Goal: Task Accomplishment & Management: Use online tool/utility

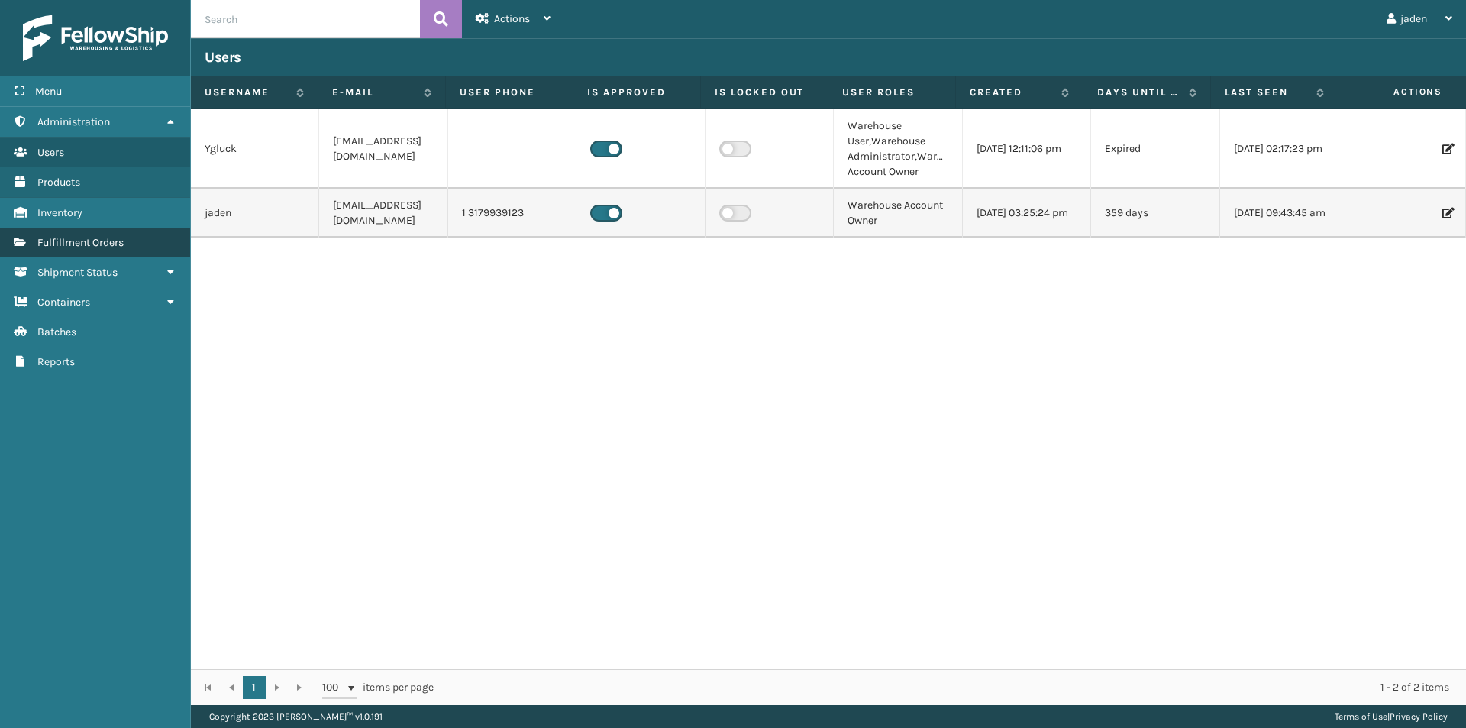
click at [112, 240] on span "Fulfillment Orders" at bounding box center [80, 242] width 86 height 13
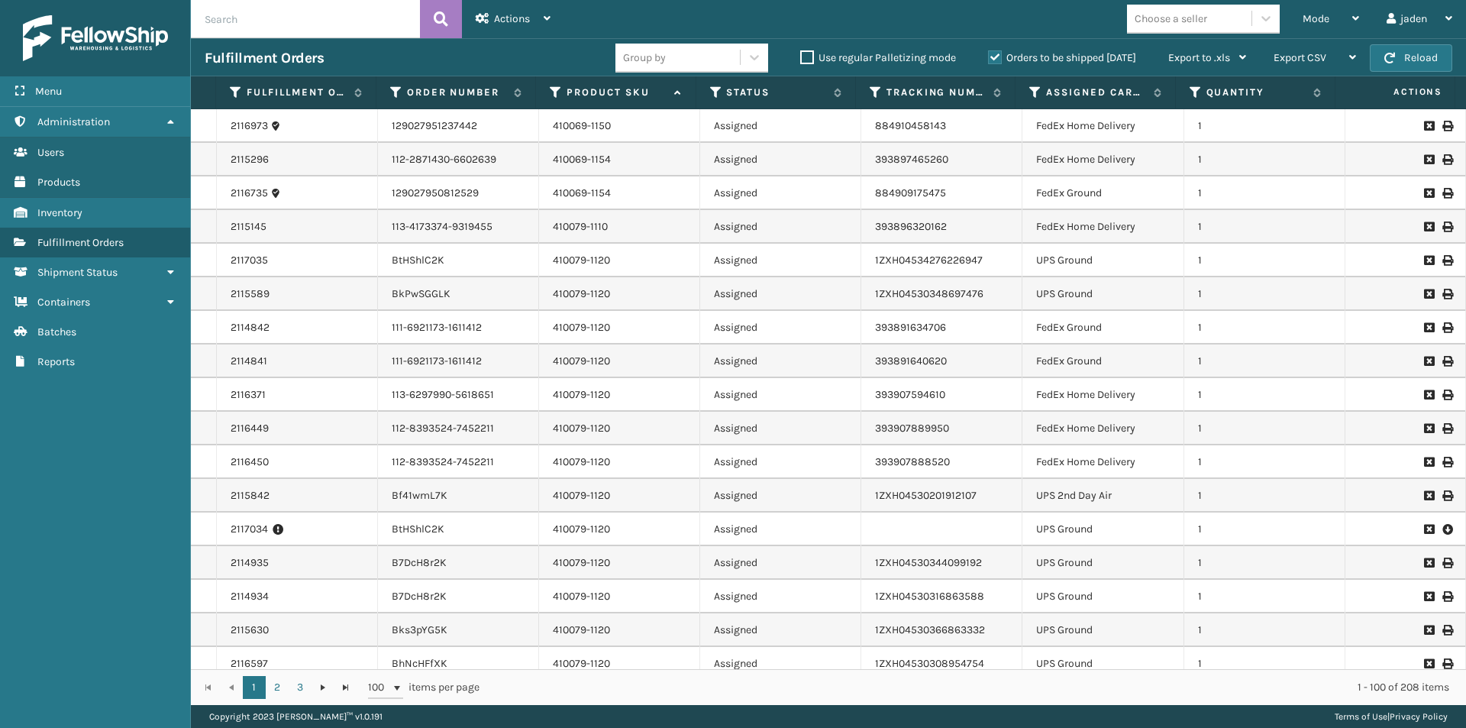
click at [994, 57] on label "Orders to be shipped [DATE]" at bounding box center [1062, 57] width 148 height 13
click at [989, 57] on input "Orders to be shipped [DATE]" at bounding box center [988, 54] width 1 height 10
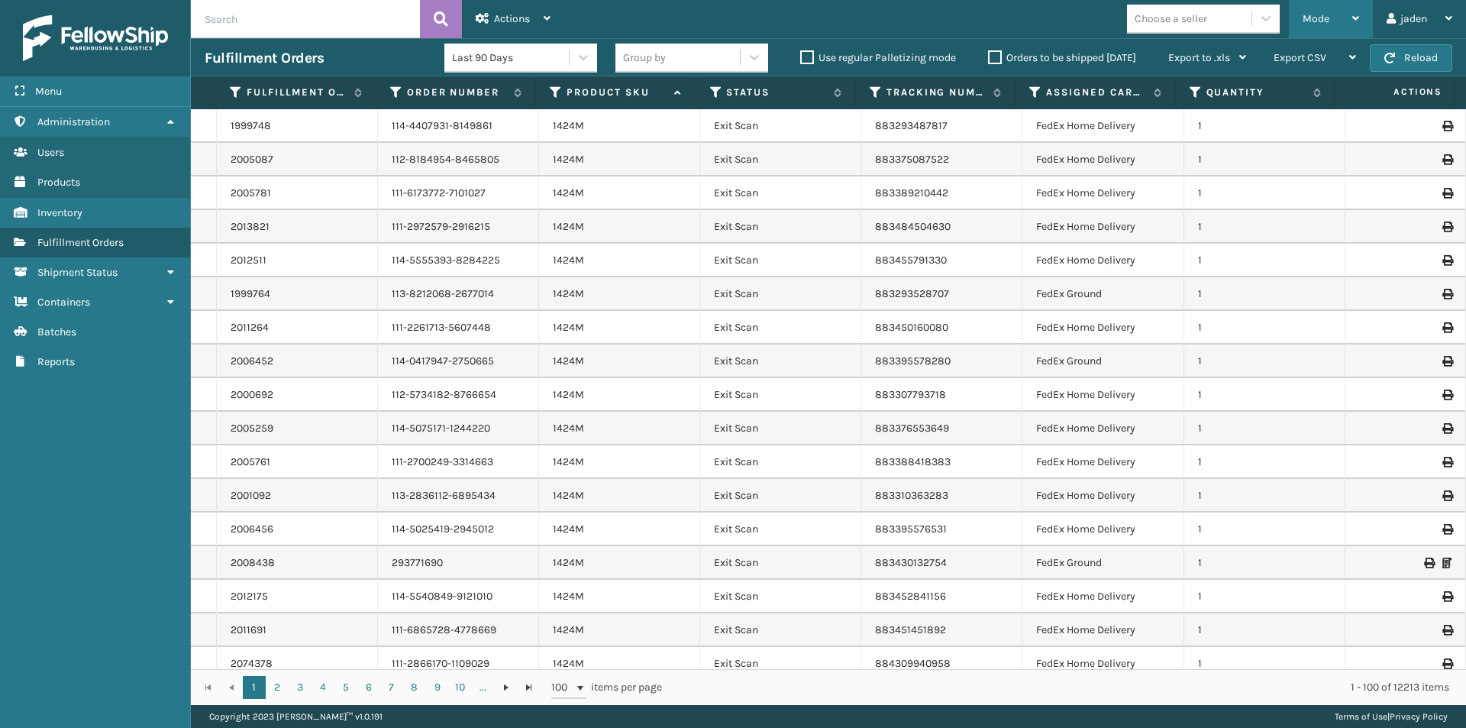
click at [1306, 22] on span "Mode" at bounding box center [1316, 18] width 27 height 13
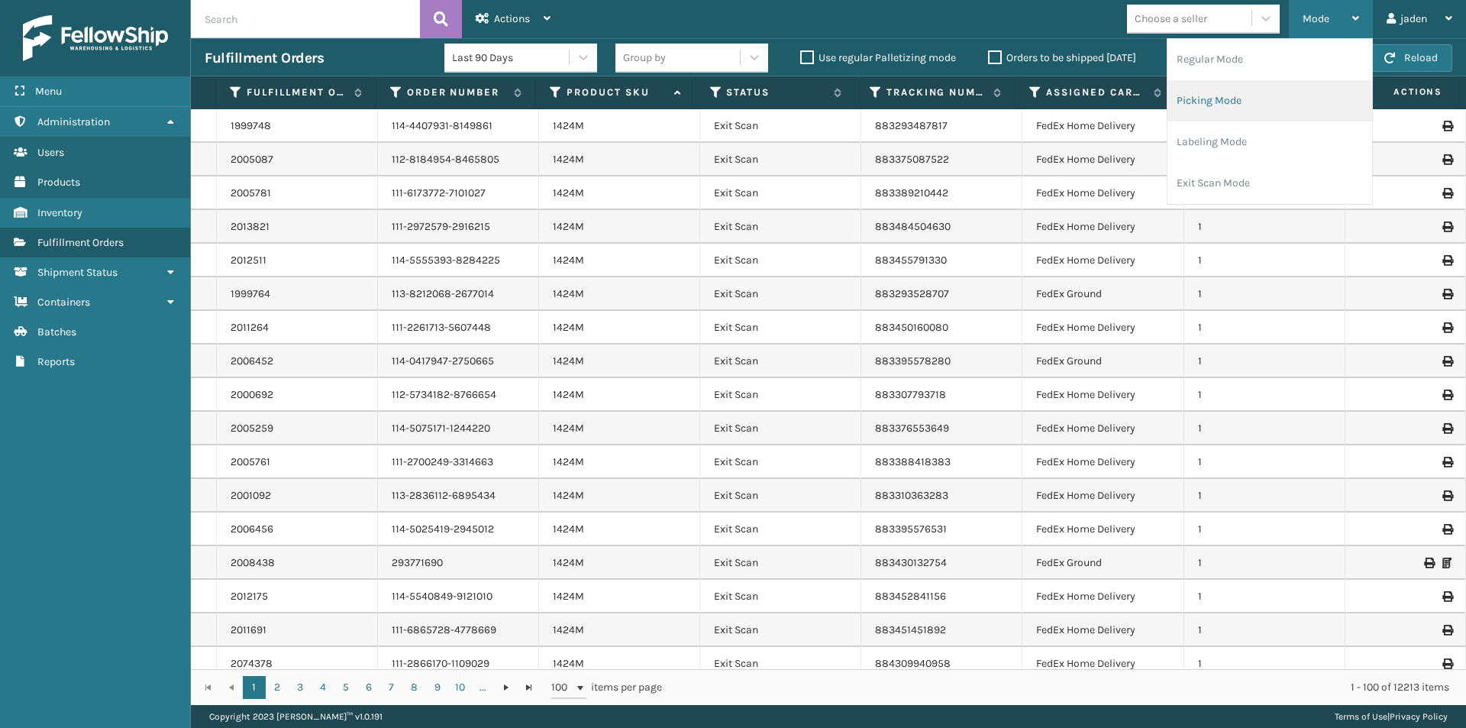
click at [1205, 107] on li "Picking Mode" at bounding box center [1269, 100] width 205 height 41
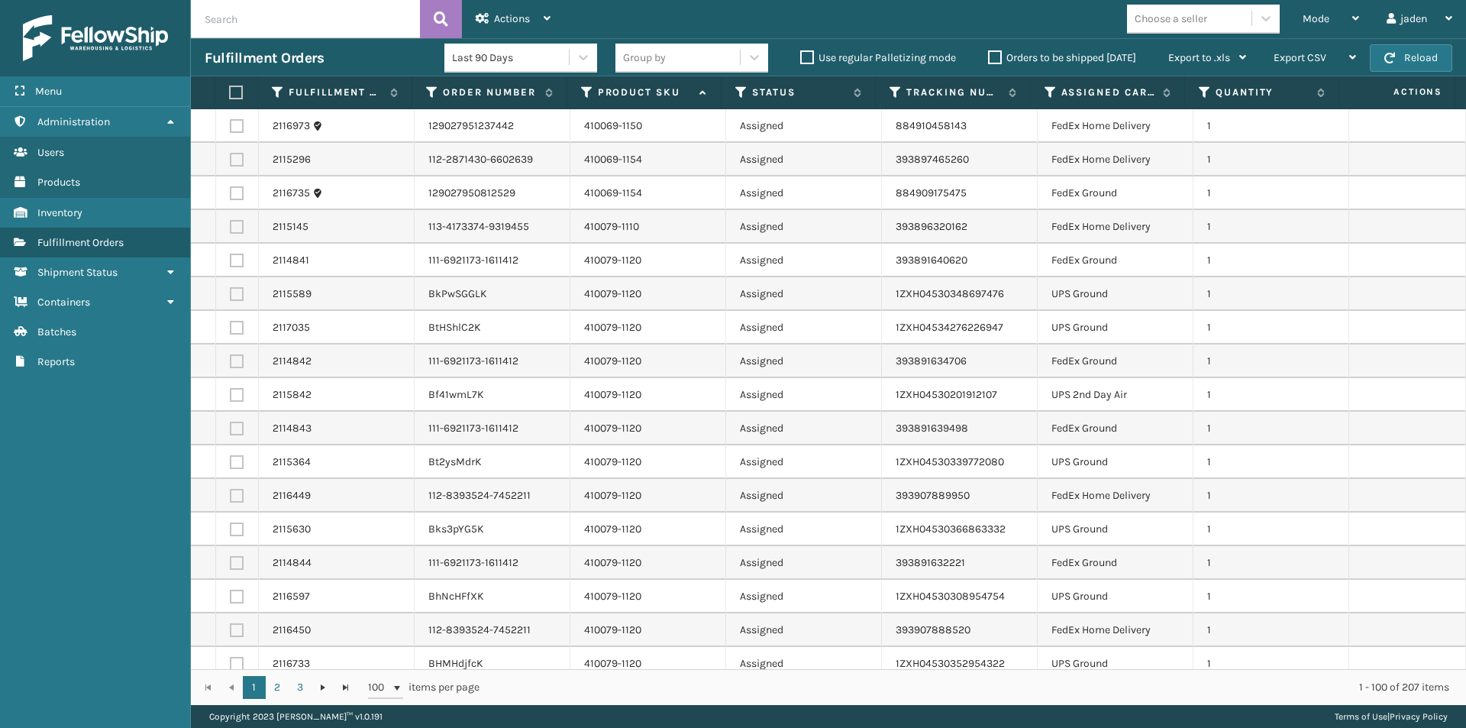
click at [237, 294] on label at bounding box center [237, 294] width 14 height 14
click at [231, 294] on input "checkbox" at bounding box center [230, 292] width 1 height 10
checkbox input "true"
click at [235, 321] on label at bounding box center [237, 328] width 14 height 14
click at [231, 321] on input "checkbox" at bounding box center [230, 326] width 1 height 10
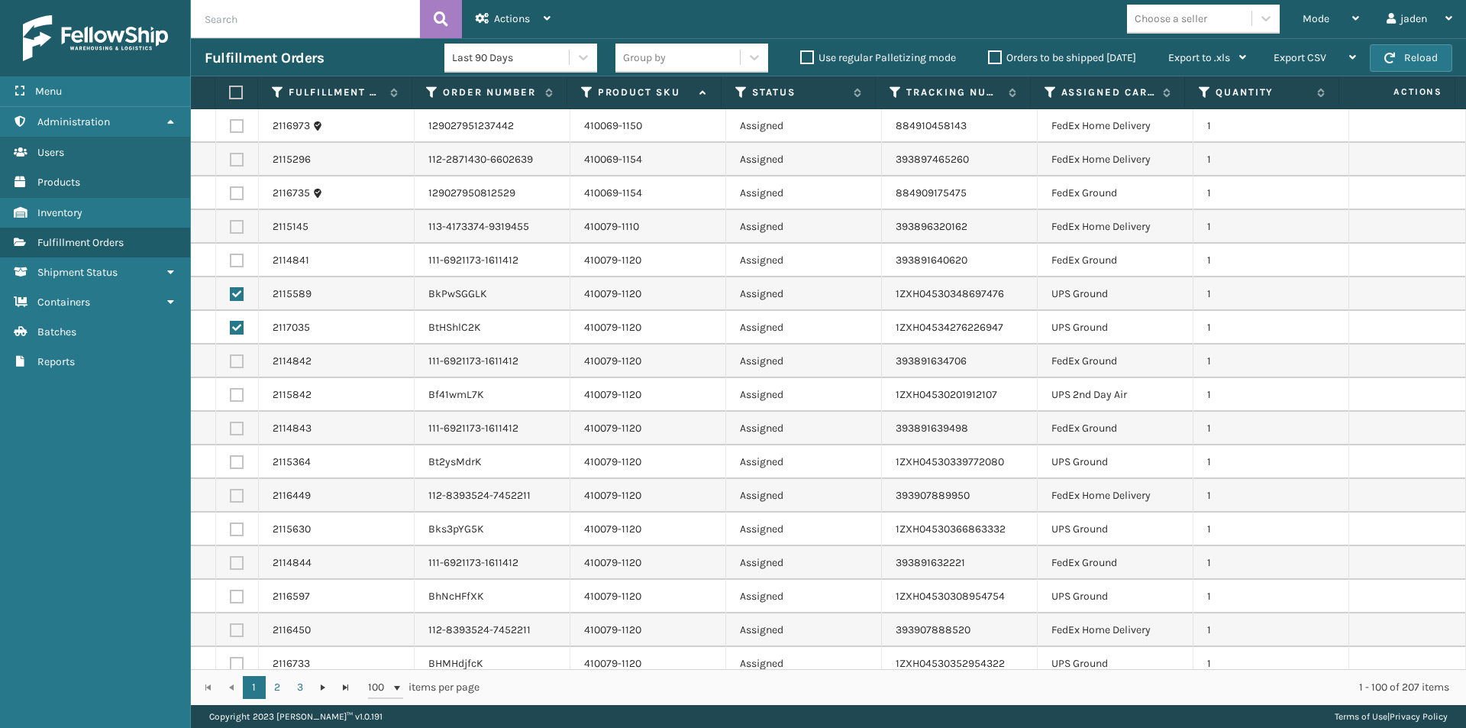
click at [247, 295] on td at bounding box center [237, 294] width 43 height 34
click at [236, 325] on label at bounding box center [237, 328] width 14 height 14
click at [231, 325] on input "checkbox" at bounding box center [230, 326] width 1 height 10
checkbox input "false"
click at [237, 294] on label at bounding box center [237, 294] width 14 height 14
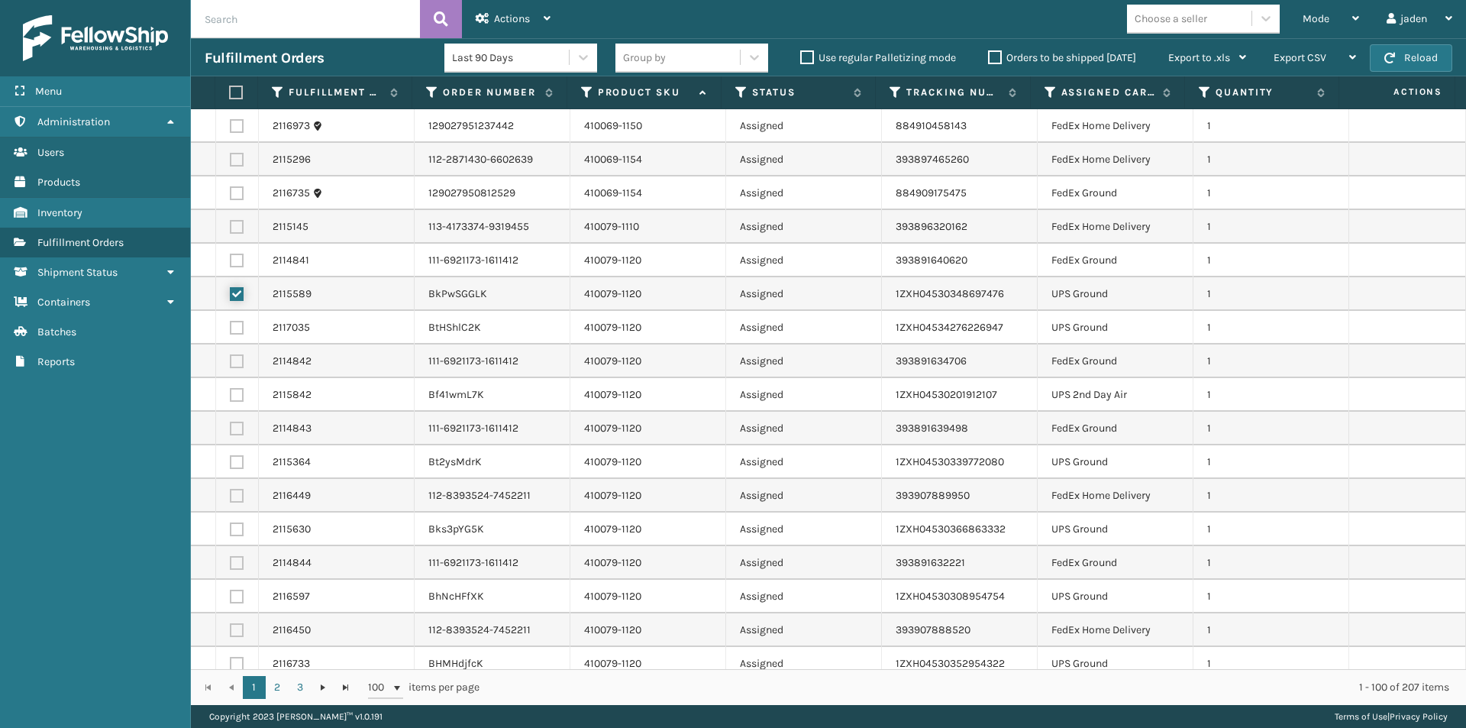
click at [231, 294] on input "checkbox" at bounding box center [230, 292] width 1 height 10
checkbox input "false"
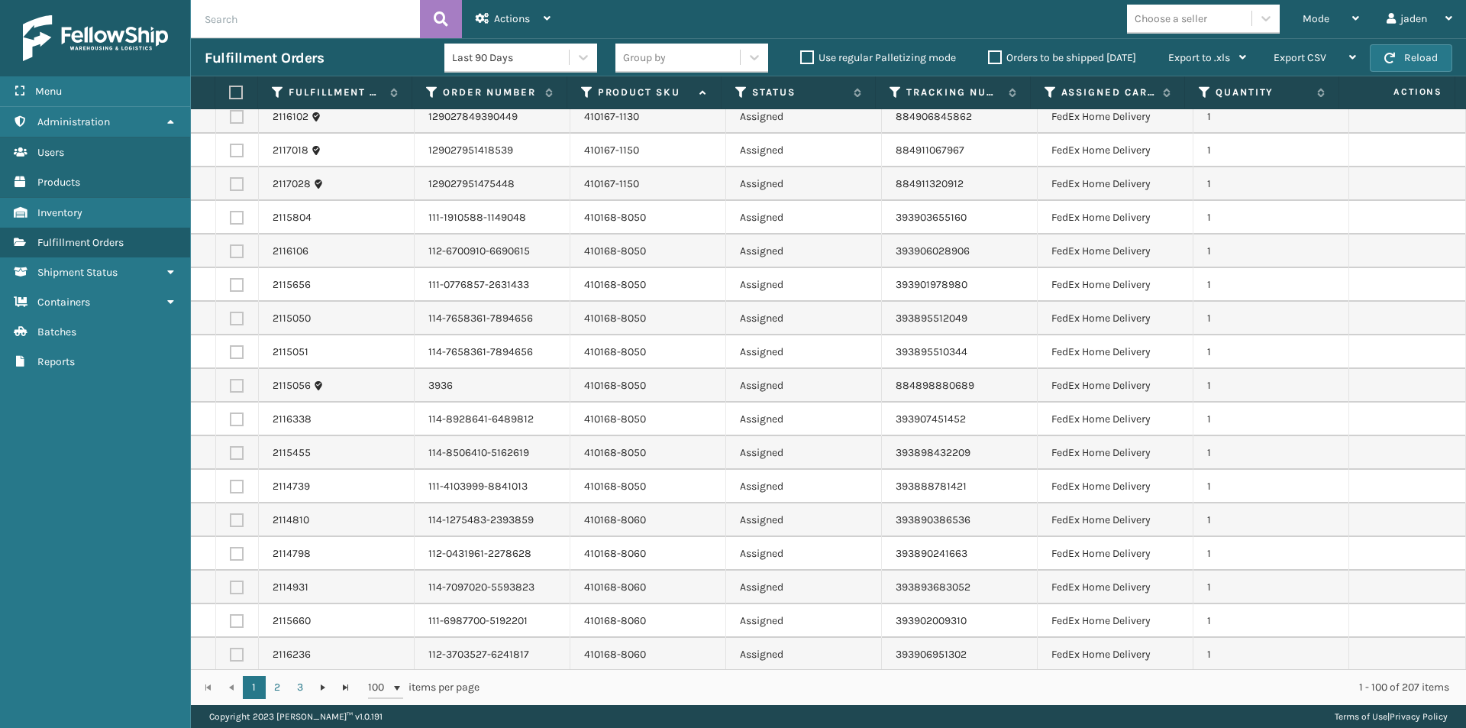
scroll to position [2800, 0]
click at [231, 549] on label at bounding box center [237, 551] width 14 height 14
click at [231, 549] on input "checkbox" at bounding box center [230, 549] width 1 height 10
checkbox input "true"
drag, startPoint x: 233, startPoint y: 517, endPoint x: 235, endPoint y: 507, distance: 10.2
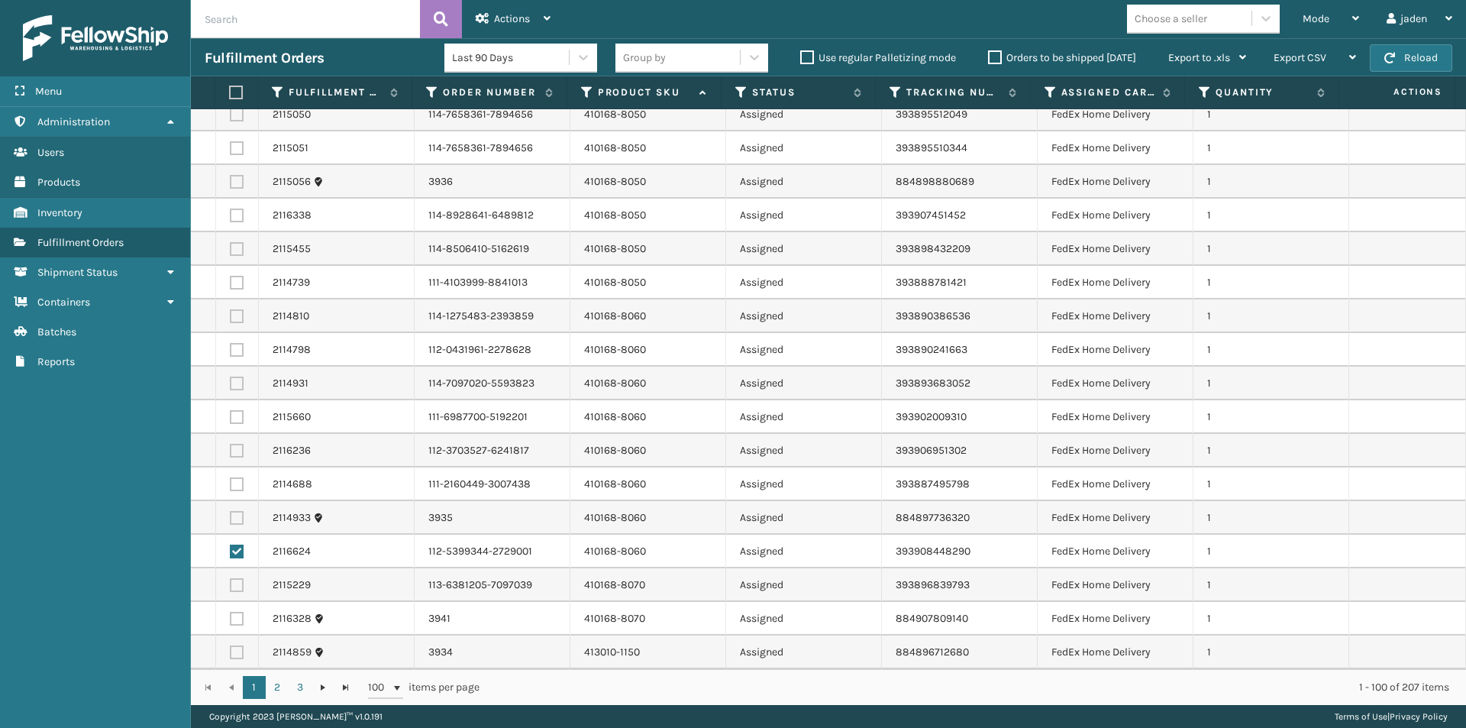
click at [235, 515] on label at bounding box center [237, 518] width 14 height 14
click at [231, 515] on input "checkbox" at bounding box center [230, 516] width 1 height 10
checkbox input "true"
click at [235, 480] on label at bounding box center [237, 484] width 14 height 14
click at [231, 480] on input "checkbox" at bounding box center [230, 482] width 1 height 10
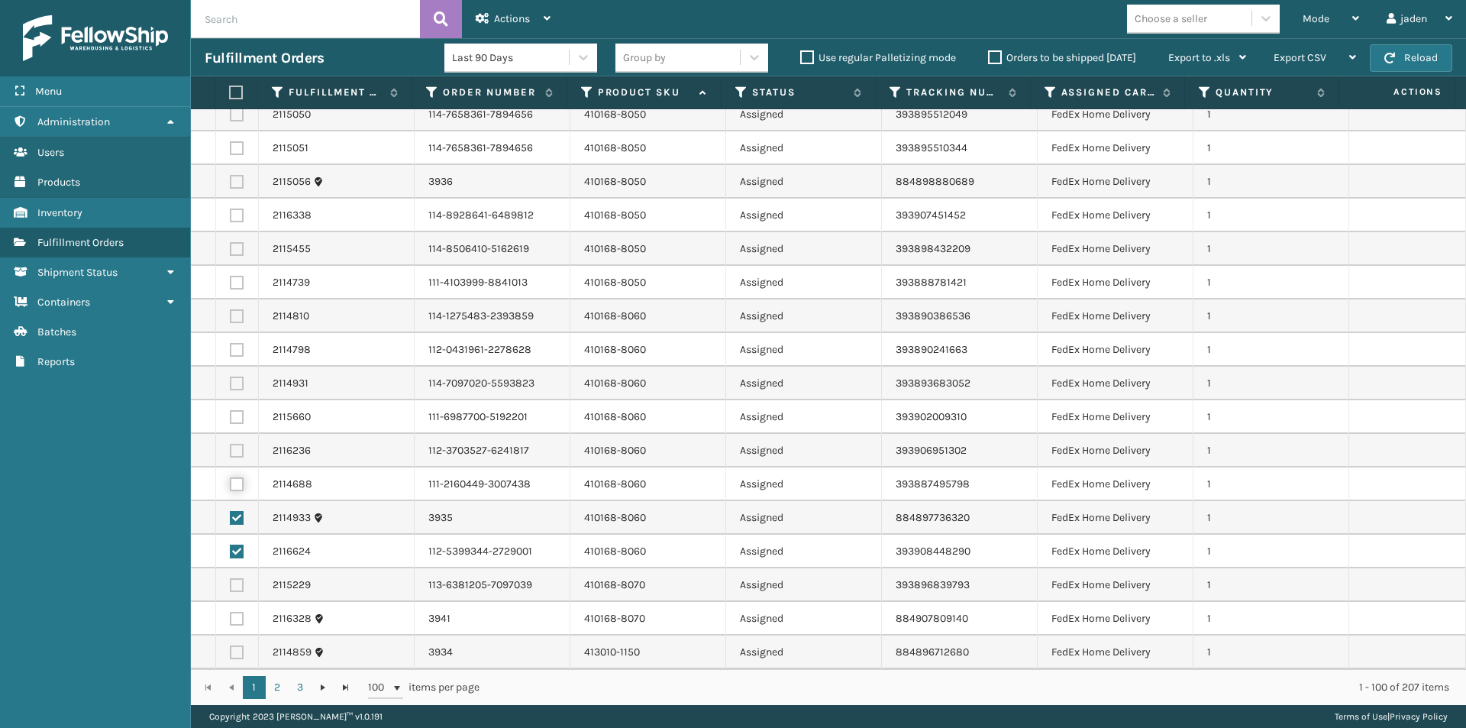
checkbox input "true"
click at [235, 452] on label at bounding box center [237, 451] width 14 height 14
click at [231, 452] on input "checkbox" at bounding box center [230, 449] width 1 height 10
checkbox input "true"
click at [236, 417] on label at bounding box center [237, 417] width 14 height 14
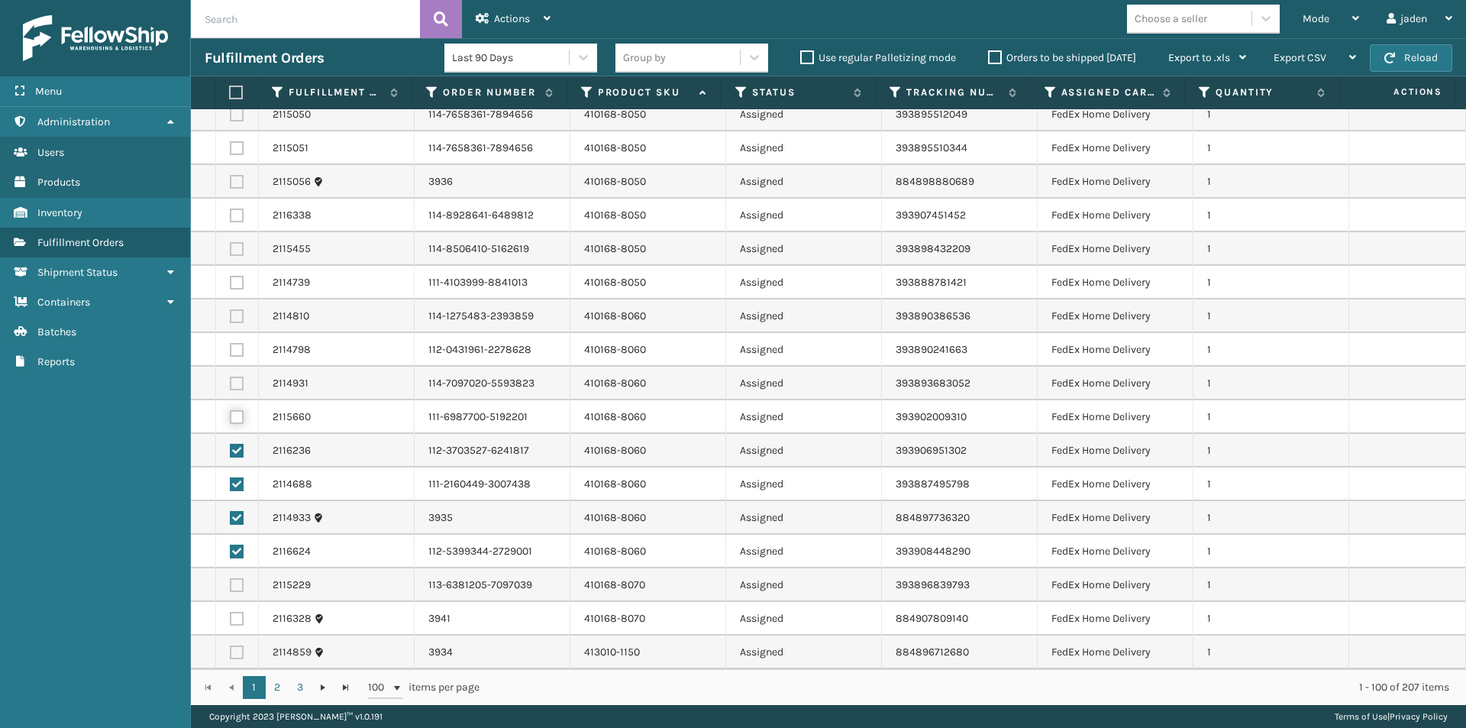
click at [231, 417] on input "checkbox" at bounding box center [230, 415] width 1 height 10
checkbox input "true"
click at [237, 382] on label at bounding box center [237, 383] width 14 height 14
click at [231, 382] on input "checkbox" at bounding box center [230, 381] width 1 height 10
checkbox input "true"
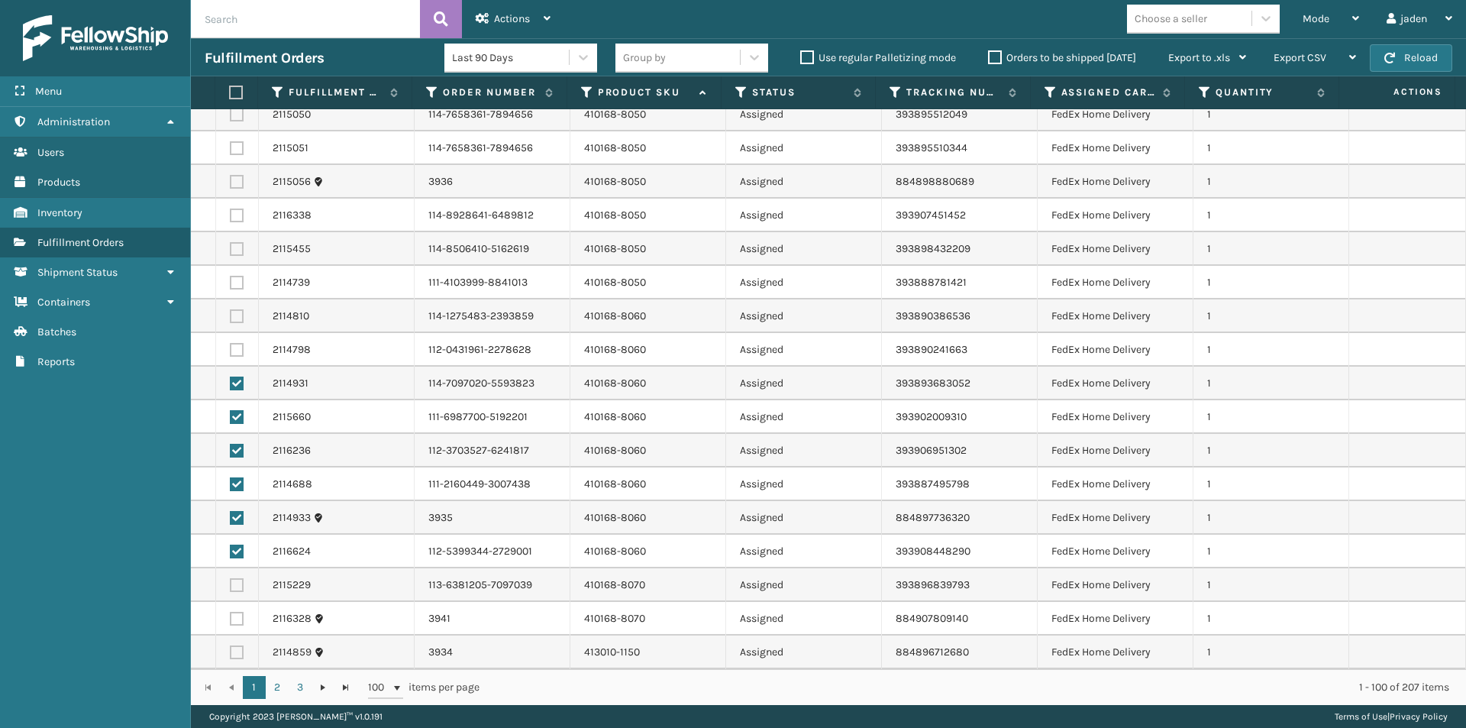
click at [233, 346] on label at bounding box center [237, 350] width 14 height 14
click at [231, 346] on input "checkbox" at bounding box center [230, 348] width 1 height 10
checkbox input "true"
click at [235, 308] on td at bounding box center [237, 316] width 43 height 34
click at [234, 317] on label at bounding box center [237, 316] width 14 height 14
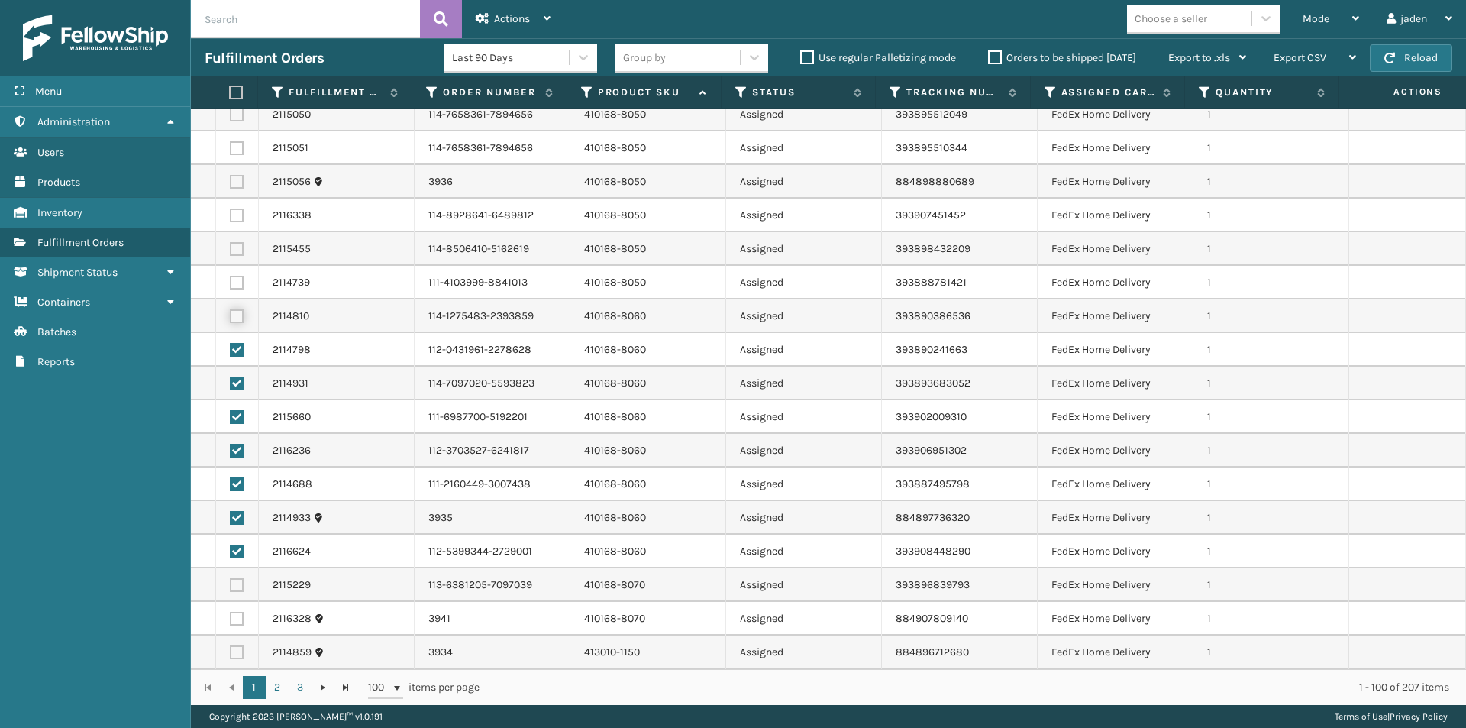
click at [231, 317] on input "checkbox" at bounding box center [230, 314] width 1 height 10
checkbox input "true"
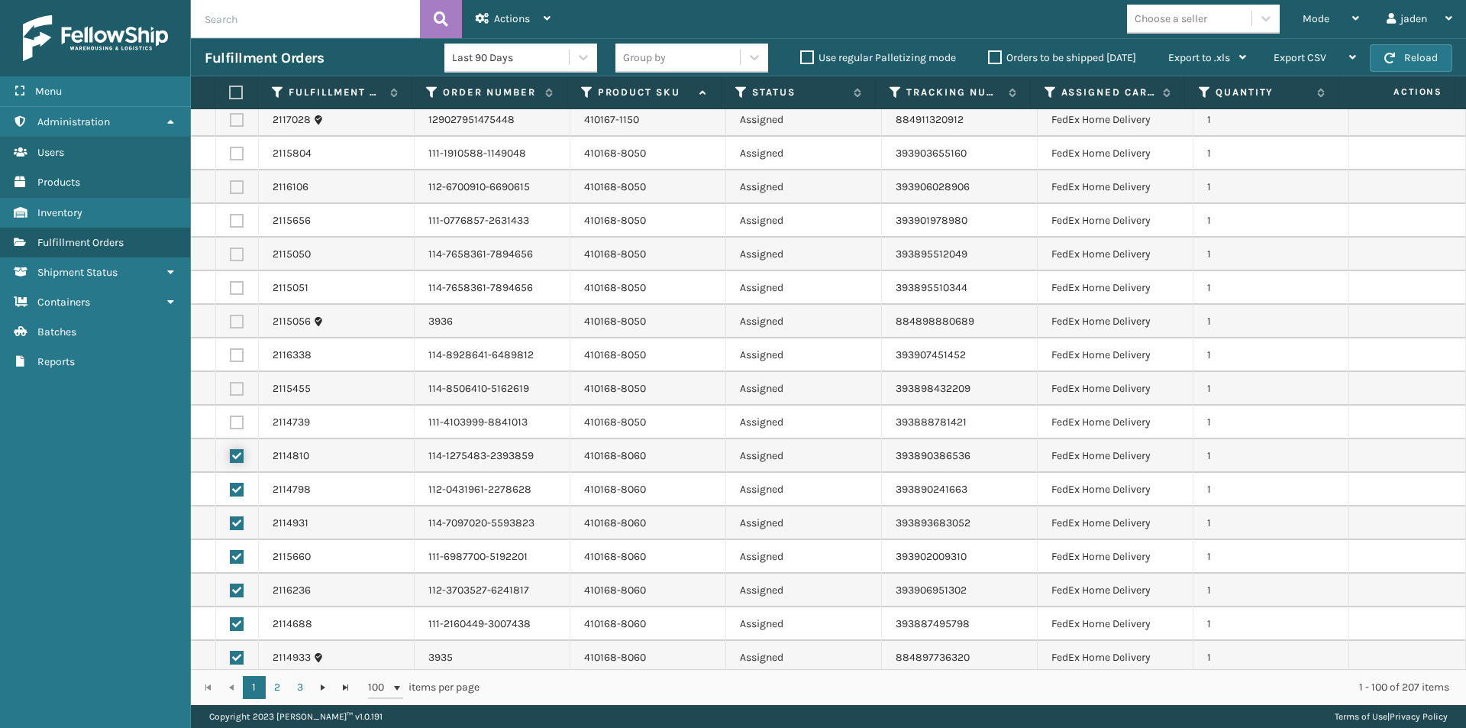
scroll to position [2647, 0]
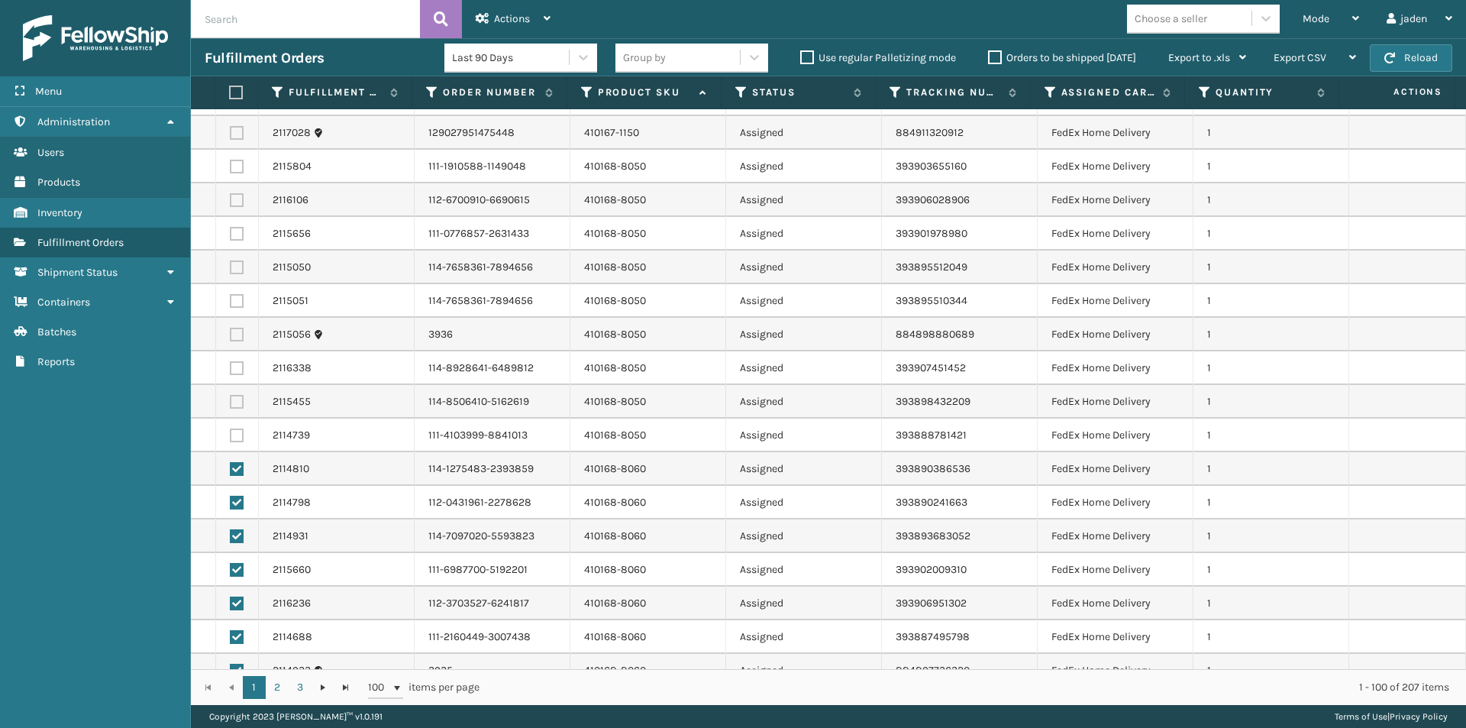
click at [238, 431] on label at bounding box center [237, 435] width 14 height 14
click at [231, 431] on input "checkbox" at bounding box center [230, 433] width 1 height 10
checkbox input "true"
click at [232, 393] on td at bounding box center [237, 402] width 43 height 34
click at [237, 395] on label at bounding box center [237, 402] width 14 height 14
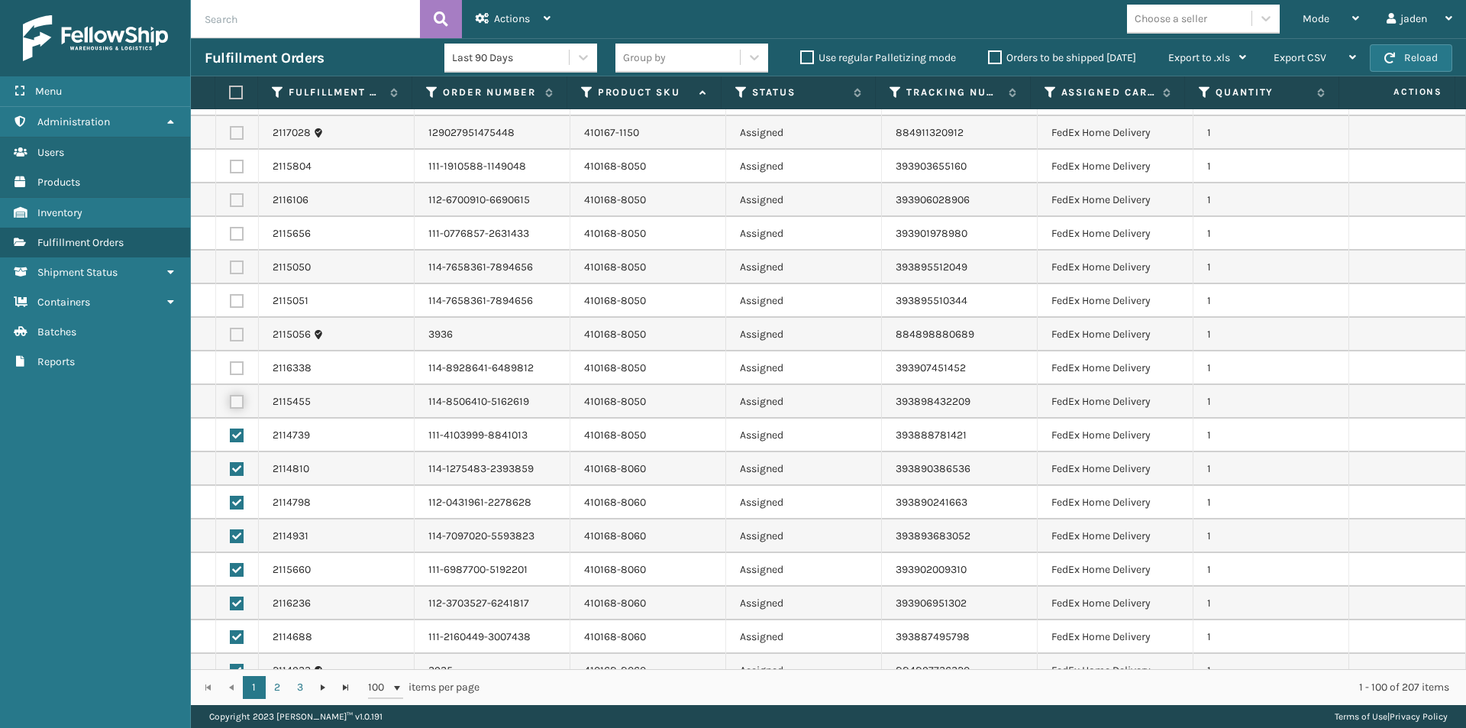
click at [231, 395] on input "checkbox" at bounding box center [230, 400] width 1 height 10
checkbox input "true"
click at [234, 368] on label at bounding box center [237, 368] width 14 height 14
click at [231, 368] on input "checkbox" at bounding box center [230, 366] width 1 height 10
checkbox input "true"
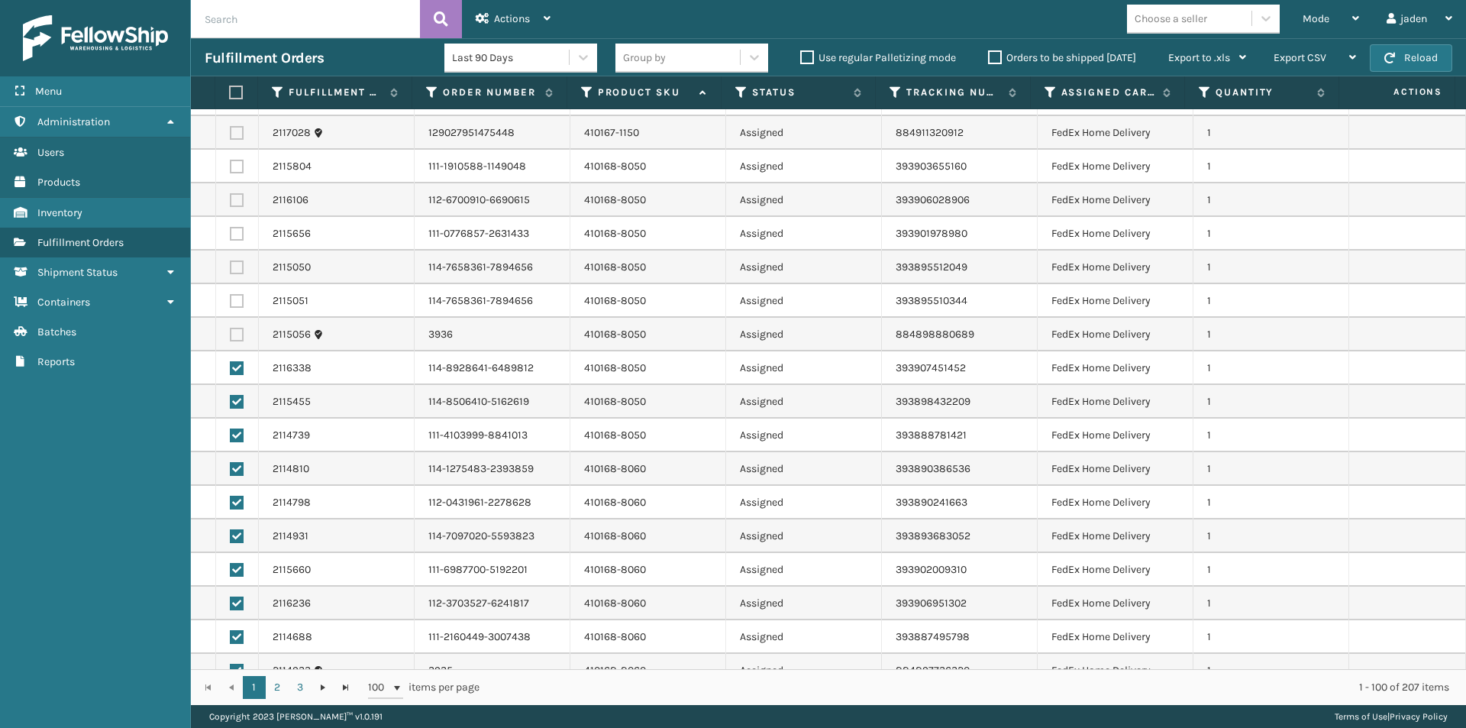
click at [237, 334] on label at bounding box center [237, 335] width 14 height 14
click at [231, 334] on input "checkbox" at bounding box center [230, 333] width 1 height 10
checkbox input "true"
click at [235, 305] on label at bounding box center [237, 301] width 14 height 14
click at [231, 304] on input "checkbox" at bounding box center [230, 299] width 1 height 10
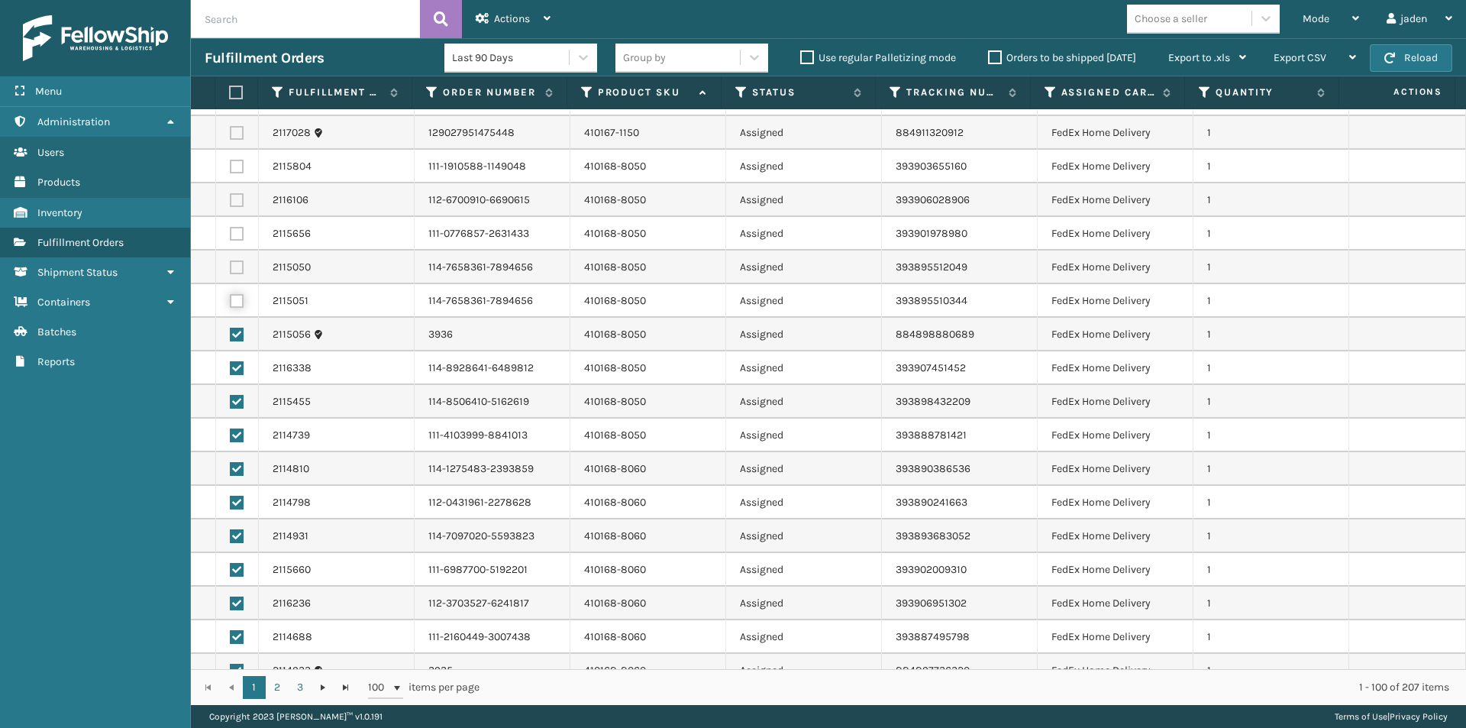
checkbox input "true"
click at [235, 269] on label at bounding box center [237, 267] width 14 height 14
click at [231, 269] on input "checkbox" at bounding box center [230, 265] width 1 height 10
checkbox input "true"
click at [234, 237] on label at bounding box center [237, 234] width 14 height 14
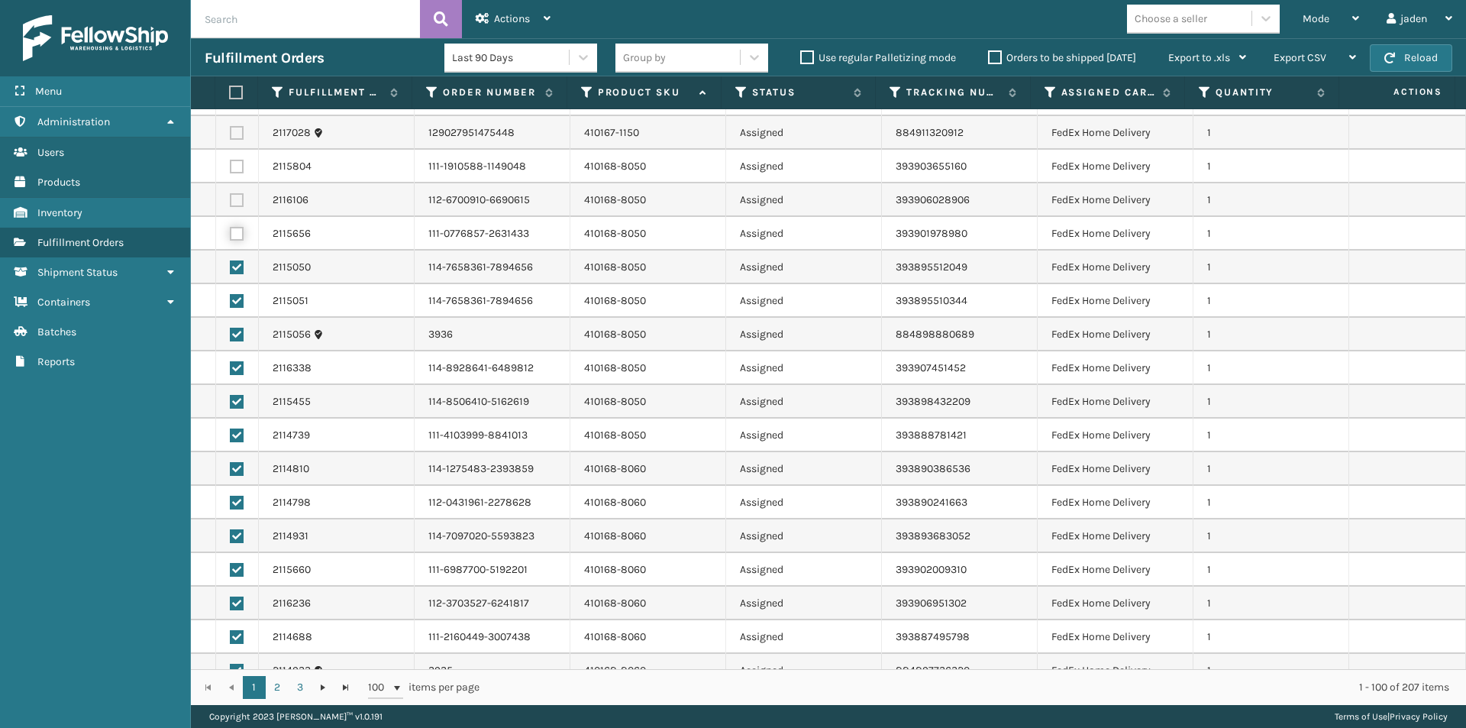
click at [231, 237] on input "checkbox" at bounding box center [230, 232] width 1 height 10
checkbox input "true"
click at [234, 203] on label at bounding box center [237, 200] width 14 height 14
click at [231, 203] on input "checkbox" at bounding box center [230, 198] width 1 height 10
checkbox input "true"
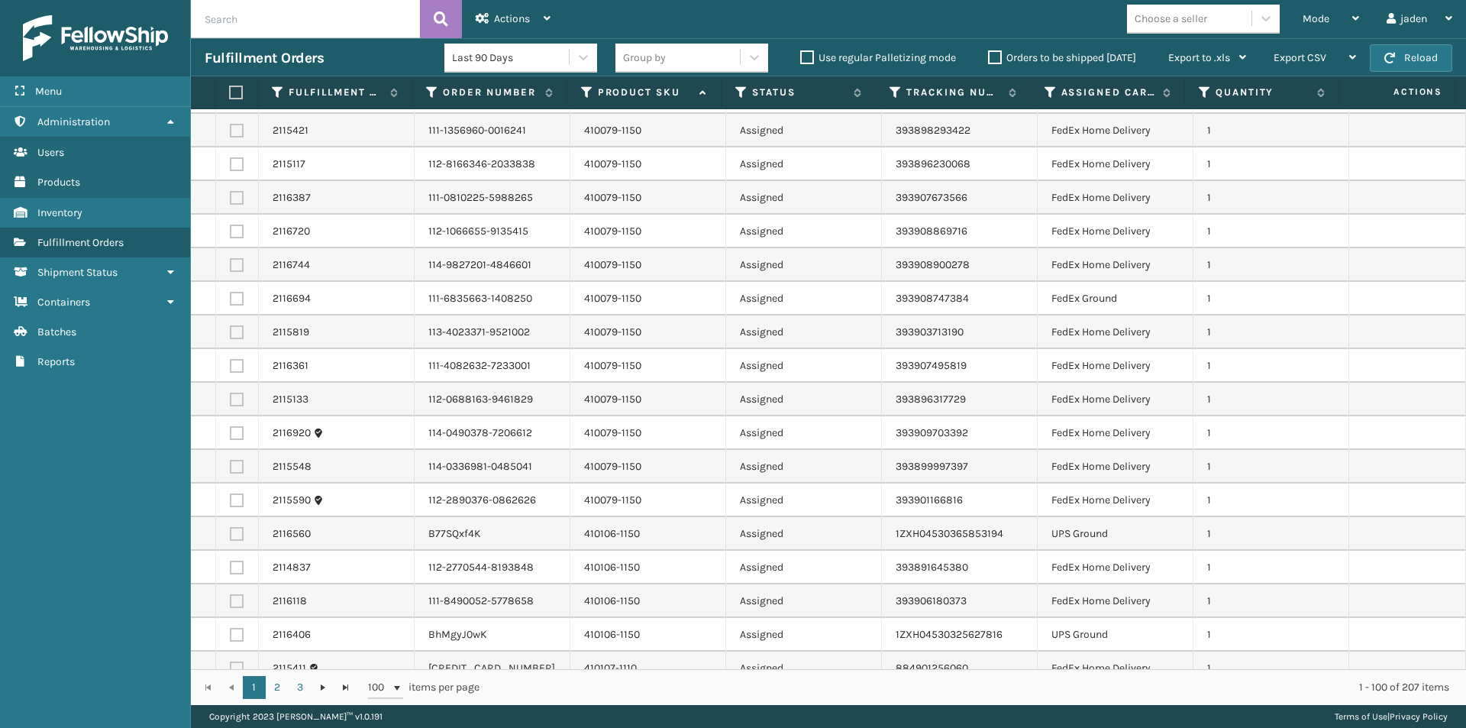
scroll to position [1120, 0]
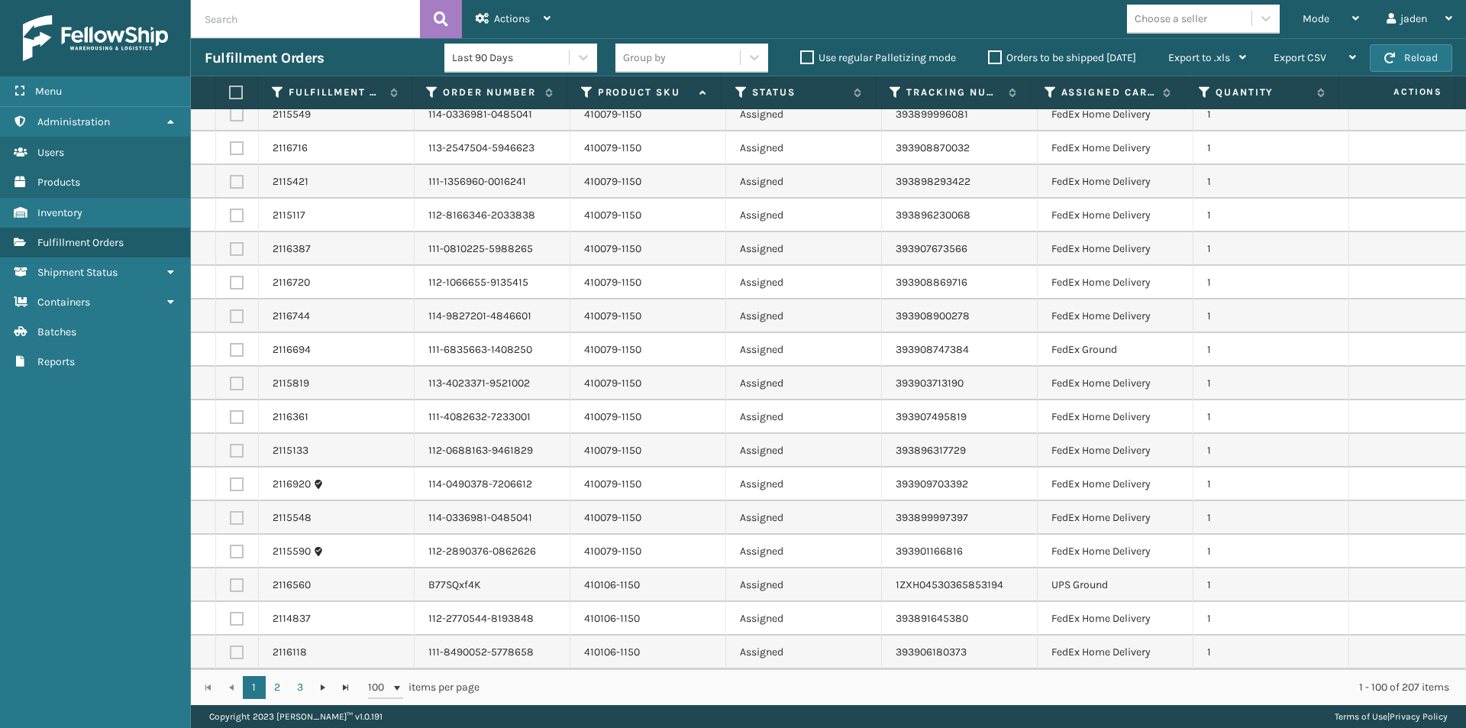
click at [237, 554] on label at bounding box center [237, 551] width 14 height 14
click at [231, 554] on input "checkbox" at bounding box center [230, 549] width 1 height 10
checkbox input "true"
click at [237, 515] on label at bounding box center [237, 518] width 14 height 14
click at [231, 515] on input "checkbox" at bounding box center [230, 516] width 1 height 10
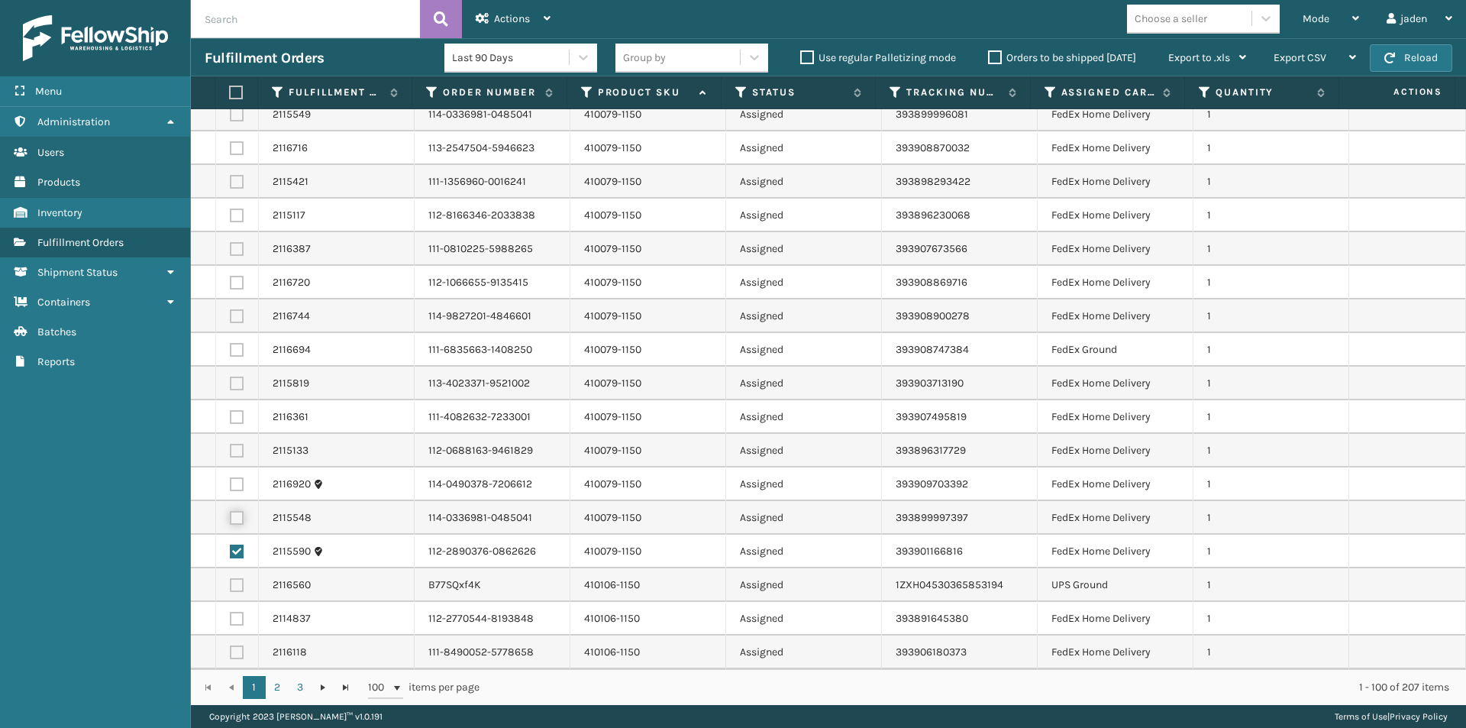
checkbox input "true"
click at [240, 476] on td at bounding box center [237, 484] width 43 height 34
click at [238, 484] on label at bounding box center [237, 484] width 14 height 14
click at [231, 484] on input "checkbox" at bounding box center [230, 482] width 1 height 10
checkbox input "true"
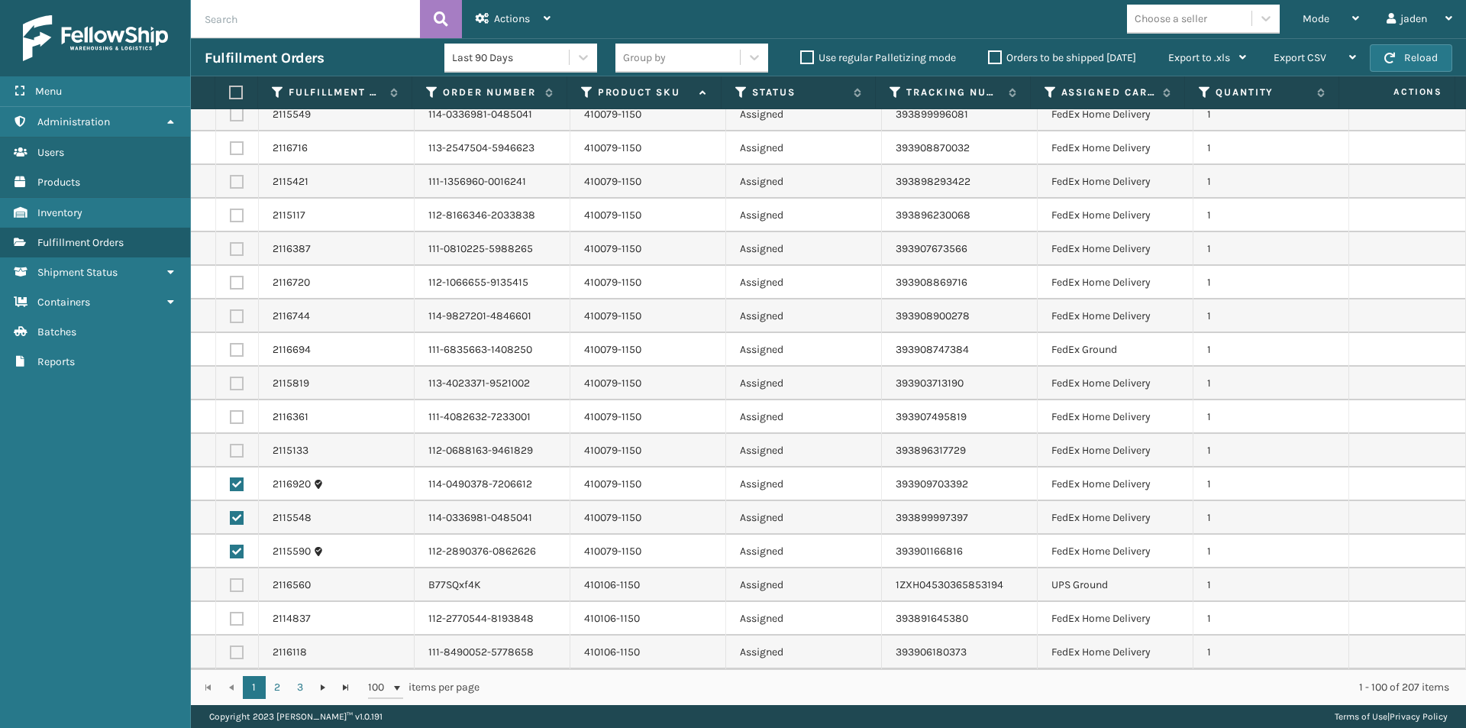
click at [237, 451] on label at bounding box center [237, 451] width 14 height 14
click at [231, 451] on input "checkbox" at bounding box center [230, 449] width 1 height 10
checkbox input "true"
click at [234, 421] on label at bounding box center [237, 417] width 14 height 14
click at [231, 420] on input "checkbox" at bounding box center [230, 415] width 1 height 10
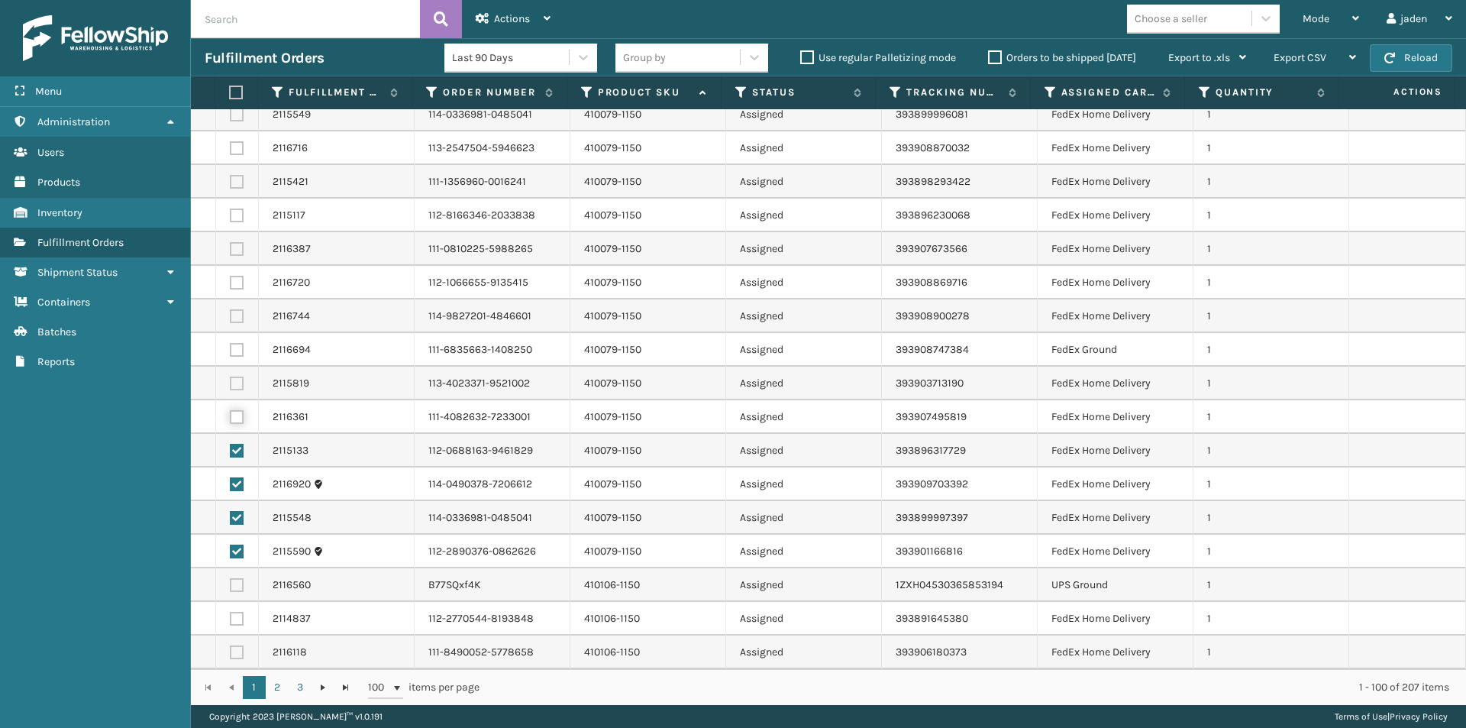
checkbox input "true"
click at [234, 380] on label at bounding box center [237, 383] width 14 height 14
click at [231, 380] on input "checkbox" at bounding box center [230, 381] width 1 height 10
checkbox input "true"
click at [234, 352] on label at bounding box center [237, 350] width 14 height 14
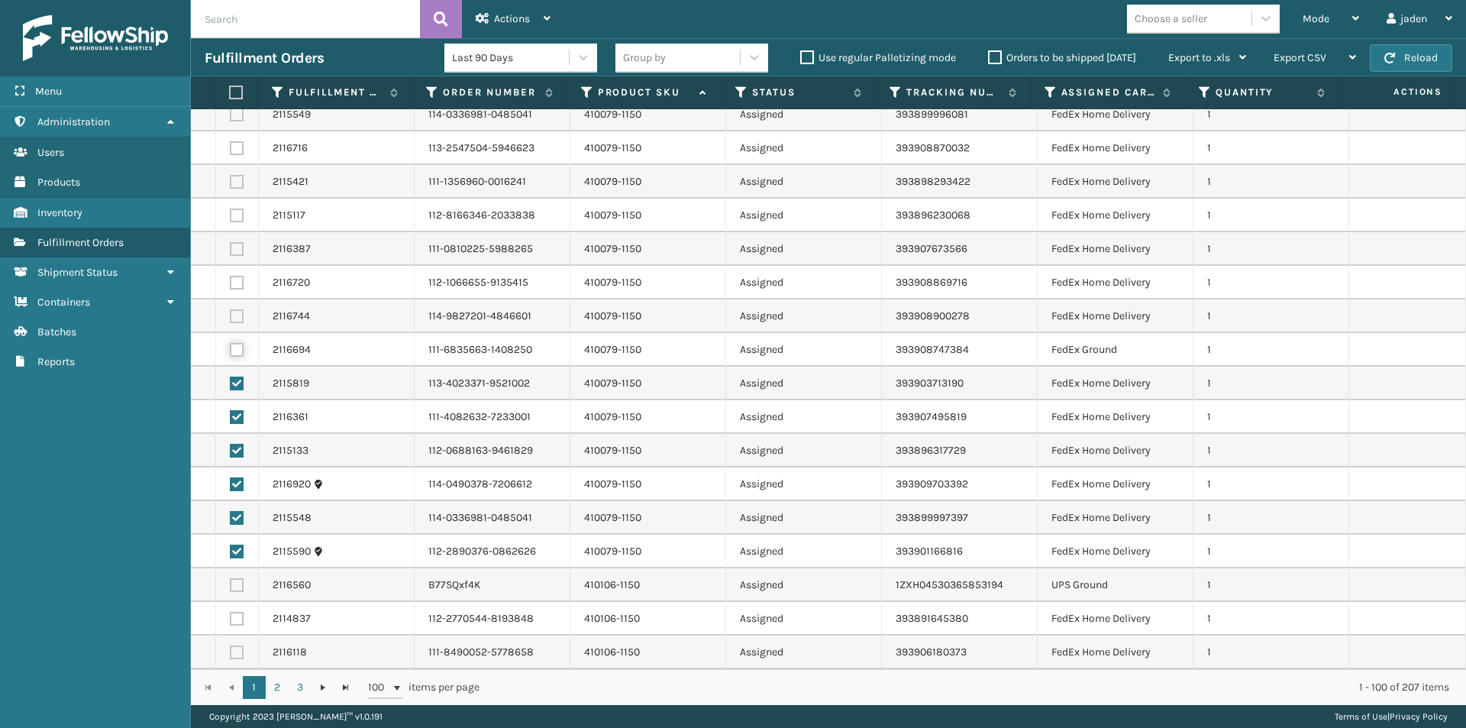
click at [231, 352] on input "checkbox" at bounding box center [230, 348] width 1 height 10
checkbox input "true"
click at [234, 315] on label at bounding box center [237, 316] width 14 height 14
click at [231, 315] on input "checkbox" at bounding box center [230, 314] width 1 height 10
checkbox input "true"
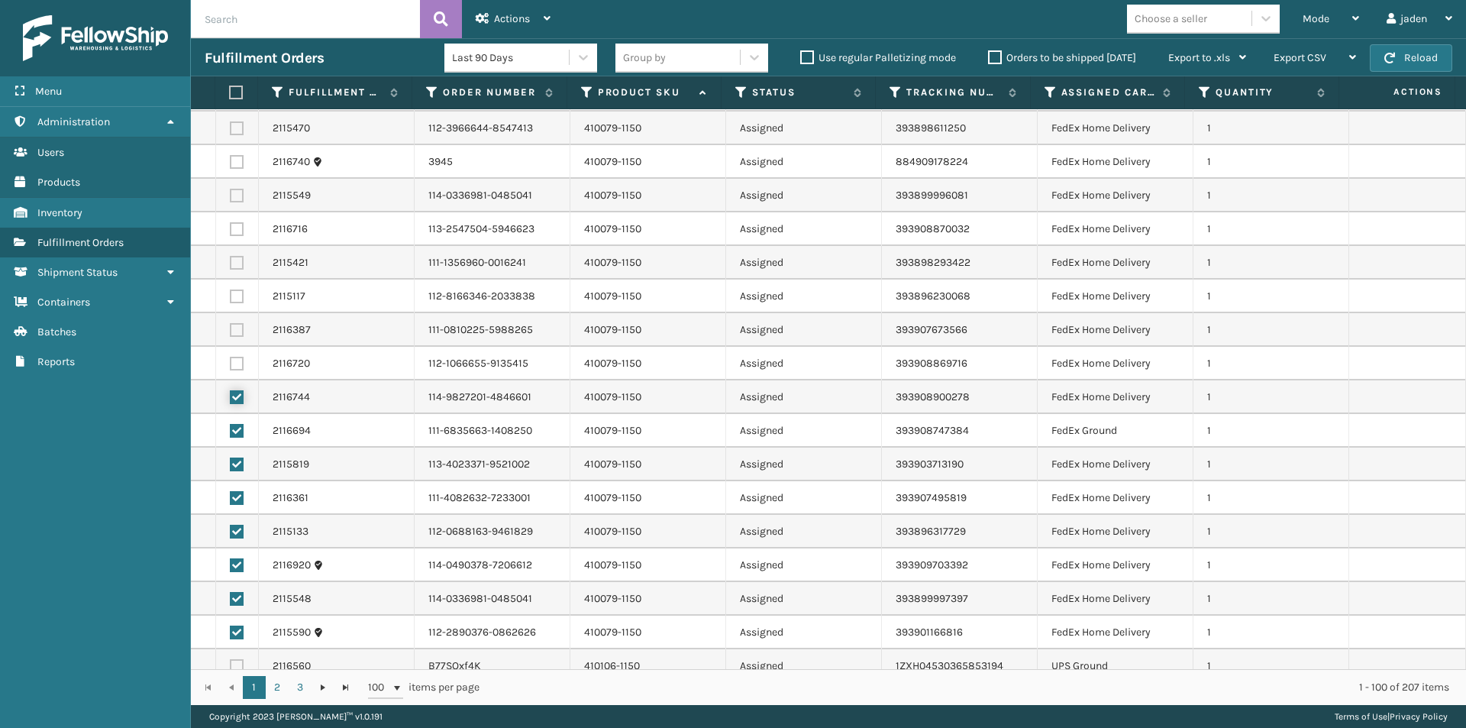
scroll to position [967, 0]
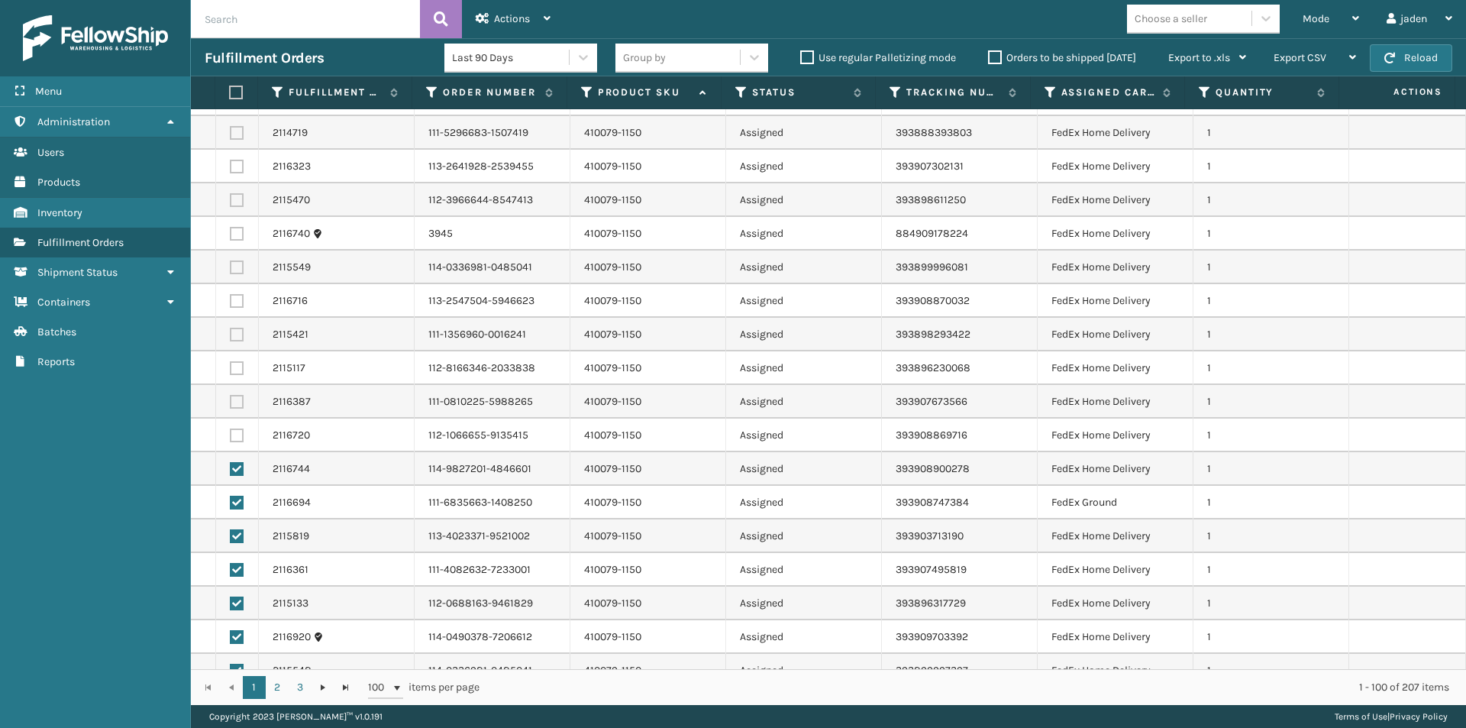
click at [236, 437] on label at bounding box center [237, 435] width 14 height 14
click at [231, 437] on input "checkbox" at bounding box center [230, 433] width 1 height 10
checkbox input "true"
click at [239, 392] on td at bounding box center [237, 402] width 43 height 34
click at [234, 401] on label at bounding box center [237, 402] width 14 height 14
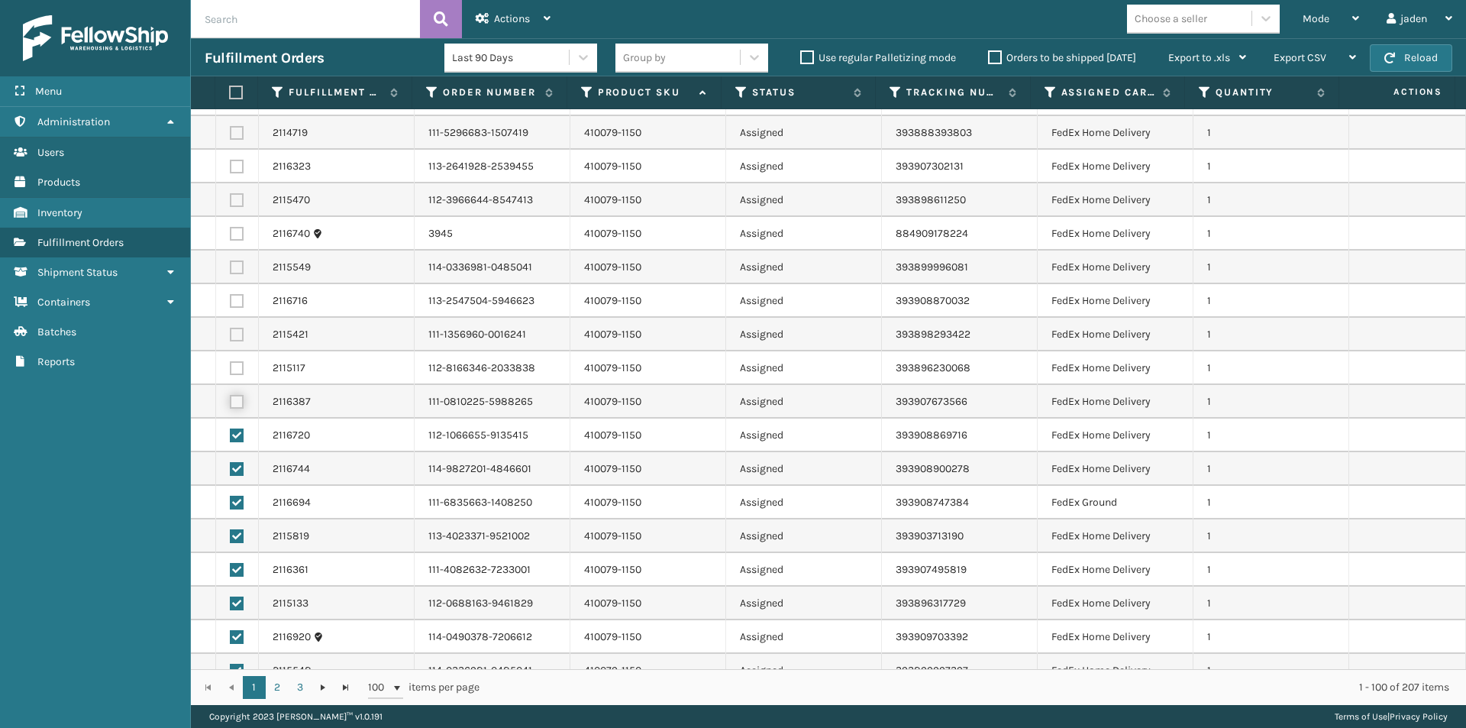
click at [231, 401] on input "checkbox" at bounding box center [230, 400] width 1 height 10
checkbox input "true"
click at [233, 361] on label at bounding box center [237, 368] width 14 height 14
click at [231, 361] on input "checkbox" at bounding box center [230, 366] width 1 height 10
checkbox input "true"
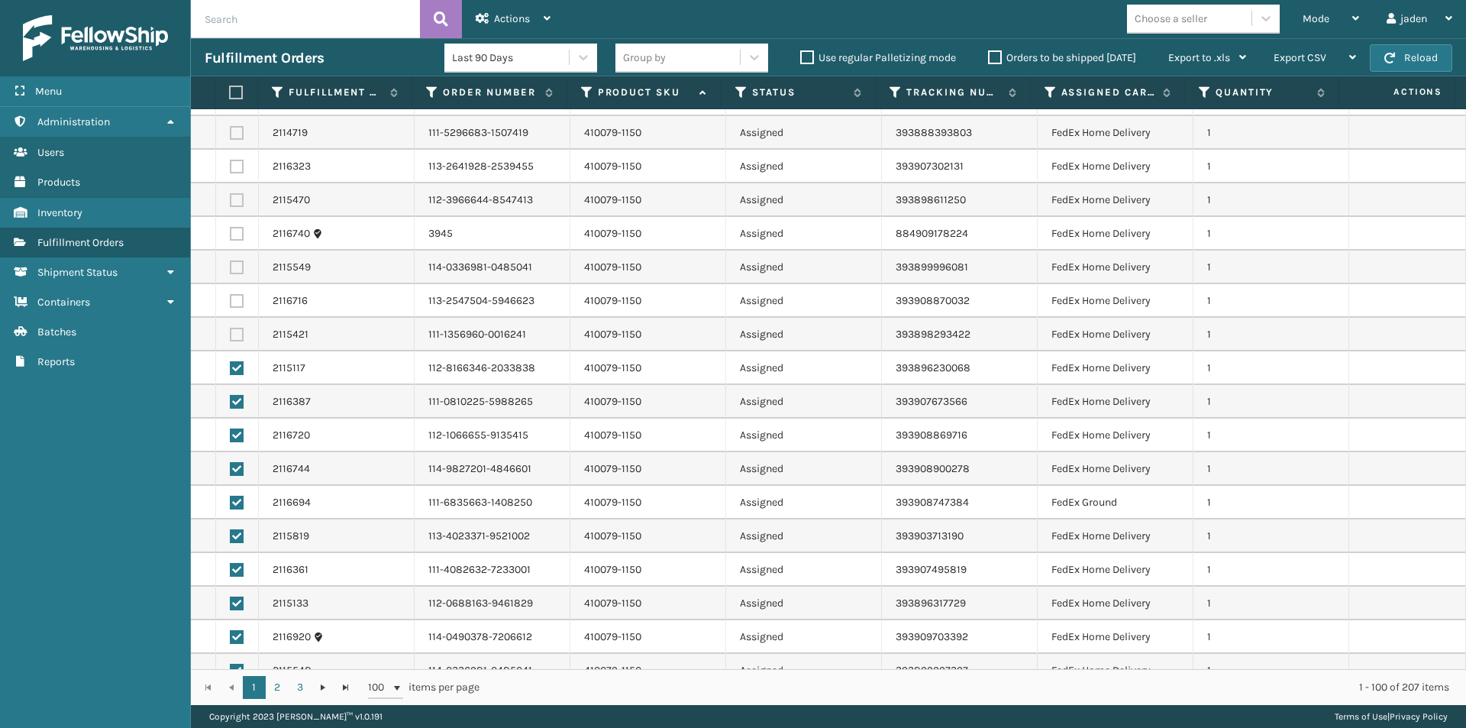
click at [233, 341] on label at bounding box center [237, 335] width 14 height 14
click at [231, 337] on input "checkbox" at bounding box center [230, 333] width 1 height 10
checkbox input "true"
click at [233, 301] on label at bounding box center [237, 301] width 14 height 14
click at [231, 301] on input "checkbox" at bounding box center [230, 299] width 1 height 10
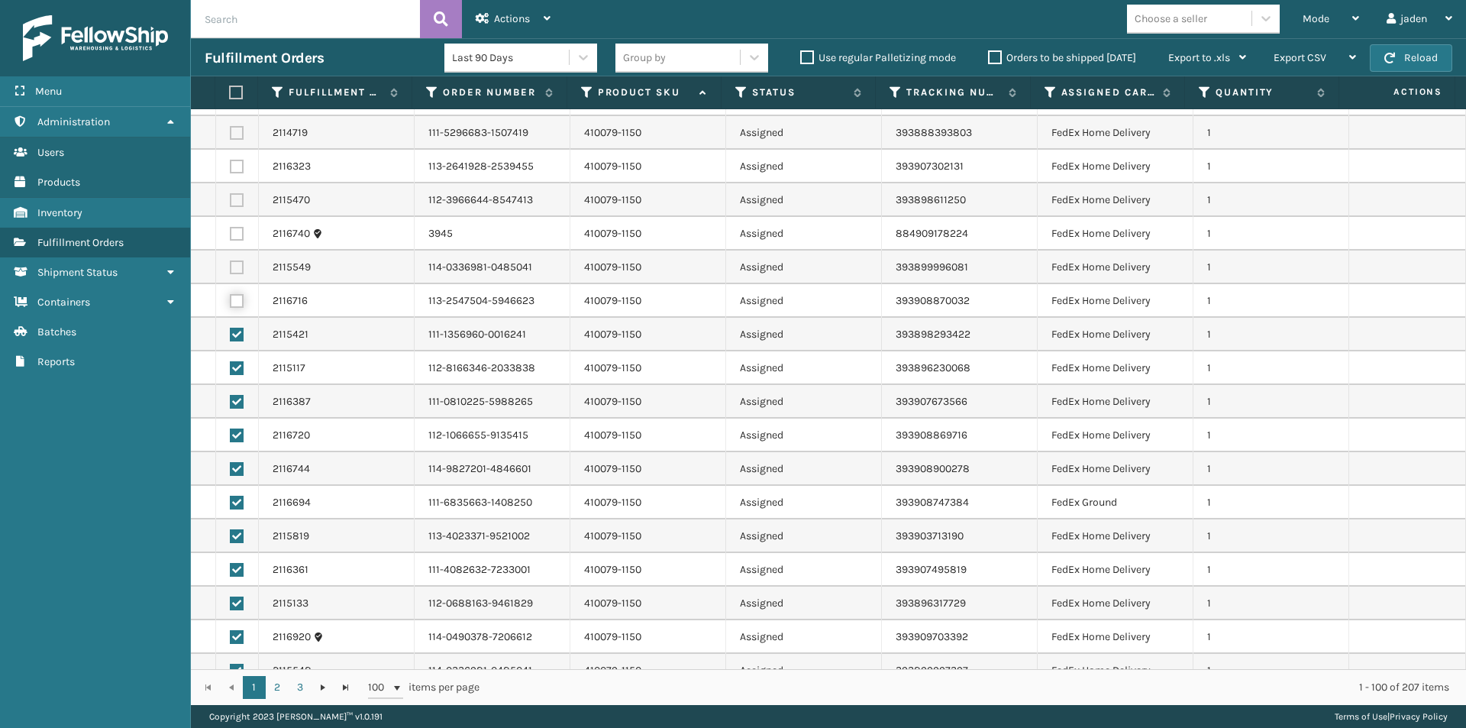
checkbox input "true"
click at [237, 266] on label at bounding box center [237, 267] width 14 height 14
click at [231, 266] on input "checkbox" at bounding box center [230, 265] width 1 height 10
checkbox input "true"
click at [231, 237] on label at bounding box center [237, 234] width 14 height 14
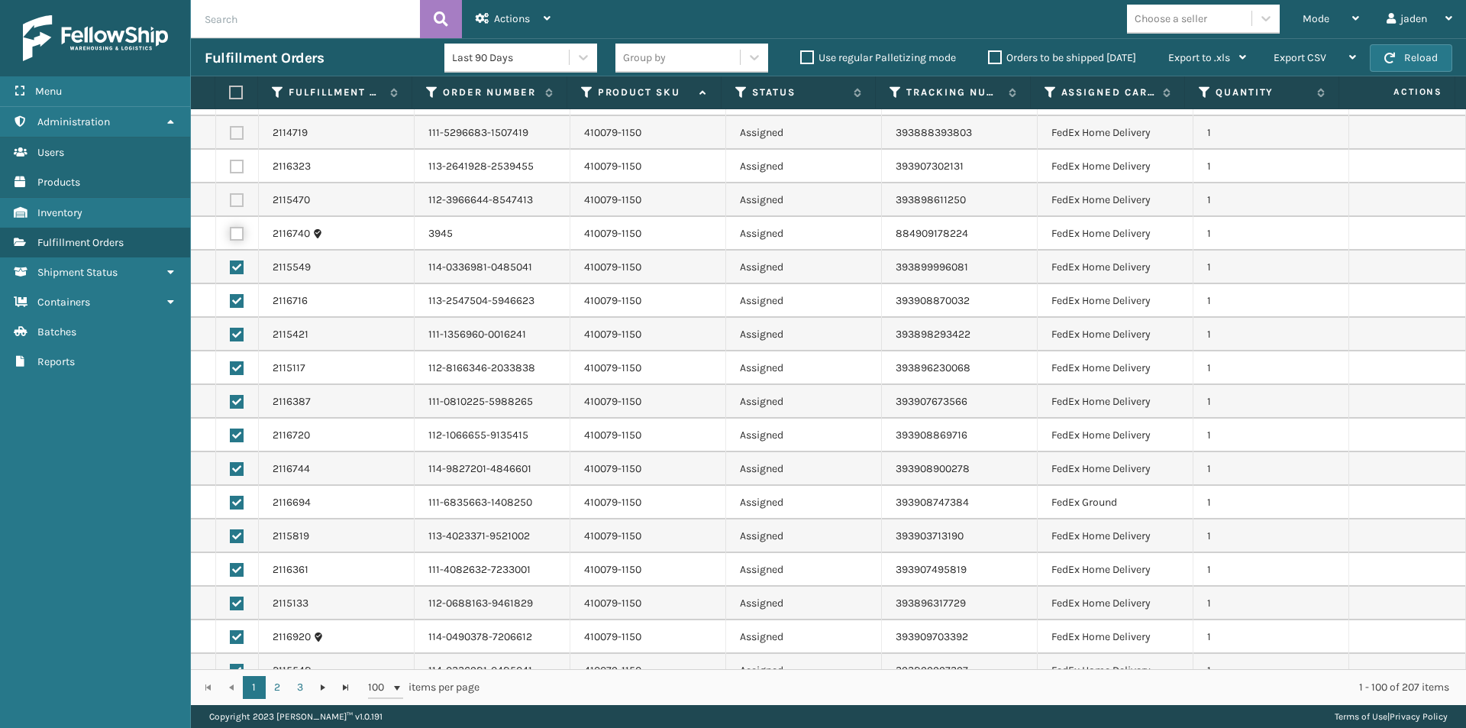
click at [231, 237] on input "checkbox" at bounding box center [230, 232] width 1 height 10
checkbox input "true"
click at [238, 191] on td at bounding box center [237, 200] width 43 height 34
click at [237, 199] on label at bounding box center [237, 200] width 14 height 14
click at [231, 199] on input "checkbox" at bounding box center [230, 198] width 1 height 10
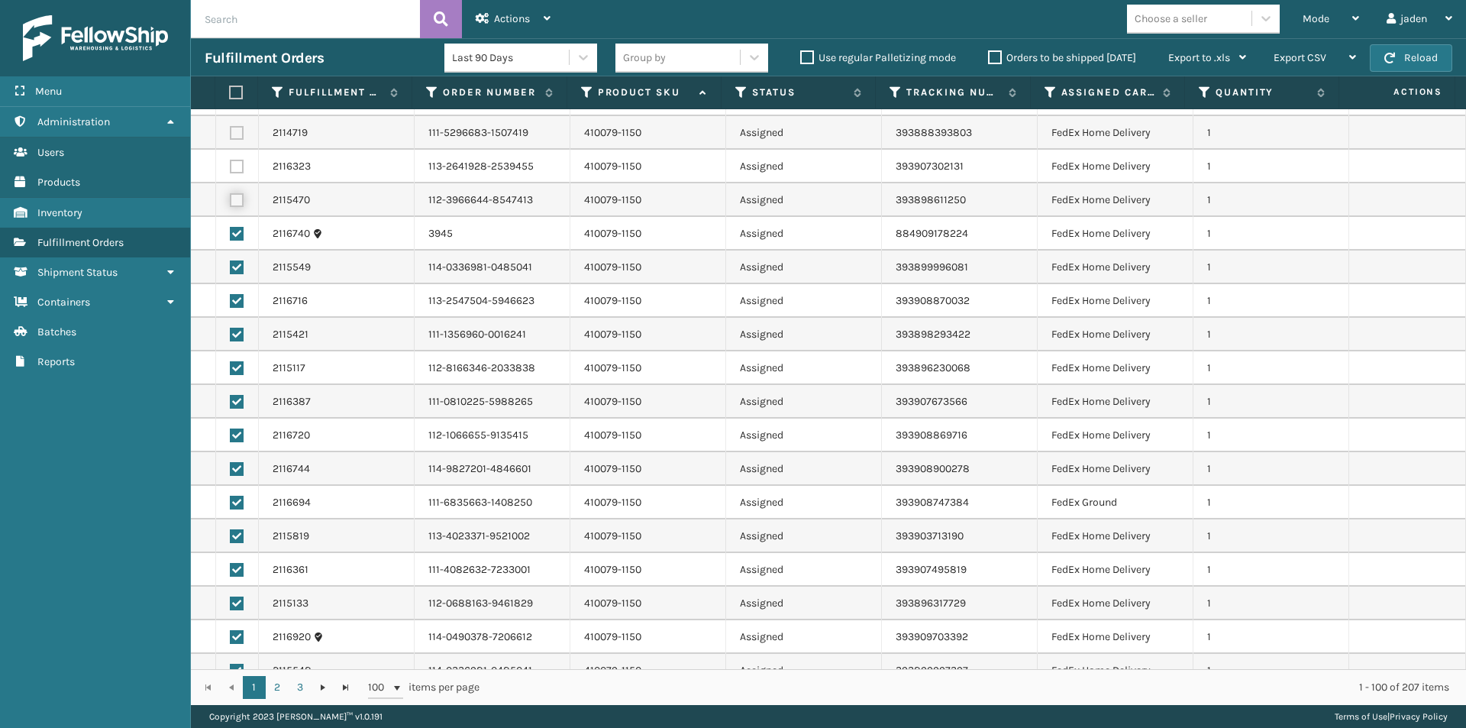
checkbox input "true"
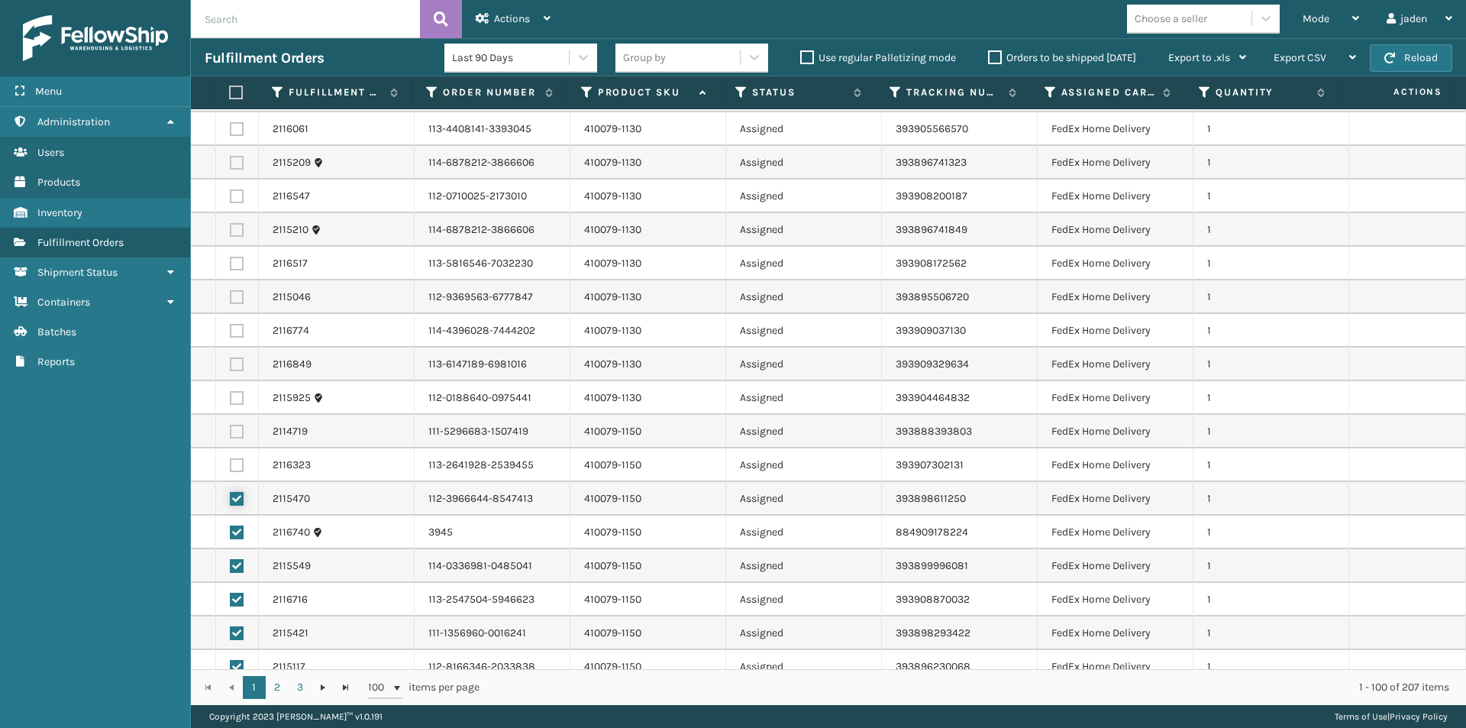
scroll to position [586, 0]
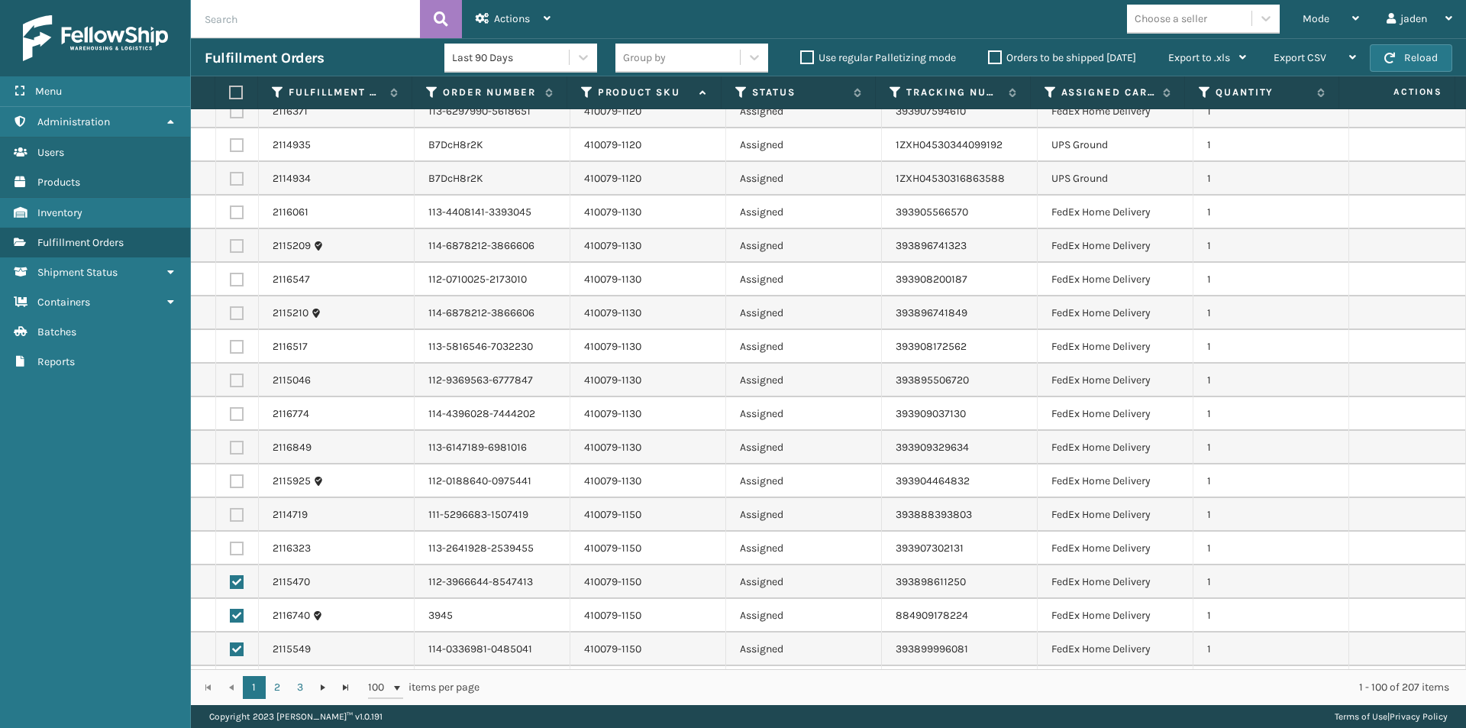
click at [232, 478] on label at bounding box center [237, 481] width 14 height 14
click at [231, 478] on input "checkbox" at bounding box center [230, 479] width 1 height 10
checkbox input "true"
click at [242, 438] on td at bounding box center [237, 448] width 43 height 34
click at [239, 444] on label at bounding box center [237, 448] width 14 height 14
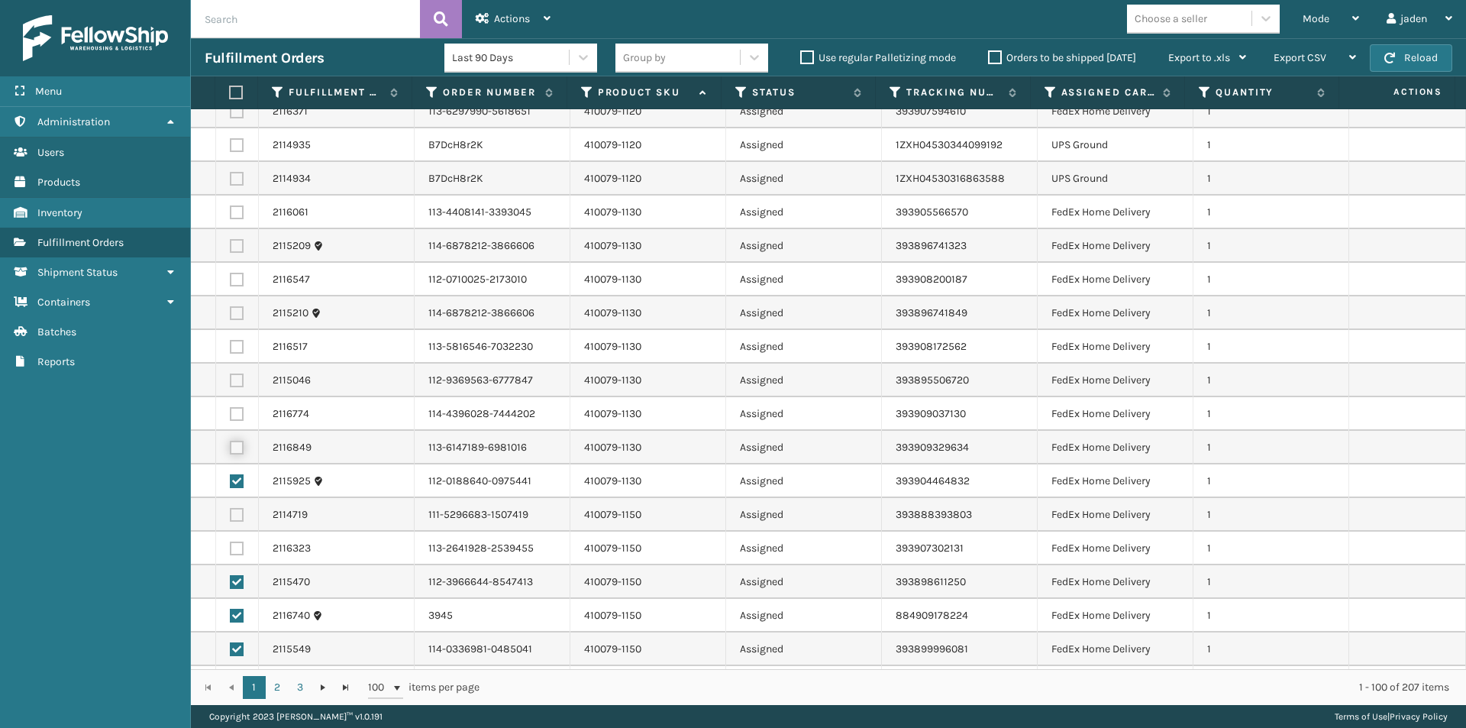
click at [231, 444] on input "checkbox" at bounding box center [230, 446] width 1 height 10
checkbox input "true"
click at [238, 415] on label at bounding box center [237, 414] width 14 height 14
click at [231, 415] on input "checkbox" at bounding box center [230, 412] width 1 height 10
checkbox input "true"
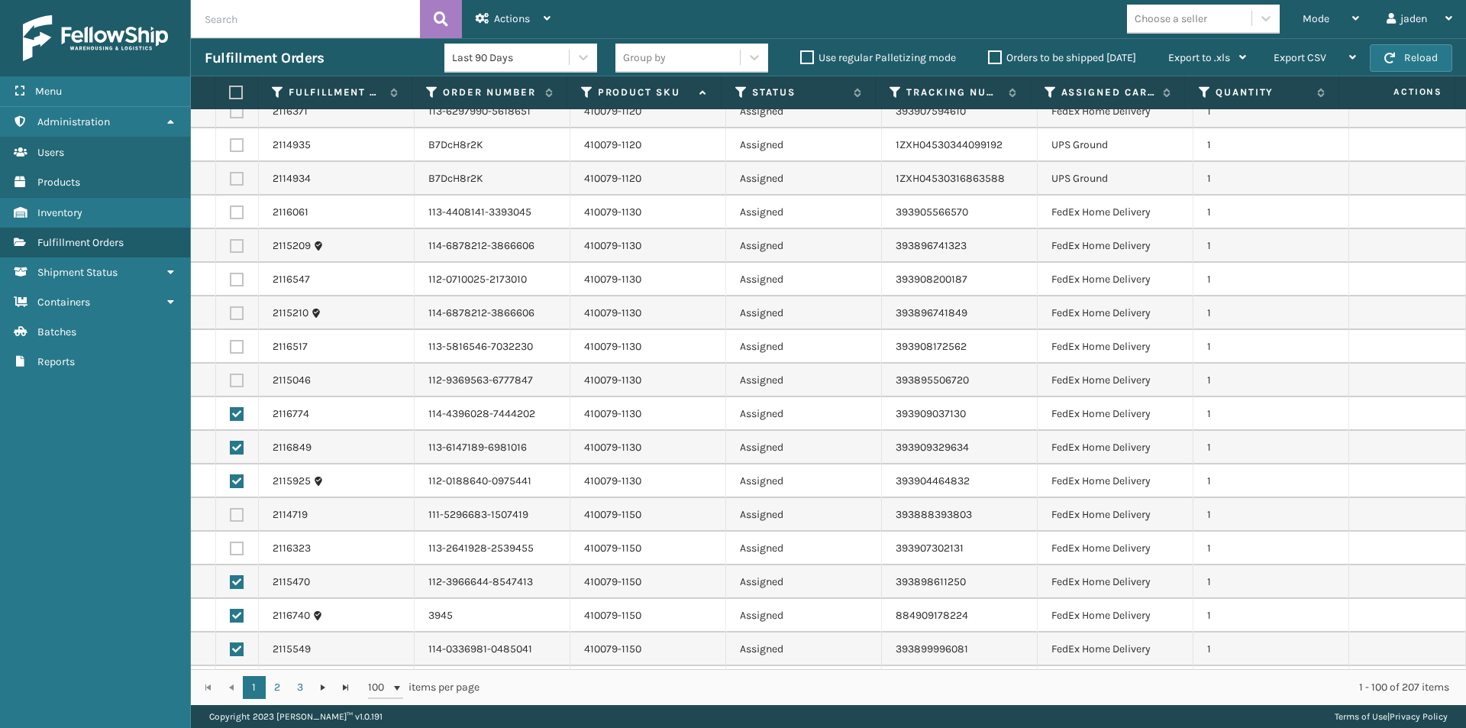
click at [237, 381] on label at bounding box center [237, 380] width 14 height 14
click at [231, 381] on input "checkbox" at bounding box center [230, 378] width 1 height 10
checkbox input "true"
click at [234, 350] on label at bounding box center [237, 347] width 14 height 14
click at [231, 350] on input "checkbox" at bounding box center [230, 345] width 1 height 10
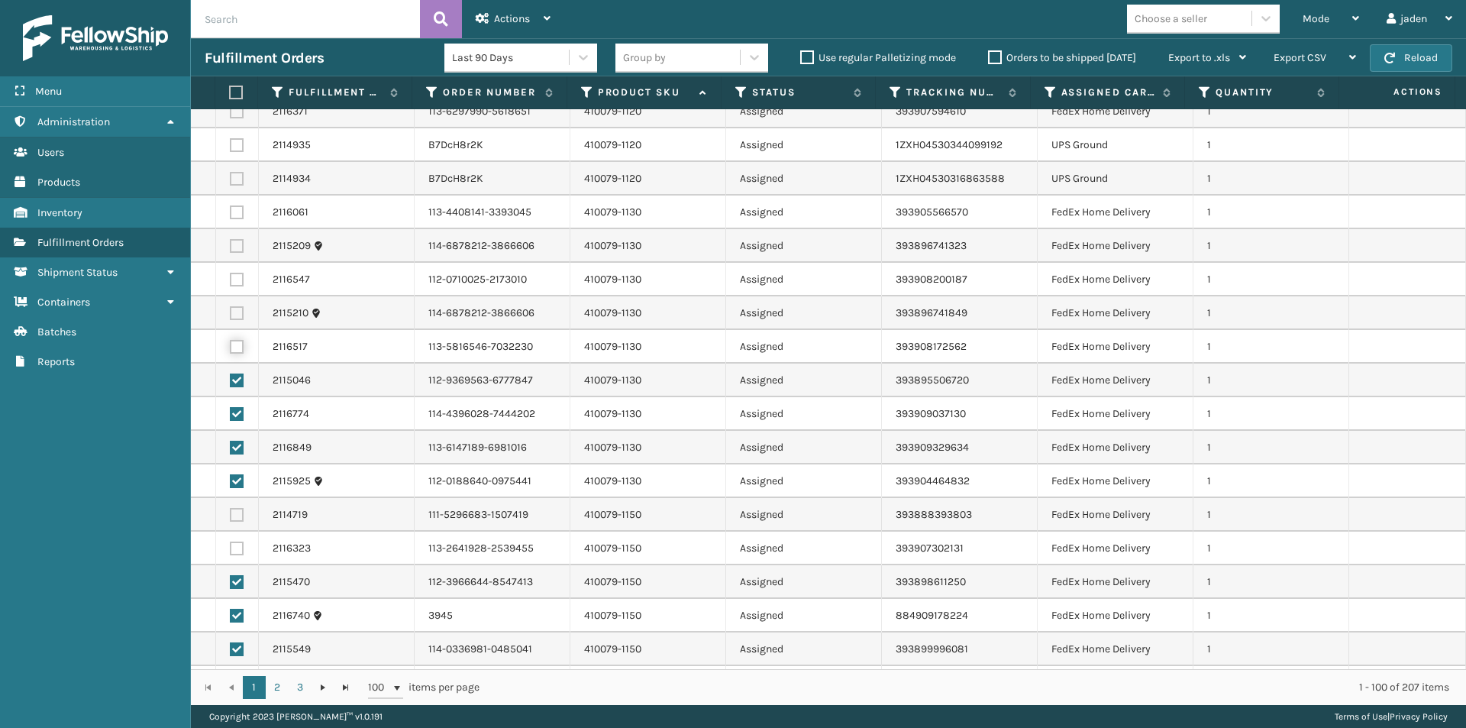
checkbox input "true"
click at [232, 314] on label at bounding box center [237, 313] width 14 height 14
click at [231, 314] on input "checkbox" at bounding box center [230, 311] width 1 height 10
checkbox input "true"
click at [237, 282] on label at bounding box center [237, 280] width 14 height 14
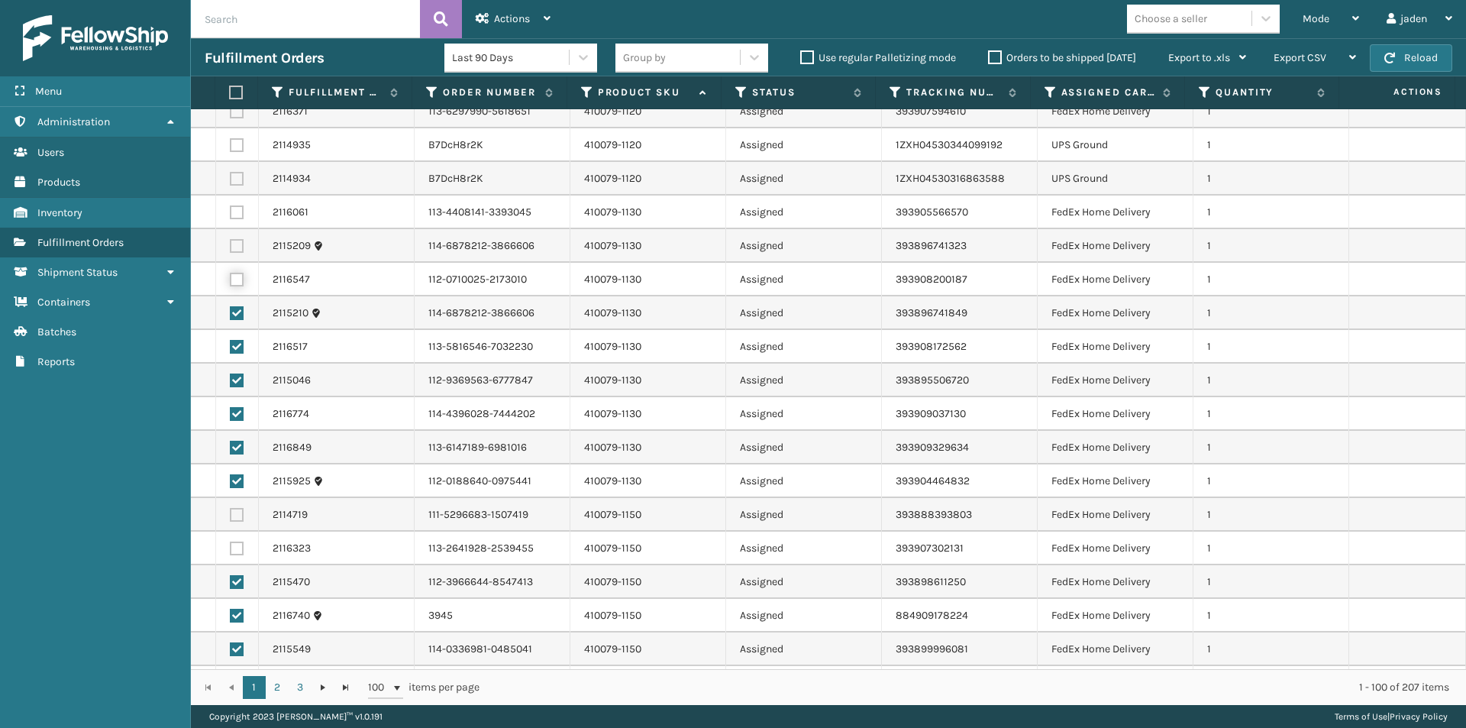
click at [231, 282] on input "checkbox" at bounding box center [230, 278] width 1 height 10
checkbox input "true"
click at [237, 242] on label at bounding box center [237, 246] width 14 height 14
click at [231, 242] on input "checkbox" at bounding box center [230, 244] width 1 height 10
checkbox input "true"
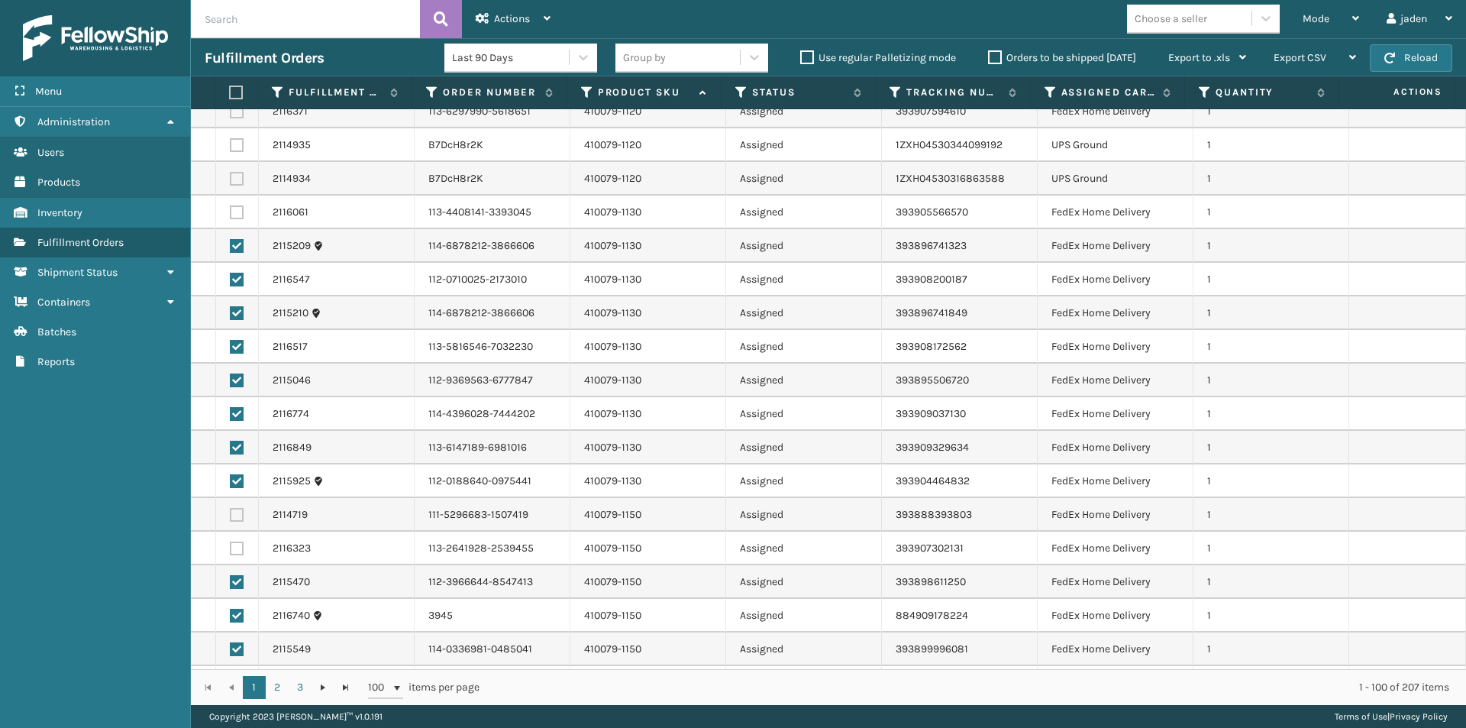
click at [237, 208] on label at bounding box center [237, 212] width 14 height 14
click at [231, 208] on input "checkbox" at bounding box center [230, 210] width 1 height 10
checkbox input "true"
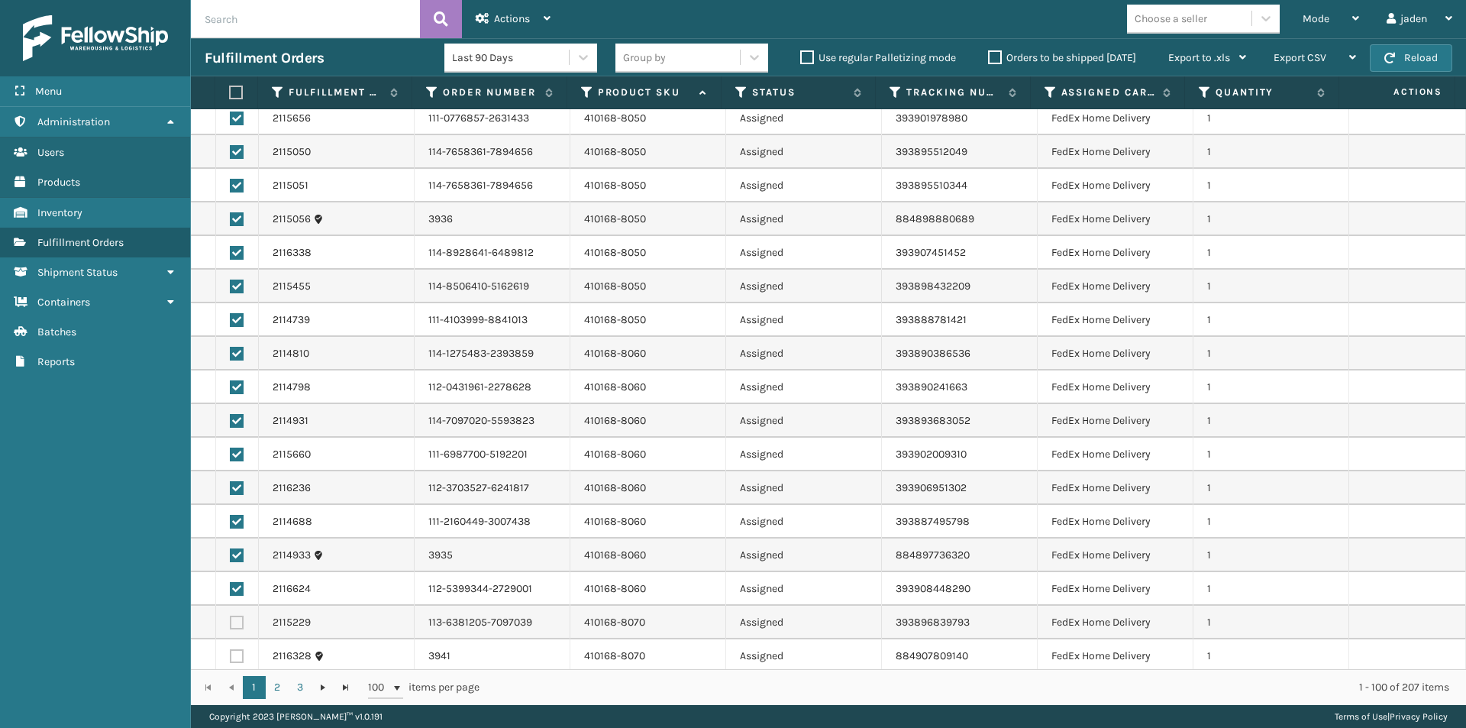
scroll to position [2800, 0]
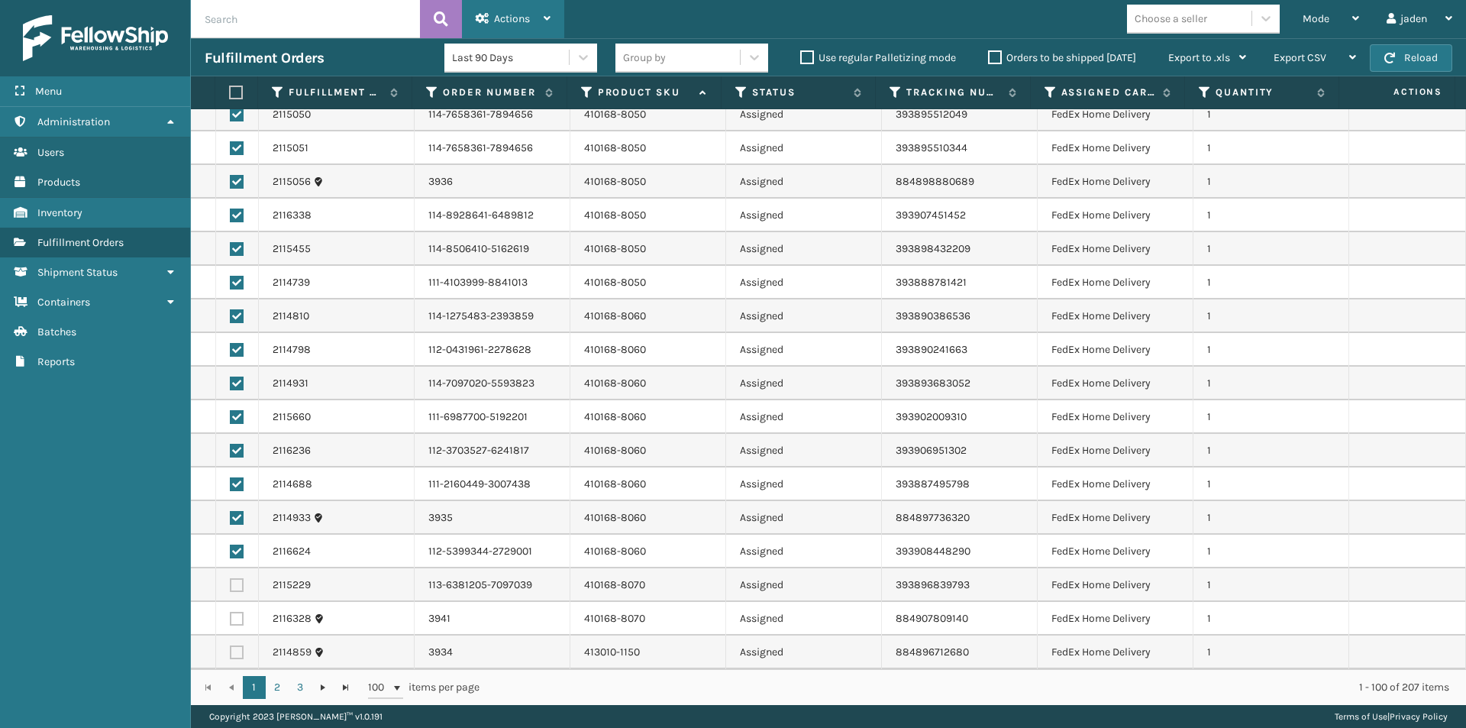
click at [504, 20] on span "Actions" at bounding box center [512, 18] width 36 height 13
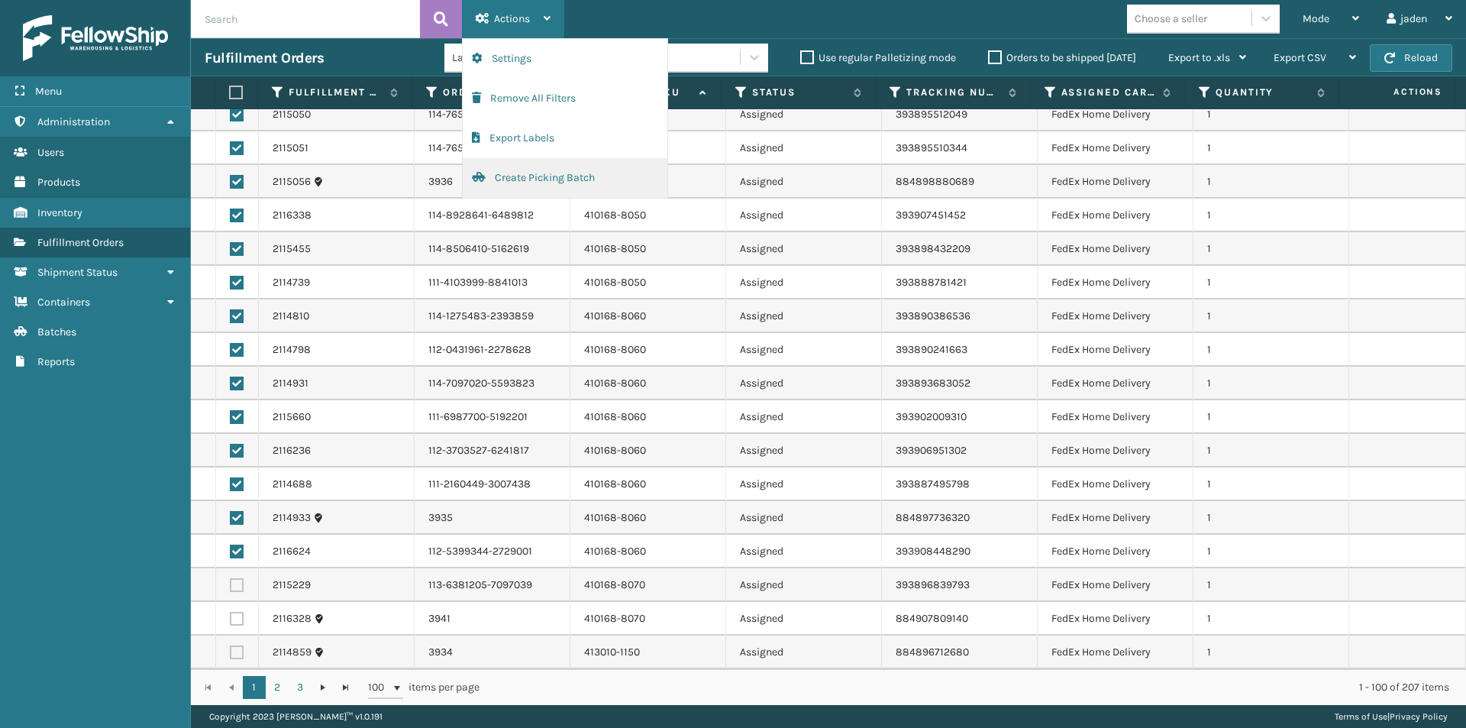
click at [531, 178] on button "Create Picking Batch" at bounding box center [565, 178] width 205 height 40
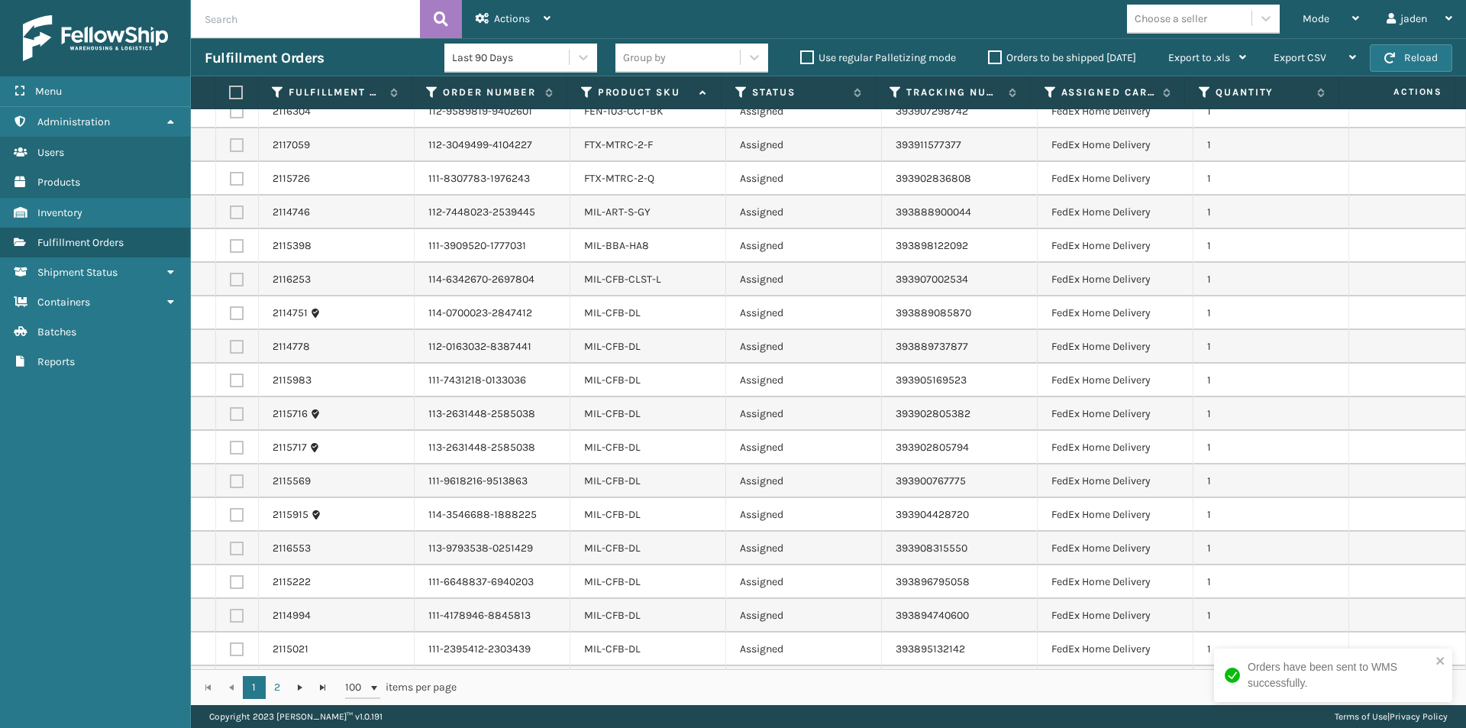
scroll to position [2749, 0]
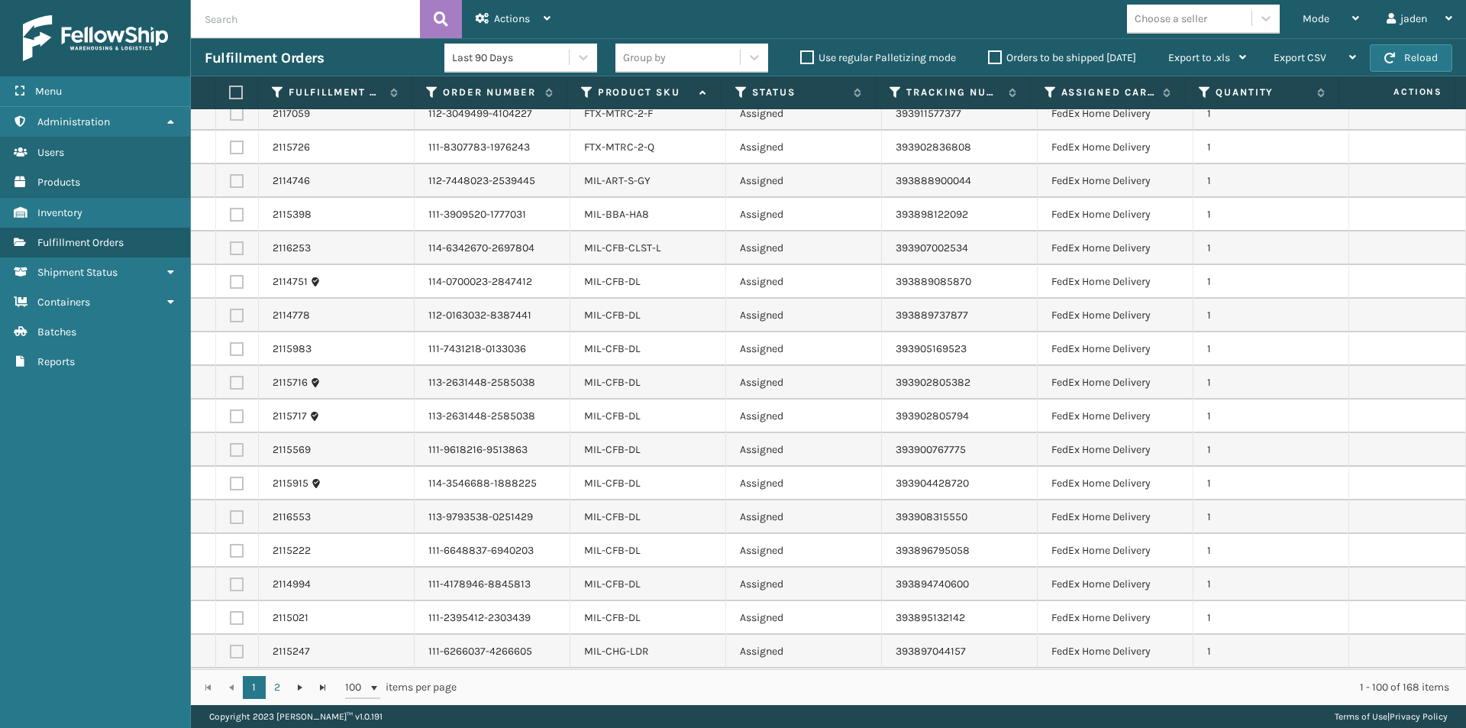
click at [227, 278] on td at bounding box center [237, 282] width 43 height 34
click at [235, 287] on label at bounding box center [237, 282] width 14 height 14
click at [231, 285] on input "checkbox" at bounding box center [230, 280] width 1 height 10
checkbox input "true"
click at [235, 316] on label at bounding box center [237, 315] width 14 height 14
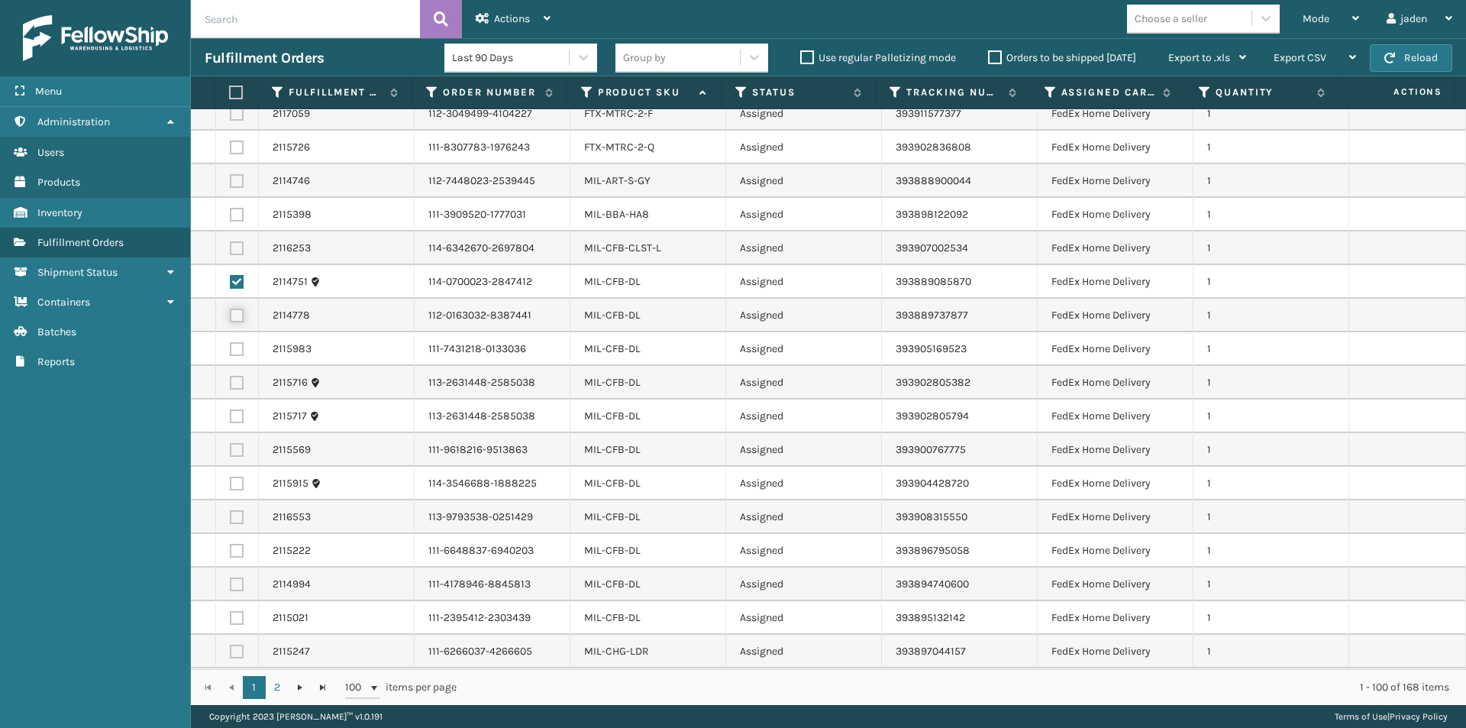
click at [231, 316] on input "checkbox" at bounding box center [230, 313] width 1 height 10
checkbox input "true"
drag, startPoint x: 235, startPoint y: 346, endPoint x: 235, endPoint y: 374, distance: 28.3
click at [235, 348] on label at bounding box center [237, 349] width 14 height 14
click at [231, 348] on input "checkbox" at bounding box center [230, 347] width 1 height 10
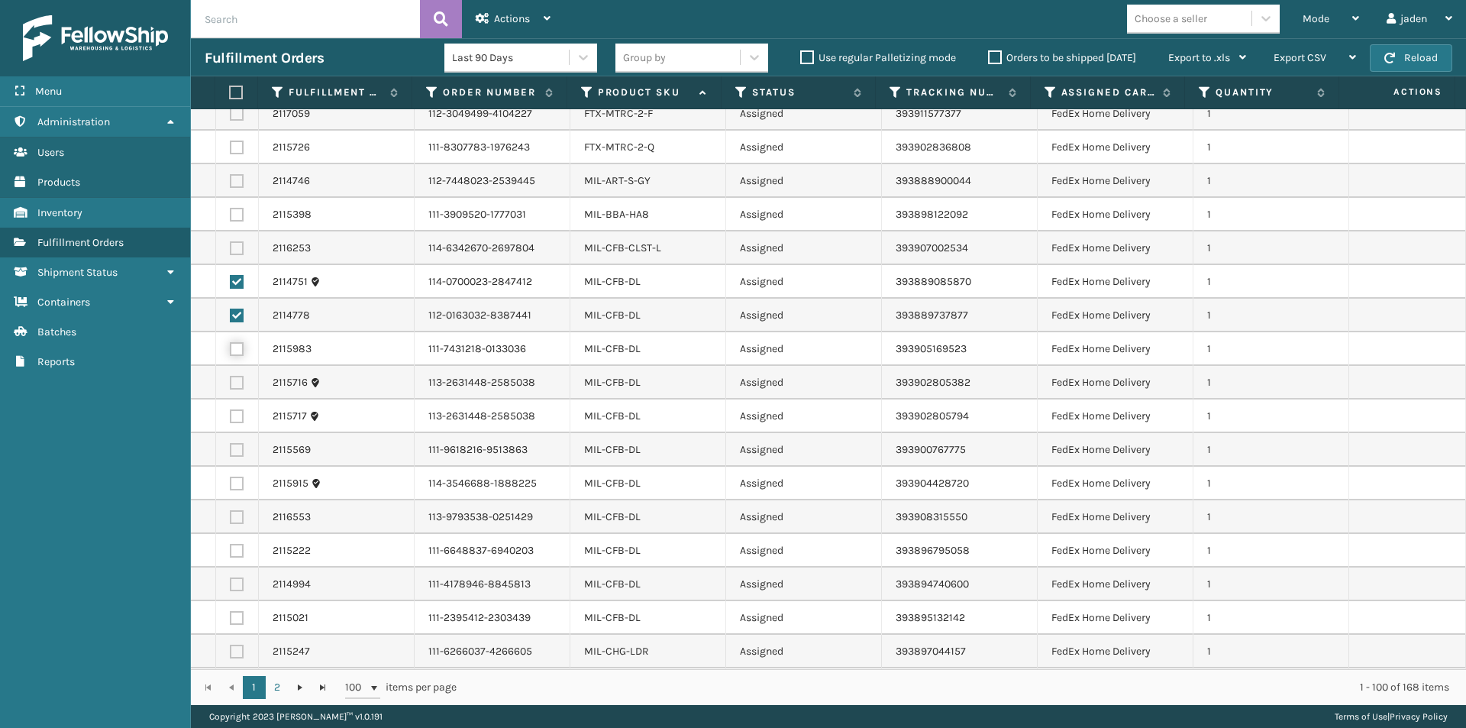
checkbox input "true"
click at [236, 382] on label at bounding box center [237, 383] width 14 height 14
click at [231, 382] on input "checkbox" at bounding box center [230, 381] width 1 height 10
checkbox input "true"
click at [234, 418] on label at bounding box center [237, 416] width 14 height 14
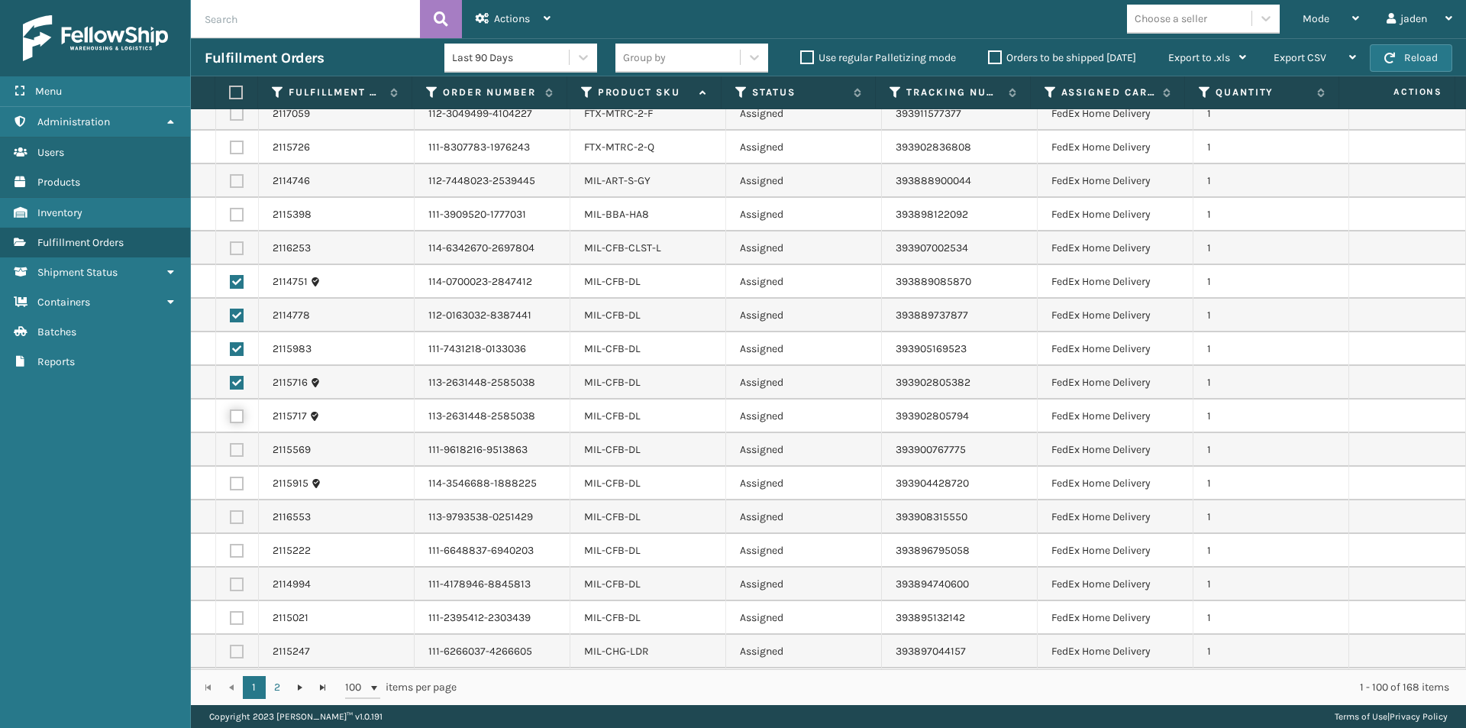
click at [231, 418] on input "checkbox" at bounding box center [230, 414] width 1 height 10
checkbox input "true"
drag, startPoint x: 236, startPoint y: 450, endPoint x: 231, endPoint y: 478, distance: 28.6
click at [237, 450] on label at bounding box center [237, 450] width 14 height 14
click at [231, 450] on input "checkbox" at bounding box center [230, 448] width 1 height 10
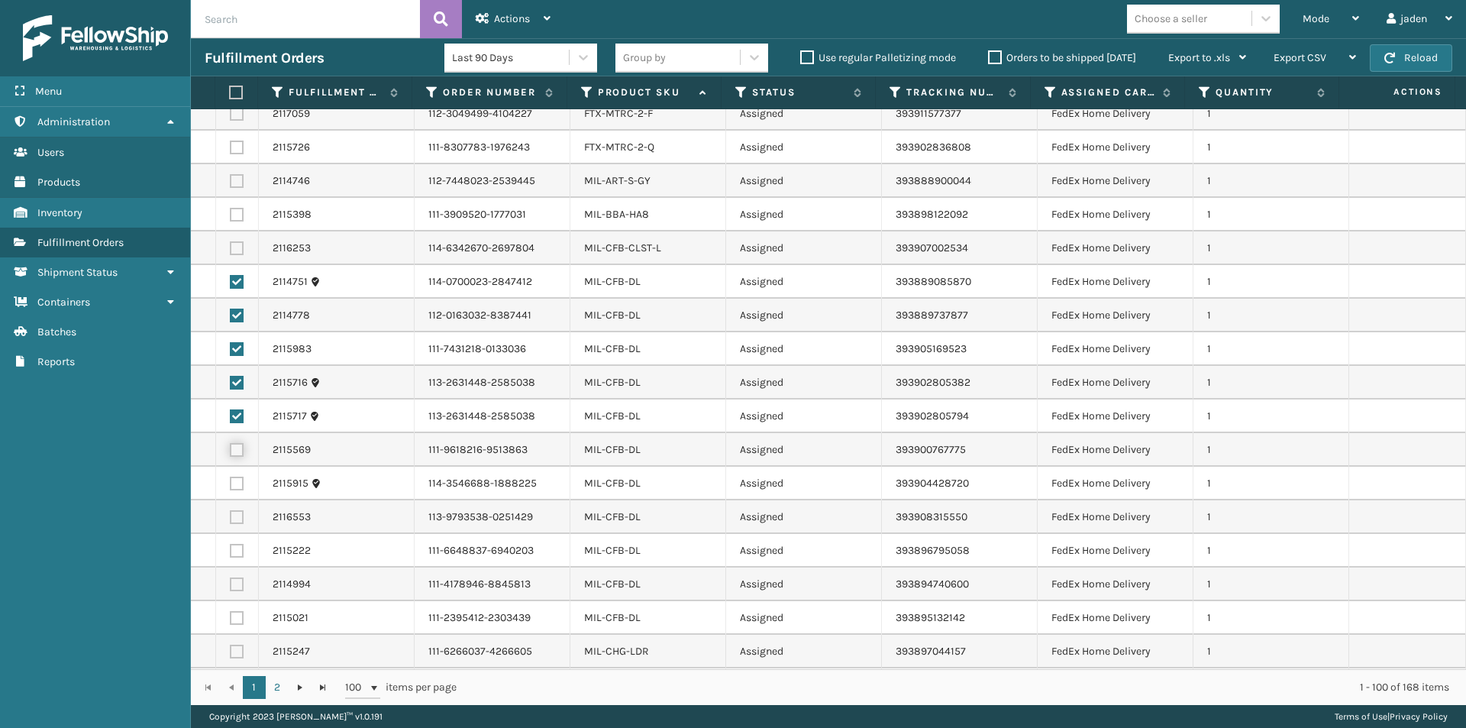
checkbox input "true"
click at [233, 480] on label at bounding box center [237, 483] width 14 height 14
click at [231, 480] on input "checkbox" at bounding box center [230, 481] width 1 height 10
checkbox input "true"
drag, startPoint x: 240, startPoint y: 514, endPoint x: 233, endPoint y: 535, distance: 22.5
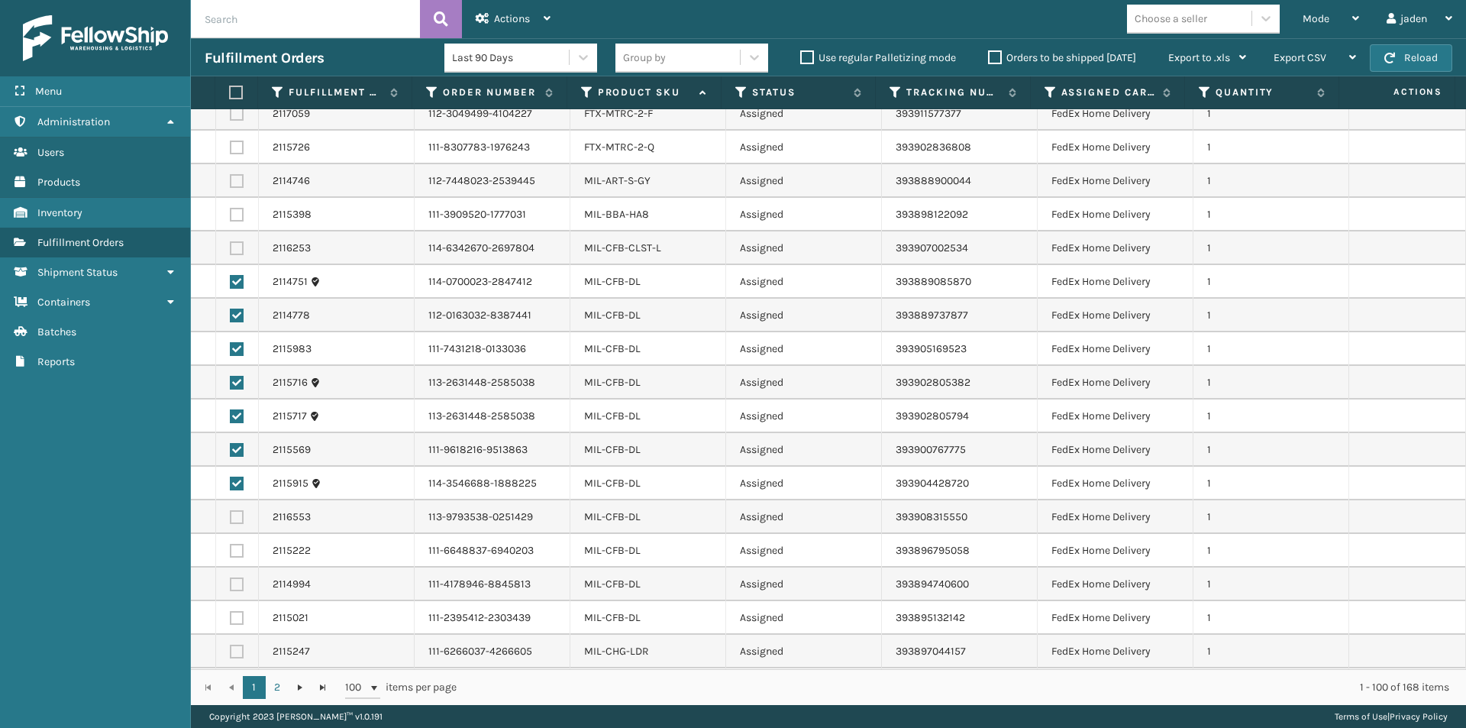
click at [237, 515] on label at bounding box center [237, 517] width 14 height 14
click at [231, 515] on input "checkbox" at bounding box center [230, 515] width 1 height 10
checkbox input "true"
click at [235, 544] on label at bounding box center [237, 551] width 14 height 14
click at [231, 544] on input "checkbox" at bounding box center [230, 549] width 1 height 10
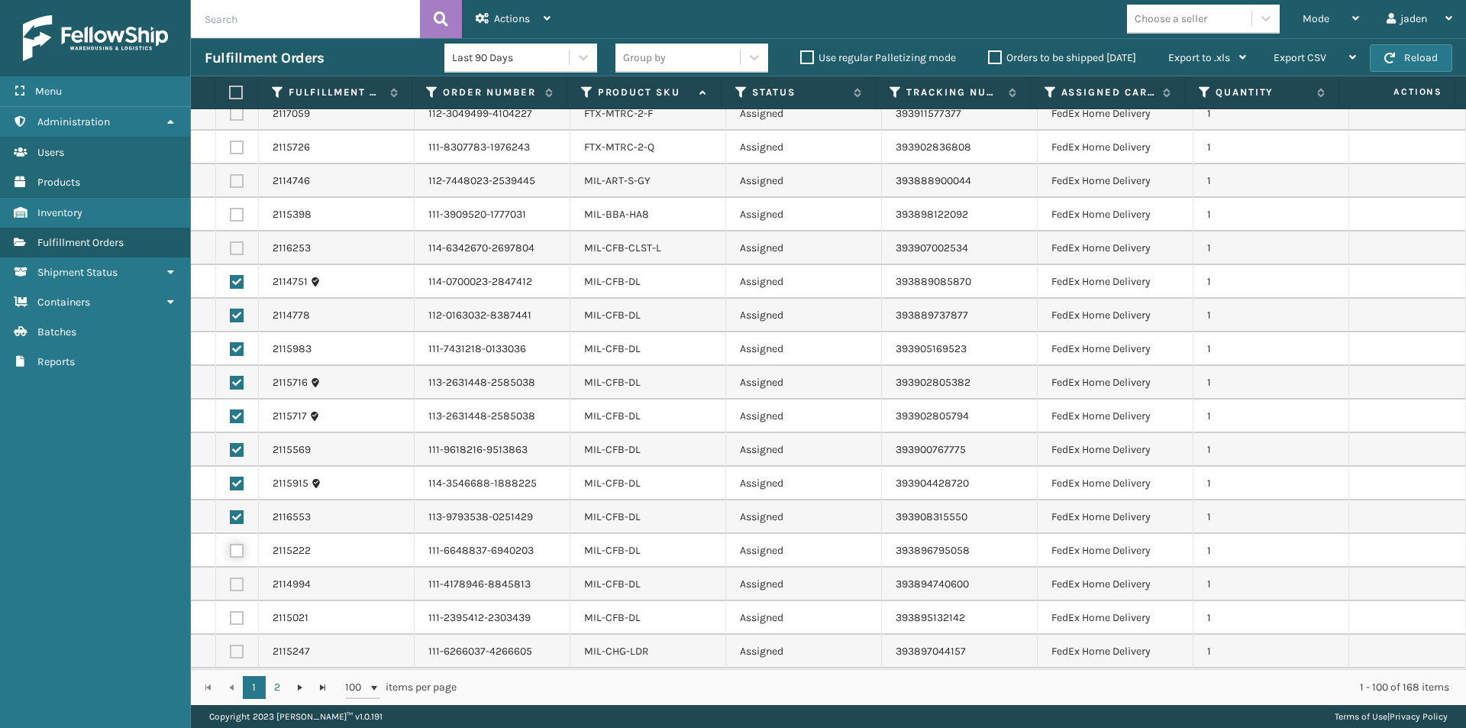
checkbox input "true"
click at [233, 586] on label at bounding box center [237, 584] width 14 height 14
click at [231, 586] on input "checkbox" at bounding box center [230, 582] width 1 height 10
checkbox input "true"
click at [508, 17] on span "Actions" at bounding box center [512, 18] width 36 height 13
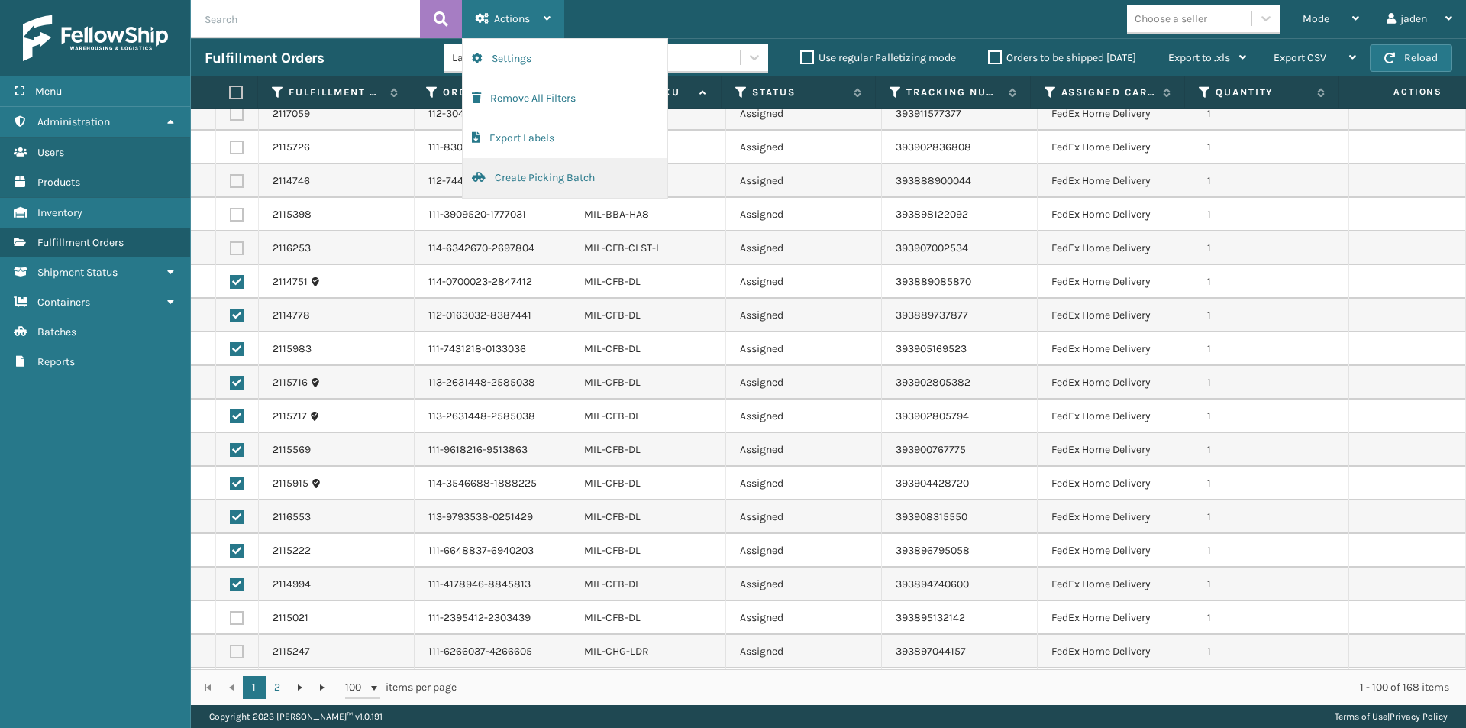
click at [551, 174] on button "Create Picking Batch" at bounding box center [565, 178] width 205 height 40
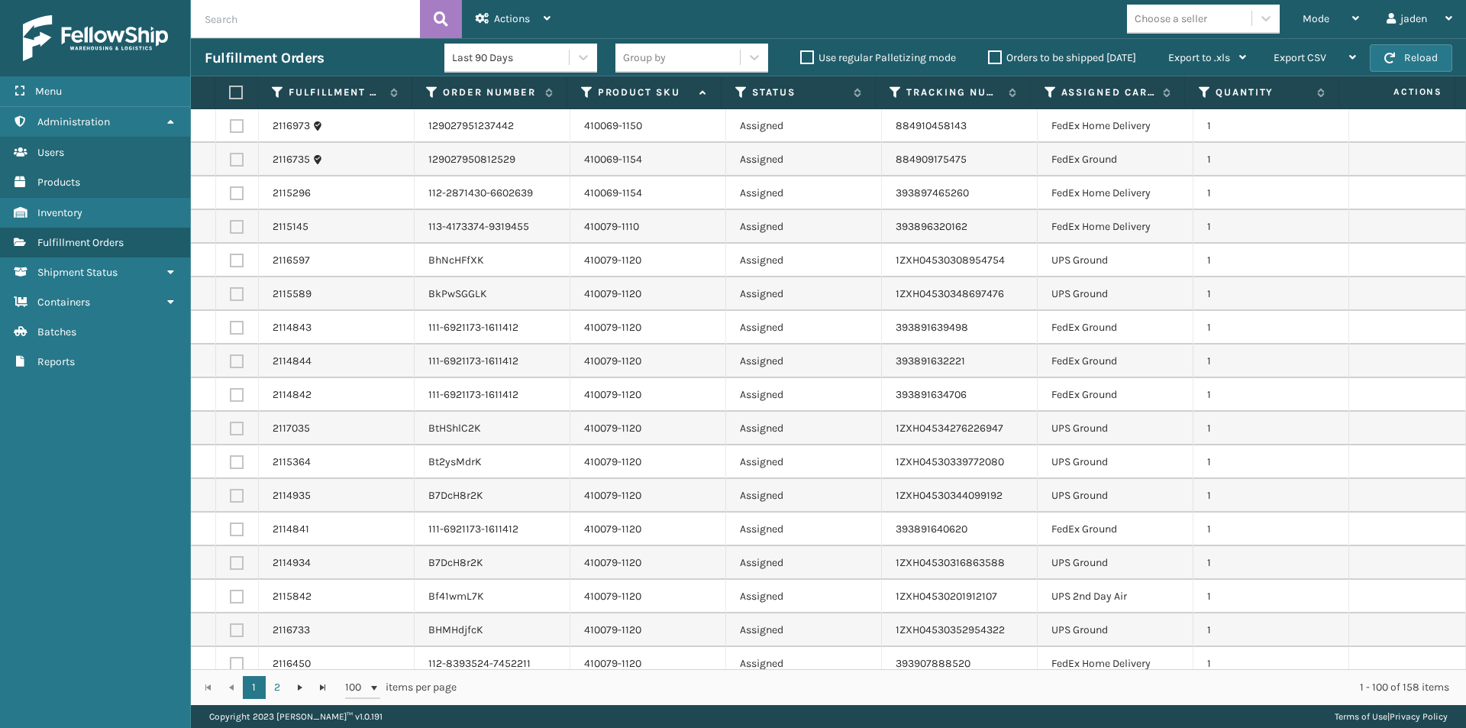
click at [231, 128] on label at bounding box center [237, 126] width 14 height 14
click at [231, 128] on input "checkbox" at bounding box center [230, 124] width 1 height 10
checkbox input "true"
click at [233, 232] on label at bounding box center [237, 227] width 14 height 14
click at [231, 230] on input "checkbox" at bounding box center [230, 225] width 1 height 10
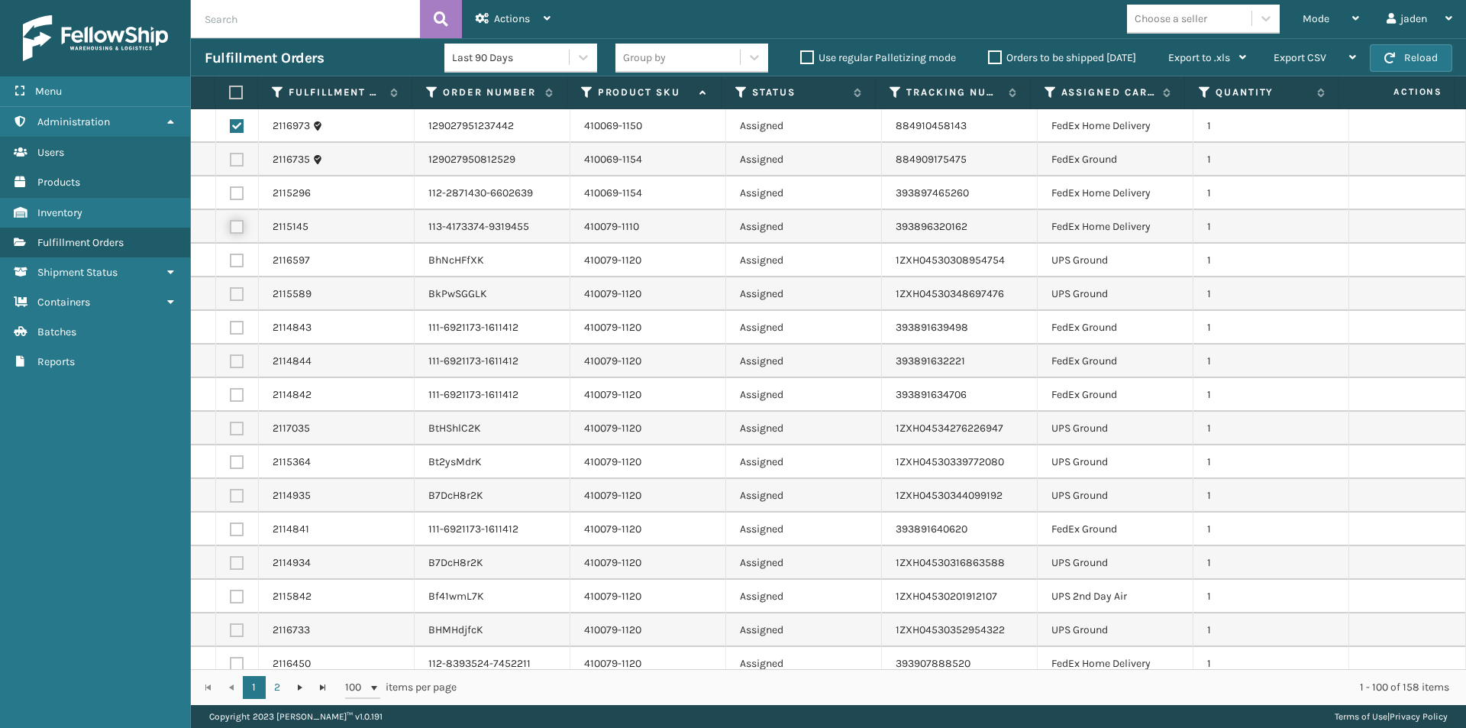
checkbox input "true"
click at [237, 192] on label at bounding box center [237, 193] width 14 height 14
click at [231, 192] on input "checkbox" at bounding box center [230, 191] width 1 height 10
checkbox input "true"
click at [230, 154] on label at bounding box center [237, 160] width 14 height 14
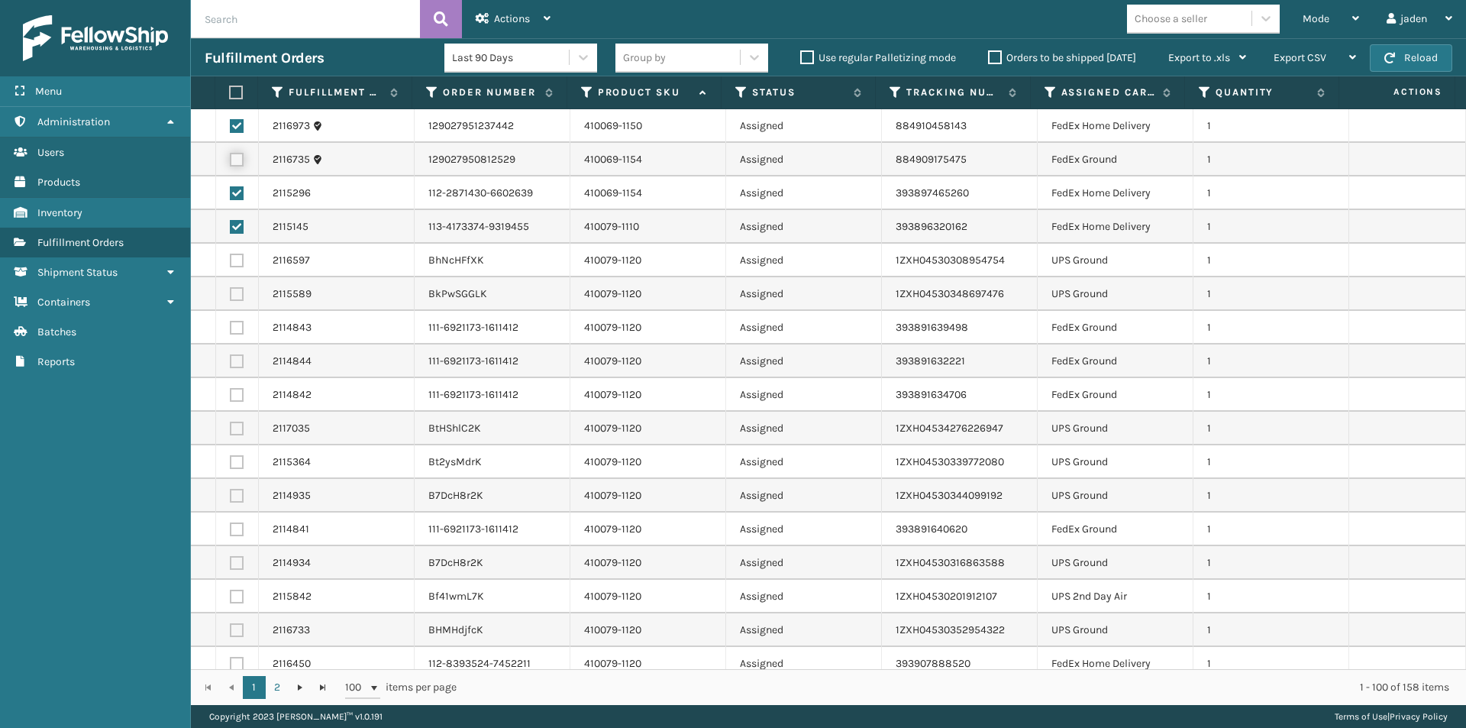
click at [230, 154] on input "checkbox" at bounding box center [230, 158] width 1 height 10
checkbox input "true"
click at [236, 324] on label at bounding box center [237, 328] width 14 height 14
click at [231, 324] on input "checkbox" at bounding box center [230, 326] width 1 height 10
checkbox input "true"
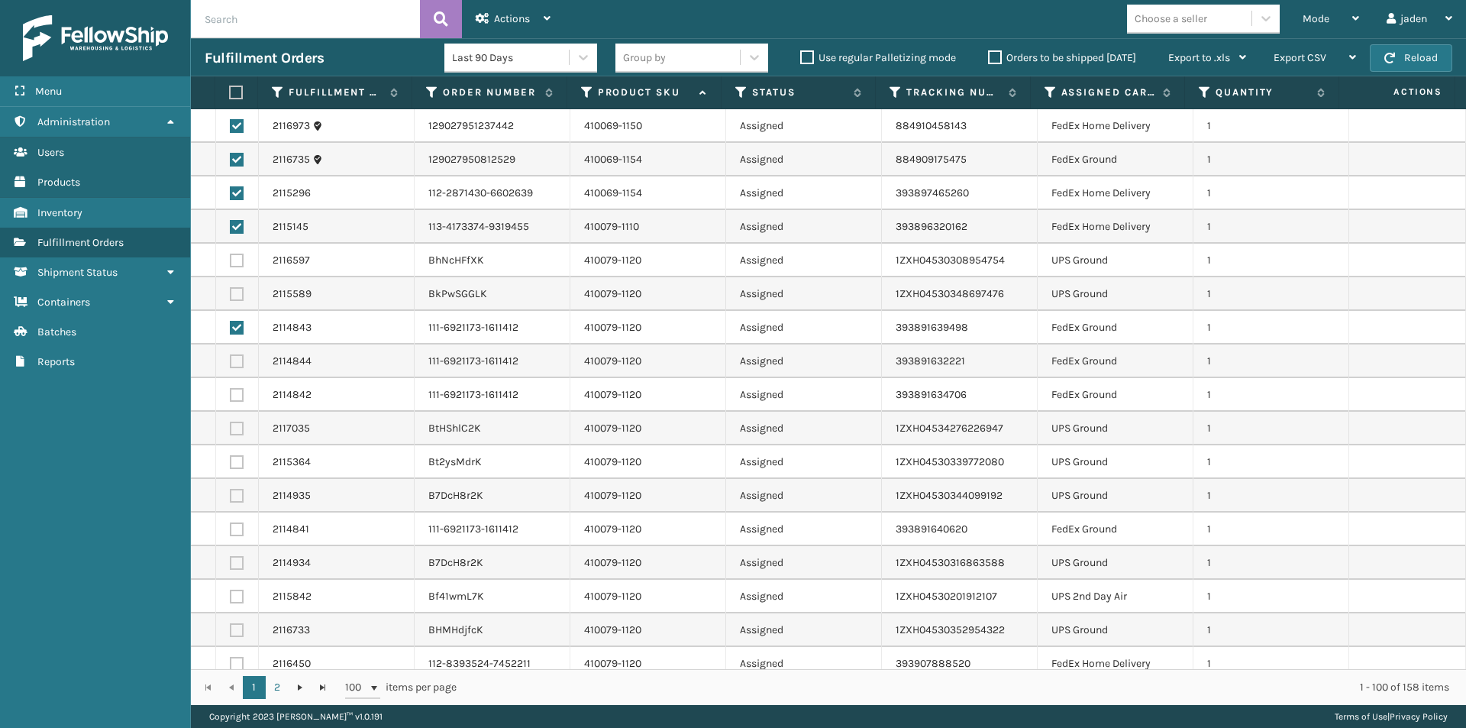
click at [237, 359] on label at bounding box center [237, 361] width 14 height 14
click at [231, 359] on input "checkbox" at bounding box center [230, 359] width 1 height 10
checkbox input "true"
click at [227, 402] on td at bounding box center [237, 395] width 43 height 34
click at [232, 395] on label at bounding box center [237, 395] width 14 height 14
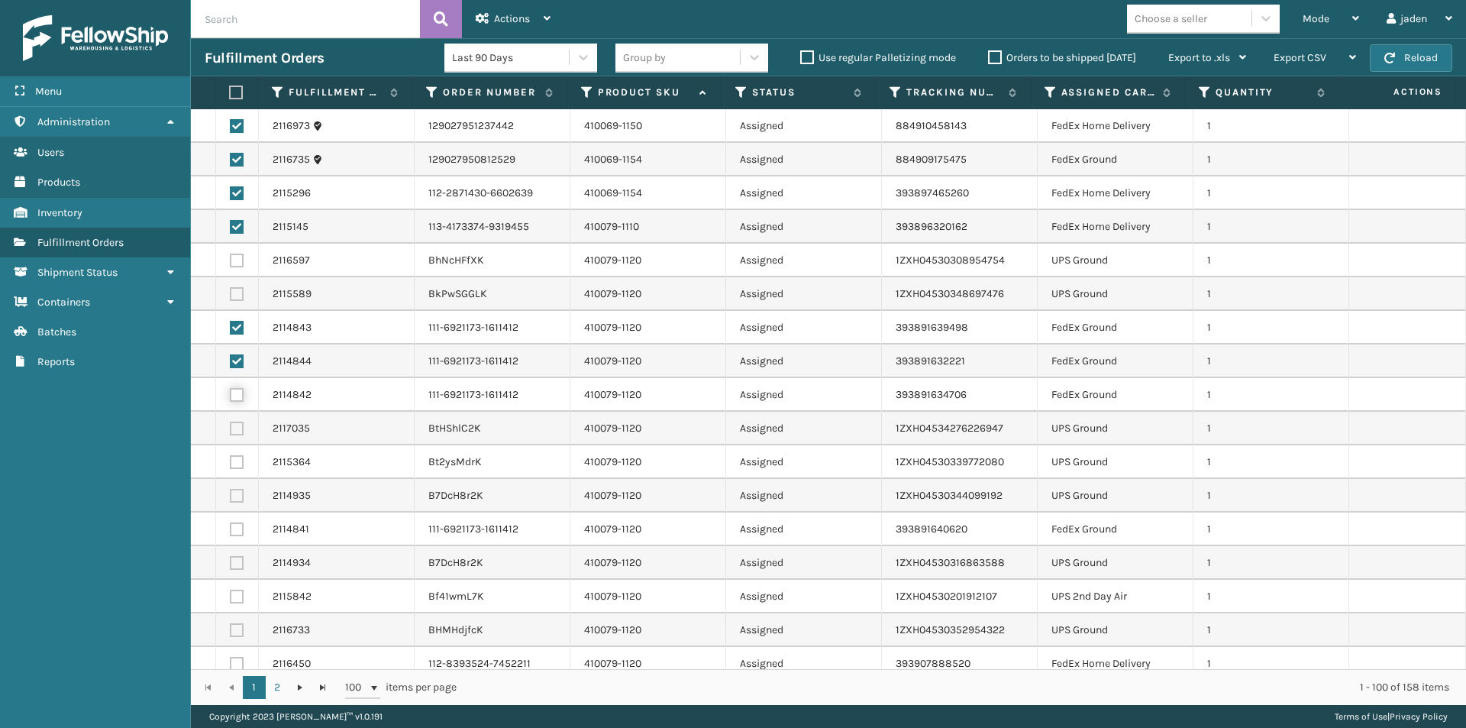
click at [231, 395] on input "checkbox" at bounding box center [230, 393] width 1 height 10
checkbox input "true"
click at [233, 529] on label at bounding box center [237, 529] width 14 height 14
click at [231, 529] on input "checkbox" at bounding box center [230, 527] width 1 height 10
checkbox input "true"
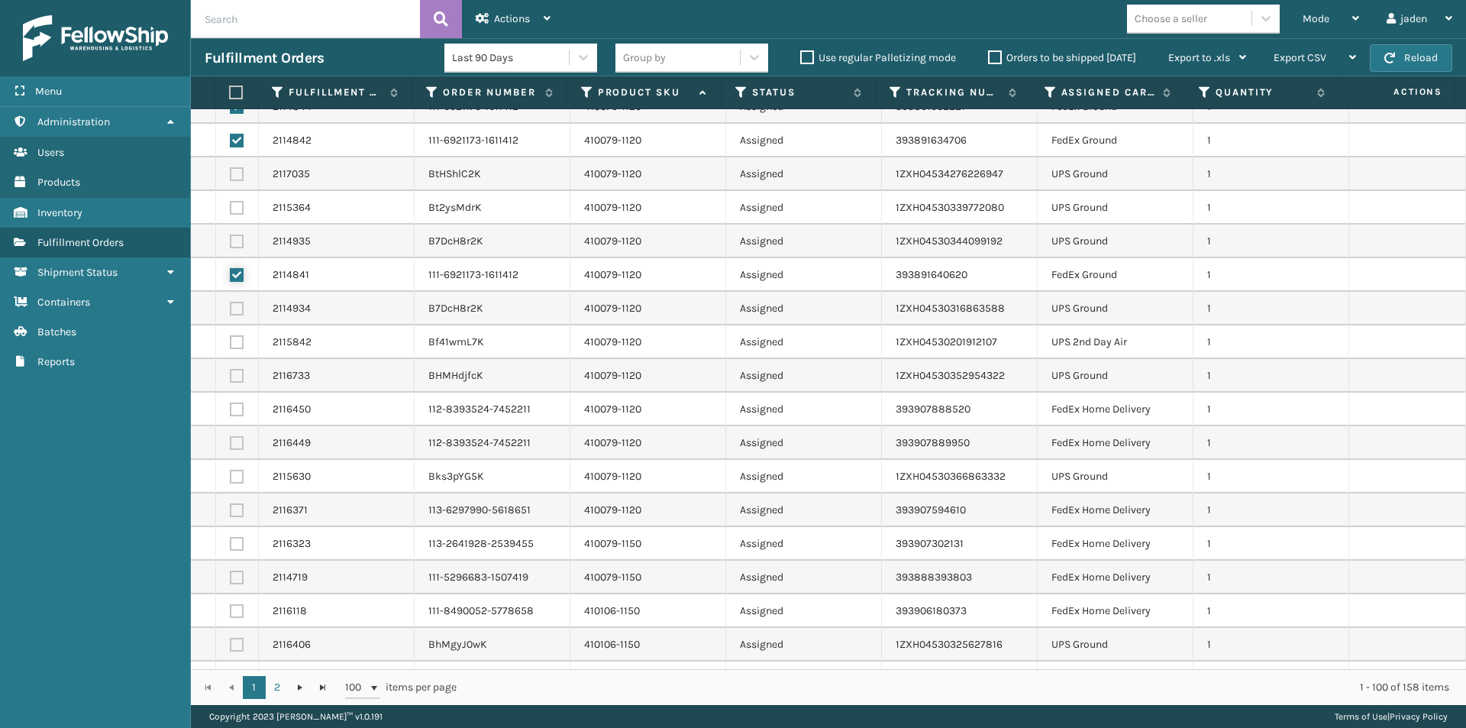
scroll to position [305, 0]
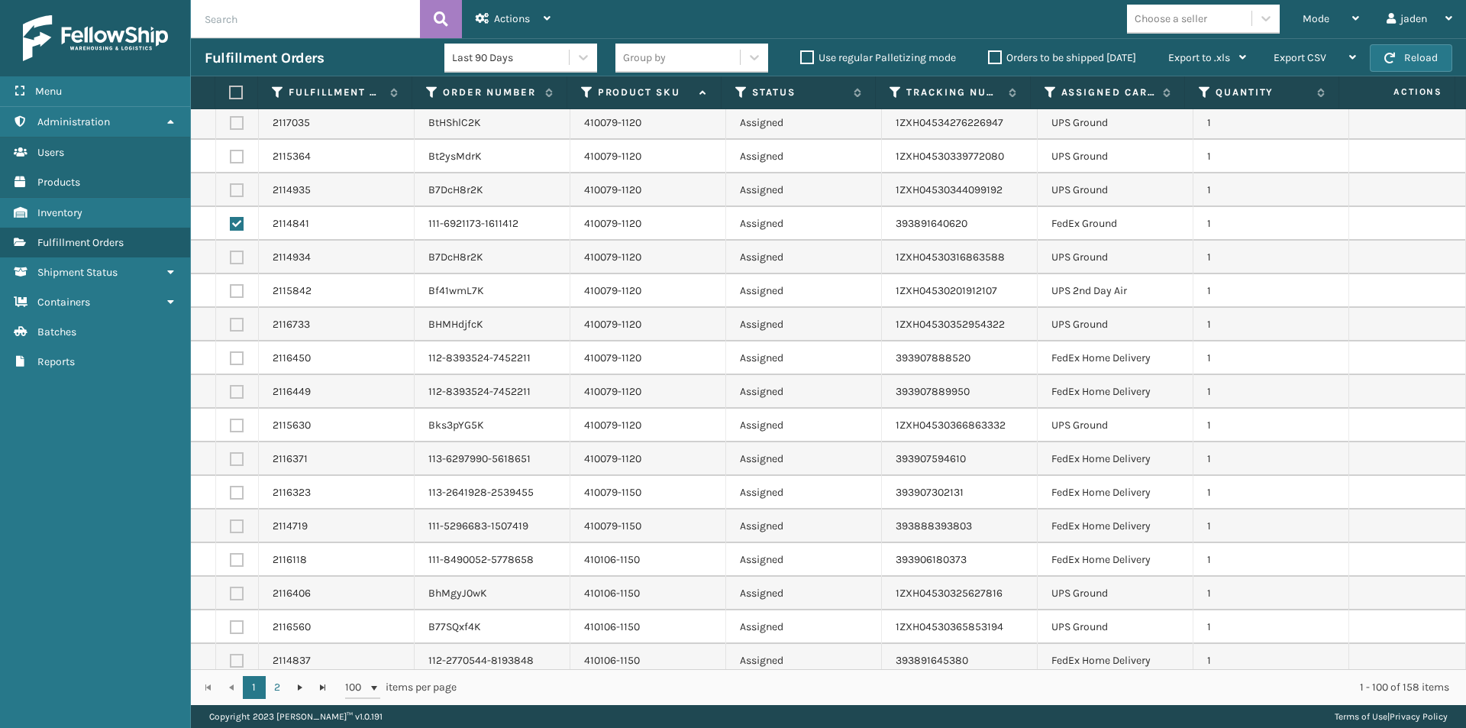
click at [241, 360] on label at bounding box center [237, 358] width 14 height 14
click at [231, 360] on input "checkbox" at bounding box center [230, 356] width 1 height 10
checkbox input "true"
click at [234, 393] on label at bounding box center [237, 392] width 14 height 14
click at [231, 393] on input "checkbox" at bounding box center [230, 390] width 1 height 10
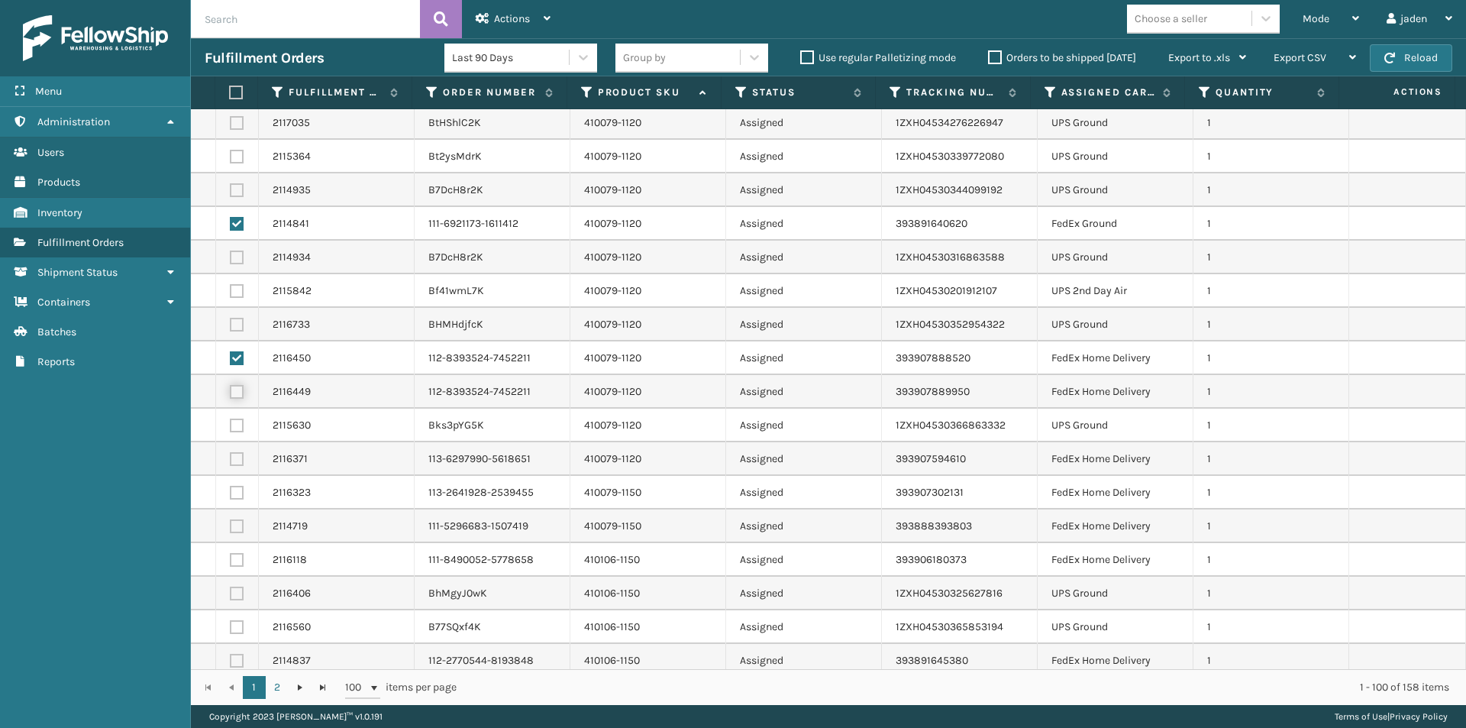
checkbox input "true"
click at [236, 457] on label at bounding box center [237, 459] width 14 height 14
click at [231, 457] on input "checkbox" at bounding box center [230, 457] width 1 height 10
checkbox input "true"
click at [239, 492] on label at bounding box center [237, 493] width 14 height 14
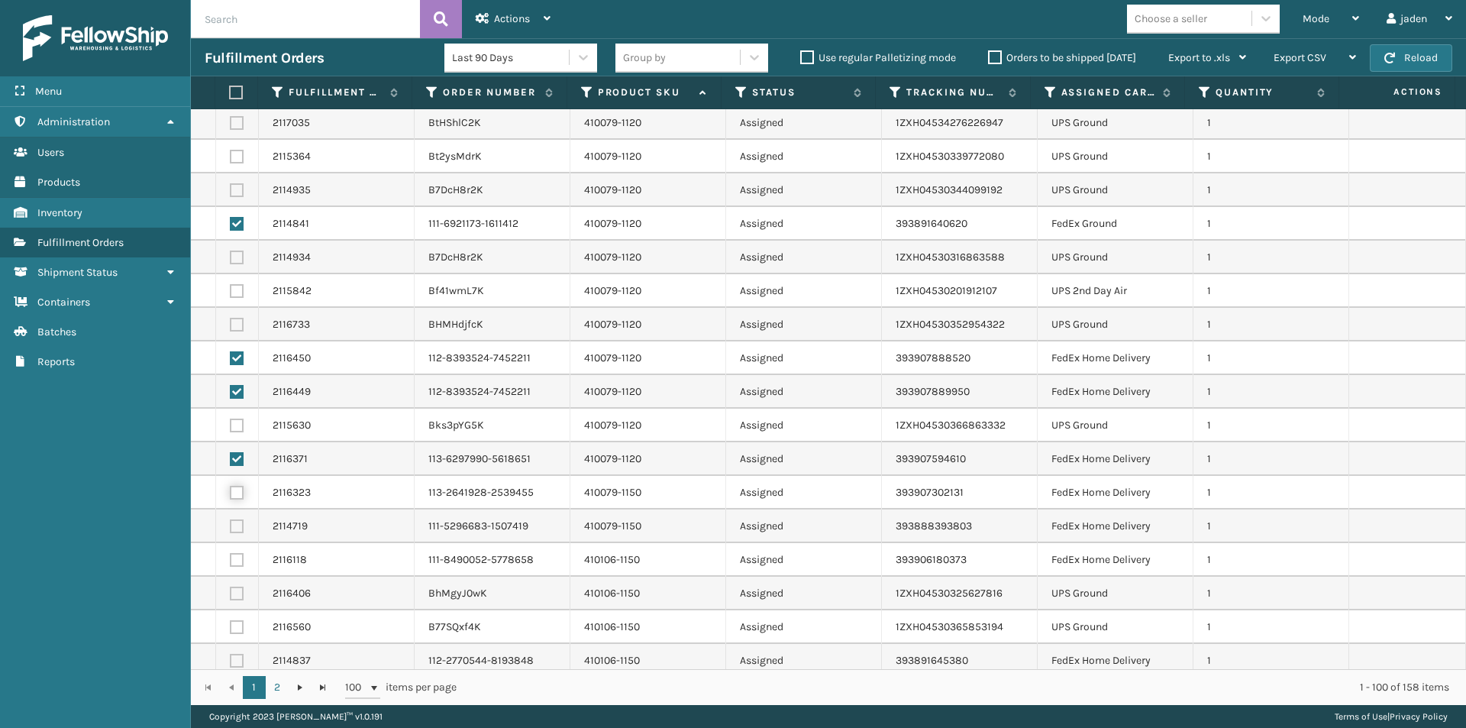
click at [231, 492] on input "checkbox" at bounding box center [230, 491] width 1 height 10
checkbox input "true"
click at [240, 530] on label at bounding box center [237, 526] width 14 height 14
click at [231, 529] on input "checkbox" at bounding box center [230, 524] width 1 height 10
checkbox input "true"
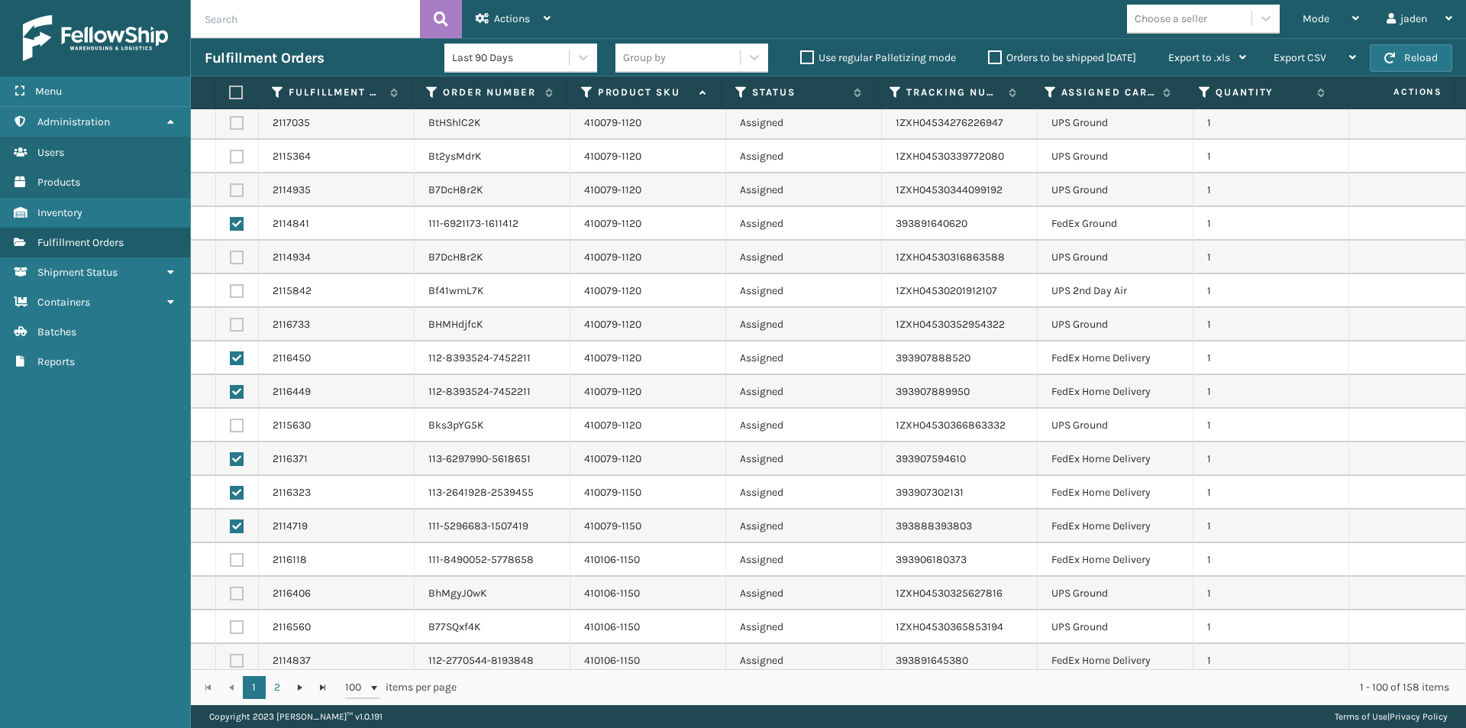
click at [238, 554] on label at bounding box center [237, 560] width 14 height 14
click at [231, 554] on input "checkbox" at bounding box center [230, 558] width 1 height 10
checkbox input "true"
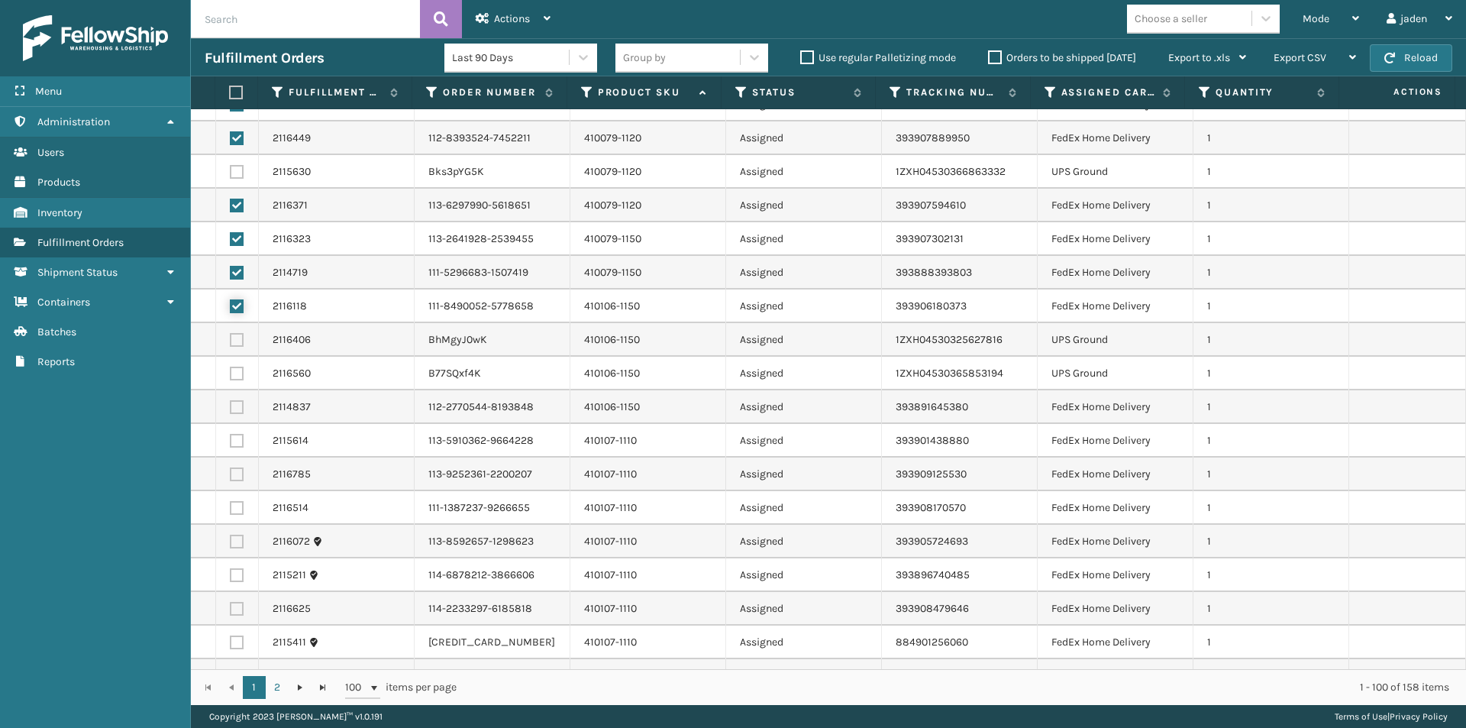
scroll to position [611, 0]
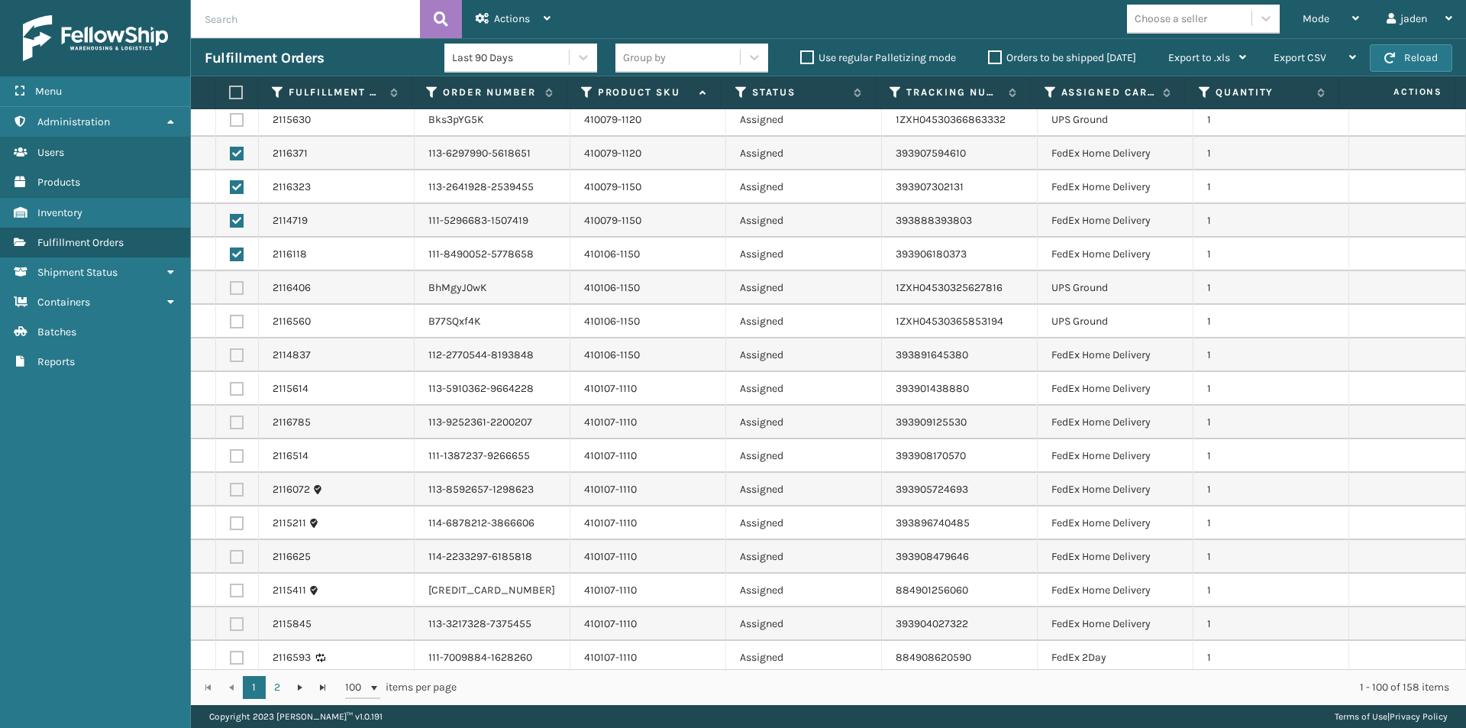
click at [237, 350] on label at bounding box center [237, 355] width 14 height 14
click at [231, 350] on input "checkbox" at bounding box center [230, 353] width 1 height 10
checkbox input "true"
click at [231, 388] on label at bounding box center [237, 389] width 14 height 14
click at [231, 388] on input "checkbox" at bounding box center [230, 387] width 1 height 10
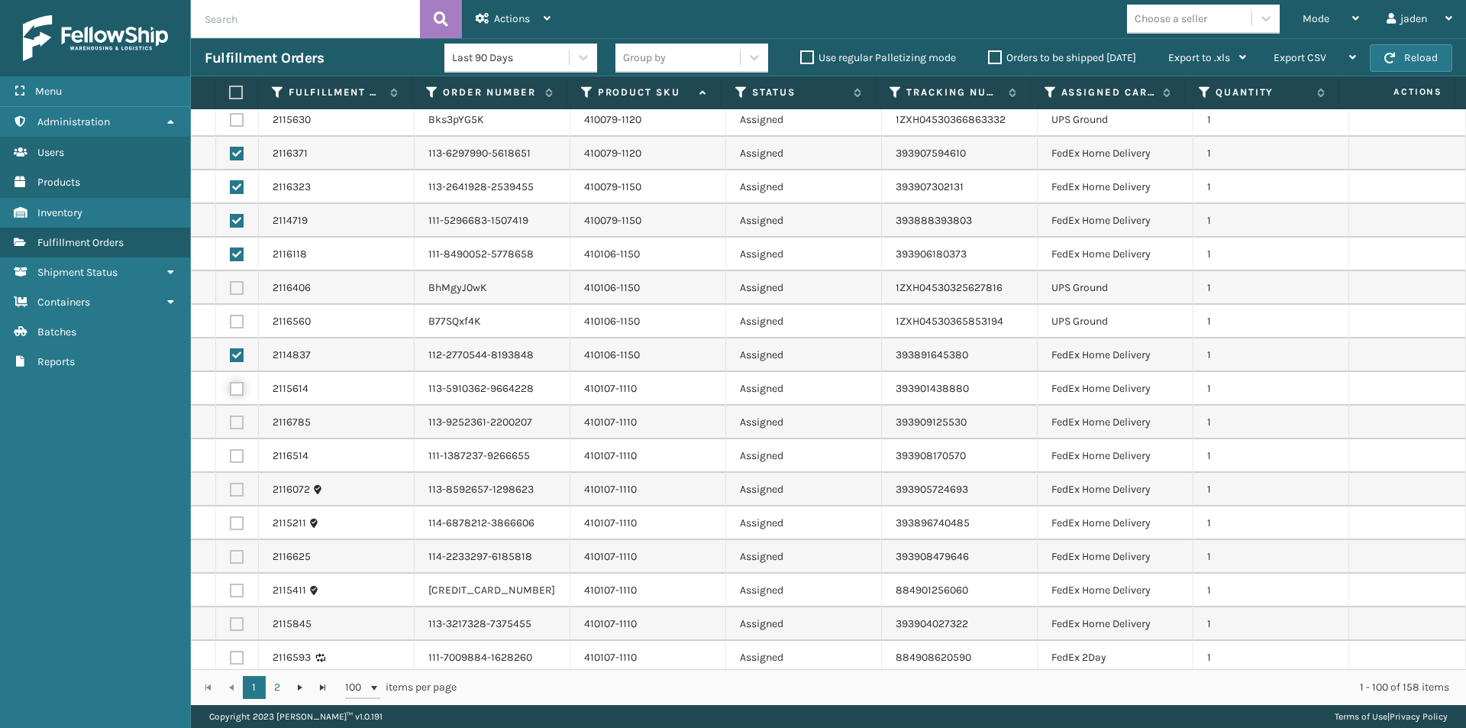
checkbox input "true"
drag, startPoint x: 238, startPoint y: 422, endPoint x: 238, endPoint y: 441, distance: 18.3
click at [238, 423] on label at bounding box center [237, 422] width 14 height 14
click at [231, 423] on input "checkbox" at bounding box center [230, 420] width 1 height 10
checkbox input "true"
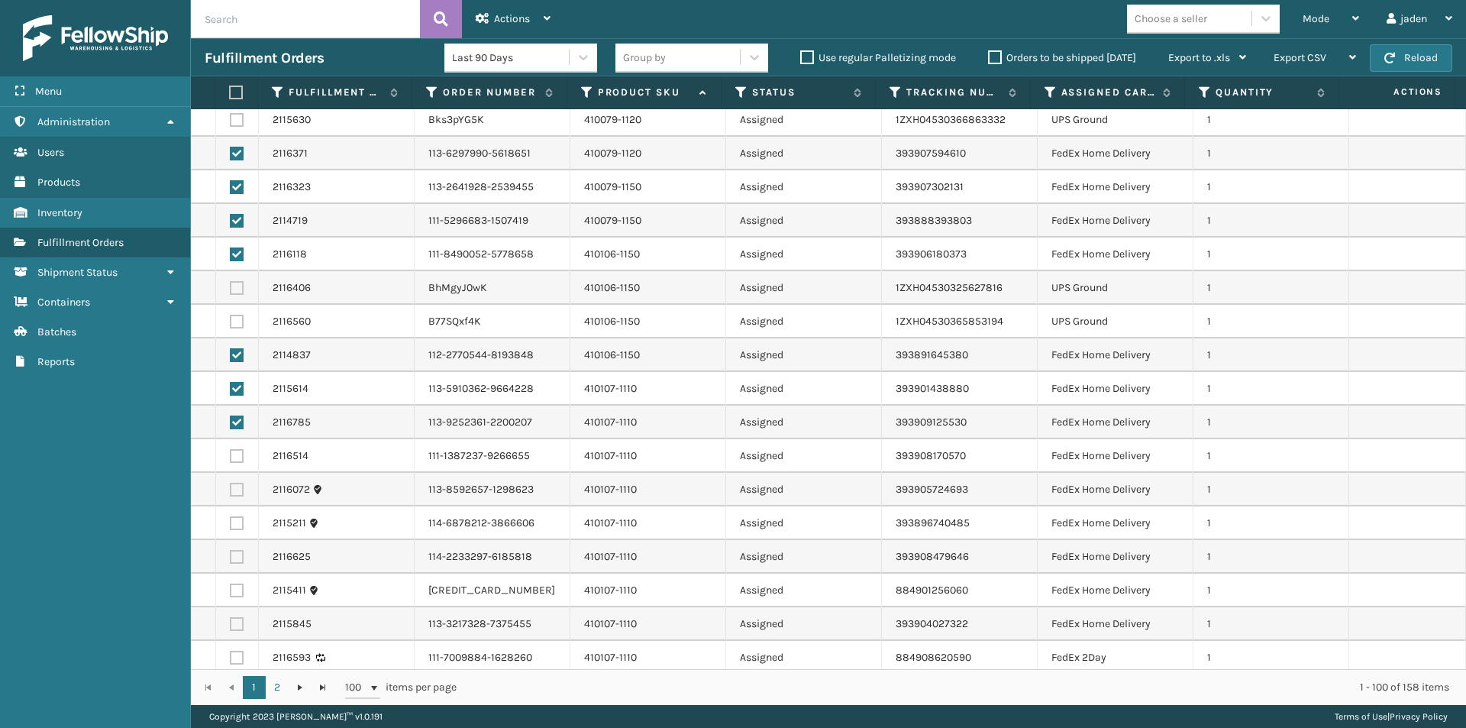
click at [237, 460] on label at bounding box center [237, 456] width 14 height 14
click at [231, 459] on input "checkbox" at bounding box center [230, 454] width 1 height 10
checkbox input "true"
click at [237, 483] on label at bounding box center [237, 490] width 14 height 14
click at [231, 483] on input "checkbox" at bounding box center [230, 488] width 1 height 10
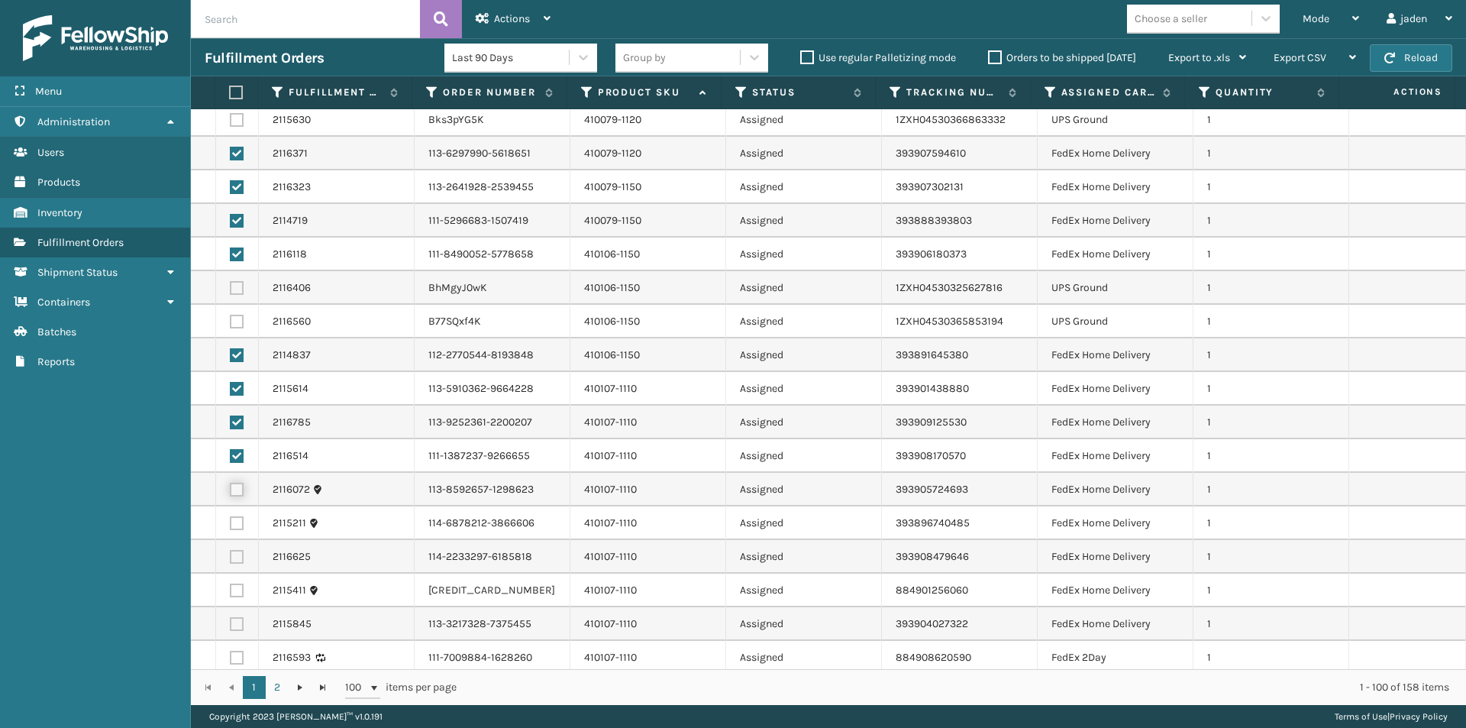
checkbox input "true"
drag, startPoint x: 237, startPoint y: 516, endPoint x: 236, endPoint y: 547, distance: 30.6
click at [237, 518] on label at bounding box center [237, 523] width 14 height 14
click at [231, 518] on input "checkbox" at bounding box center [230, 521] width 1 height 10
checkbox input "true"
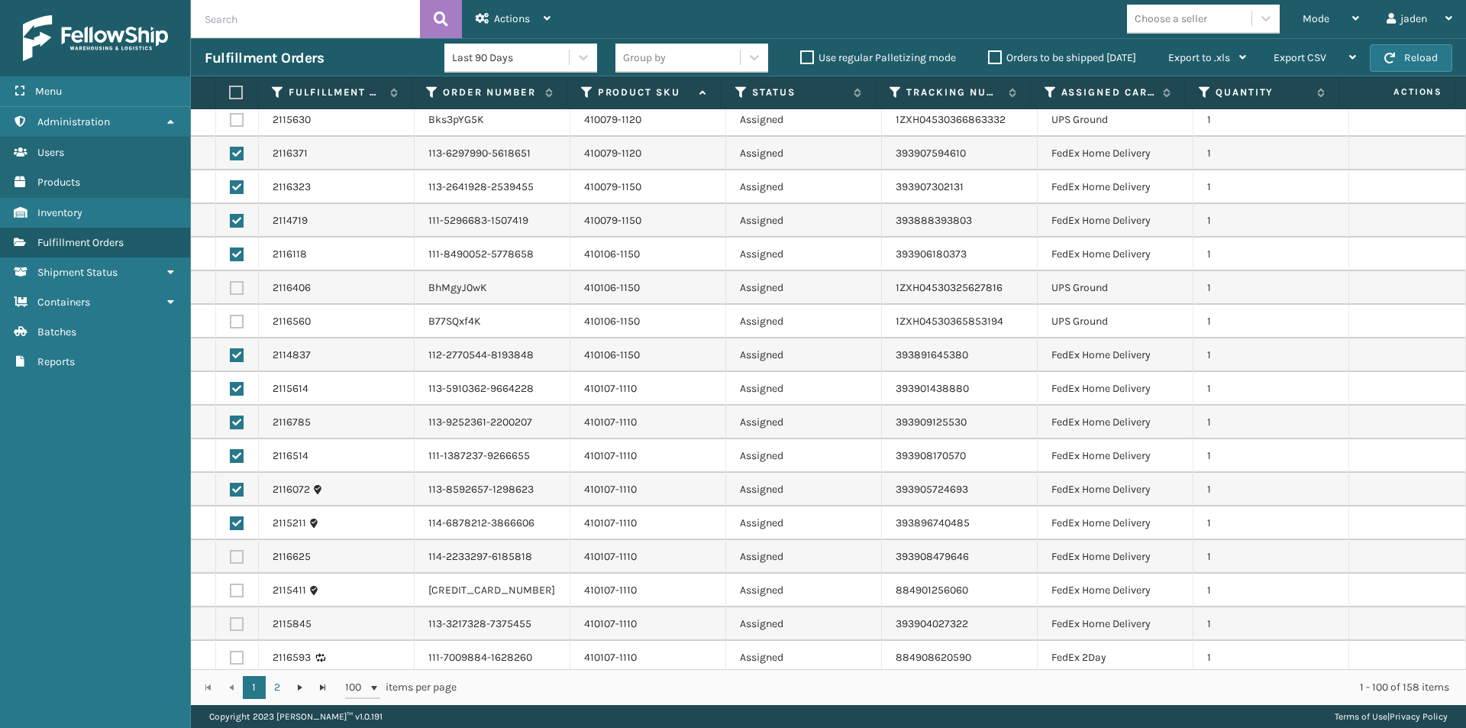
click at [236, 550] on label at bounding box center [237, 557] width 14 height 14
click at [231, 550] on input "checkbox" at bounding box center [230, 555] width 1 height 10
checkbox input "true"
click at [237, 586] on label at bounding box center [237, 590] width 14 height 14
click at [231, 586] on input "checkbox" at bounding box center [230, 588] width 1 height 10
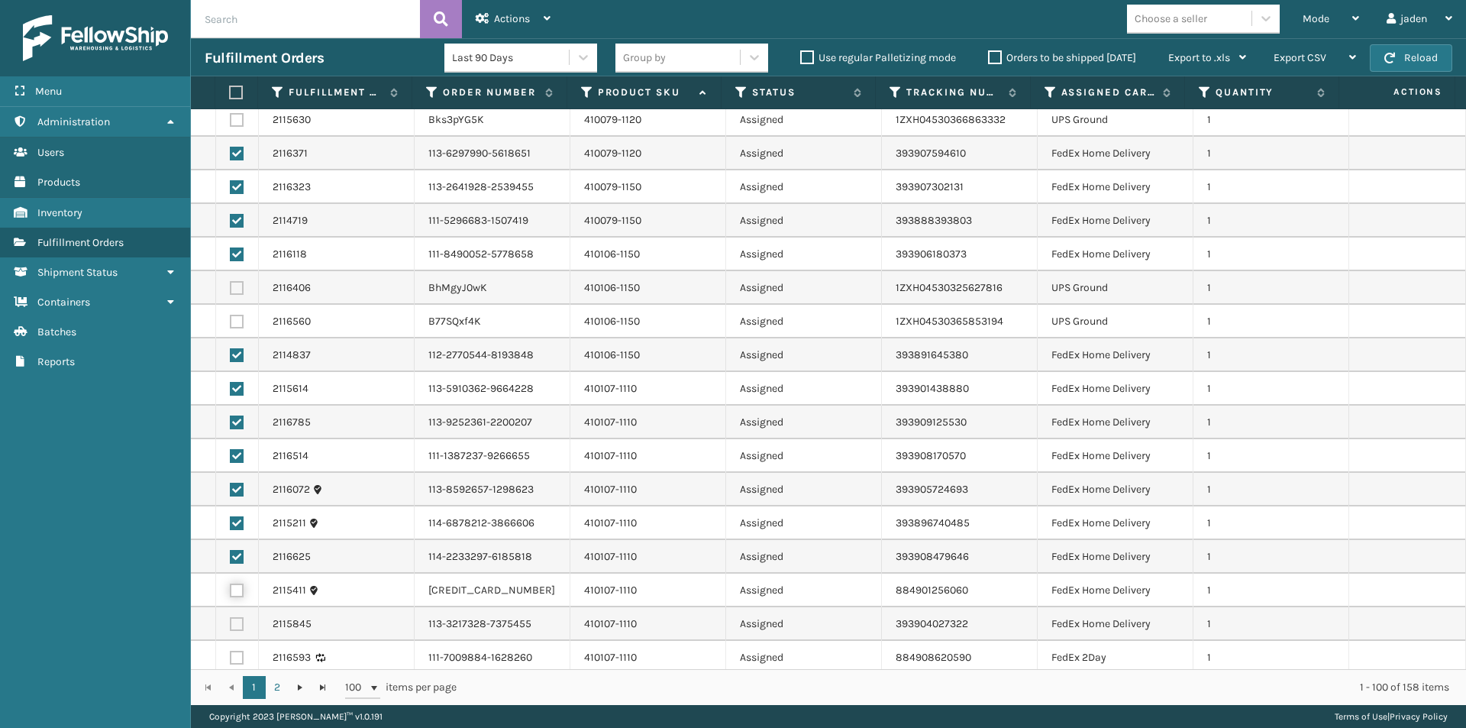
checkbox input "true"
drag, startPoint x: 237, startPoint y: 611, endPoint x: 231, endPoint y: 617, distance: 8.1
click at [237, 612] on td at bounding box center [237, 624] width 43 height 34
click at [233, 654] on label at bounding box center [237, 658] width 14 height 14
click at [231, 654] on input "checkbox" at bounding box center [230, 656] width 1 height 10
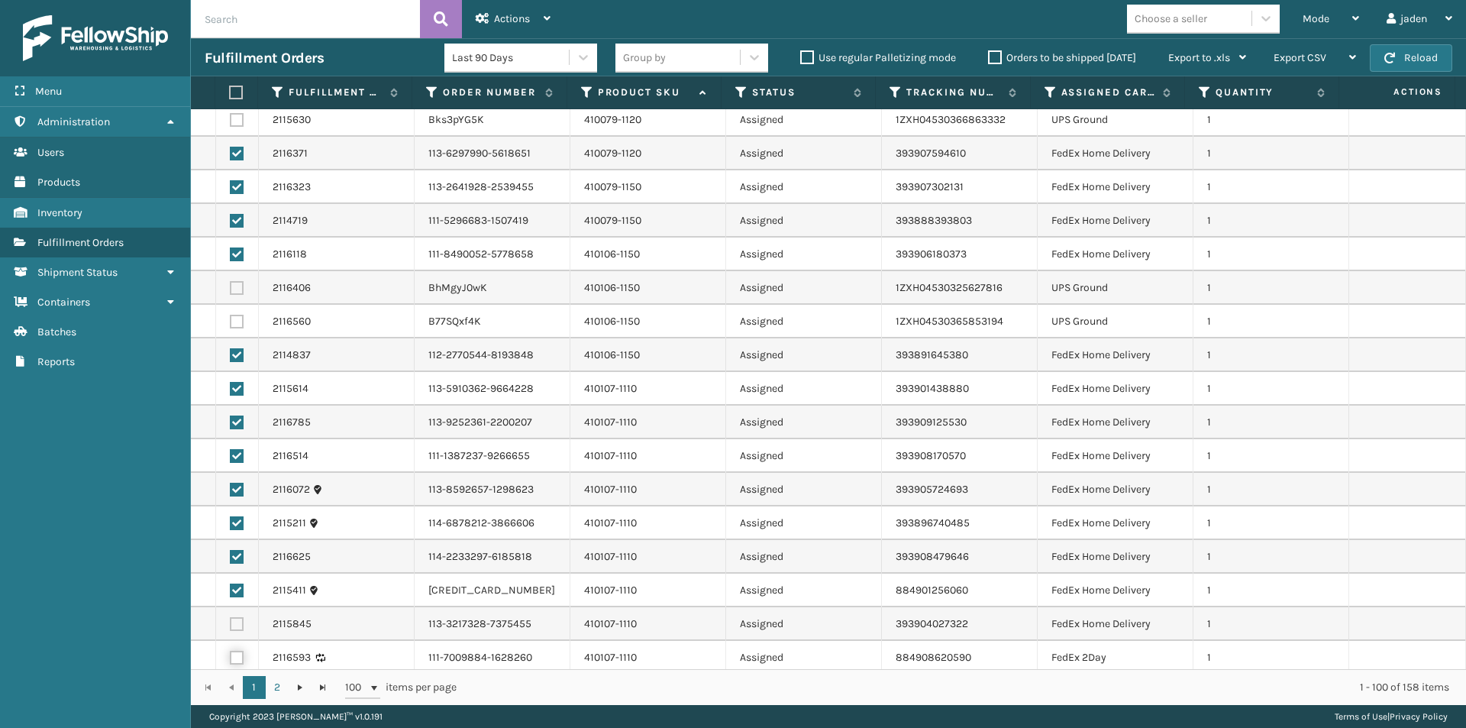
checkbox input "true"
click at [234, 619] on label at bounding box center [237, 624] width 14 height 14
click at [231, 619] on input "checkbox" at bounding box center [230, 622] width 1 height 10
checkbox input "true"
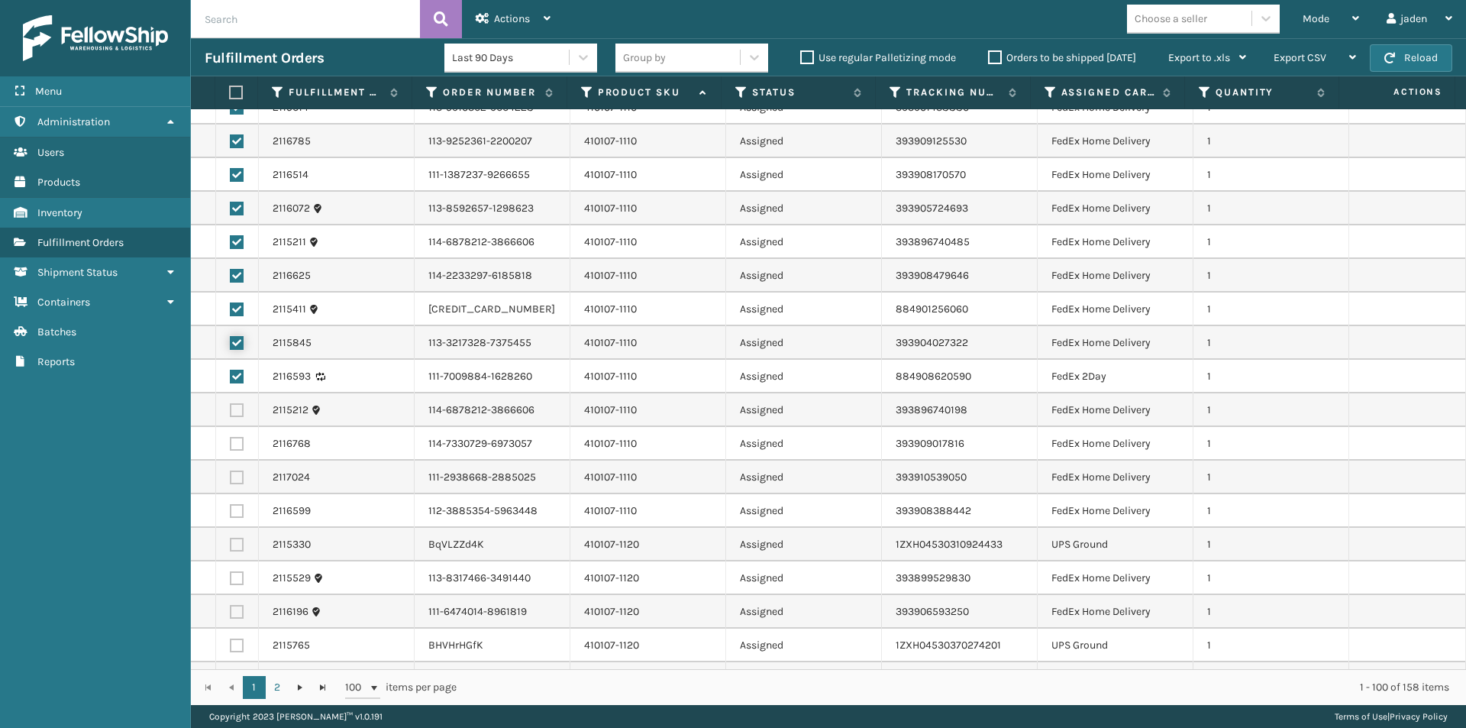
scroll to position [916, 0]
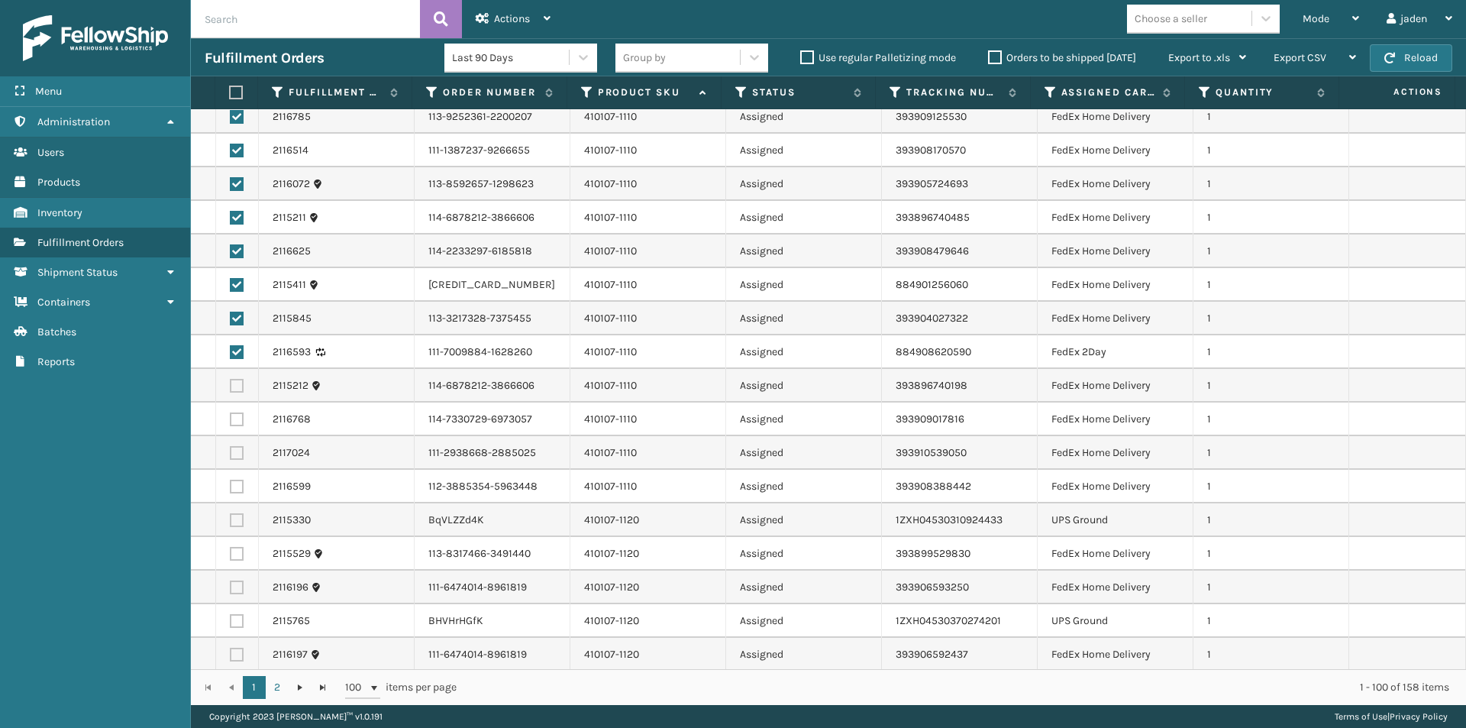
click at [240, 486] on label at bounding box center [237, 486] width 14 height 14
click at [231, 486] on input "checkbox" at bounding box center [230, 484] width 1 height 10
checkbox input "true"
click at [234, 451] on label at bounding box center [237, 453] width 14 height 14
click at [231, 451] on input "checkbox" at bounding box center [230, 451] width 1 height 10
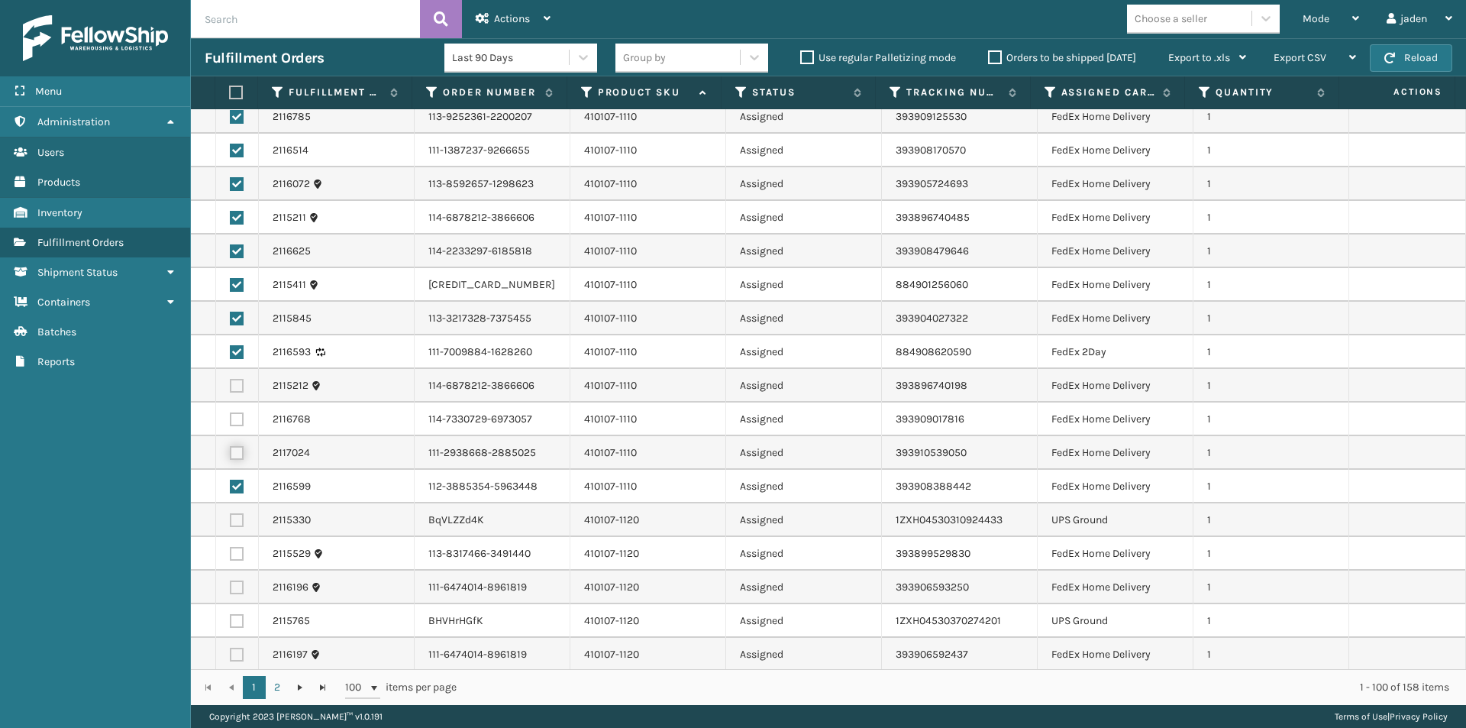
checkbox input "true"
click at [238, 421] on label at bounding box center [237, 419] width 14 height 14
click at [231, 421] on input "checkbox" at bounding box center [230, 417] width 1 height 10
checkbox input "true"
click at [240, 383] on label at bounding box center [237, 386] width 14 height 14
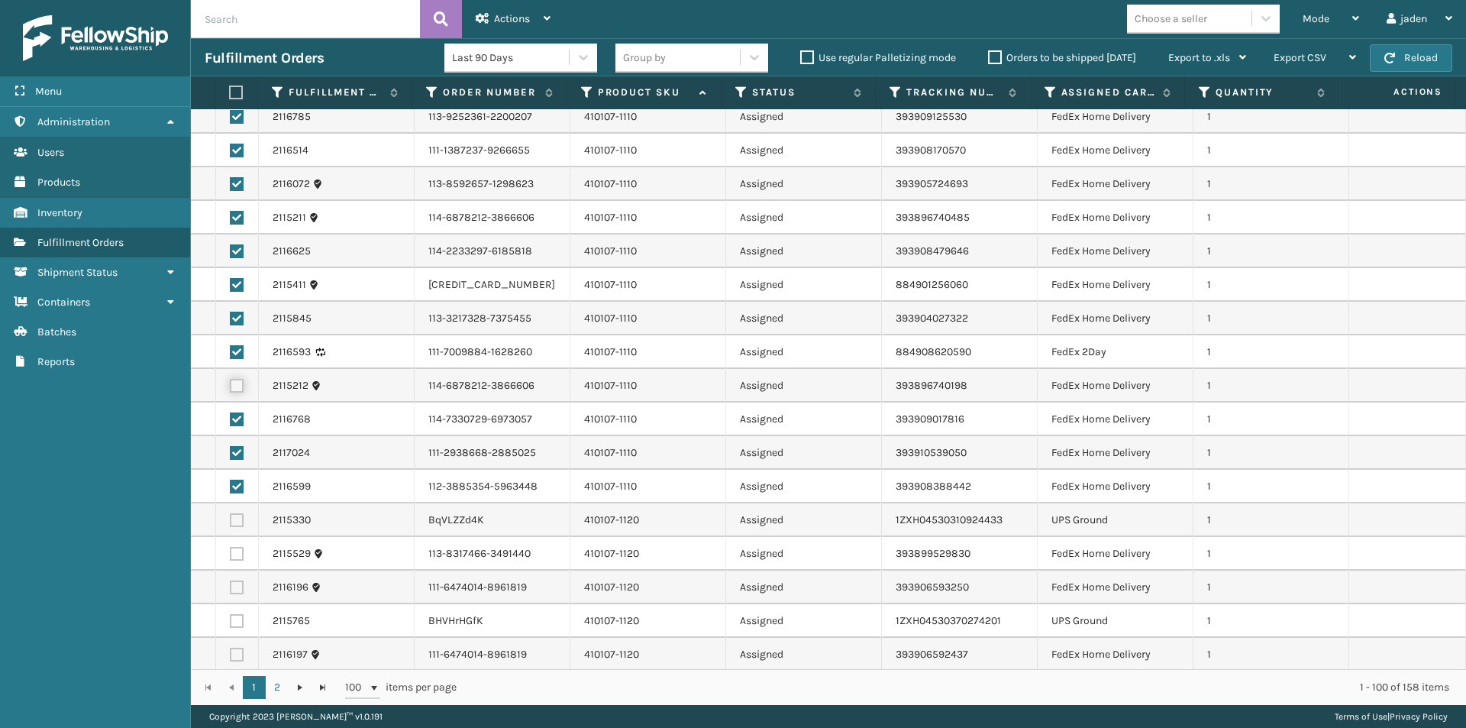
click at [231, 383] on input "checkbox" at bounding box center [230, 384] width 1 height 10
checkbox input "true"
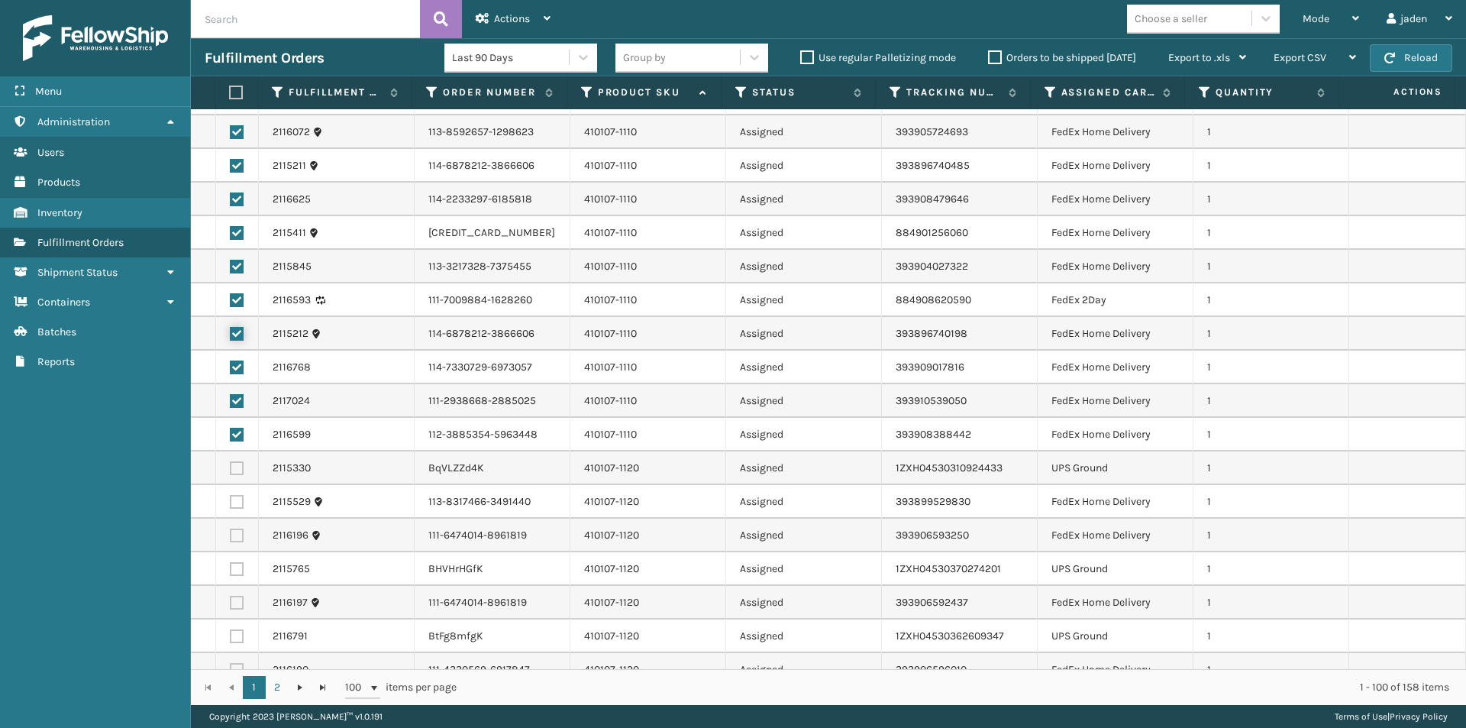
scroll to position [1145, 0]
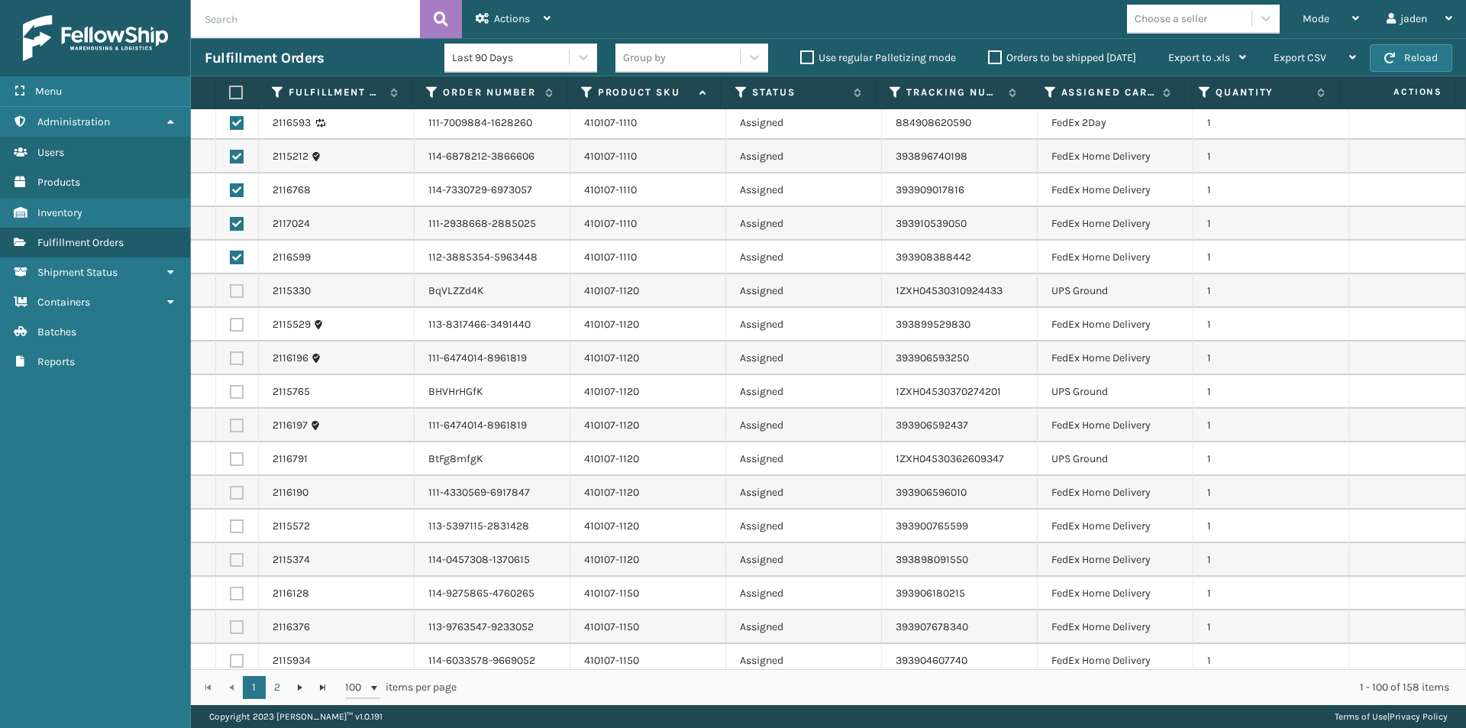
click at [230, 363] on label at bounding box center [237, 358] width 14 height 14
click at [230, 361] on input "checkbox" at bounding box center [230, 356] width 1 height 10
checkbox input "true"
click at [236, 392] on label at bounding box center [237, 392] width 14 height 14
click at [231, 392] on input "checkbox" at bounding box center [230, 390] width 1 height 10
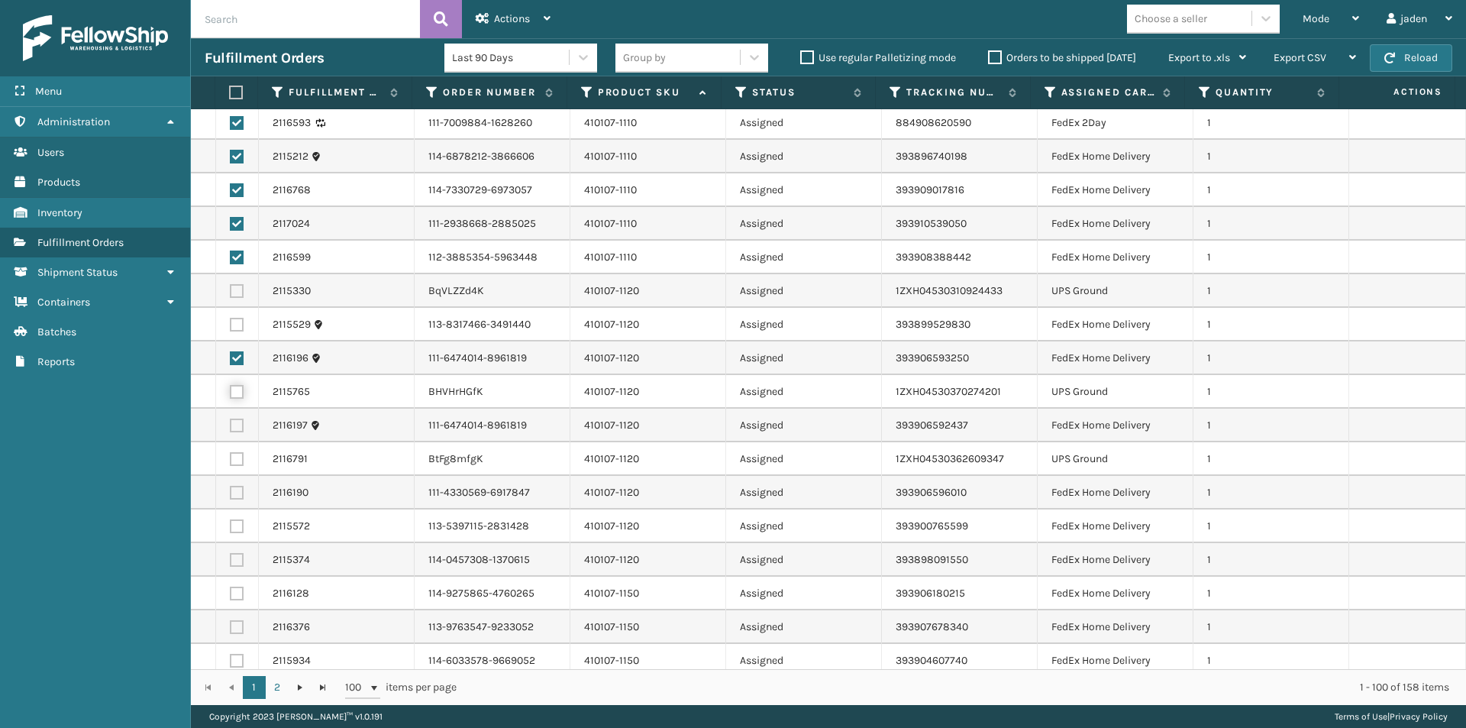
checkbox input "true"
click at [237, 327] on label at bounding box center [237, 325] width 14 height 14
click at [231, 327] on input "checkbox" at bounding box center [230, 323] width 1 height 10
checkbox input "true"
click at [236, 392] on label at bounding box center [237, 392] width 14 height 14
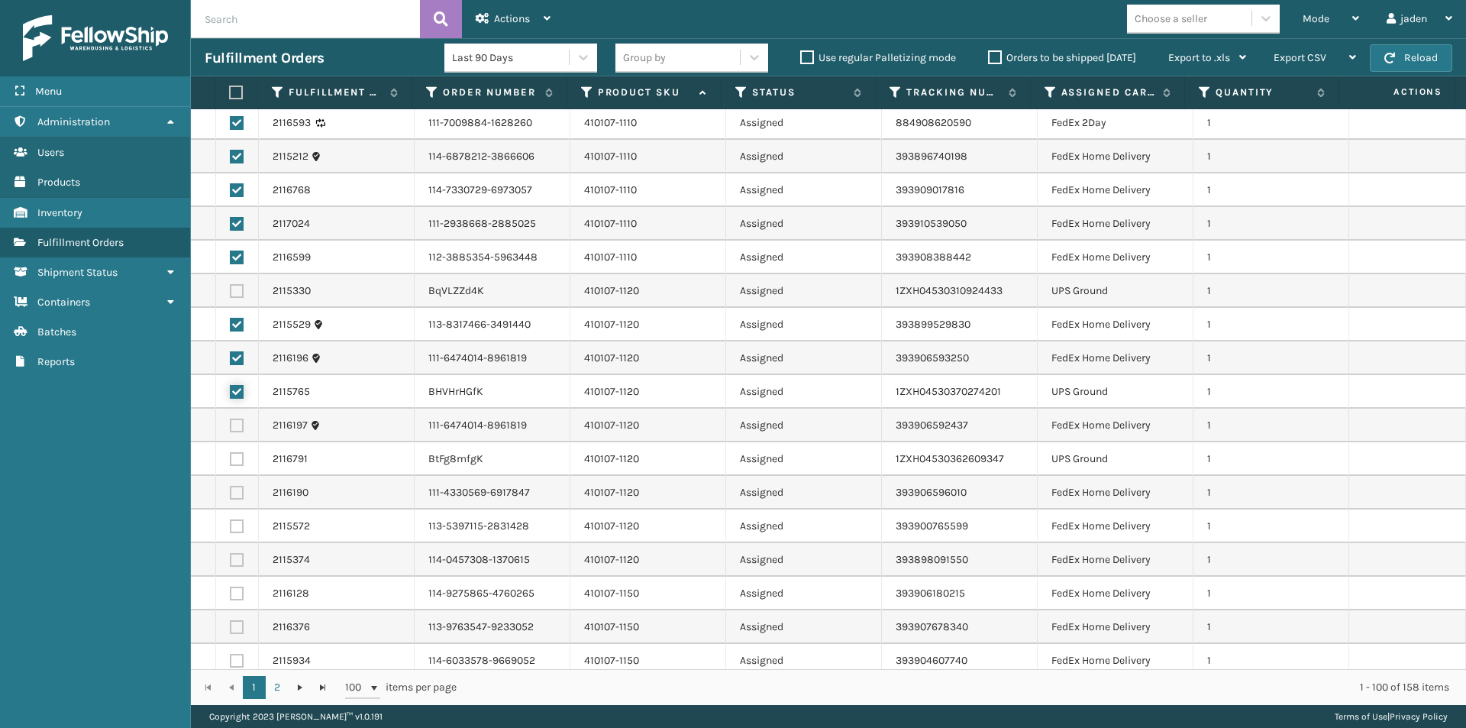
click at [231, 392] on input "checkbox" at bounding box center [230, 390] width 1 height 10
checkbox input "false"
click at [239, 425] on label at bounding box center [237, 425] width 14 height 14
click at [231, 425] on input "checkbox" at bounding box center [230, 423] width 1 height 10
checkbox input "true"
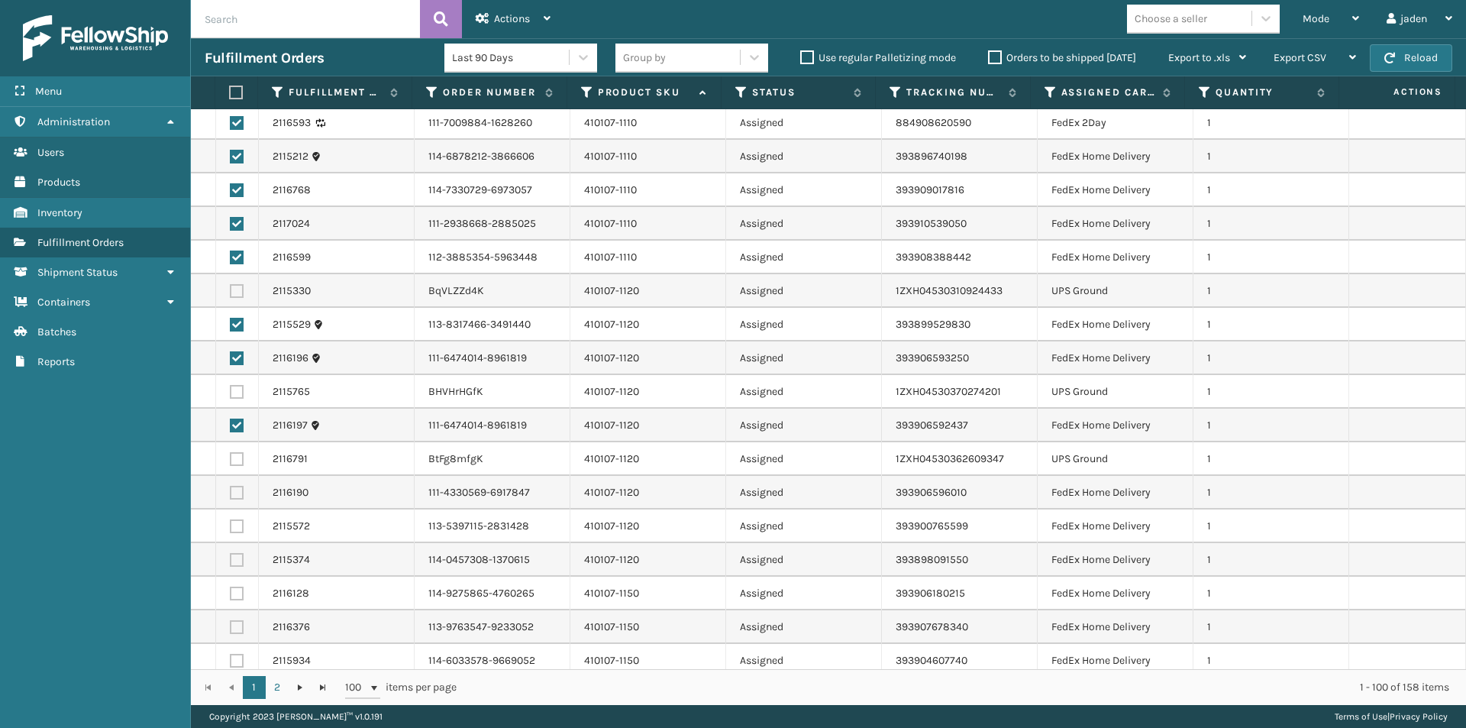
click at [241, 492] on label at bounding box center [237, 493] width 14 height 14
click at [231, 492] on input "checkbox" at bounding box center [230, 491] width 1 height 10
checkbox input "true"
click at [232, 659] on label at bounding box center [237, 661] width 14 height 14
click at [231, 659] on input "checkbox" at bounding box center [230, 659] width 1 height 10
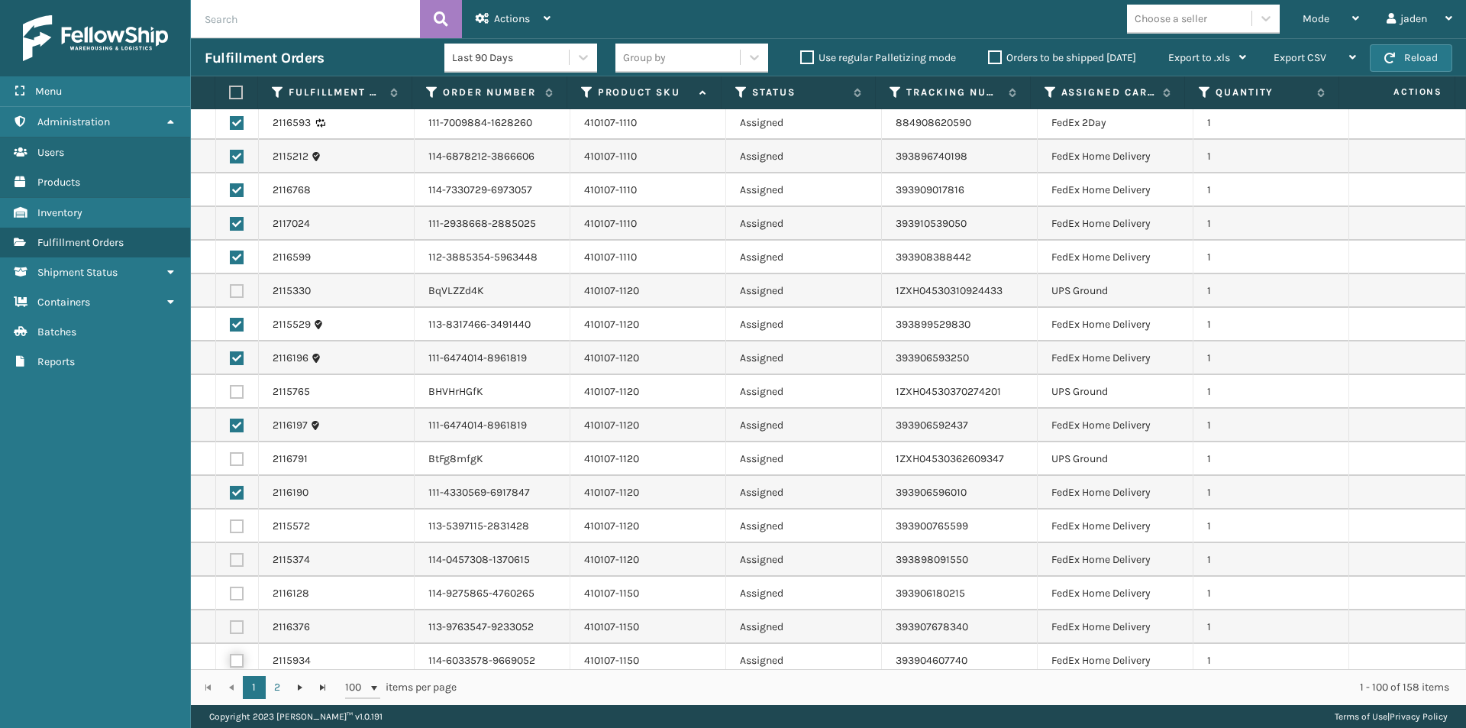
checkbox input "true"
click at [239, 627] on label at bounding box center [237, 627] width 14 height 14
click at [231, 627] on input "checkbox" at bounding box center [230, 625] width 1 height 10
checkbox input "true"
click at [234, 593] on label at bounding box center [237, 593] width 14 height 14
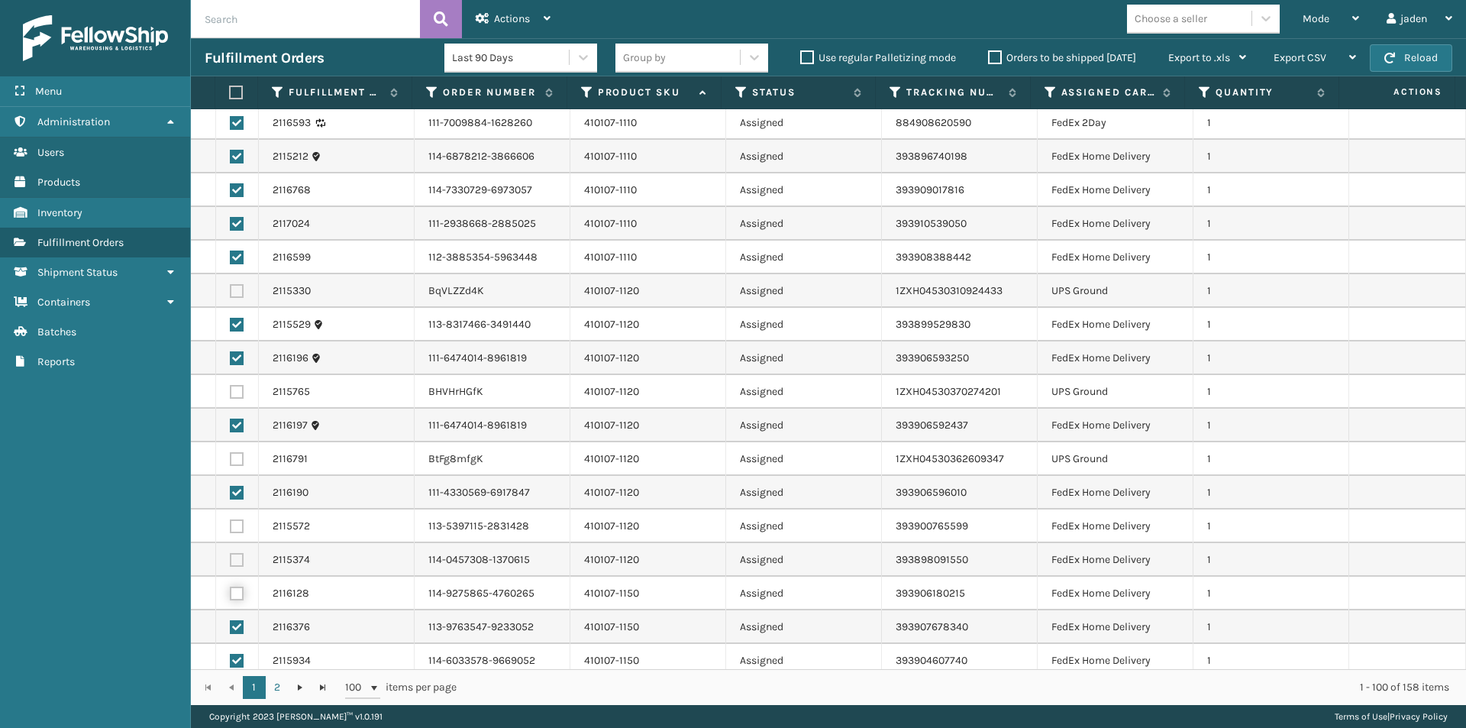
click at [231, 593] on input "checkbox" at bounding box center [230, 591] width 1 height 10
checkbox input "true"
click at [234, 560] on label at bounding box center [237, 560] width 14 height 14
click at [231, 560] on input "checkbox" at bounding box center [230, 558] width 1 height 10
checkbox input "true"
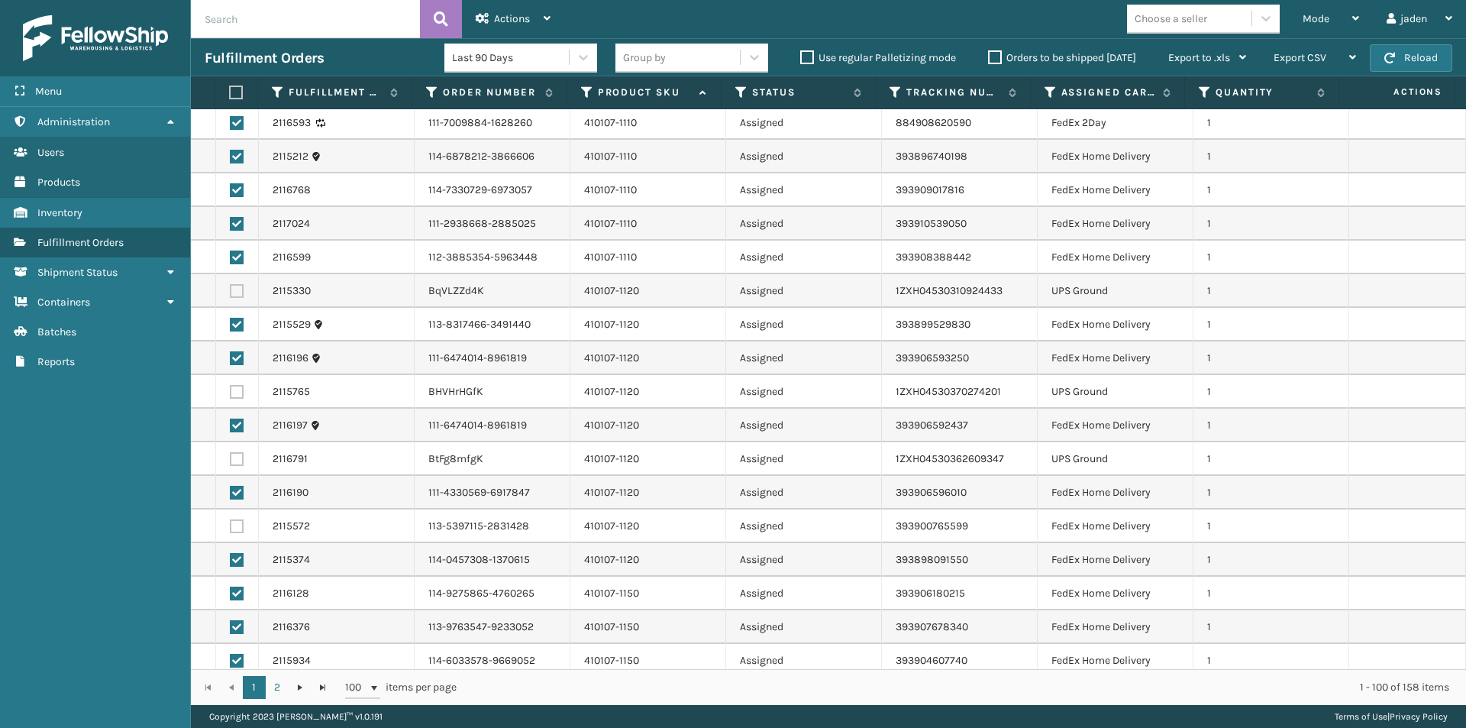
click at [235, 525] on label at bounding box center [237, 526] width 14 height 14
click at [231, 525] on input "checkbox" at bounding box center [230, 524] width 1 height 10
checkbox input "true"
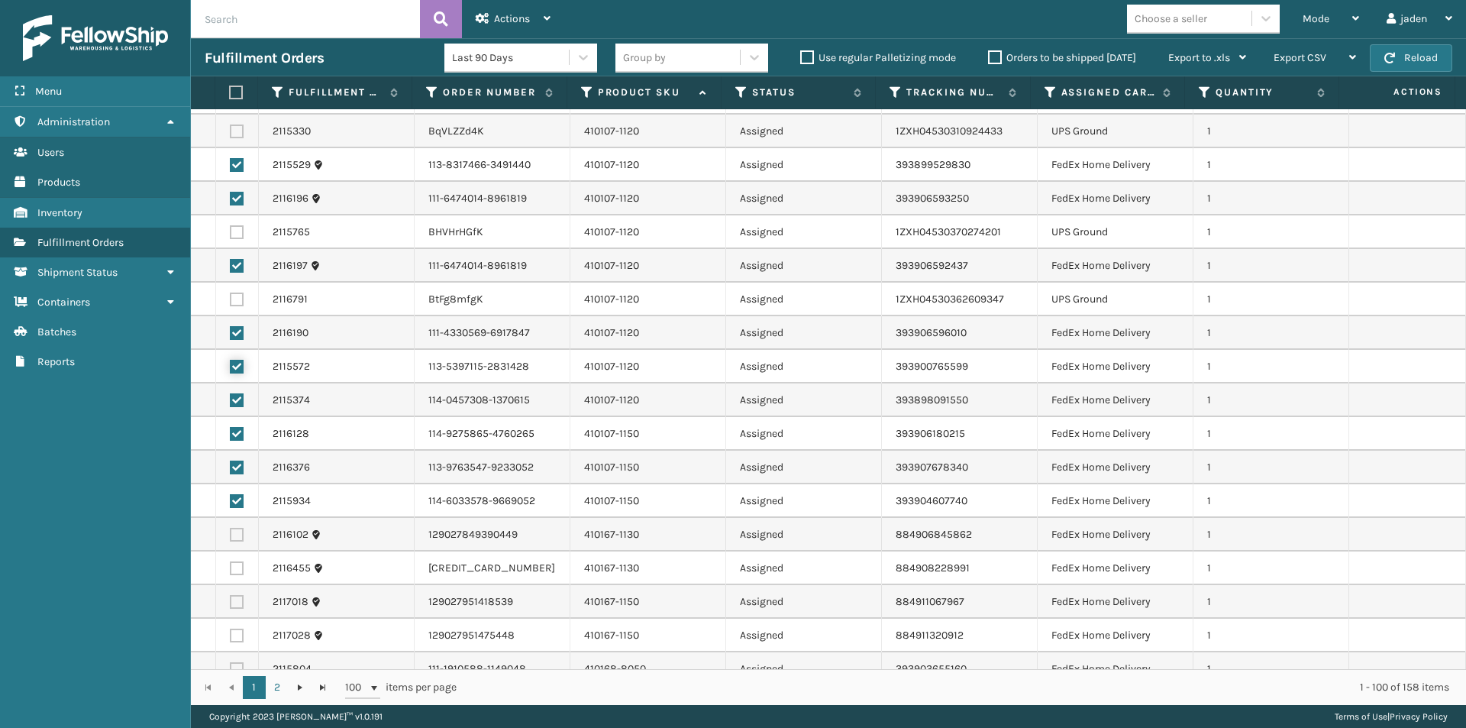
scroll to position [1374, 0]
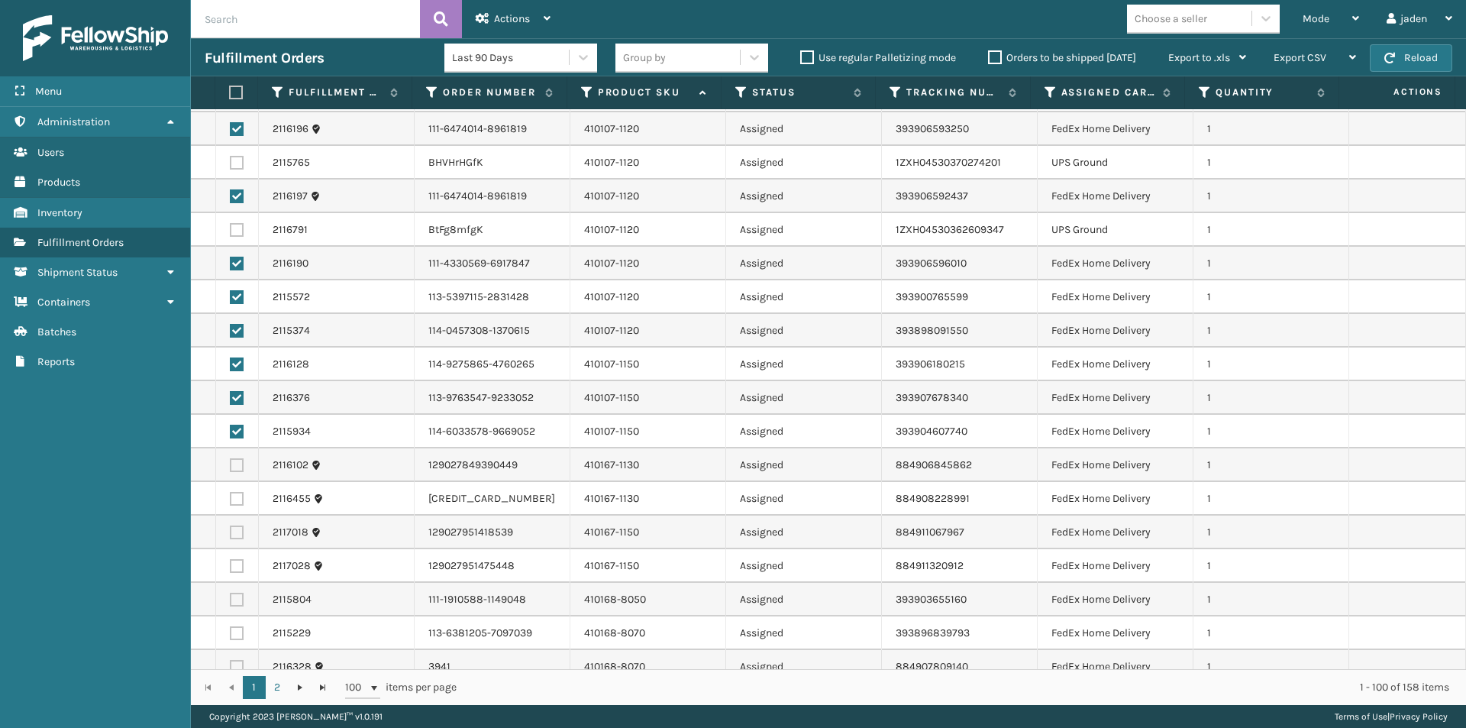
click at [239, 631] on label at bounding box center [237, 633] width 14 height 14
click at [231, 631] on input "checkbox" at bounding box center [230, 631] width 1 height 10
checkbox input "true"
click at [235, 593] on label at bounding box center [237, 599] width 14 height 14
click at [231, 593] on input "checkbox" at bounding box center [230, 597] width 1 height 10
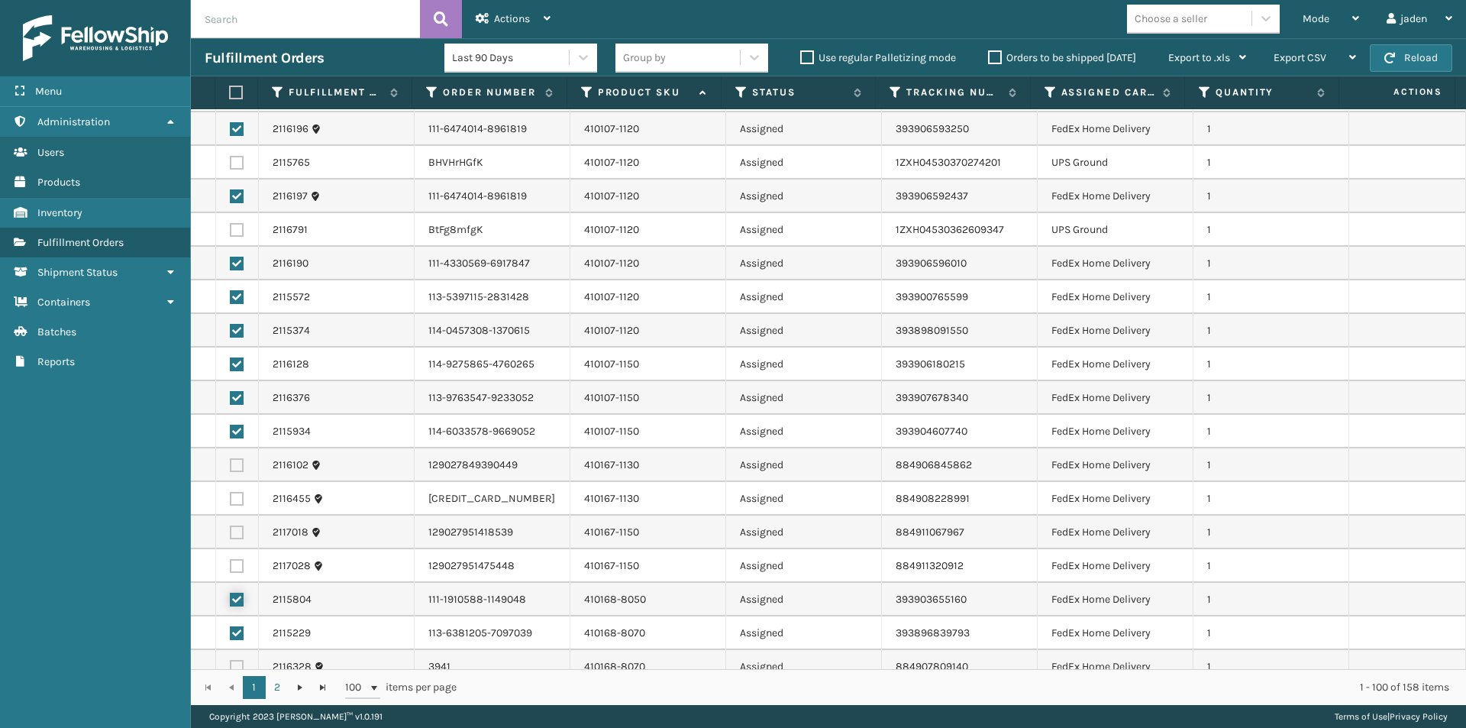
checkbox input "true"
click at [239, 573] on td at bounding box center [237, 566] width 43 height 34
click at [231, 528] on label at bounding box center [237, 532] width 14 height 14
click at [231, 528] on input "checkbox" at bounding box center [230, 530] width 1 height 10
checkbox input "true"
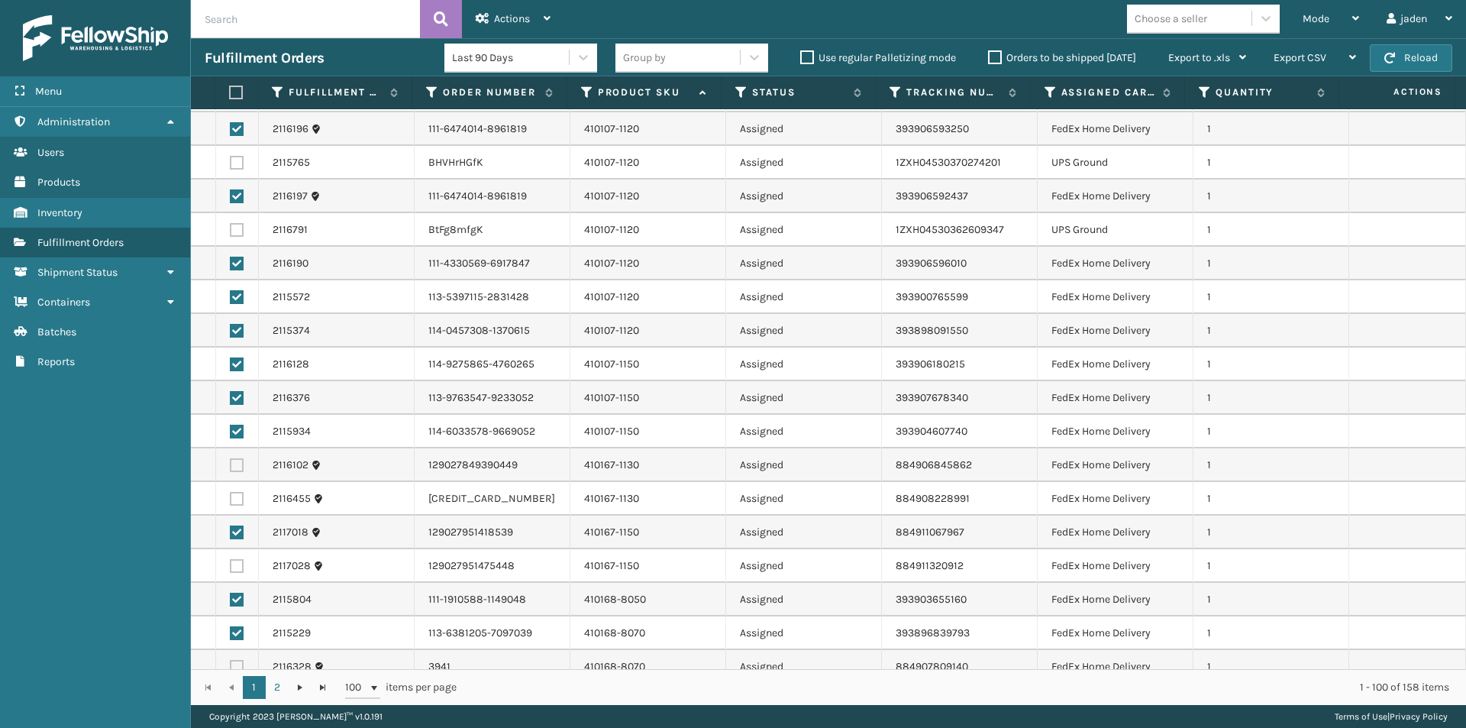
drag, startPoint x: 235, startPoint y: 499, endPoint x: 238, endPoint y: 466, distance: 33.0
click at [235, 498] on label at bounding box center [237, 499] width 14 height 14
click at [231, 498] on input "checkbox" at bounding box center [230, 497] width 1 height 10
checkbox input "true"
click at [238, 466] on label at bounding box center [237, 465] width 14 height 14
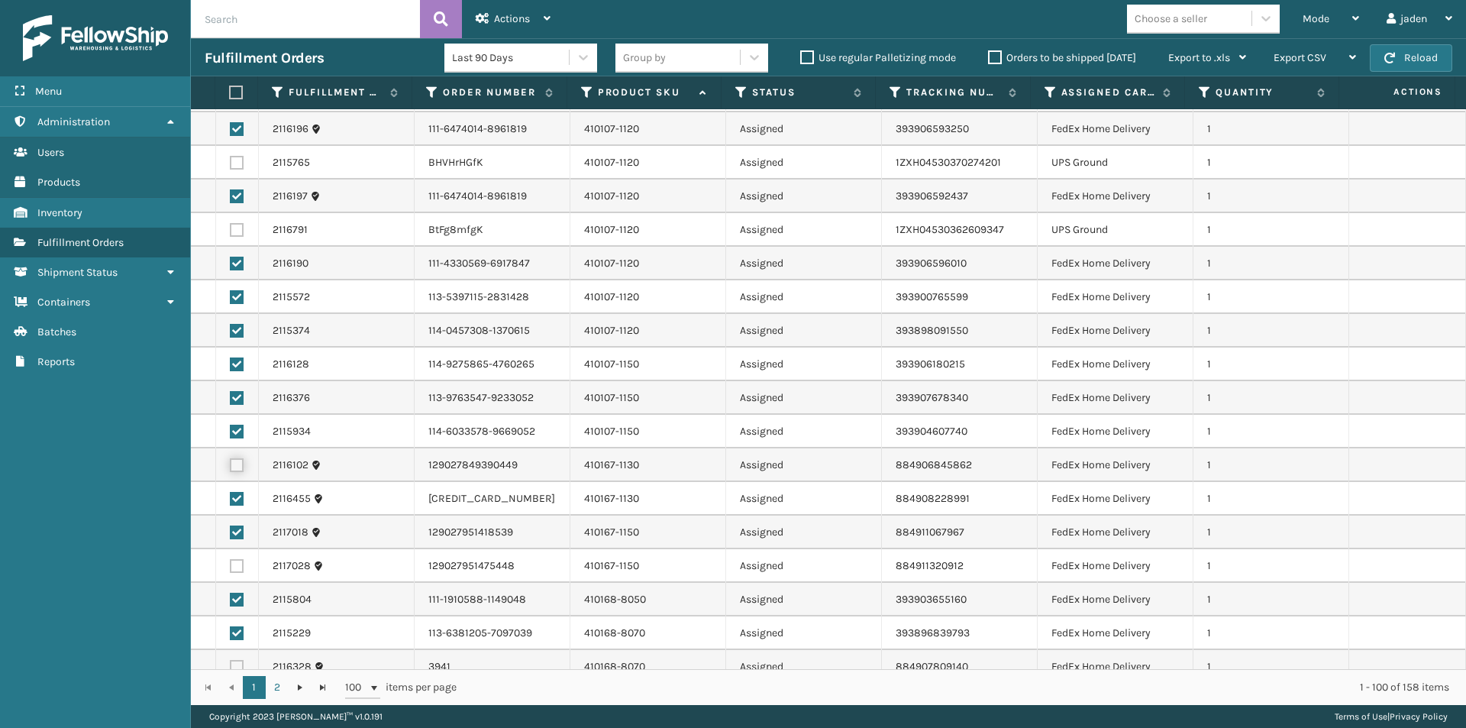
click at [231, 466] on input "checkbox" at bounding box center [230, 463] width 1 height 10
checkbox input "true"
click at [230, 563] on label at bounding box center [237, 566] width 14 height 14
click at [230, 563] on input "checkbox" at bounding box center [230, 564] width 1 height 10
checkbox input "true"
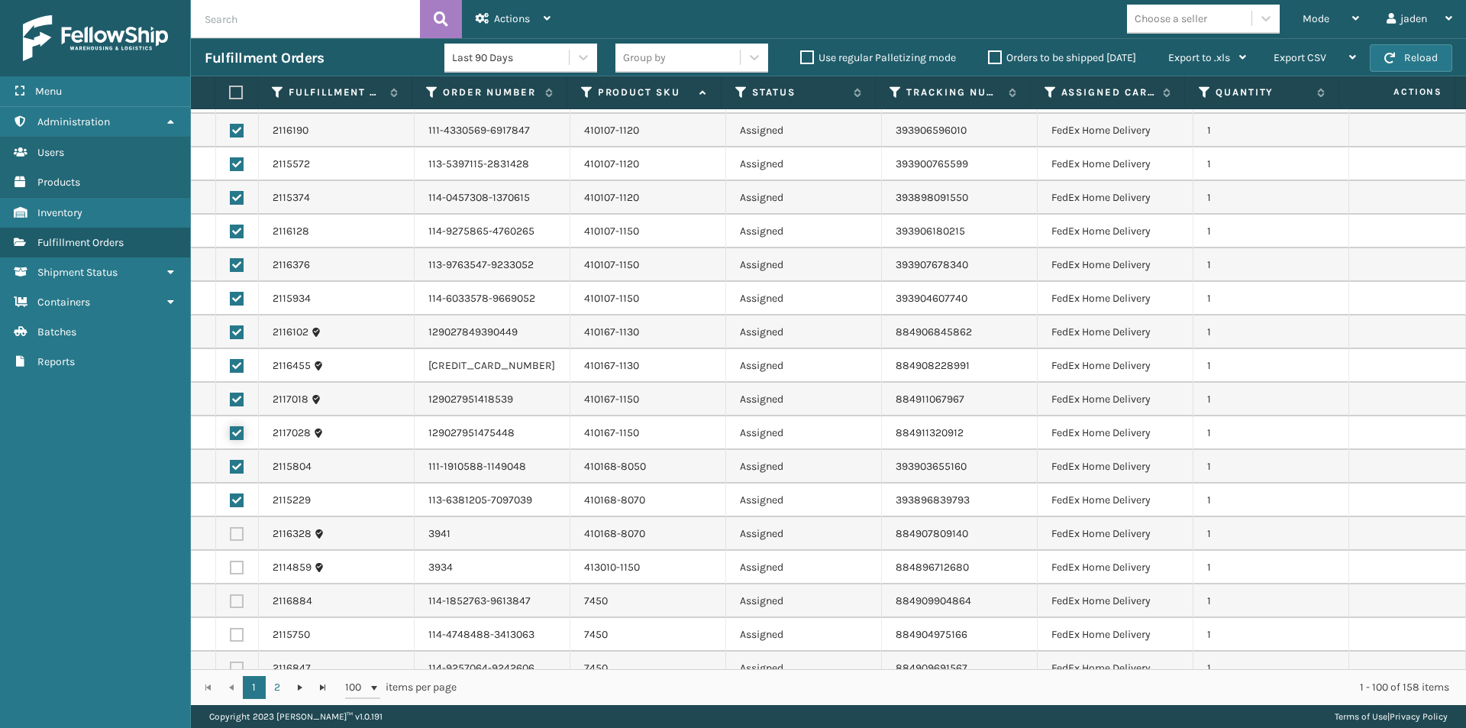
scroll to position [1527, 0]
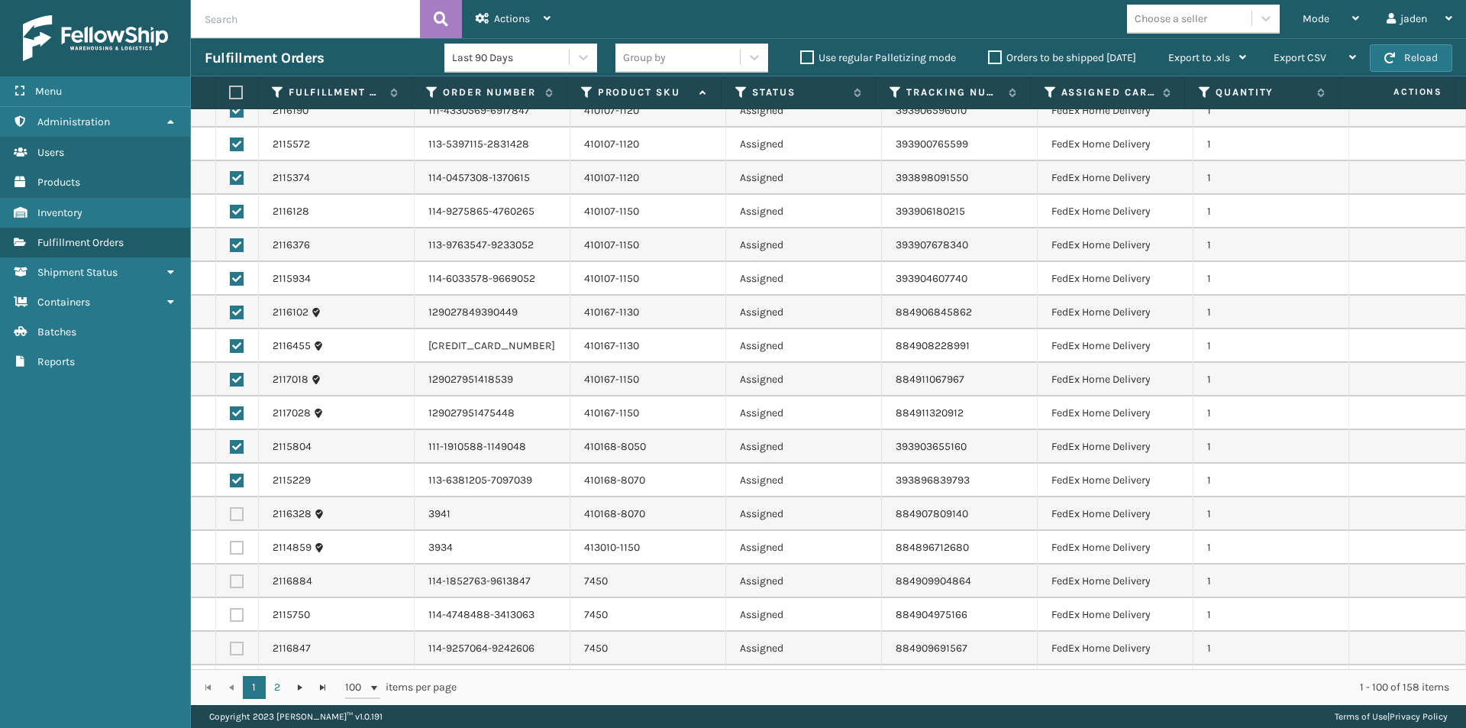
click at [239, 615] on label at bounding box center [237, 615] width 14 height 14
click at [231, 615] on input "checkbox" at bounding box center [230, 613] width 1 height 10
checkbox input "true"
click at [235, 591] on td at bounding box center [237, 581] width 43 height 34
click at [232, 550] on label at bounding box center [237, 548] width 14 height 14
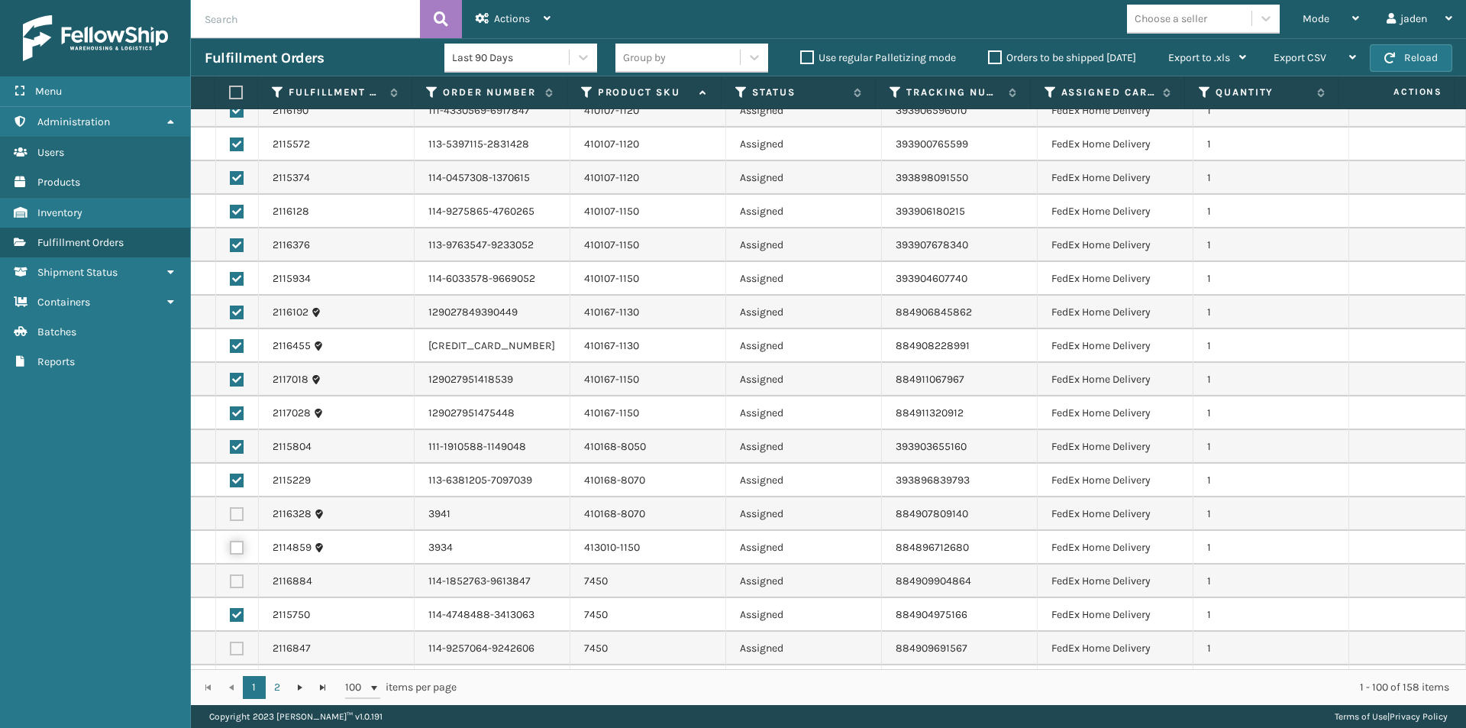
click at [231, 550] on input "checkbox" at bounding box center [230, 546] width 1 height 10
checkbox input "true"
click at [237, 511] on label at bounding box center [237, 514] width 14 height 14
click at [231, 511] on input "checkbox" at bounding box center [230, 512] width 1 height 10
checkbox input "true"
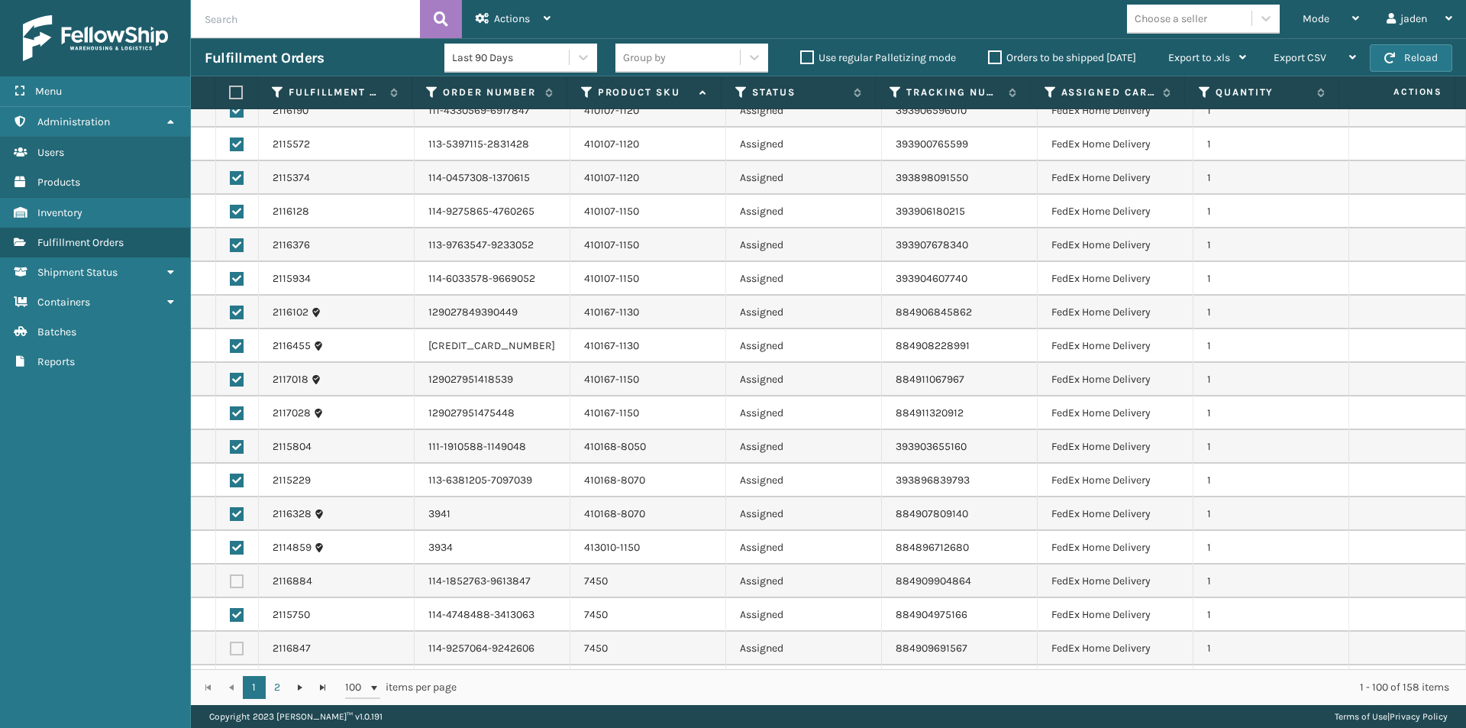
click at [236, 584] on label at bounding box center [237, 581] width 14 height 14
click at [231, 584] on input "checkbox" at bounding box center [230, 579] width 1 height 10
checkbox input "true"
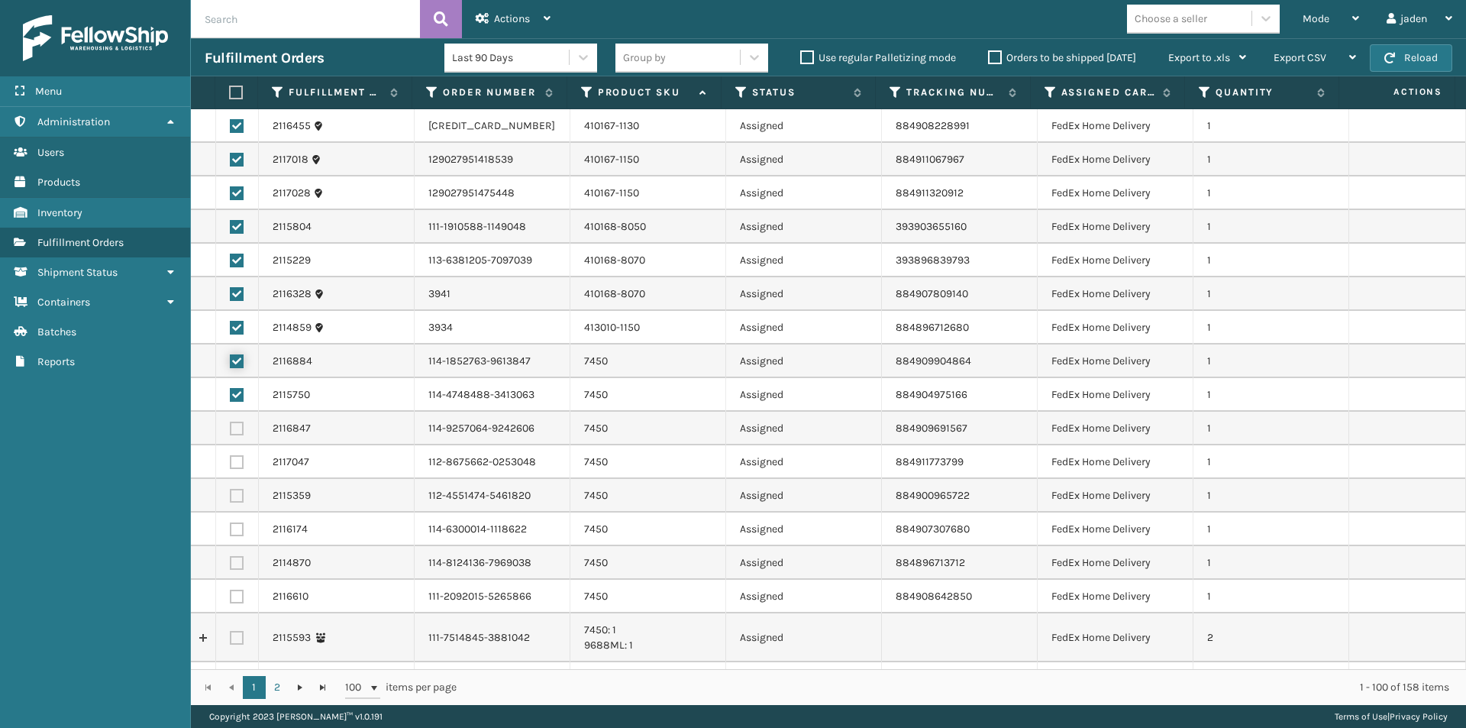
scroll to position [1756, 0]
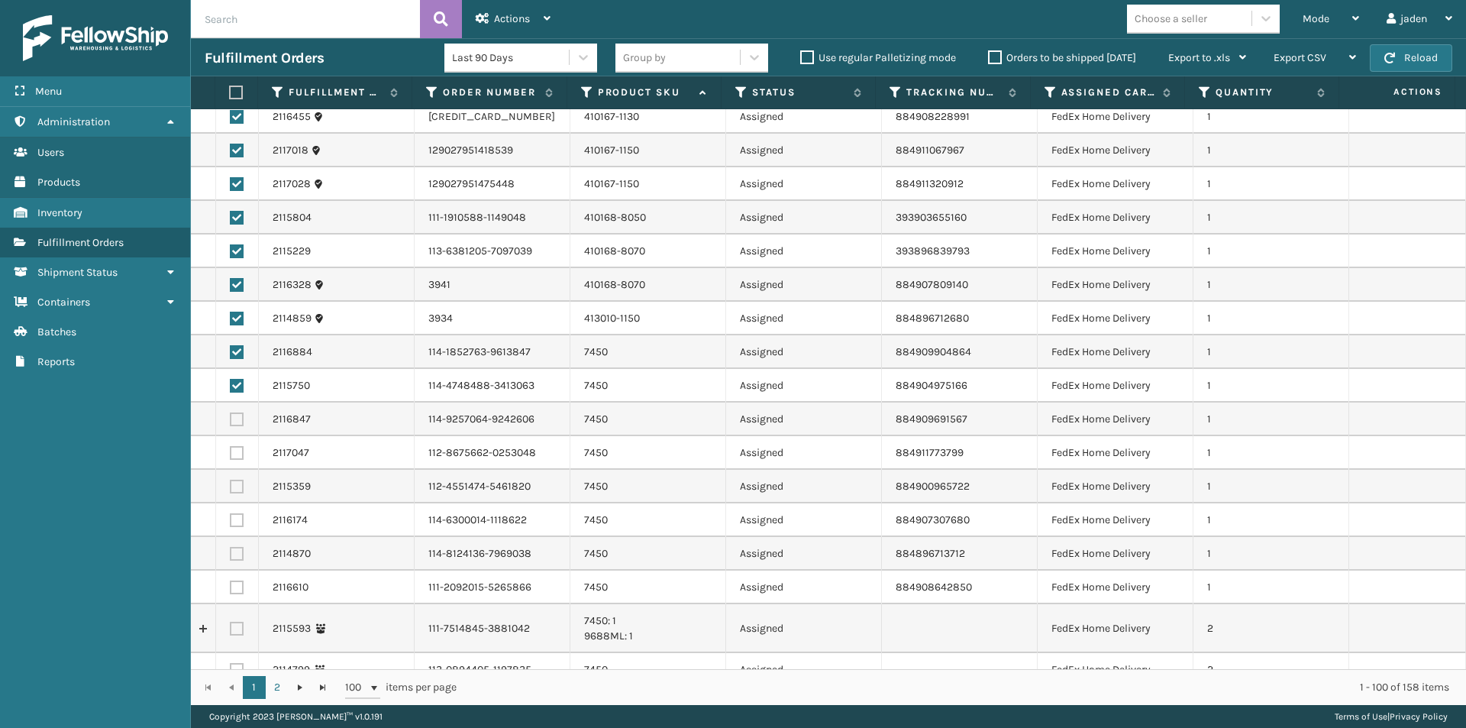
click at [230, 580] on label at bounding box center [237, 587] width 14 height 14
click at [230, 580] on input "checkbox" at bounding box center [230, 585] width 1 height 10
checkbox input "true"
click at [232, 554] on label at bounding box center [237, 554] width 14 height 14
click at [231, 554] on input "checkbox" at bounding box center [230, 552] width 1 height 10
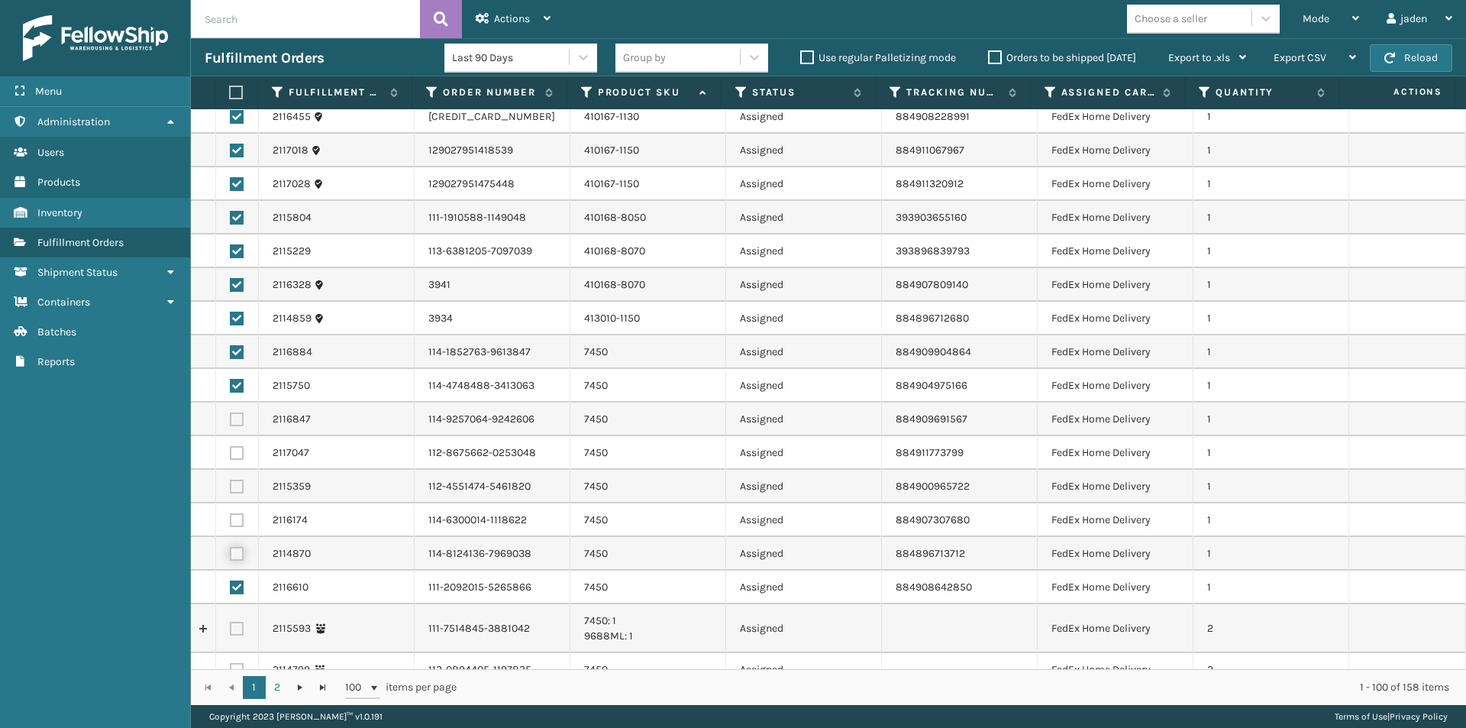
checkbox input "true"
click at [236, 518] on label at bounding box center [237, 520] width 14 height 14
click at [231, 518] on input "checkbox" at bounding box center [230, 518] width 1 height 10
checkbox input "true"
click at [233, 484] on label at bounding box center [237, 486] width 14 height 14
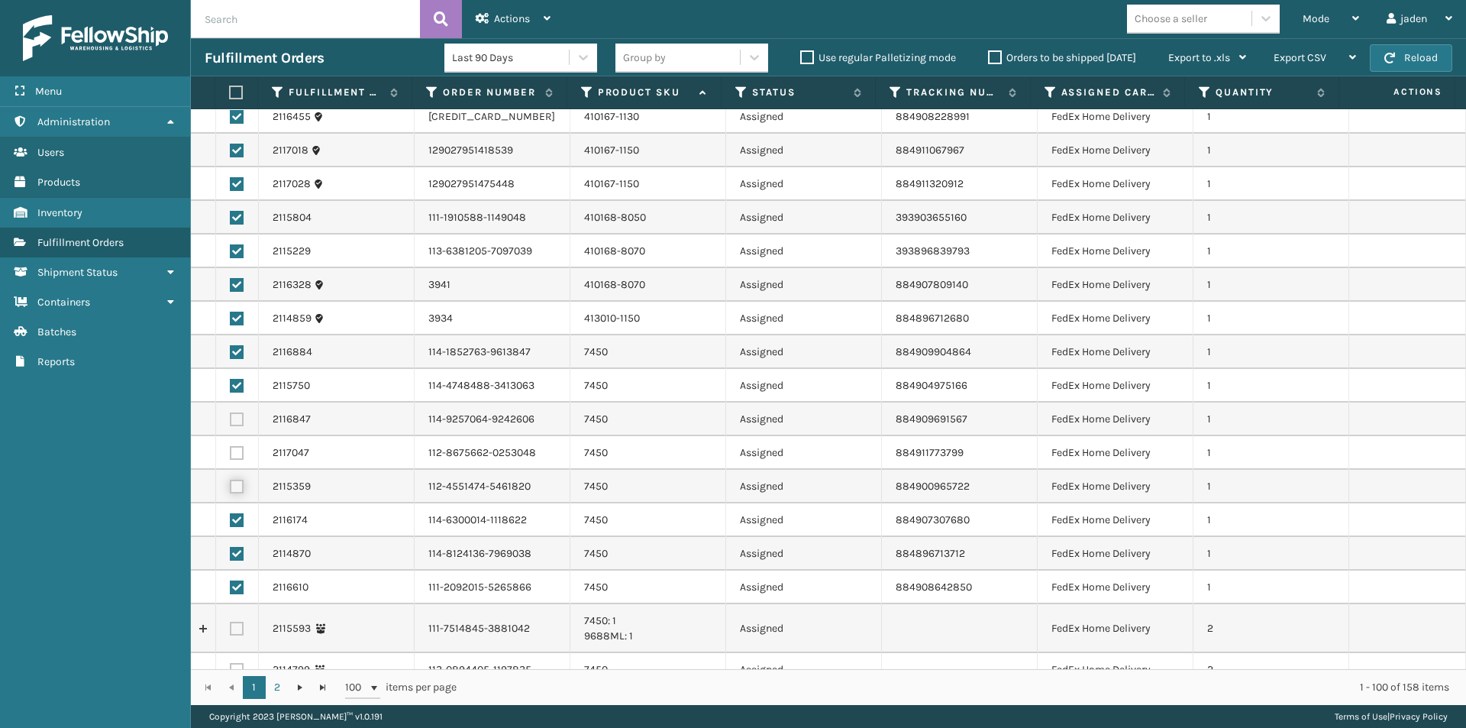
click at [231, 484] on input "checkbox" at bounding box center [230, 484] width 1 height 10
checkbox input "true"
click at [233, 454] on label at bounding box center [237, 453] width 14 height 14
click at [231, 454] on input "checkbox" at bounding box center [230, 451] width 1 height 10
checkbox input "true"
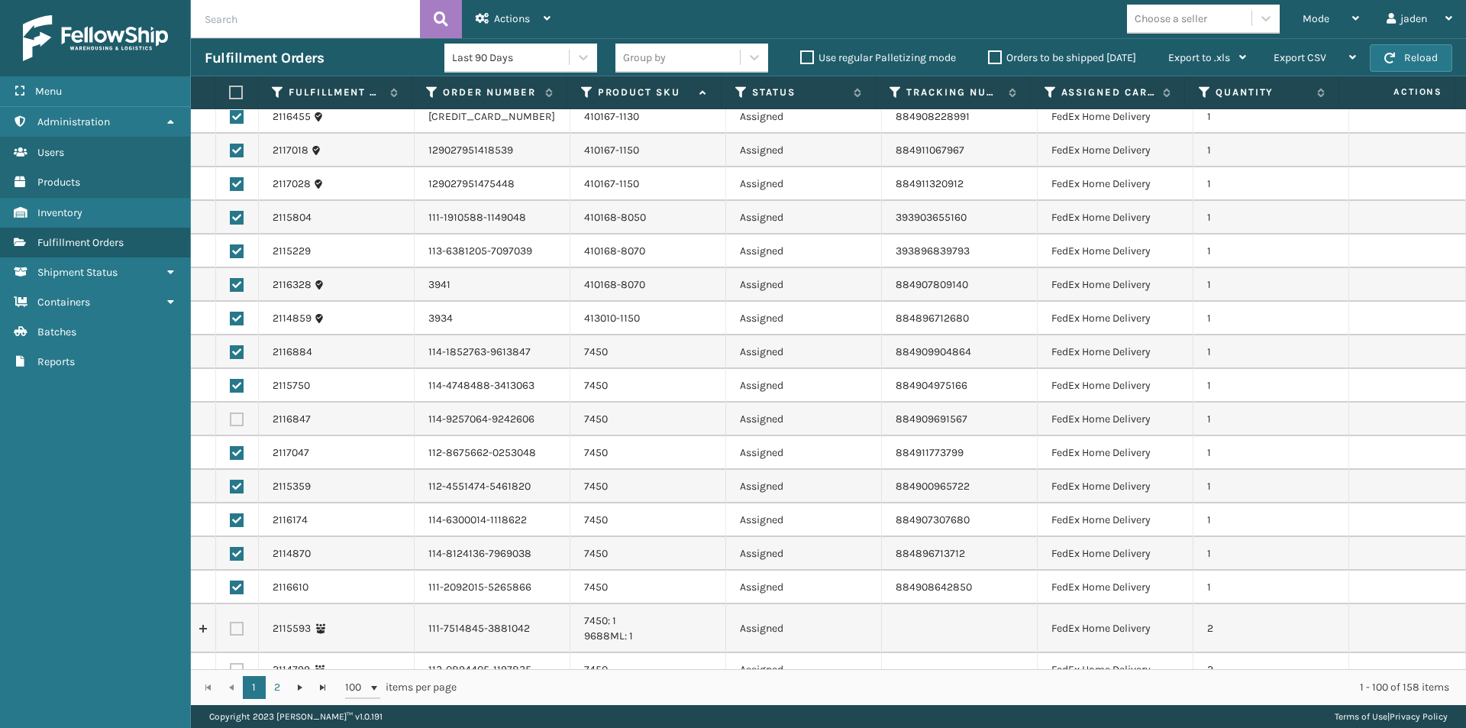
click at [234, 427] on td at bounding box center [237, 419] width 43 height 34
click at [234, 421] on label at bounding box center [237, 419] width 14 height 14
click at [231, 421] on input "checkbox" at bounding box center [230, 417] width 1 height 10
checkbox input "true"
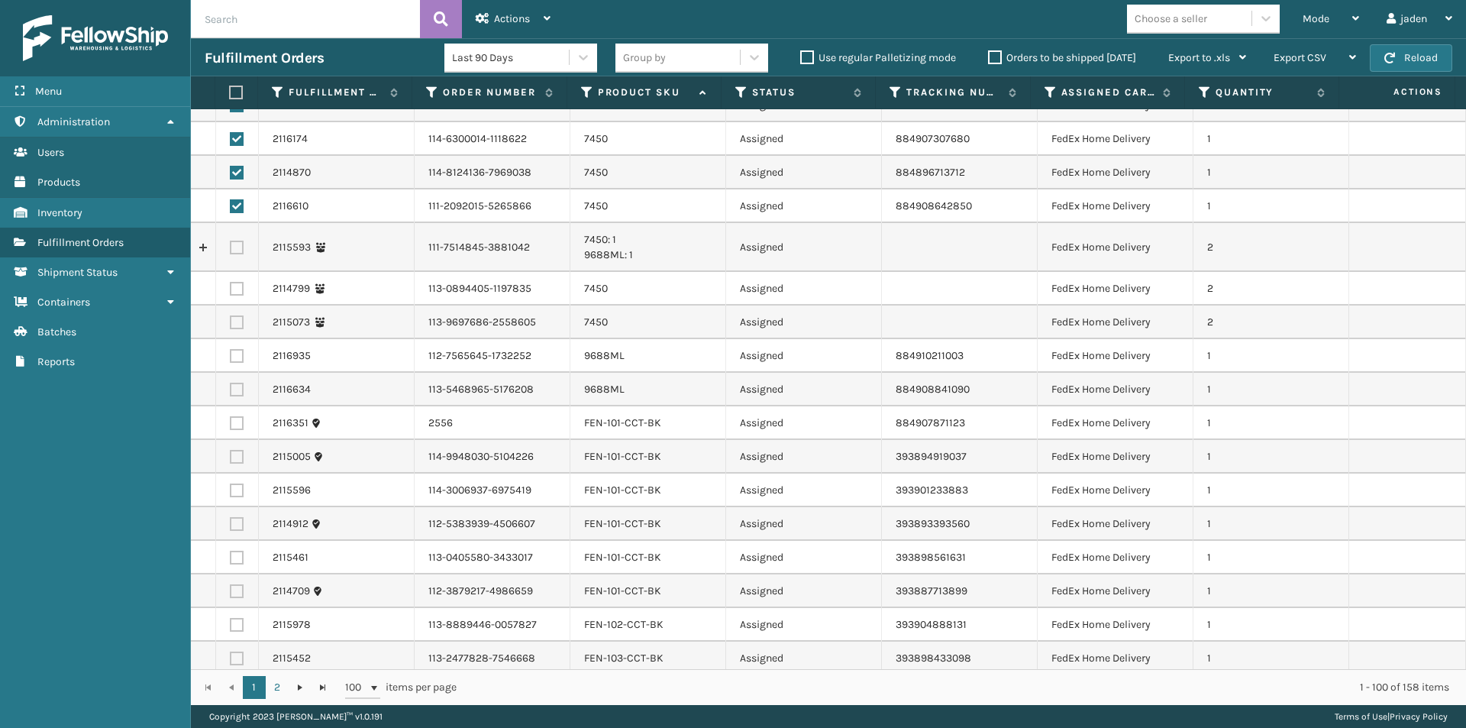
scroll to position [2138, 0]
click at [235, 354] on label at bounding box center [237, 355] width 14 height 14
click at [231, 354] on input "checkbox" at bounding box center [230, 353] width 1 height 10
checkbox input "true"
click at [237, 394] on label at bounding box center [237, 389] width 14 height 14
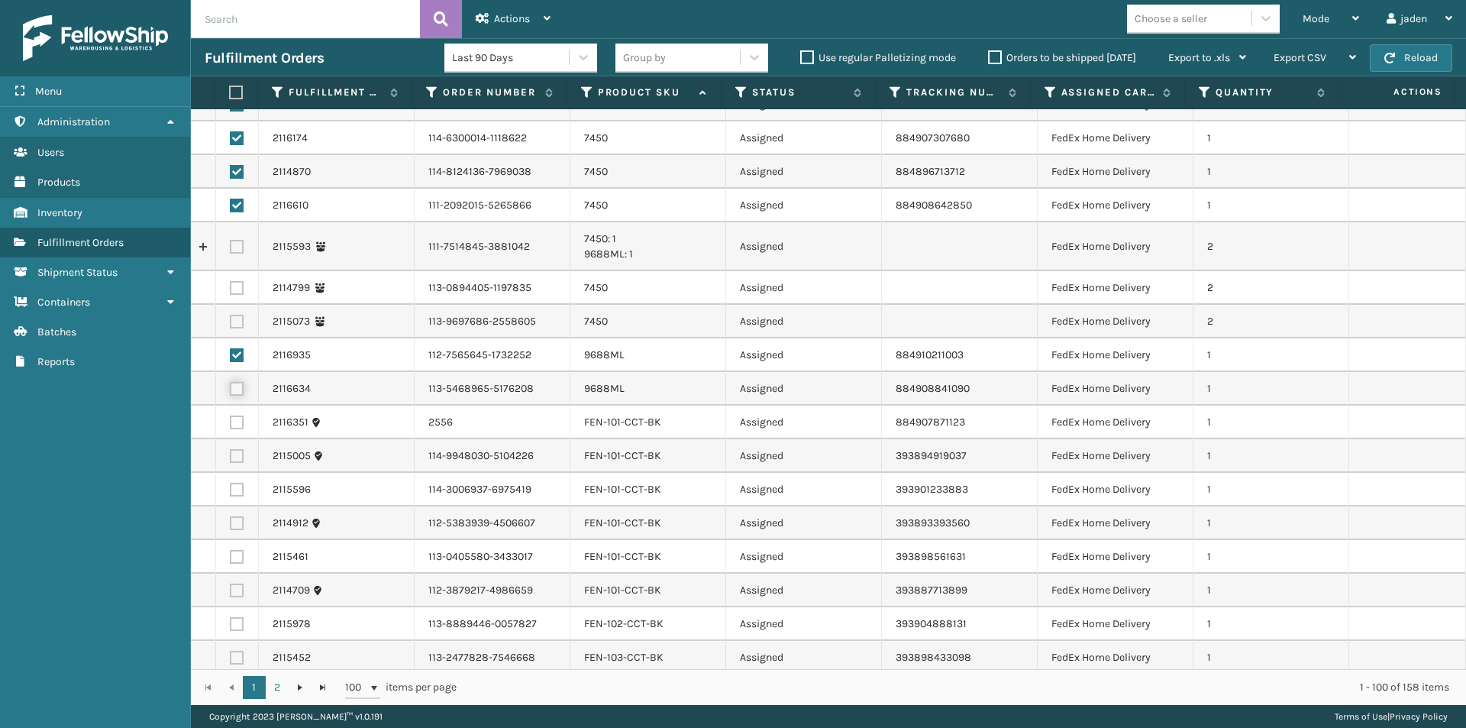
click at [231, 392] on input "checkbox" at bounding box center [230, 387] width 1 height 10
checkbox input "true"
click at [233, 425] on label at bounding box center [237, 422] width 14 height 14
click at [231, 425] on input "checkbox" at bounding box center [230, 420] width 1 height 10
checkbox input "true"
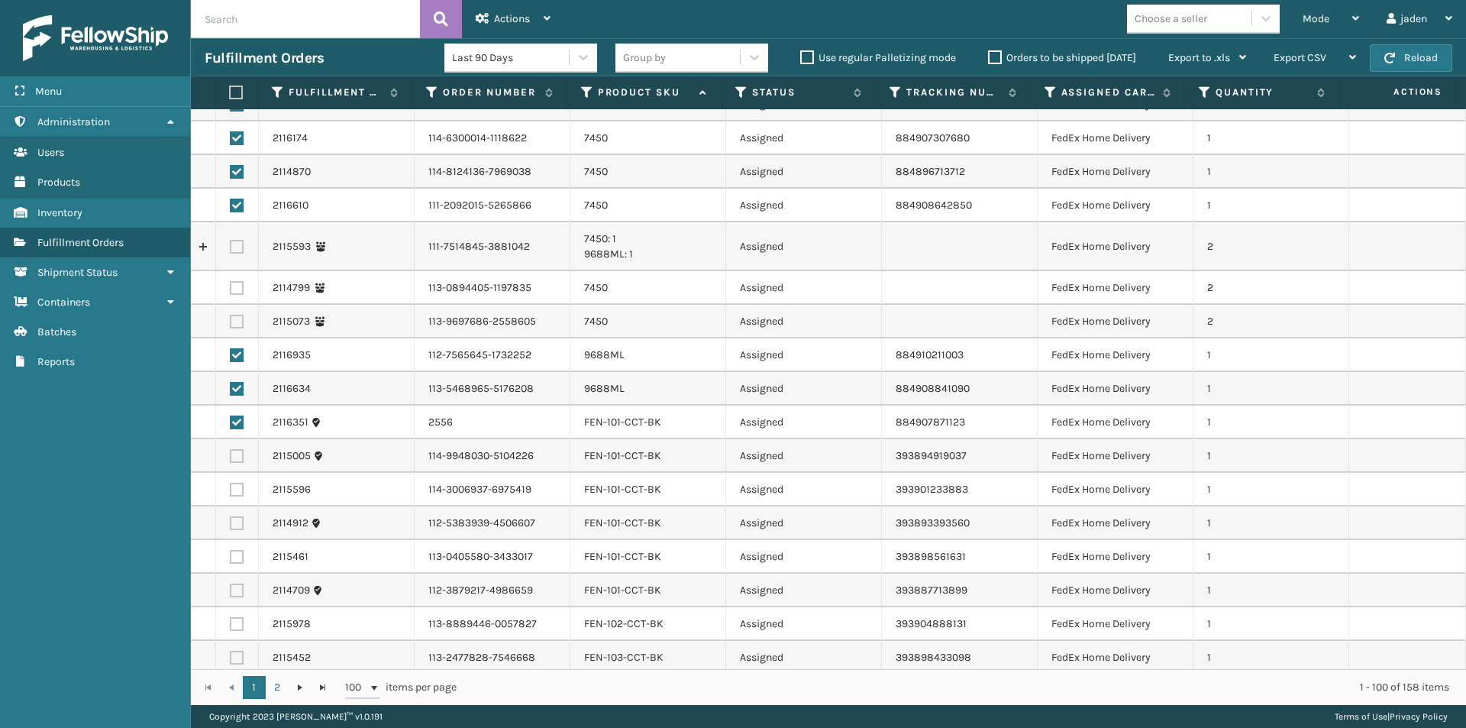
click at [236, 590] on label at bounding box center [237, 590] width 14 height 14
click at [231, 590] on input "checkbox" at bounding box center [230, 588] width 1 height 10
checkbox input "true"
click at [234, 551] on label at bounding box center [237, 557] width 14 height 14
click at [231, 551] on input "checkbox" at bounding box center [230, 555] width 1 height 10
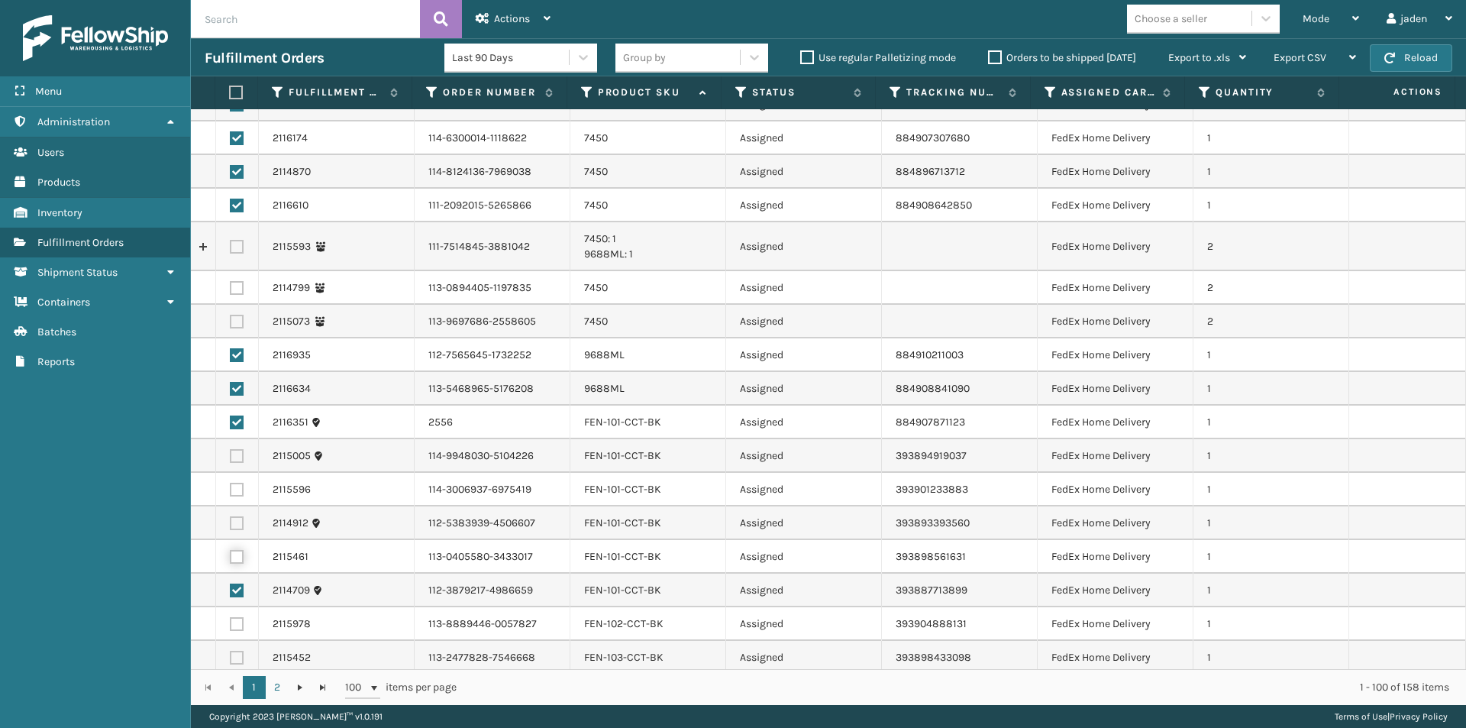
checkbox input "true"
click at [234, 513] on td at bounding box center [237, 523] width 43 height 34
click at [237, 483] on label at bounding box center [237, 490] width 14 height 14
click at [231, 483] on input "checkbox" at bounding box center [230, 488] width 1 height 10
checkbox input "true"
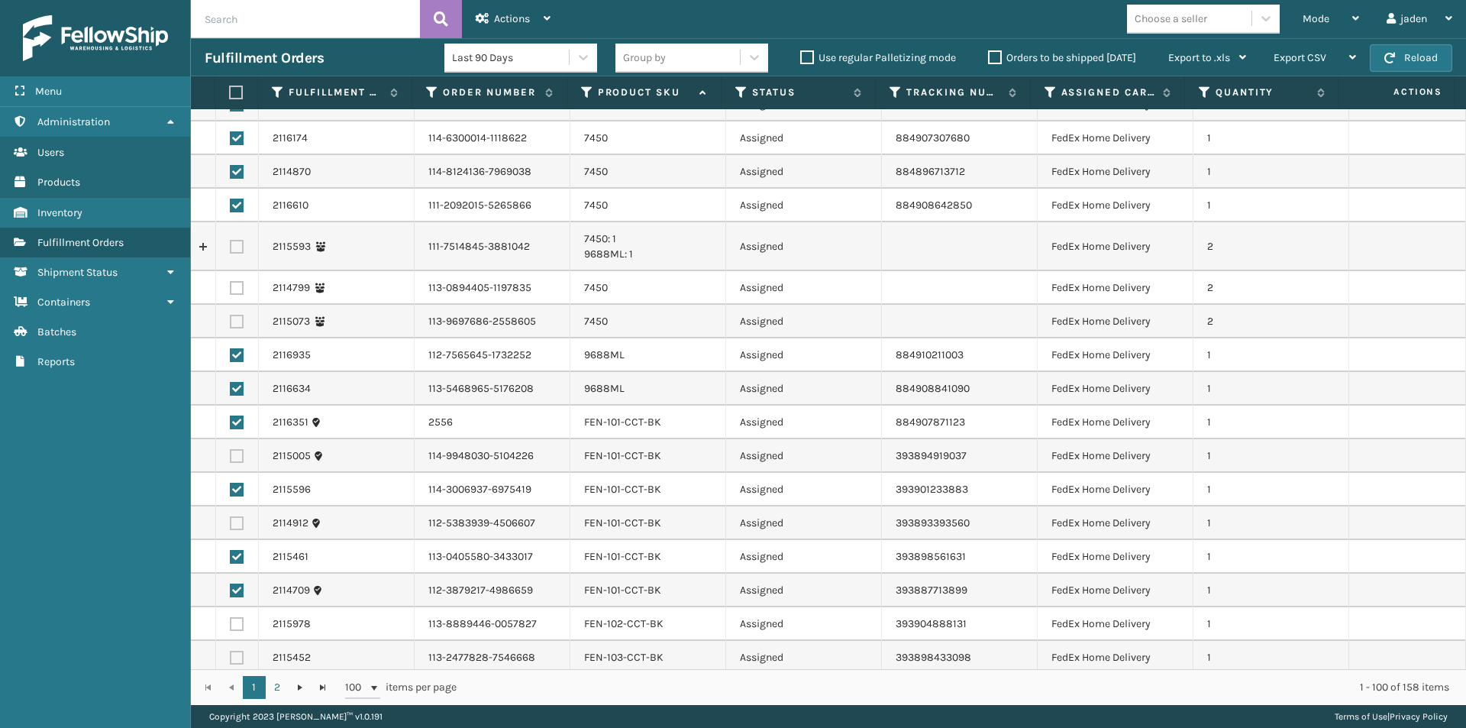
click at [237, 455] on label at bounding box center [237, 456] width 14 height 14
click at [231, 455] on input "checkbox" at bounding box center [230, 454] width 1 height 10
checkbox input "true"
click at [239, 520] on label at bounding box center [237, 523] width 14 height 14
click at [231, 520] on input "checkbox" at bounding box center [230, 521] width 1 height 10
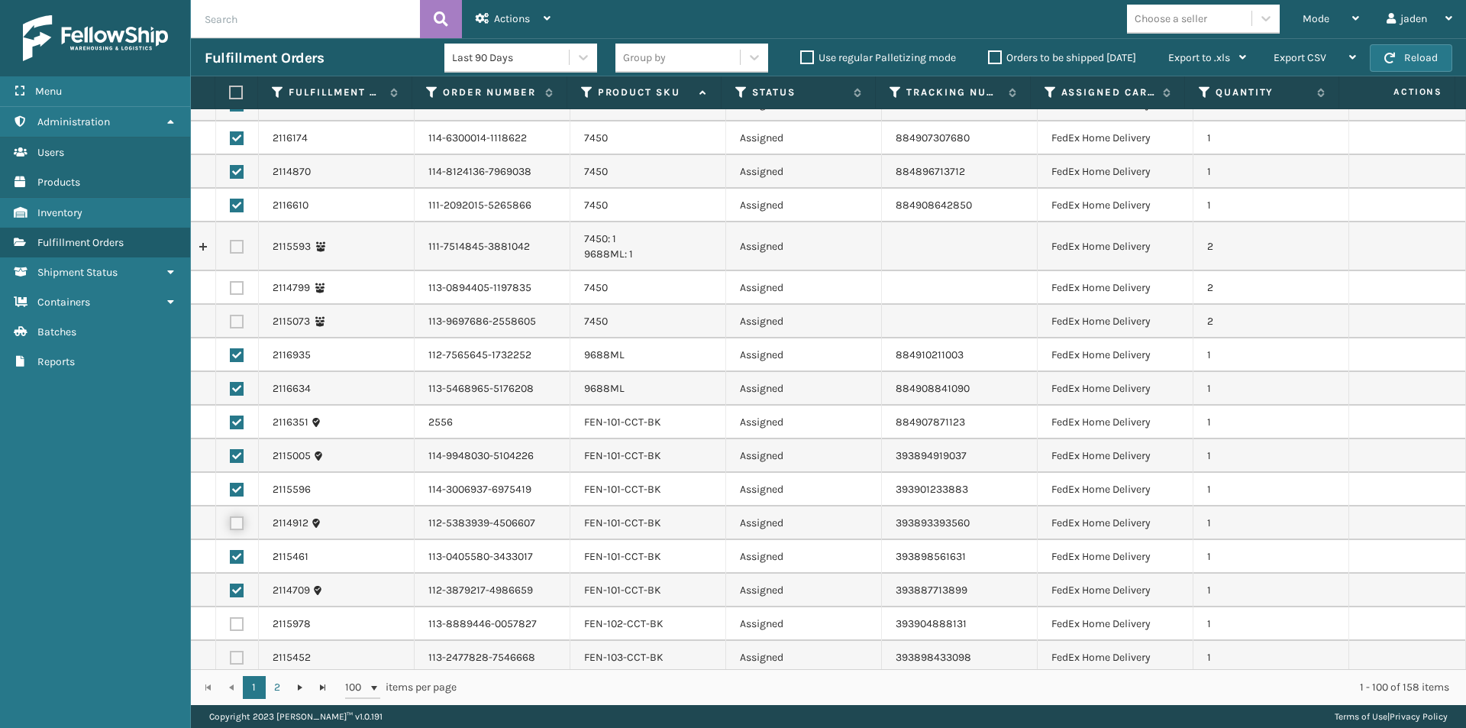
checkbox input "true"
click at [234, 620] on label at bounding box center [237, 624] width 14 height 14
click at [231, 620] on input "checkbox" at bounding box center [230, 622] width 1 height 10
checkbox input "true"
click at [237, 651] on label at bounding box center [237, 658] width 14 height 14
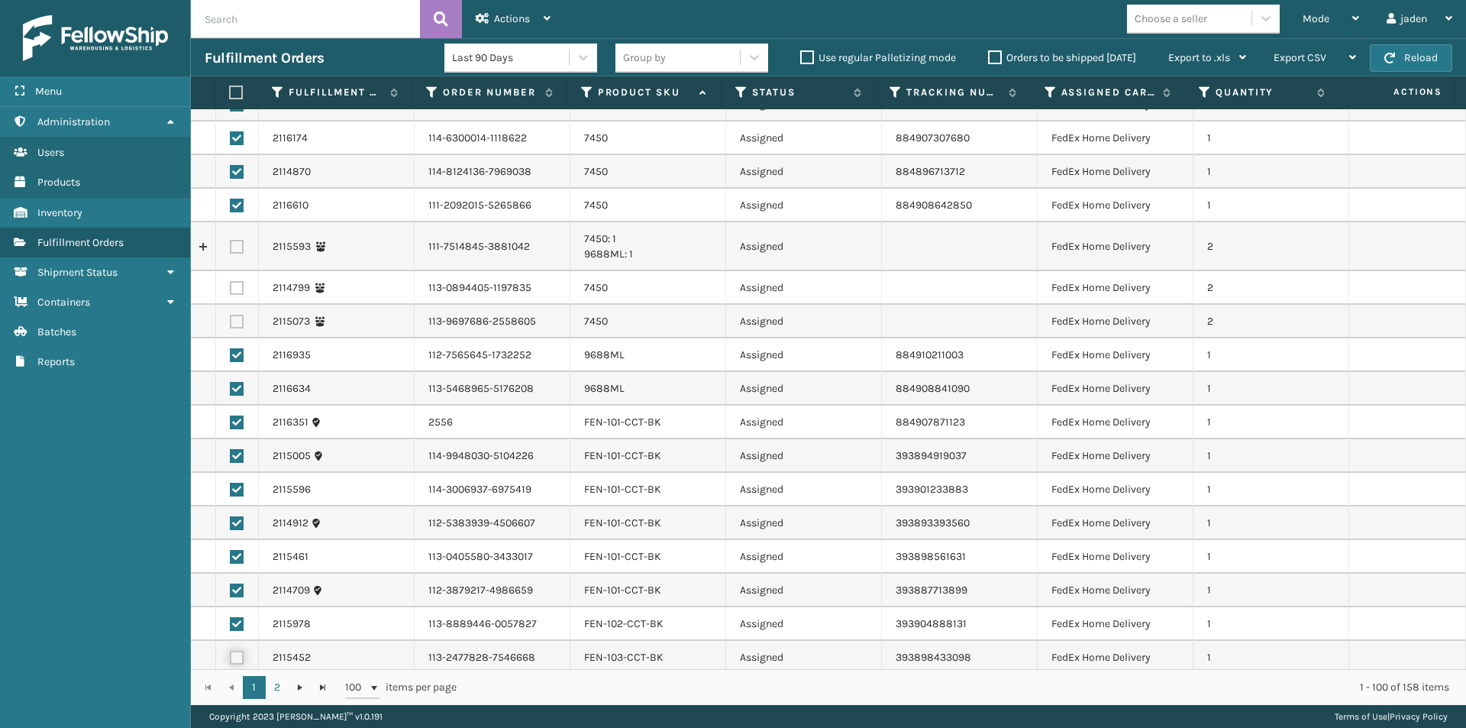
click at [231, 651] on input "checkbox" at bounding box center [230, 656] width 1 height 10
checkbox input "true"
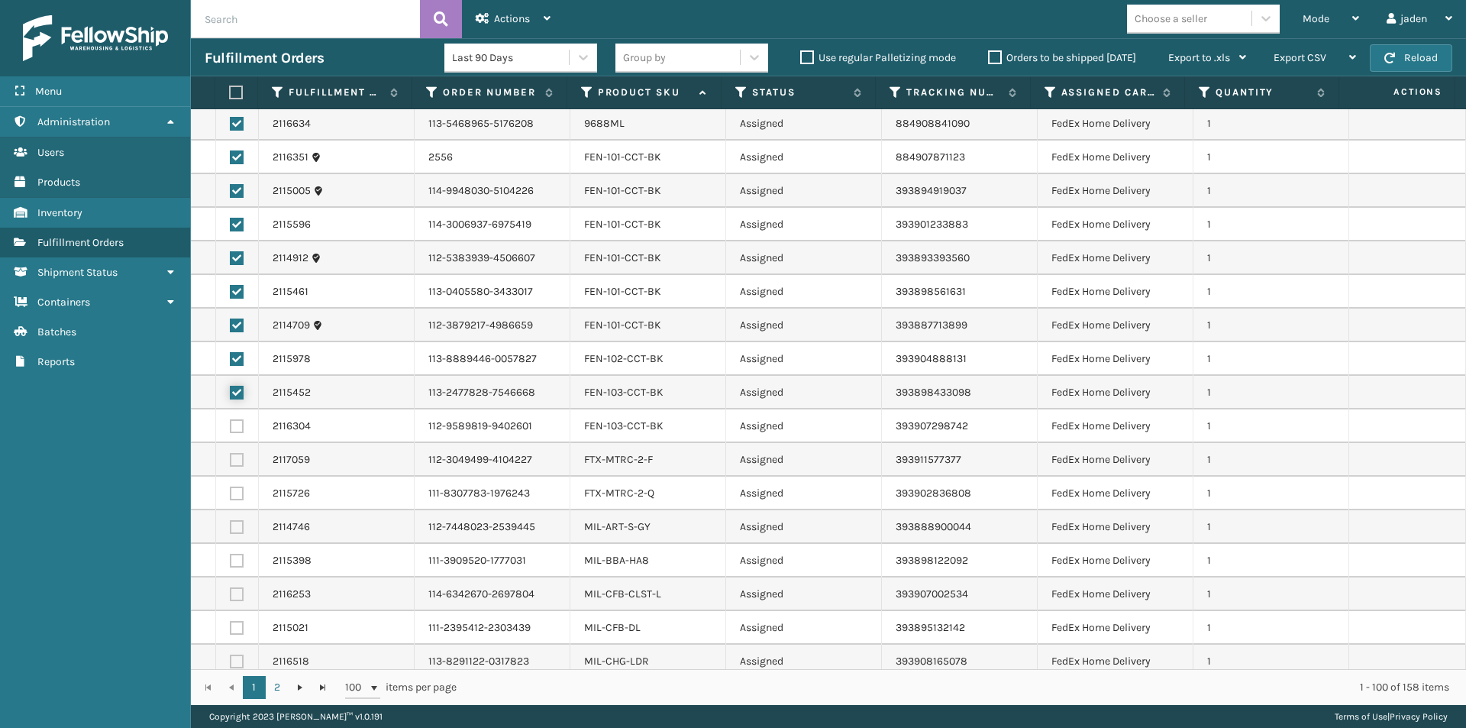
scroll to position [2443, 0]
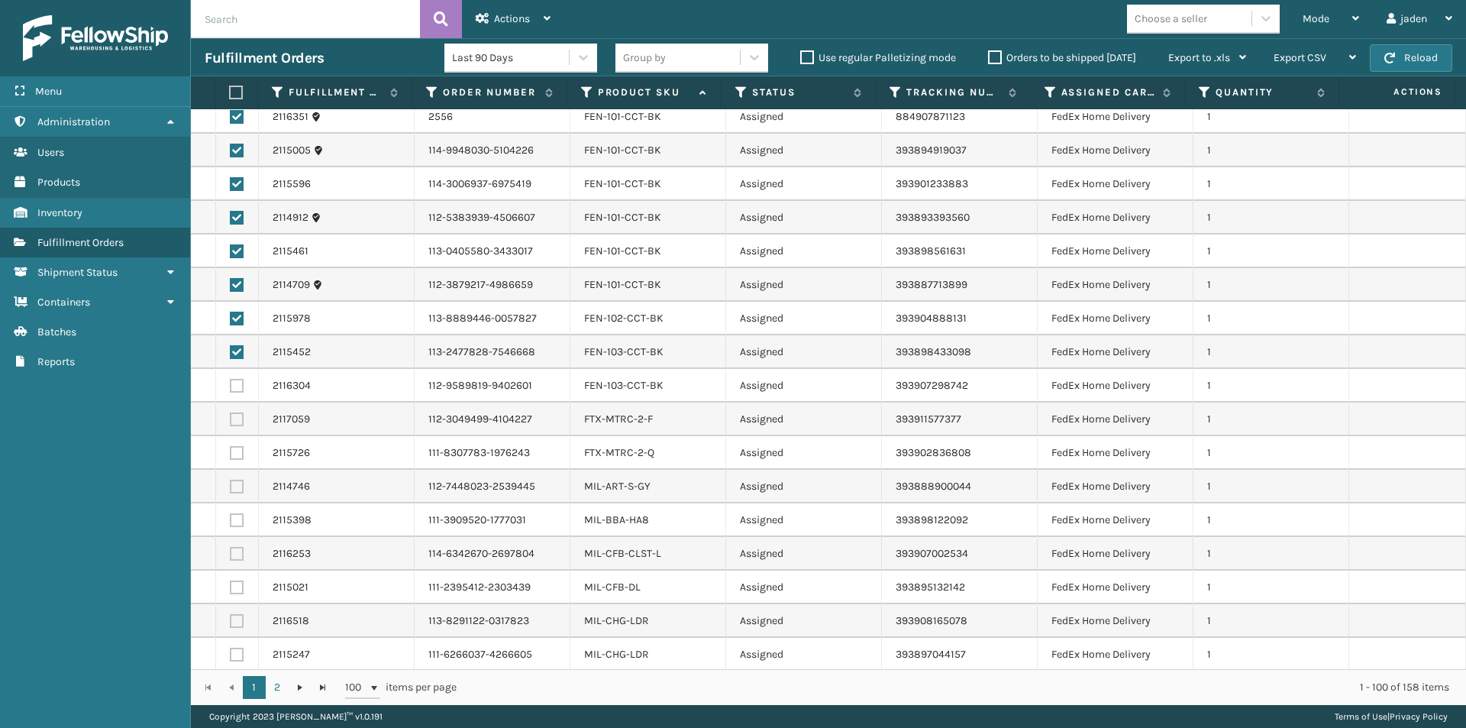
click at [234, 580] on label at bounding box center [237, 587] width 14 height 14
click at [231, 580] on input "checkbox" at bounding box center [230, 585] width 1 height 10
checkbox input "true"
click at [235, 557] on label at bounding box center [237, 554] width 14 height 14
click at [231, 557] on input "checkbox" at bounding box center [230, 552] width 1 height 10
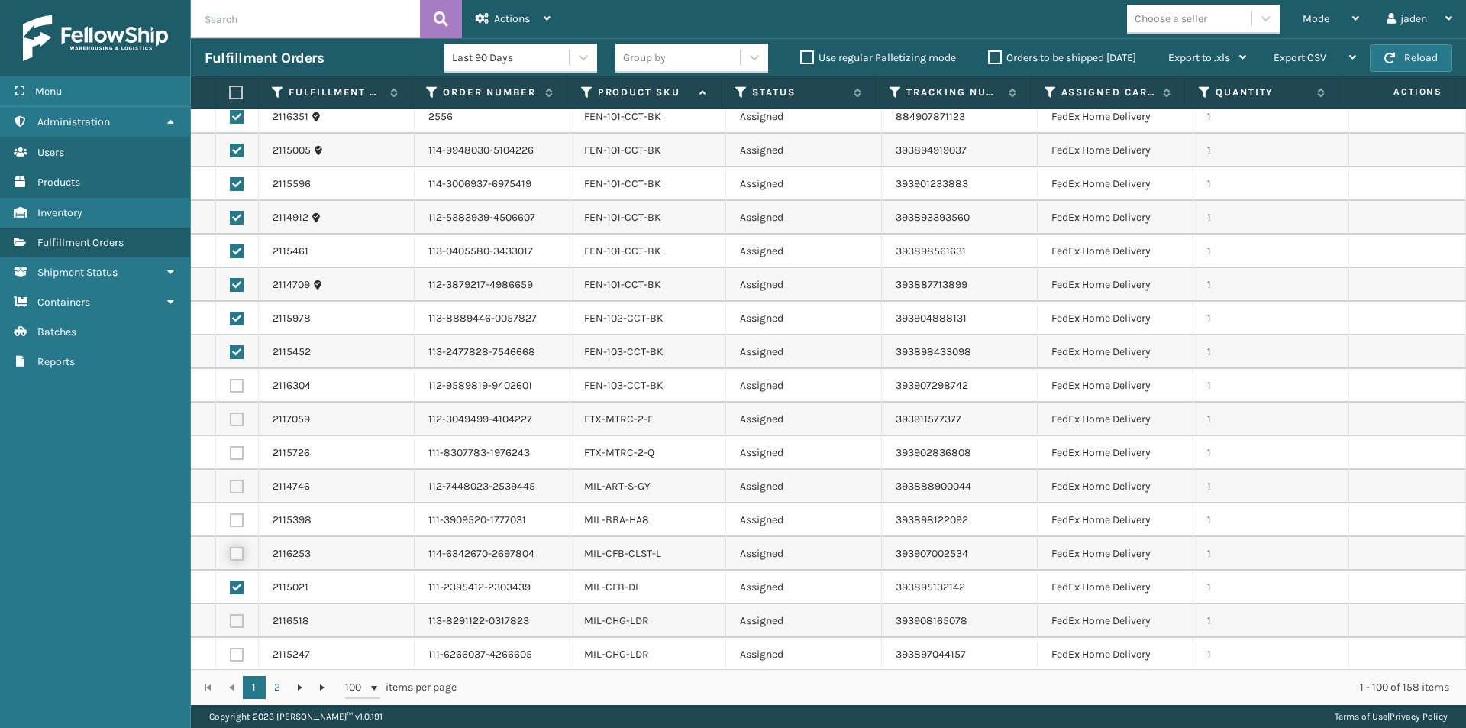
checkbox input "true"
click at [236, 519] on label at bounding box center [237, 520] width 14 height 14
click at [231, 519] on input "checkbox" at bounding box center [230, 518] width 1 height 10
checkbox input "true"
click at [237, 482] on label at bounding box center [237, 486] width 14 height 14
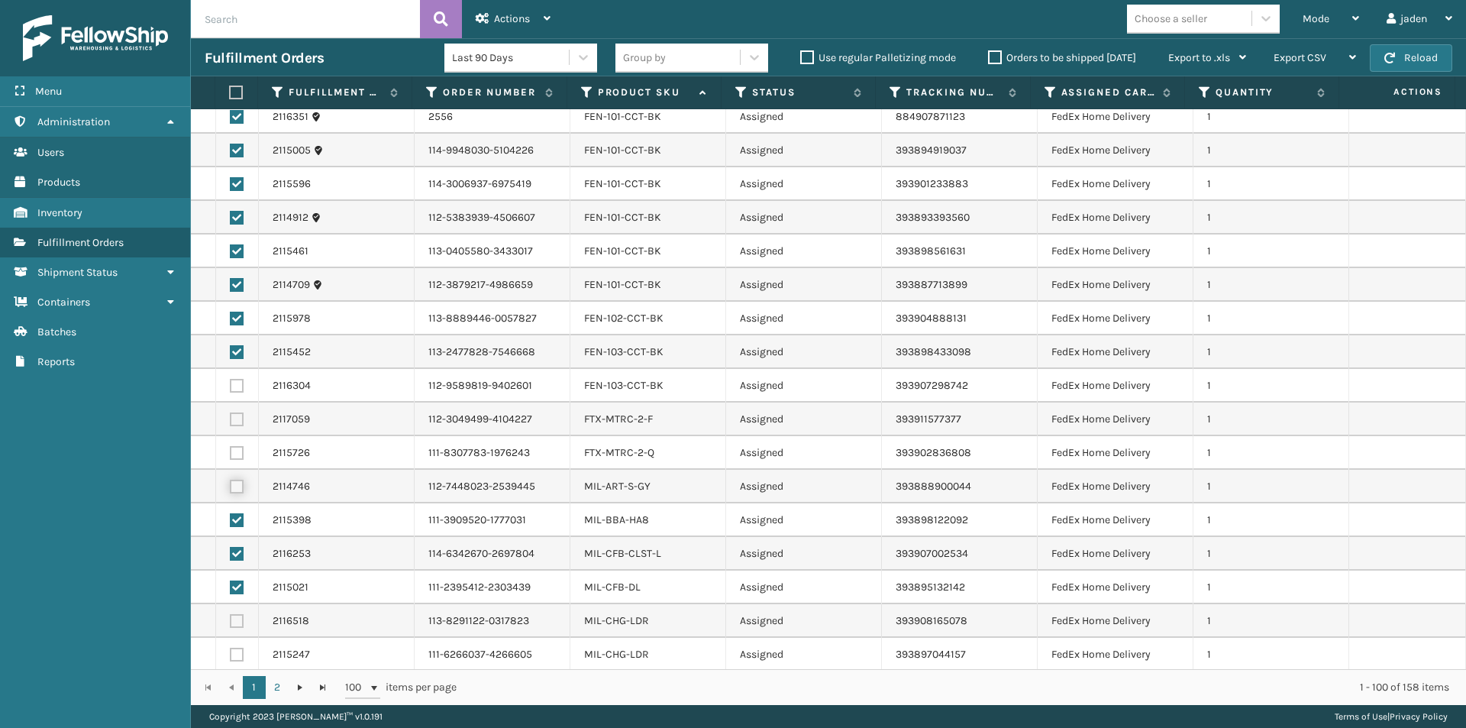
click at [231, 482] on input "checkbox" at bounding box center [230, 484] width 1 height 10
checkbox input "true"
click at [236, 455] on label at bounding box center [237, 453] width 14 height 14
click at [231, 455] on input "checkbox" at bounding box center [230, 451] width 1 height 10
checkbox input "true"
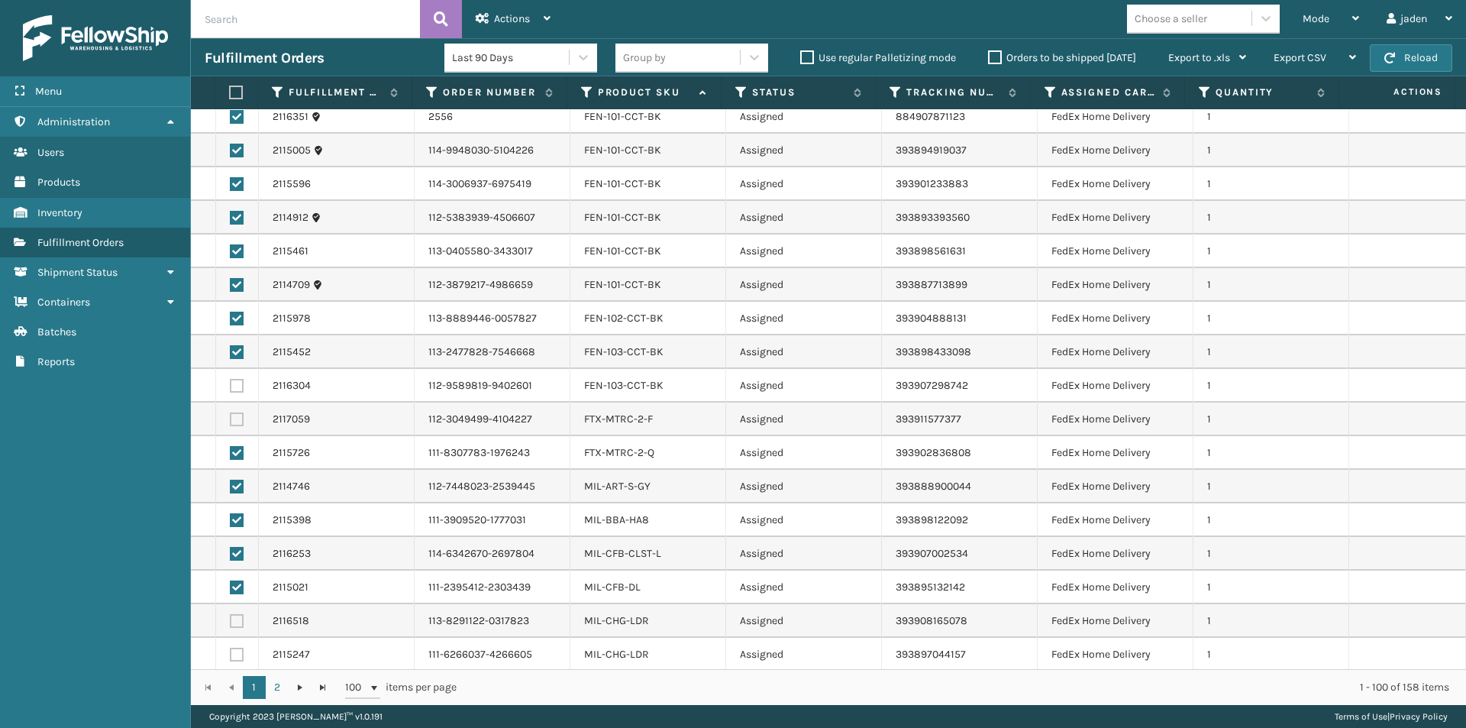
click at [234, 422] on label at bounding box center [237, 419] width 14 height 14
click at [231, 422] on input "checkbox" at bounding box center [230, 417] width 1 height 10
checkbox input "true"
click at [236, 383] on label at bounding box center [237, 386] width 14 height 14
click at [231, 383] on input "checkbox" at bounding box center [230, 384] width 1 height 10
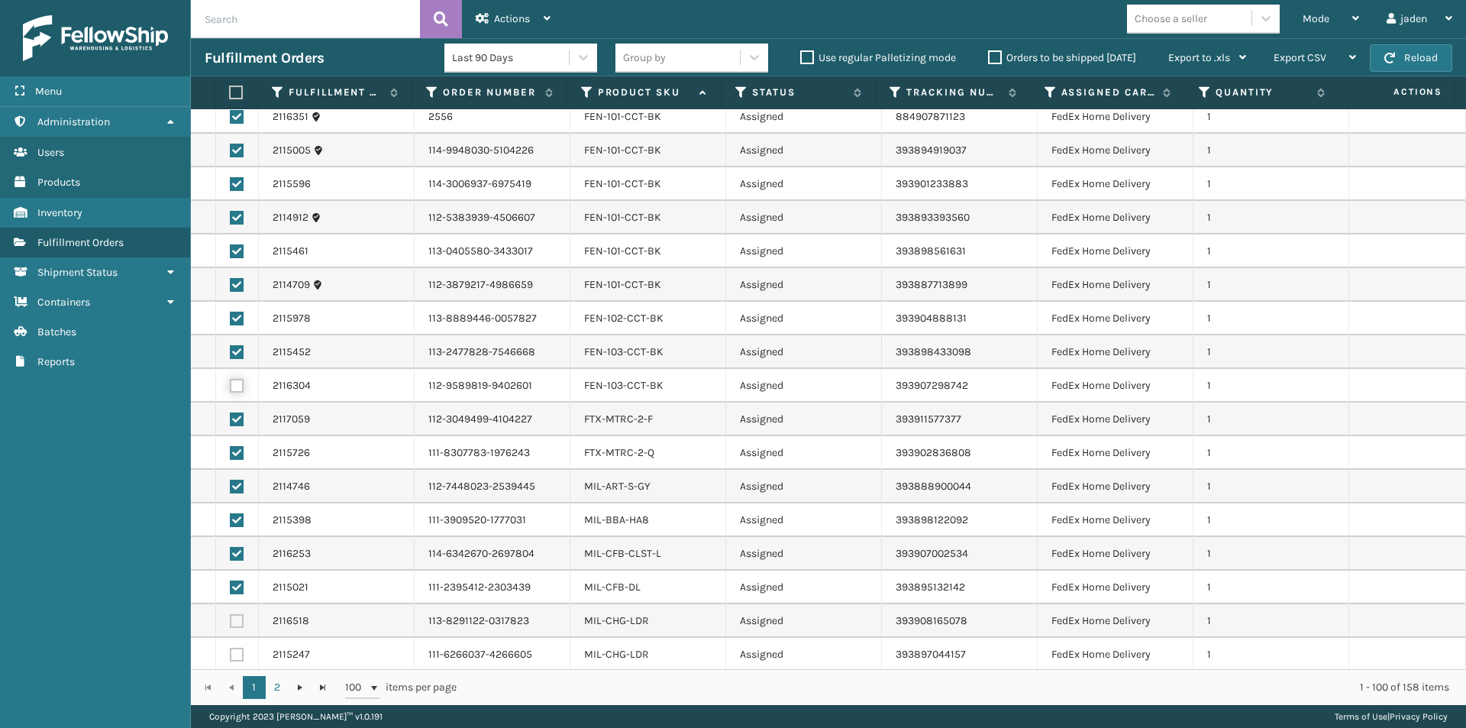
checkbox input "true"
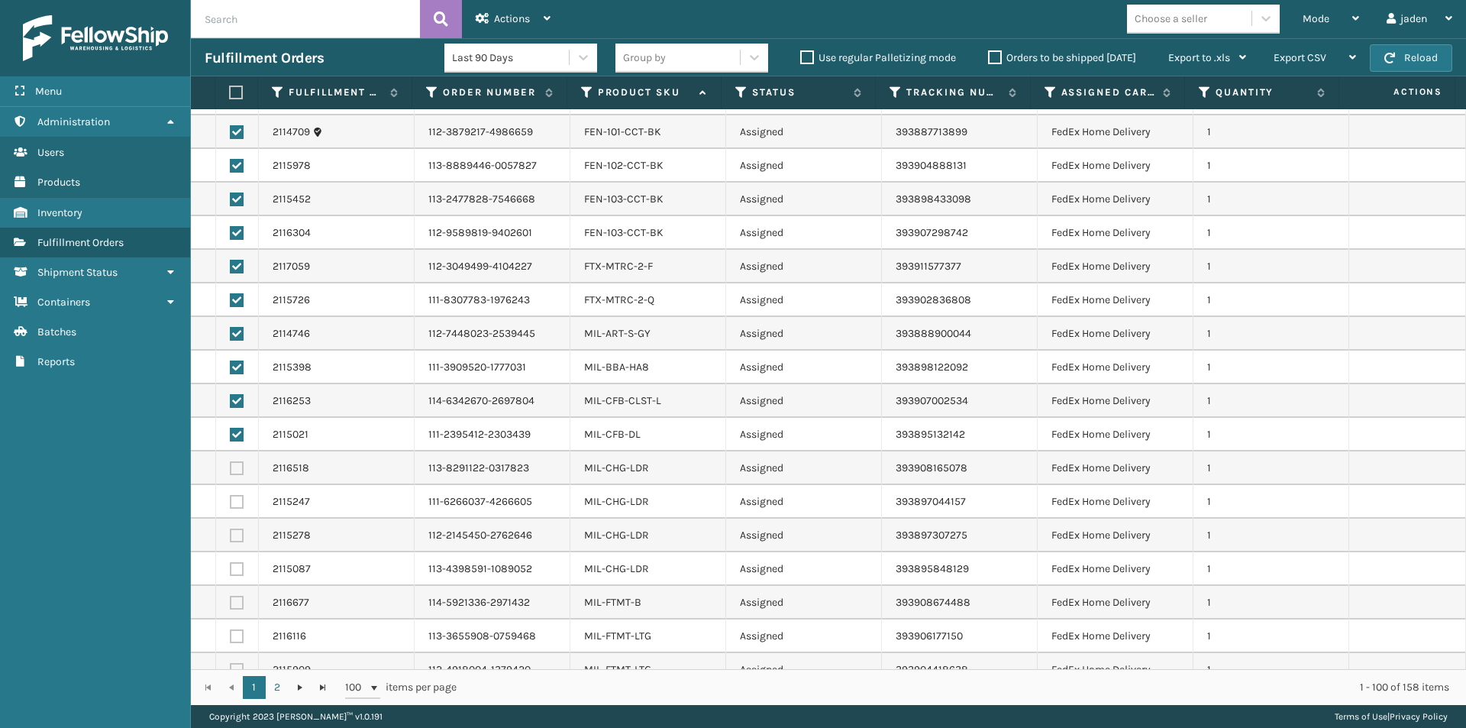
click at [236, 607] on label at bounding box center [237, 603] width 14 height 14
click at [231, 605] on input "checkbox" at bounding box center [230, 601] width 1 height 10
checkbox input "true"
click at [240, 570] on label at bounding box center [237, 569] width 14 height 14
click at [231, 570] on input "checkbox" at bounding box center [230, 567] width 1 height 10
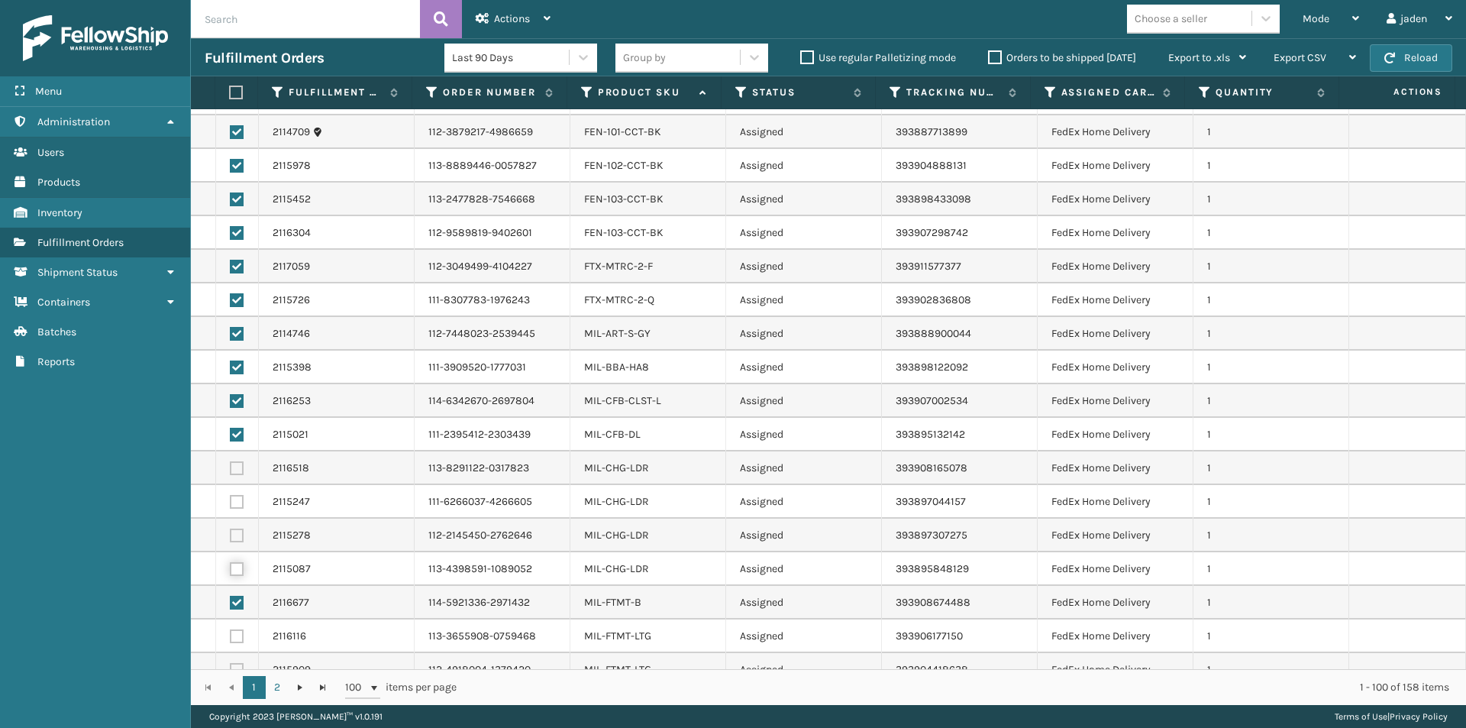
checkbox input "true"
click at [238, 532] on label at bounding box center [237, 535] width 14 height 14
click at [231, 532] on input "checkbox" at bounding box center [230, 533] width 1 height 10
checkbox input "true"
click at [237, 491] on td at bounding box center [237, 502] width 43 height 34
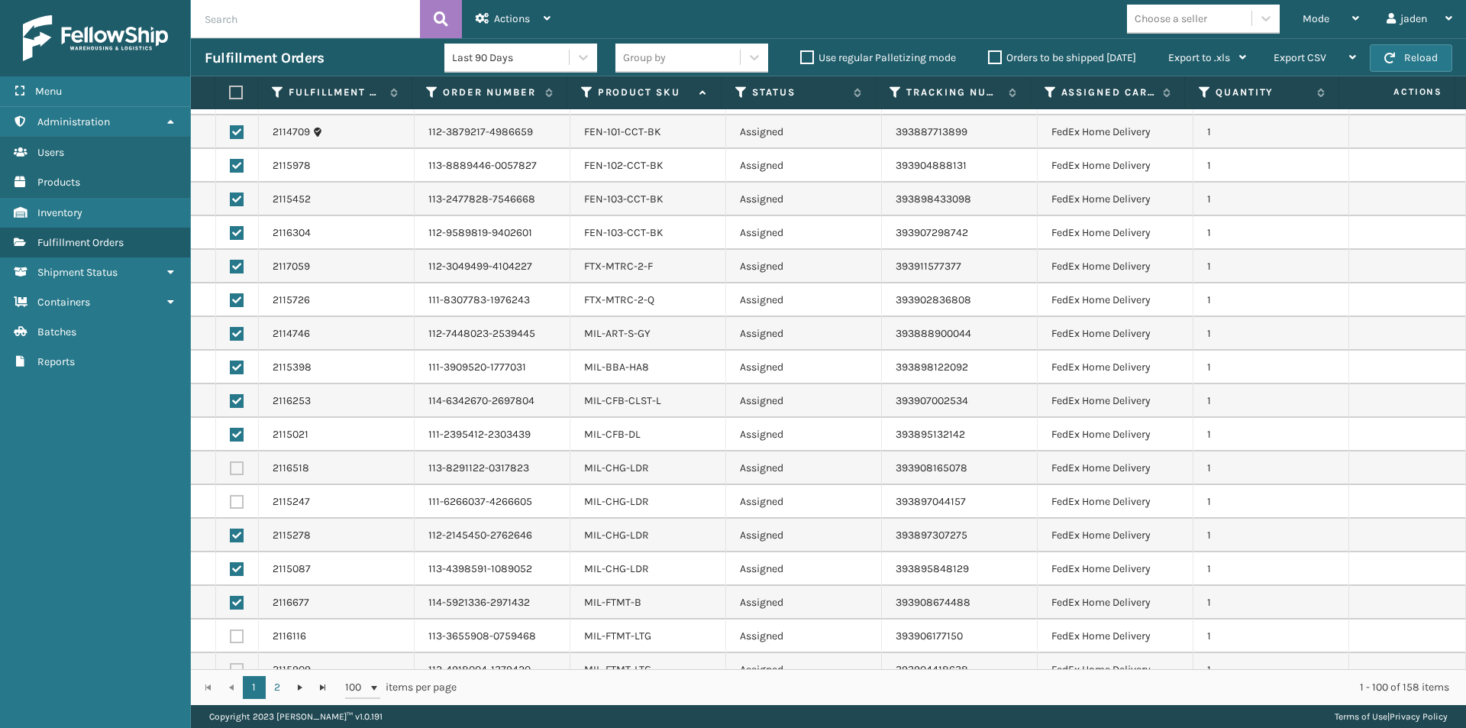
click at [238, 499] on label at bounding box center [237, 502] width 14 height 14
click at [231, 499] on input "checkbox" at bounding box center [230, 500] width 1 height 10
checkbox input "true"
click at [241, 459] on td at bounding box center [237, 468] width 43 height 34
click at [240, 465] on label at bounding box center [237, 468] width 14 height 14
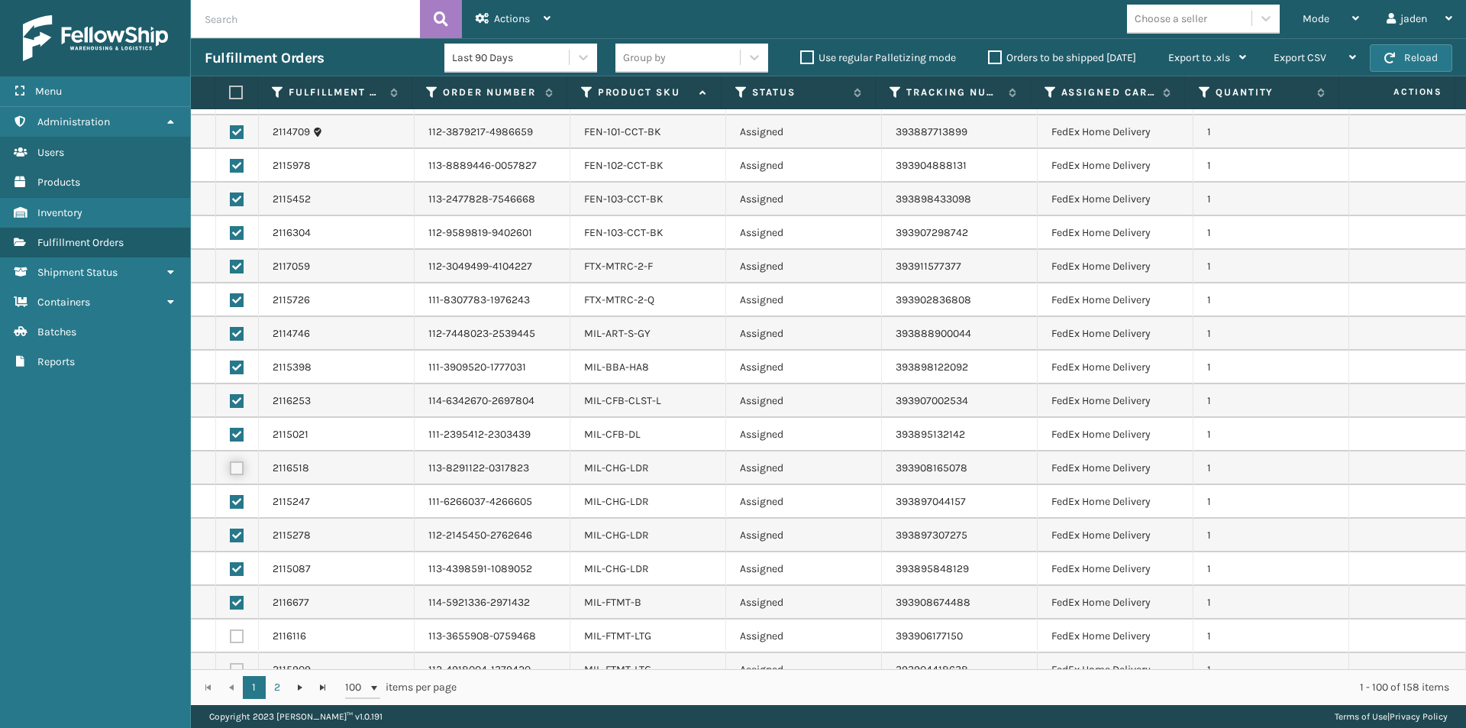
click at [231, 465] on input "checkbox" at bounding box center [230, 466] width 1 height 10
checkbox input "true"
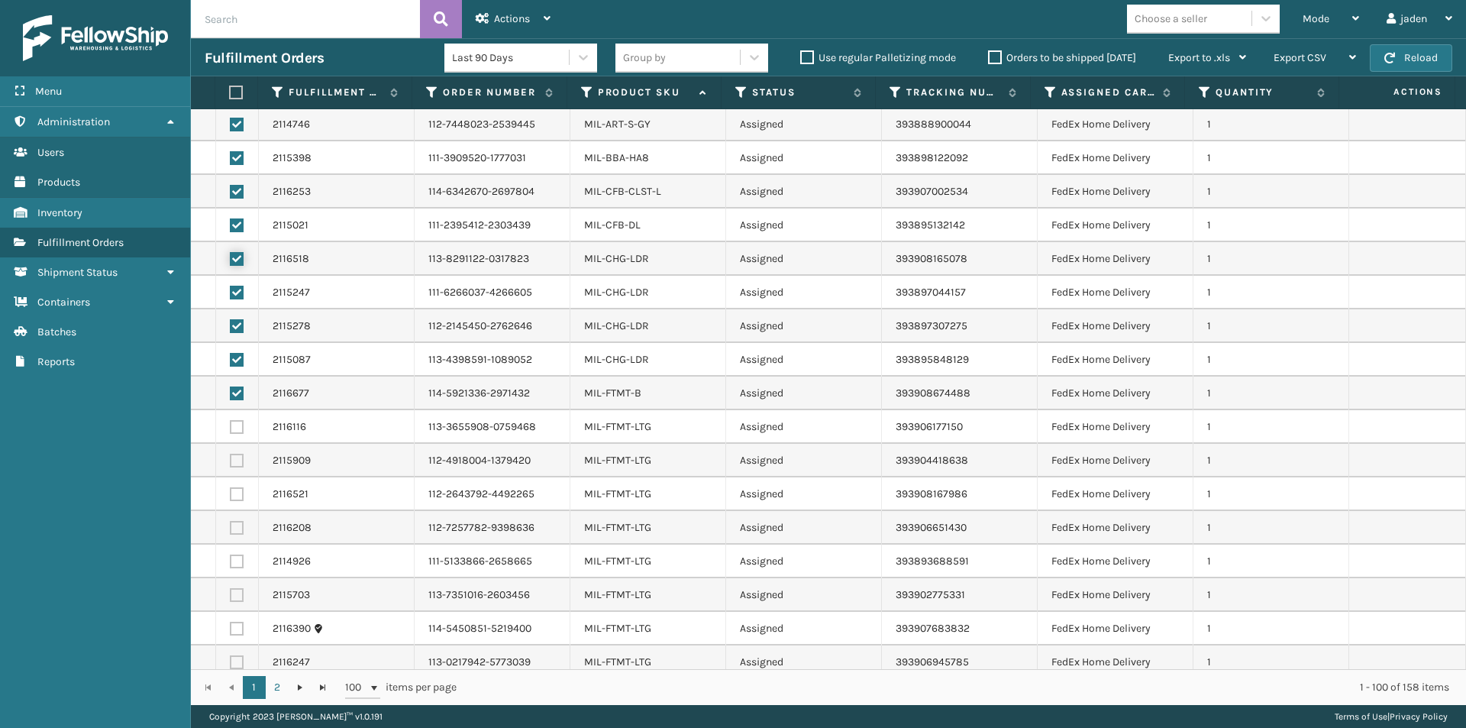
scroll to position [2815, 0]
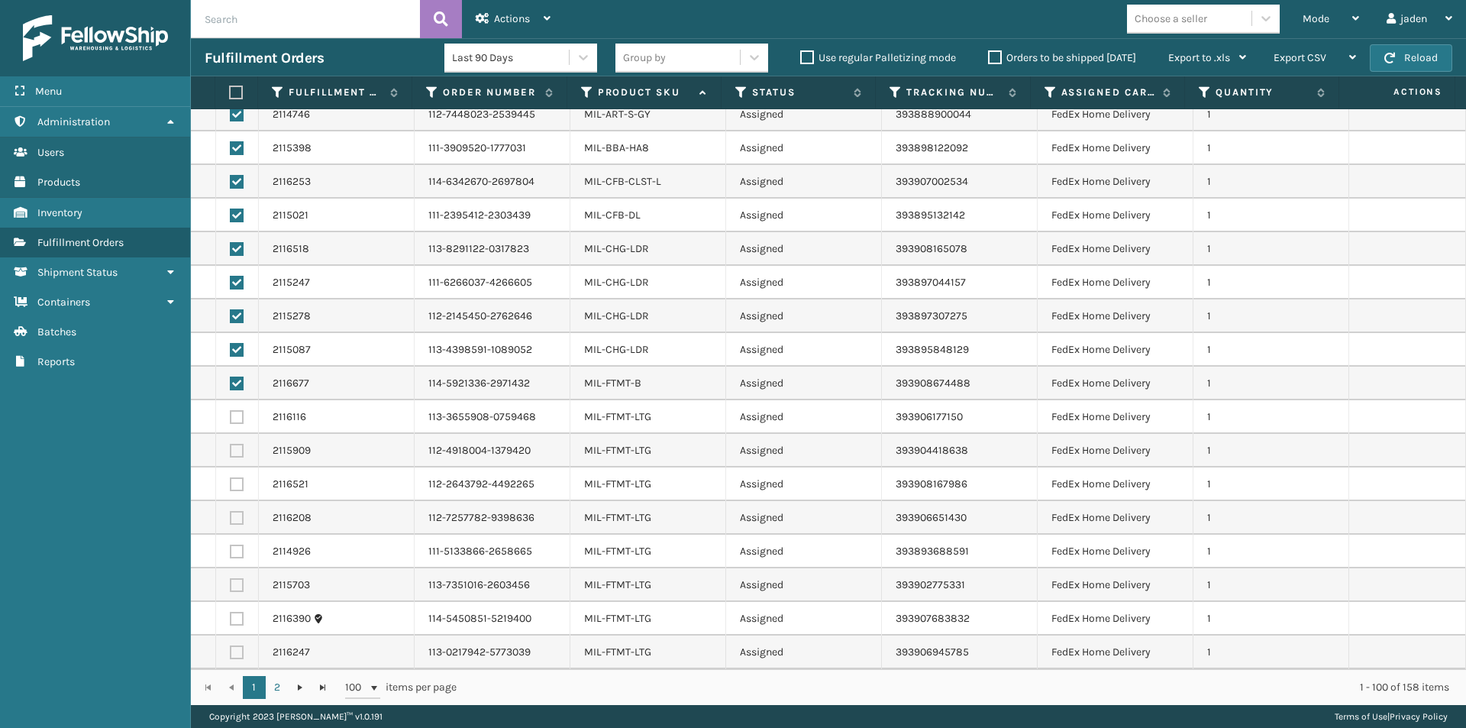
click at [232, 586] on label at bounding box center [237, 585] width 14 height 14
click at [231, 586] on input "checkbox" at bounding box center [230, 583] width 1 height 10
checkbox input "true"
click at [230, 554] on label at bounding box center [237, 551] width 14 height 14
click at [230, 554] on input "checkbox" at bounding box center [230, 549] width 1 height 10
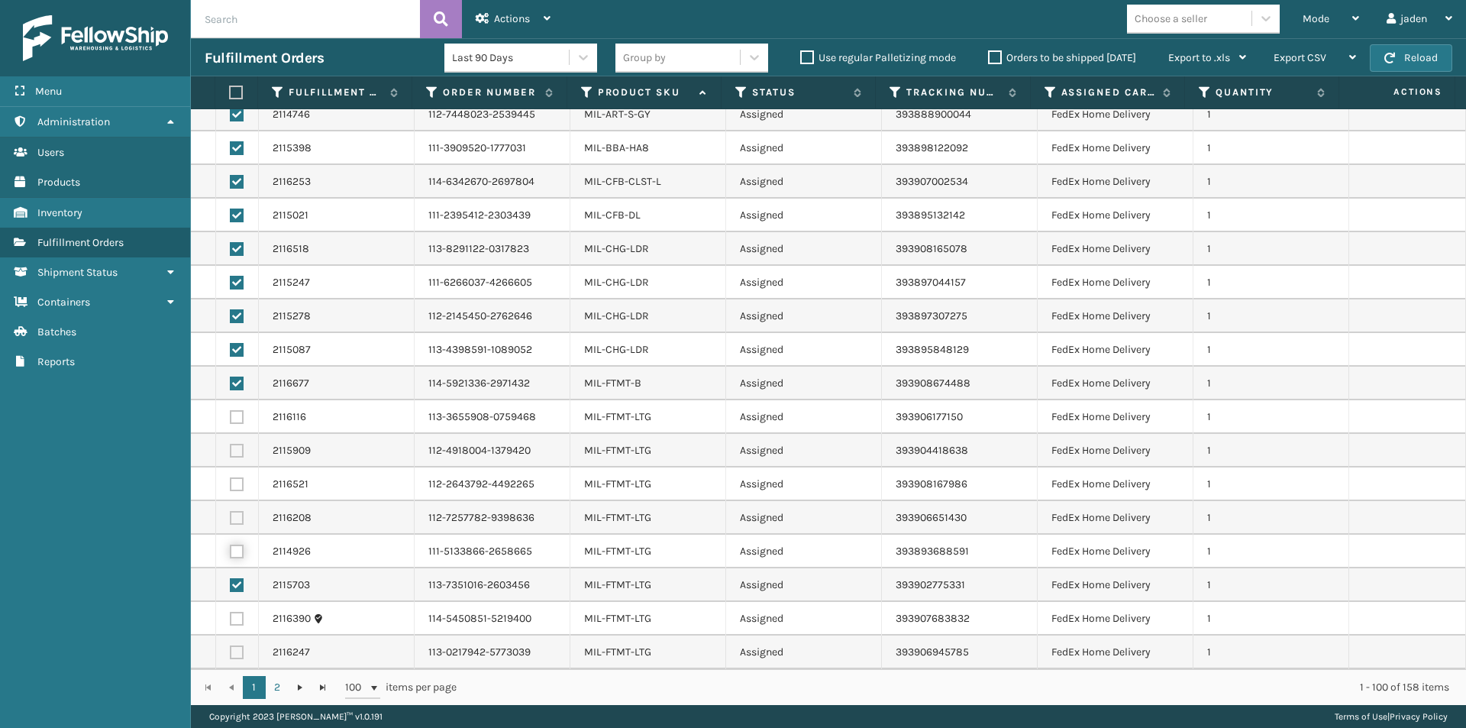
checkbox input "true"
click at [241, 515] on label at bounding box center [237, 518] width 14 height 14
click at [231, 515] on input "checkbox" at bounding box center [230, 516] width 1 height 10
checkbox input "true"
click at [237, 482] on label at bounding box center [237, 484] width 14 height 14
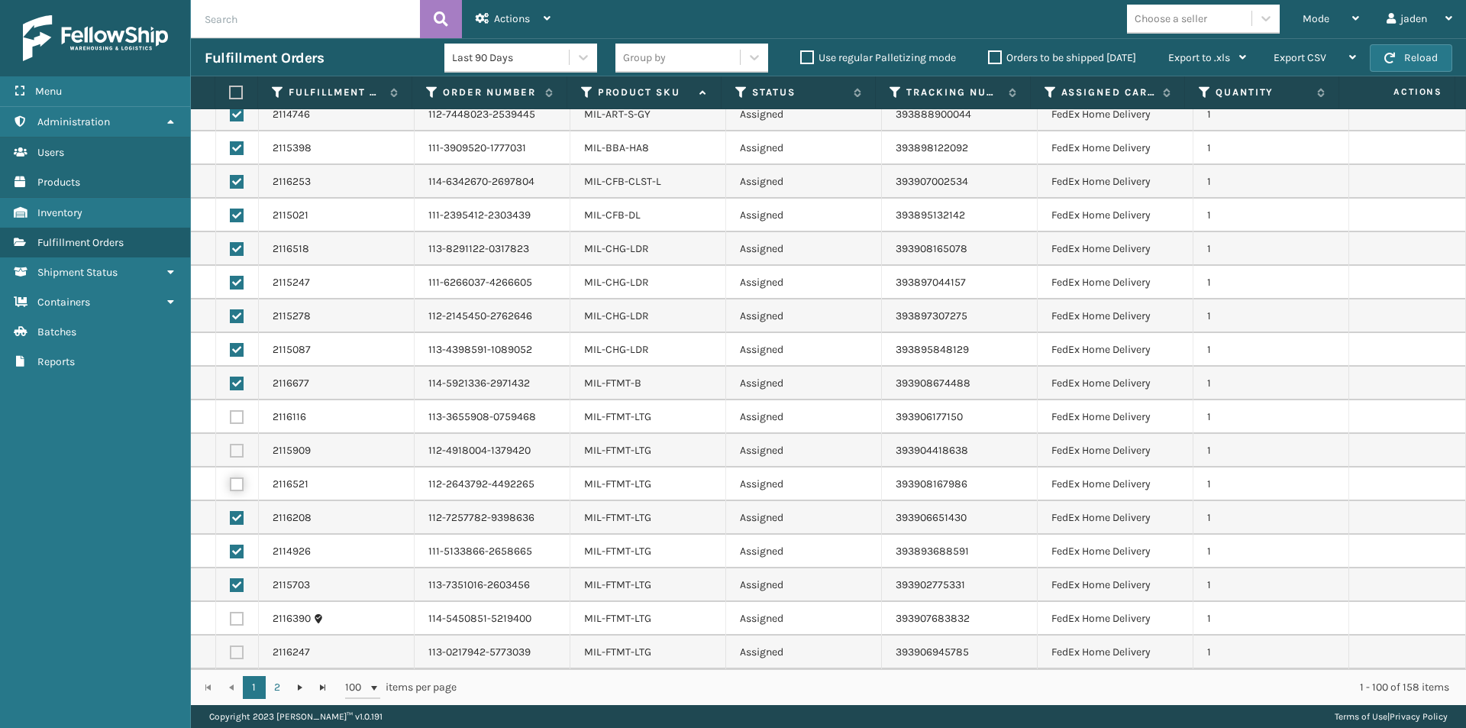
click at [231, 482] on input "checkbox" at bounding box center [230, 482] width 1 height 10
checkbox input "true"
click at [235, 451] on label at bounding box center [237, 451] width 14 height 14
click at [231, 451] on input "checkbox" at bounding box center [230, 449] width 1 height 10
checkbox input "true"
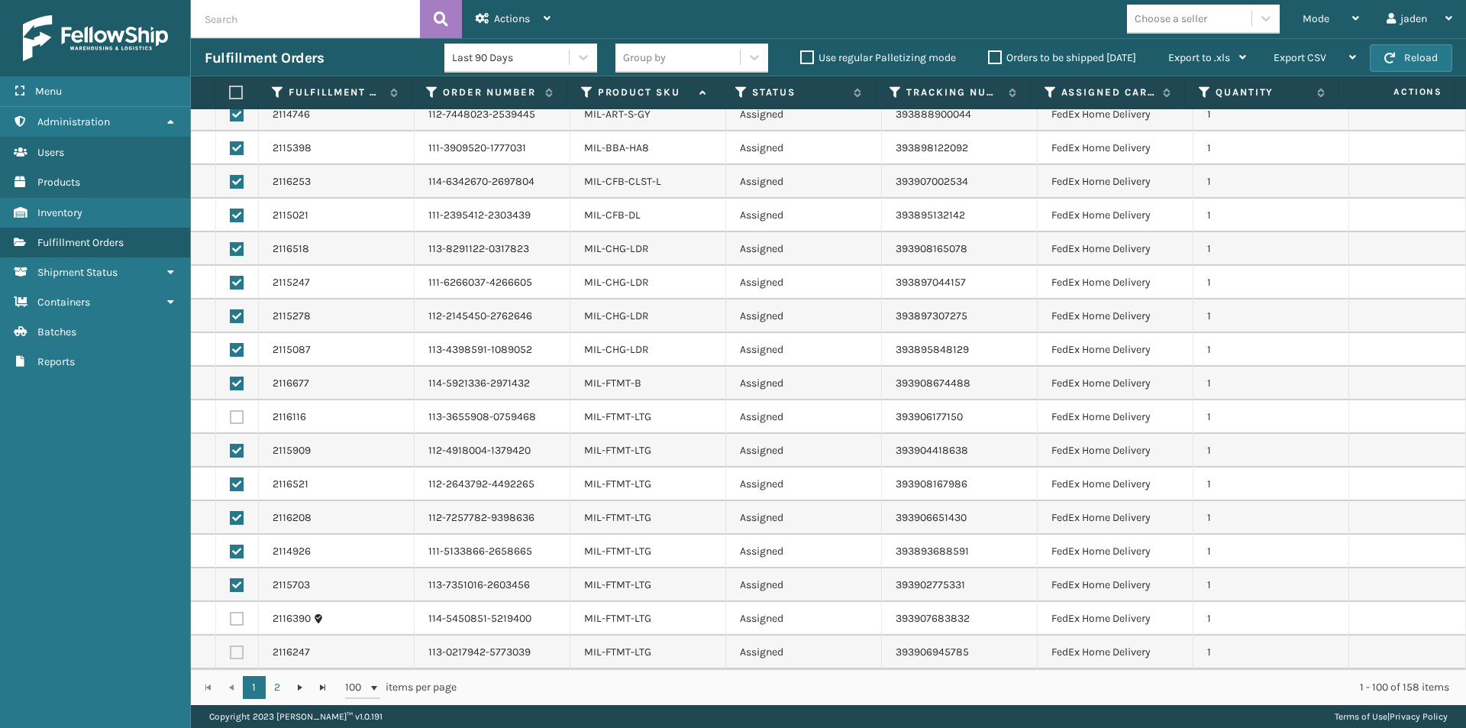
click at [236, 421] on label at bounding box center [237, 417] width 14 height 14
click at [231, 420] on input "checkbox" at bounding box center [230, 415] width 1 height 10
checkbox input "true"
click at [234, 655] on label at bounding box center [237, 652] width 14 height 14
click at [231, 655] on input "checkbox" at bounding box center [230, 650] width 1 height 10
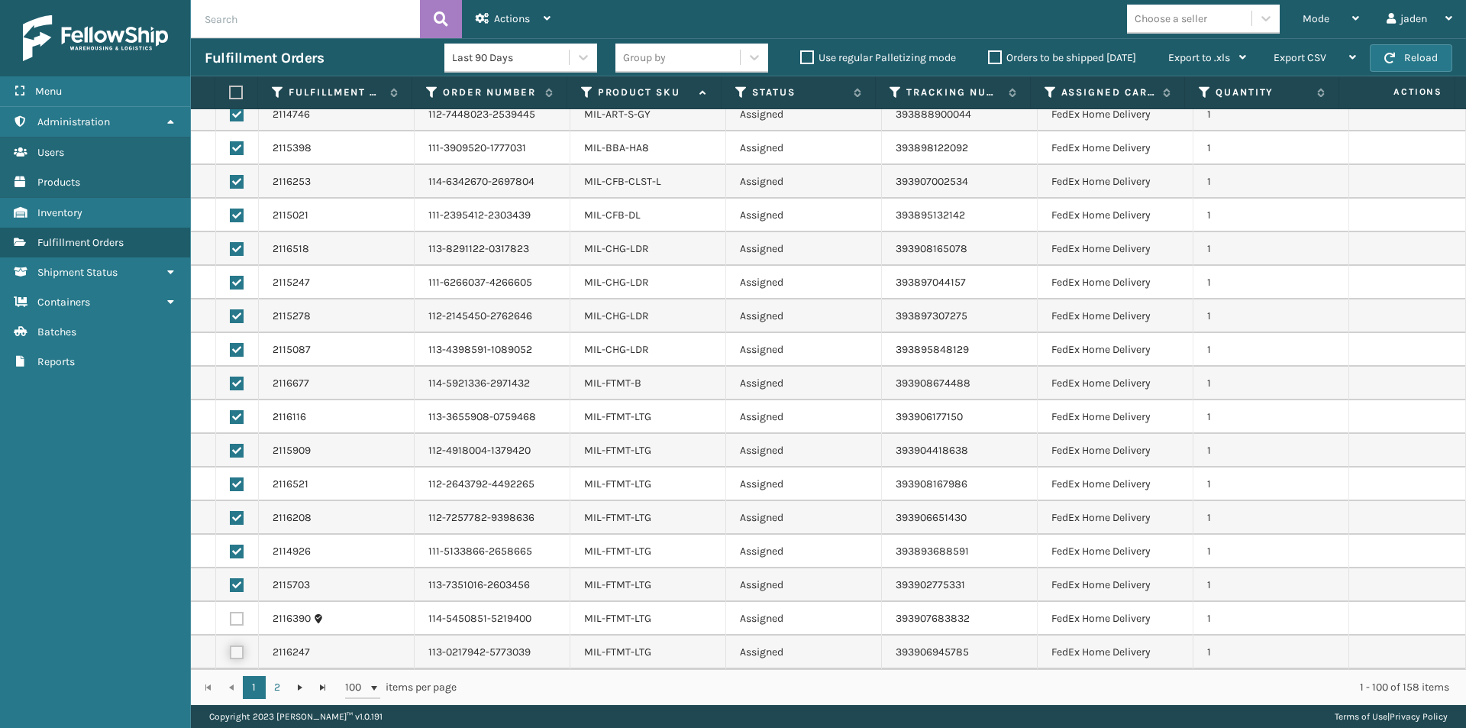
checkbox input "true"
click at [231, 618] on label at bounding box center [237, 619] width 14 height 14
click at [231, 618] on input "checkbox" at bounding box center [230, 617] width 1 height 10
checkbox input "true"
click at [496, 16] on span "Actions" at bounding box center [512, 18] width 36 height 13
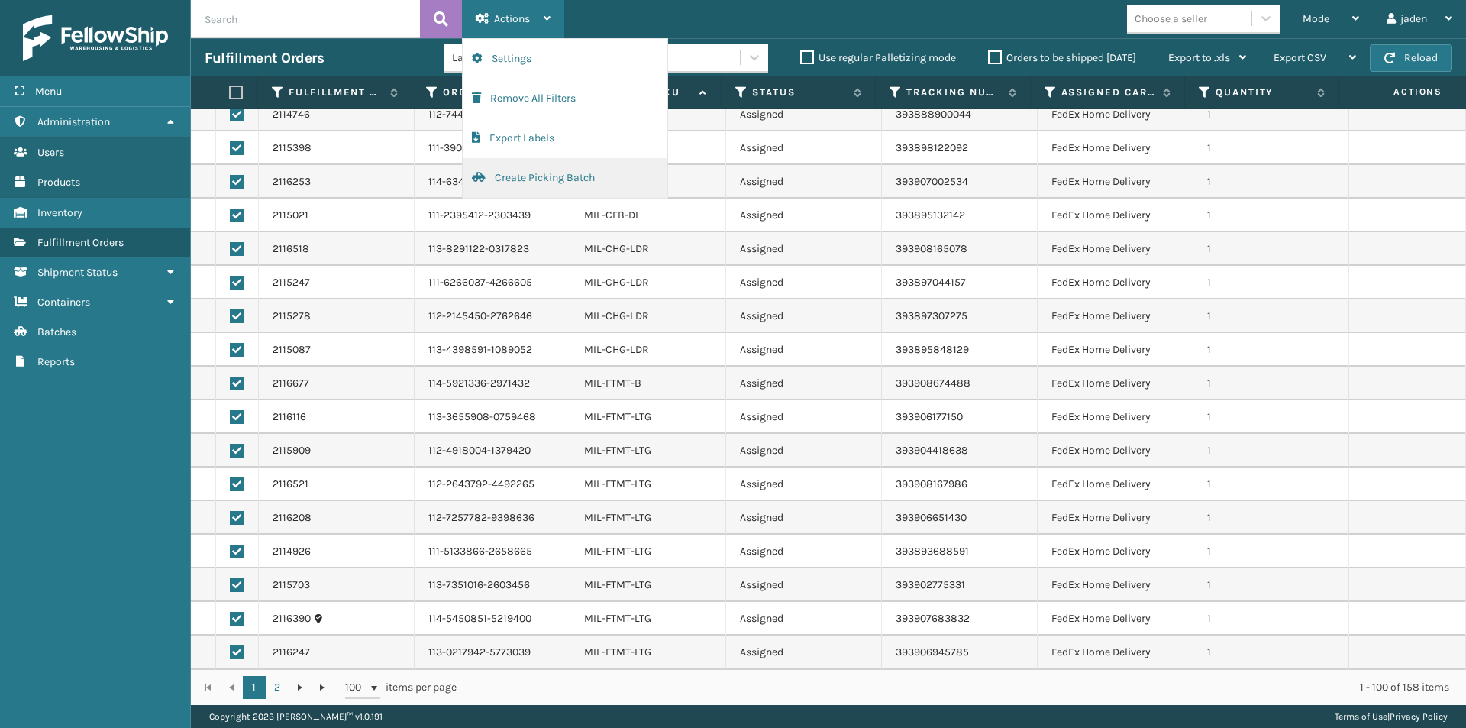
click at [492, 178] on button "Create Picking Batch" at bounding box center [565, 178] width 205 height 40
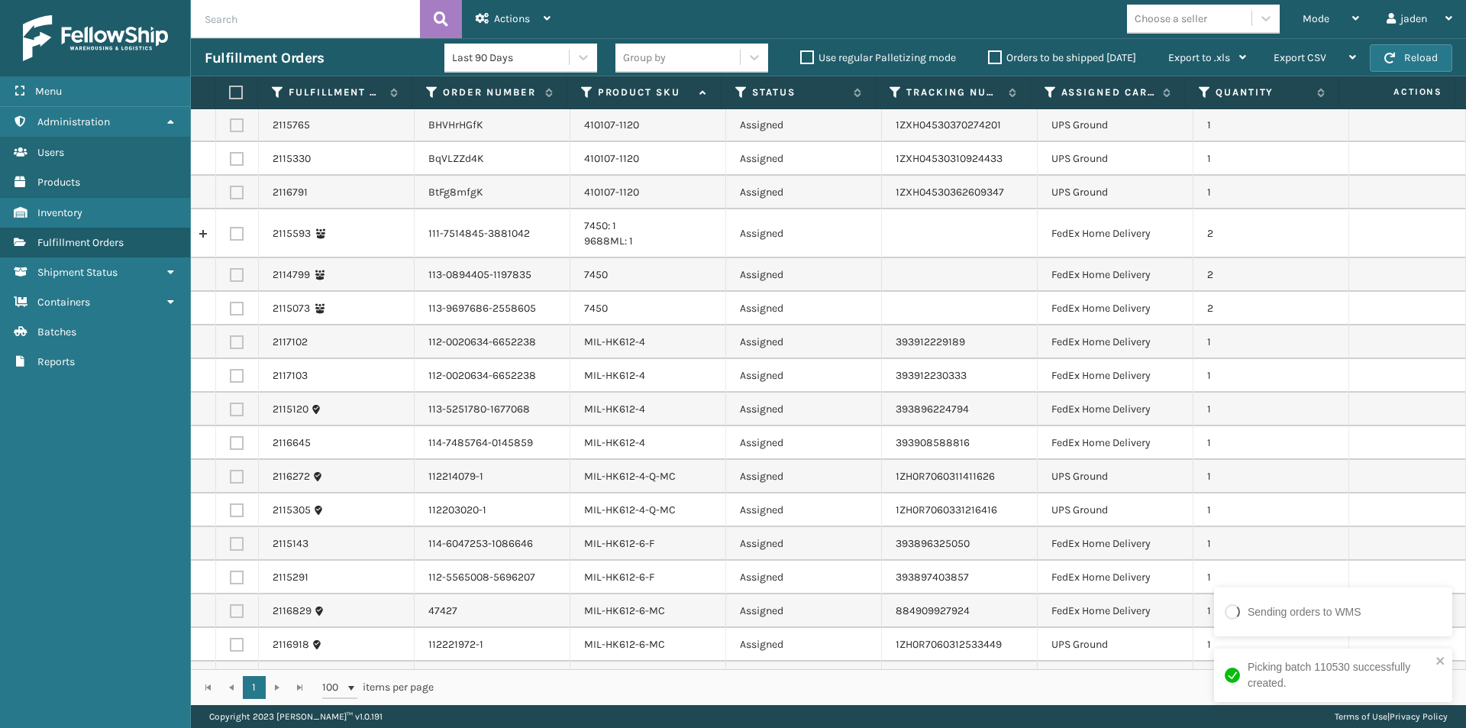
scroll to position [382, 0]
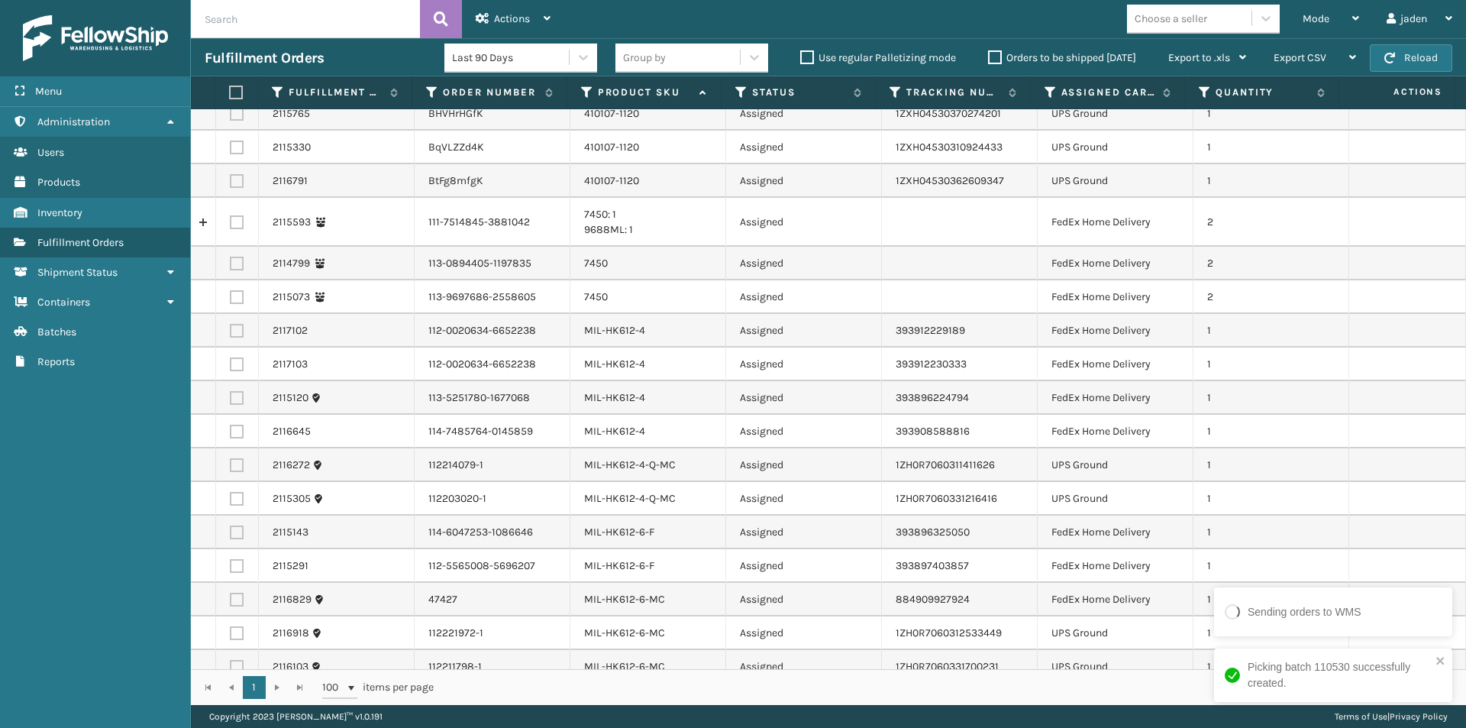
click at [236, 331] on label at bounding box center [237, 331] width 14 height 14
click at [231, 331] on input "checkbox" at bounding box center [230, 329] width 1 height 10
checkbox input "true"
click at [235, 362] on label at bounding box center [237, 364] width 14 height 14
click at [231, 362] on input "checkbox" at bounding box center [230, 362] width 1 height 10
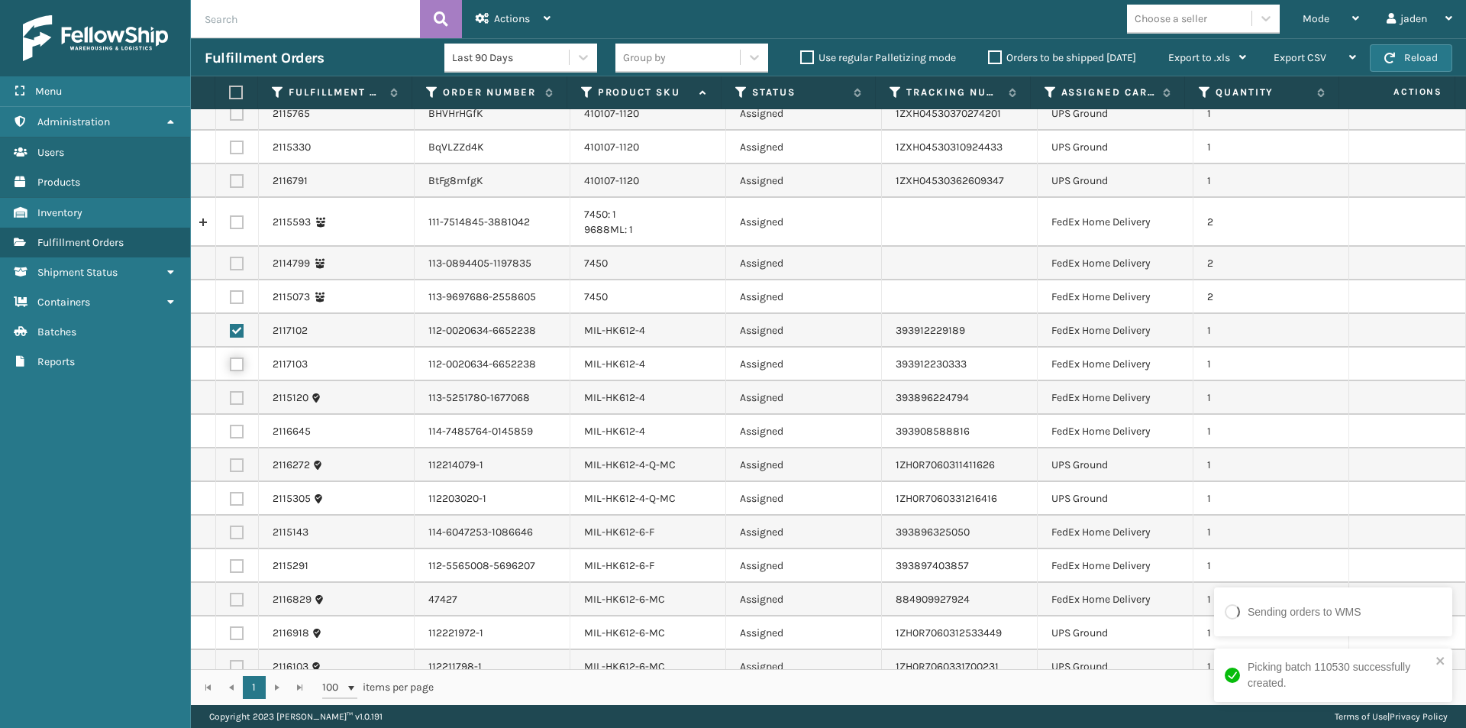
checkbox input "true"
click at [237, 396] on label at bounding box center [237, 398] width 14 height 14
click at [231, 396] on input "checkbox" at bounding box center [230, 396] width 1 height 10
checkbox input "true"
click at [235, 432] on label at bounding box center [237, 432] width 14 height 14
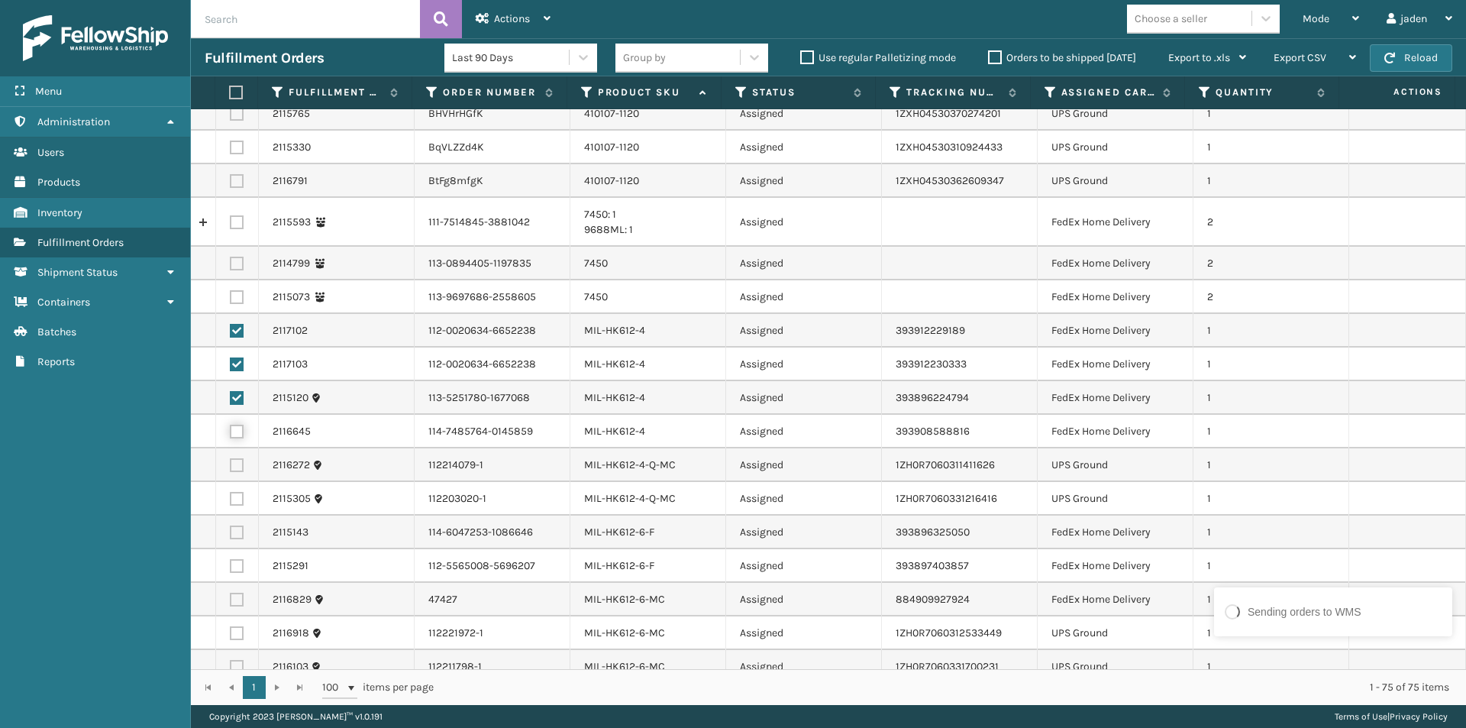
click at [231, 432] on input "checkbox" at bounding box center [230, 430] width 1 height 10
checkbox input "true"
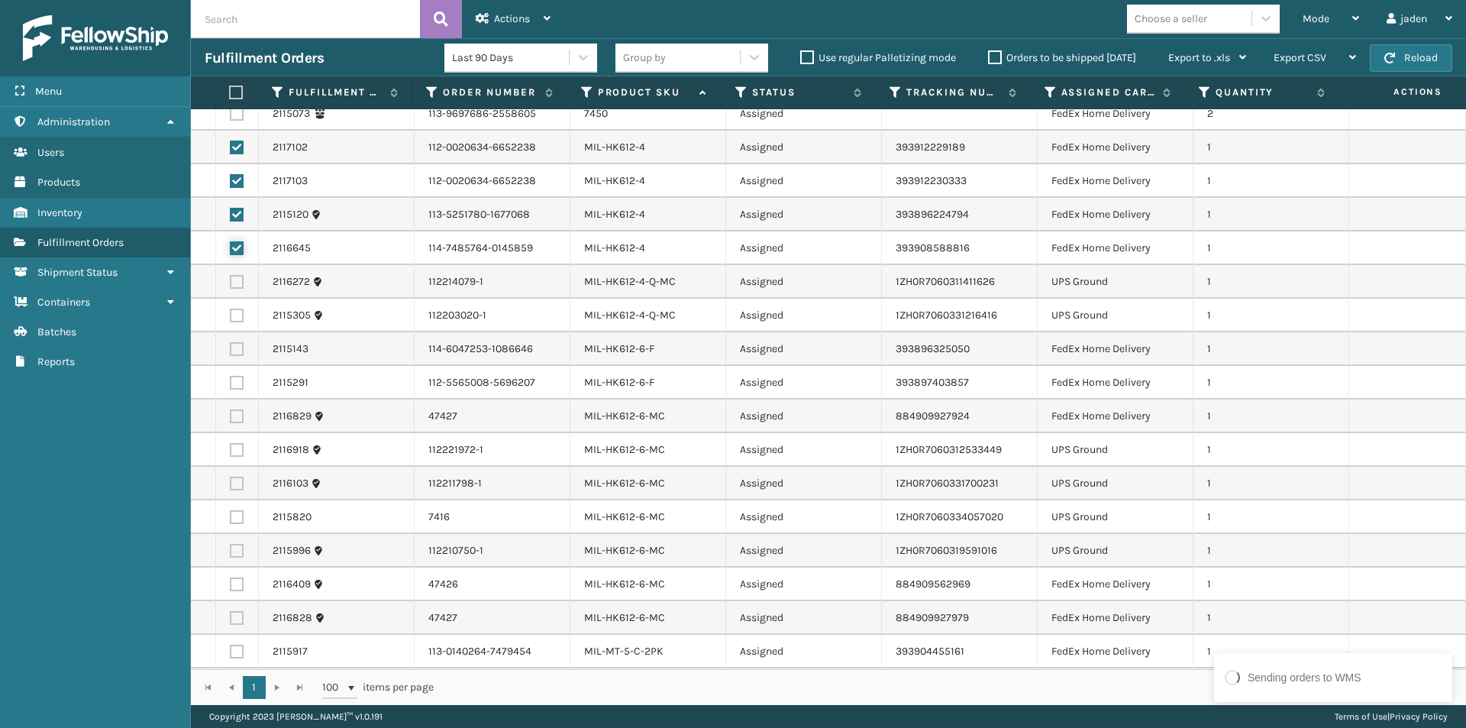
scroll to position [611, 0]
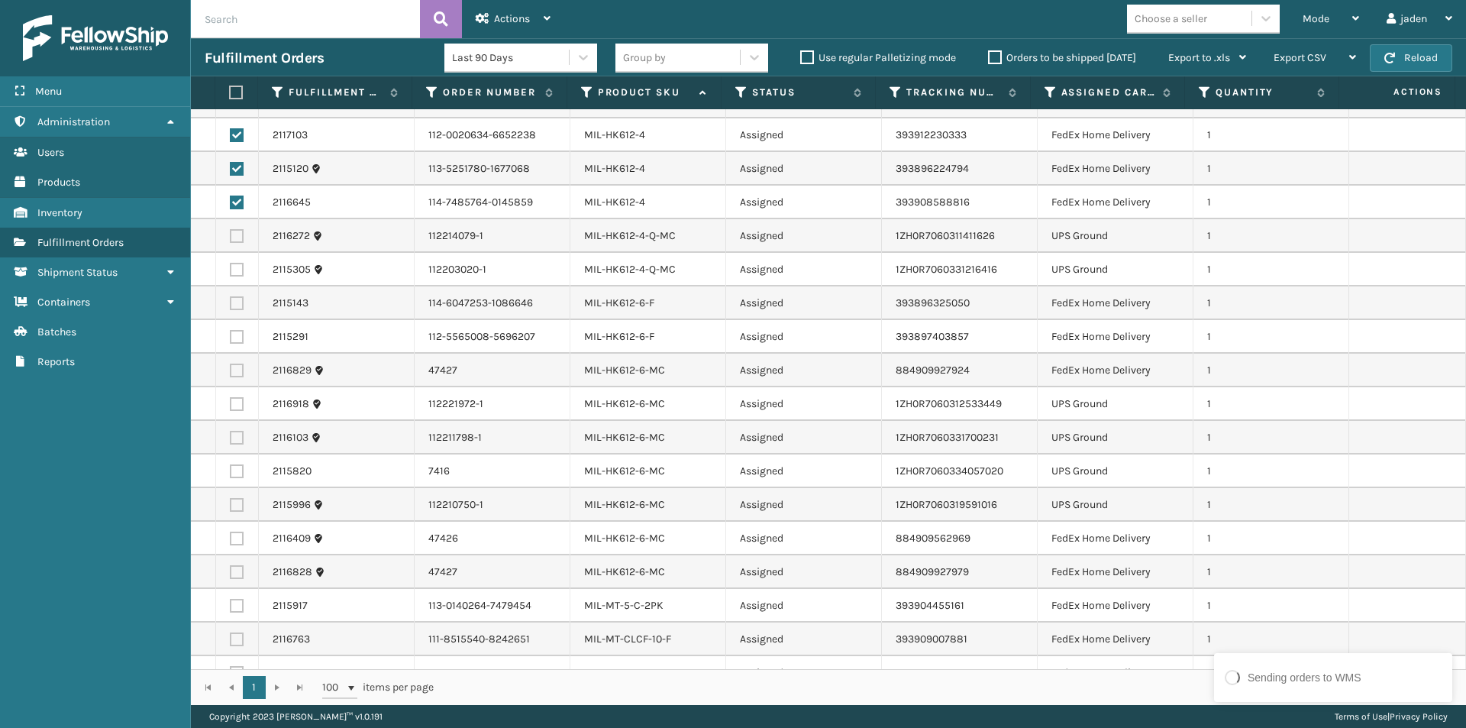
click at [244, 305] on td at bounding box center [237, 303] width 43 height 34
click at [238, 339] on label at bounding box center [237, 337] width 14 height 14
click at [231, 339] on input "checkbox" at bounding box center [230, 335] width 1 height 10
checkbox input "true"
click at [237, 297] on label at bounding box center [237, 303] width 14 height 14
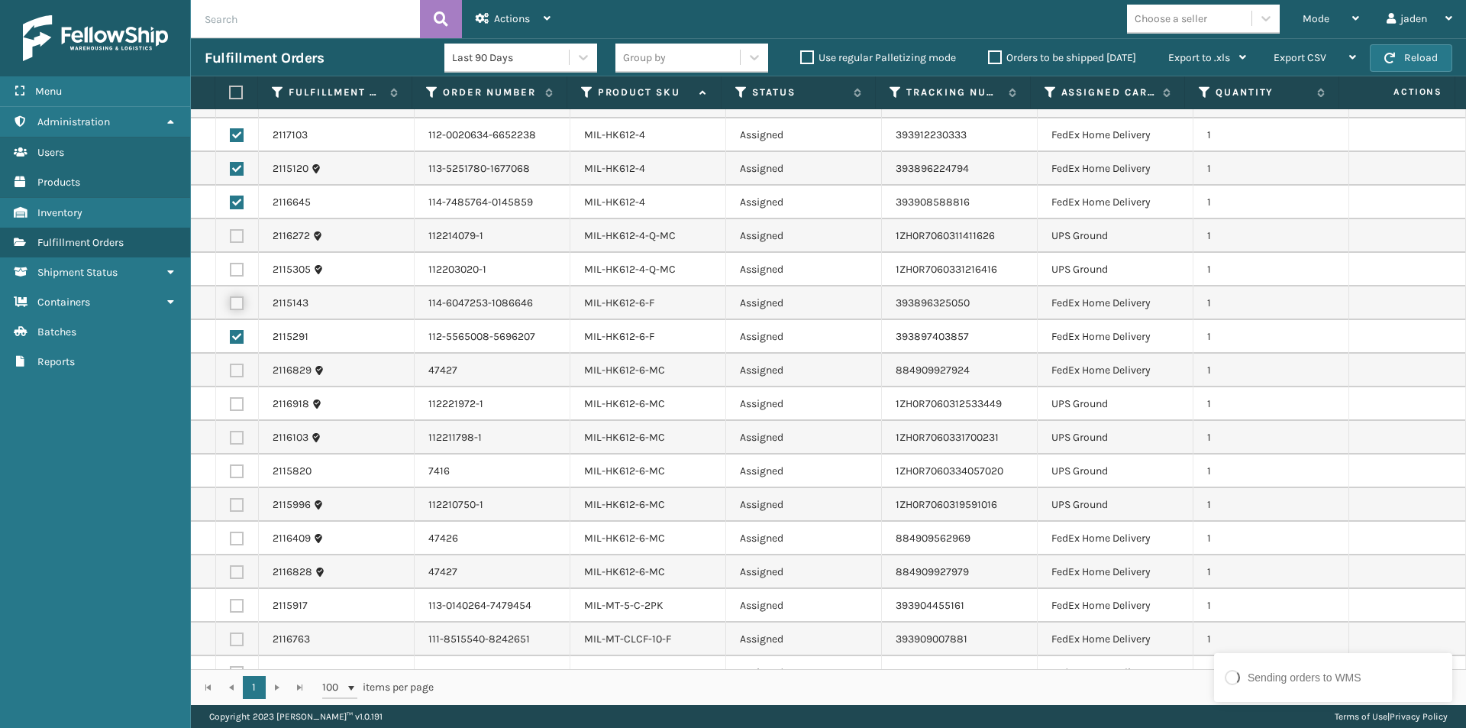
click at [231, 297] on input "checkbox" at bounding box center [230, 301] width 1 height 10
checkbox input "true"
click at [232, 370] on label at bounding box center [237, 370] width 14 height 14
click at [231, 370] on input "checkbox" at bounding box center [230, 368] width 1 height 10
checkbox input "true"
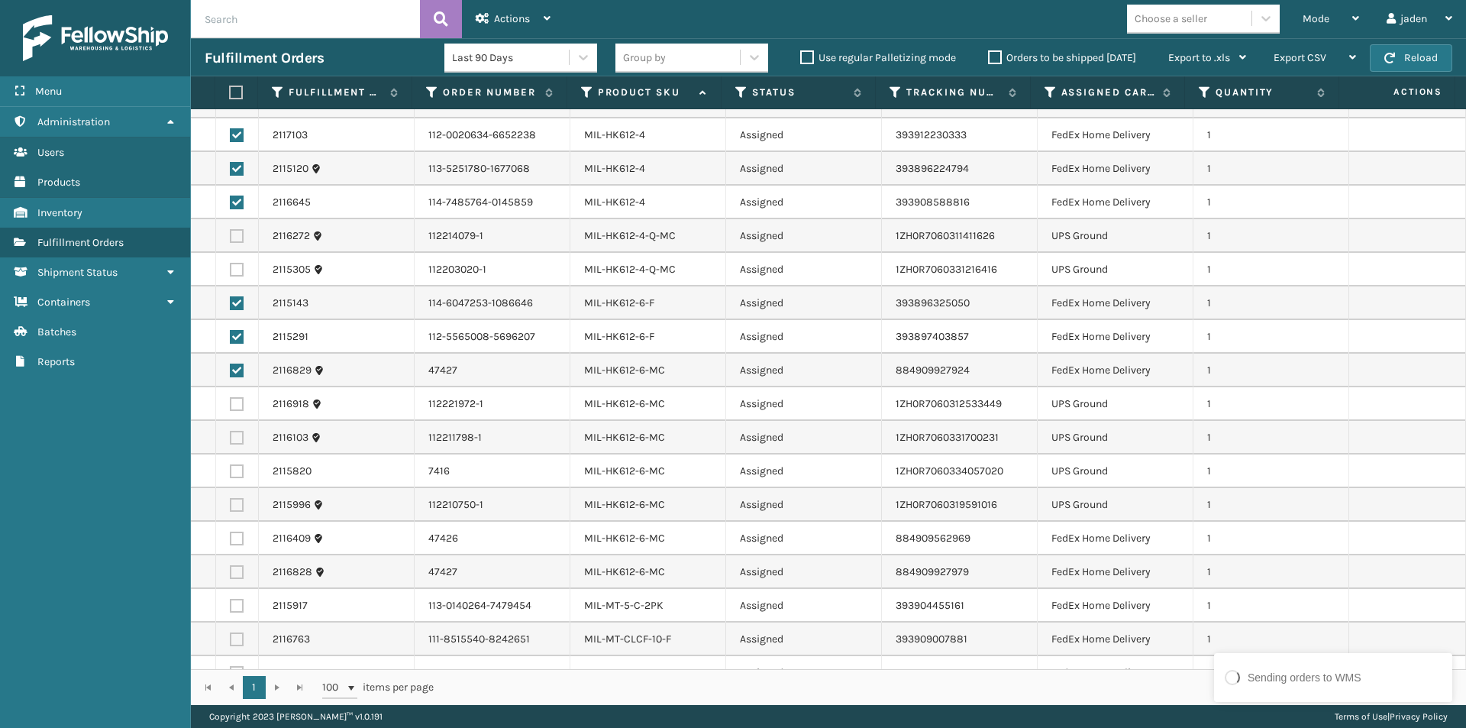
click at [235, 537] on label at bounding box center [237, 538] width 14 height 14
click at [231, 537] on input "checkbox" at bounding box center [230, 536] width 1 height 10
checkbox input "true"
drag, startPoint x: 237, startPoint y: 568, endPoint x: 240, endPoint y: 596, distance: 28.4
click at [237, 570] on label at bounding box center [237, 572] width 14 height 14
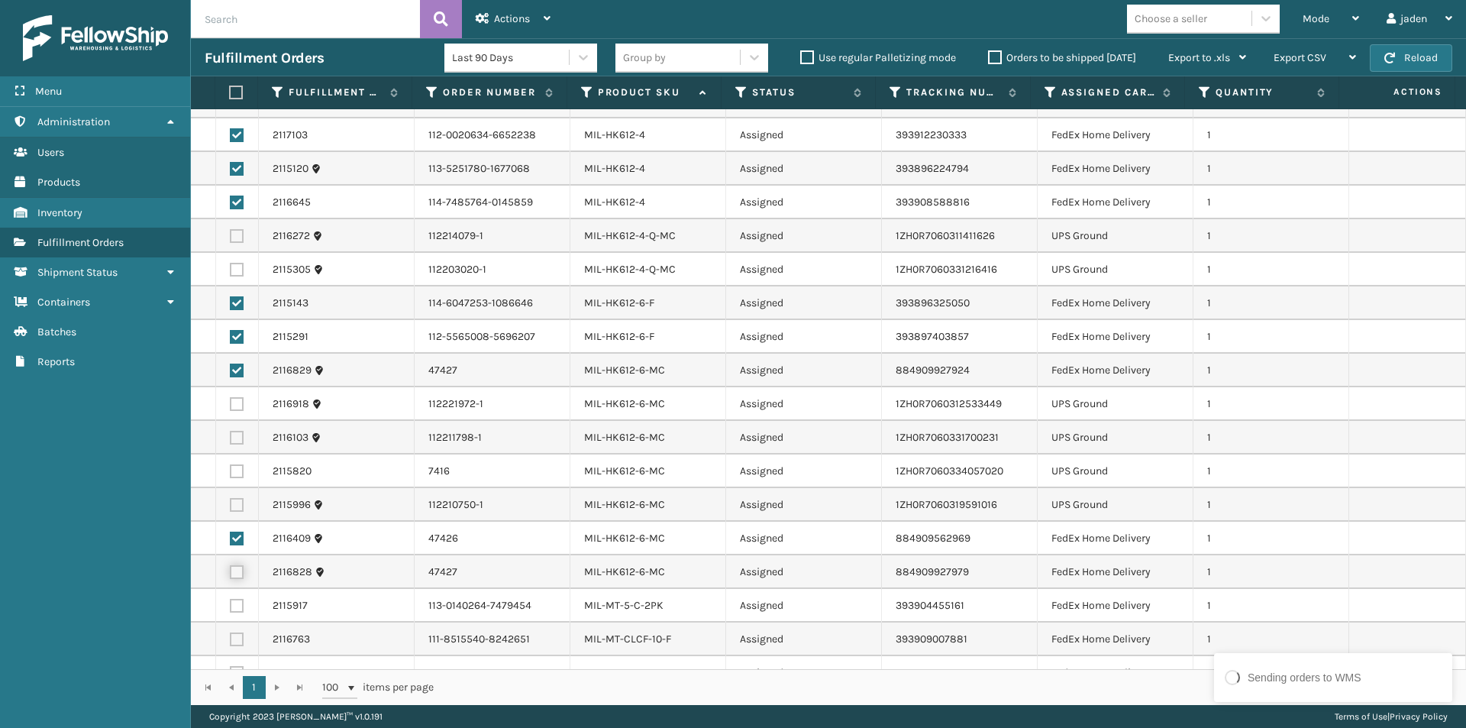
click at [231, 570] on input "checkbox" at bounding box center [230, 570] width 1 height 10
checkbox input "true"
click at [237, 607] on label at bounding box center [237, 606] width 14 height 14
click at [231, 607] on input "checkbox" at bounding box center [230, 604] width 1 height 10
checkbox input "true"
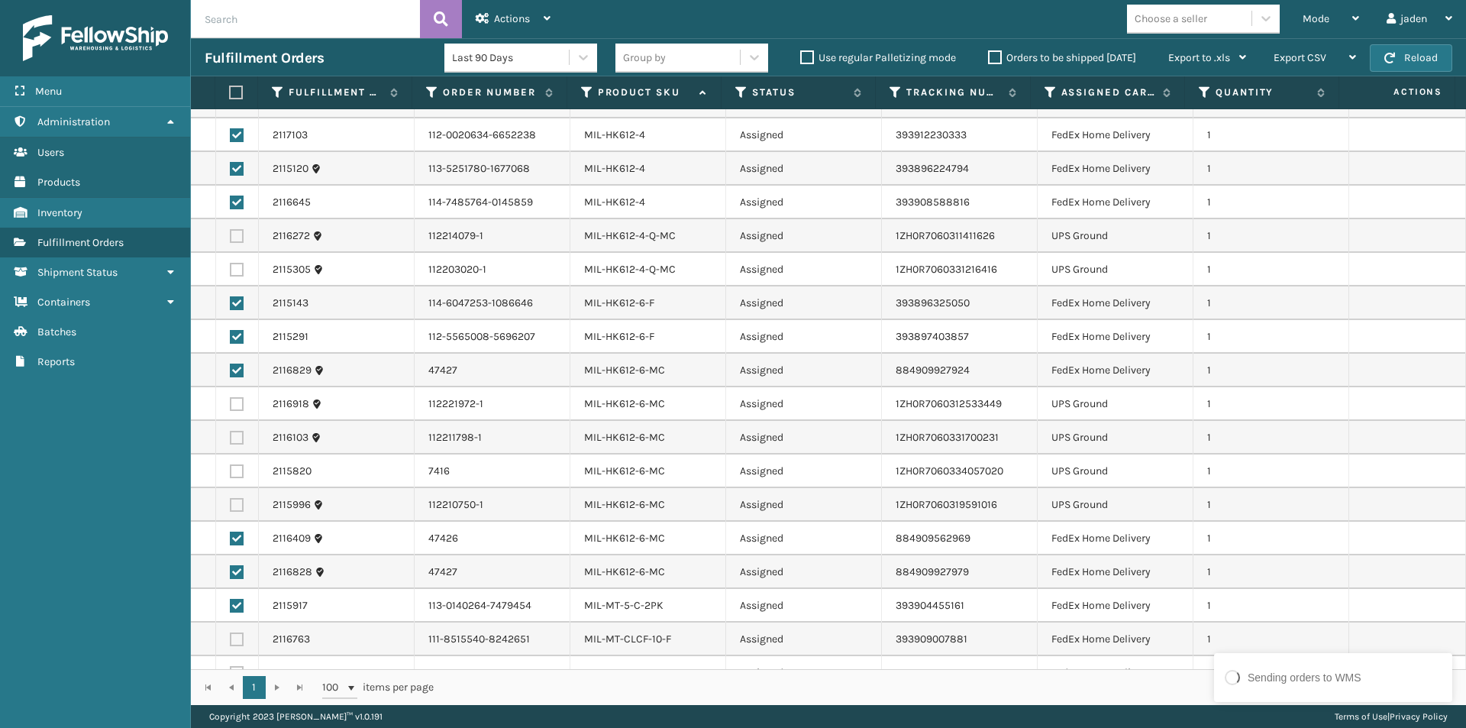
click at [238, 639] on label at bounding box center [237, 639] width 14 height 14
click at [231, 639] on input "checkbox" at bounding box center [230, 637] width 1 height 10
checkbox input "true"
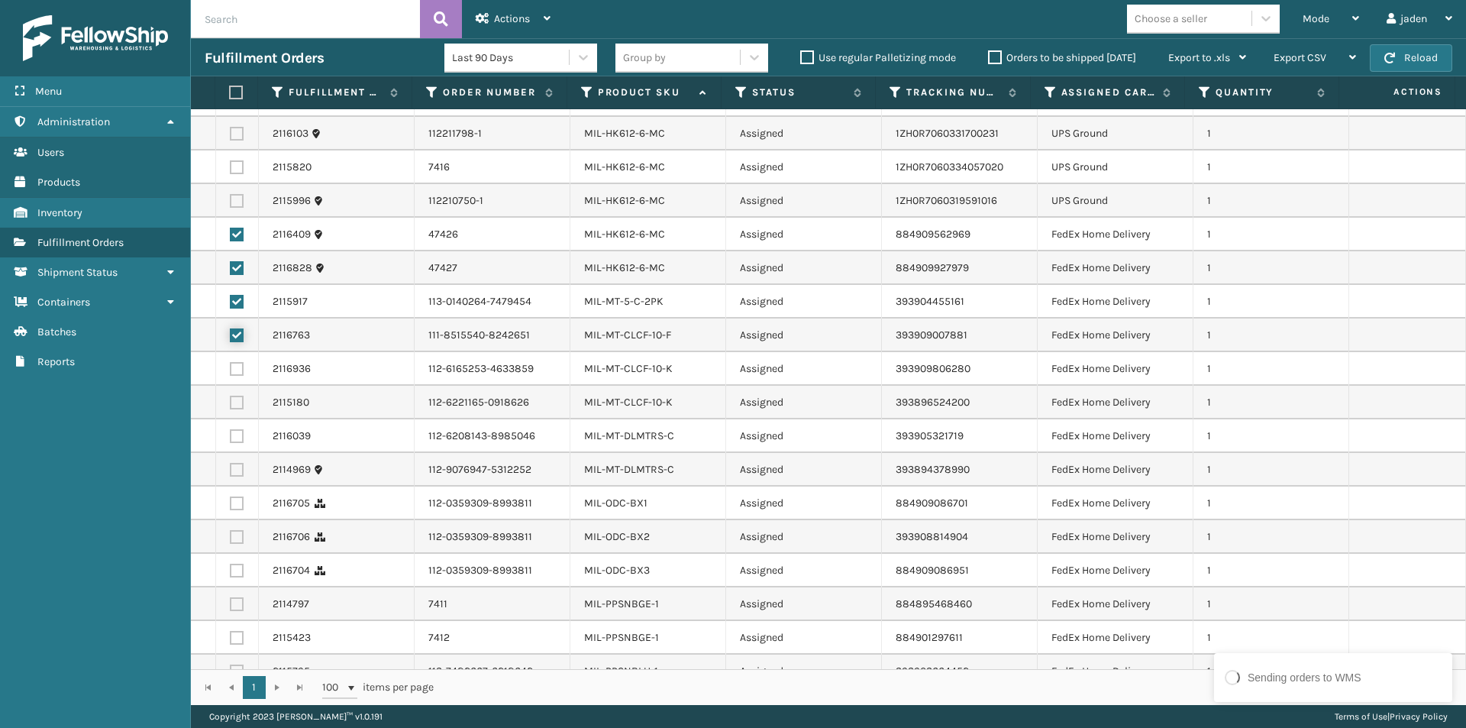
scroll to position [916, 0]
click at [228, 466] on td at bounding box center [237, 468] width 43 height 34
click at [234, 466] on label at bounding box center [237, 468] width 14 height 14
click at [231, 466] on input "checkbox" at bounding box center [230, 466] width 1 height 10
checkbox input "true"
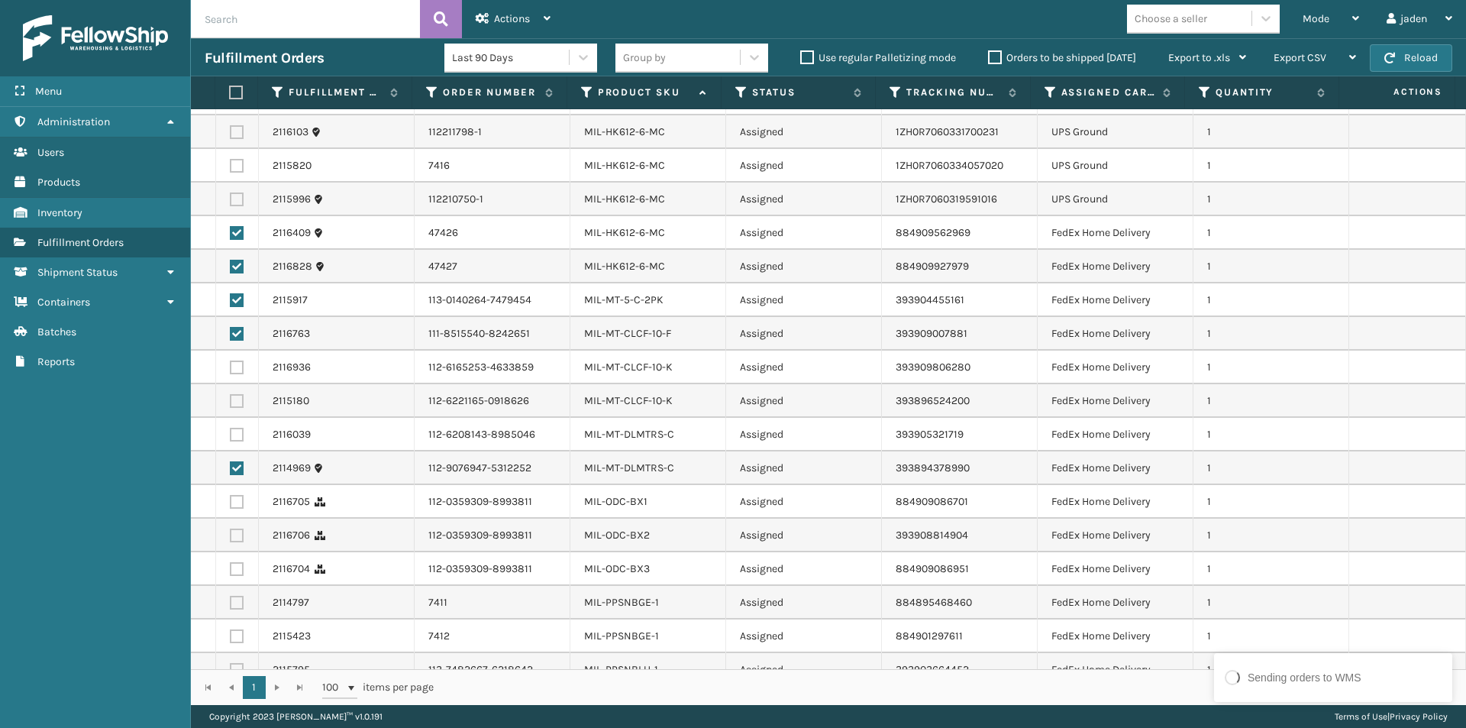
click at [236, 431] on label at bounding box center [237, 435] width 14 height 14
click at [231, 431] on input "checkbox" at bounding box center [230, 433] width 1 height 10
checkbox input "true"
click at [236, 397] on label at bounding box center [237, 401] width 14 height 14
click at [231, 397] on input "checkbox" at bounding box center [230, 399] width 1 height 10
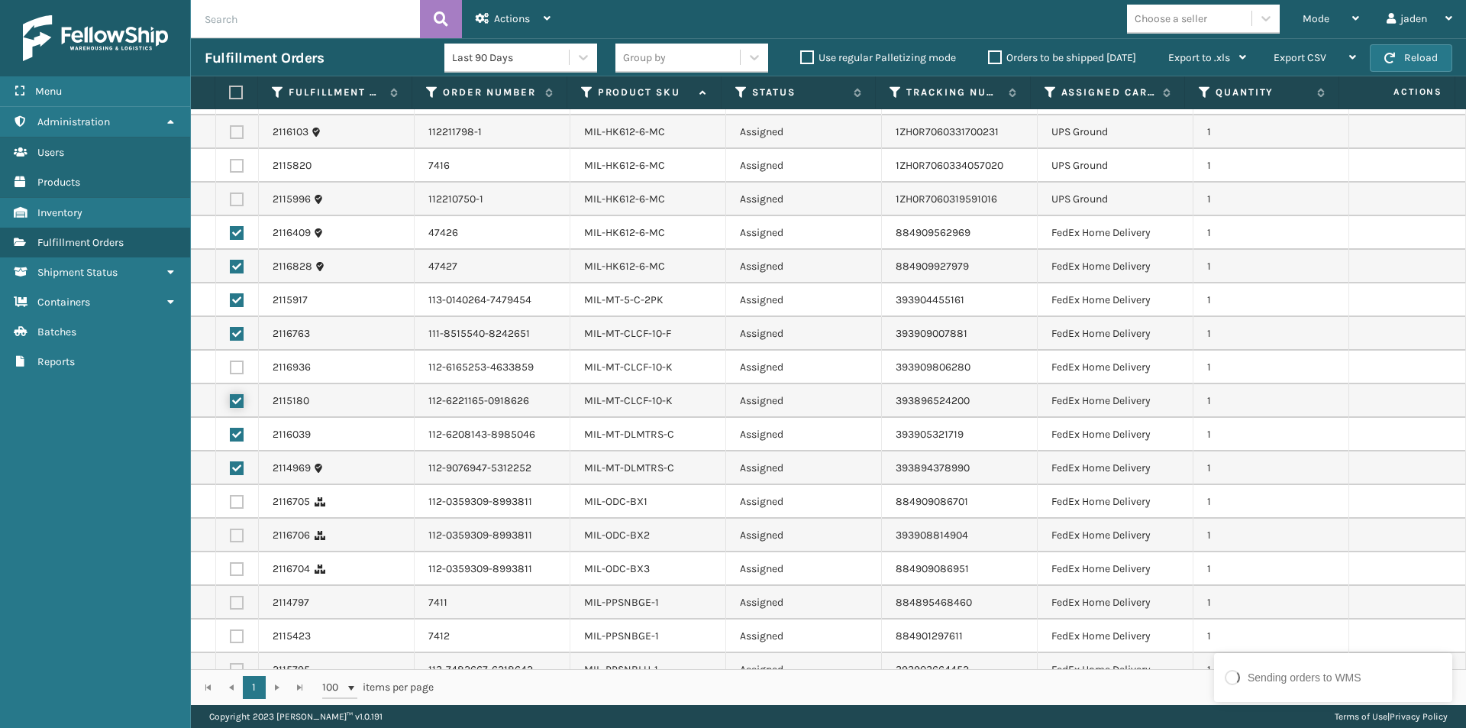
checkbox input "true"
click at [236, 357] on td at bounding box center [237, 367] width 43 height 34
click at [235, 363] on label at bounding box center [237, 367] width 14 height 14
click at [231, 363] on input "checkbox" at bounding box center [230, 365] width 1 height 10
checkbox input "true"
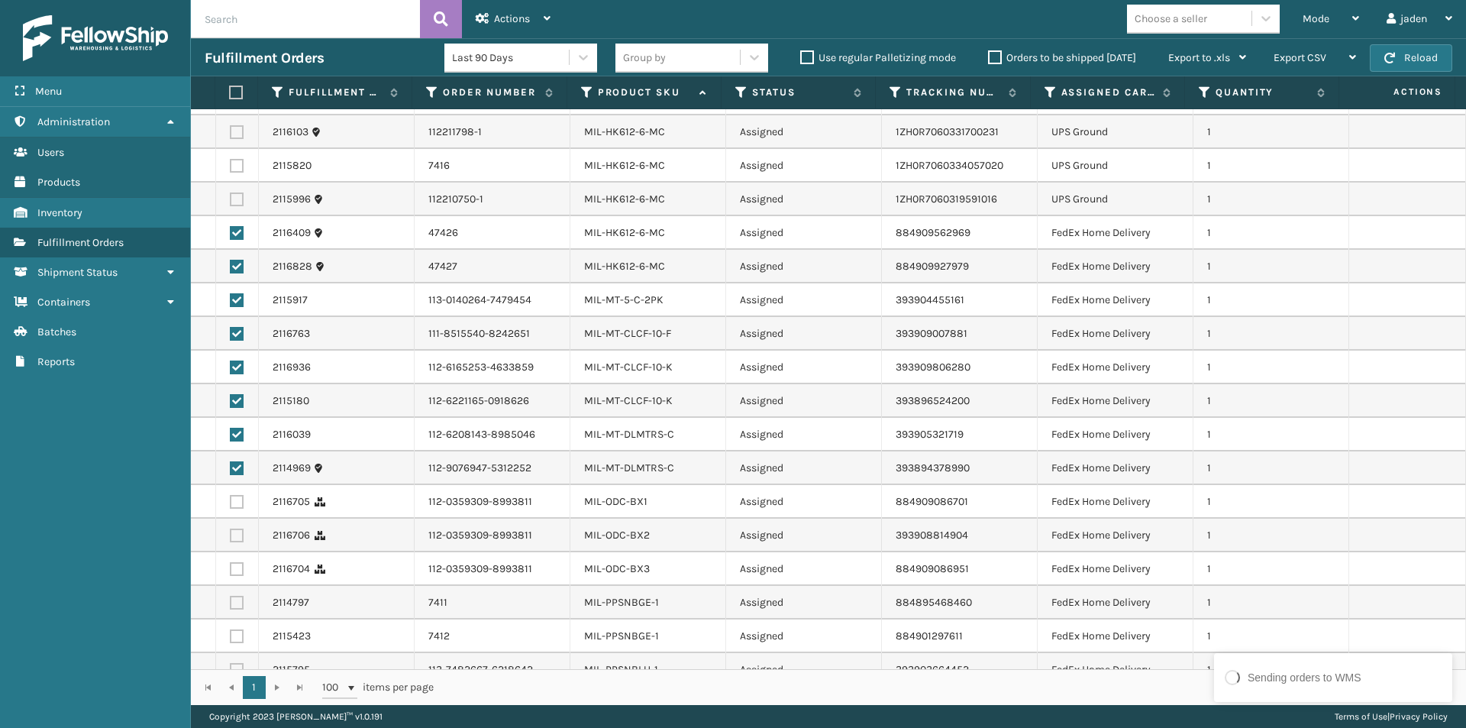
click at [236, 563] on label at bounding box center [237, 569] width 14 height 14
click at [231, 563] on input "checkbox" at bounding box center [230, 567] width 1 height 10
checkbox input "true"
click at [241, 533] on label at bounding box center [237, 535] width 14 height 14
click at [231, 533] on input "checkbox" at bounding box center [230, 533] width 1 height 10
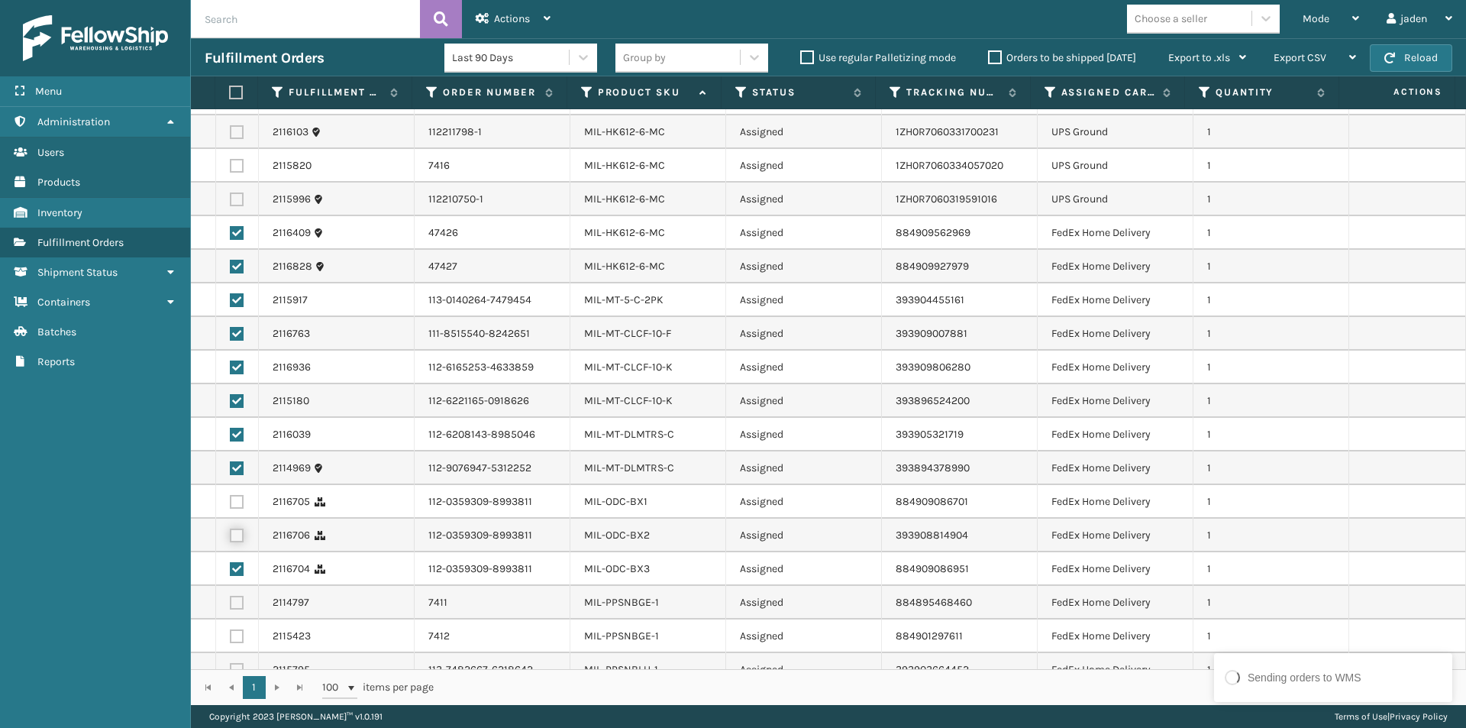
checkbox input "true"
click at [237, 505] on label at bounding box center [237, 502] width 14 height 14
click at [231, 505] on input "checkbox" at bounding box center [230, 500] width 1 height 10
checkbox input "true"
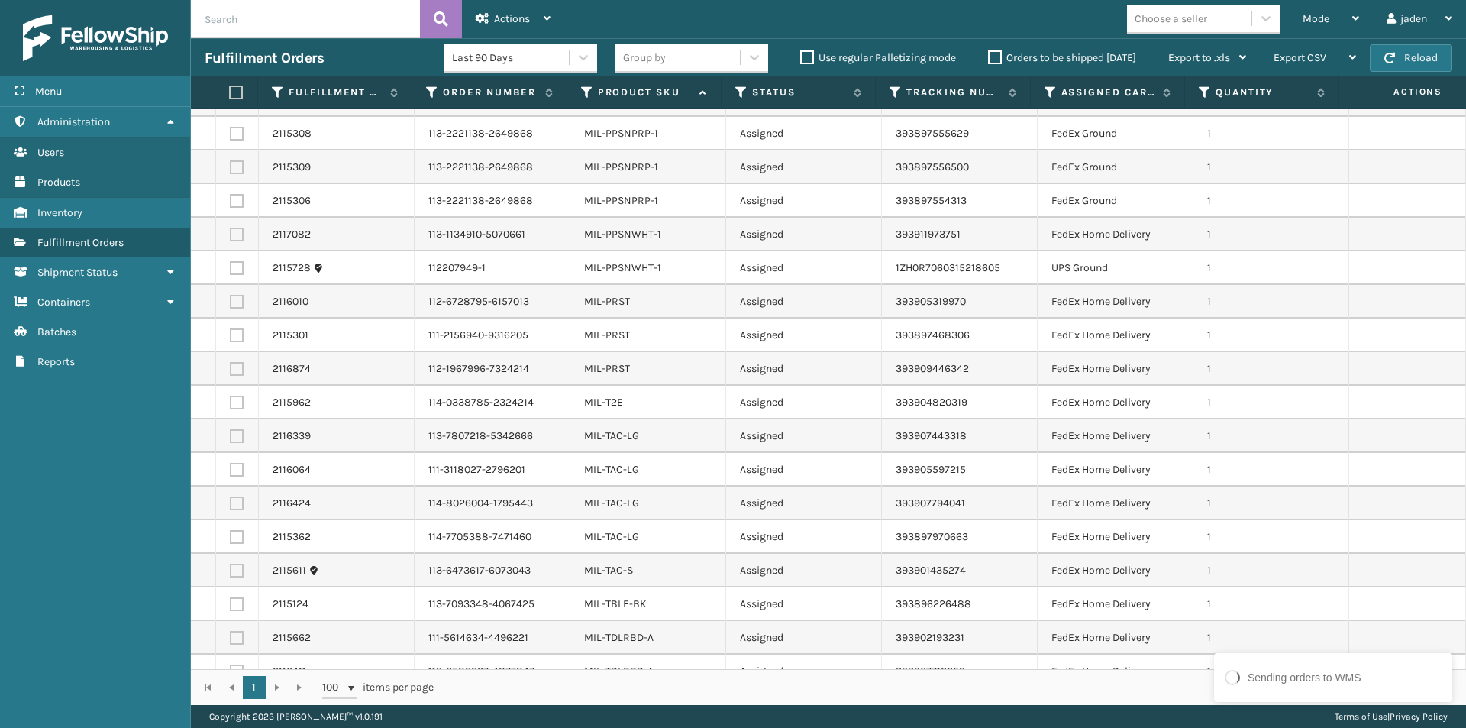
scroll to position [1756, 0]
click at [232, 305] on label at bounding box center [237, 300] width 14 height 14
click at [231, 303] on input "checkbox" at bounding box center [230, 298] width 1 height 10
checkbox input "true"
click at [234, 330] on label at bounding box center [237, 334] width 14 height 14
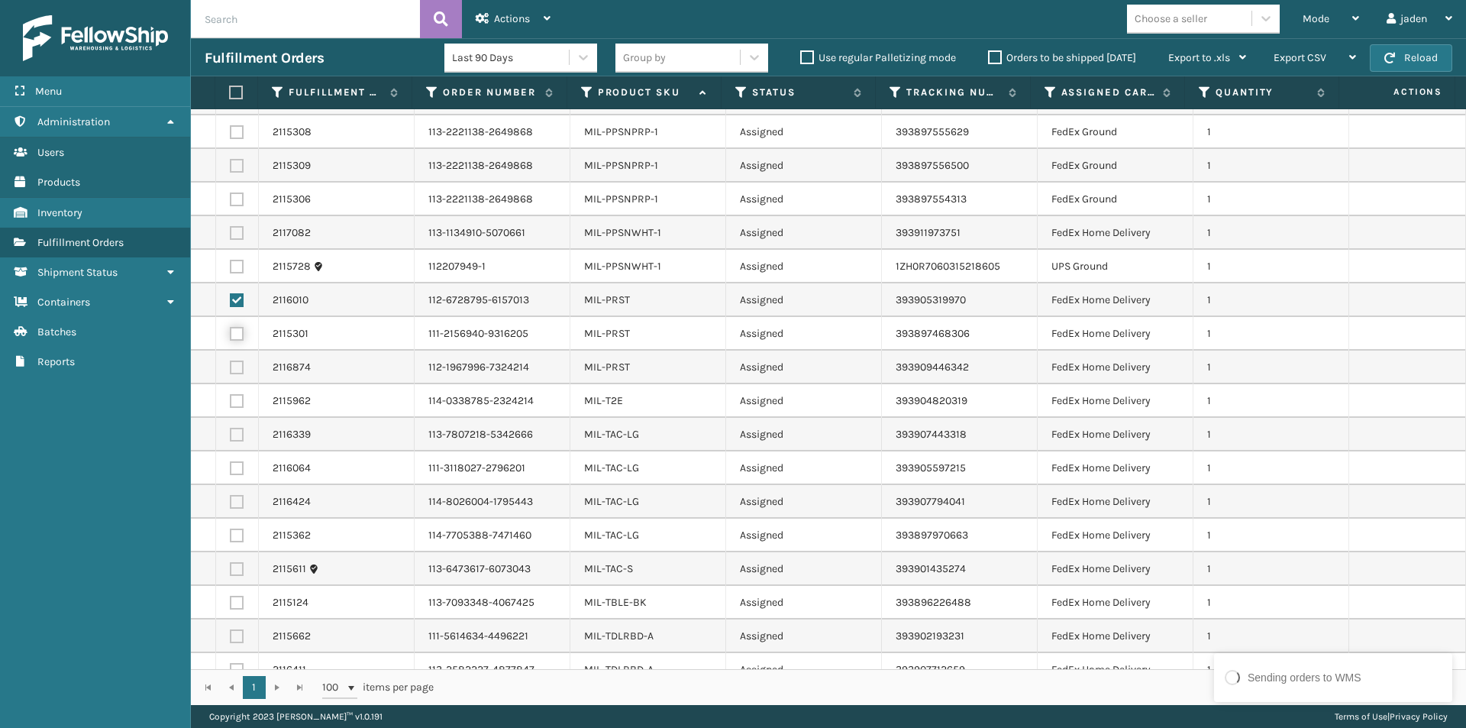
click at [231, 330] on input "checkbox" at bounding box center [230, 332] width 1 height 10
checkbox input "true"
drag, startPoint x: 235, startPoint y: 364, endPoint x: 234, endPoint y: 393, distance: 29.0
click at [236, 368] on label at bounding box center [237, 367] width 14 height 14
click at [231, 368] on input "checkbox" at bounding box center [230, 365] width 1 height 10
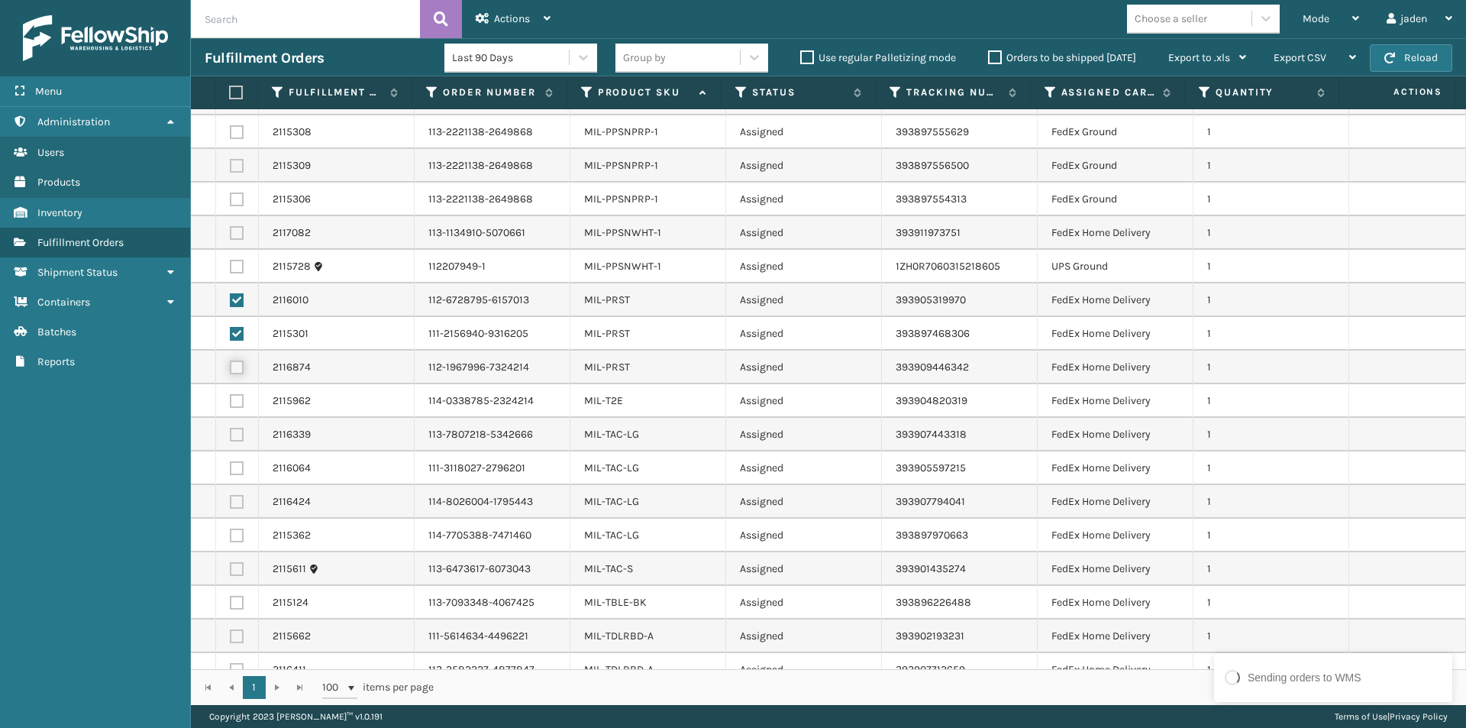
checkbox input "true"
click at [231, 408] on td at bounding box center [237, 401] width 43 height 34
click at [234, 567] on label at bounding box center [237, 569] width 14 height 14
click at [231, 567] on input "checkbox" at bounding box center [230, 567] width 1 height 10
checkbox input "true"
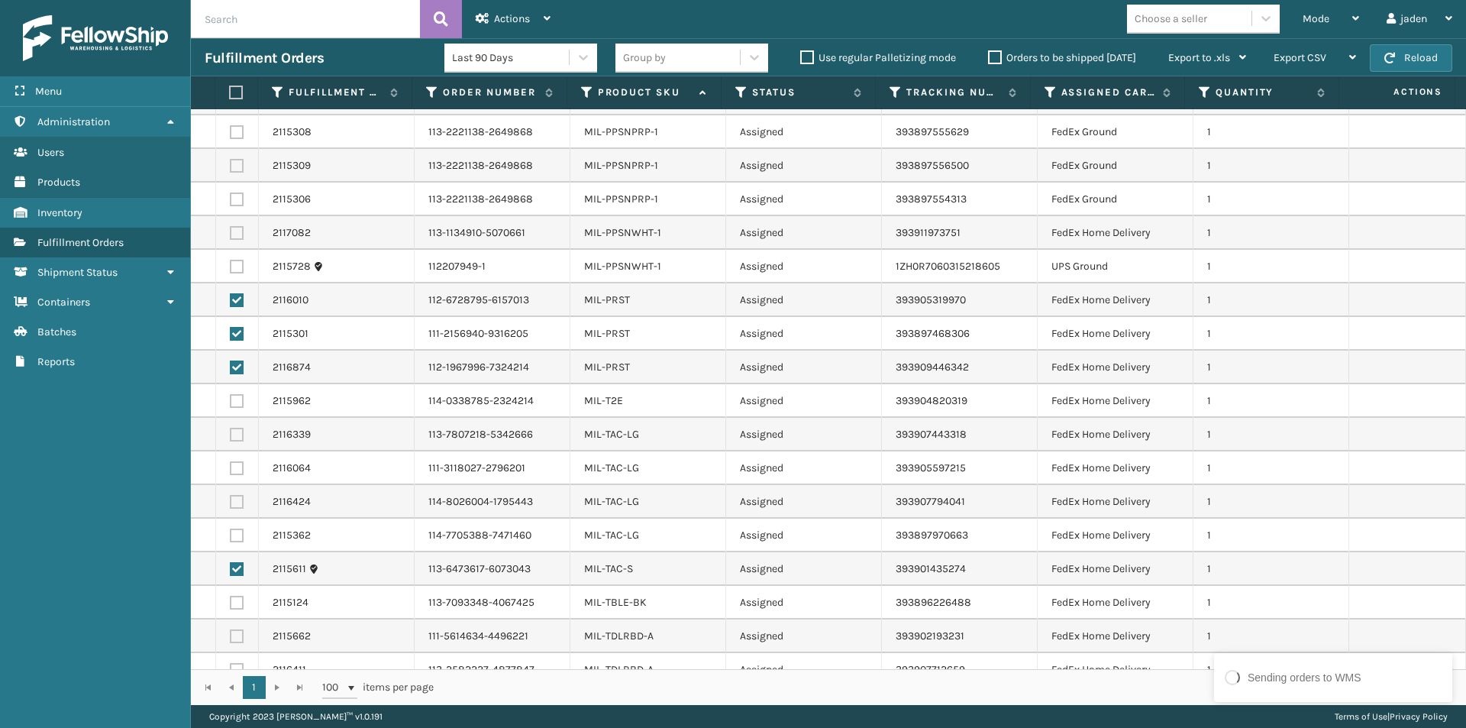
click at [235, 532] on label at bounding box center [237, 535] width 14 height 14
click at [231, 532] on input "checkbox" at bounding box center [230, 533] width 1 height 10
checkbox input "true"
click at [235, 501] on label at bounding box center [237, 502] width 14 height 14
click at [231, 501] on input "checkbox" at bounding box center [230, 500] width 1 height 10
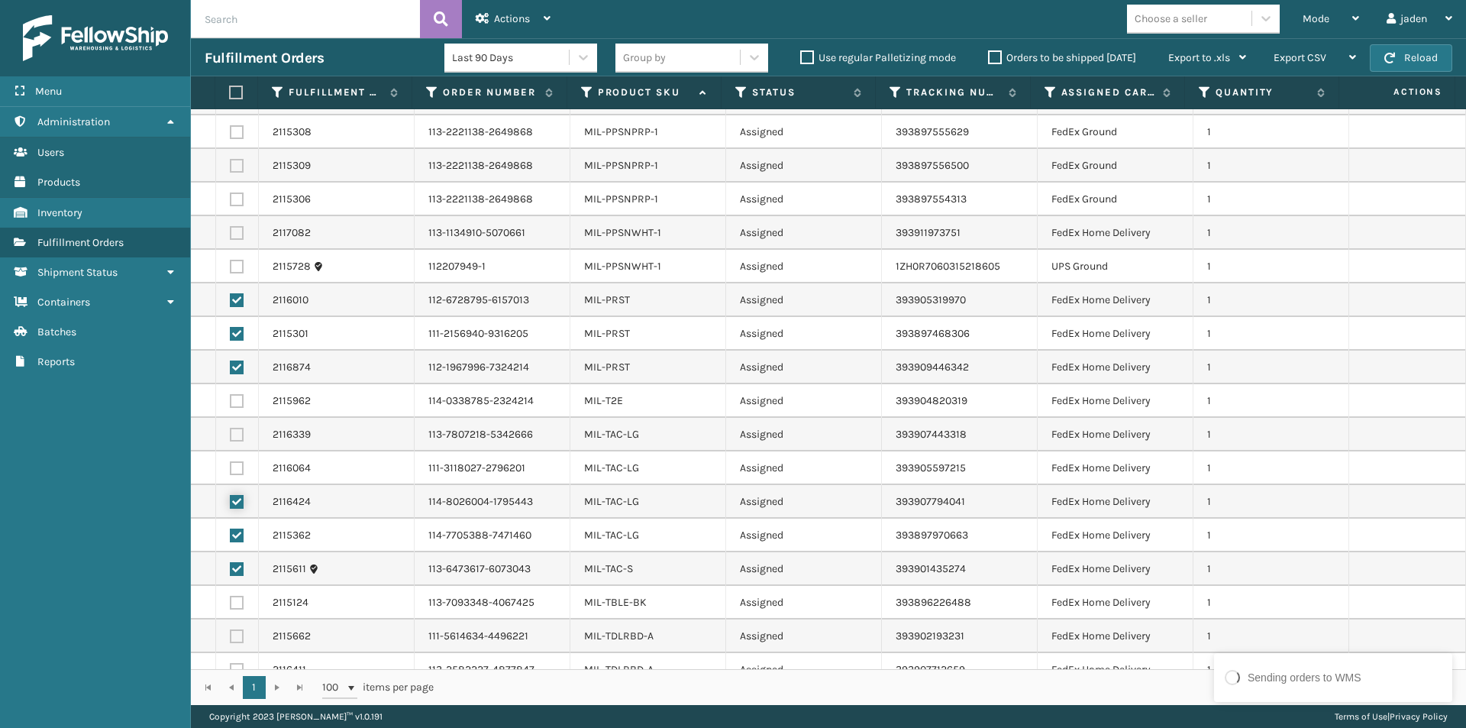
checkbox input "true"
click at [234, 463] on label at bounding box center [237, 468] width 14 height 14
click at [231, 463] on input "checkbox" at bounding box center [230, 466] width 1 height 10
checkbox input "true"
click at [234, 438] on label at bounding box center [237, 435] width 14 height 14
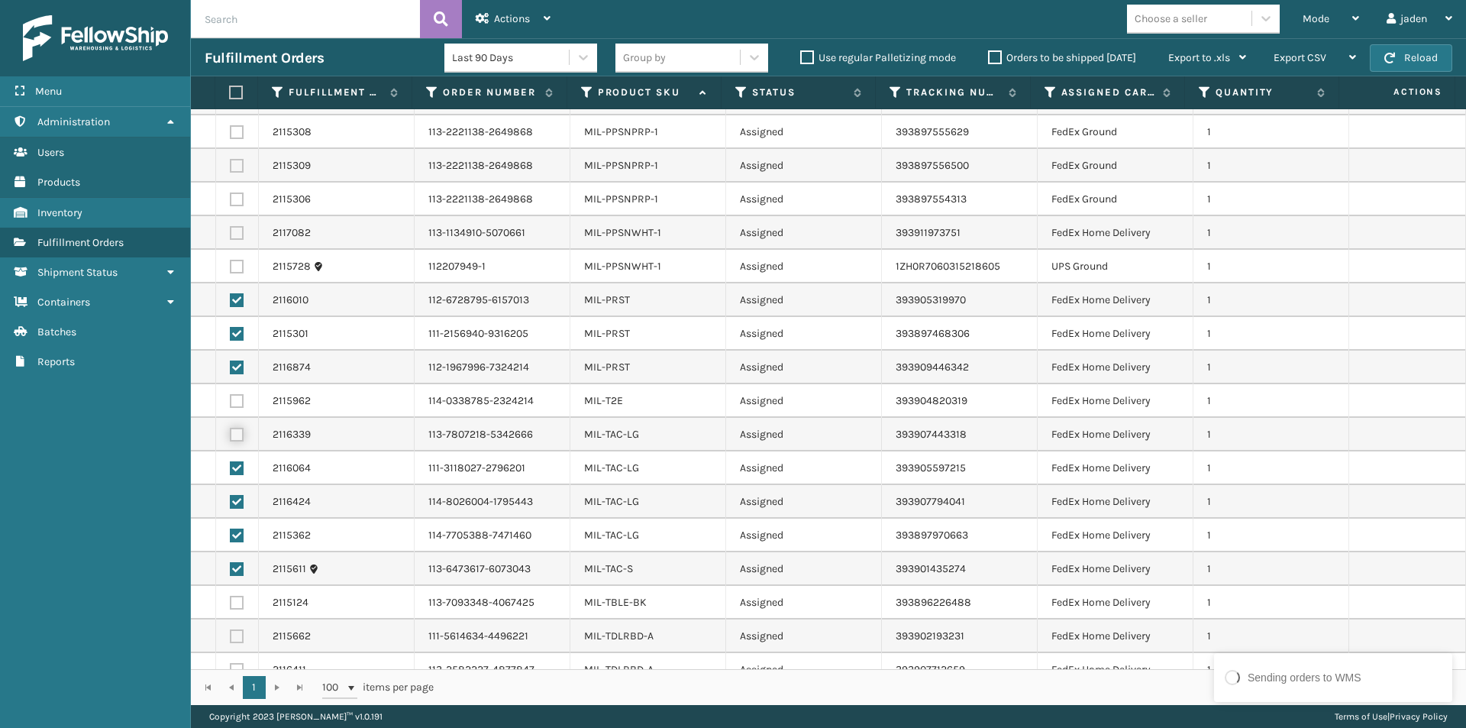
click at [231, 437] on input "checkbox" at bounding box center [230, 433] width 1 height 10
checkbox input "true"
click at [234, 399] on label at bounding box center [237, 401] width 14 height 14
click at [231, 399] on input "checkbox" at bounding box center [230, 399] width 1 height 10
checkbox input "true"
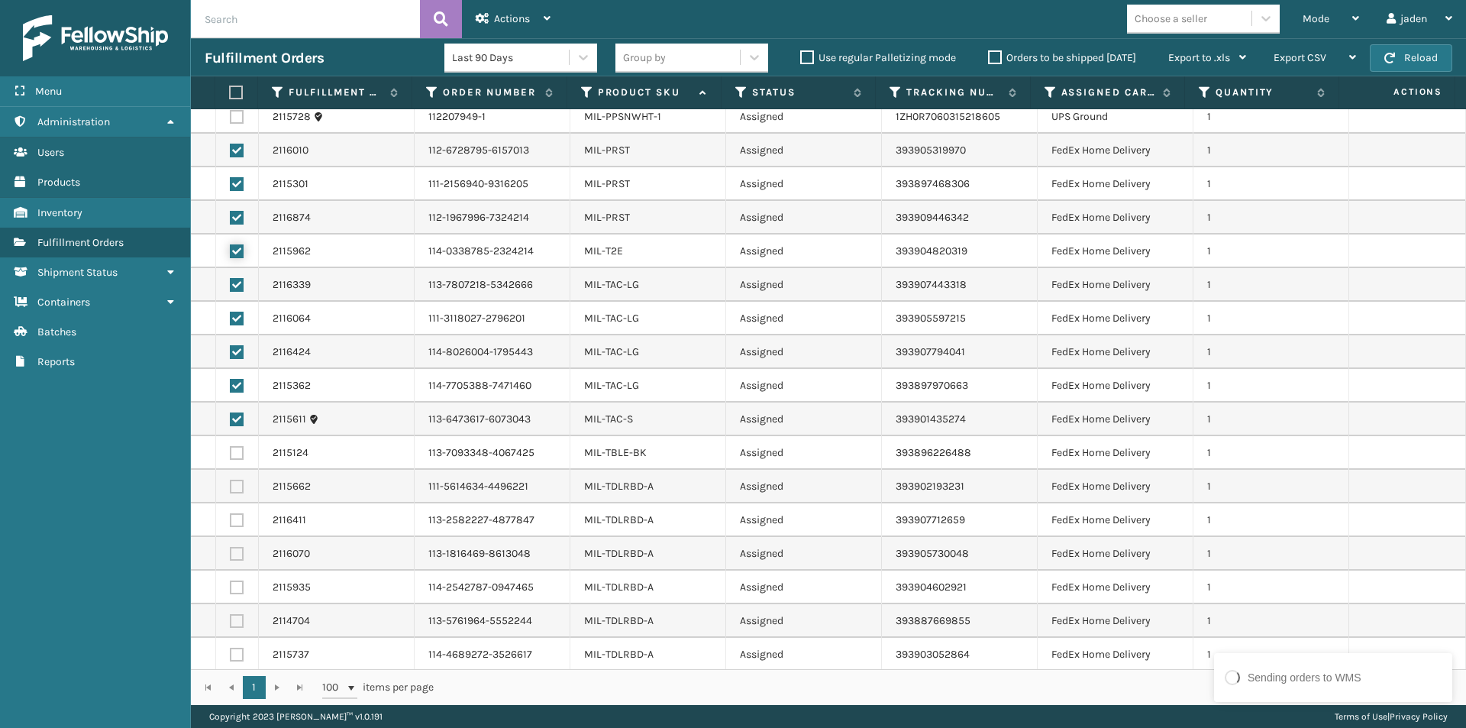
scroll to position [1909, 0]
click at [230, 513] on label at bounding box center [237, 517] width 14 height 14
click at [230, 513] on input "checkbox" at bounding box center [230, 515] width 1 height 10
checkbox input "true"
click at [235, 482] on label at bounding box center [237, 483] width 14 height 14
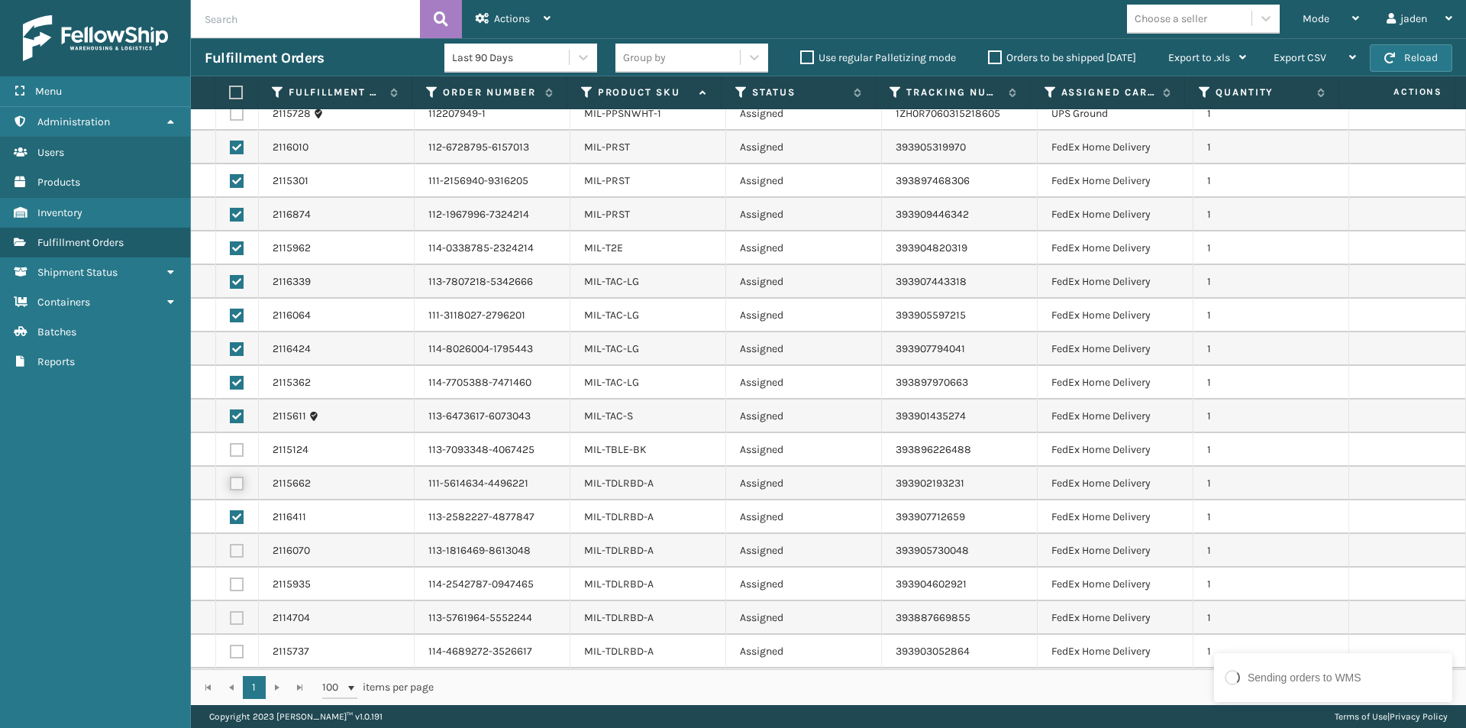
click at [231, 482] on input "checkbox" at bounding box center [230, 481] width 1 height 10
checkbox input "true"
click at [229, 441] on td at bounding box center [237, 450] width 43 height 34
click at [231, 443] on label at bounding box center [237, 450] width 14 height 14
click at [231, 443] on input "checkbox" at bounding box center [230, 448] width 1 height 10
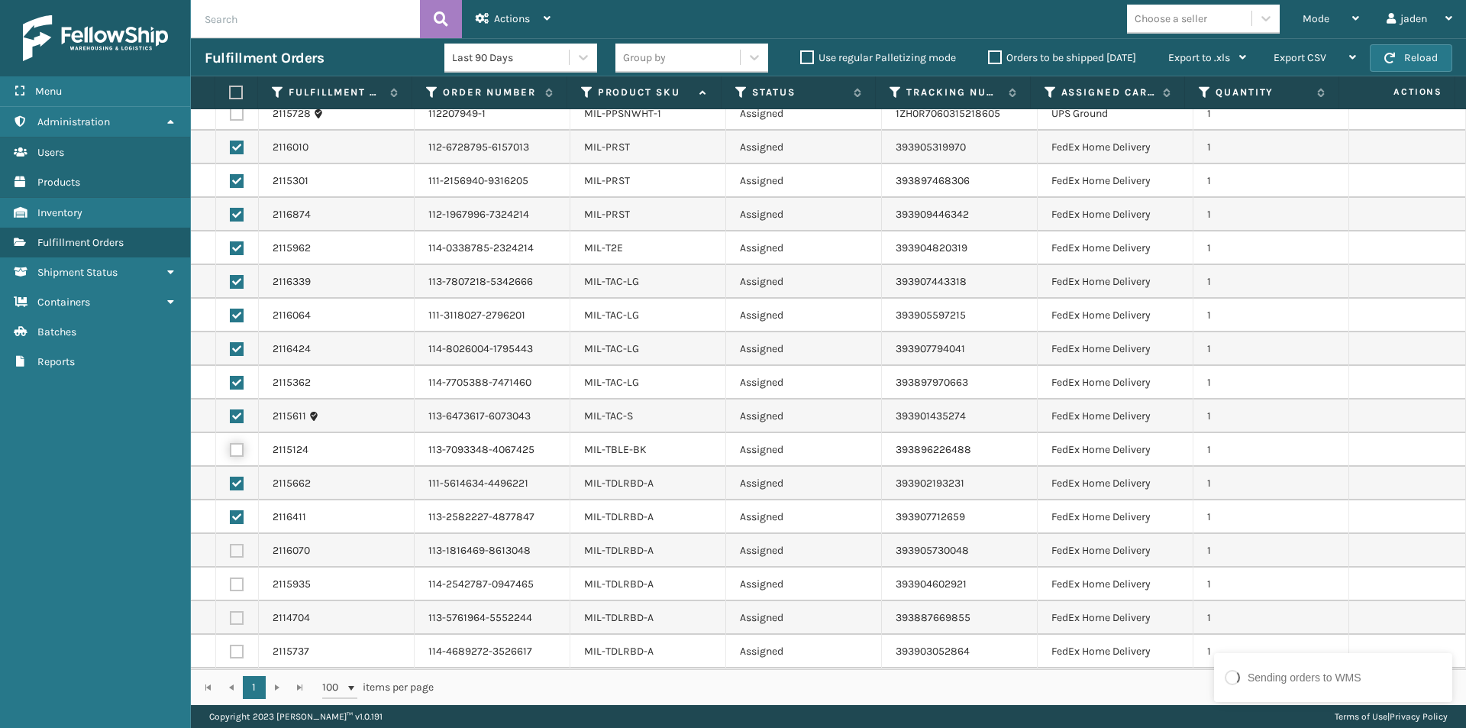
checkbox input "true"
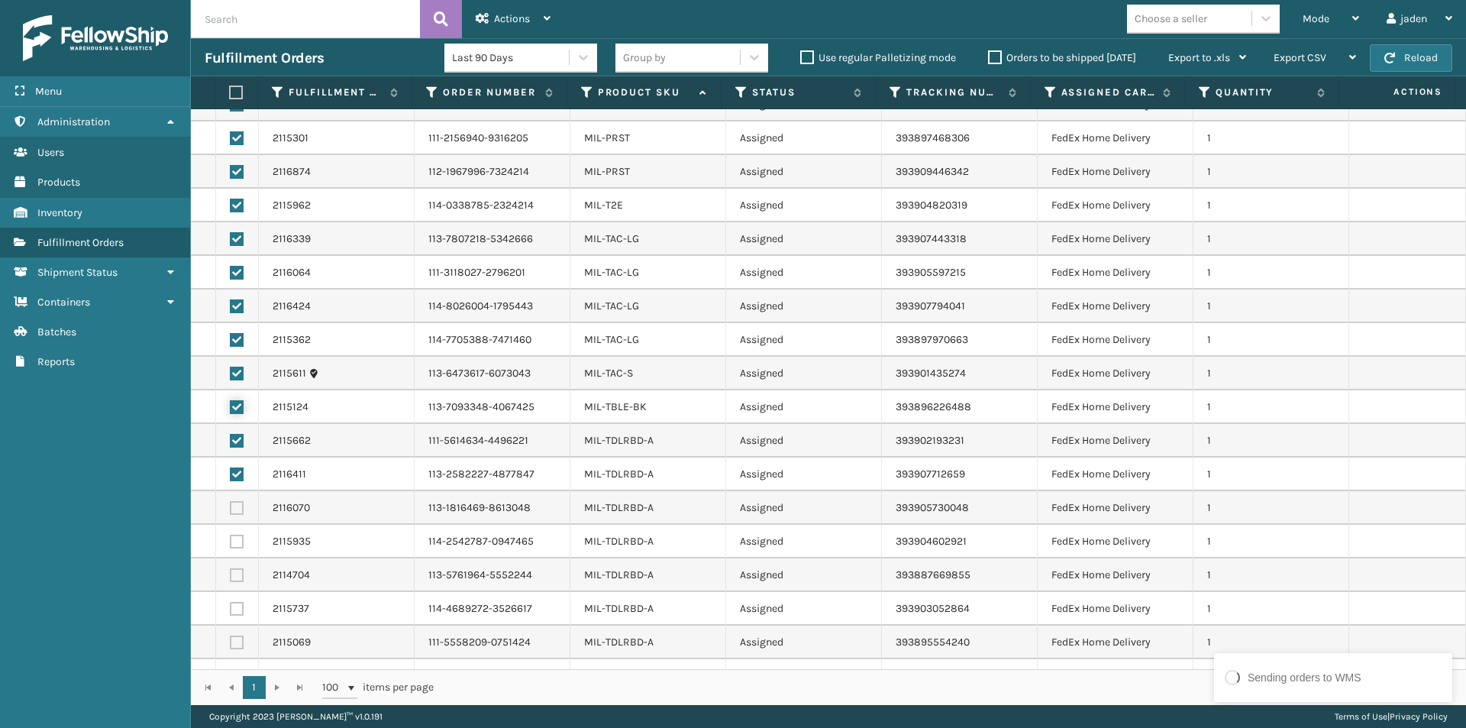
scroll to position [1975, 0]
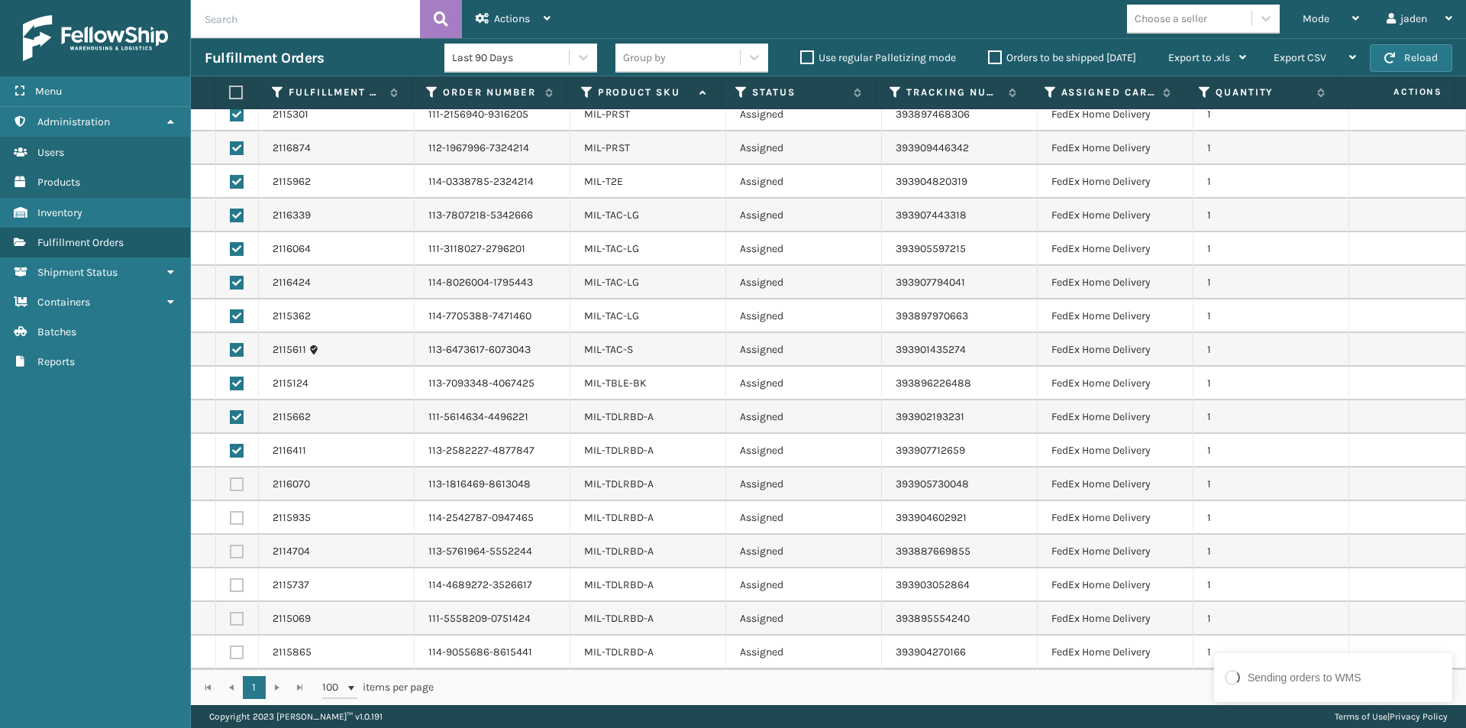
click at [231, 651] on label at bounding box center [237, 652] width 14 height 14
click at [231, 651] on input "checkbox" at bounding box center [230, 650] width 1 height 10
checkbox input "true"
click at [234, 622] on label at bounding box center [237, 619] width 14 height 14
click at [231, 622] on input "checkbox" at bounding box center [230, 617] width 1 height 10
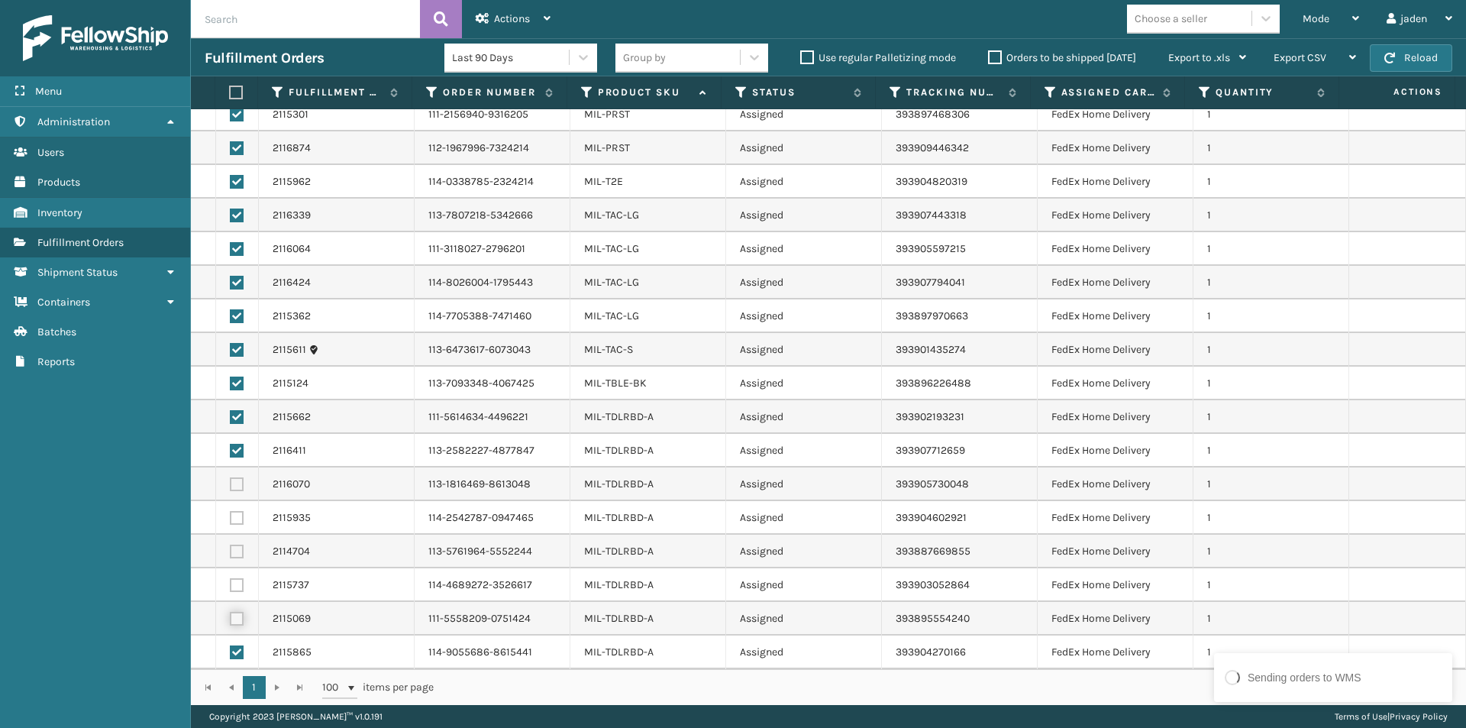
checkbox input "true"
click at [236, 576] on td at bounding box center [237, 585] width 43 height 34
click at [242, 549] on label at bounding box center [237, 551] width 14 height 14
click at [231, 549] on input "checkbox" at bounding box center [230, 549] width 1 height 10
checkbox input "true"
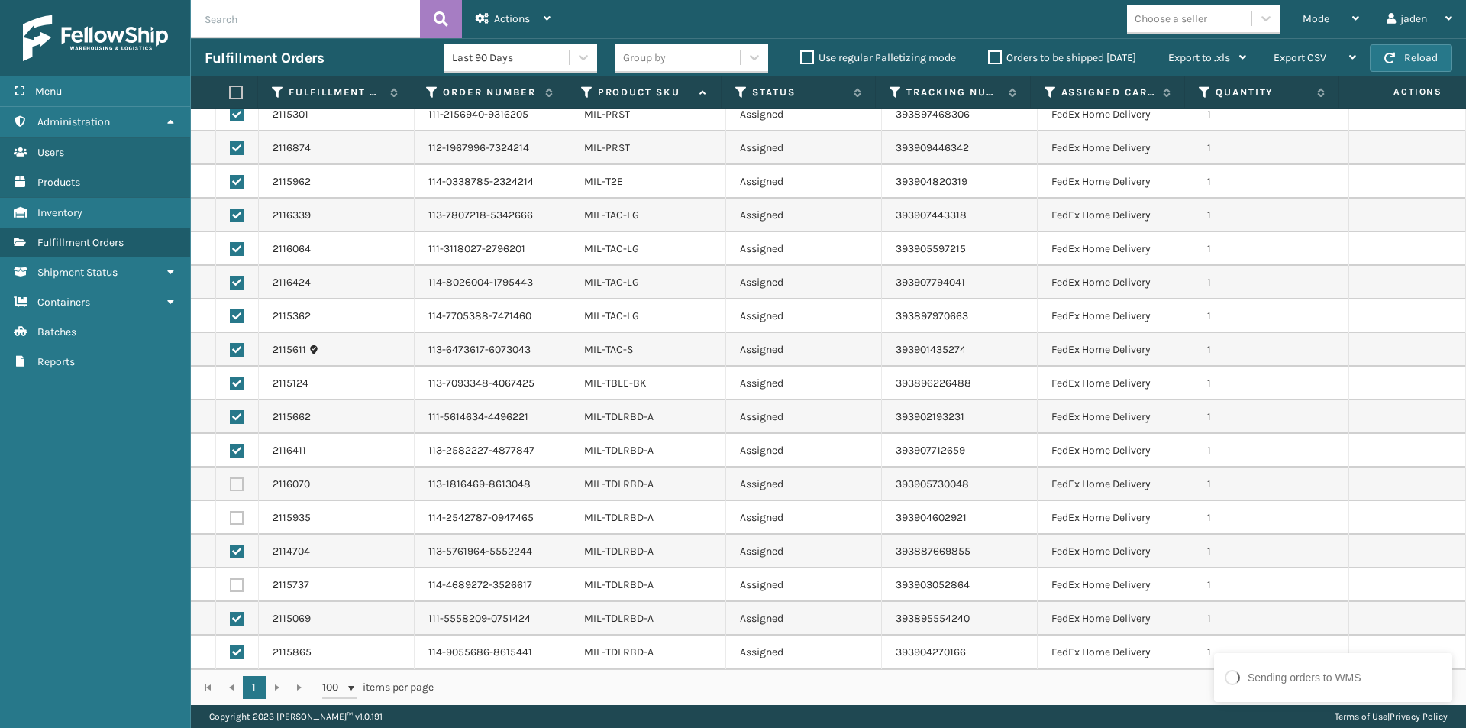
click at [242, 576] on td at bounding box center [237, 585] width 43 height 34
click at [242, 581] on label at bounding box center [237, 585] width 14 height 14
click at [231, 581] on input "checkbox" at bounding box center [230, 583] width 1 height 10
checkbox input "true"
click at [234, 514] on label at bounding box center [237, 518] width 14 height 14
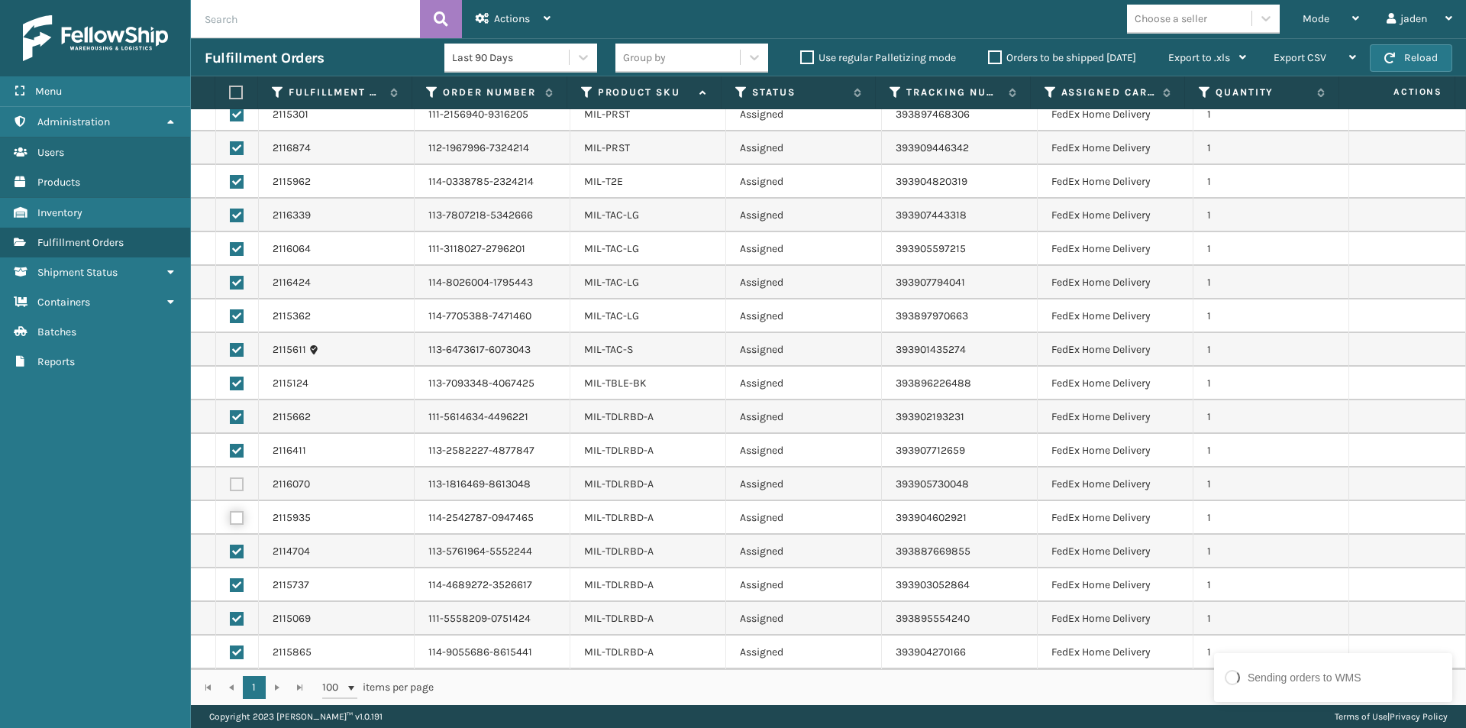
click at [231, 514] on input "checkbox" at bounding box center [230, 516] width 1 height 10
checkbox input "true"
click at [234, 484] on label at bounding box center [237, 484] width 14 height 14
click at [231, 484] on input "checkbox" at bounding box center [230, 482] width 1 height 10
checkbox input "true"
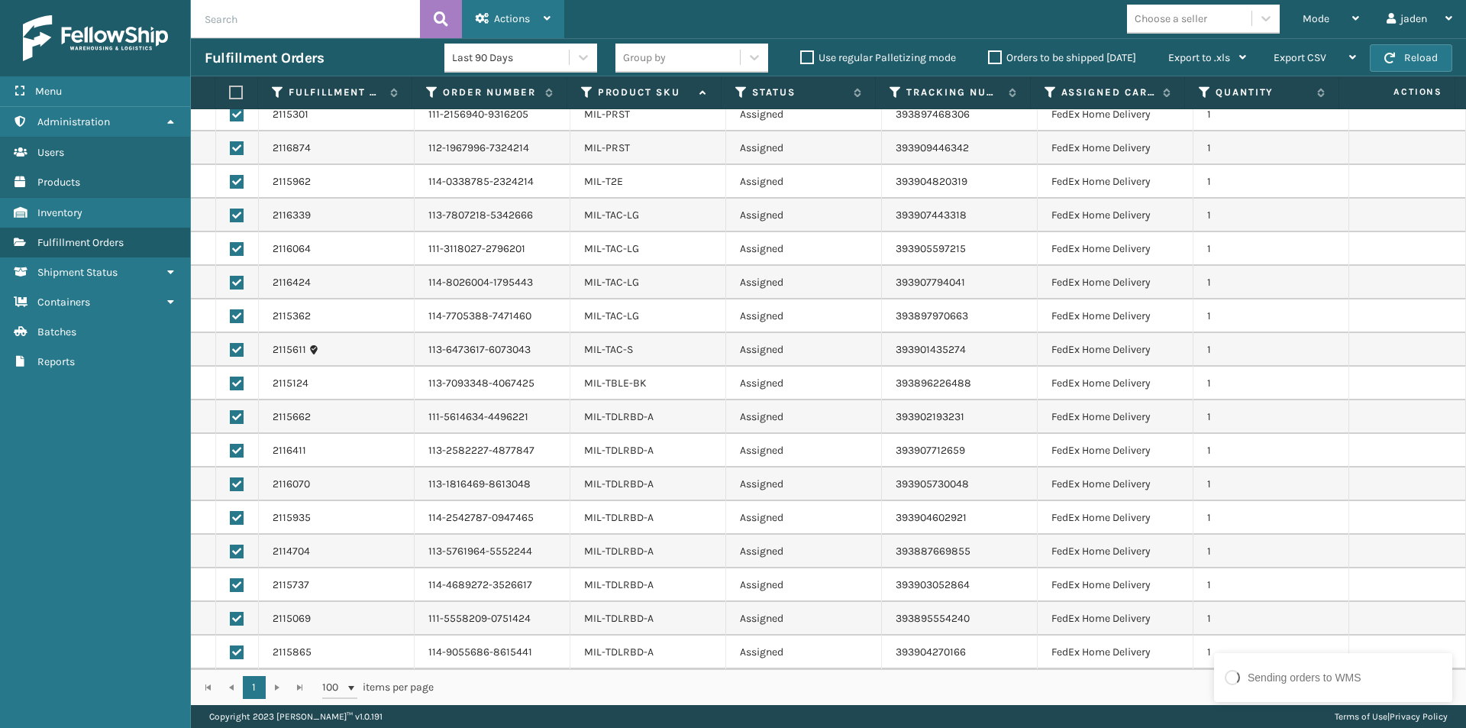
click at [537, 20] on div "Actions" at bounding box center [513, 19] width 75 height 38
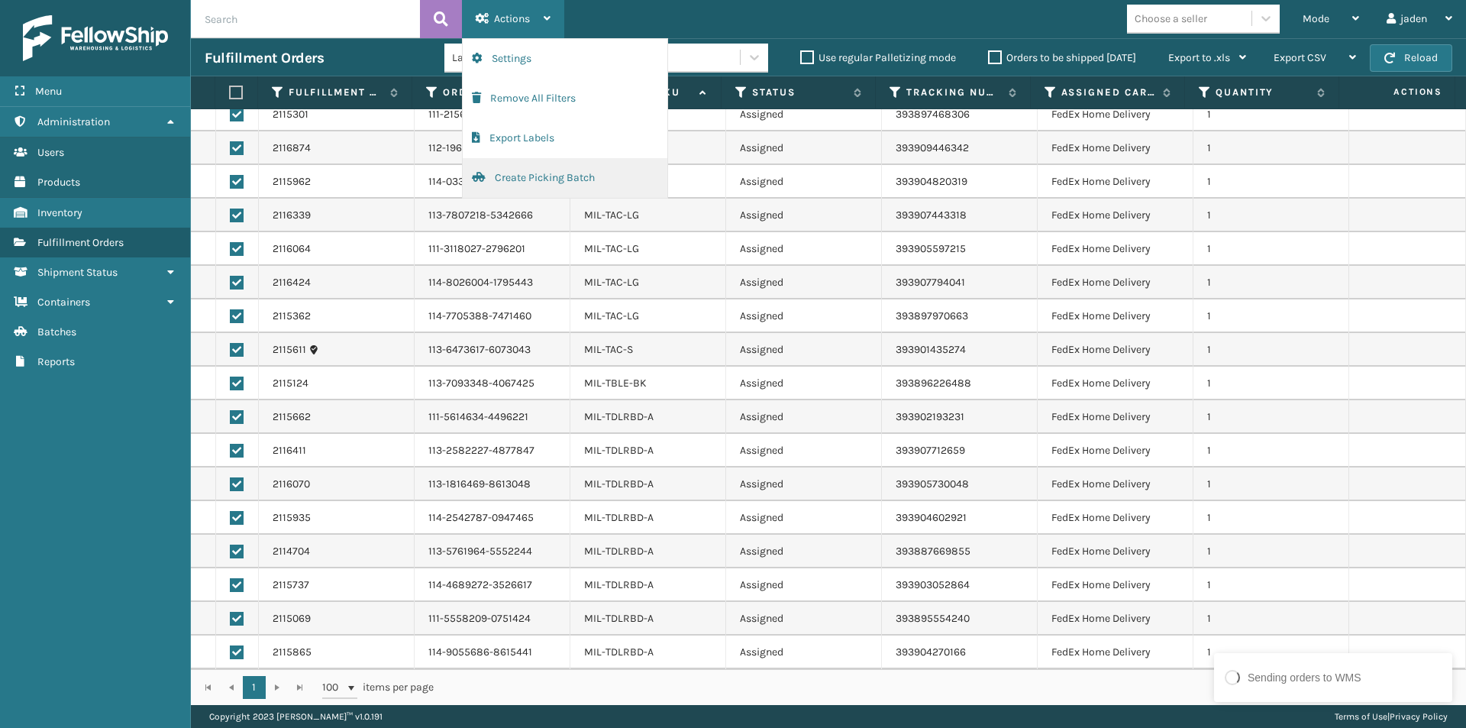
click at [518, 184] on button "Create Picking Batch" at bounding box center [565, 178] width 205 height 40
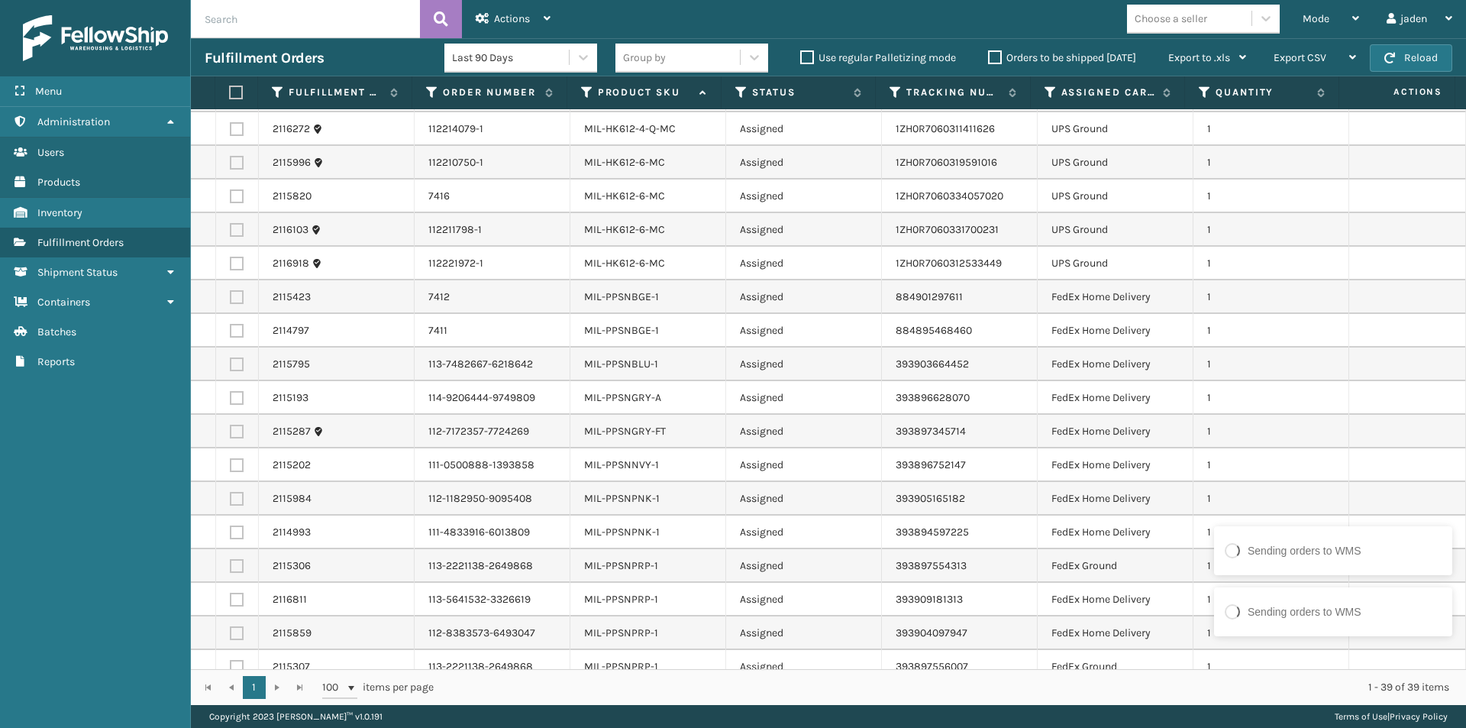
scroll to position [611, 0]
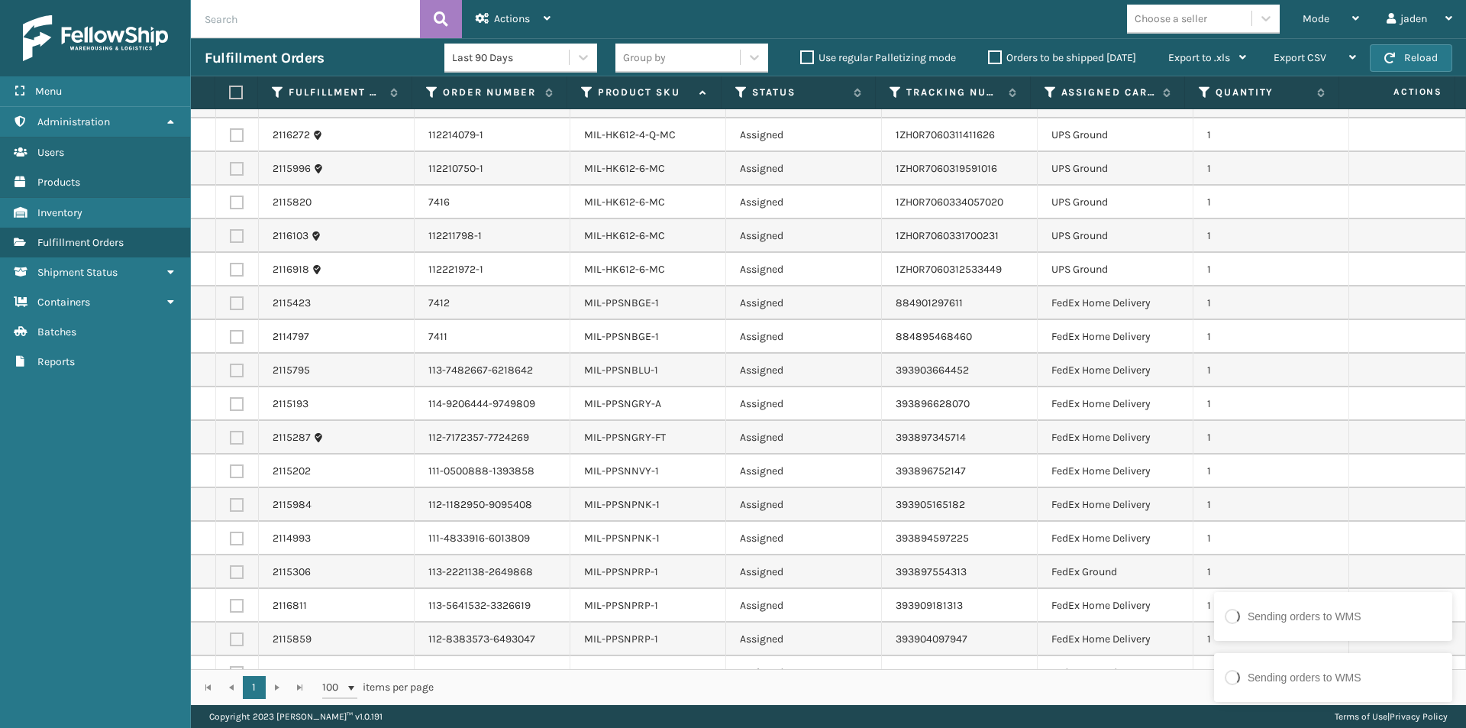
click at [232, 302] on label at bounding box center [237, 303] width 14 height 14
click at [231, 302] on input "checkbox" at bounding box center [230, 301] width 1 height 10
checkbox input "true"
drag, startPoint x: 236, startPoint y: 334, endPoint x: 231, endPoint y: 360, distance: 27.3
click at [236, 334] on label at bounding box center [237, 337] width 14 height 14
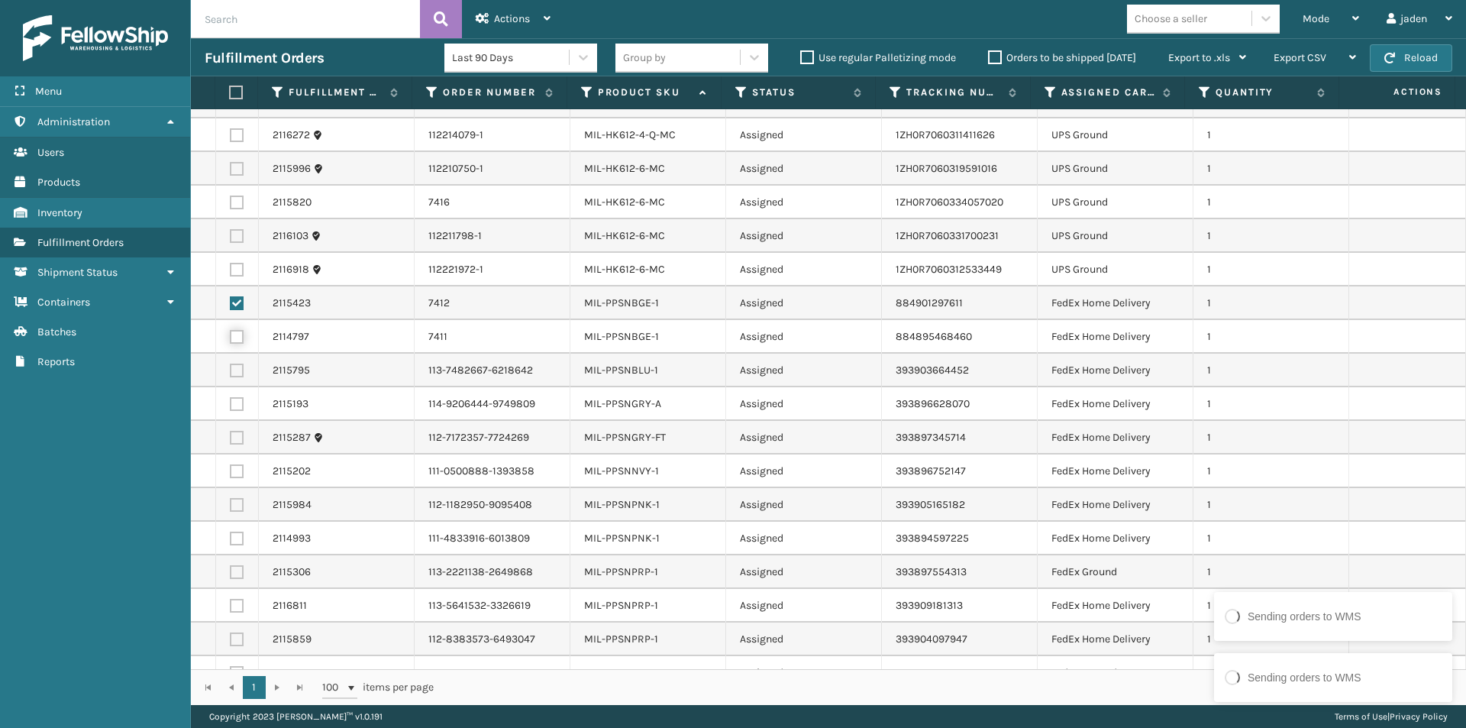
click at [231, 334] on input "checkbox" at bounding box center [230, 335] width 1 height 10
checkbox input "true"
drag, startPoint x: 234, startPoint y: 373, endPoint x: 235, endPoint y: 399, distance: 26.7
click at [235, 375] on label at bounding box center [237, 370] width 14 height 14
click at [231, 373] on input "checkbox" at bounding box center [230, 368] width 1 height 10
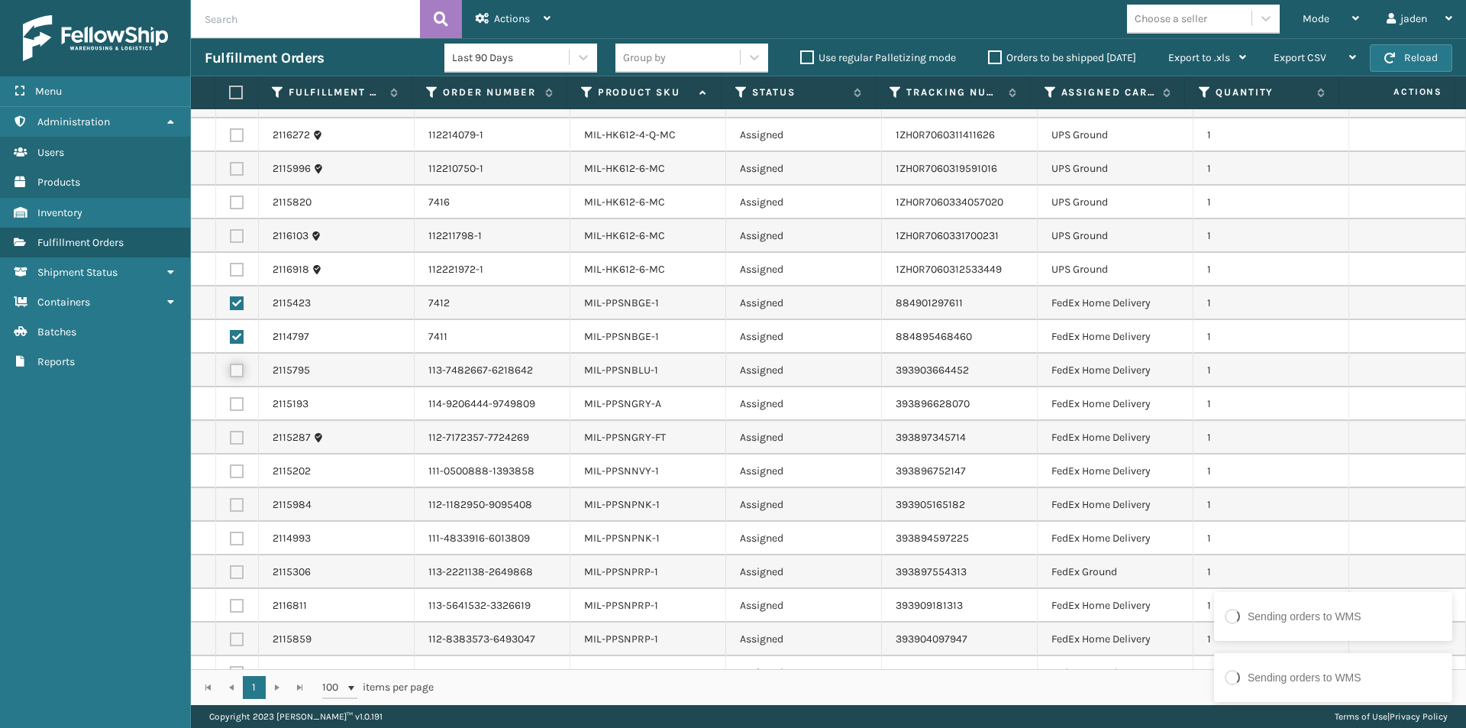
checkbox input "true"
click at [234, 404] on label at bounding box center [237, 404] width 14 height 14
click at [231, 404] on input "checkbox" at bounding box center [230, 402] width 1 height 10
checkbox input "true"
click at [240, 434] on label at bounding box center [237, 438] width 14 height 14
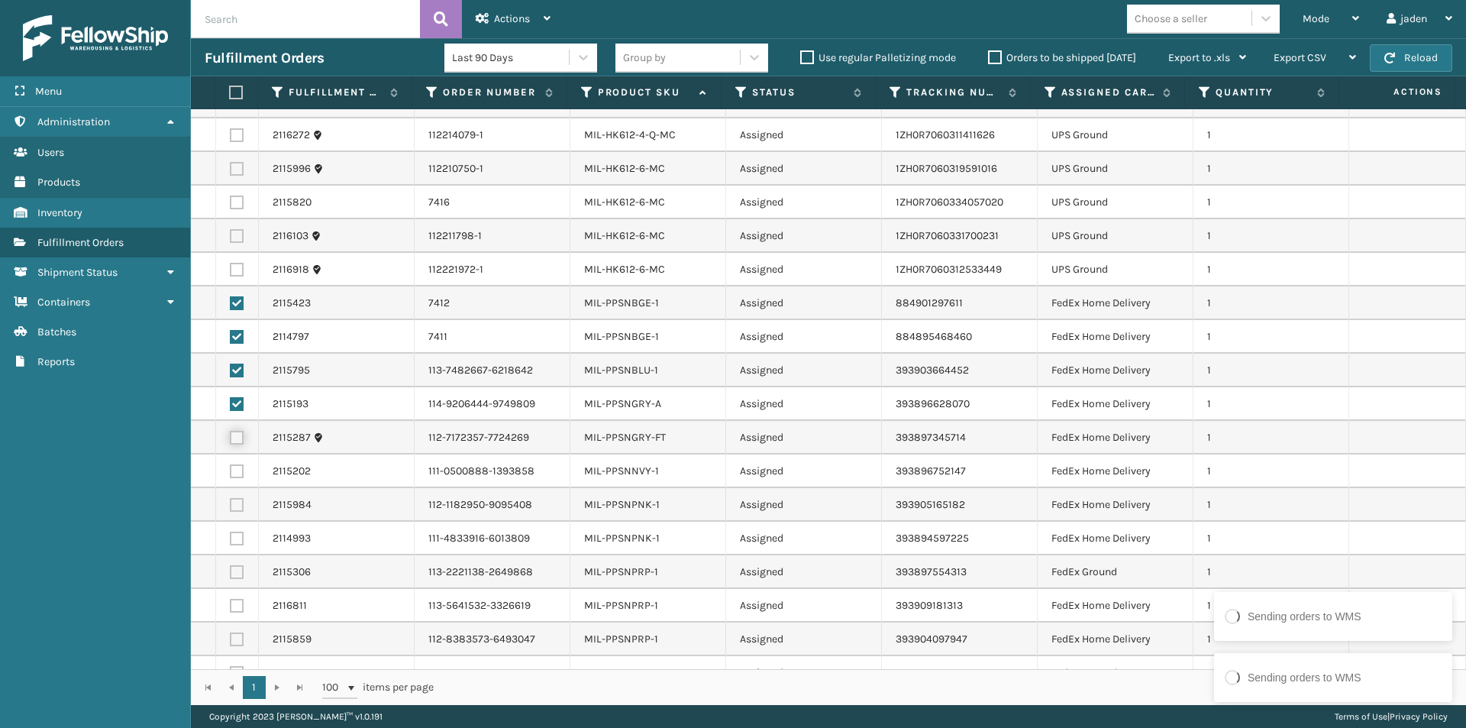
click at [231, 434] on input "checkbox" at bounding box center [230, 436] width 1 height 10
checkbox input "true"
drag, startPoint x: 238, startPoint y: 460, endPoint x: 238, endPoint y: 473, distance: 13.0
click at [238, 462] on td at bounding box center [237, 471] width 43 height 34
click at [238, 473] on label at bounding box center [237, 471] width 14 height 14
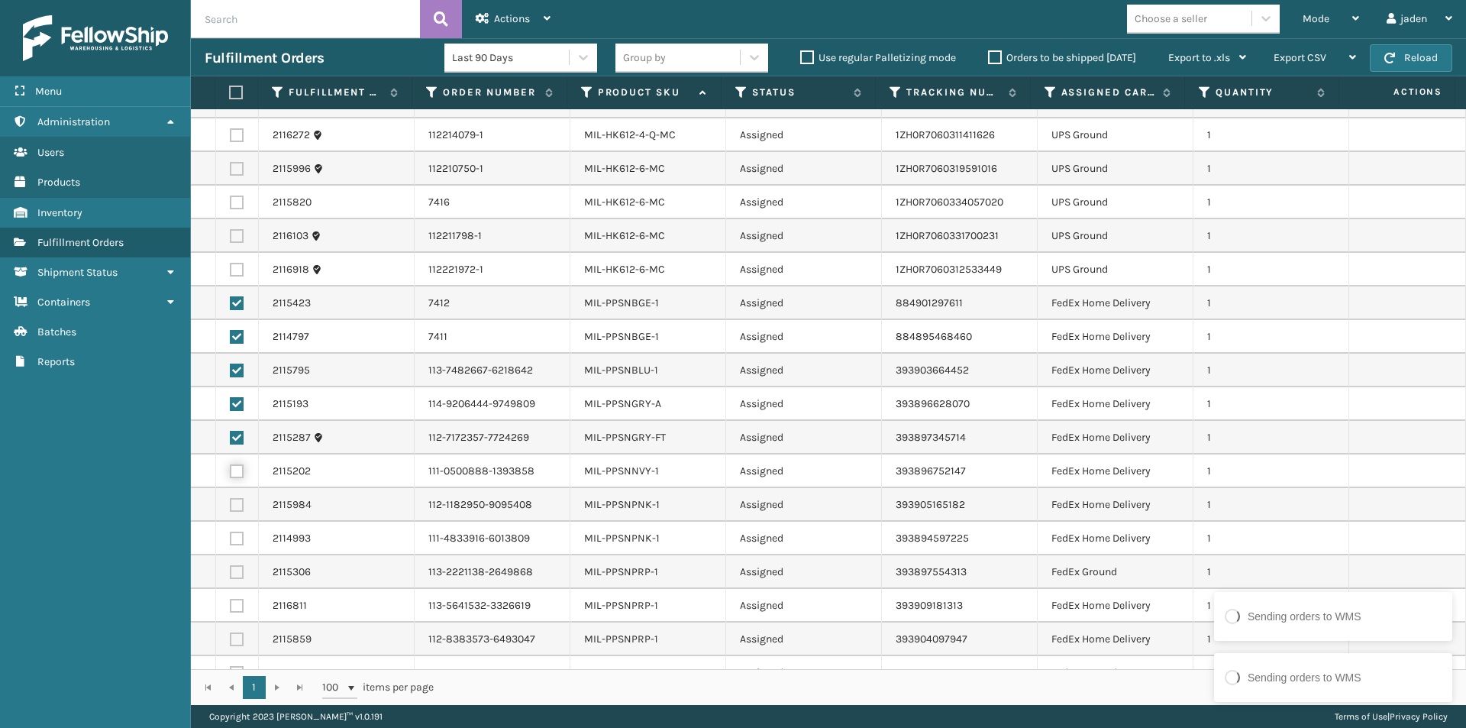
click at [231, 473] on input "checkbox" at bounding box center [230, 469] width 1 height 10
checkbox input "true"
click at [236, 512] on td at bounding box center [237, 505] width 43 height 34
drag, startPoint x: 236, startPoint y: 537, endPoint x: 236, endPoint y: 565, distance: 28.3
click at [236, 541] on label at bounding box center [237, 538] width 14 height 14
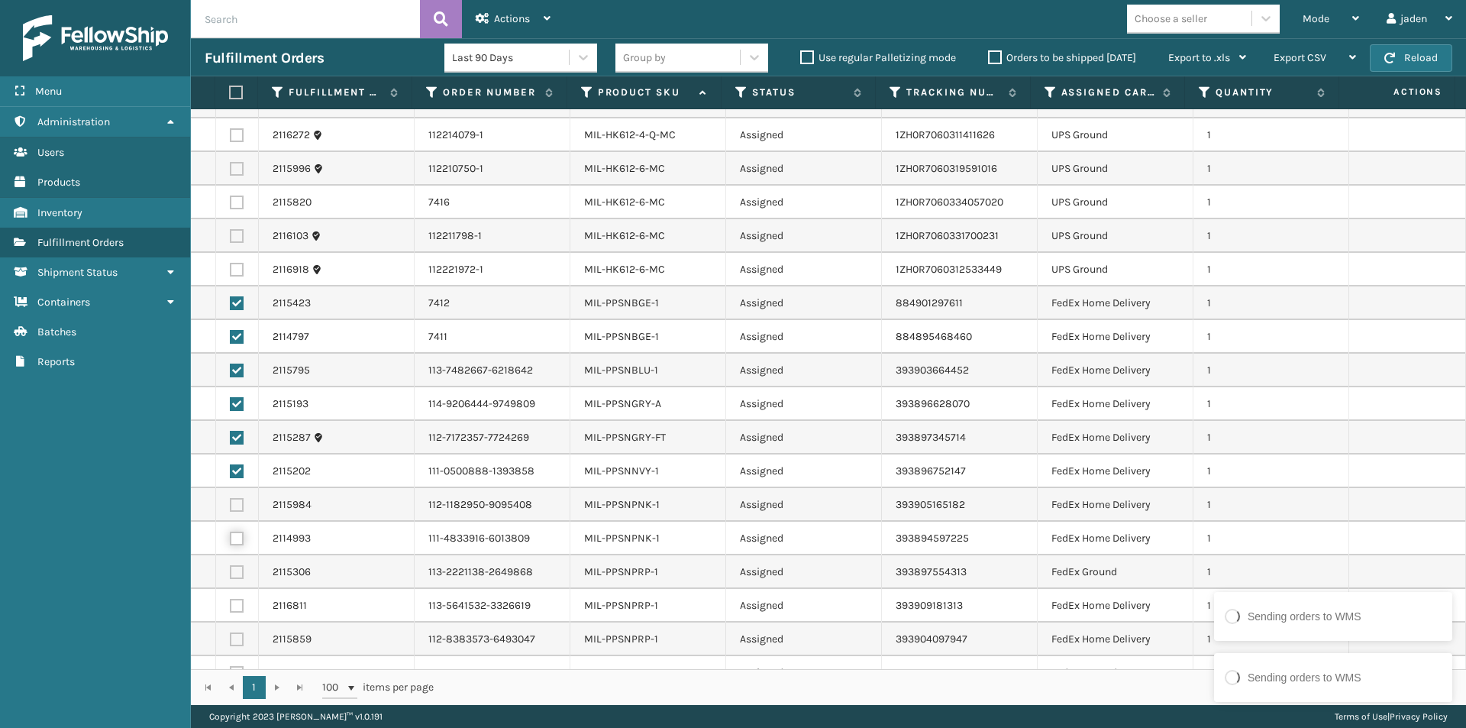
click at [231, 541] on input "checkbox" at bounding box center [230, 536] width 1 height 10
checkbox input "true"
click at [236, 570] on label at bounding box center [237, 572] width 14 height 14
click at [231, 570] on input "checkbox" at bounding box center [230, 570] width 1 height 10
checkbox input "true"
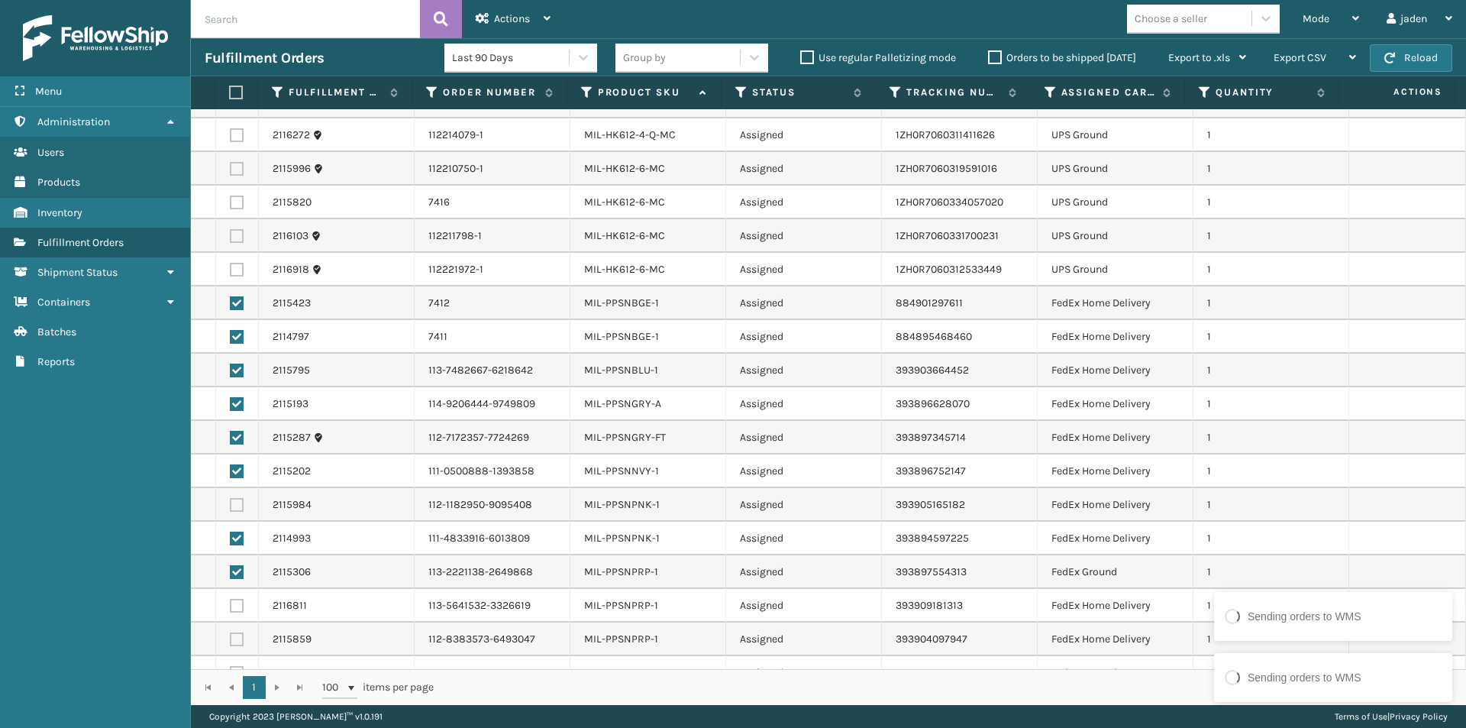
click at [237, 505] on label at bounding box center [237, 505] width 14 height 14
click at [231, 505] on input "checkbox" at bounding box center [230, 503] width 1 height 10
checkbox input "true"
click at [235, 639] on label at bounding box center [237, 639] width 14 height 14
click at [231, 639] on input "checkbox" at bounding box center [230, 637] width 1 height 10
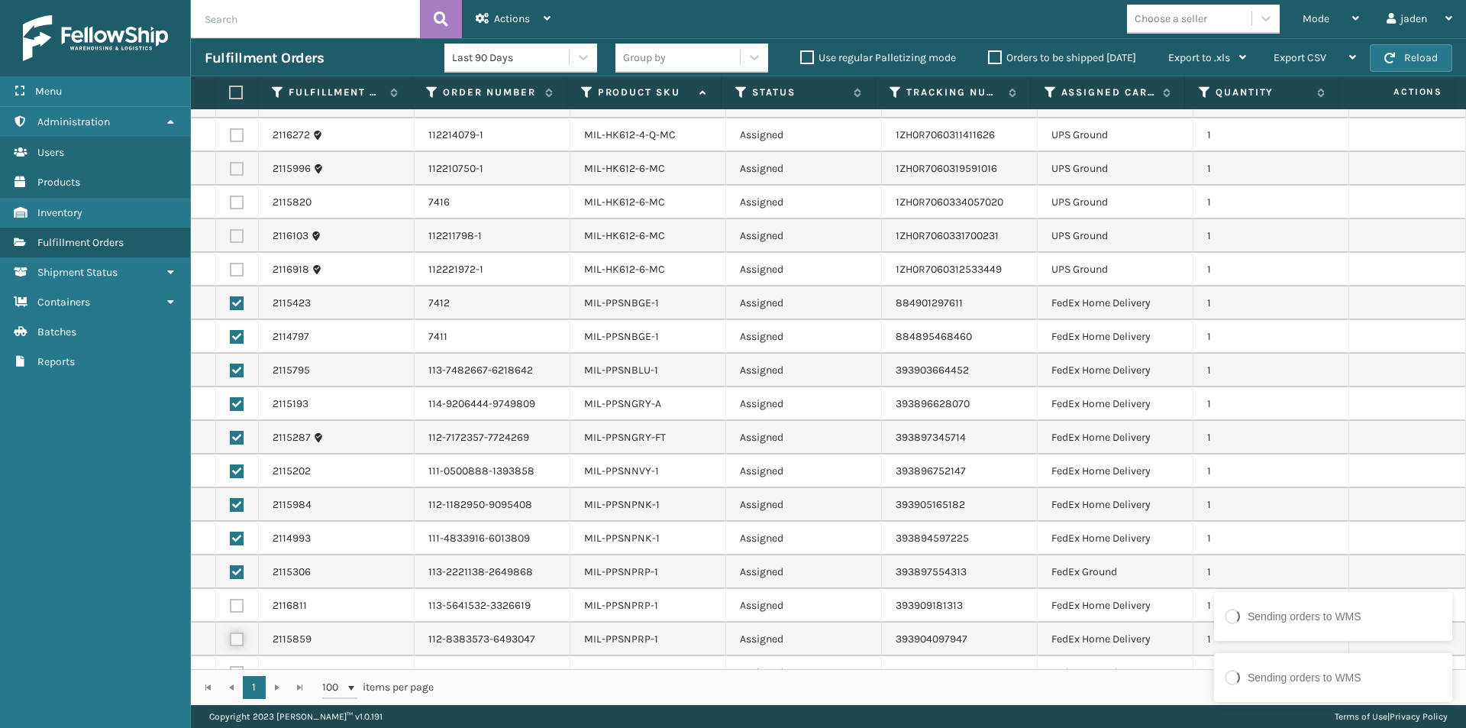
checkbox input "true"
click at [238, 610] on label at bounding box center [237, 606] width 14 height 14
click at [231, 609] on input "checkbox" at bounding box center [230, 604] width 1 height 10
checkbox input "true"
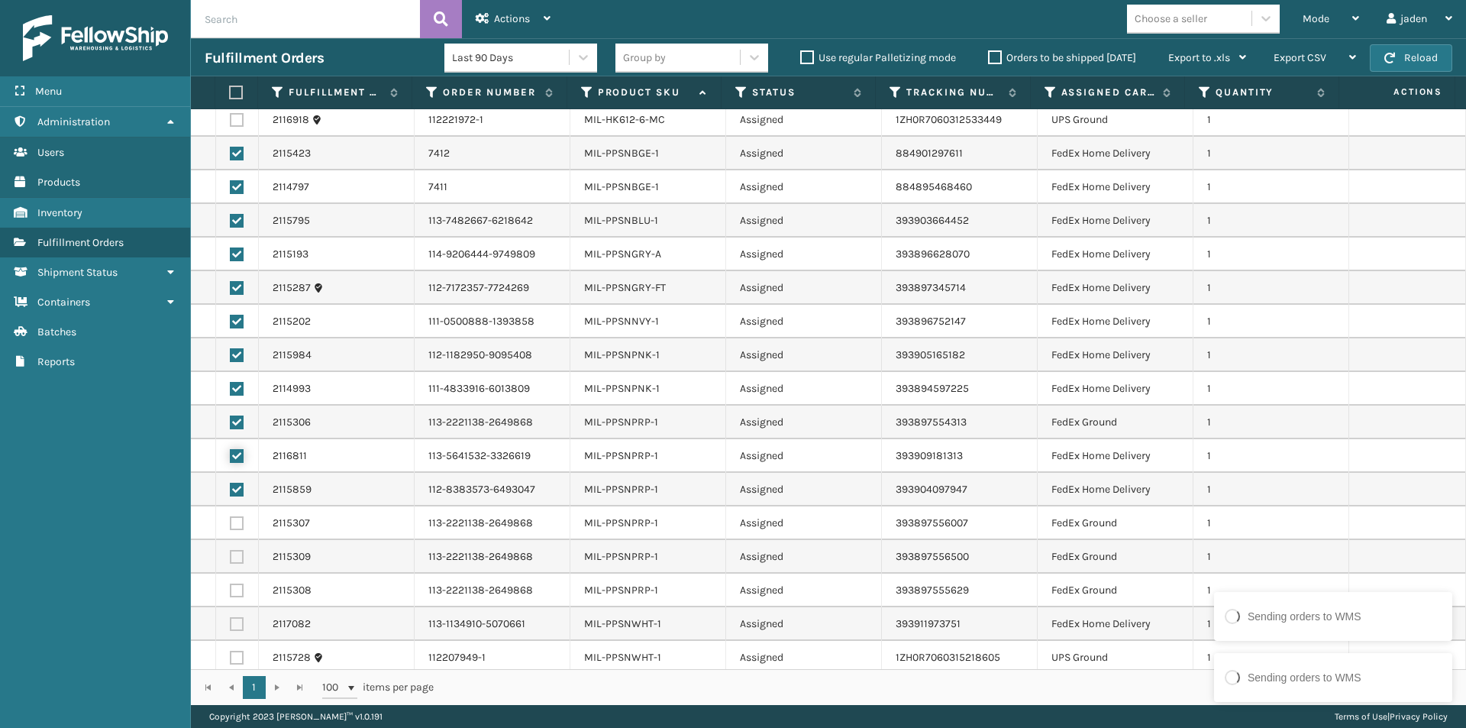
scroll to position [766, 0]
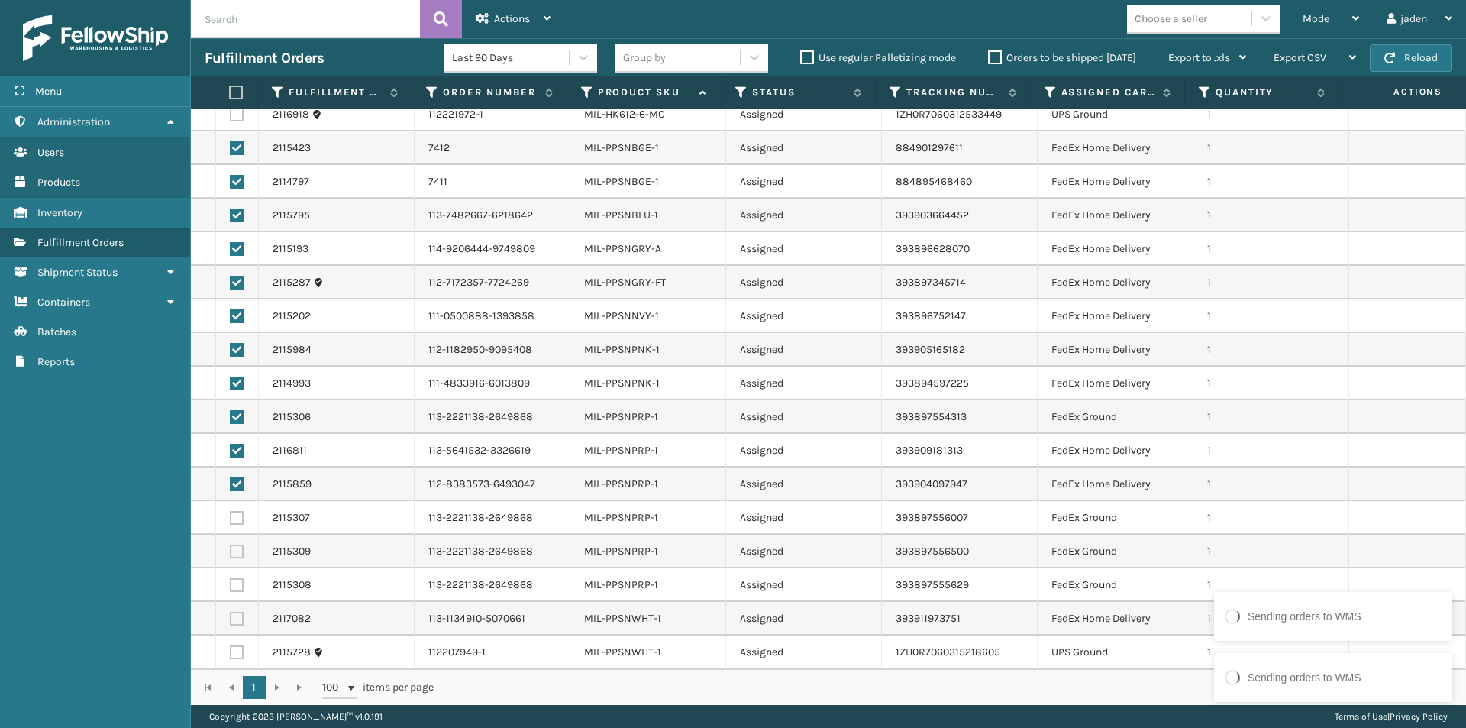
click at [234, 609] on td at bounding box center [237, 619] width 43 height 34
click at [232, 590] on label at bounding box center [237, 585] width 14 height 14
click at [231, 588] on input "checkbox" at bounding box center [230, 583] width 1 height 10
checkbox input "true"
click at [234, 559] on td at bounding box center [237, 551] width 43 height 34
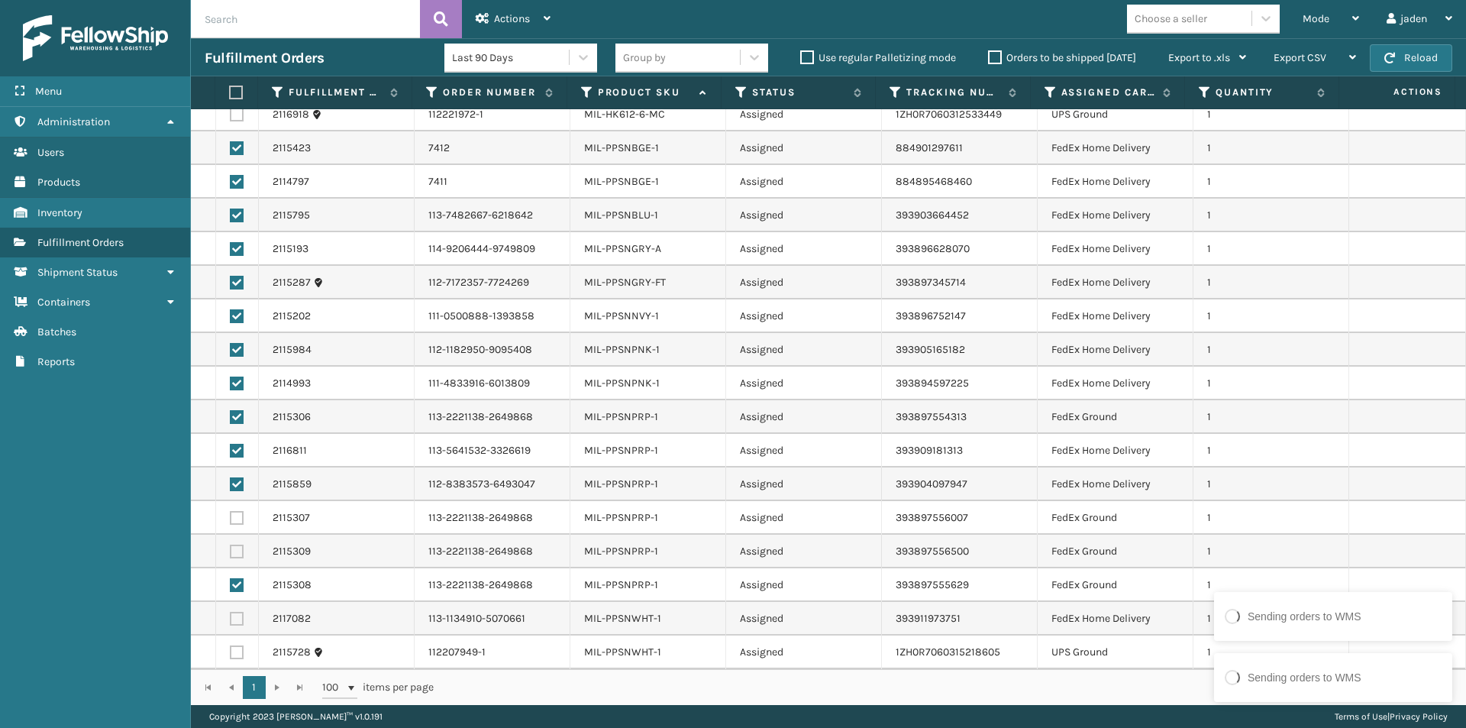
click at [233, 515] on label at bounding box center [237, 518] width 14 height 14
click at [231, 515] on input "checkbox" at bounding box center [230, 516] width 1 height 10
checkbox input "true"
click at [237, 548] on label at bounding box center [237, 551] width 14 height 14
click at [231, 548] on input "checkbox" at bounding box center [230, 549] width 1 height 10
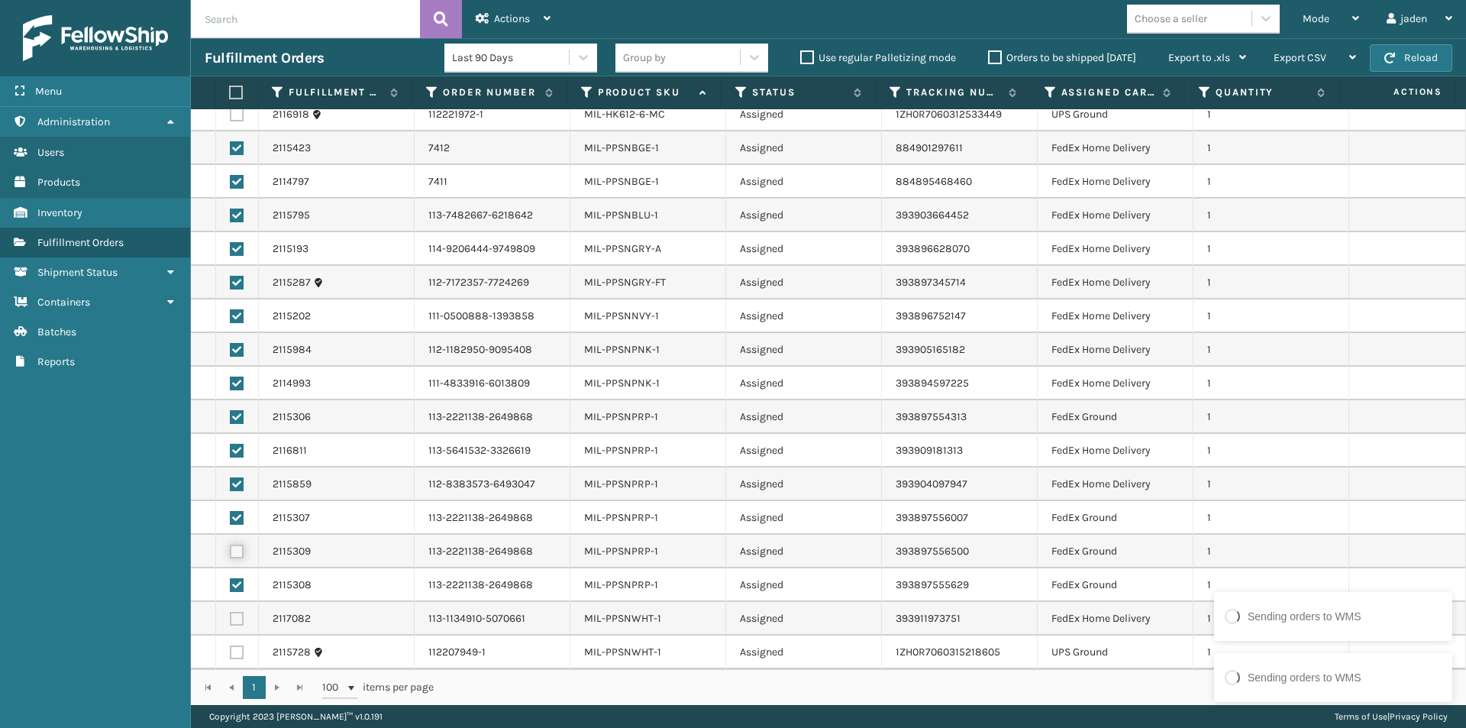
checkbox input "true"
click at [237, 613] on label at bounding box center [237, 619] width 14 height 14
click at [231, 613] on input "checkbox" at bounding box center [230, 617] width 1 height 10
checkbox input "true"
click at [515, 23] on span "Actions" at bounding box center [512, 18] width 36 height 13
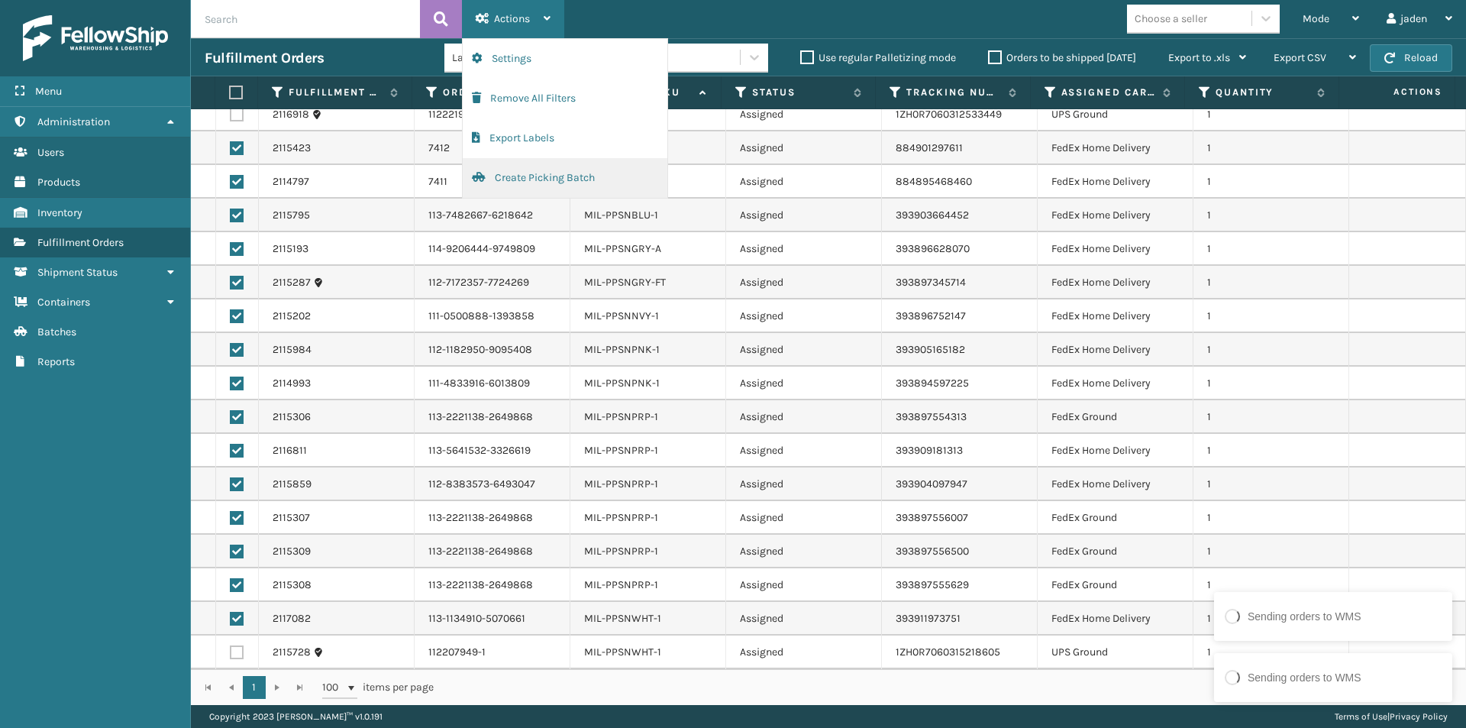
click at [507, 176] on button "Create Picking Batch" at bounding box center [565, 178] width 205 height 40
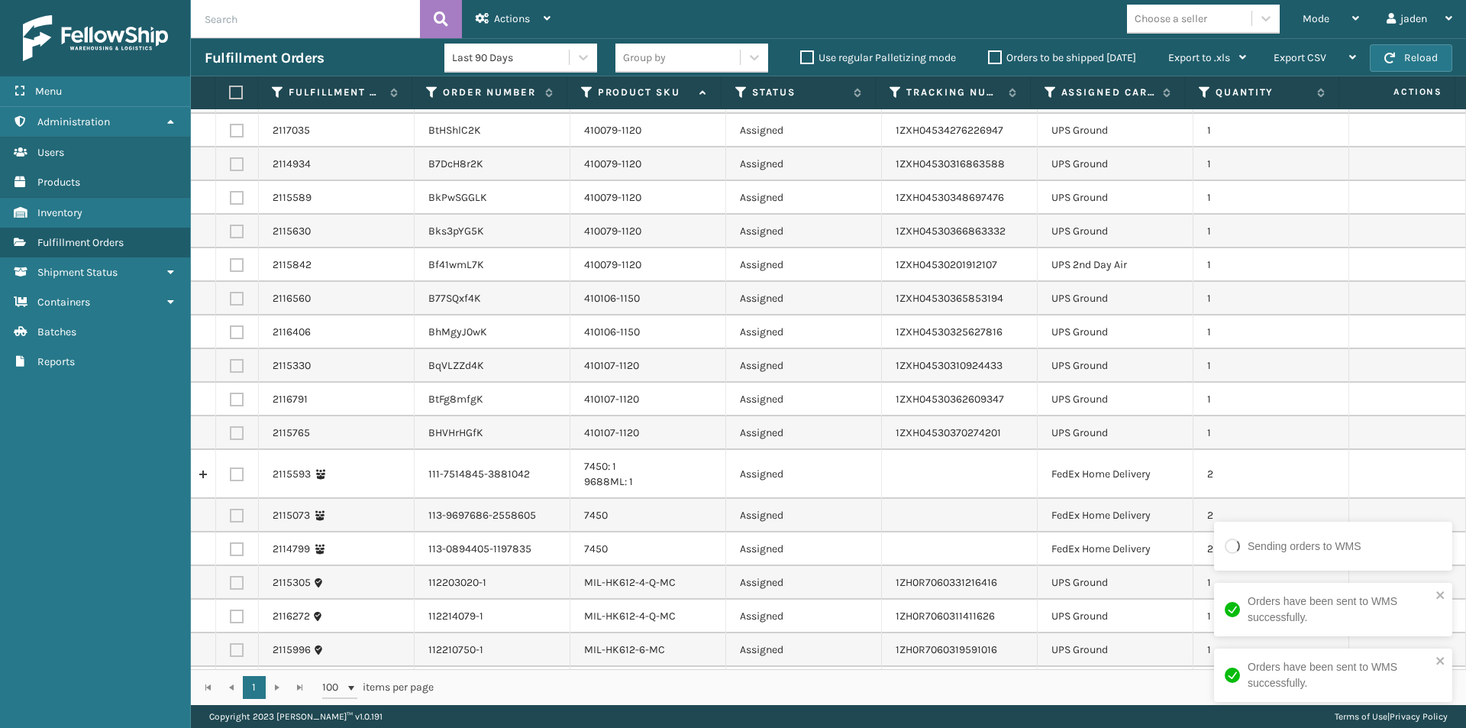
scroll to position [262, 0]
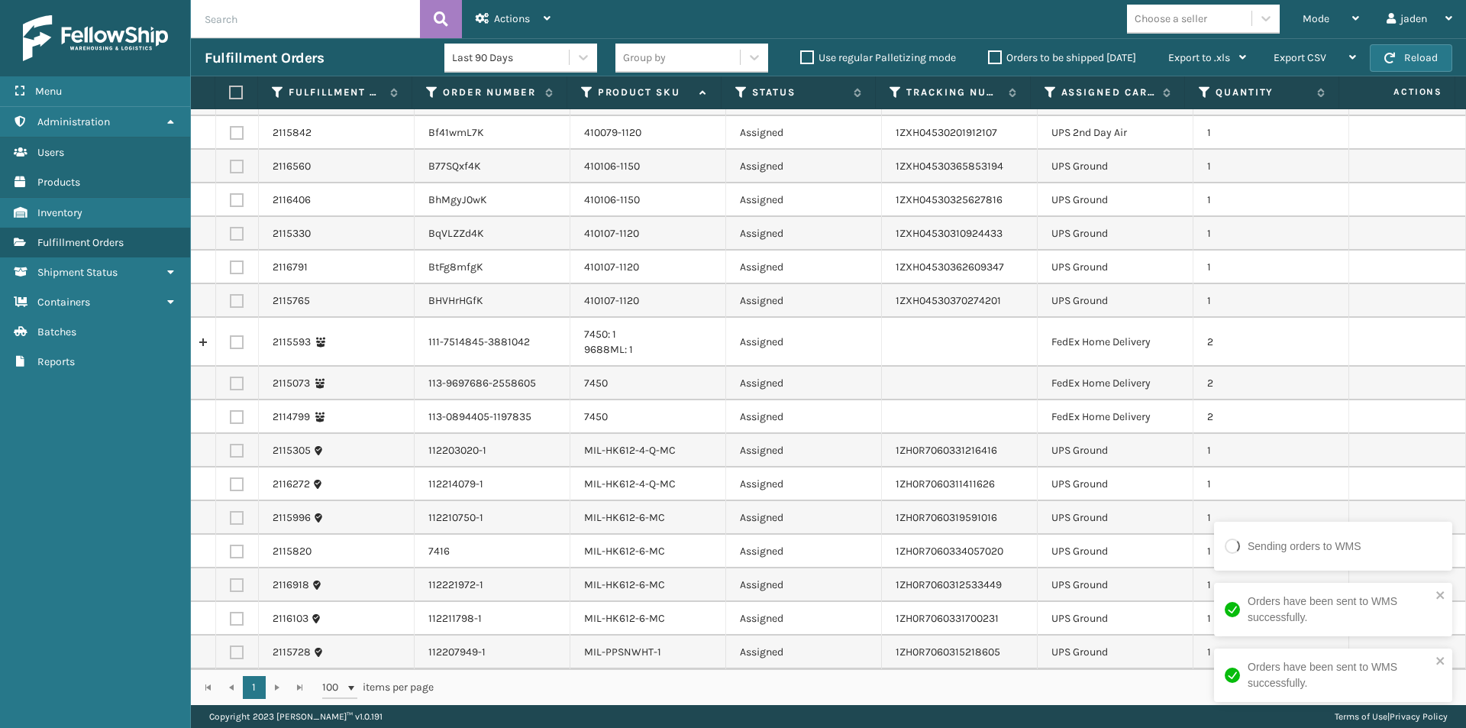
click at [235, 338] on label at bounding box center [237, 342] width 14 height 14
click at [231, 338] on input "checkbox" at bounding box center [230, 340] width 1 height 10
checkbox input "true"
click at [231, 384] on label at bounding box center [237, 383] width 14 height 14
click at [231, 384] on input "checkbox" at bounding box center [230, 381] width 1 height 10
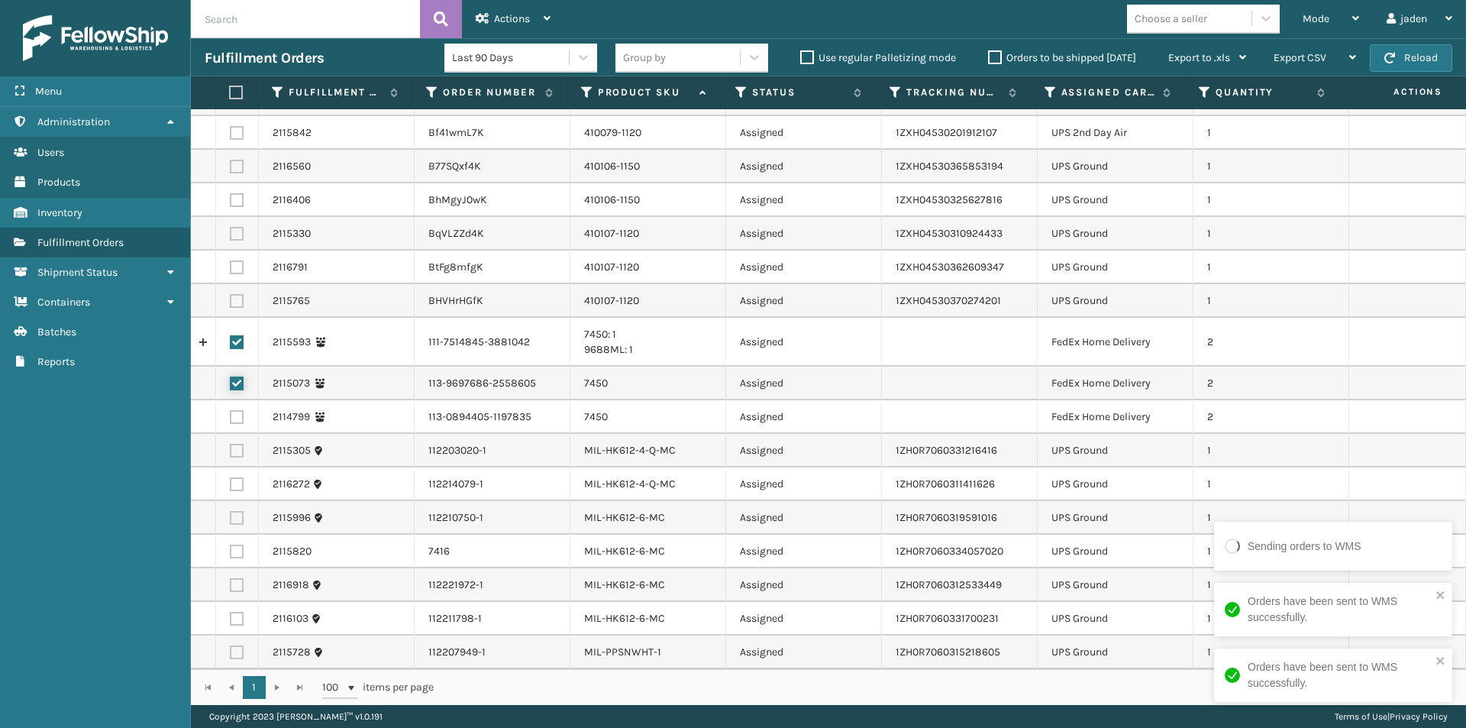
checkbox input "true"
click at [233, 422] on label at bounding box center [237, 417] width 14 height 14
click at [231, 420] on input "checkbox" at bounding box center [230, 415] width 1 height 10
checkbox input "true"
click at [484, 25] on div "Actions" at bounding box center [513, 19] width 75 height 38
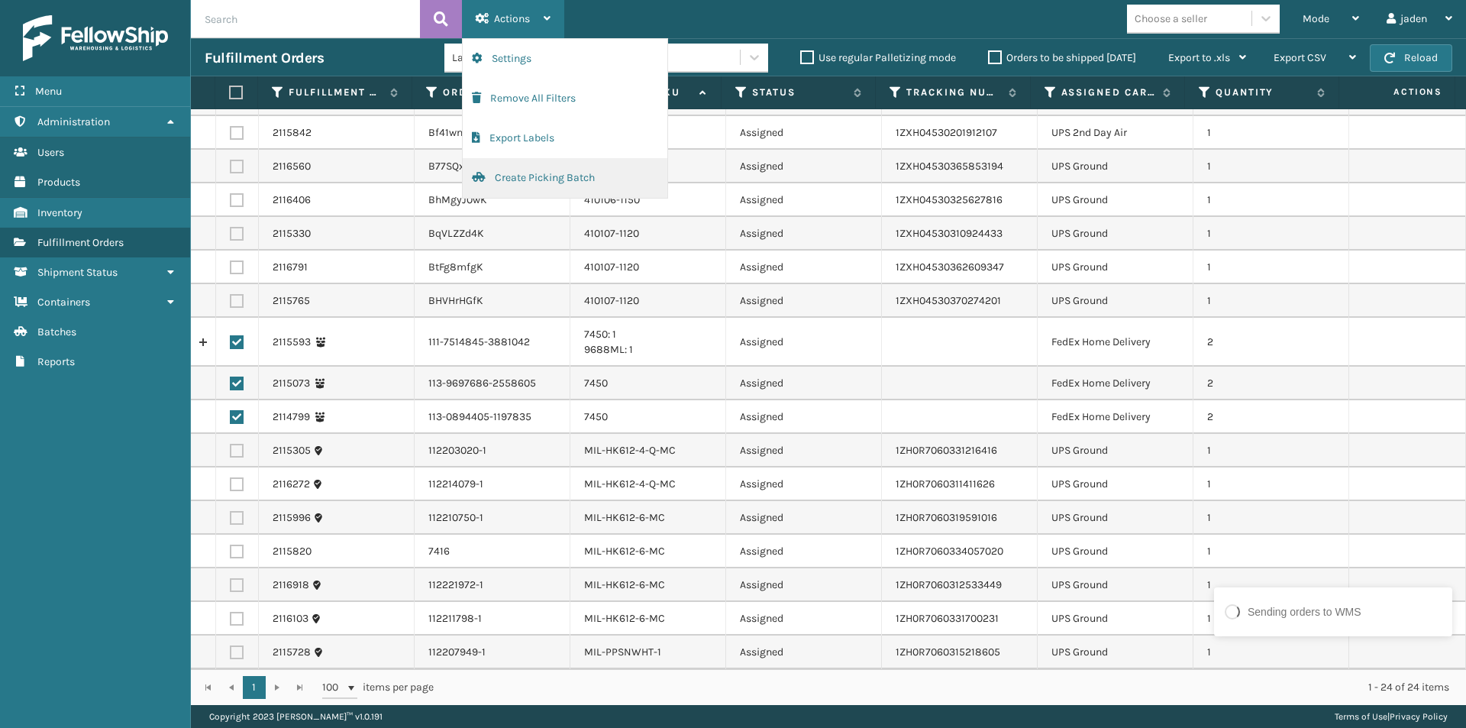
click at [500, 174] on button "Create Picking Batch" at bounding box center [565, 178] width 205 height 40
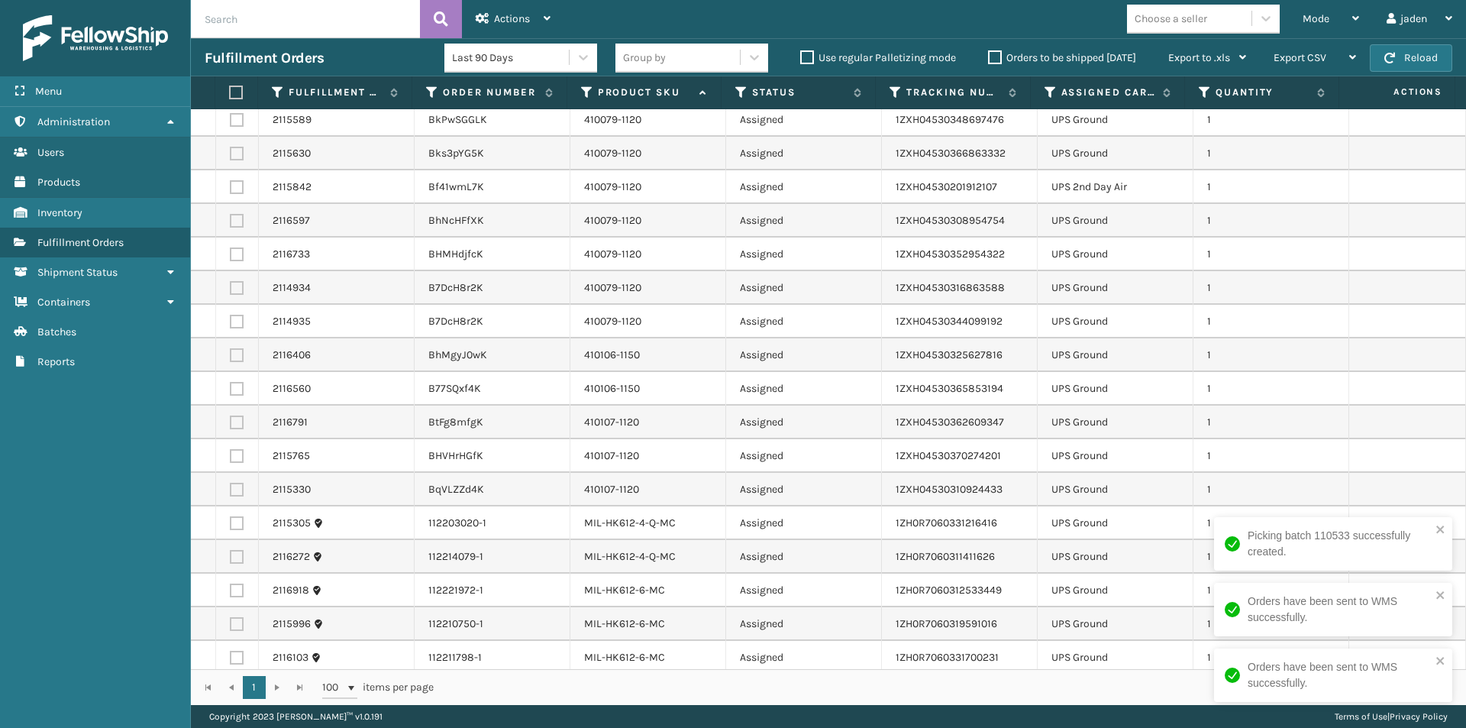
scroll to position [146, 0]
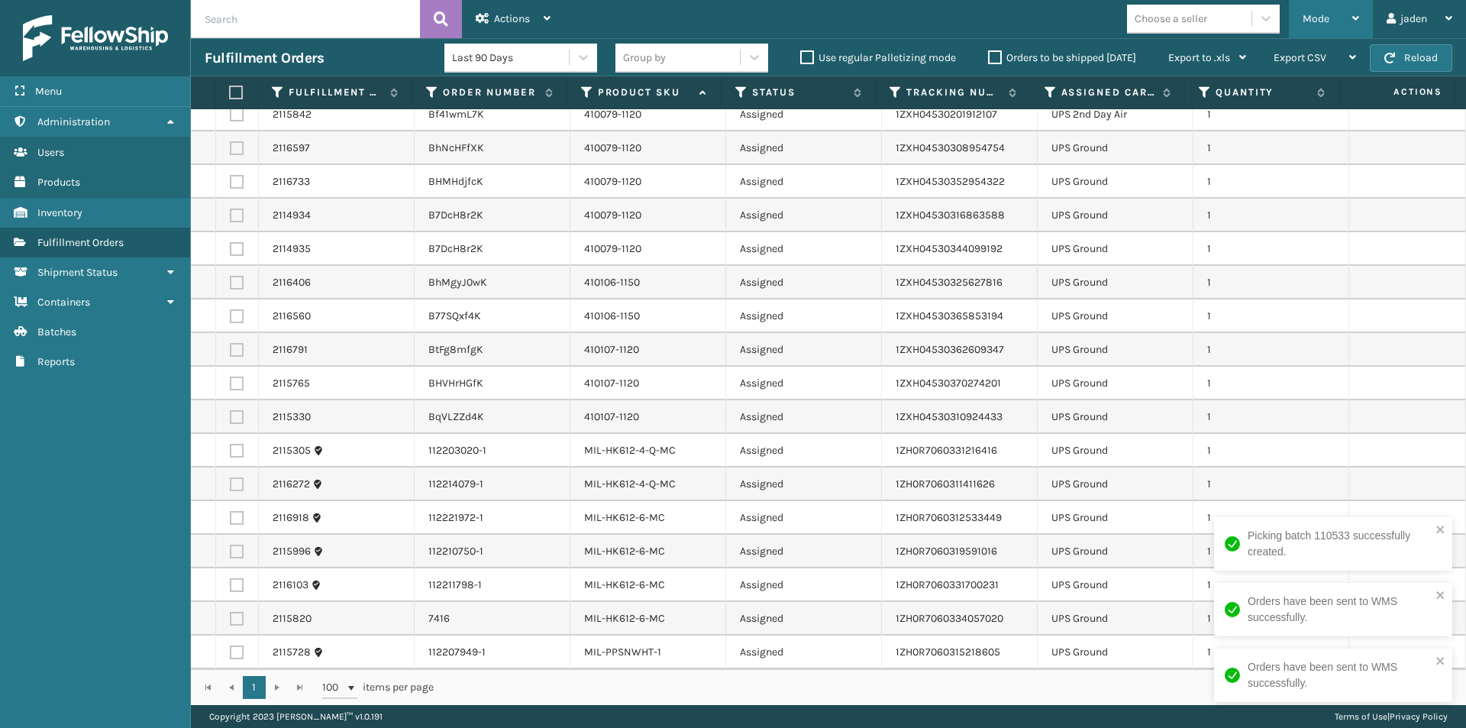
click at [1338, 24] on div "Mode" at bounding box center [1331, 19] width 57 height 38
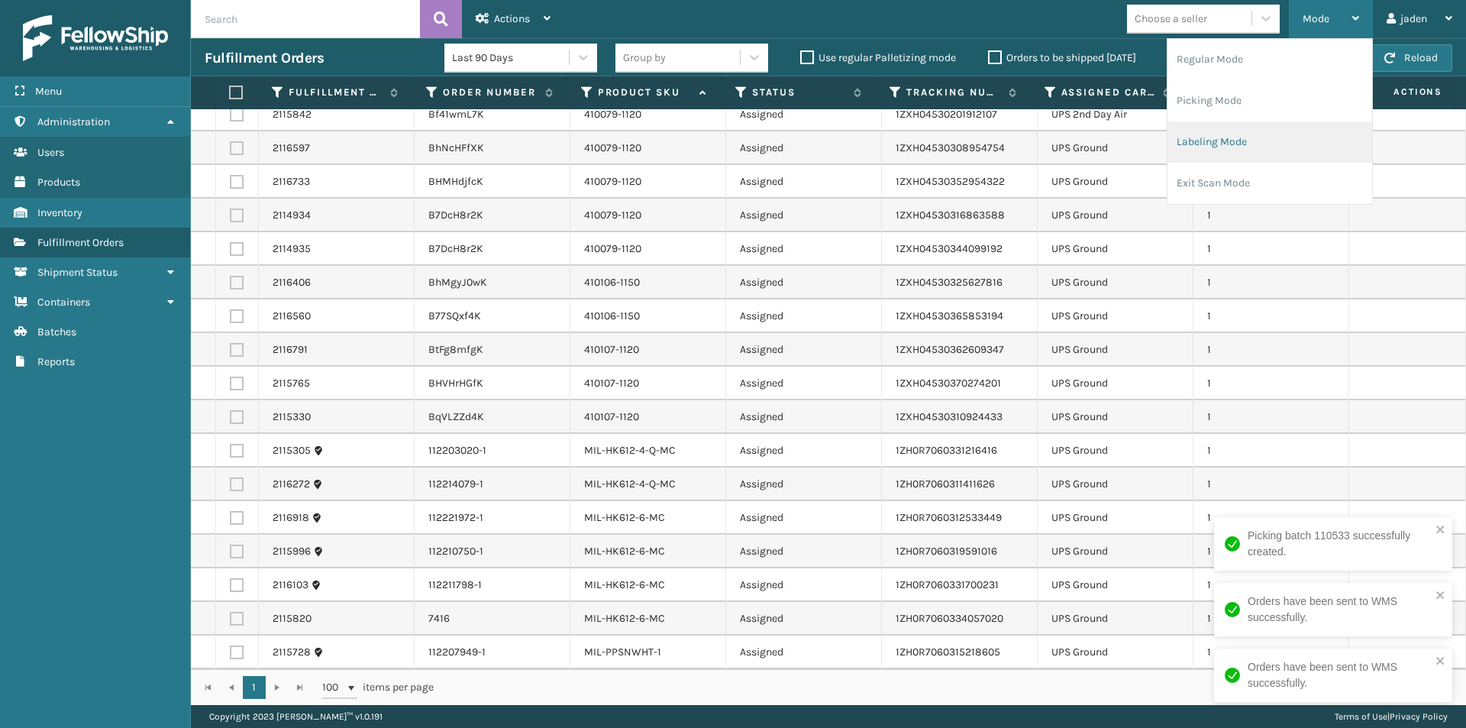
click at [1264, 134] on li "Labeling Mode" at bounding box center [1269, 141] width 205 height 41
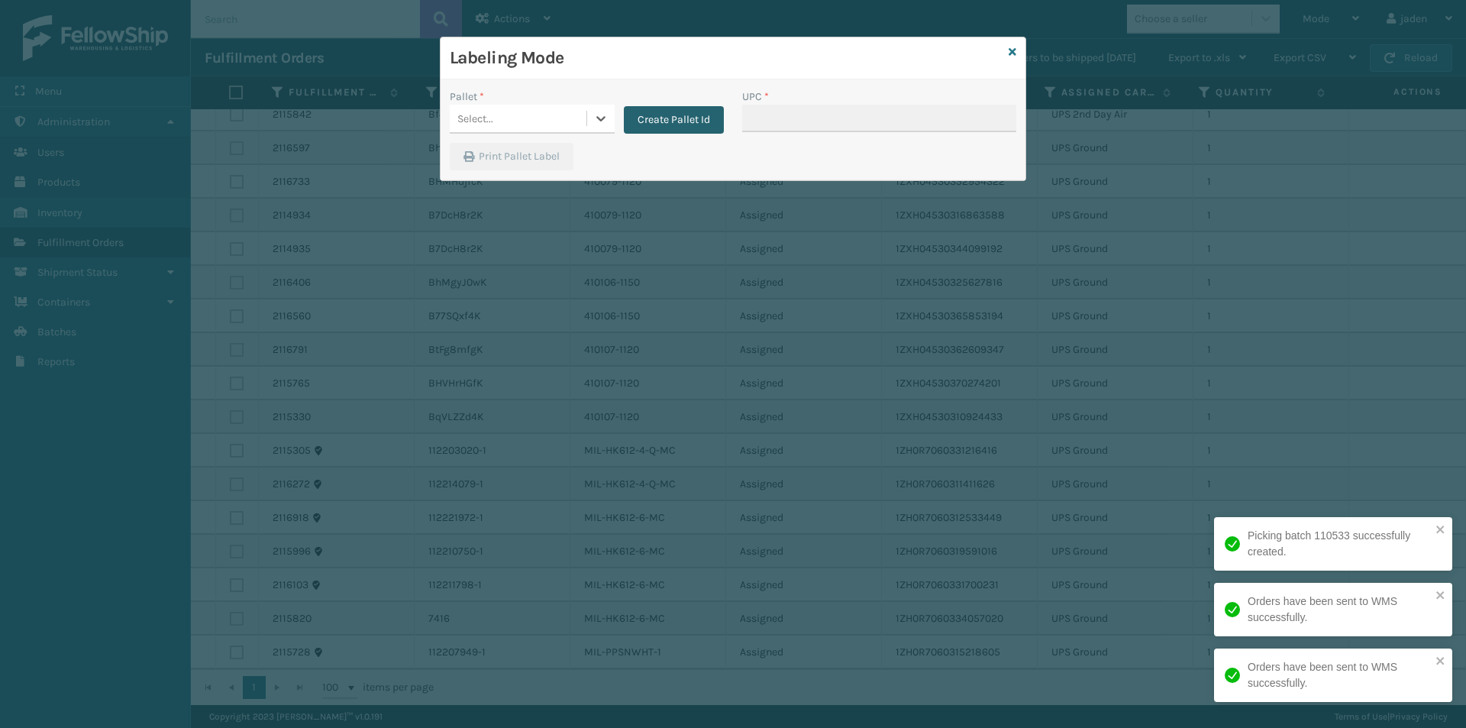
click at [679, 124] on button "Create Pallet Id" at bounding box center [674, 119] width 100 height 27
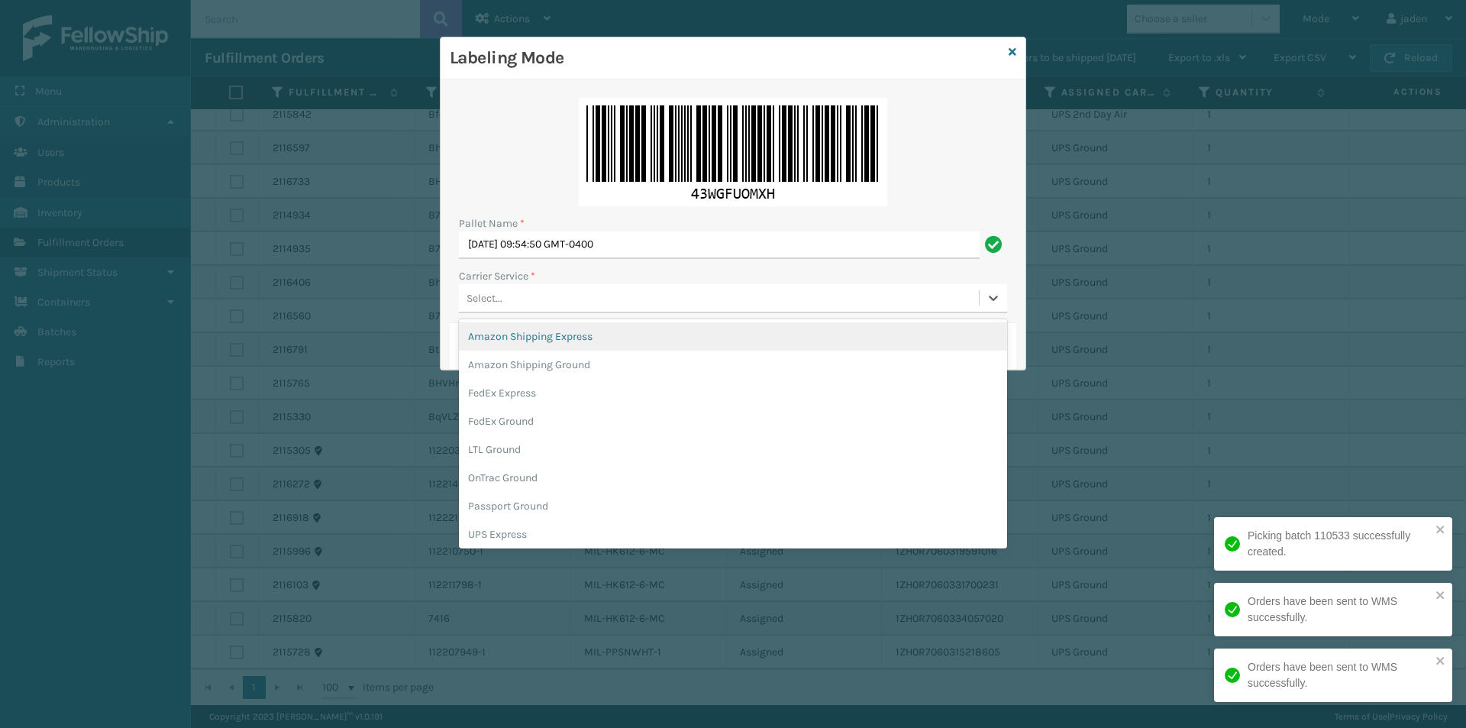
click at [571, 302] on div "Select..." at bounding box center [719, 298] width 520 height 25
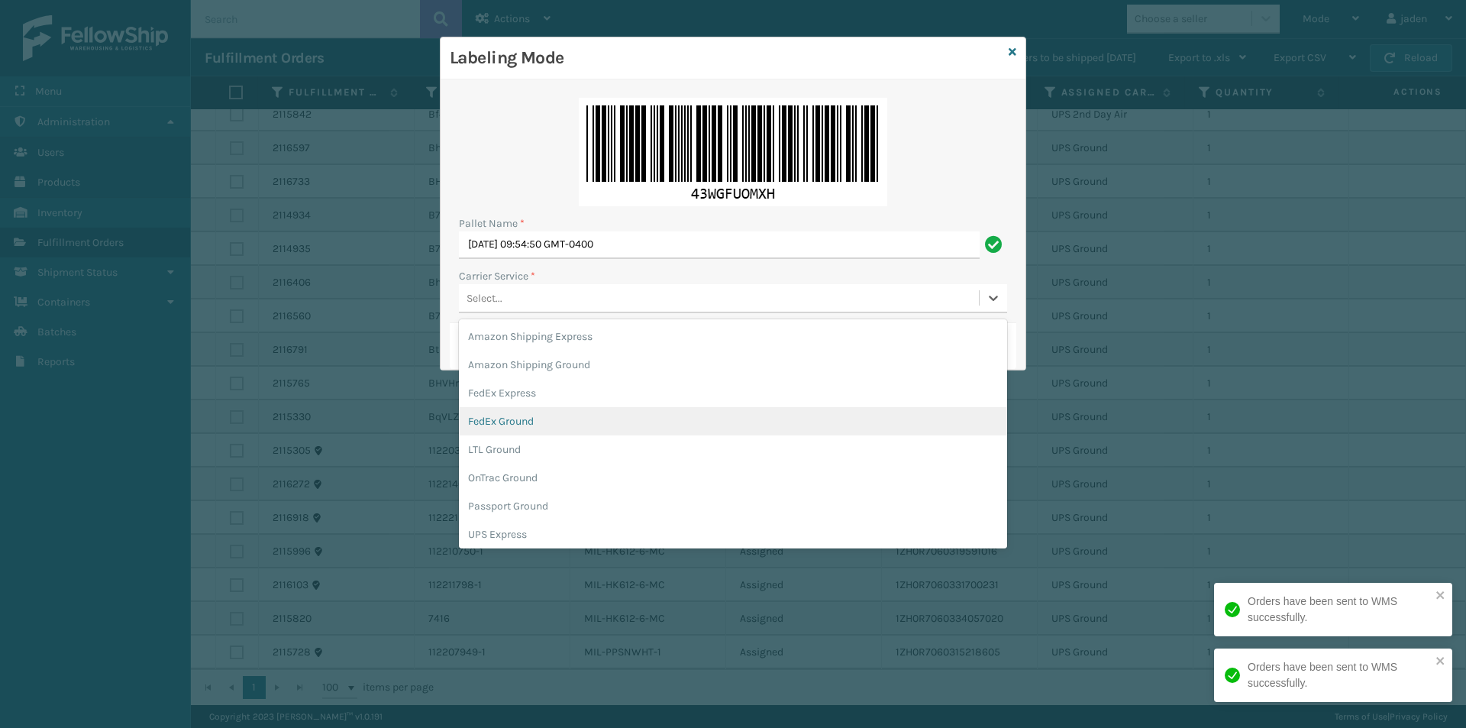
click at [512, 422] on div "FedEx Ground" at bounding box center [733, 421] width 548 height 28
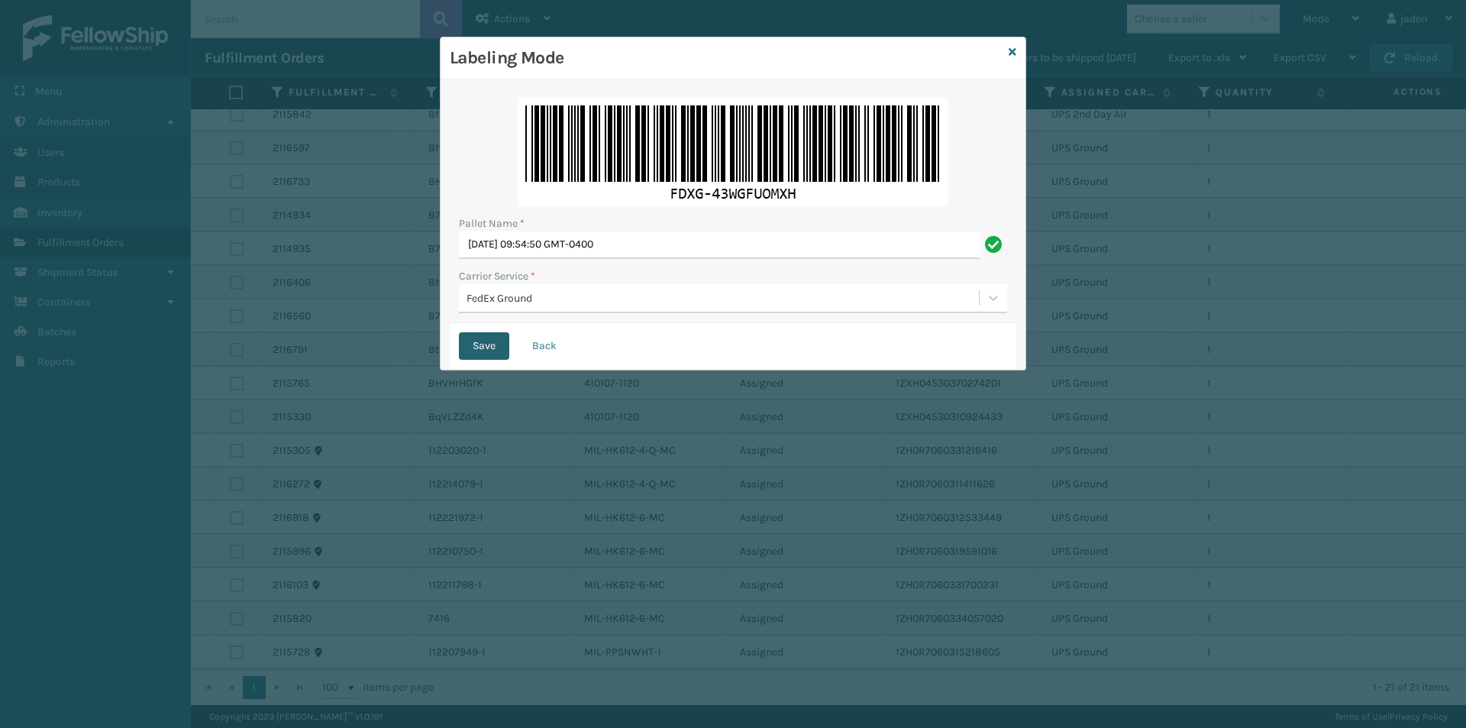
click at [477, 347] on button "Save" at bounding box center [484, 345] width 50 height 27
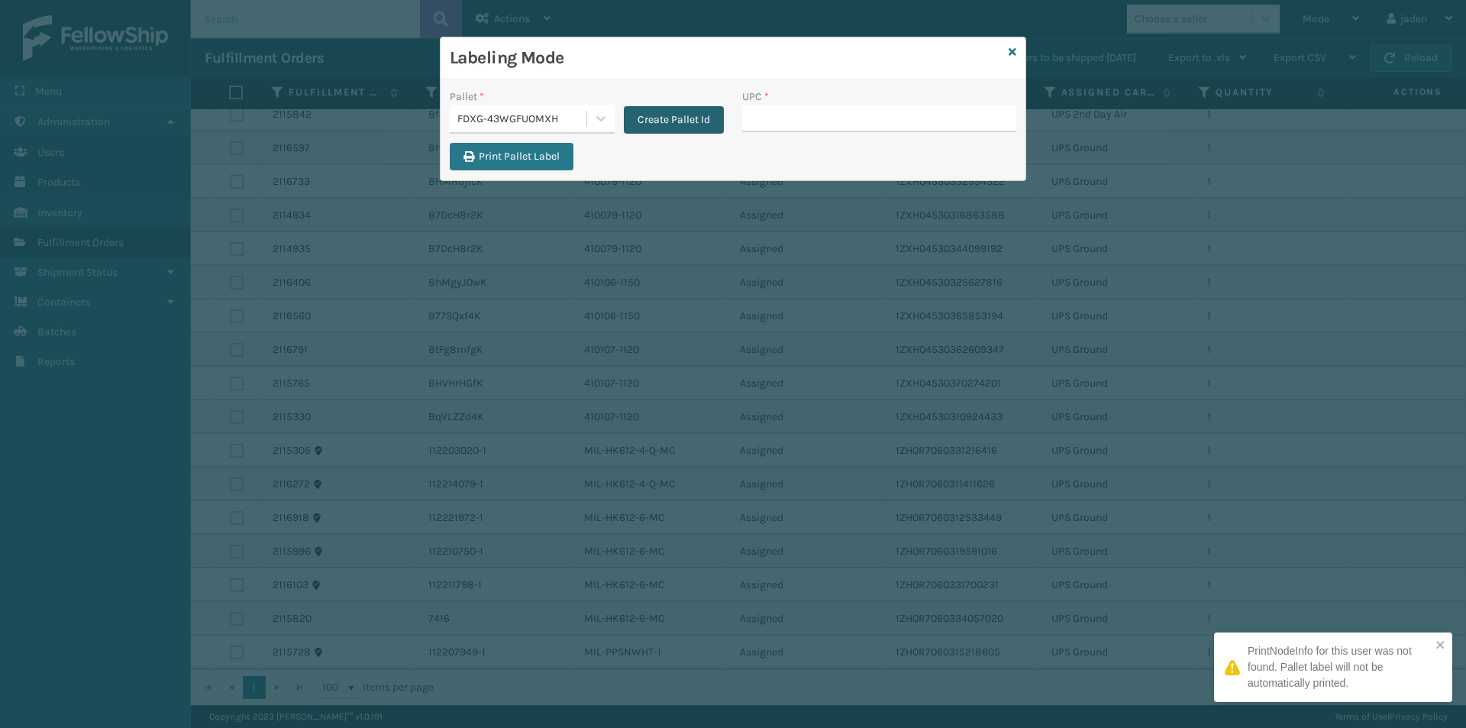
click at [689, 108] on button "Create Pallet Id" at bounding box center [674, 119] width 100 height 27
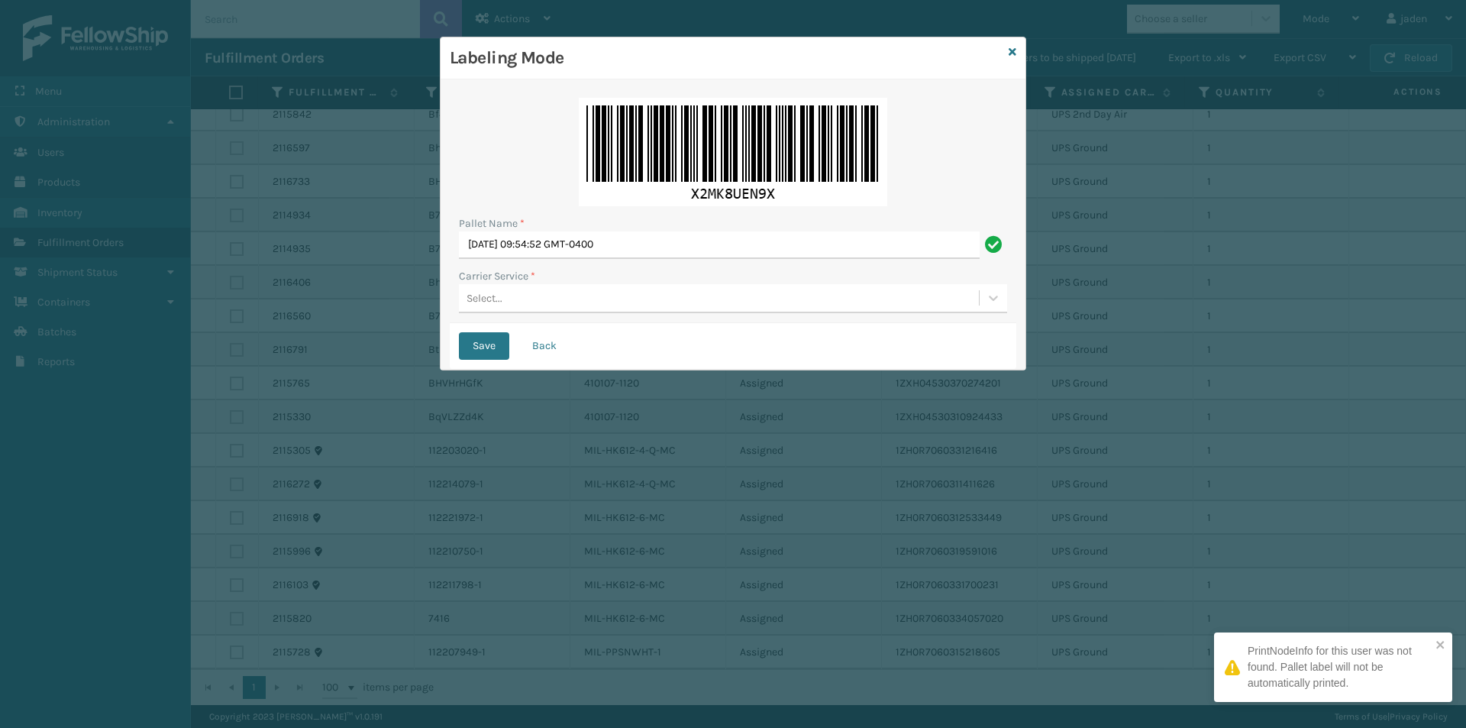
drag, startPoint x: 579, startPoint y: 283, endPoint x: 567, endPoint y: 323, distance: 42.3
click at [579, 284] on div "Carrier Service * Select..." at bounding box center [733, 290] width 548 height 45
click at [559, 309] on div "Select..." at bounding box center [719, 298] width 520 height 25
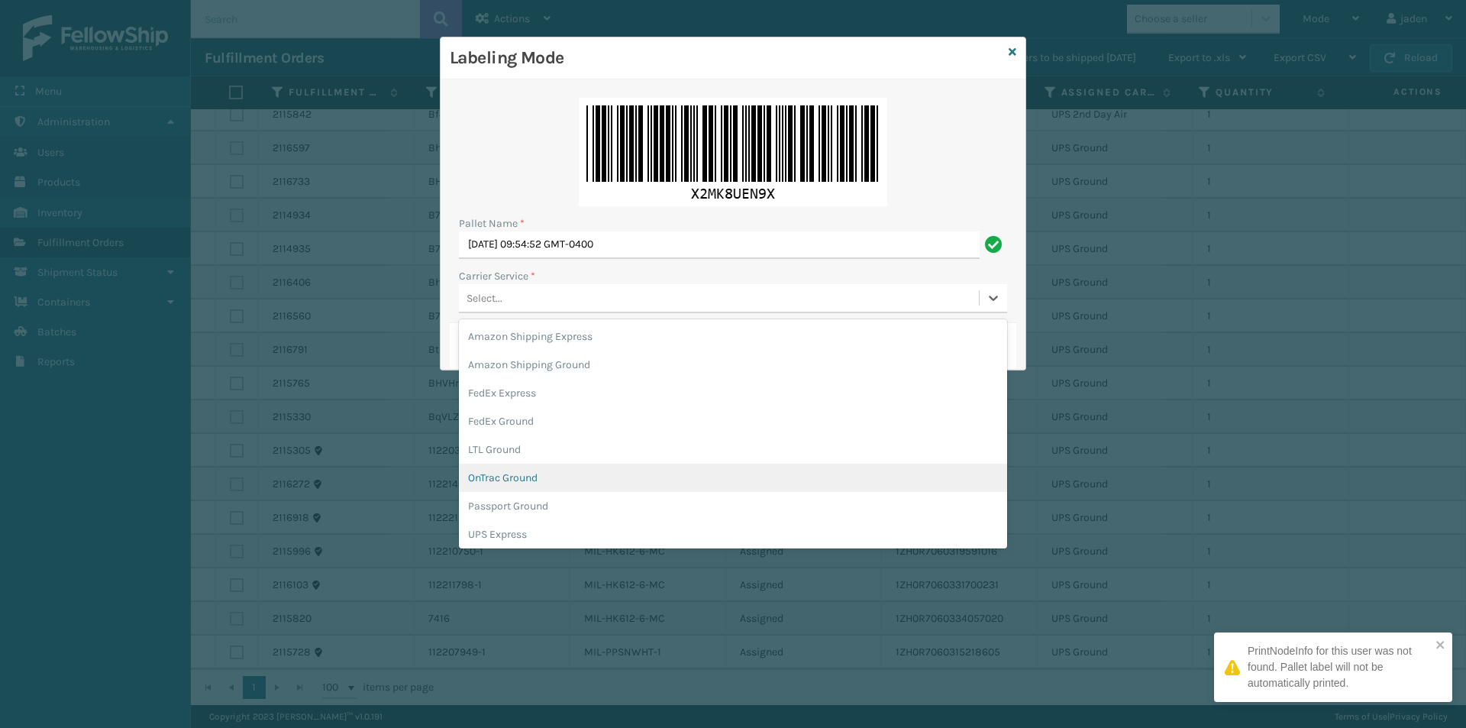
scroll to position [88, 0]
click at [486, 470] on div "UPS Ground" at bounding box center [733, 474] width 548 height 28
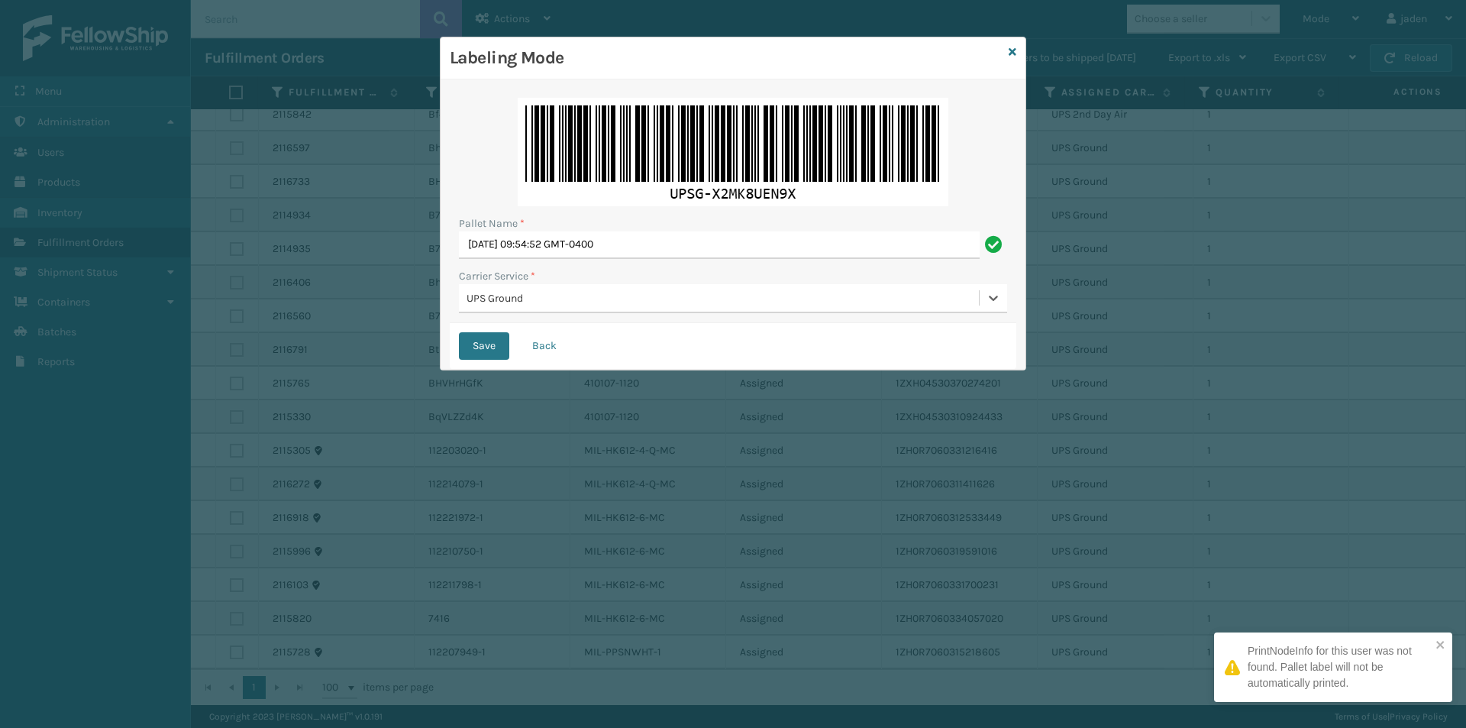
click at [479, 331] on div "Save Back" at bounding box center [733, 346] width 567 height 46
click at [479, 333] on button "Save" at bounding box center [484, 345] width 50 height 27
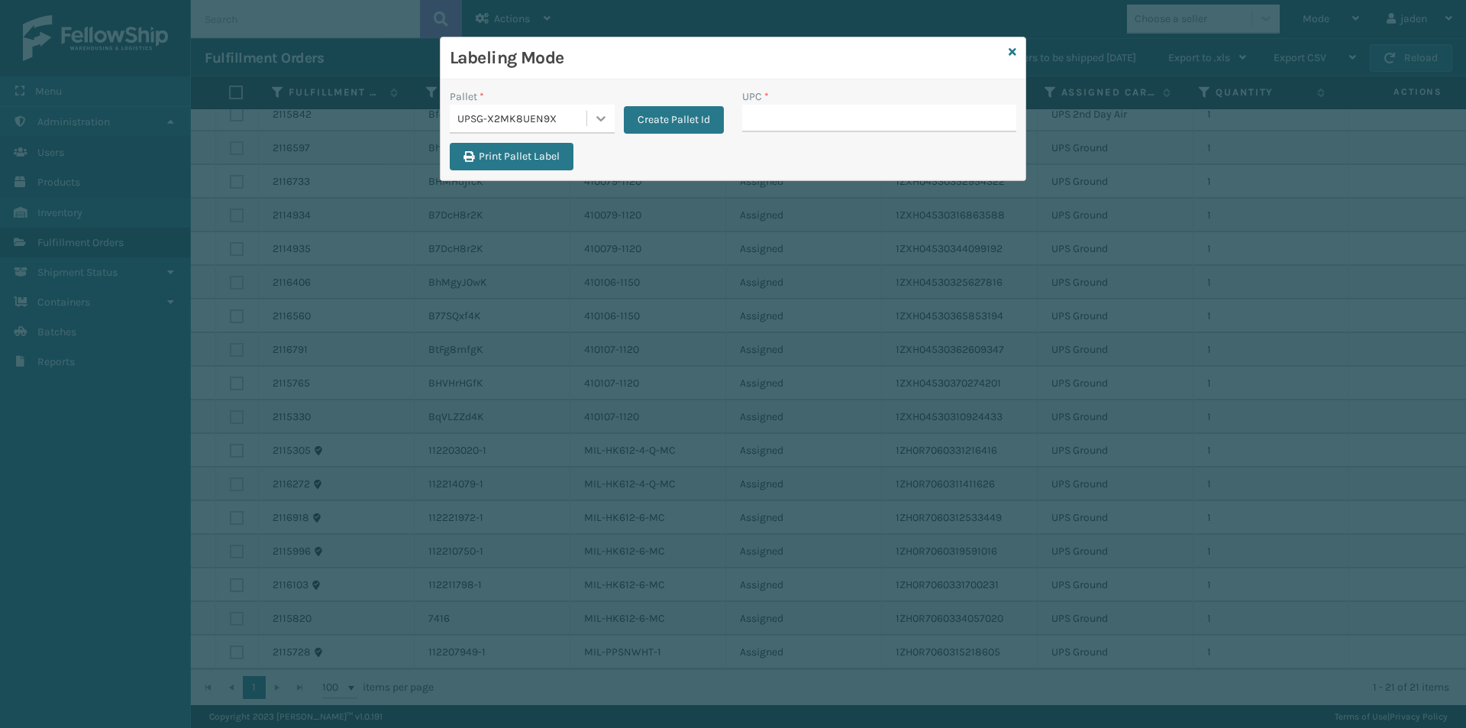
click at [593, 122] on icon at bounding box center [600, 118] width 15 height 15
click at [475, 165] on div "FDXG-43WGFUOMXH" at bounding box center [532, 160] width 165 height 35
click at [834, 128] on input "UPC *" at bounding box center [879, 118] width 274 height 27
type input "080313074509"
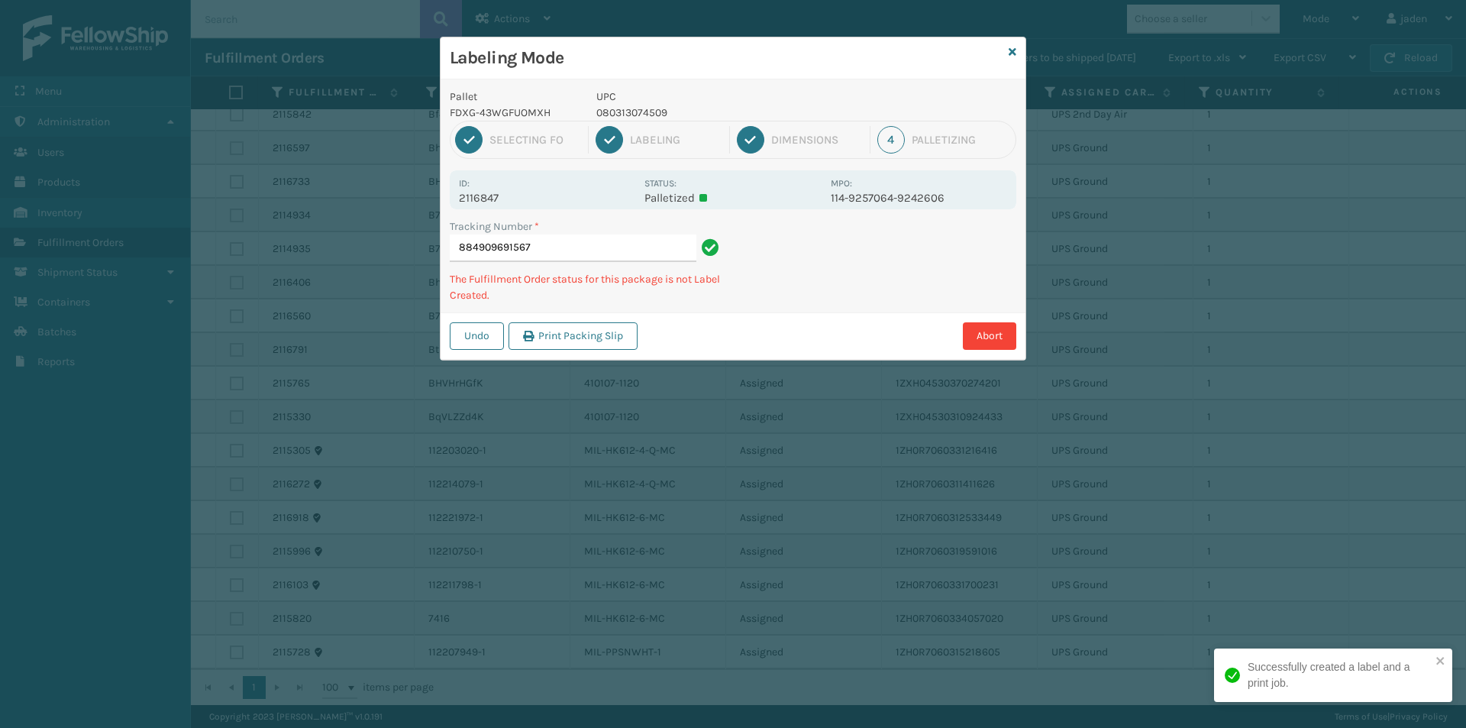
click at [637, 108] on p "080313074509" at bounding box center [708, 113] width 225 height 16
copy p "080313074509"
drag, startPoint x: 924, startPoint y: 302, endPoint x: 906, endPoint y: 270, distance: 36.6
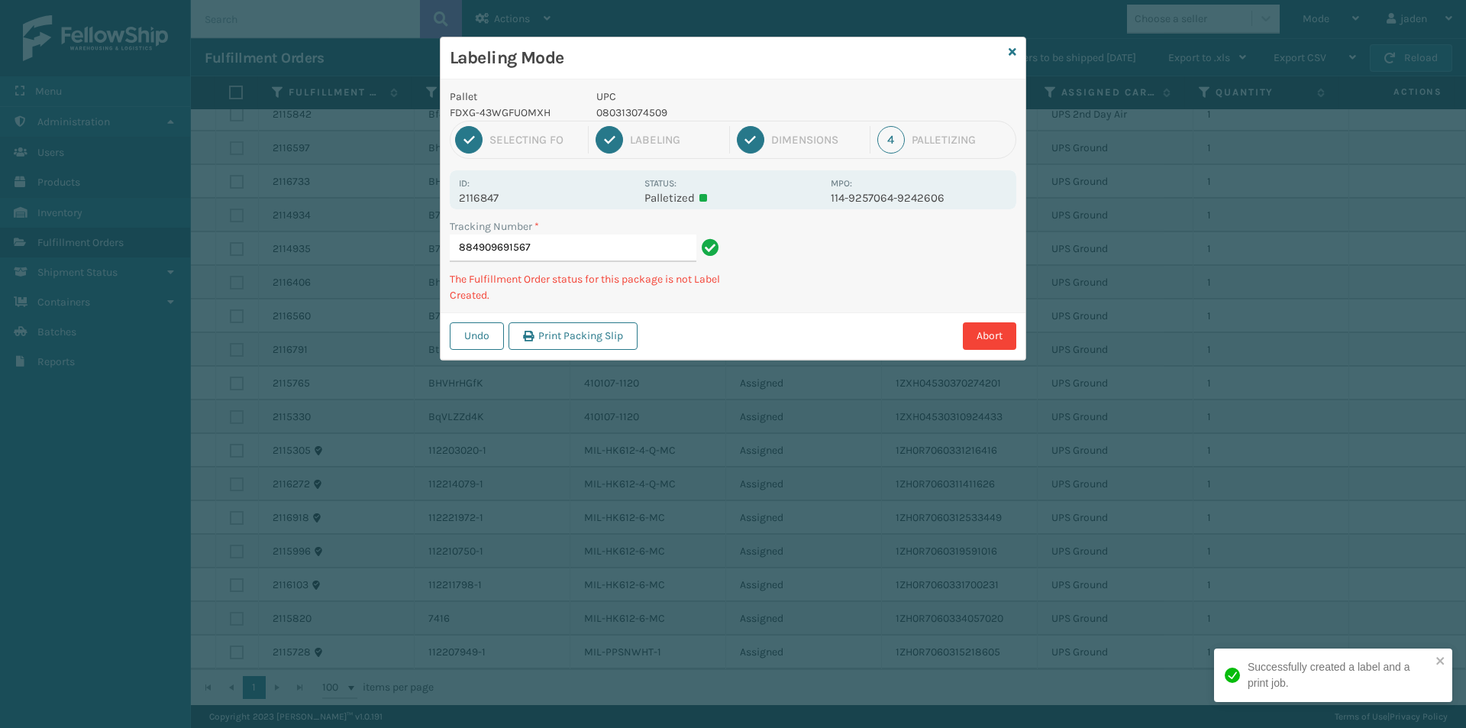
click at [832, 322] on div "Undo Print Packing Slip Abort" at bounding box center [733, 335] width 585 height 47
drag, startPoint x: 912, startPoint y: 262, endPoint x: 885, endPoint y: 261, distance: 27.5
drag, startPoint x: 885, startPoint y: 261, endPoint x: 731, endPoint y: 315, distance: 162.5
click at [702, 327] on div "Abort" at bounding box center [829, 335] width 374 height 27
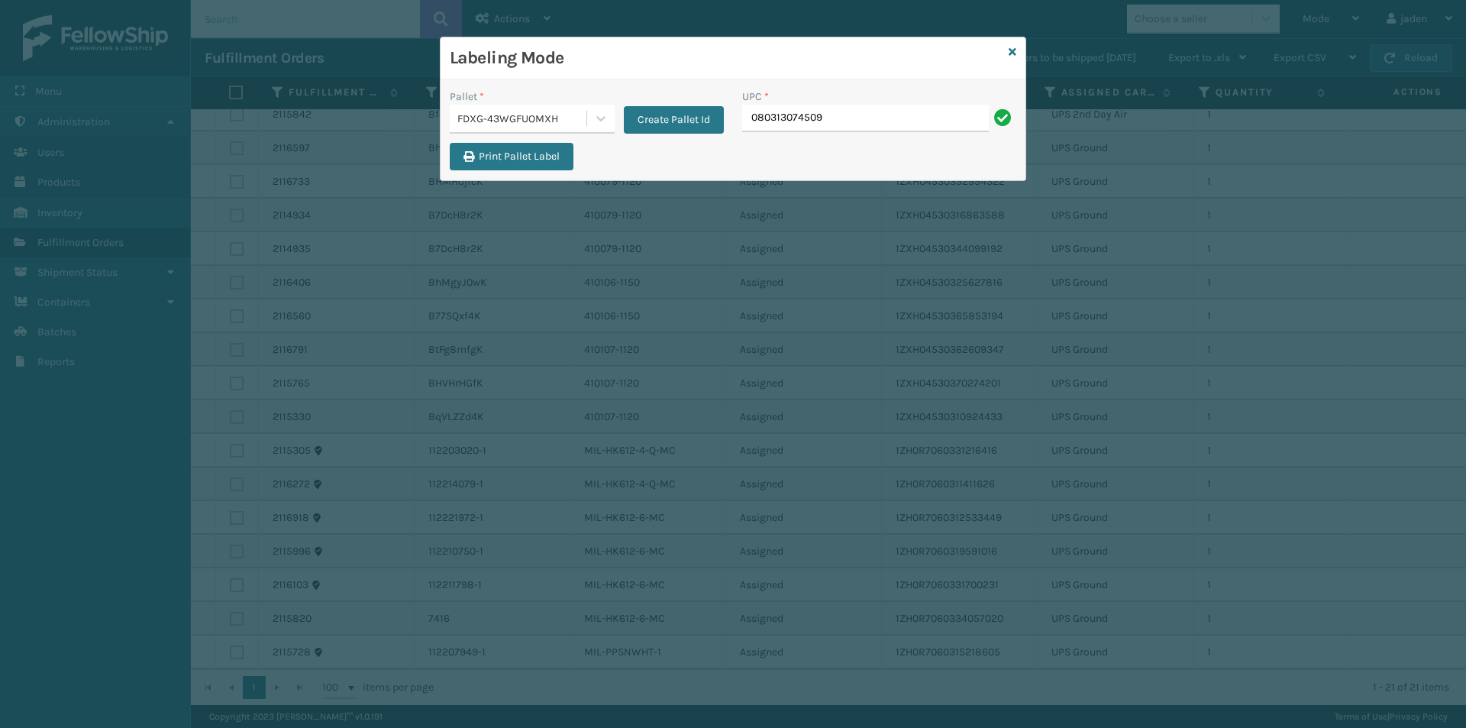
type input "080313074509"
drag, startPoint x: 814, startPoint y: 98, endPoint x: 772, endPoint y: 121, distance: 47.8
paste input "080313074509"
type input "080313074509"
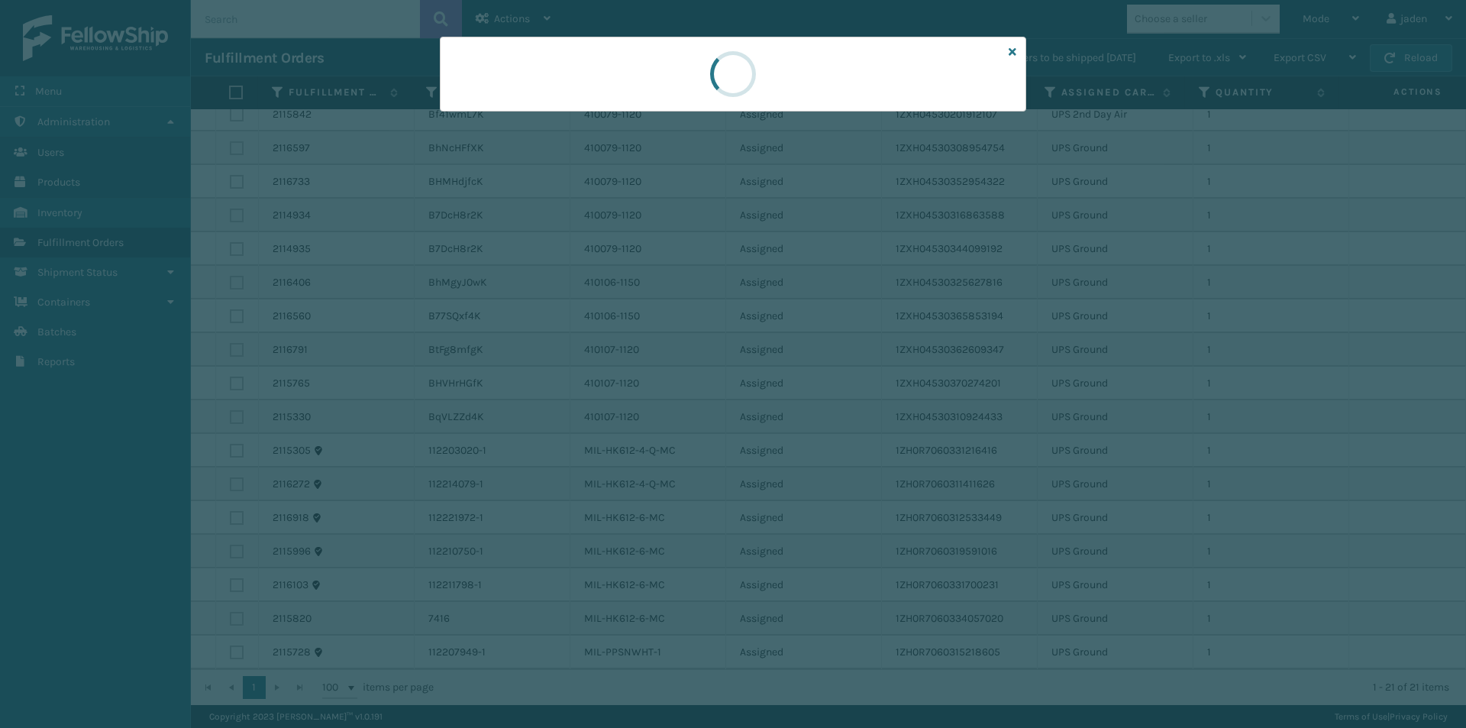
drag, startPoint x: 856, startPoint y: 65, endPoint x: 693, endPoint y: 90, distance: 165.3
click at [693, 90] on div at bounding box center [733, 74] width 586 height 75
drag, startPoint x: 764, startPoint y: 56, endPoint x: 919, endPoint y: 73, distance: 155.2
click at [667, 73] on div at bounding box center [733, 74] width 586 height 75
drag, startPoint x: 914, startPoint y: 73, endPoint x: 870, endPoint y: 73, distance: 44.3
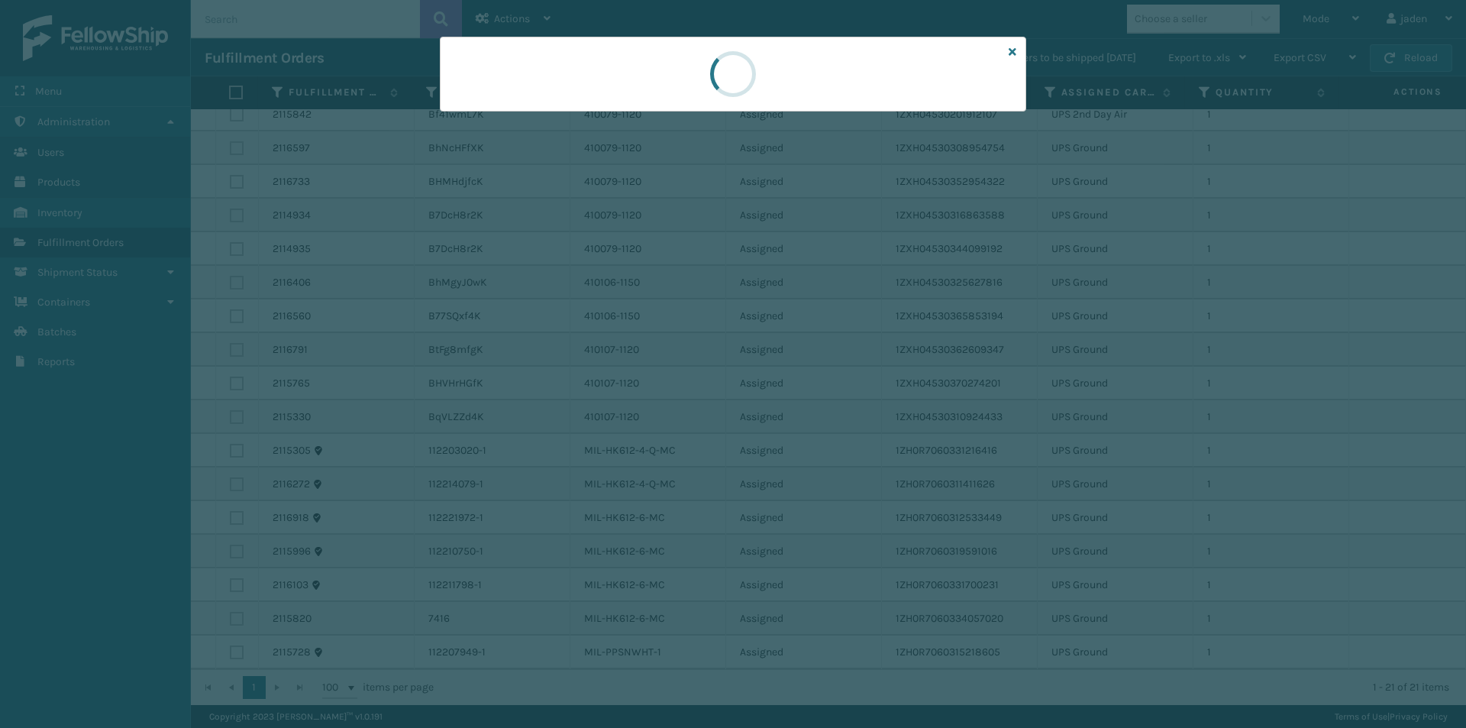
drag, startPoint x: 870, startPoint y: 73, endPoint x: 828, endPoint y: 73, distance: 41.2
click at [583, 73] on div at bounding box center [733, 74] width 586 height 75
drag, startPoint x: 890, startPoint y: 73, endPoint x: 848, endPoint y: 63, distance: 42.2
click at [660, 76] on div at bounding box center [733, 74] width 586 height 75
drag, startPoint x: 848, startPoint y: 63, endPoint x: 657, endPoint y: 84, distance: 192.0
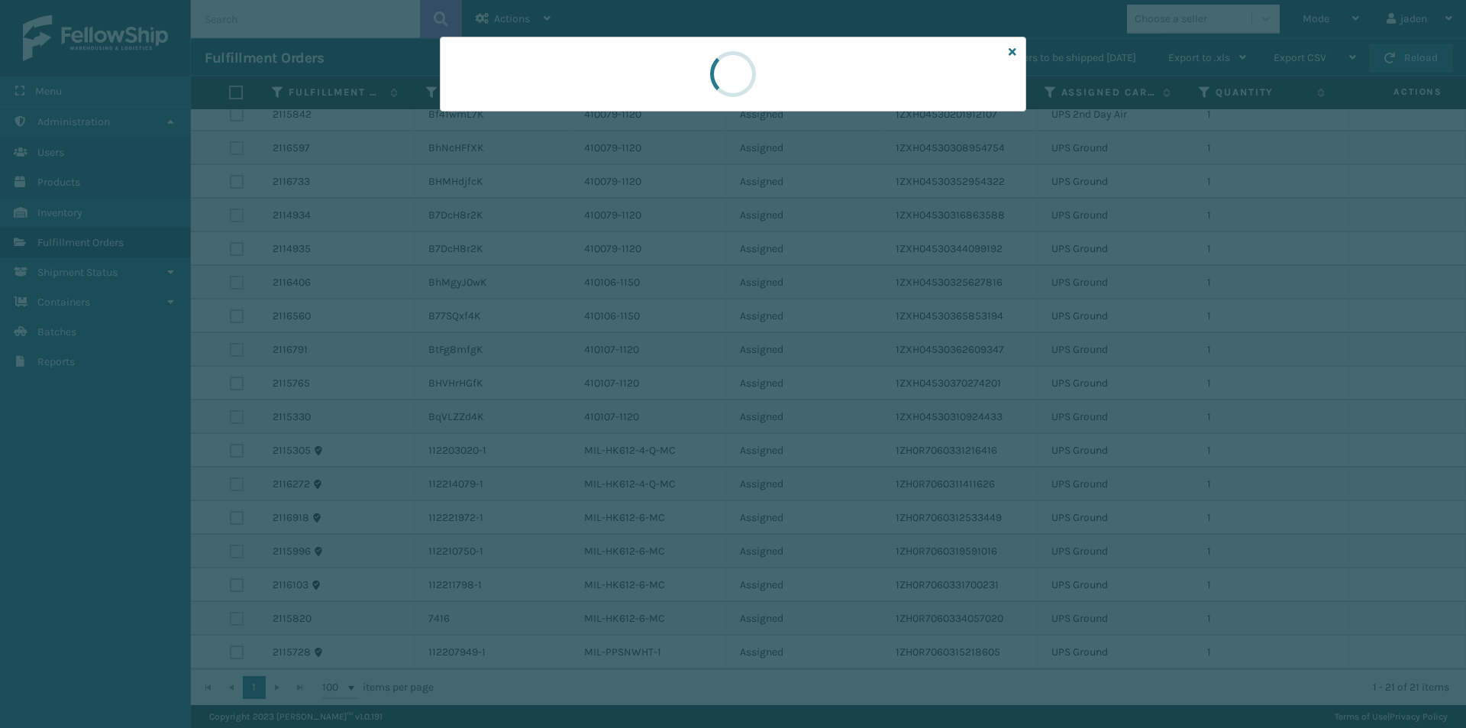
drag, startPoint x: 657, startPoint y: 84, endPoint x: 889, endPoint y: 83, distance: 231.3
click at [678, 84] on div at bounding box center [733, 74] width 586 height 75
drag, startPoint x: 889, startPoint y: 83, endPoint x: 857, endPoint y: 82, distance: 31.3
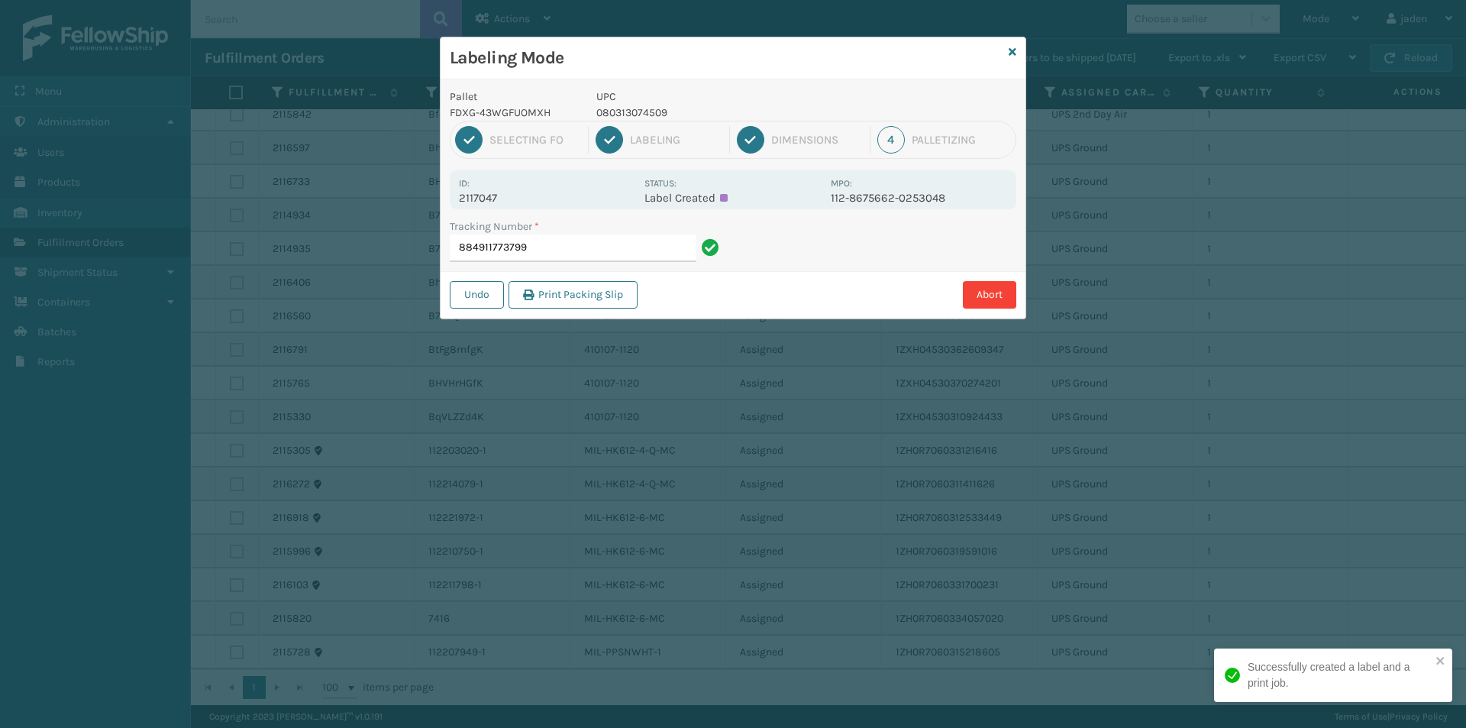
drag, startPoint x: 857, startPoint y: 82, endPoint x: 842, endPoint y: 82, distance: 15.3
click at [657, 76] on div "Labeling Mode" at bounding box center [733, 58] width 585 height 42
drag, startPoint x: 842, startPoint y: 82, endPoint x: 811, endPoint y: 82, distance: 31.3
click at [678, 79] on div "Pallet FDXG-43WGFUOMXH UPC 080313074509 1 Selecting FO 2 Labeling 3 Dimensions …" at bounding box center [733, 198] width 585 height 239
click at [572, 251] on input "884911773799" at bounding box center [573, 247] width 247 height 27
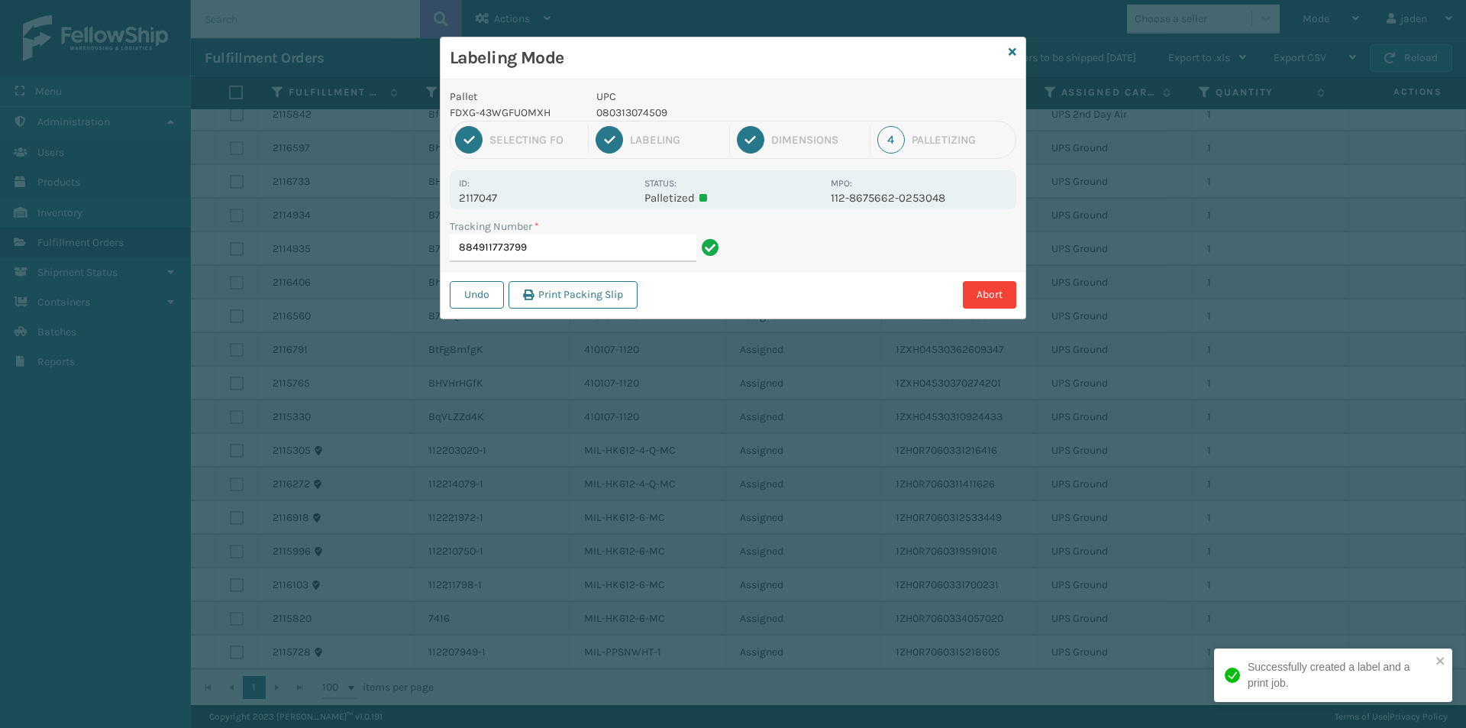
click at [638, 109] on p "080313074509" at bounding box center [708, 113] width 225 height 16
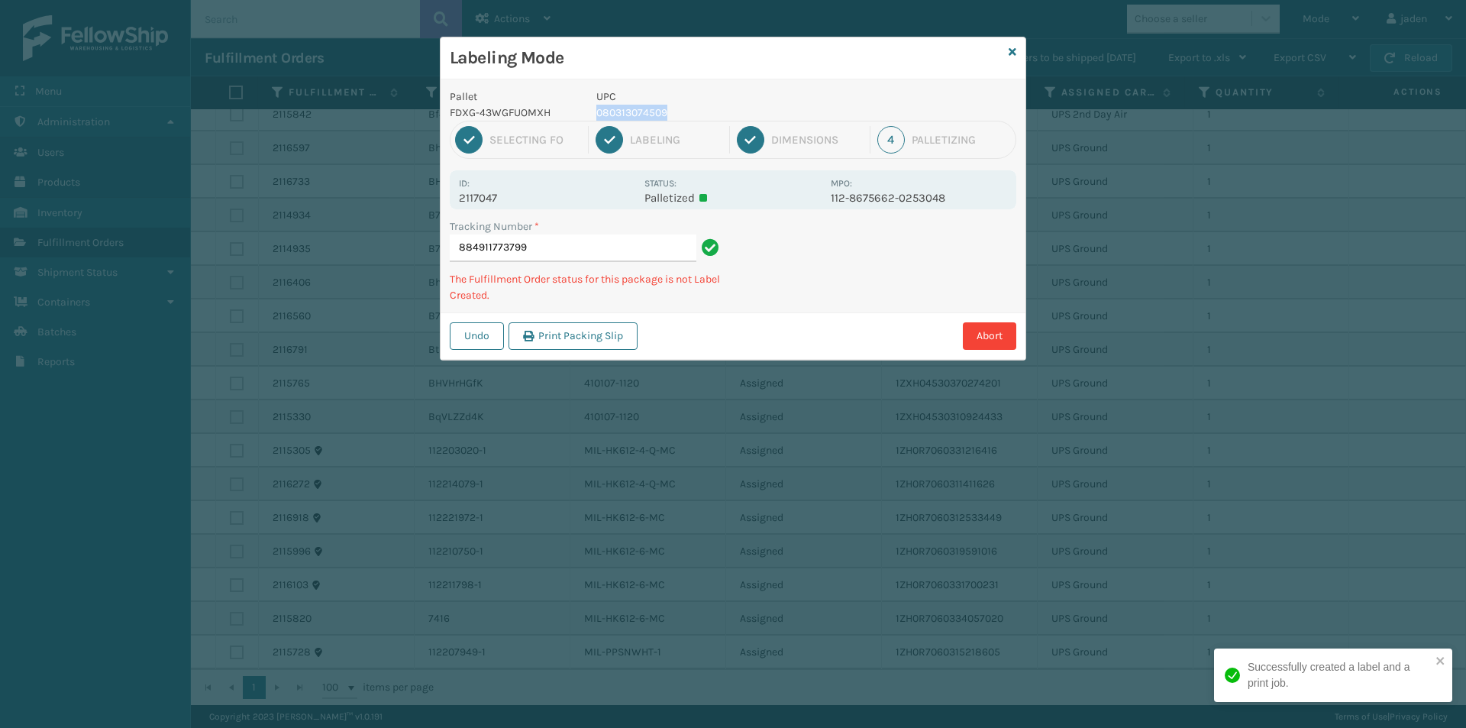
click at [638, 109] on p "080313074509" at bounding box center [708, 113] width 225 height 16
copy p "080313074509"
drag, startPoint x: 884, startPoint y: 251, endPoint x: 800, endPoint y: 282, distance: 89.4
click at [800, 282] on div "Tracking Number * 884911773799 The Fulfillment Order status for this package is…" at bounding box center [733, 265] width 585 height 94
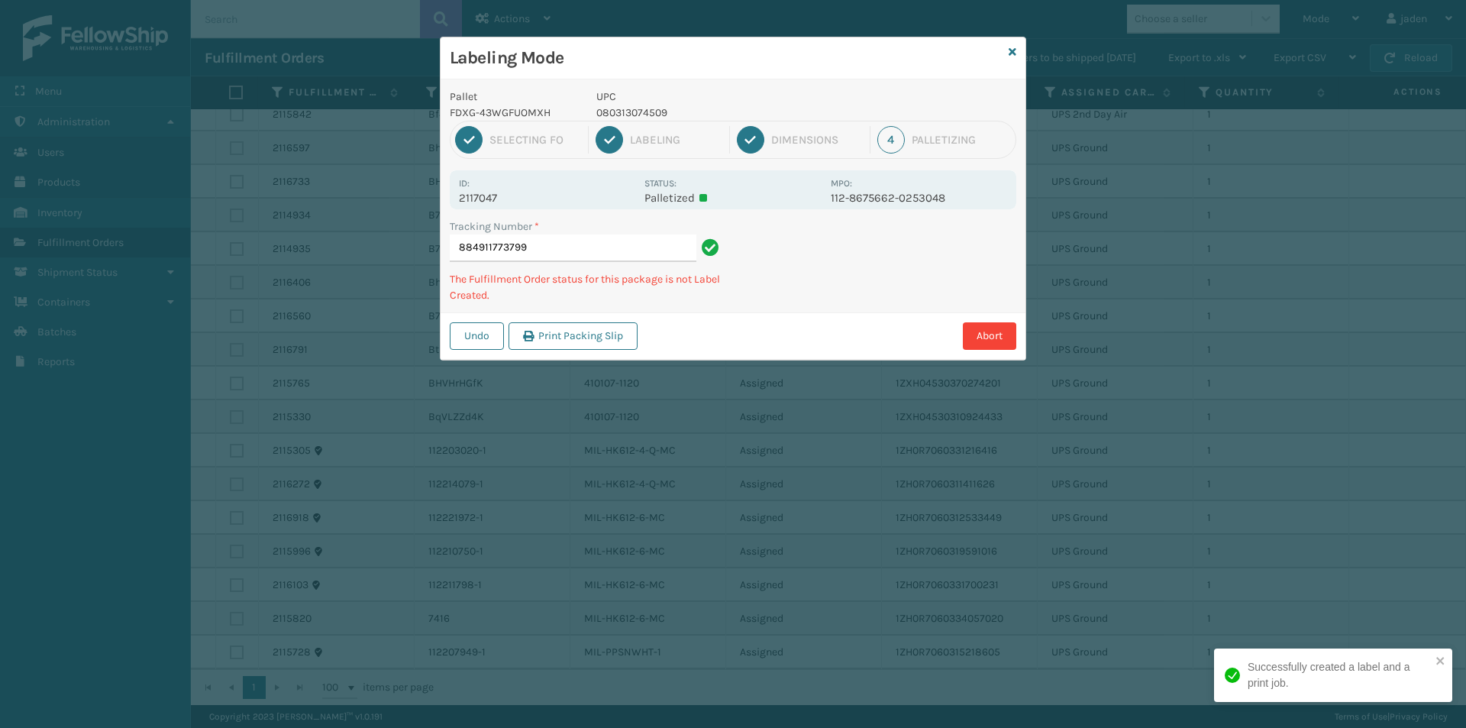
drag, startPoint x: 886, startPoint y: 246, endPoint x: 816, endPoint y: 272, distance: 74.2
click at [735, 310] on div "Tracking Number * 884911773799 The Fulfillment Order status for this package is…" at bounding box center [733, 265] width 585 height 94
drag, startPoint x: 856, startPoint y: 261, endPoint x: 845, endPoint y: 261, distance: 10.7
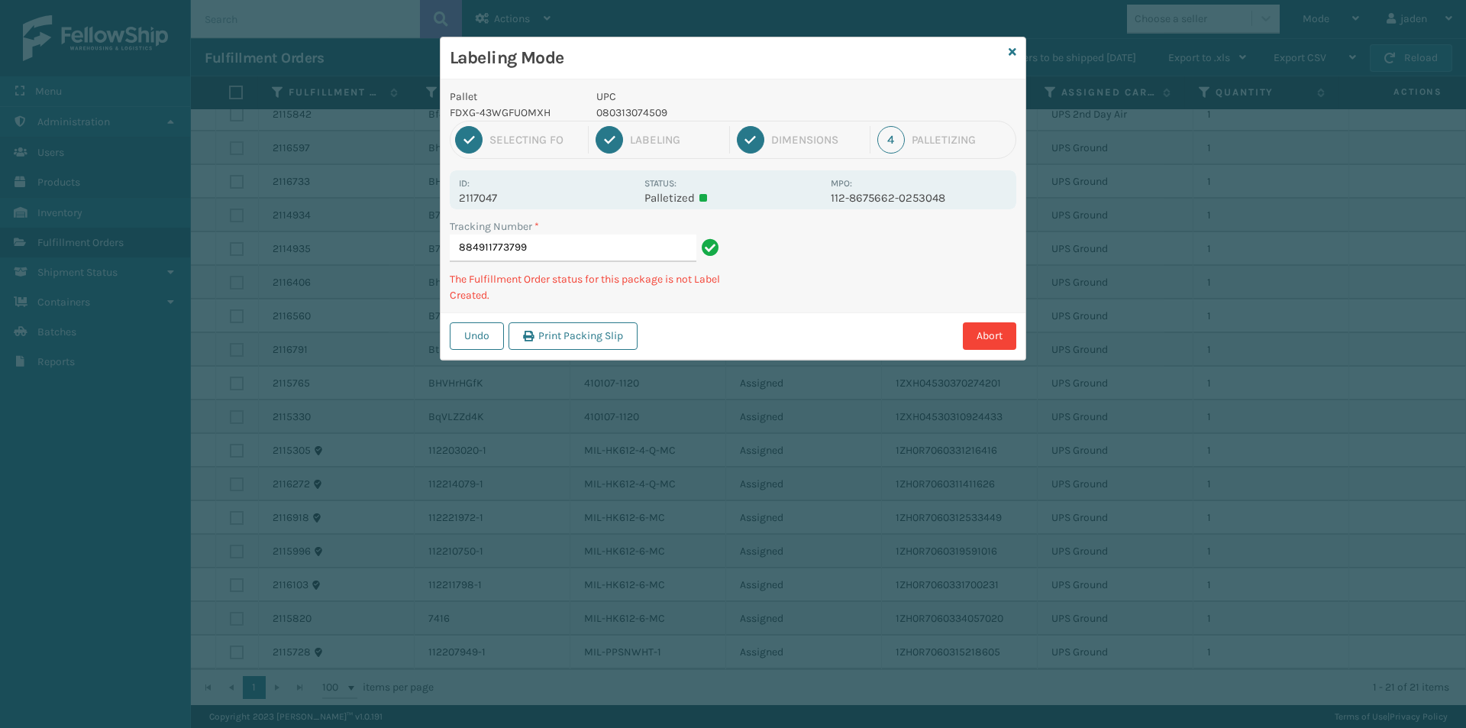
drag, startPoint x: 845, startPoint y: 261, endPoint x: 789, endPoint y: 266, distance: 56.8
click at [757, 284] on div "Tracking Number * 884911773799 The Fulfillment Order status for this package is…" at bounding box center [733, 265] width 585 height 94
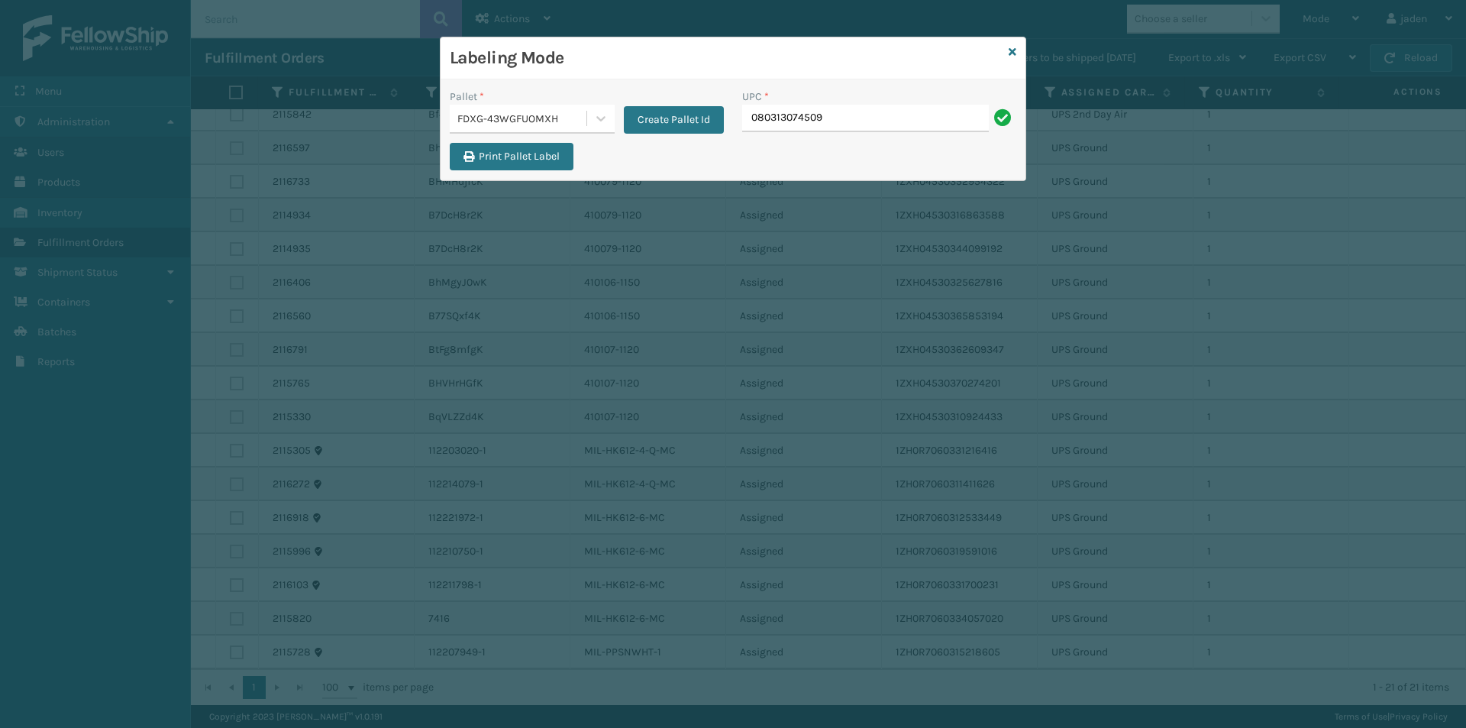
type input "080313074509"
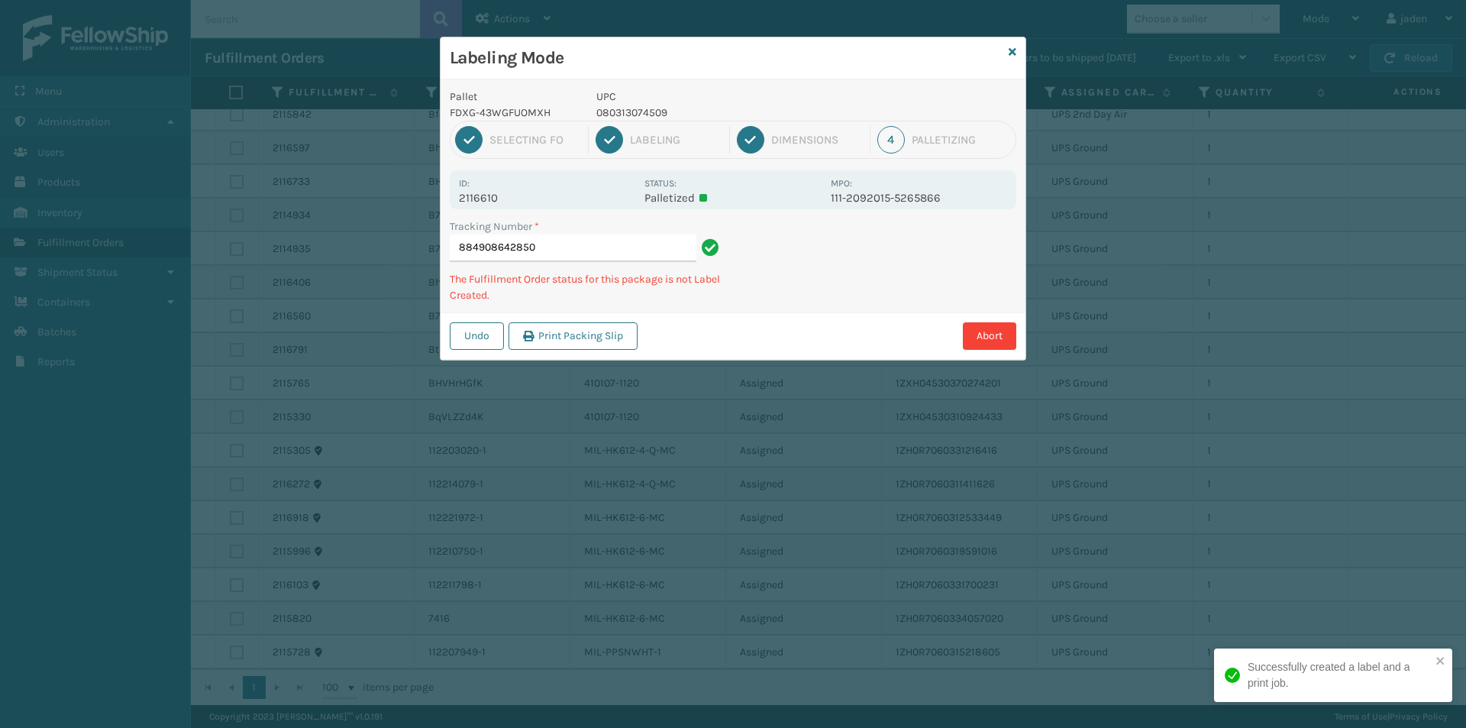
click at [657, 112] on p "080313074509" at bounding box center [708, 113] width 225 height 16
copy p "080313074509"
drag, startPoint x: 906, startPoint y: 259, endPoint x: 780, endPoint y: 329, distance: 144.2
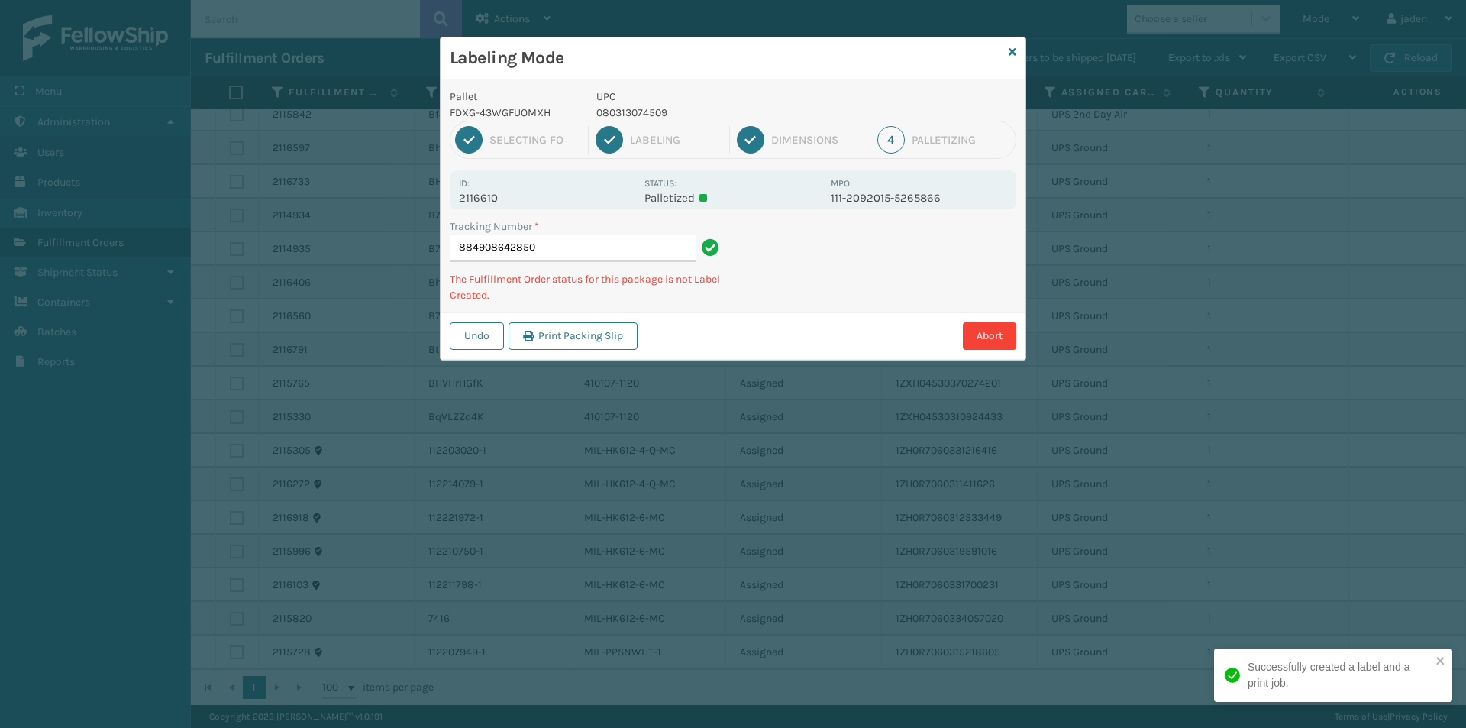
click at [770, 343] on div "Abort" at bounding box center [829, 335] width 374 height 27
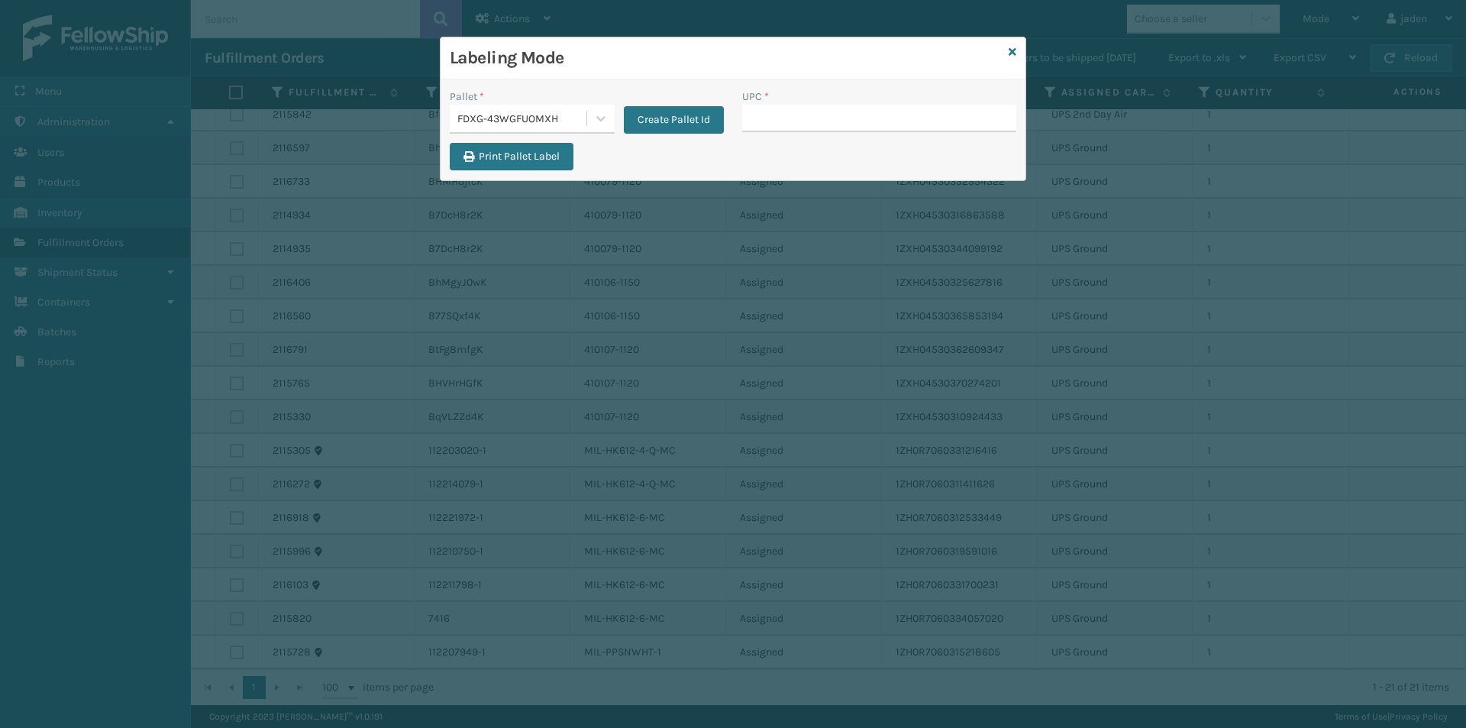
drag, startPoint x: 830, startPoint y: 113, endPoint x: 779, endPoint y: 112, distance: 51.2
type input "080313074509"
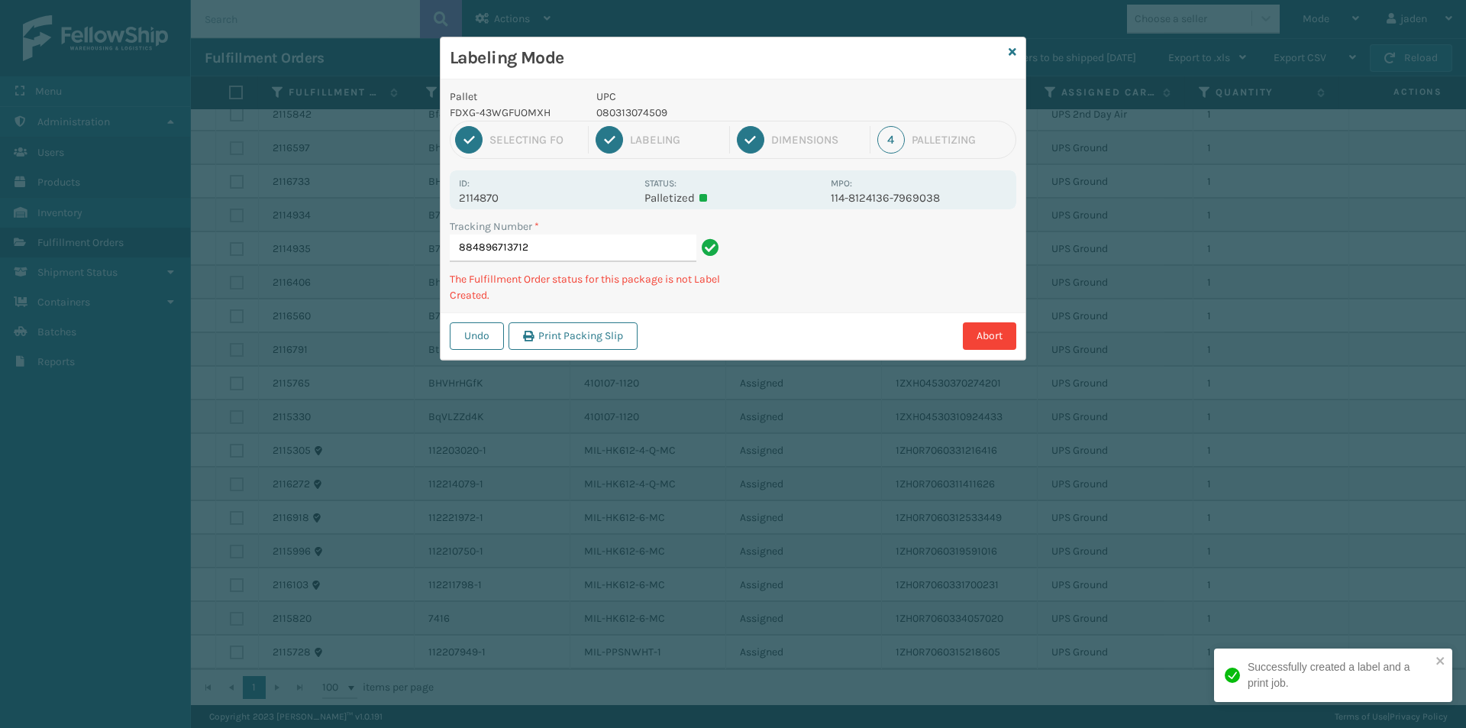
drag, startPoint x: 865, startPoint y: 276, endPoint x: 756, endPoint y: 321, distance: 118.1
click at [756, 321] on div "Undo Print Packing Slip Abort" at bounding box center [733, 335] width 585 height 47
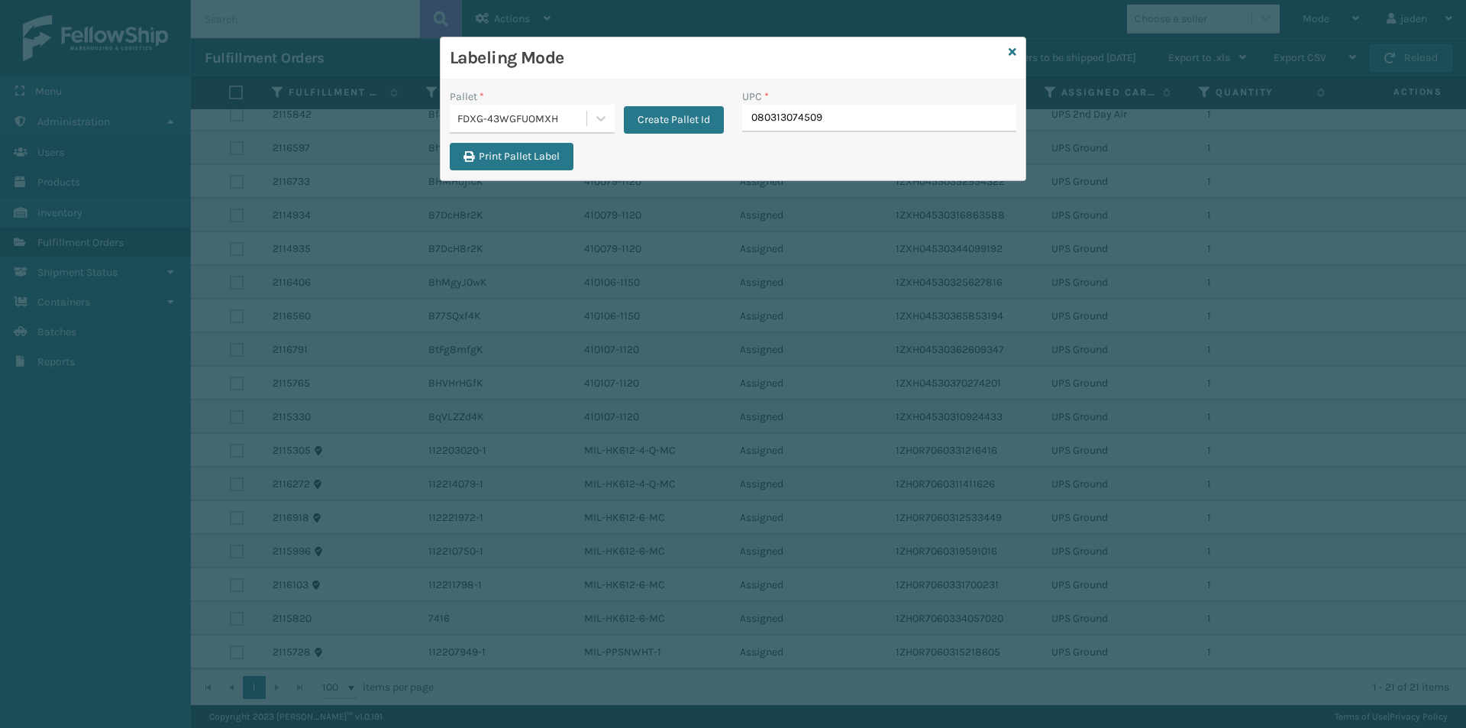
type input "080313074509"
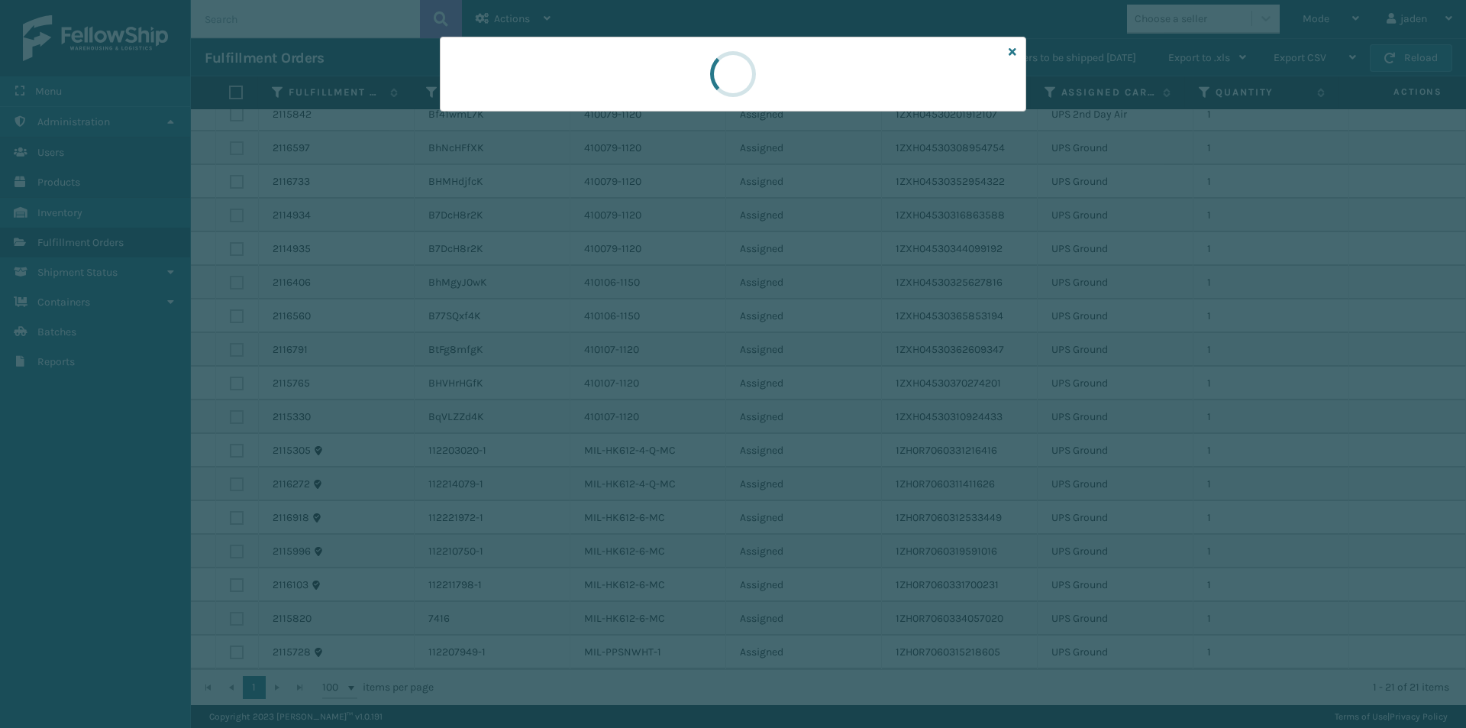
drag, startPoint x: 835, startPoint y: 81, endPoint x: 813, endPoint y: 80, distance: 22.2
drag, startPoint x: 813, startPoint y: 80, endPoint x: 949, endPoint y: 79, distance: 135.9
click at [629, 109] on div at bounding box center [733, 74] width 586 height 75
drag, startPoint x: 918, startPoint y: 67, endPoint x: 879, endPoint y: 63, distance: 39.2
drag, startPoint x: 879, startPoint y: 63, endPoint x: 789, endPoint y: 100, distance: 96.9
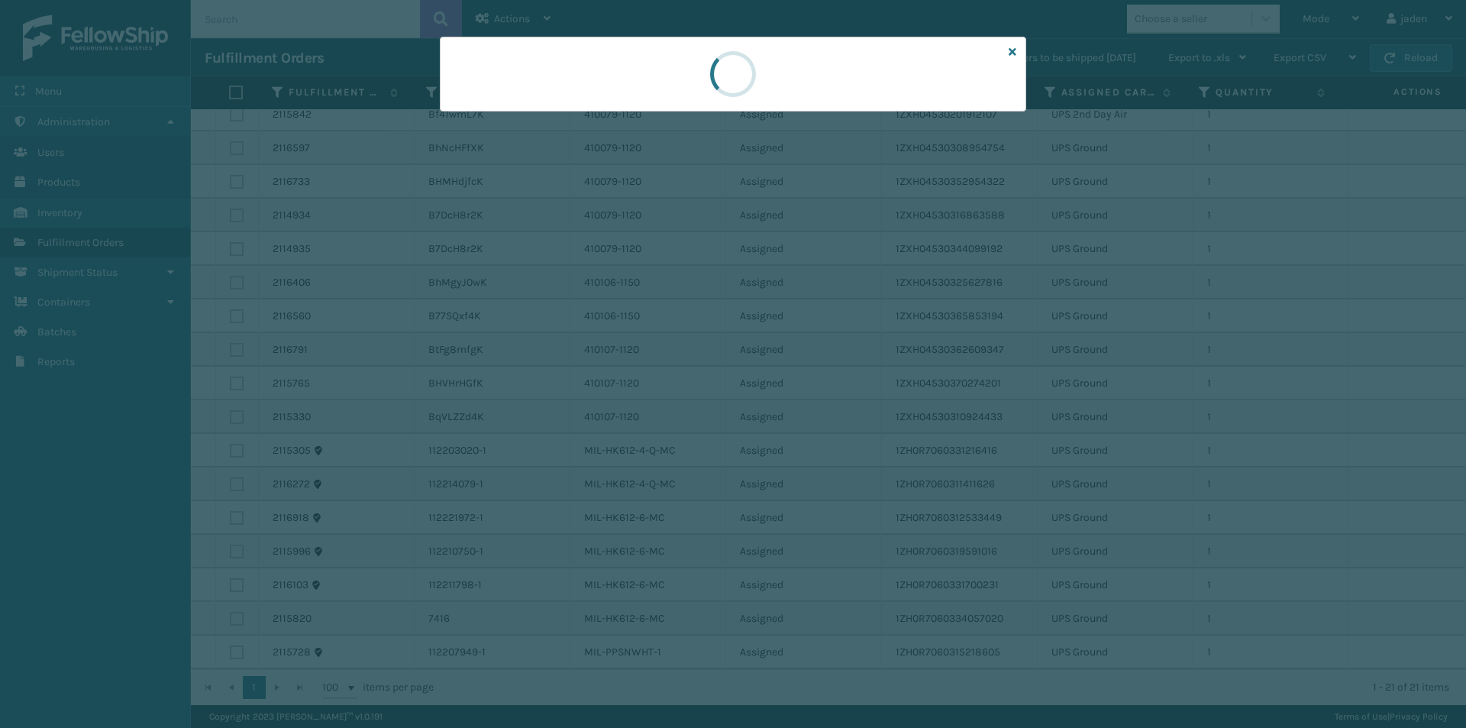
click at [639, 69] on div at bounding box center [733, 74] width 586 height 75
drag, startPoint x: 789, startPoint y: 100, endPoint x: 779, endPoint y: 98, distance: 10.9
drag, startPoint x: 779, startPoint y: 98, endPoint x: 862, endPoint y: 78, distance: 85.6
click at [678, 89] on div at bounding box center [733, 74] width 586 height 75
drag, startPoint x: 840, startPoint y: 77, endPoint x: 772, endPoint y: 80, distance: 68.0
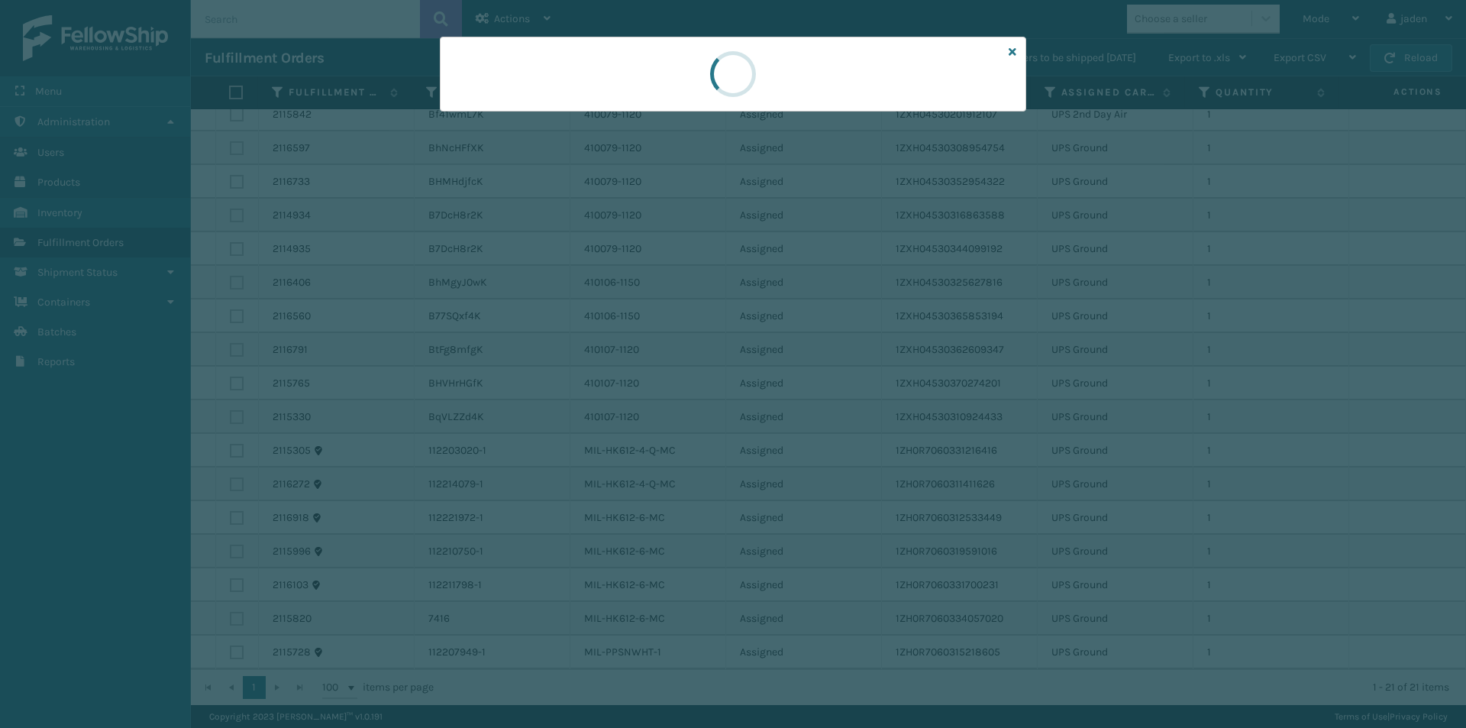
click at [667, 77] on div at bounding box center [733, 74] width 586 height 75
drag, startPoint x: 767, startPoint y: 80, endPoint x: 900, endPoint y: 92, distance: 134.1
click at [636, 91] on div at bounding box center [733, 74] width 586 height 75
drag, startPoint x: 826, startPoint y: 79, endPoint x: 902, endPoint y: 80, distance: 75.6
click at [715, 73] on div at bounding box center [733, 74] width 57 height 57
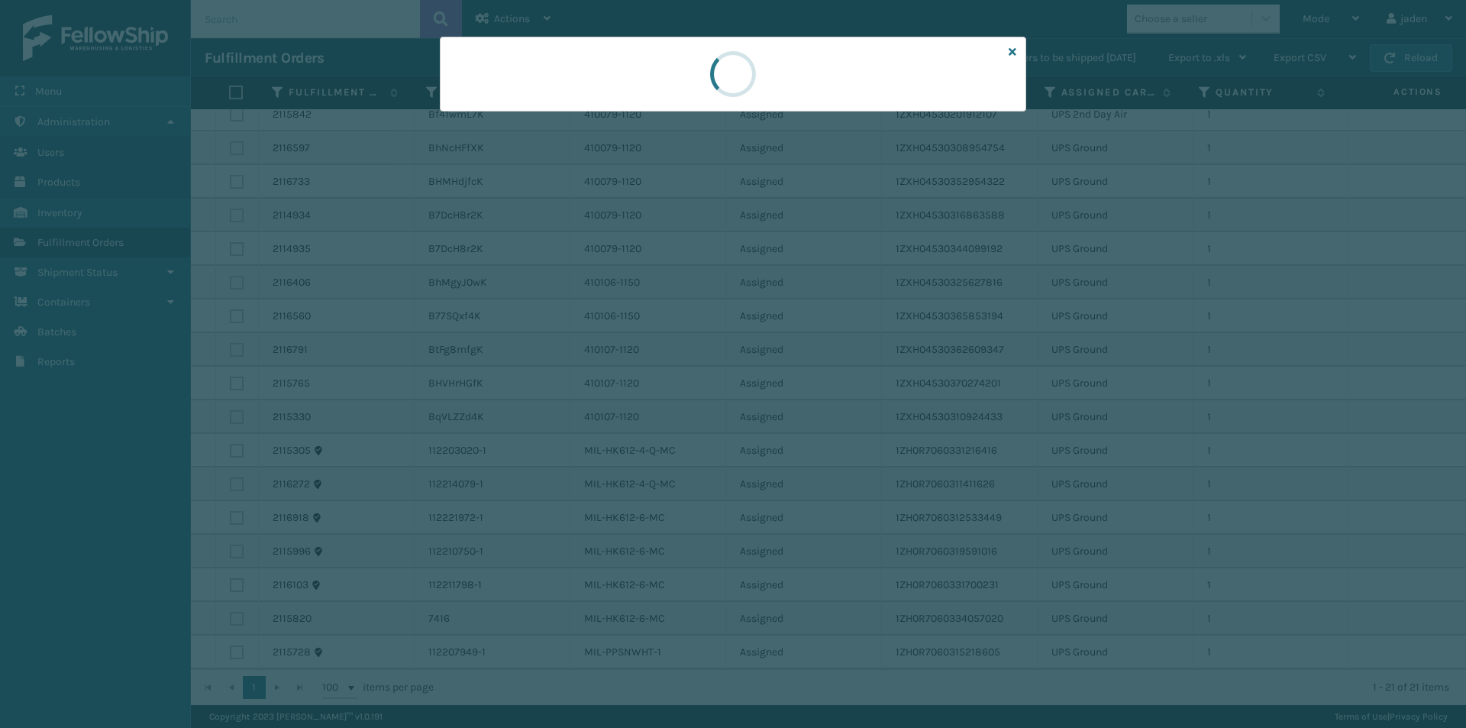
drag, startPoint x: 902, startPoint y: 80, endPoint x: 877, endPoint y: 72, distance: 26.6
drag, startPoint x: 877, startPoint y: 72, endPoint x: 823, endPoint y: 89, distance: 56.8
click at [677, 77] on div at bounding box center [733, 74] width 586 height 75
drag, startPoint x: 820, startPoint y: 89, endPoint x: 684, endPoint y: 86, distance: 135.9
click at [684, 86] on div at bounding box center [733, 74] width 586 height 75
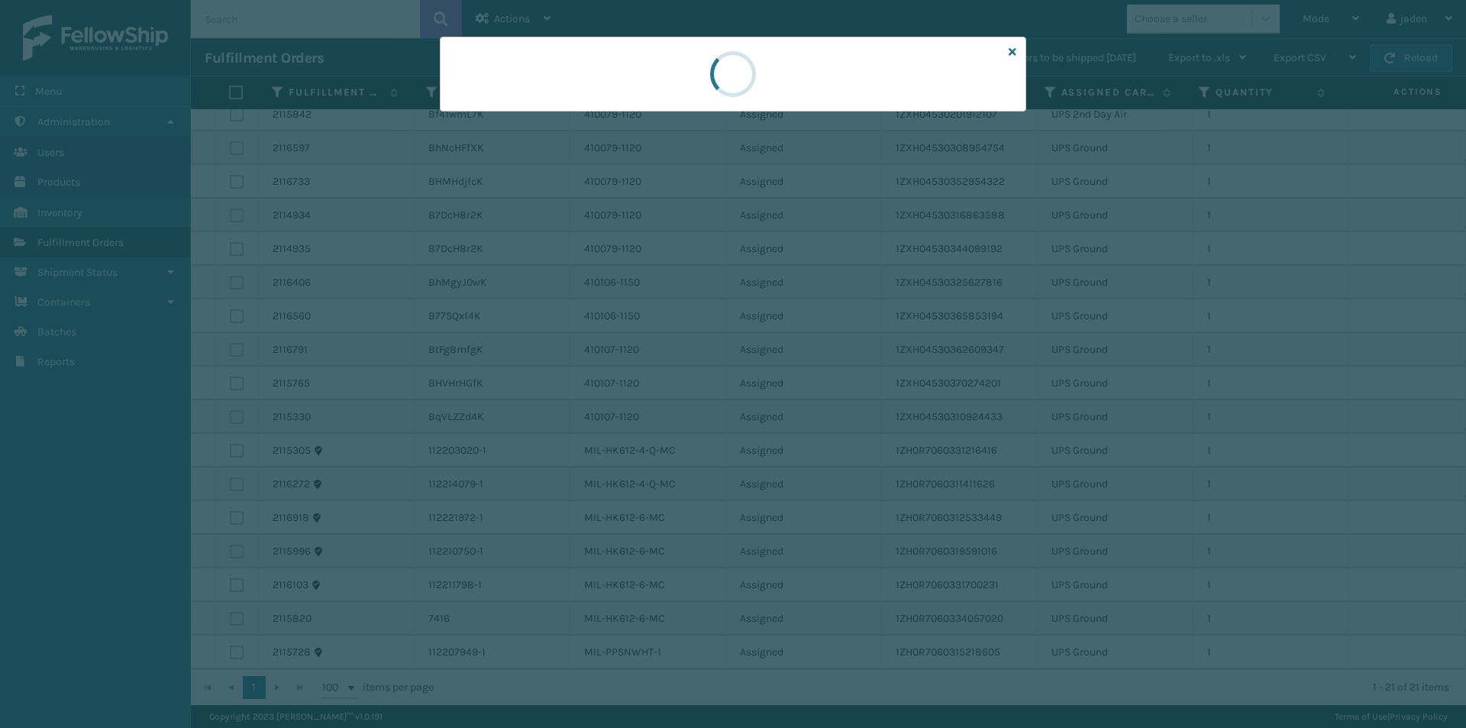
drag, startPoint x: 800, startPoint y: 82, endPoint x: 891, endPoint y: 72, distance: 91.5
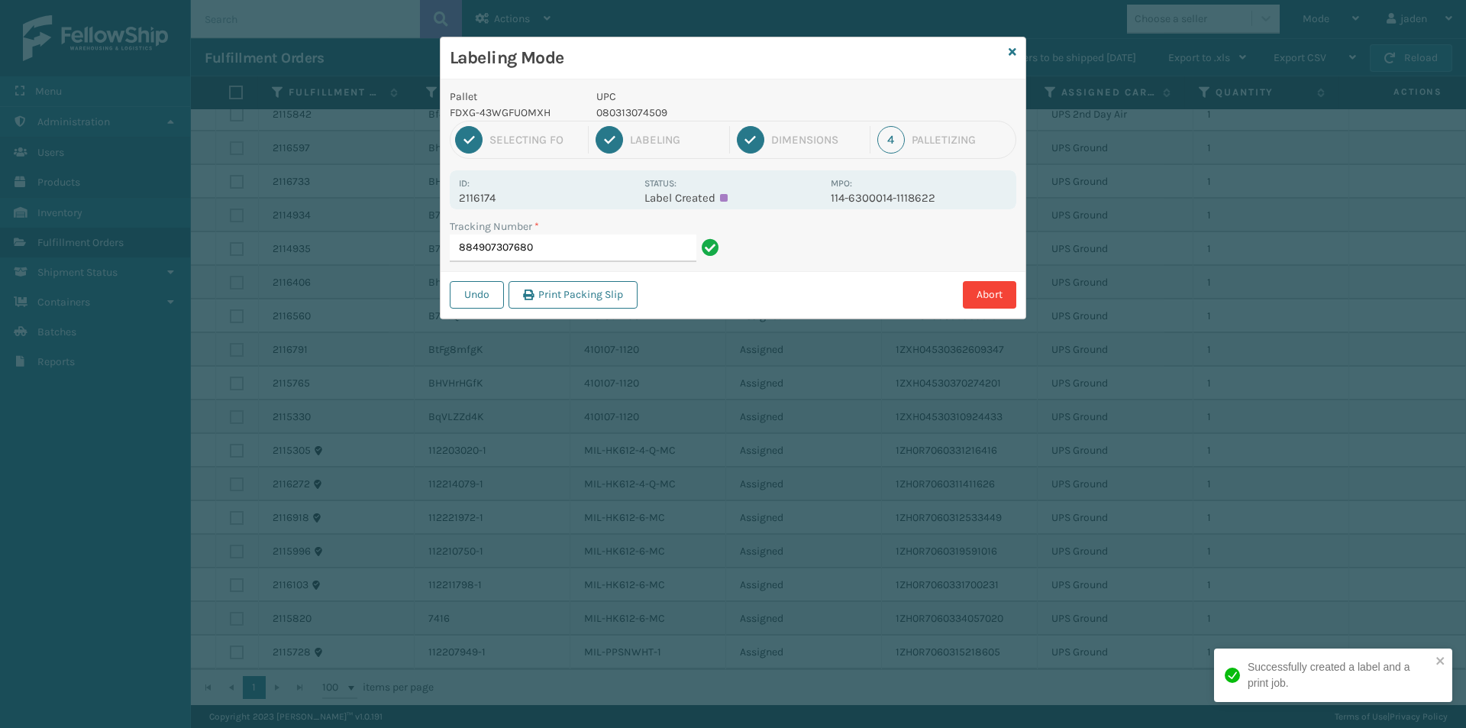
drag, startPoint x: 891, startPoint y: 72, endPoint x: 675, endPoint y: 91, distance: 216.9
click at [638, 113] on p "080313074509" at bounding box center [708, 113] width 225 height 16
click at [586, 252] on input "884907307680" at bounding box center [573, 247] width 247 height 27
drag, startPoint x: 1125, startPoint y: 207, endPoint x: 978, endPoint y: 264, distance: 158.1
click at [809, 321] on div "Labeling Mode Pallet FDXG-43WGFUOMXH UPC 080313074509 1 Selecting FO 2 Labeling…" at bounding box center [733, 364] width 1466 height 728
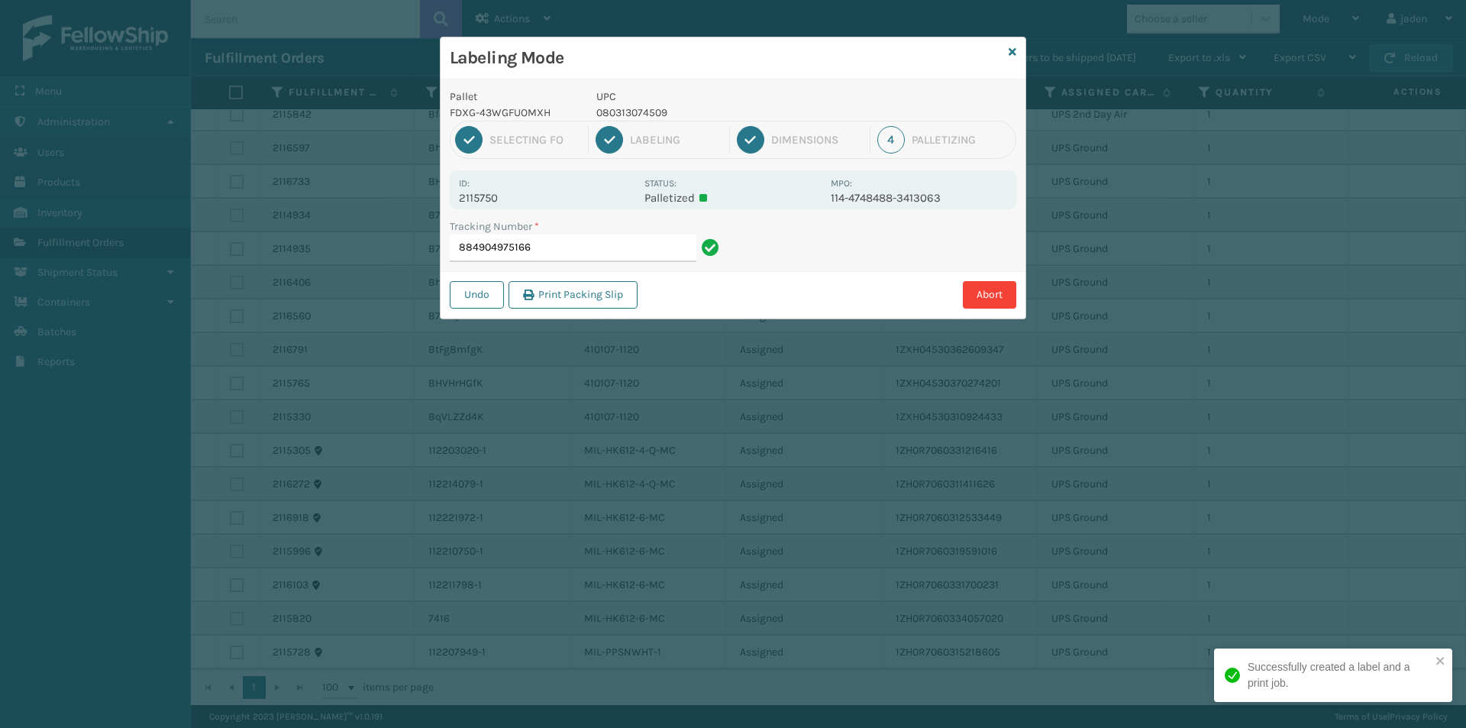
drag, startPoint x: 1021, startPoint y: 245, endPoint x: 1000, endPoint y: 205, distance: 44.7
click at [856, 282] on div "Labeling Mode Pallet FDXG-43WGFUOMXH UPC 080313074509 1 Selecting FO 2 Labeling…" at bounding box center [733, 364] width 1466 height 728
drag, startPoint x: 1000, startPoint y: 205, endPoint x: 746, endPoint y: 287, distance: 267.1
drag, startPoint x: 746, startPoint y: 287, endPoint x: 870, endPoint y: 243, distance: 131.4
click at [832, 254] on div "Pallet FDXG-43WGFUOMXH UPC 080313074509 1 Selecting FO 2 Labeling 3 Dimensions …" at bounding box center [733, 198] width 585 height 239
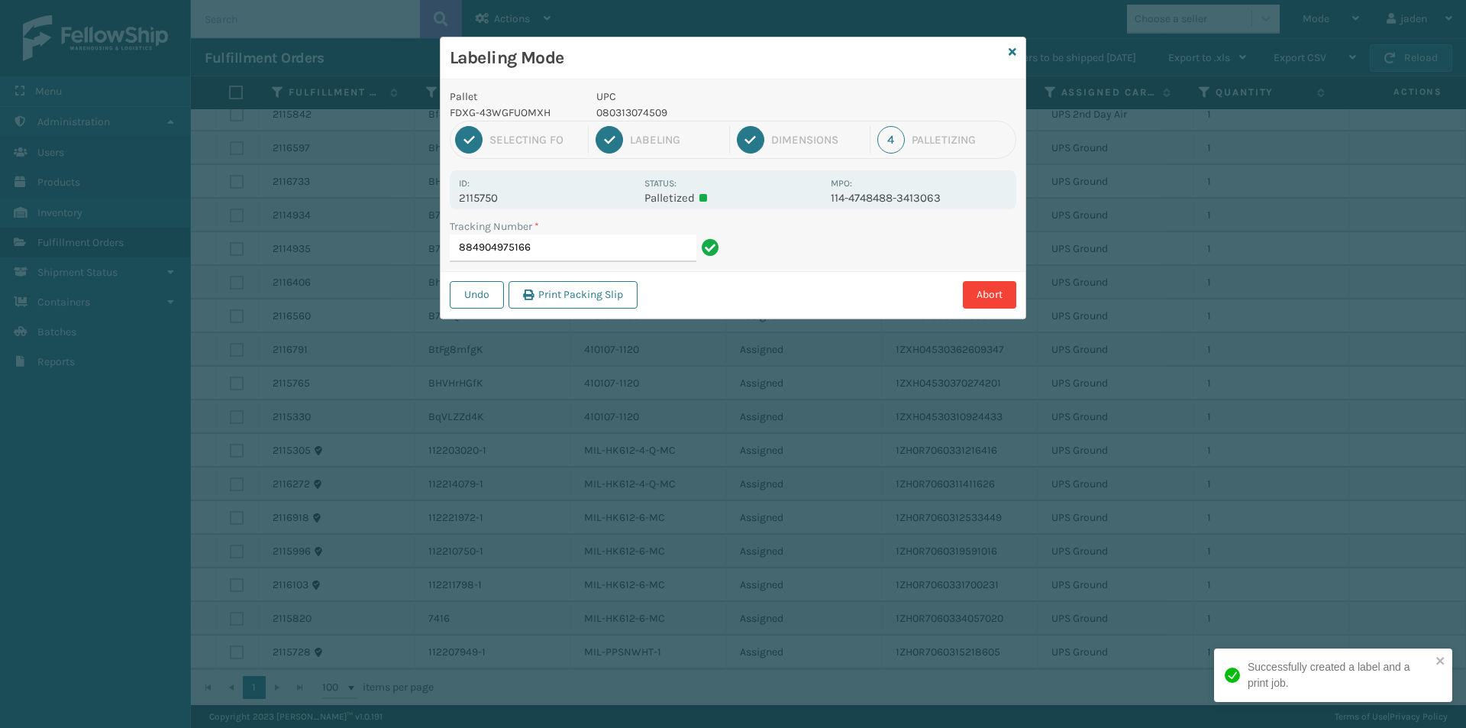
drag, startPoint x: 1010, startPoint y: 212, endPoint x: 976, endPoint y: 211, distance: 34.4
drag, startPoint x: 976, startPoint y: 211, endPoint x: 834, endPoint y: 250, distance: 147.3
click at [834, 250] on div "Tracking Number * 884904975166" at bounding box center [733, 244] width 585 height 53
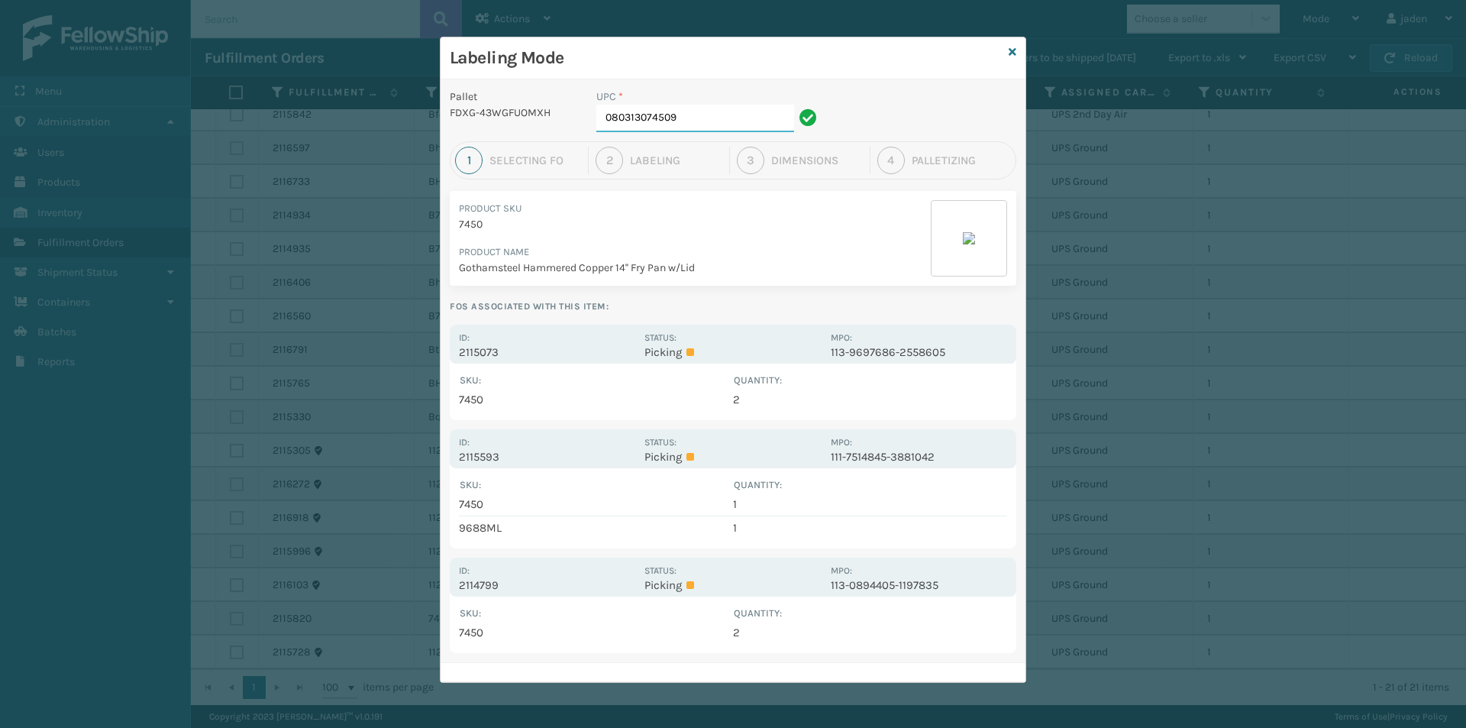
click at [722, 120] on input "080313074509" at bounding box center [695, 118] width 198 height 27
click at [877, 243] on div "Product Sku 7450 Product Name Gothamsteel Hammered Copper 14'' Fry Pan w/Lid" at bounding box center [695, 238] width 472 height 76
click at [810, 118] on icon at bounding box center [808, 117] width 18 height 18
click at [678, 121] on input "080313074509" at bounding box center [695, 118] width 198 height 27
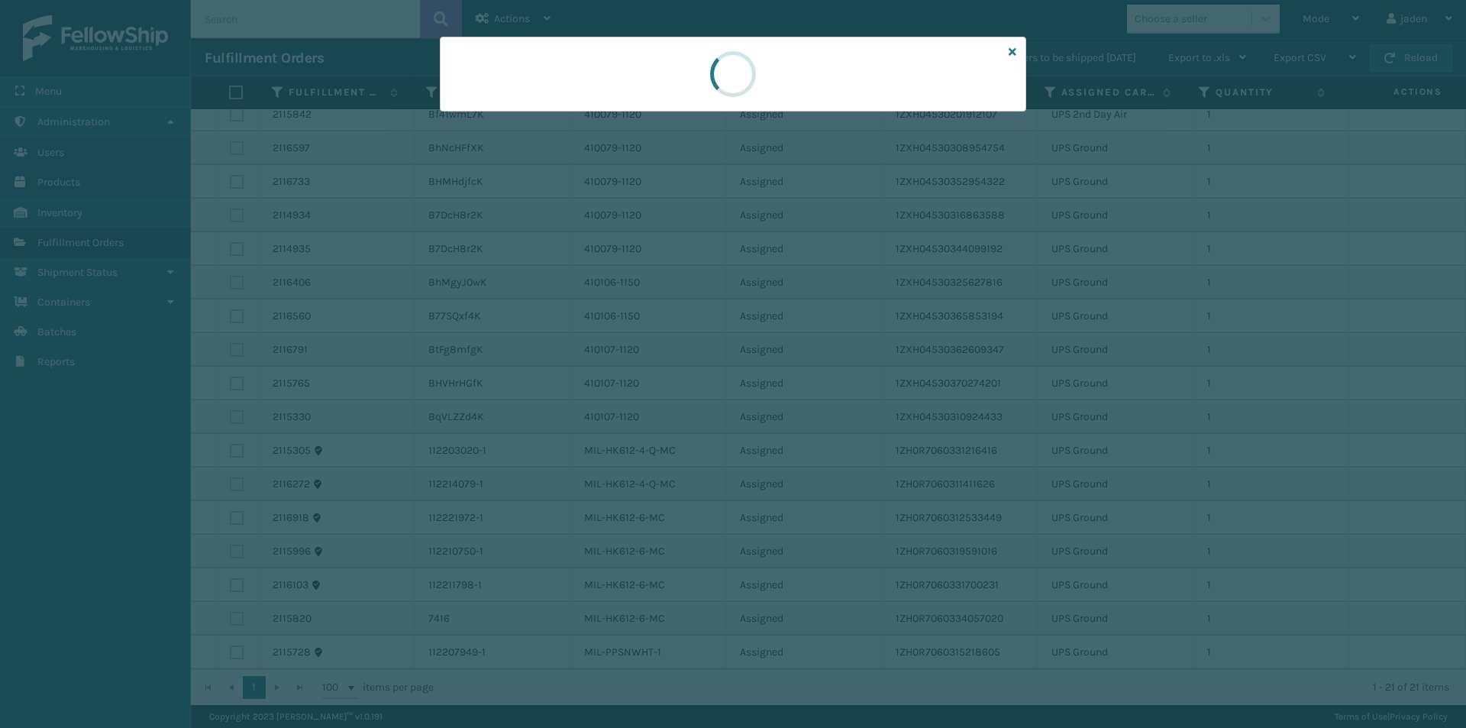
drag, startPoint x: 856, startPoint y: 71, endPoint x: 654, endPoint y: 59, distance: 201.9
click at [654, 59] on div at bounding box center [733, 74] width 586 height 75
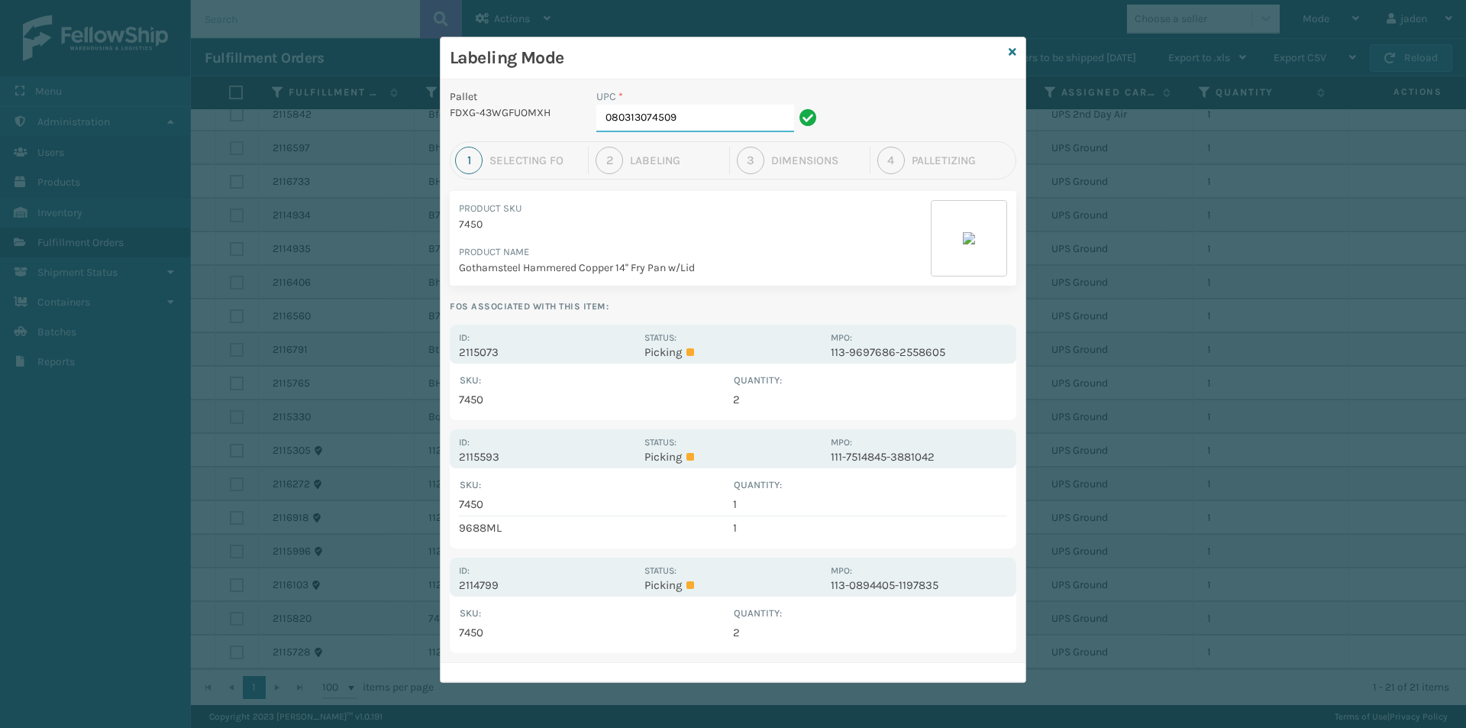
click at [692, 119] on input "080313074509" at bounding box center [695, 118] width 198 height 27
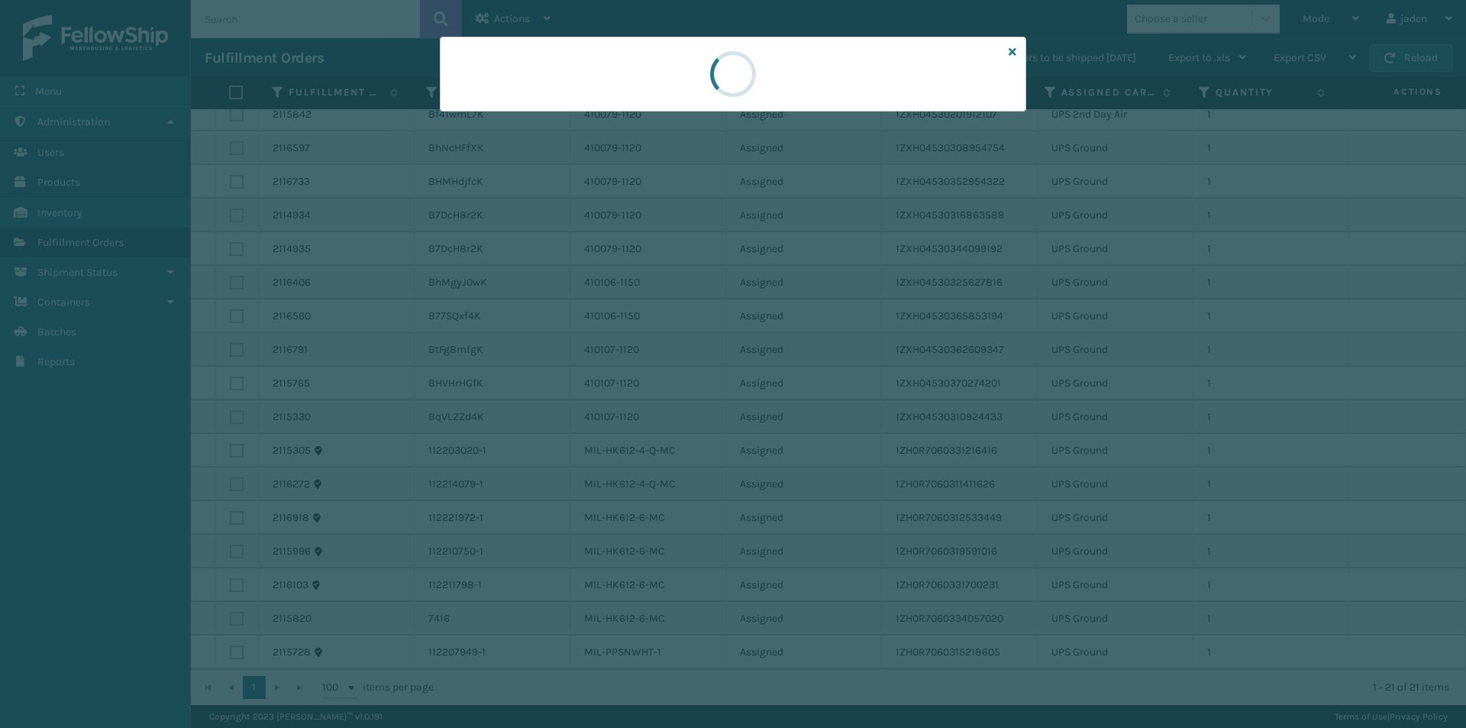
drag, startPoint x: 862, startPoint y: 86, endPoint x: 664, endPoint y: 97, distance: 198.8
click at [658, 95] on div at bounding box center [733, 74] width 586 height 75
drag, startPoint x: 802, startPoint y: 102, endPoint x: 768, endPoint y: 100, distance: 34.4
click at [660, 96] on div at bounding box center [733, 74] width 586 height 75
drag, startPoint x: 815, startPoint y: 100, endPoint x: 598, endPoint y: 77, distance: 218.0
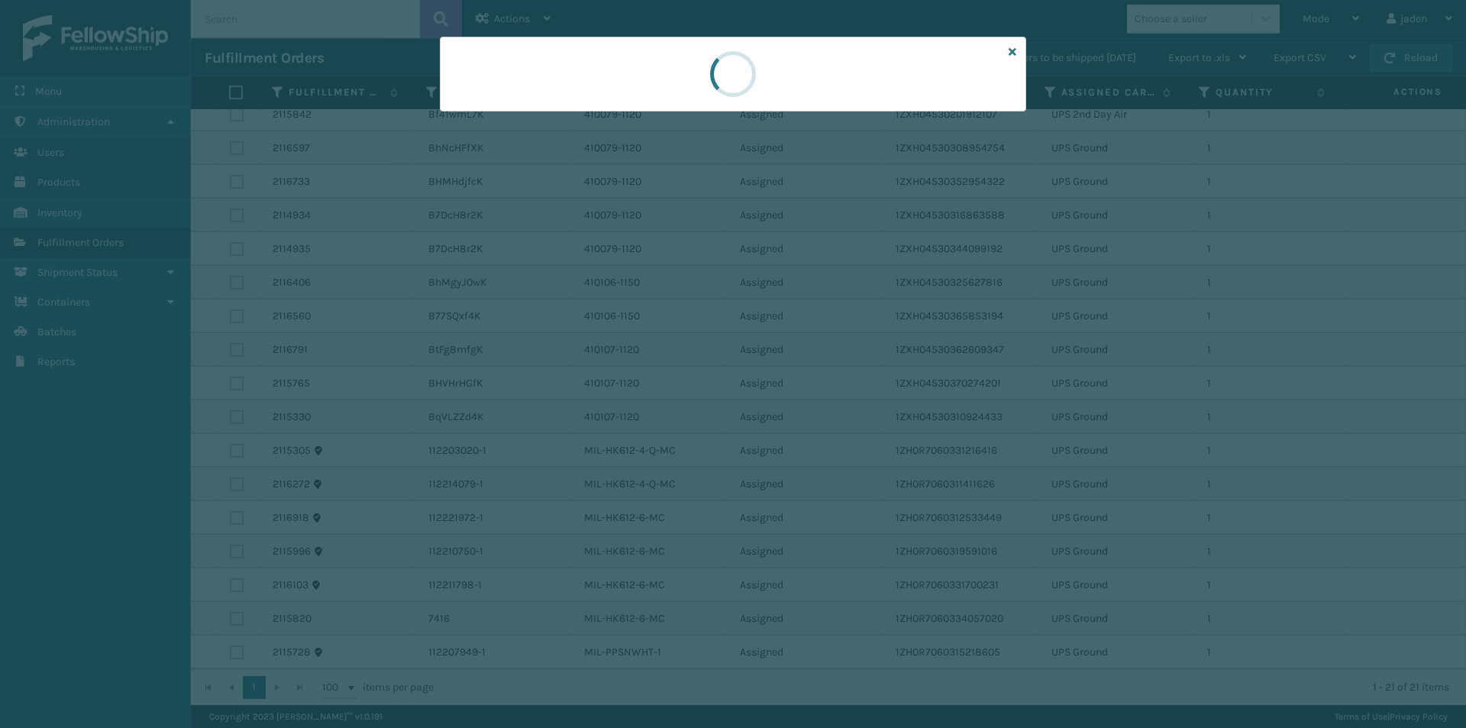
click at [598, 77] on div at bounding box center [733, 74] width 586 height 75
click at [598, 79] on div at bounding box center [733, 74] width 586 height 75
drag, startPoint x: 795, startPoint y: 81, endPoint x: 602, endPoint y: 79, distance: 193.2
click at [602, 79] on div at bounding box center [733, 74] width 586 height 75
drag, startPoint x: 821, startPoint y: 82, endPoint x: 851, endPoint y: 86, distance: 30.1
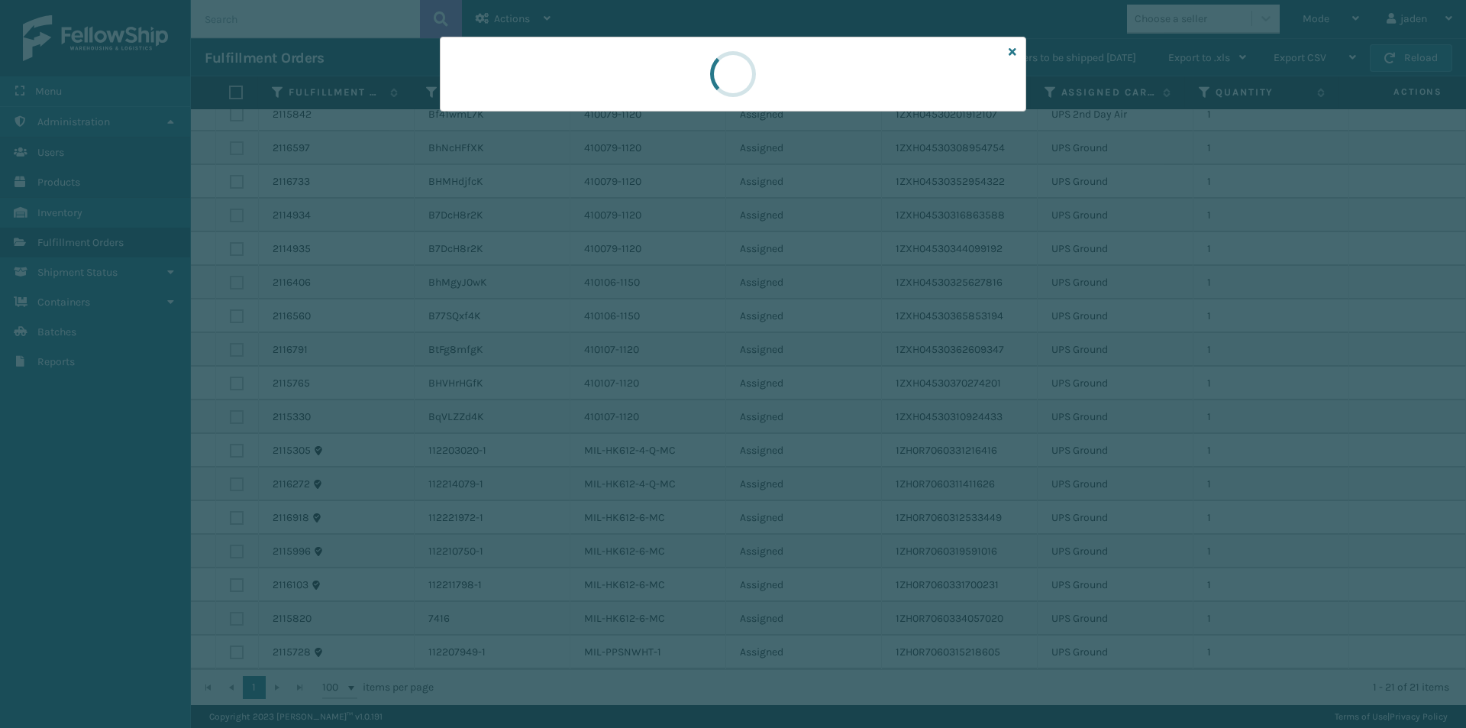
click at [654, 80] on div at bounding box center [733, 74] width 586 height 75
drag, startPoint x: 847, startPoint y: 86, endPoint x: 627, endPoint y: 81, distance: 220.0
click at [627, 81] on div at bounding box center [733, 74] width 586 height 75
drag, startPoint x: 855, startPoint y: 87, endPoint x: 746, endPoint y: 83, distance: 109.3
click at [637, 83] on div at bounding box center [733, 74] width 586 height 75
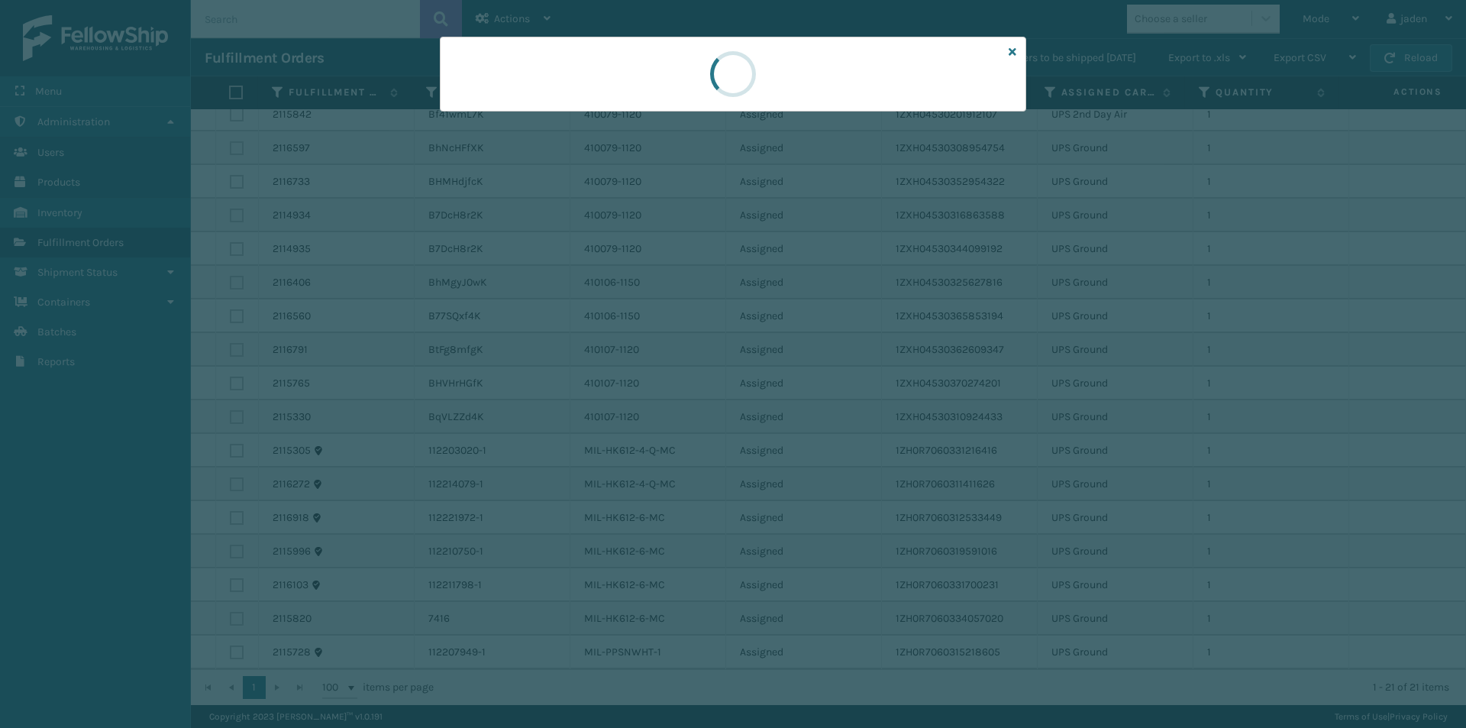
drag, startPoint x: 871, startPoint y: 79, endPoint x: 785, endPoint y: 76, distance: 86.3
click at [578, 76] on div at bounding box center [733, 74] width 586 height 75
drag, startPoint x: 855, startPoint y: 77, endPoint x: 835, endPoint y: 79, distance: 20.7
click at [618, 83] on div at bounding box center [733, 74] width 586 height 75
drag, startPoint x: 858, startPoint y: 76, endPoint x: 828, endPoint y: 73, distance: 29.9
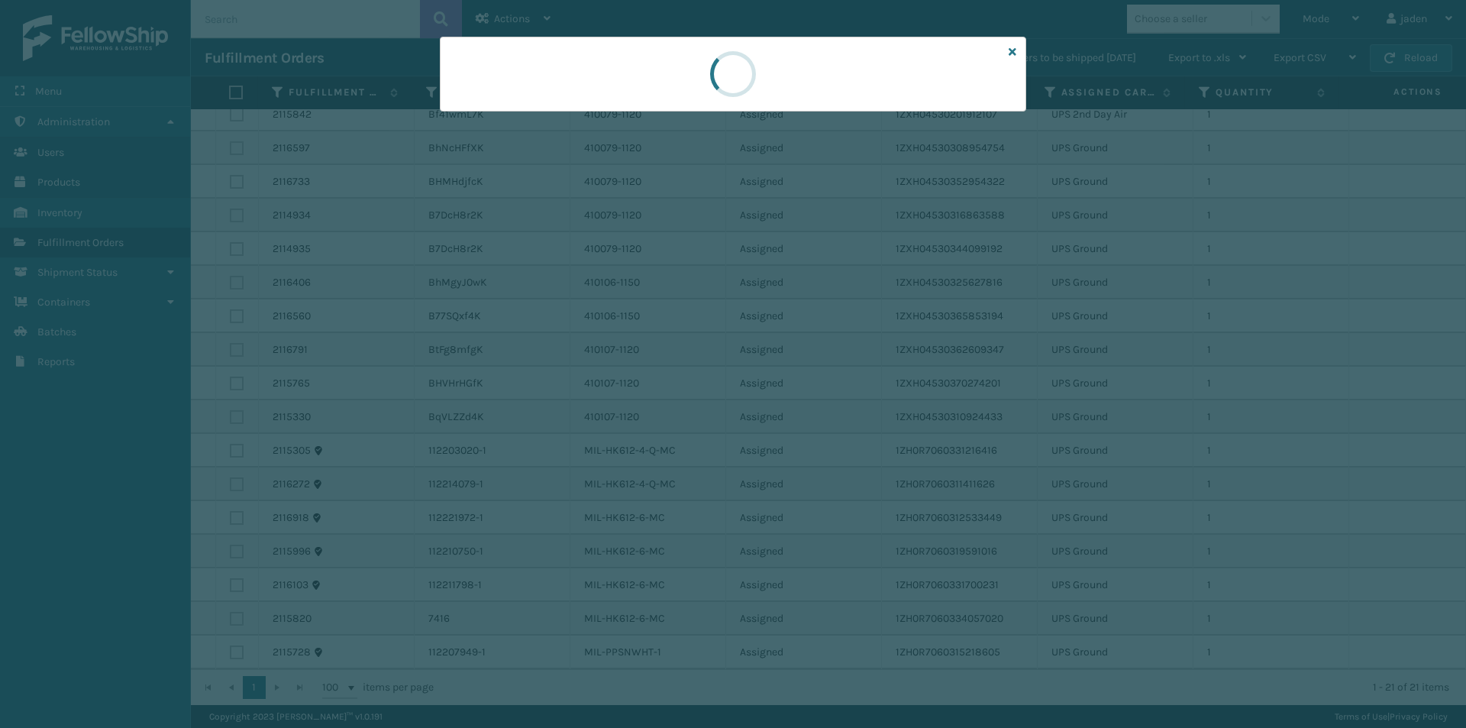
drag, startPoint x: 828, startPoint y: 73, endPoint x: 914, endPoint y: 77, distance: 85.6
click at [543, 72] on div at bounding box center [733, 74] width 586 height 75
drag, startPoint x: 915, startPoint y: 77, endPoint x: 898, endPoint y: 77, distance: 17.6
drag, startPoint x: 898, startPoint y: 77, endPoint x: 599, endPoint y: 81, distance: 299.3
click at [599, 81] on div at bounding box center [733, 74] width 586 height 75
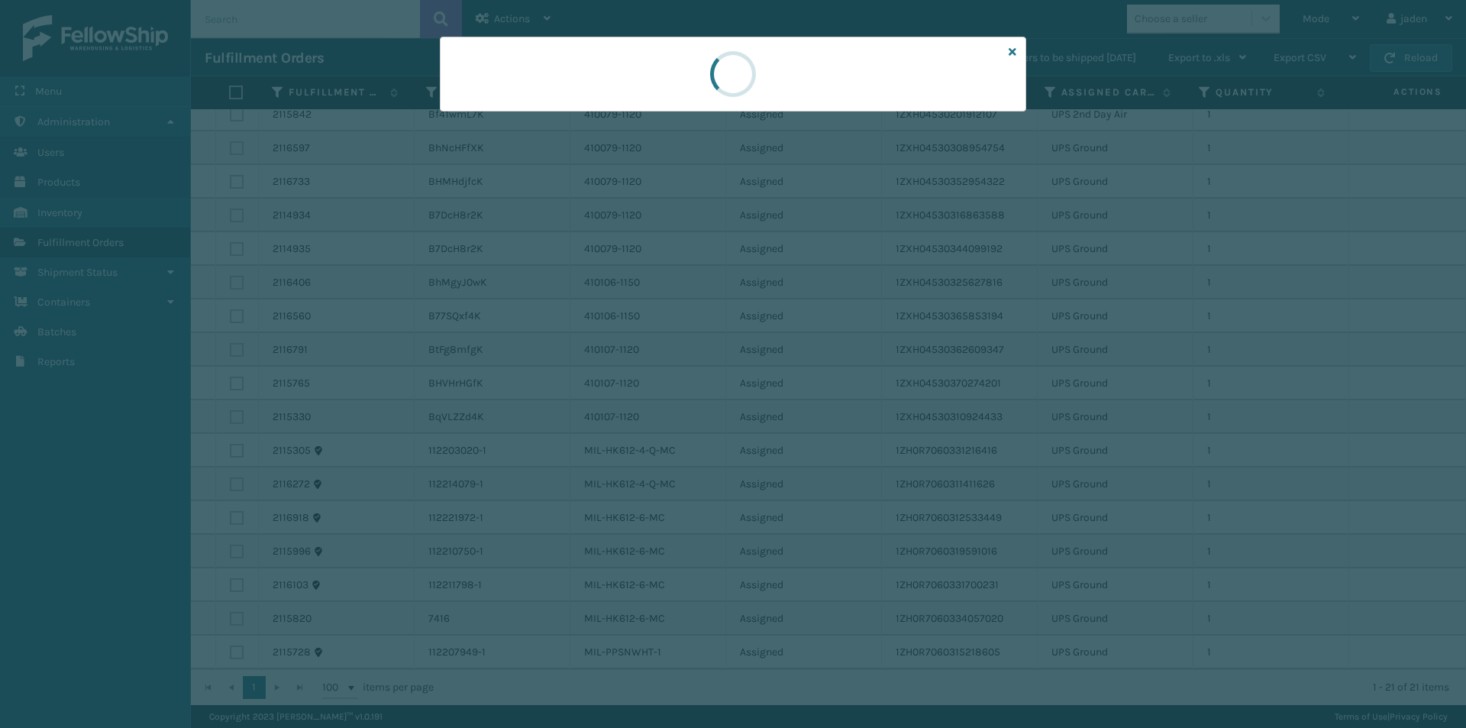
drag, startPoint x: 871, startPoint y: 78, endPoint x: 860, endPoint y: 76, distance: 11.7
drag, startPoint x: 860, startPoint y: 76, endPoint x: 602, endPoint y: 73, distance: 258.1
click at [602, 73] on div at bounding box center [733, 74] width 586 height 75
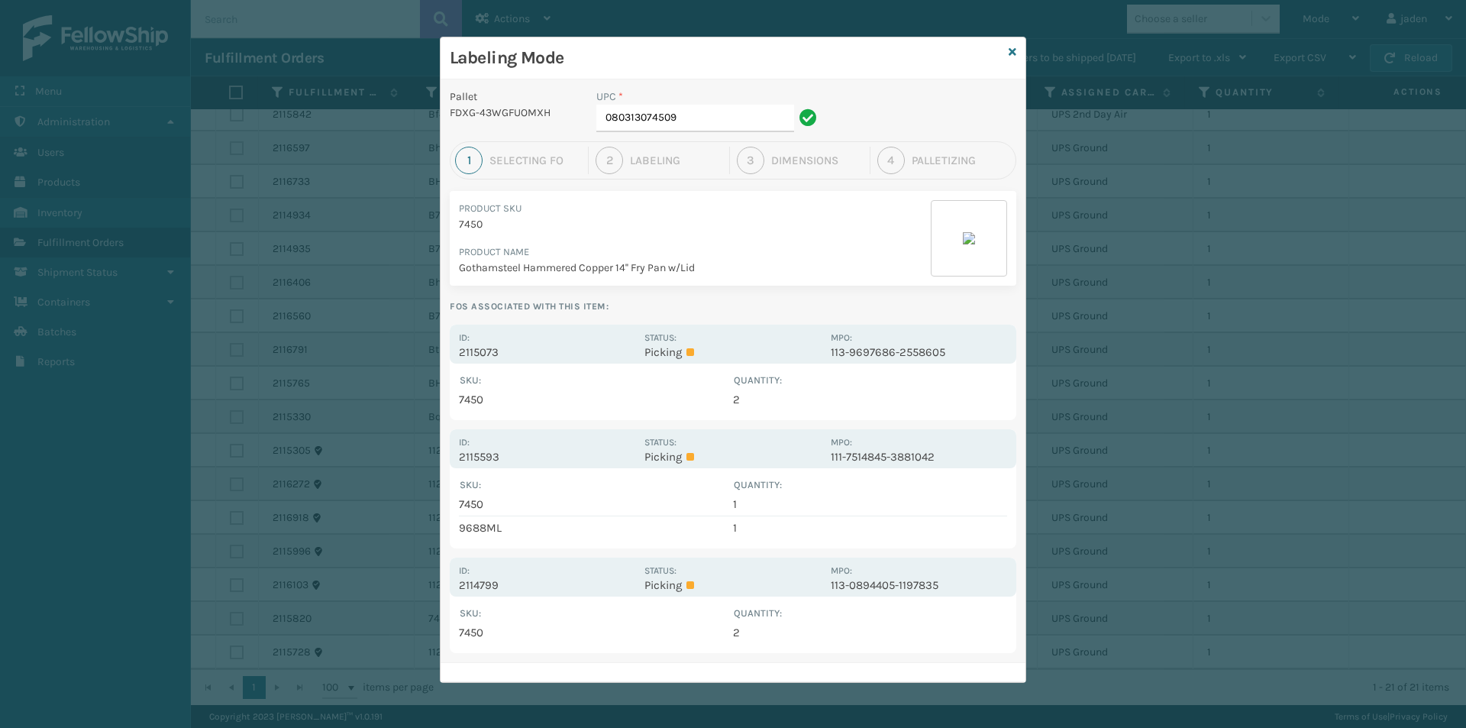
click at [975, 239] on div at bounding box center [969, 238] width 76 height 76
click at [681, 119] on input "080313074509" at bounding box center [695, 118] width 198 height 27
click at [825, 270] on p "Gothamsteel Hammered Copper 14'' Fry Pan w/Lid" at bounding box center [695, 268] width 472 height 16
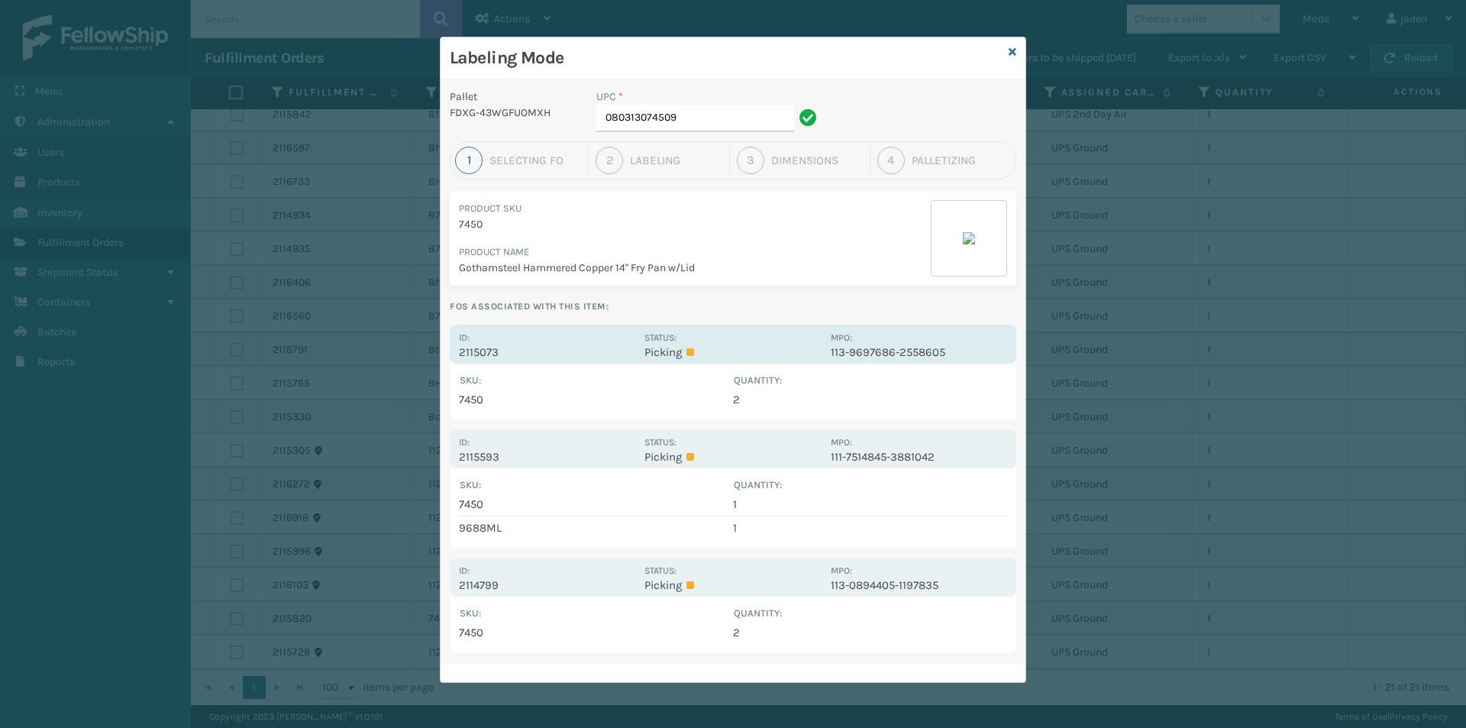
click at [664, 348] on p "Picking" at bounding box center [732, 352] width 176 height 14
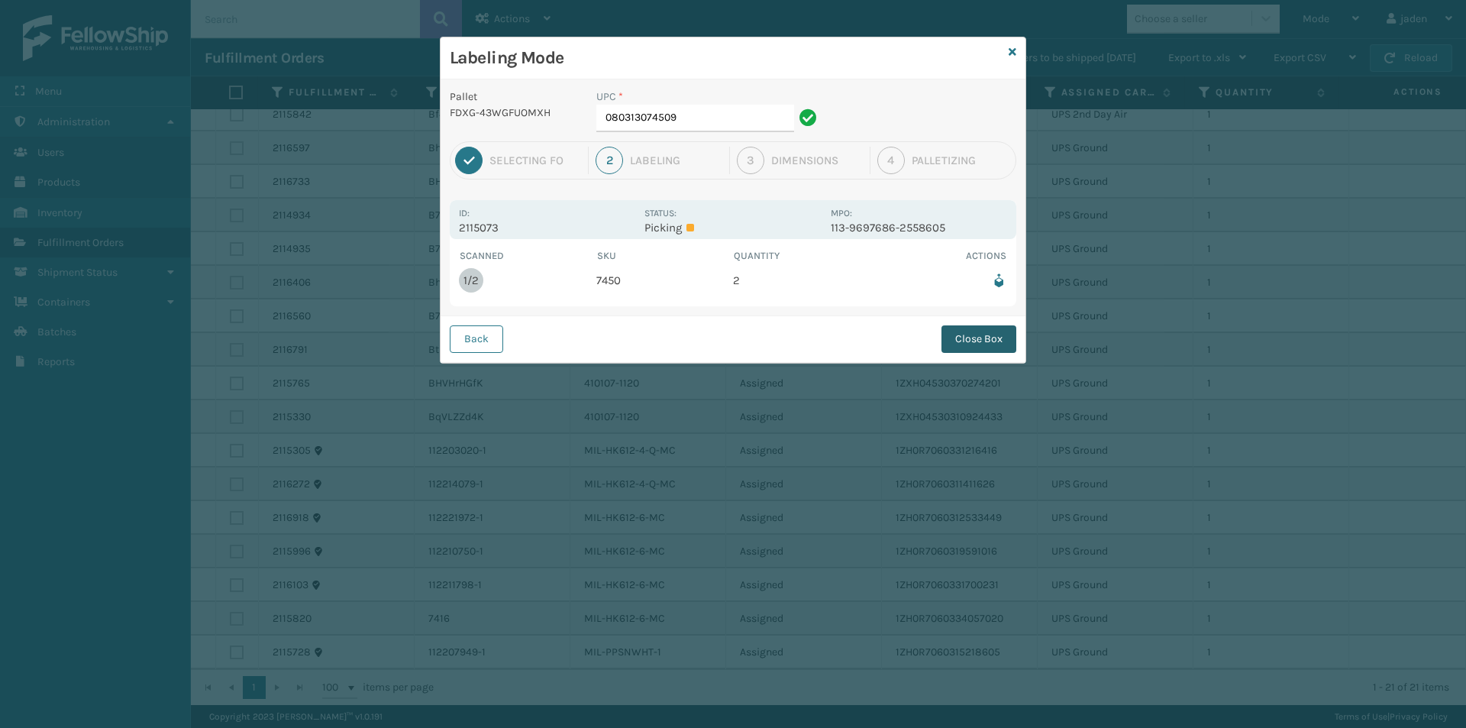
click at [982, 334] on button "Close Box" at bounding box center [978, 338] width 75 height 27
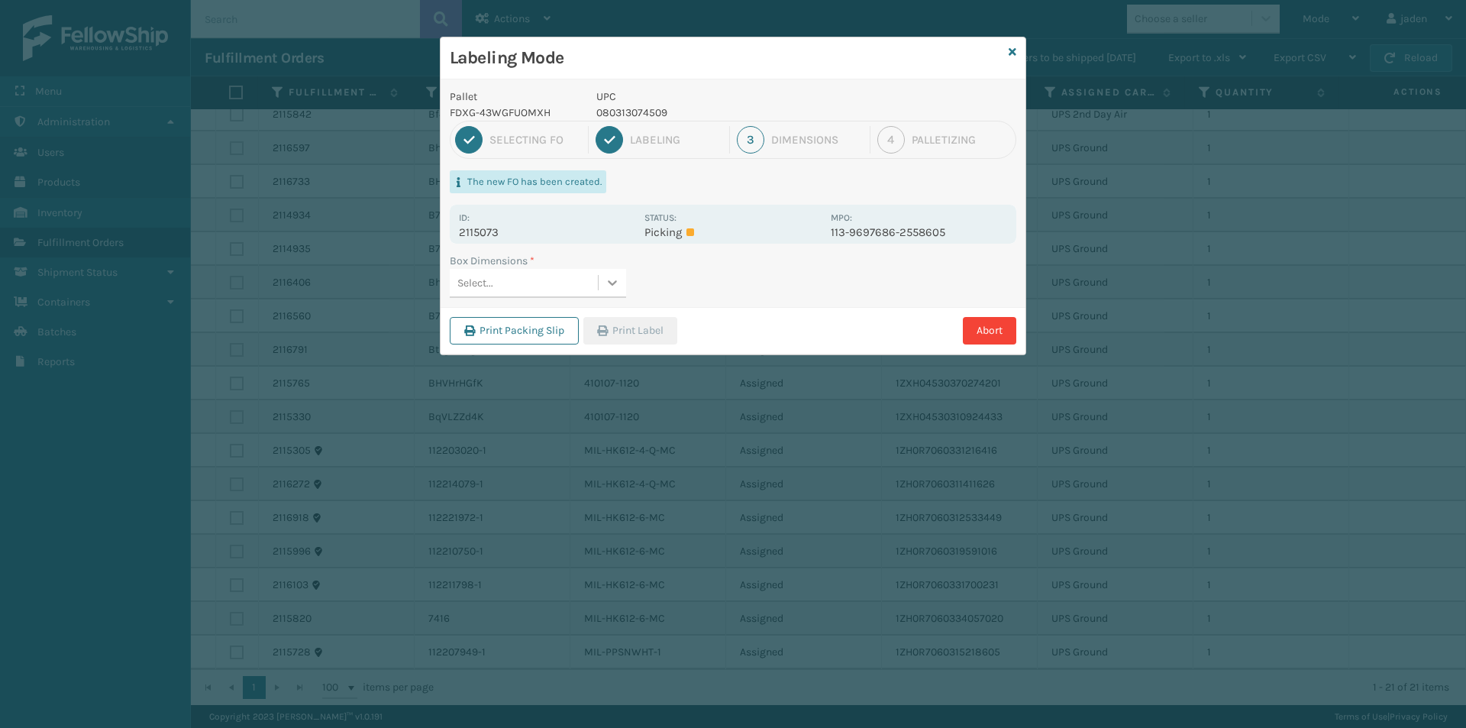
click at [610, 286] on icon at bounding box center [612, 282] width 15 height 15
click at [500, 356] on div "2 units" at bounding box center [538, 349] width 176 height 28
click at [653, 334] on button "Print Label" at bounding box center [630, 330] width 94 height 27
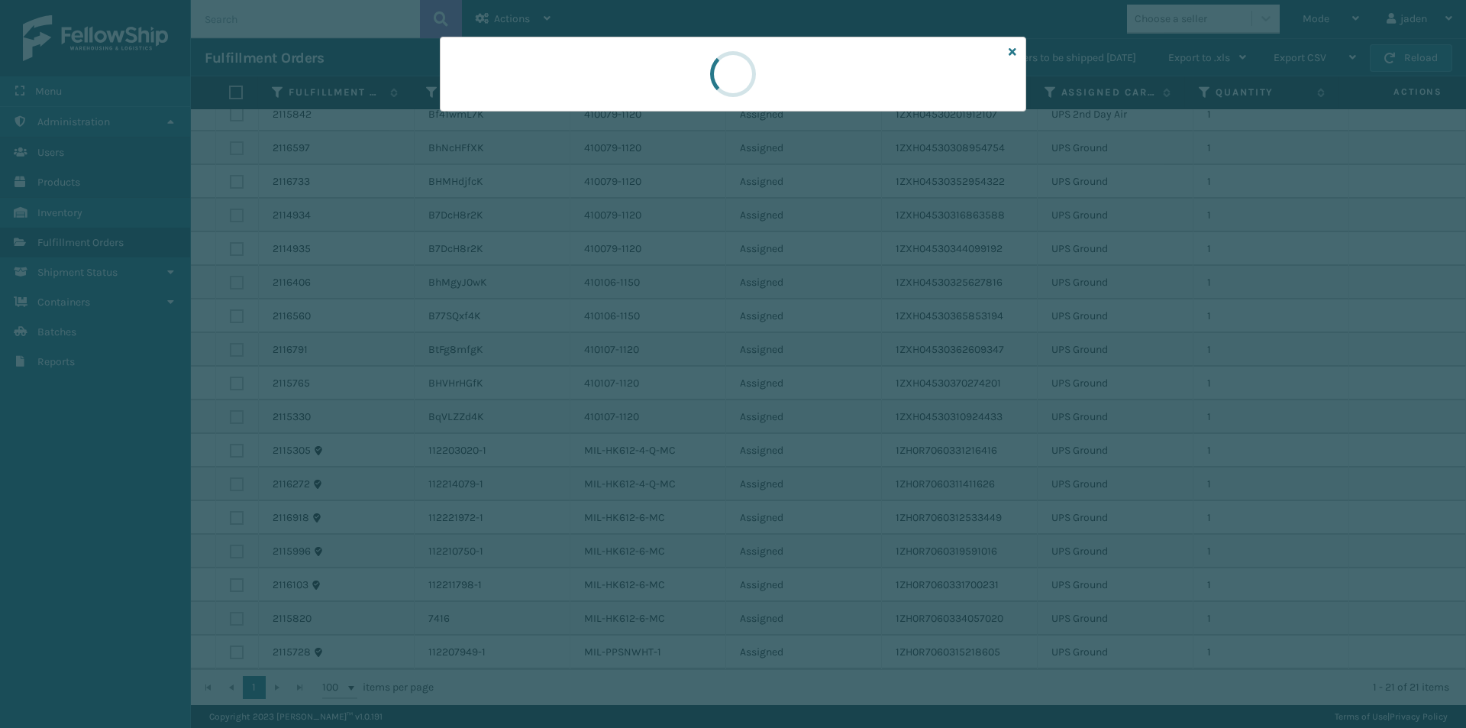
drag, startPoint x: 818, startPoint y: 64, endPoint x: 594, endPoint y: 67, distance: 223.7
click at [594, 67] on div at bounding box center [733, 74] width 586 height 75
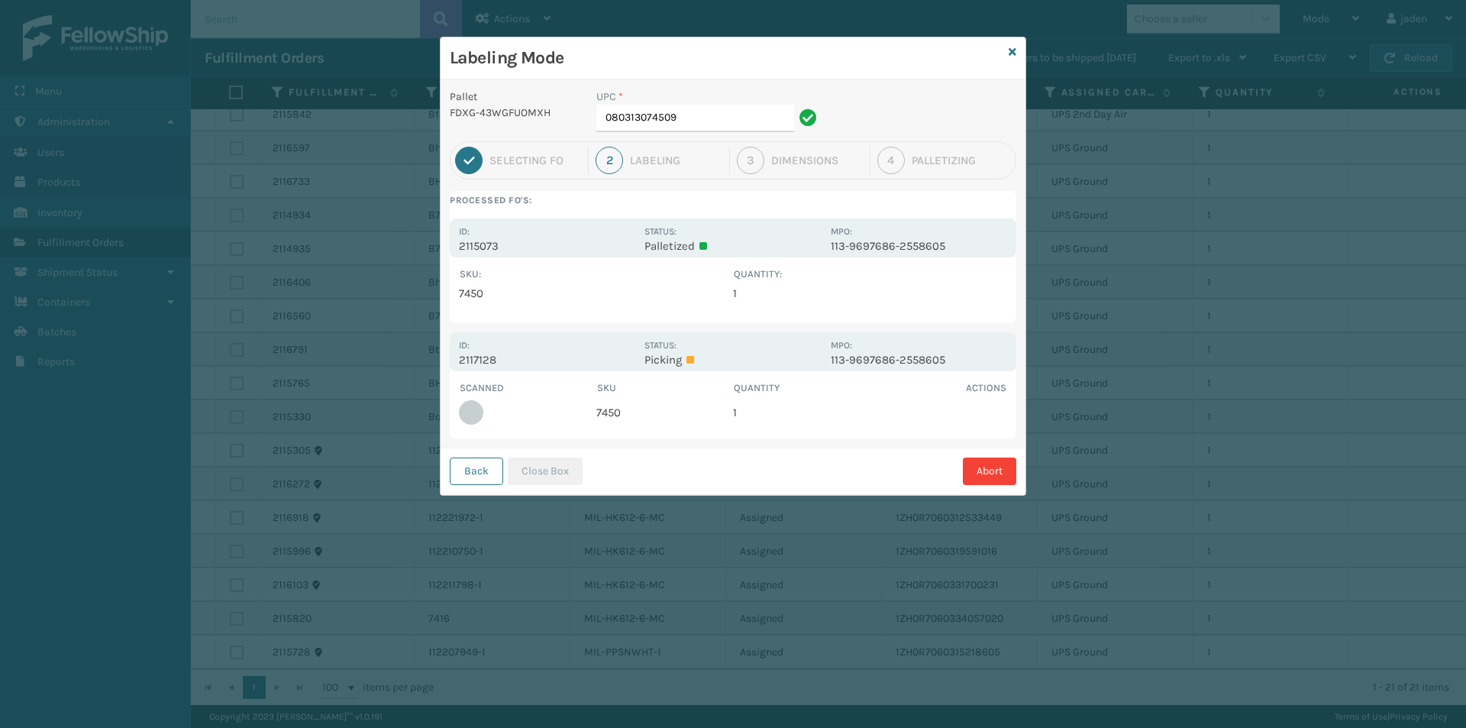
drag, startPoint x: 830, startPoint y: 288, endPoint x: 648, endPoint y: 295, distance: 181.9
click at [648, 295] on td "7450" at bounding box center [596, 293] width 274 height 23
drag, startPoint x: 843, startPoint y: 430, endPoint x: 683, endPoint y: 467, distance: 163.9
click at [683, 467] on div "Abort" at bounding box center [801, 470] width 429 height 27
drag, startPoint x: 870, startPoint y: 299, endPoint x: 664, endPoint y: 264, distance: 209.7
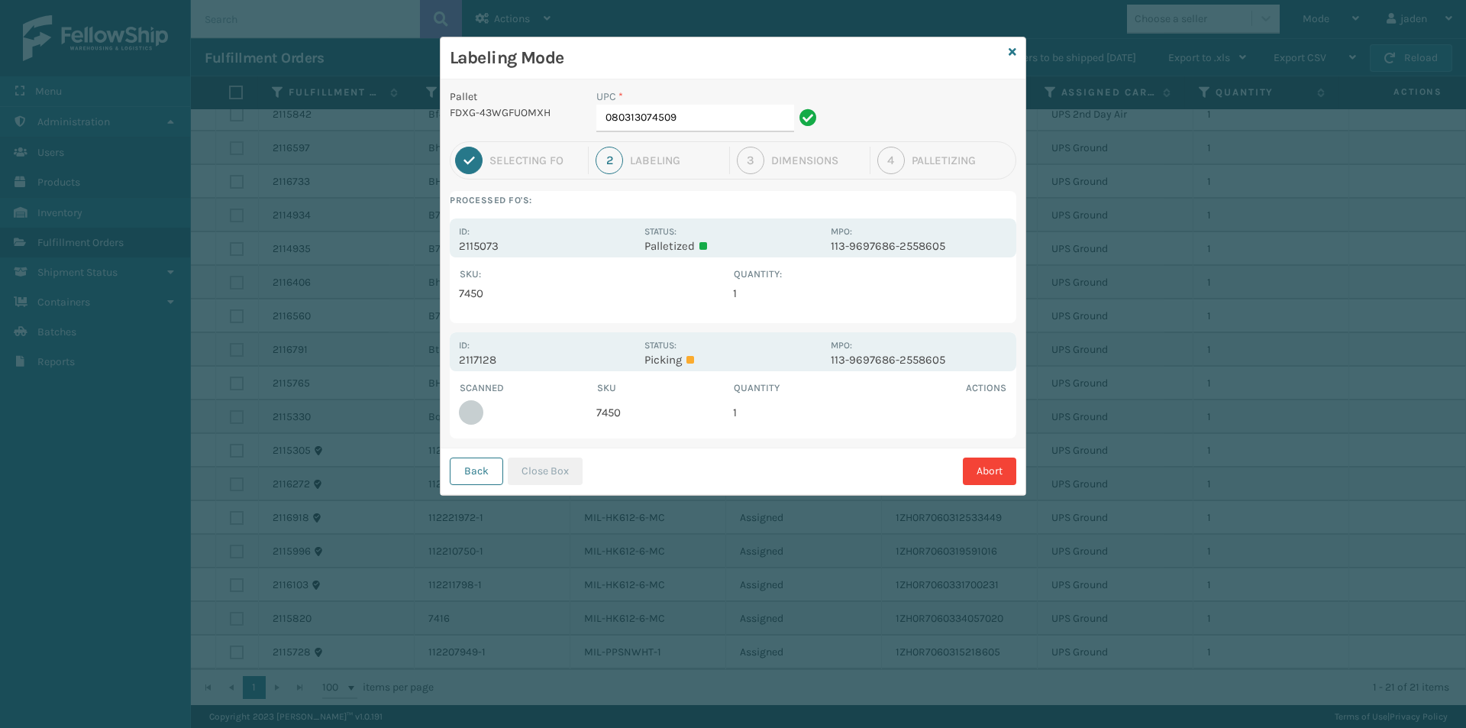
click at [664, 264] on div "SKU : Quantity : 7450 1 Show All" at bounding box center [733, 285] width 567 height 57
click at [717, 95] on div "UPC *" at bounding box center [708, 97] width 225 height 16
click at [705, 115] on input "080313074509" at bounding box center [695, 118] width 198 height 27
click at [544, 479] on button "Close Box" at bounding box center [545, 470] width 75 height 27
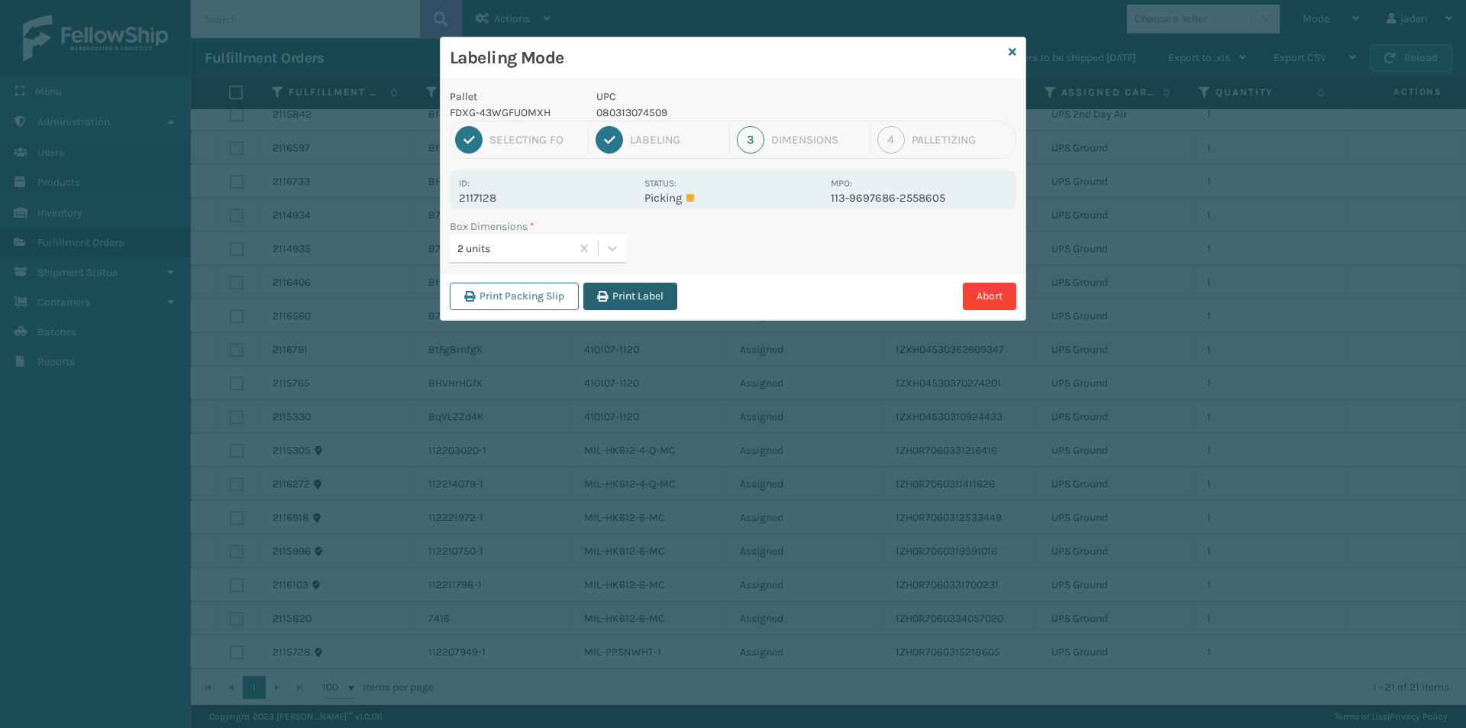
click at [619, 302] on button "Print Label" at bounding box center [630, 296] width 94 height 27
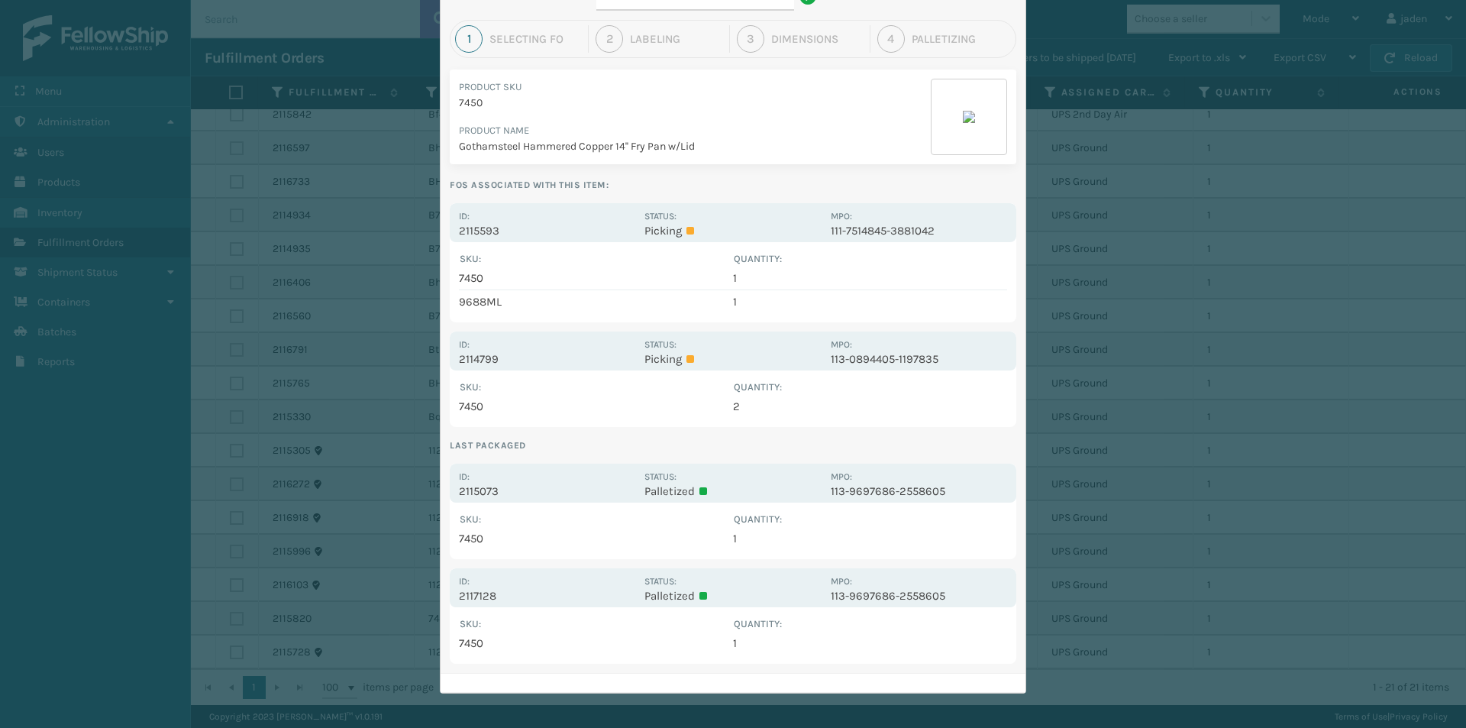
scroll to position [124, 0]
drag, startPoint x: 880, startPoint y: 523, endPoint x: 628, endPoint y: 541, distance: 253.4
click at [628, 541] on td "7450" at bounding box center [596, 536] width 274 height 23
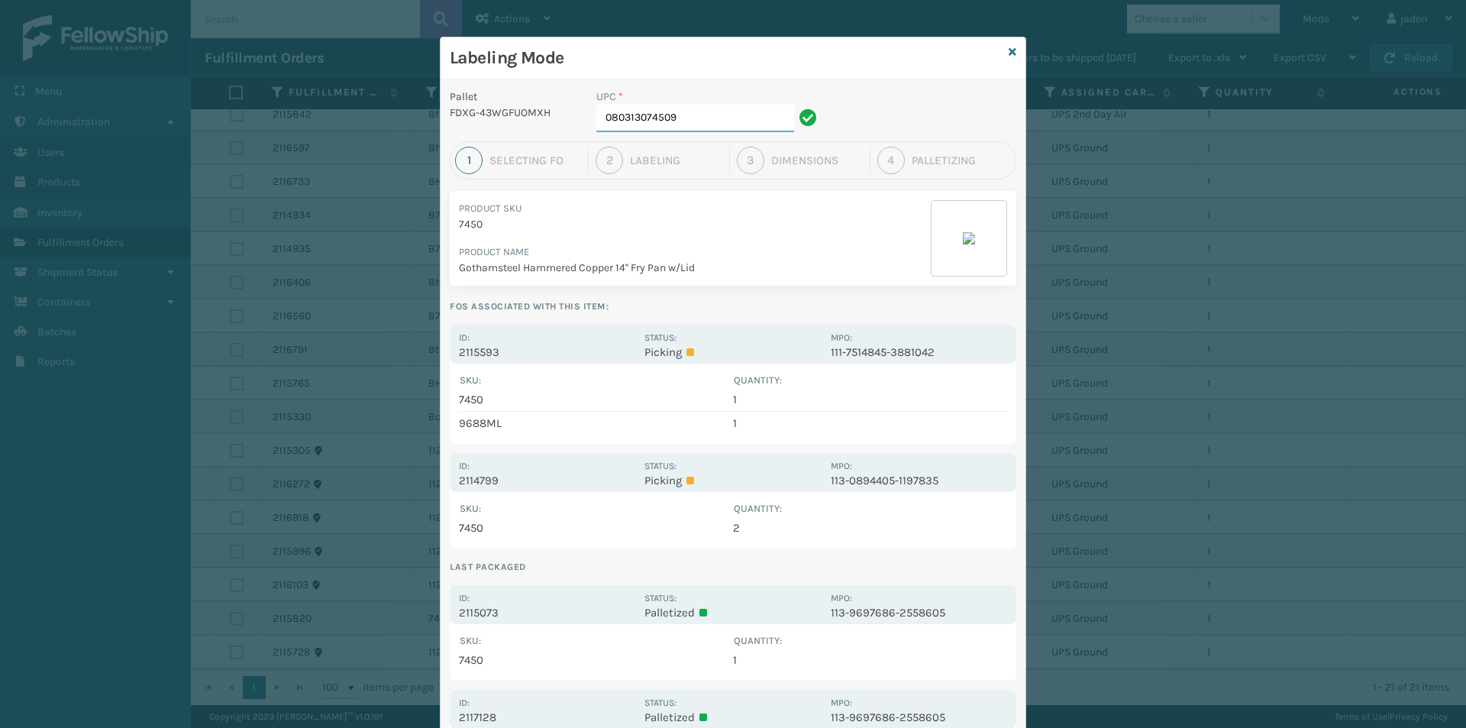
click at [695, 119] on input "080313074509" at bounding box center [695, 118] width 198 height 27
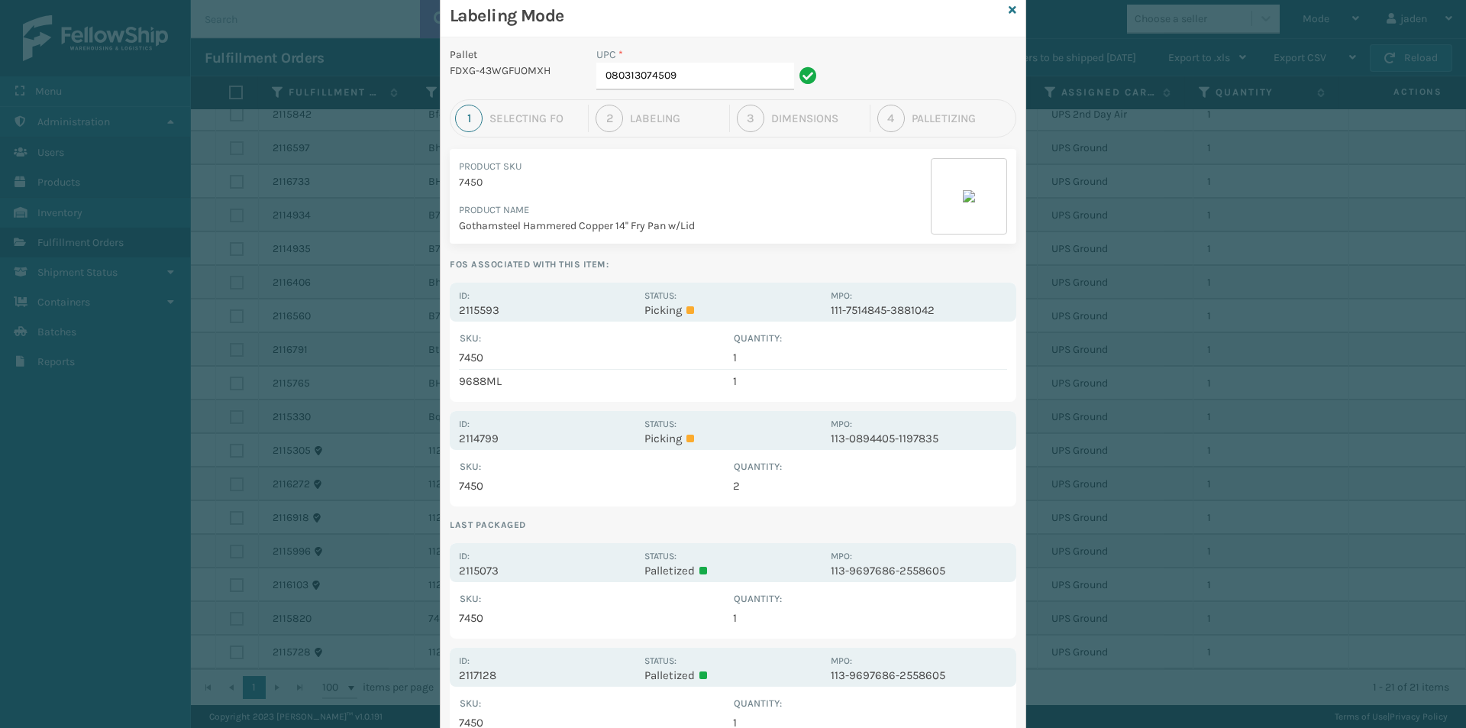
scroll to position [76, 0]
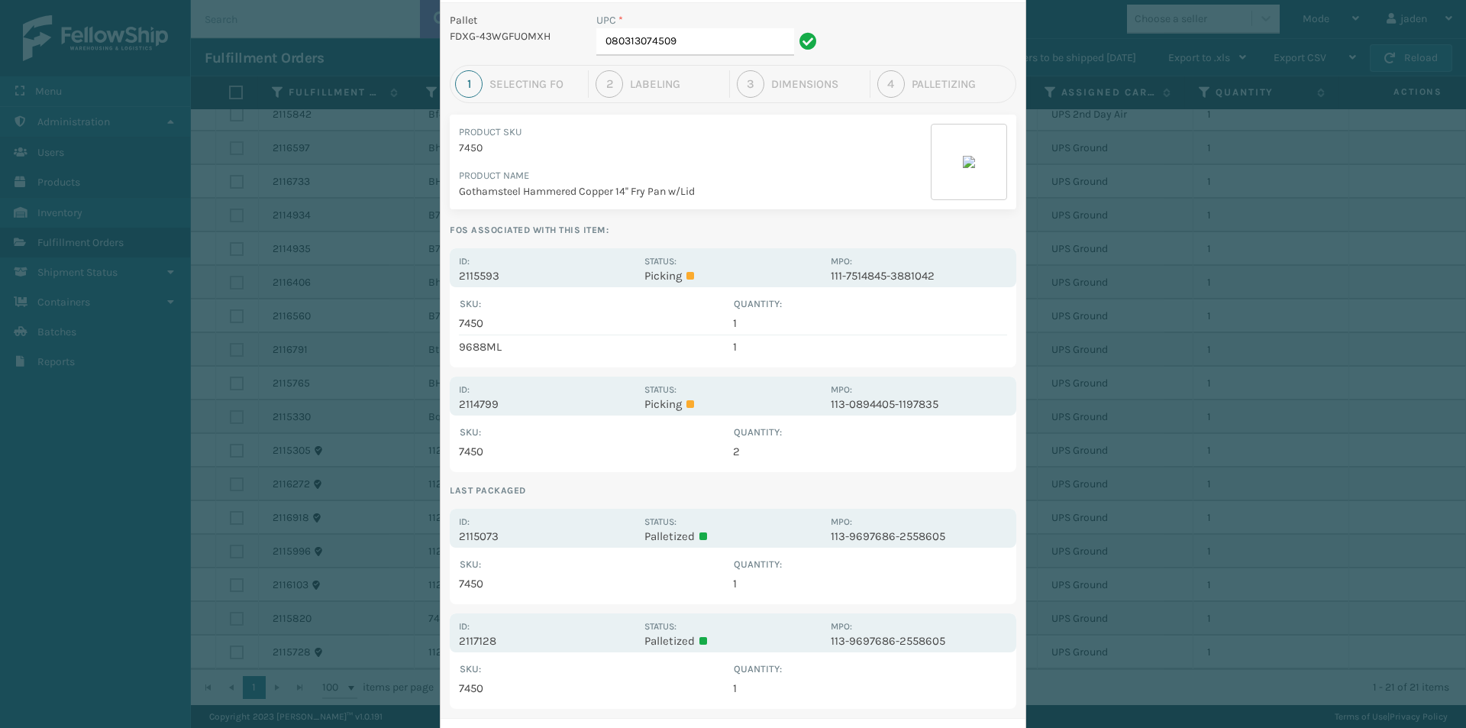
click at [657, 441] on td "7450" at bounding box center [596, 451] width 274 height 23
click at [803, 454] on td "2" at bounding box center [870, 451] width 274 height 23
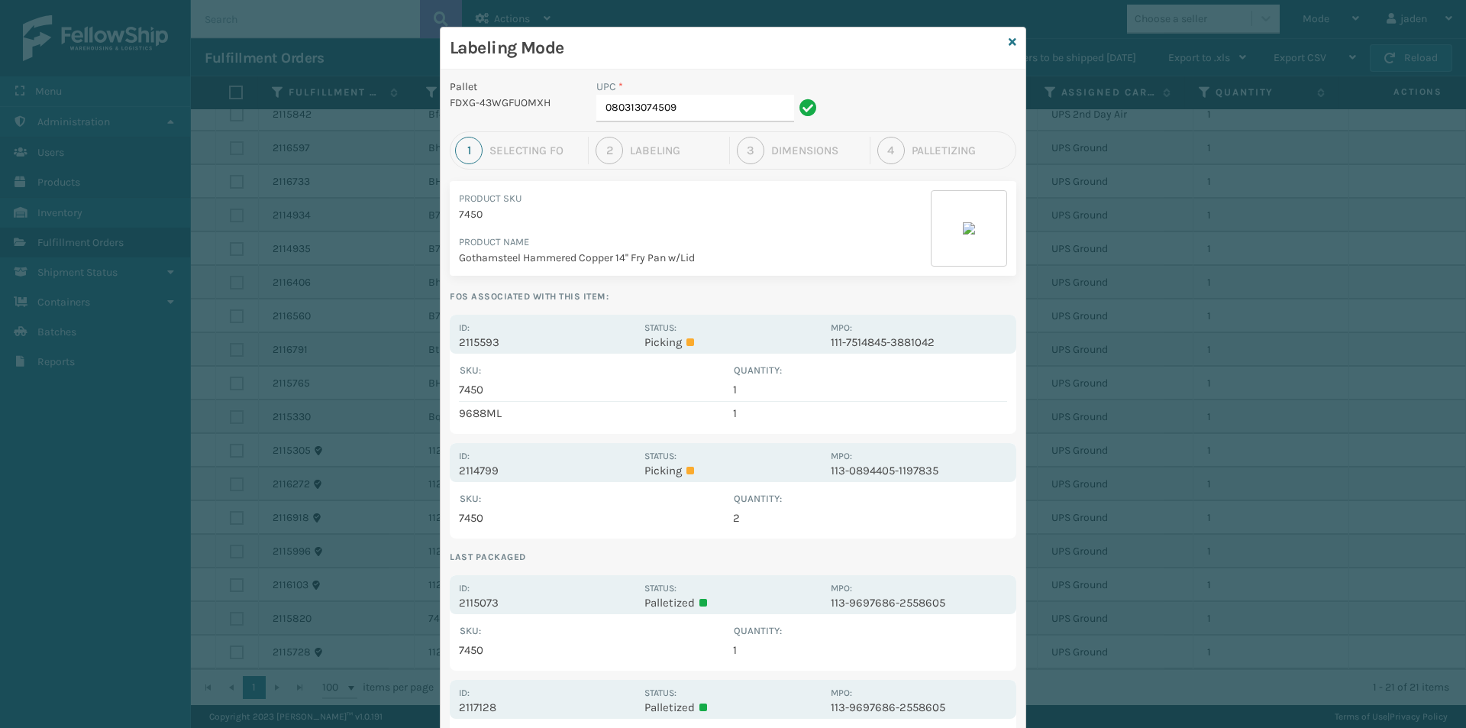
scroll to position [0, 0]
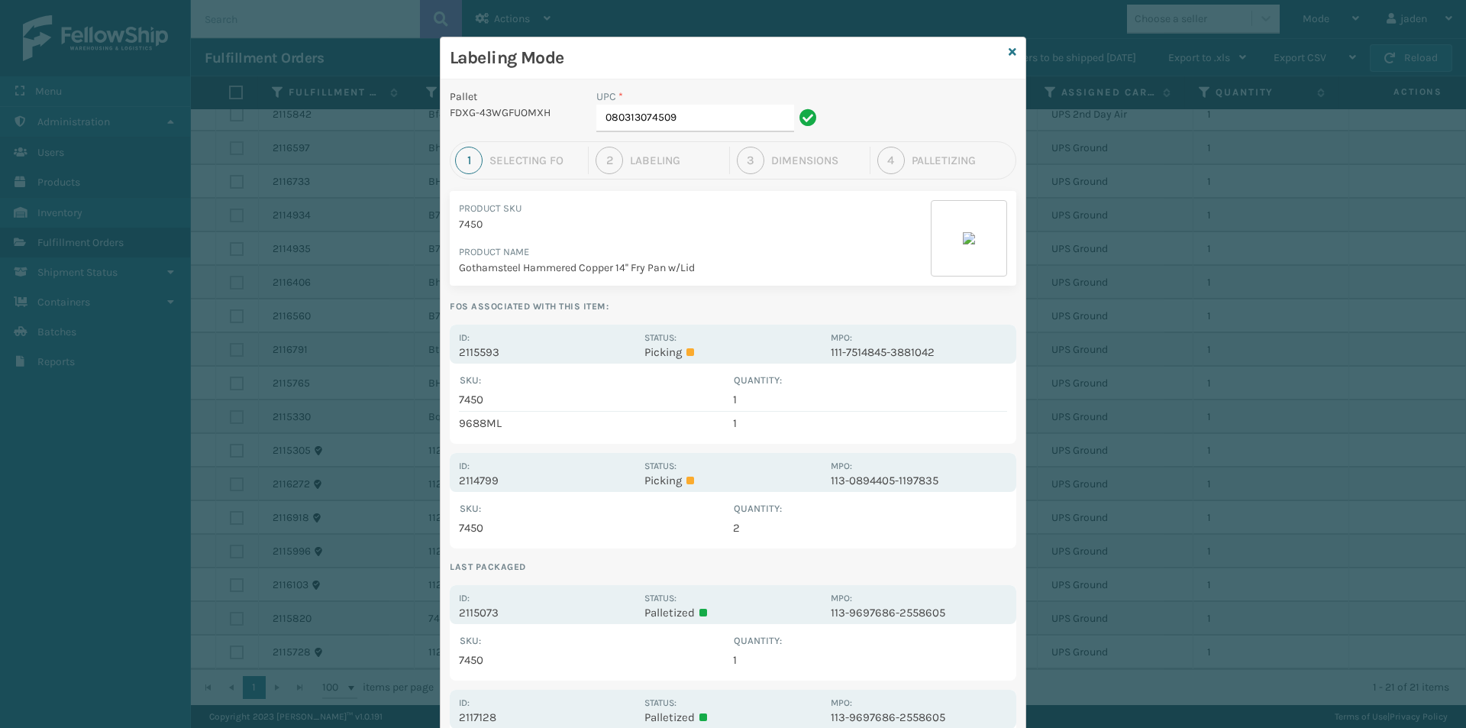
click at [963, 224] on div at bounding box center [969, 238] width 76 height 76
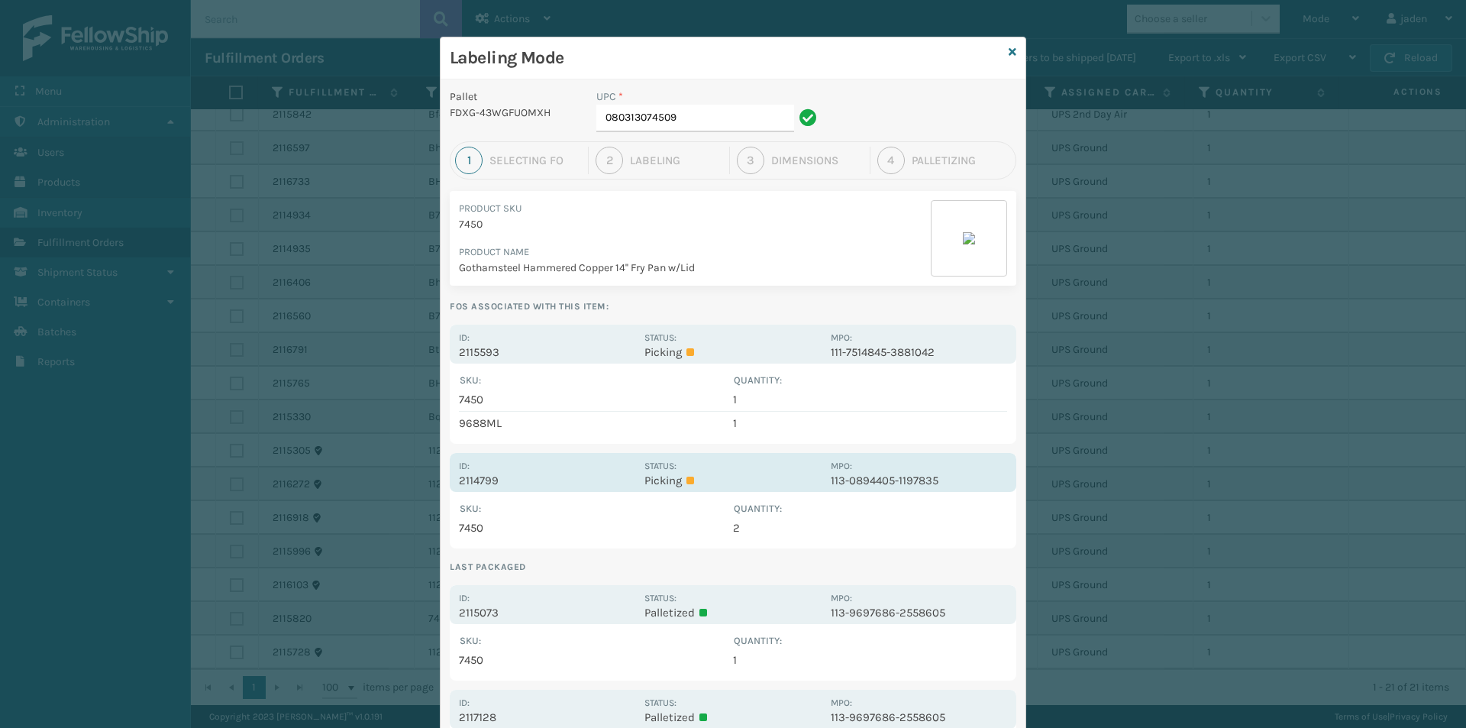
click at [586, 479] on p "2114799" at bounding box center [547, 480] width 176 height 14
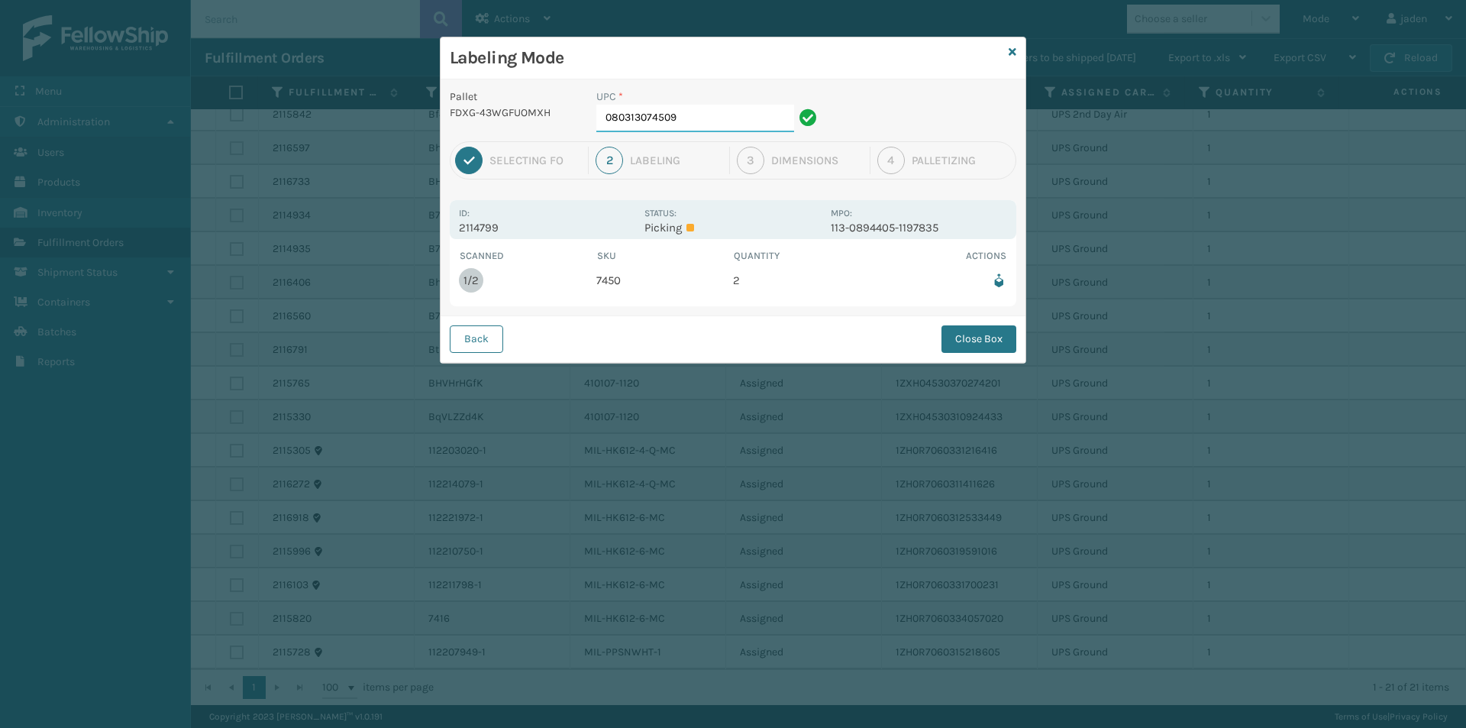
click at [692, 120] on input "080313074509" at bounding box center [695, 118] width 198 height 27
click at [973, 346] on button "Close Box" at bounding box center [978, 338] width 75 height 27
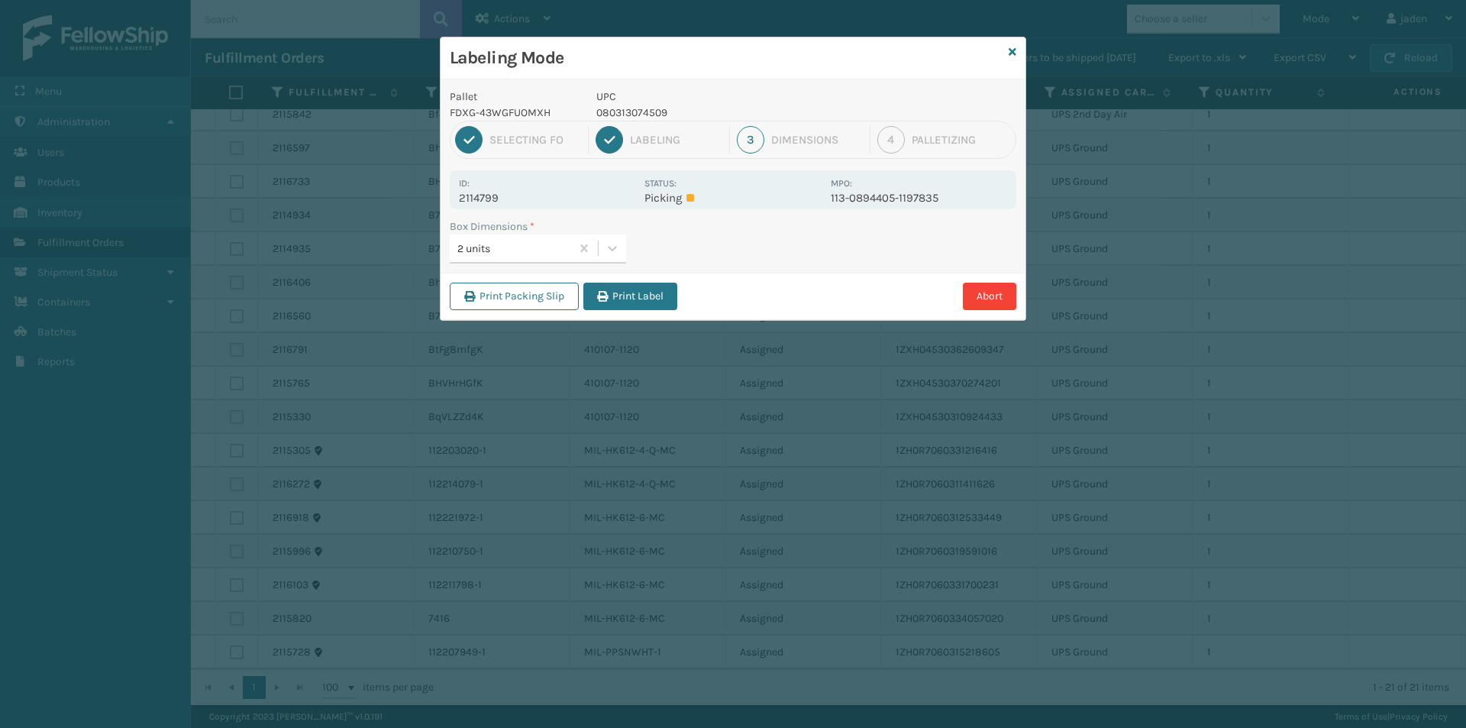
drag, startPoint x: 796, startPoint y: 96, endPoint x: 660, endPoint y: 130, distance: 139.3
click at [680, 91] on p "UPC" at bounding box center [708, 97] width 225 height 16
click at [618, 303] on button "Print Label" at bounding box center [630, 296] width 94 height 27
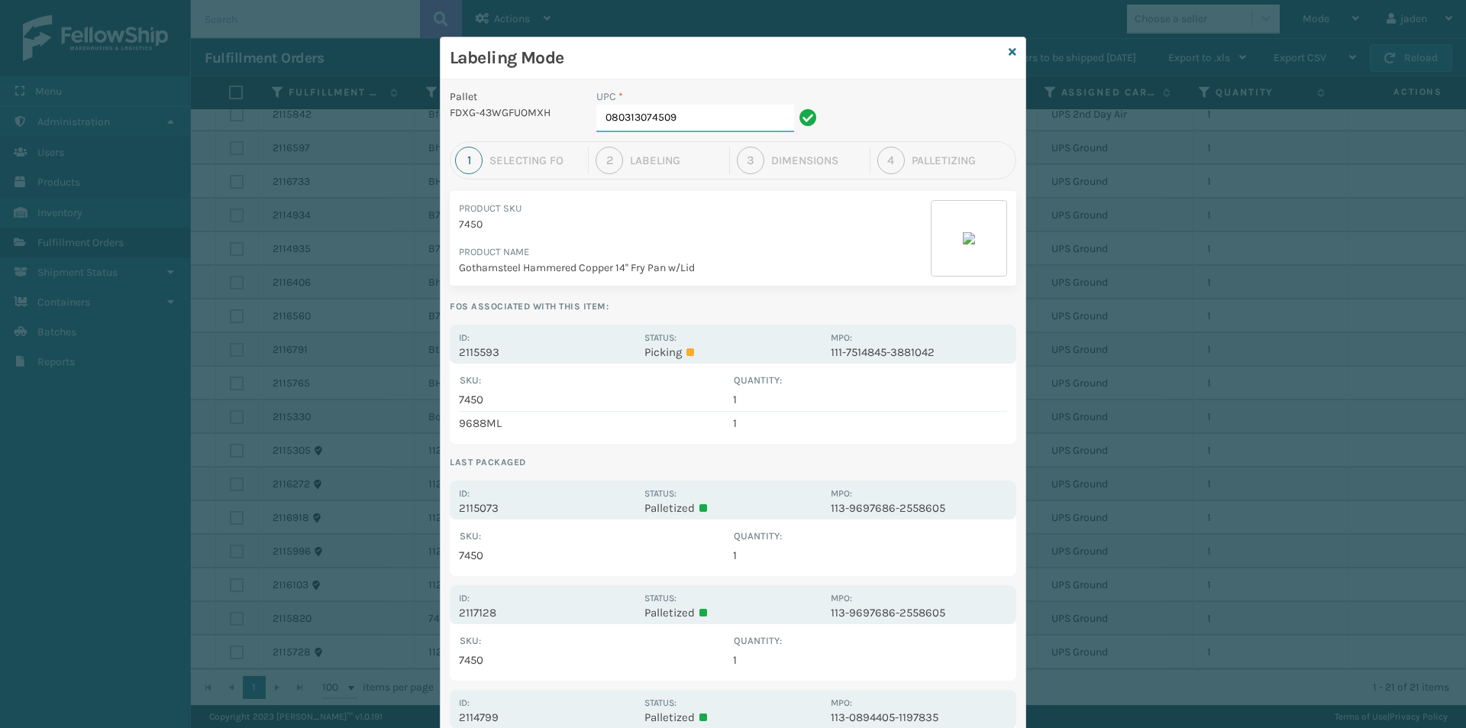
click at [693, 126] on input "080313074509" at bounding box center [695, 118] width 198 height 27
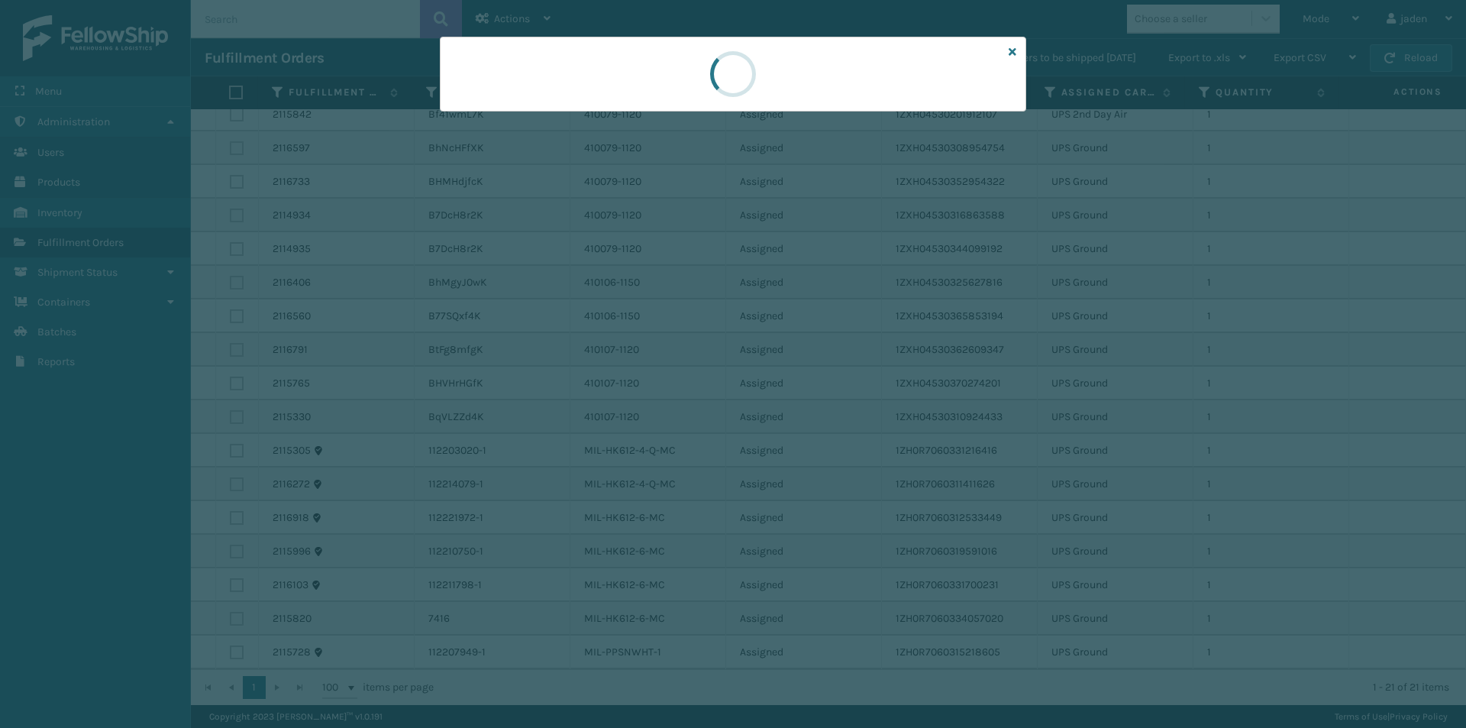
drag, startPoint x: 893, startPoint y: 76, endPoint x: 675, endPoint y: 91, distance: 218.8
click at [539, 91] on div at bounding box center [733, 74] width 586 height 75
drag, startPoint x: 789, startPoint y: 91, endPoint x: 709, endPoint y: 92, distance: 80.2
click at [655, 92] on div at bounding box center [733, 74] width 586 height 75
drag, startPoint x: 799, startPoint y: 86, endPoint x: 875, endPoint y: 60, distance: 79.9
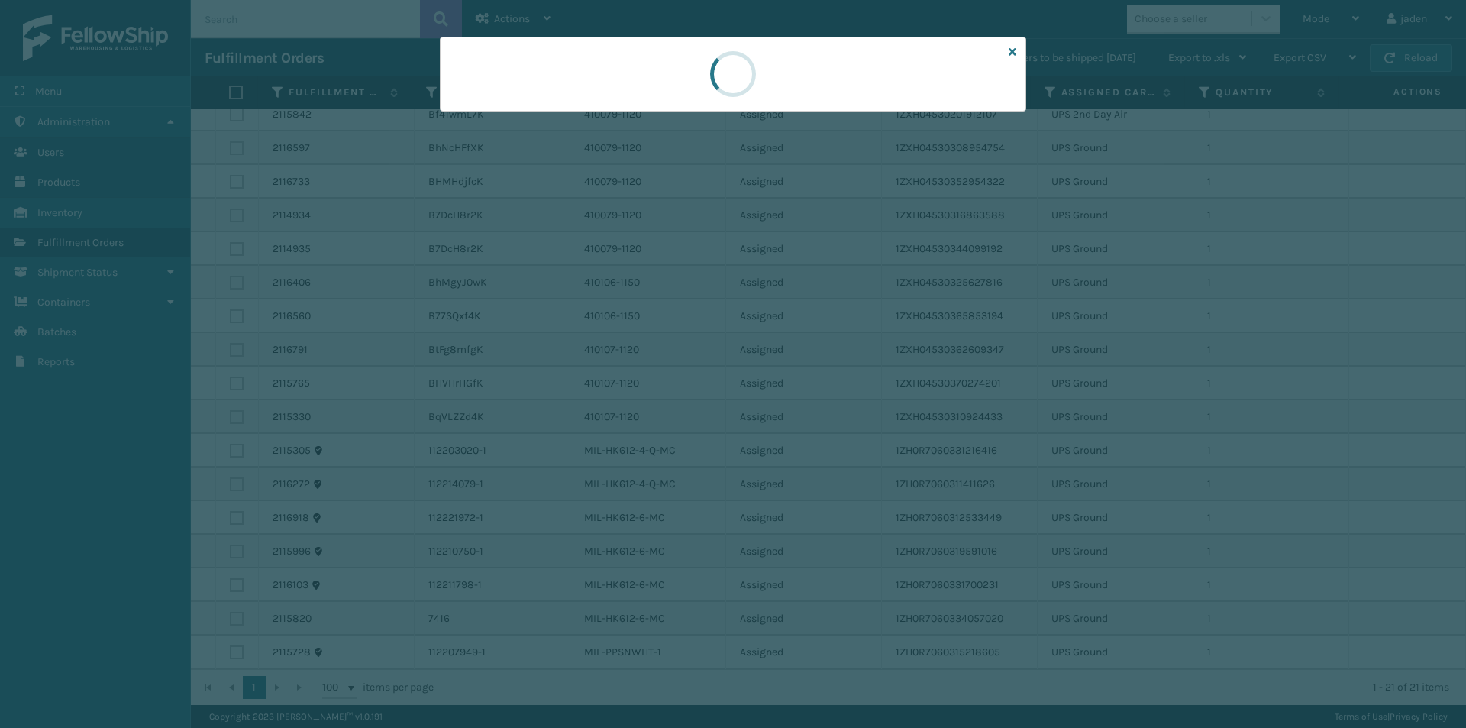
click at [586, 98] on div at bounding box center [733, 74] width 586 height 75
drag, startPoint x: 875, startPoint y: 60, endPoint x: 844, endPoint y: 59, distance: 30.6
drag, startPoint x: 844, startPoint y: 59, endPoint x: 740, endPoint y: 79, distance: 106.5
click at [615, 77] on div at bounding box center [733, 74] width 586 height 75
drag, startPoint x: 795, startPoint y: 81, endPoint x: 571, endPoint y: 115, distance: 226.2
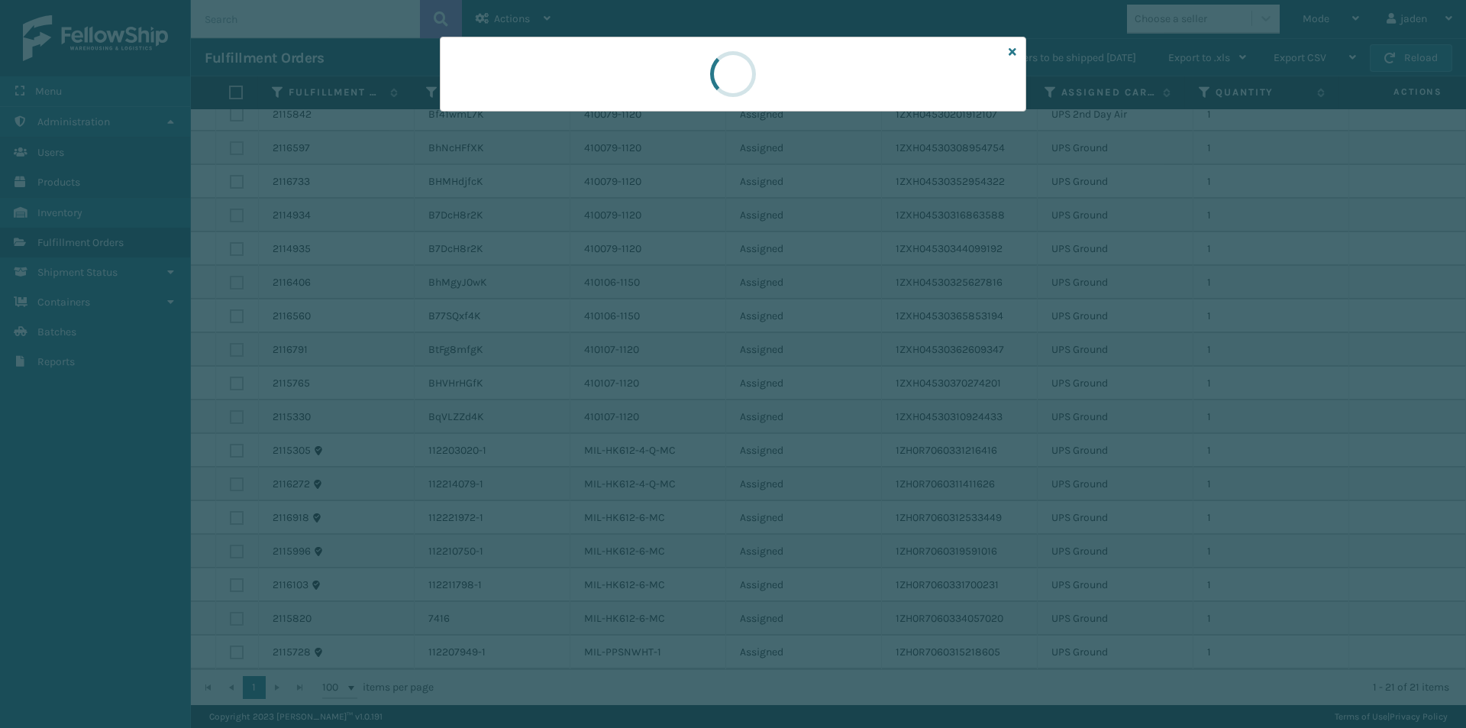
click at [571, 115] on div at bounding box center [733, 364] width 1466 height 728
drag, startPoint x: 826, startPoint y: 88, endPoint x: 734, endPoint y: 95, distance: 92.6
click at [687, 94] on div at bounding box center [733, 74] width 586 height 75
drag, startPoint x: 878, startPoint y: 82, endPoint x: 849, endPoint y: 82, distance: 29.0
drag, startPoint x: 849, startPoint y: 82, endPoint x: 910, endPoint y: 79, distance: 61.2
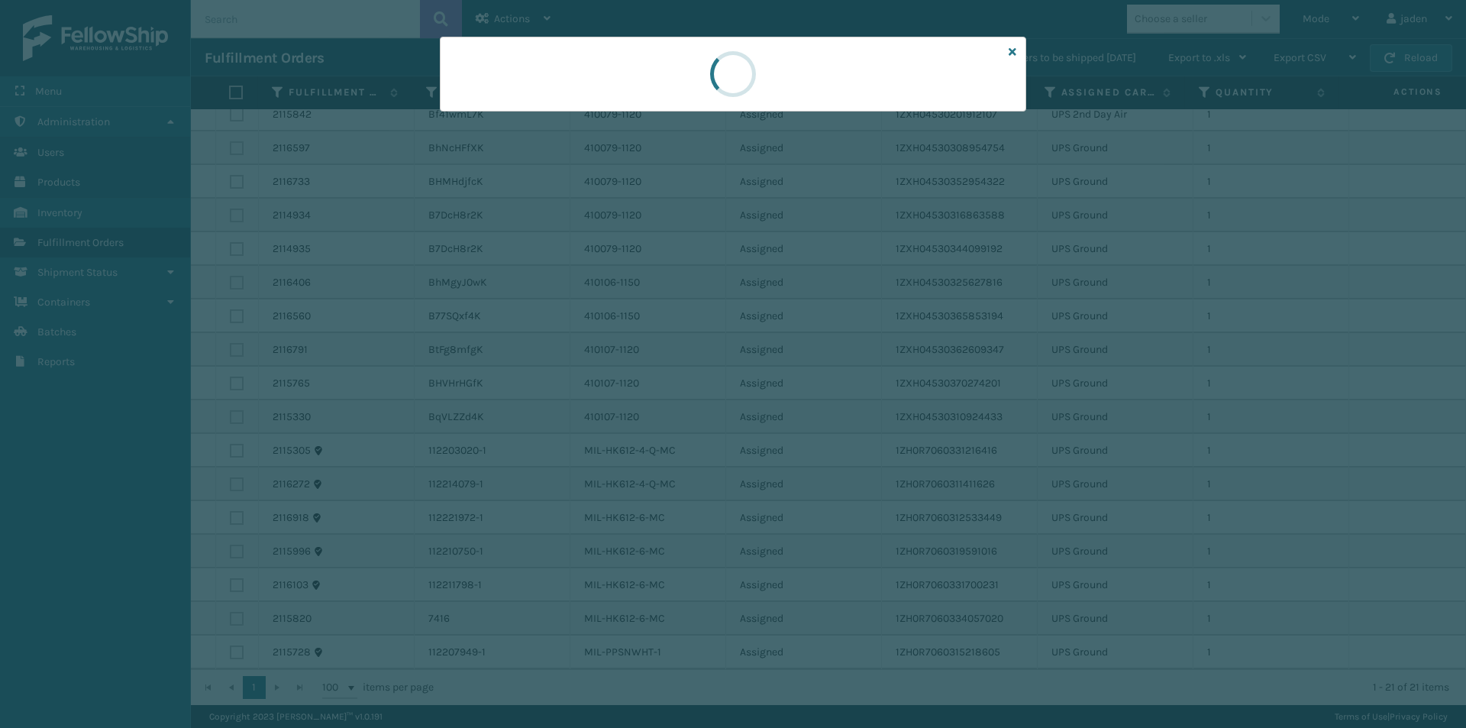
click at [615, 112] on div at bounding box center [733, 364] width 1466 height 728
drag, startPoint x: 874, startPoint y: 78, endPoint x: 689, endPoint y: 99, distance: 186.0
click at [689, 99] on div at bounding box center [733, 74] width 586 height 75
drag, startPoint x: 799, startPoint y: 89, endPoint x: 615, endPoint y: 97, distance: 183.4
click at [615, 97] on div at bounding box center [733, 74] width 586 height 75
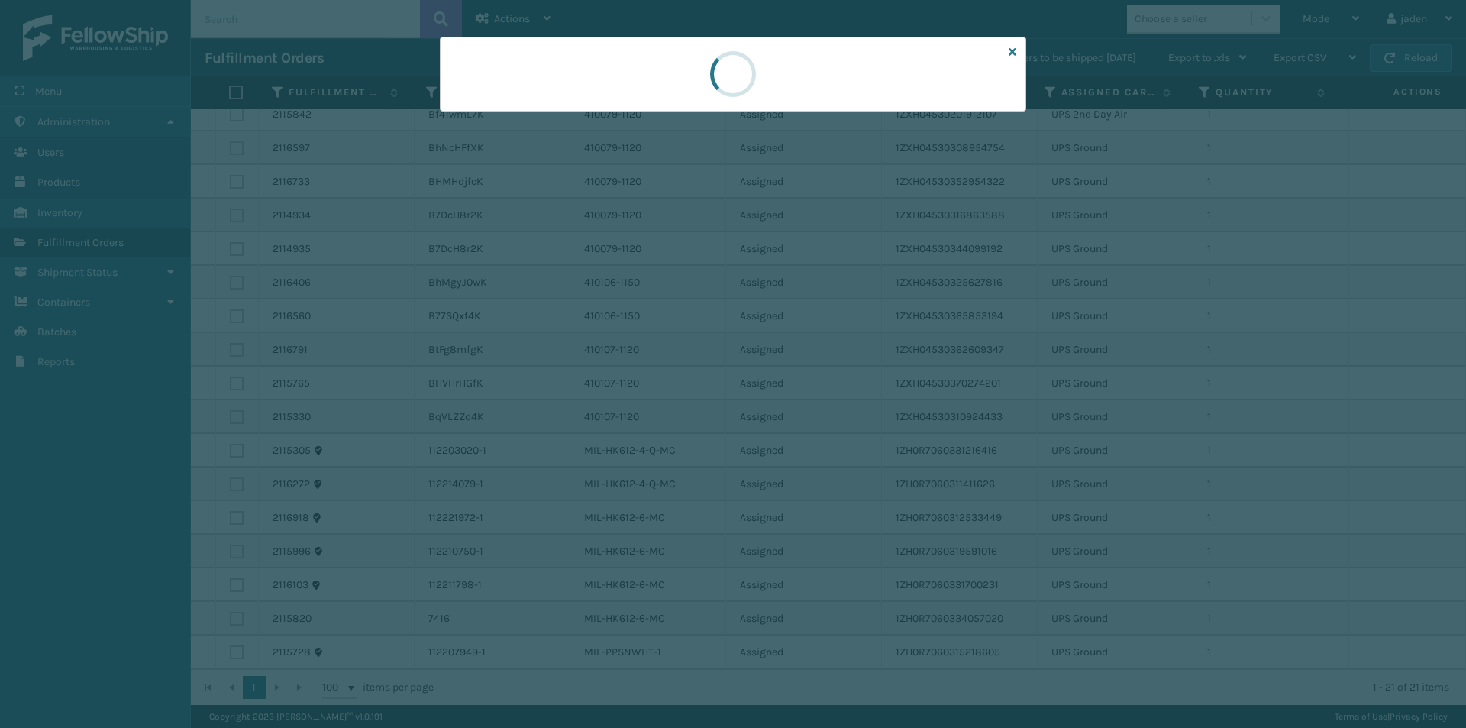
drag, startPoint x: 766, startPoint y: 74, endPoint x: 799, endPoint y: 86, distance: 35.5
click at [637, 81] on div at bounding box center [733, 74] width 586 height 75
drag, startPoint x: 890, startPoint y: 77, endPoint x: 749, endPoint y: 79, distance: 140.5
click at [657, 77] on div at bounding box center [733, 74] width 586 height 75
drag, startPoint x: 750, startPoint y: 79, endPoint x: 806, endPoint y: 82, distance: 56.5
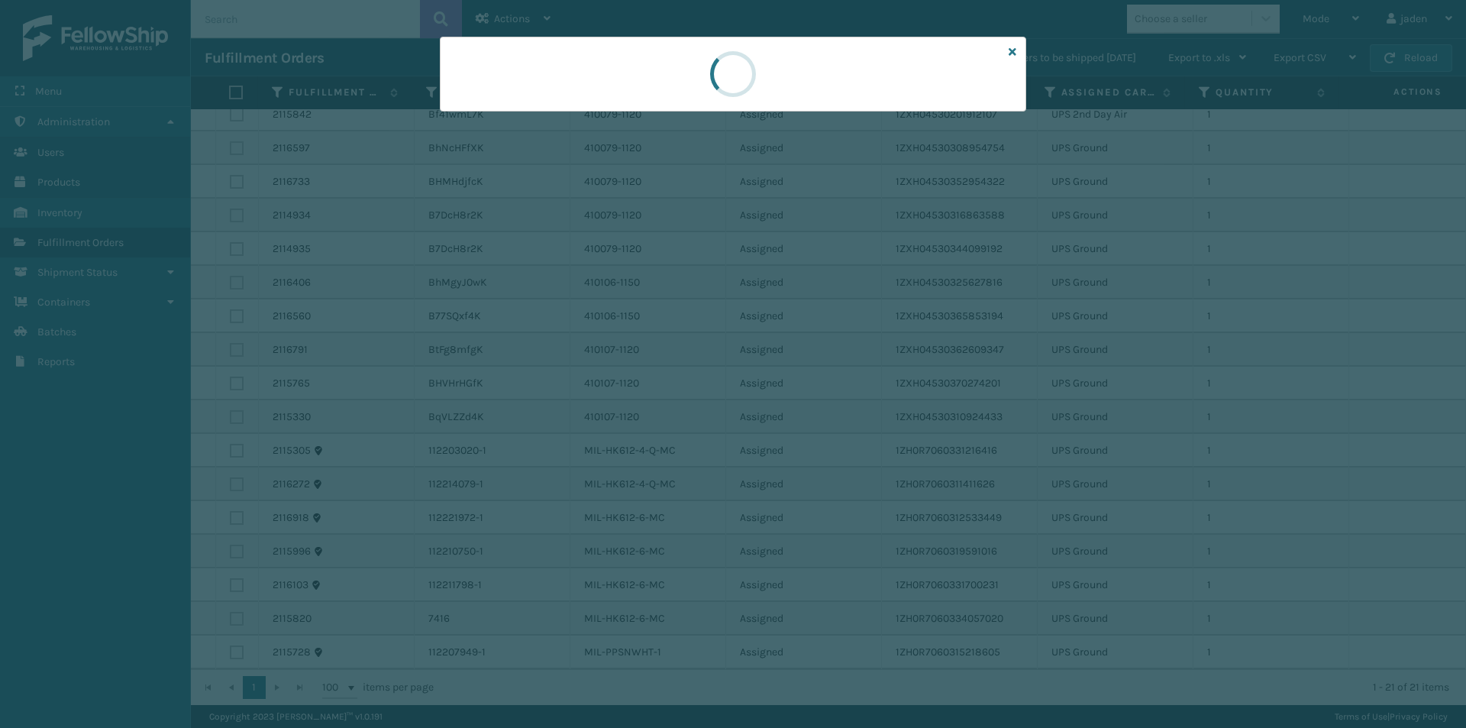
click at [604, 80] on div at bounding box center [733, 74] width 586 height 75
drag, startPoint x: 808, startPoint y: 82, endPoint x: 906, endPoint y: 73, distance: 98.1
click at [681, 80] on div at bounding box center [733, 74] width 586 height 75
drag, startPoint x: 906, startPoint y: 73, endPoint x: 875, endPoint y: 72, distance: 30.6
drag, startPoint x: 875, startPoint y: 72, endPoint x: 799, endPoint y: 96, distance: 80.2
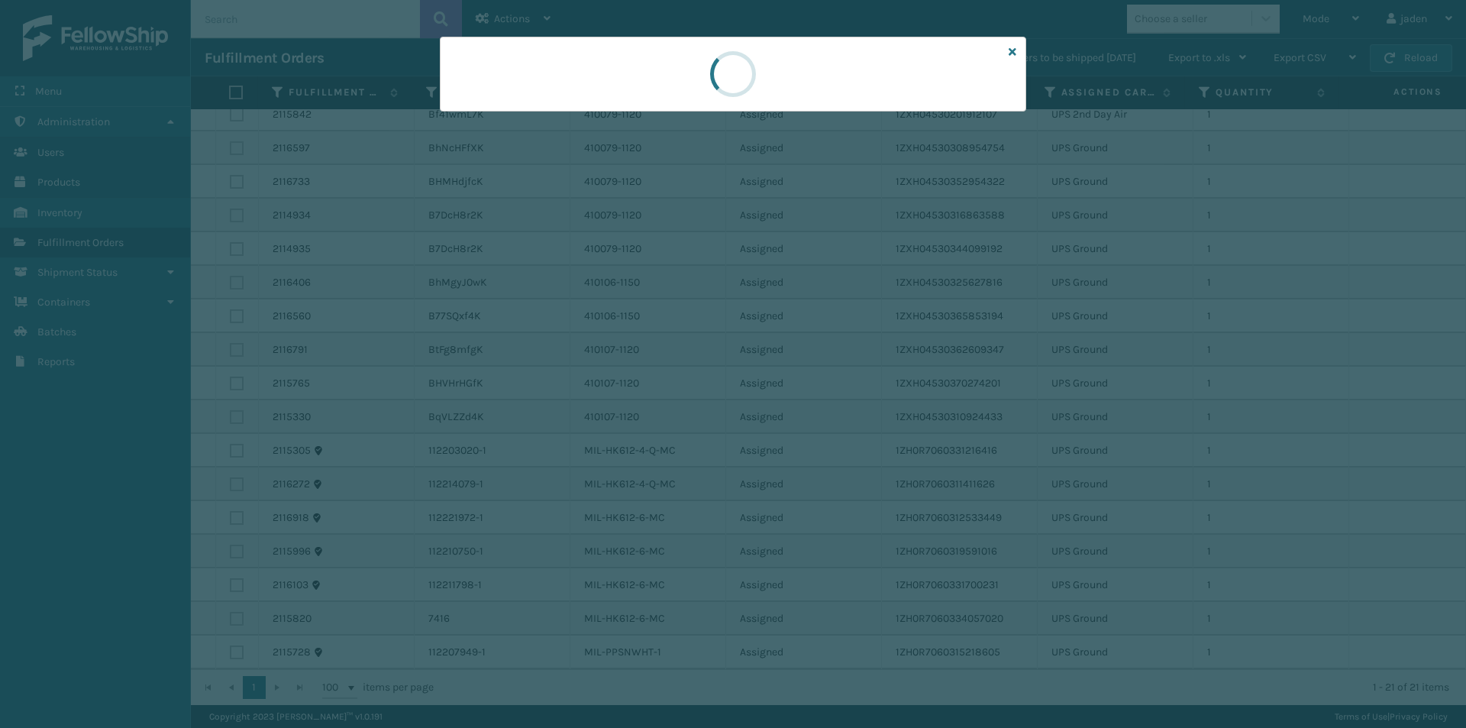
click at [666, 96] on div at bounding box center [733, 74] width 586 height 75
drag, startPoint x: 845, startPoint y: 98, endPoint x: 832, endPoint y: 98, distance: 13.0
drag, startPoint x: 832, startPoint y: 98, endPoint x: 898, endPoint y: 98, distance: 65.7
click at [664, 98] on div at bounding box center [733, 74] width 586 height 75
drag, startPoint x: 886, startPoint y: 98, endPoint x: 843, endPoint y: 98, distance: 42.8
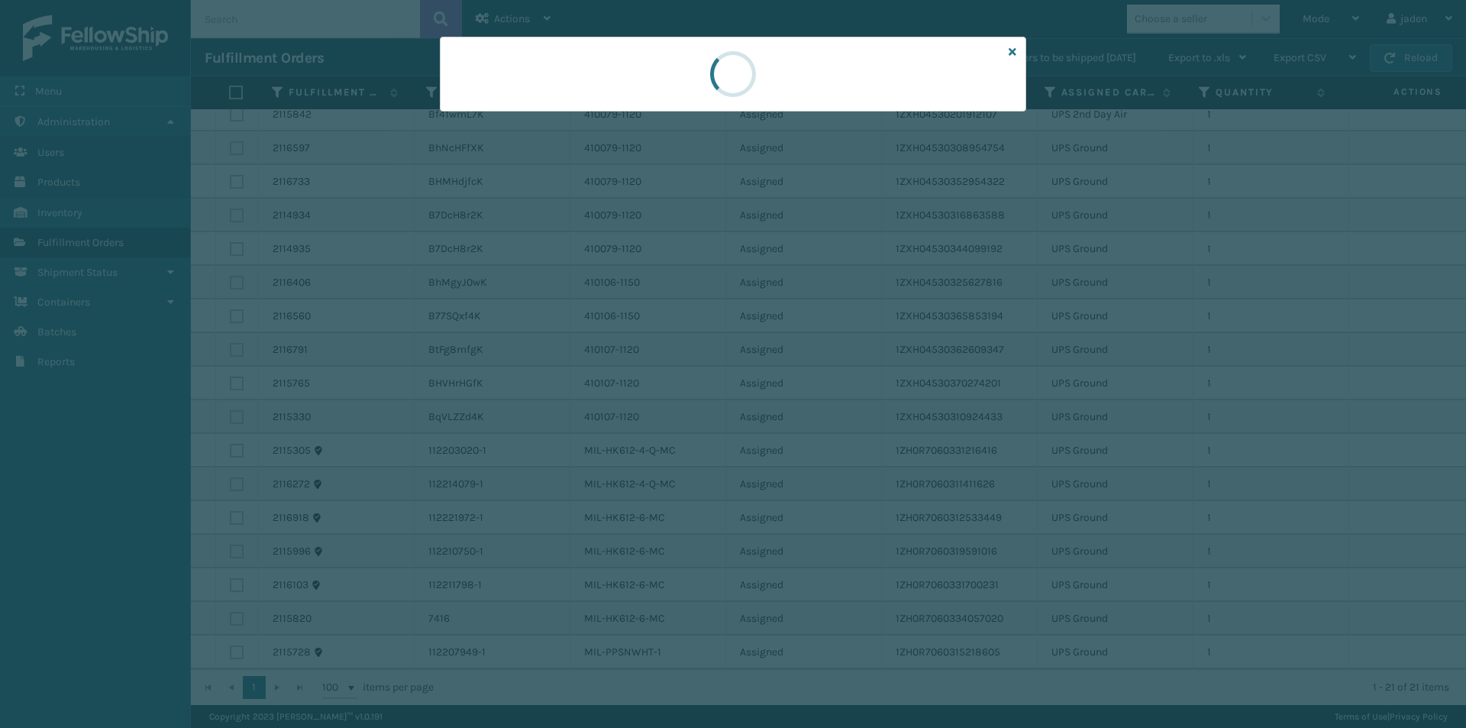
drag, startPoint x: 843, startPoint y: 98, endPoint x: 707, endPoint y: 98, distance: 135.9
click at [695, 98] on div at bounding box center [733, 74] width 586 height 75
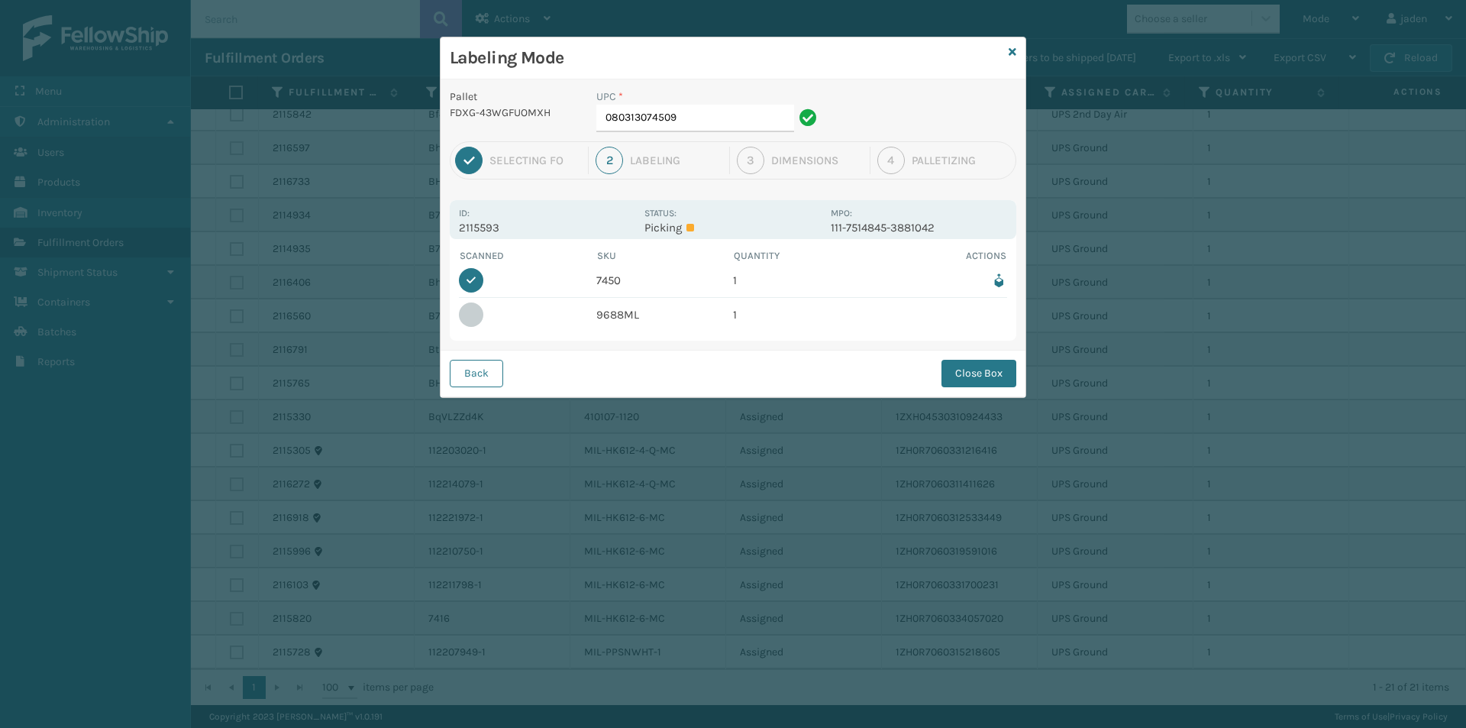
drag, startPoint x: 707, startPoint y: 98, endPoint x: 671, endPoint y: 81, distance: 39.6
click at [671, 81] on div "Pallet FDXG-43WGFUOMXH UPC * 080313074509 1 Selecting FO 2 Labeling 3 Dimension…" at bounding box center [733, 238] width 585 height 318
click at [996, 372] on button "Close Box" at bounding box center [978, 373] width 75 height 27
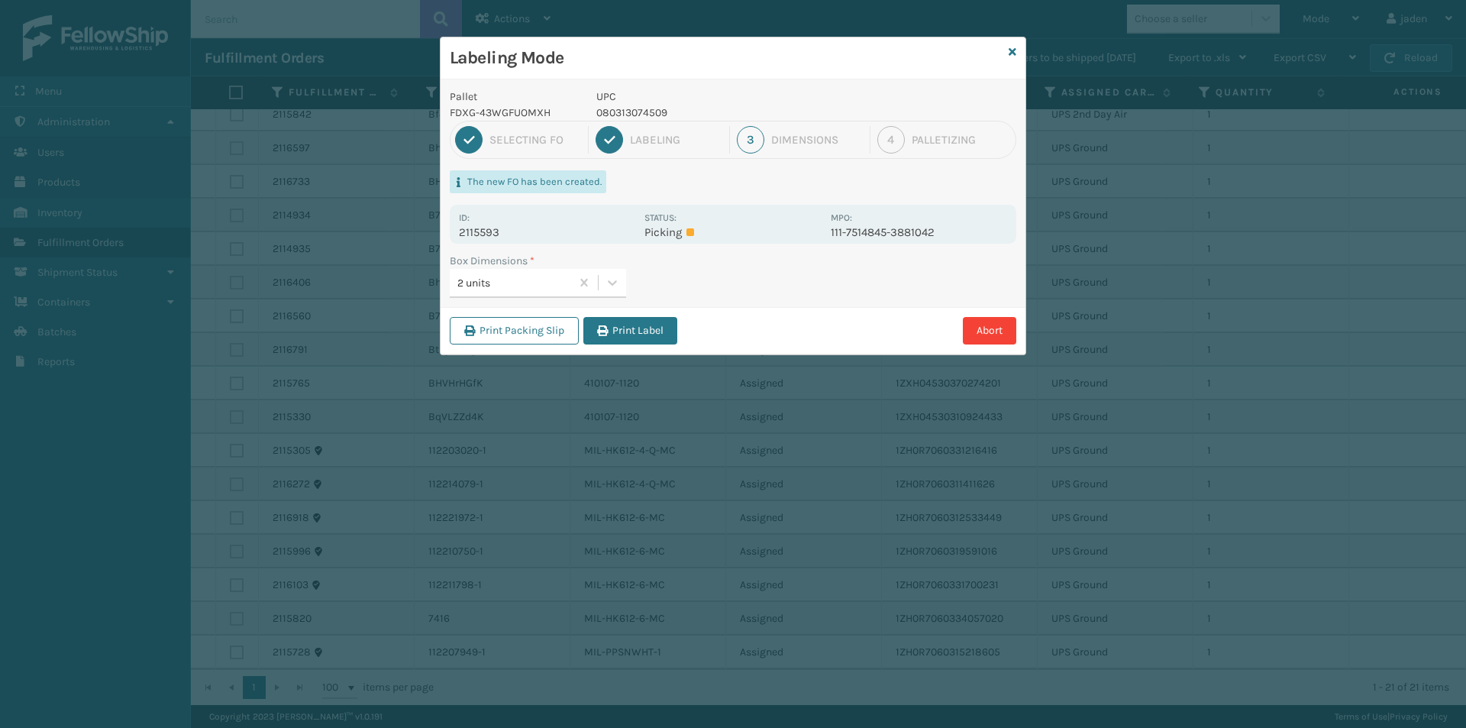
drag, startPoint x: 836, startPoint y: 63, endPoint x: 672, endPoint y: 46, distance: 165.0
click at [672, 46] on div "Labeling Mode" at bounding box center [733, 58] width 585 height 42
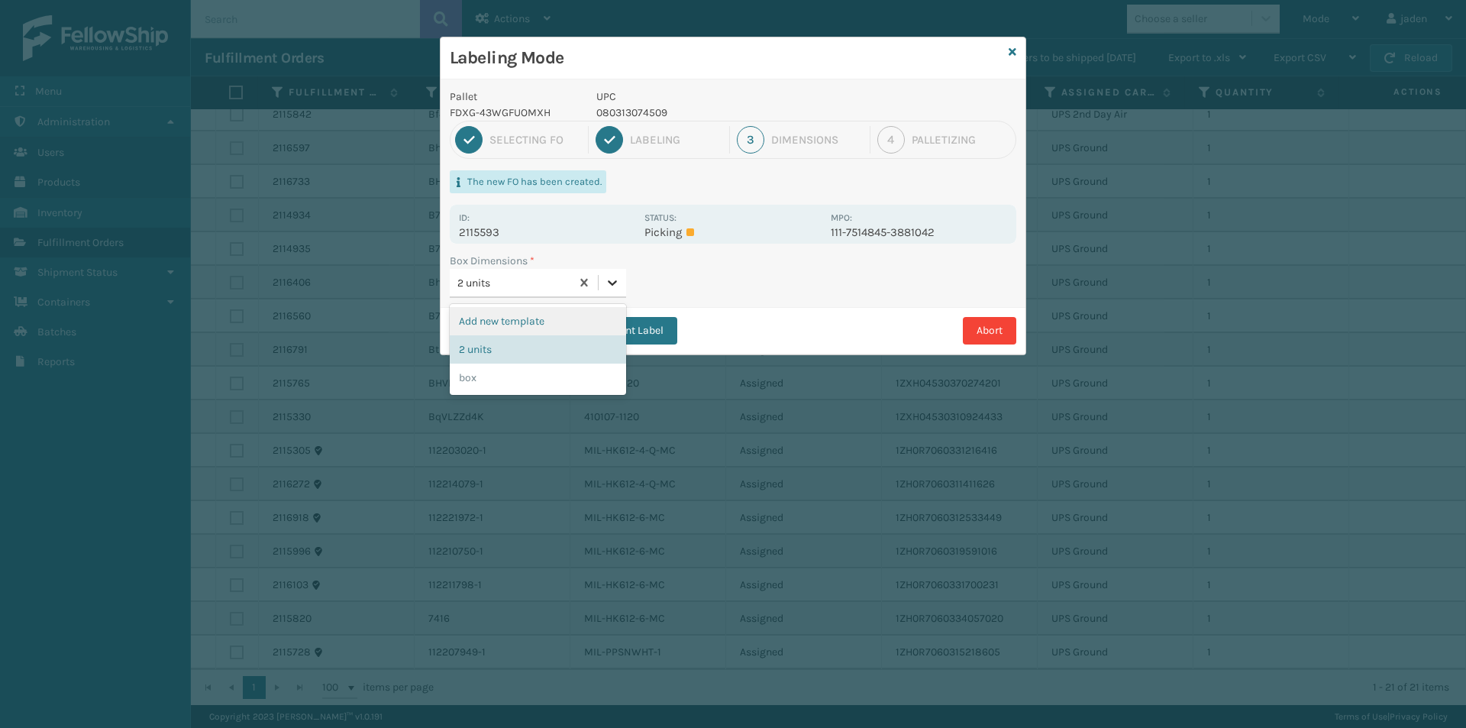
click at [616, 284] on icon at bounding box center [612, 282] width 15 height 15
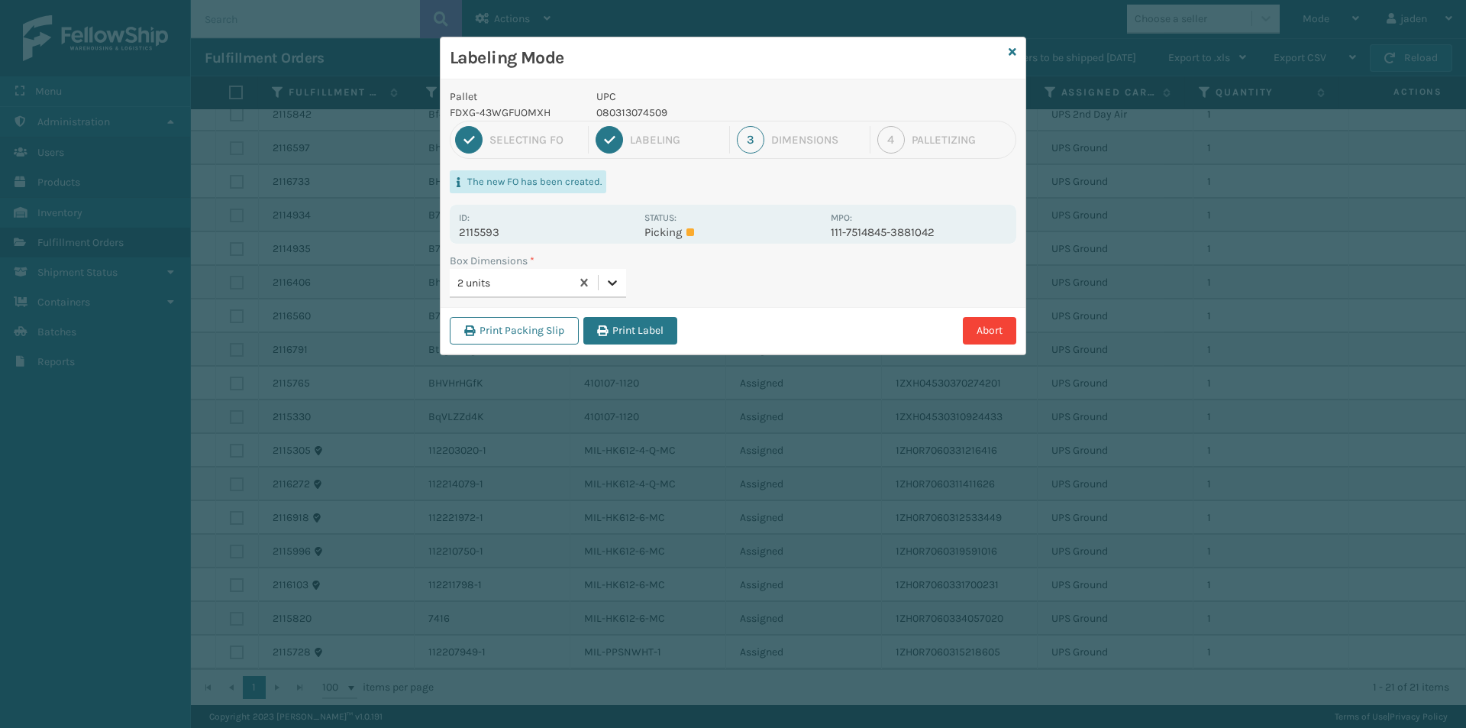
click at [615, 284] on icon at bounding box center [612, 282] width 15 height 15
click at [636, 324] on button "Print Label" at bounding box center [630, 330] width 94 height 27
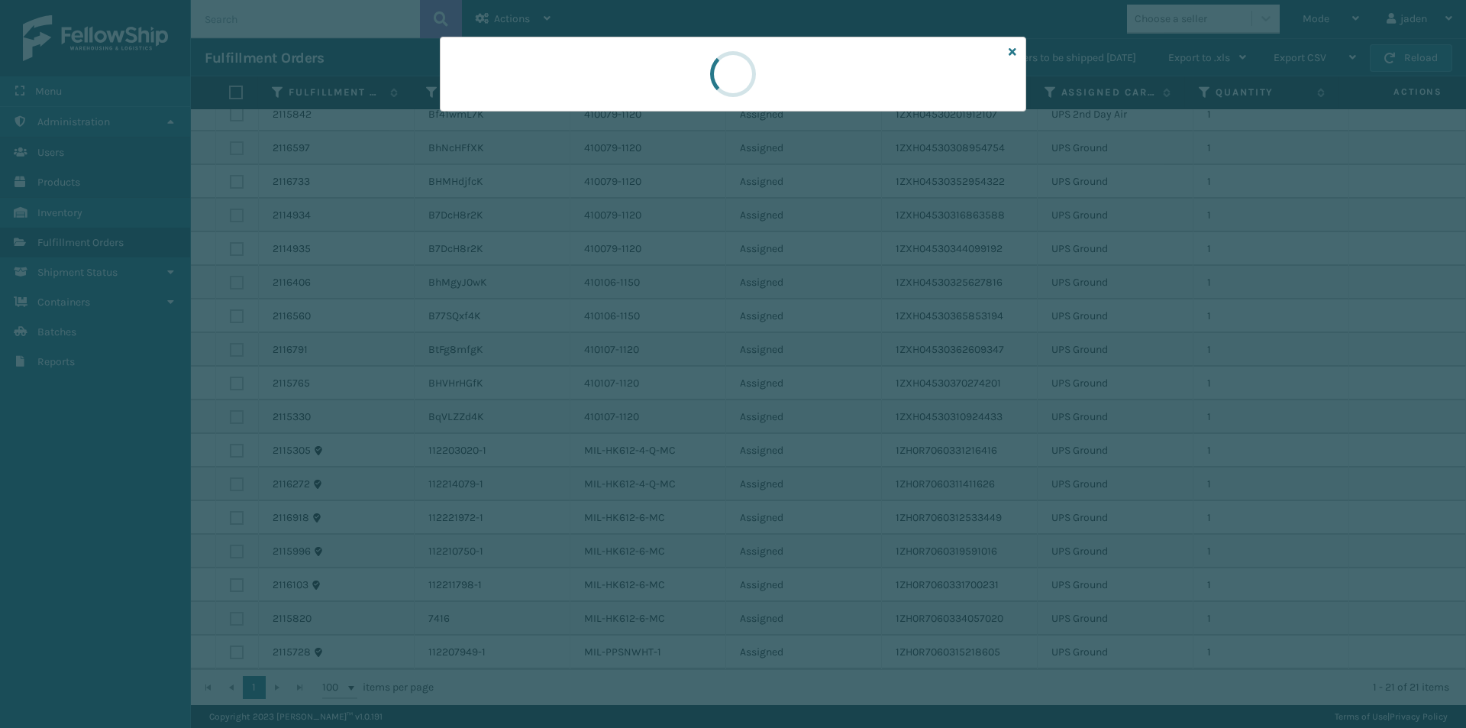
drag, startPoint x: 790, startPoint y: 73, endPoint x: 690, endPoint y: 73, distance: 100.0
click at [620, 67] on div at bounding box center [733, 74] width 586 height 75
drag, startPoint x: 783, startPoint y: 73, endPoint x: 697, endPoint y: 95, distance: 89.1
click at [661, 85] on div at bounding box center [733, 74] width 586 height 75
drag, startPoint x: 718, startPoint y: 98, endPoint x: 699, endPoint y: 86, distance: 23.3
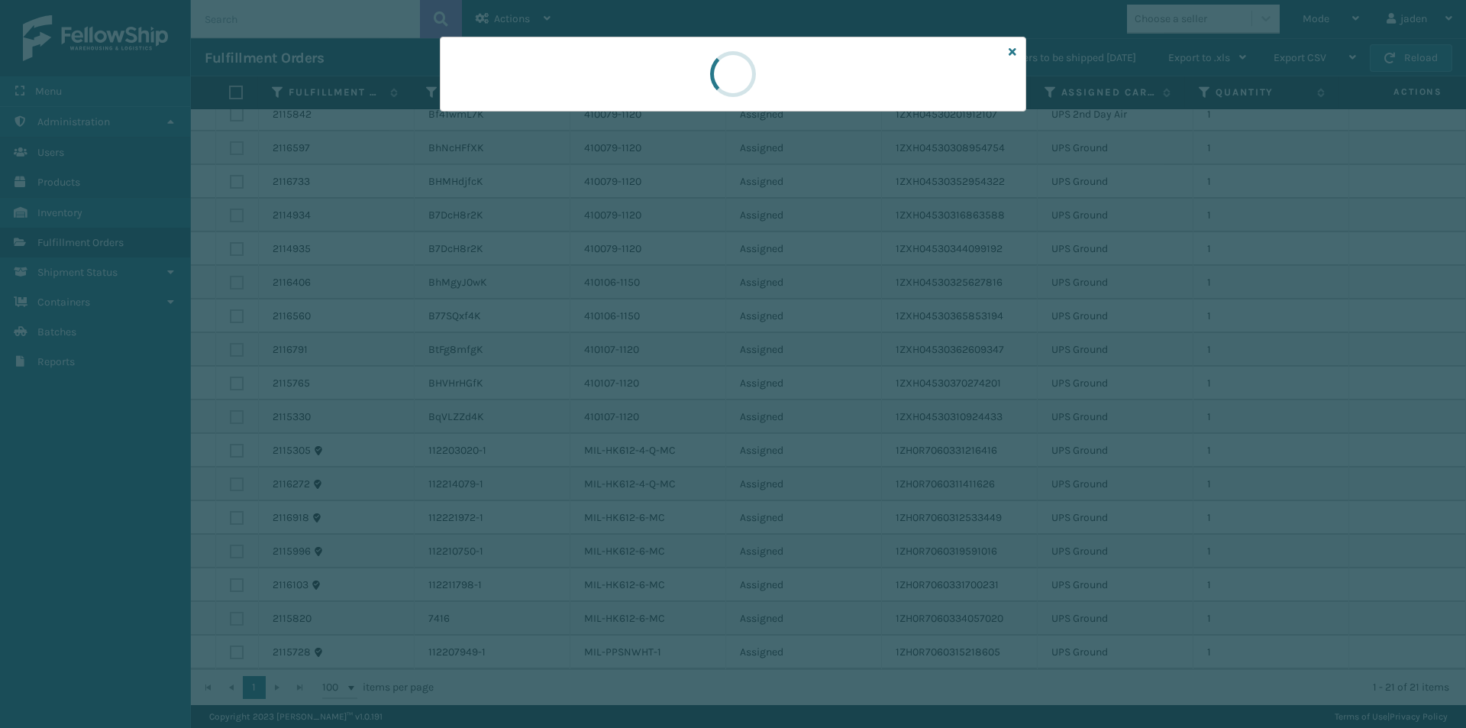
click at [647, 77] on div at bounding box center [733, 74] width 586 height 75
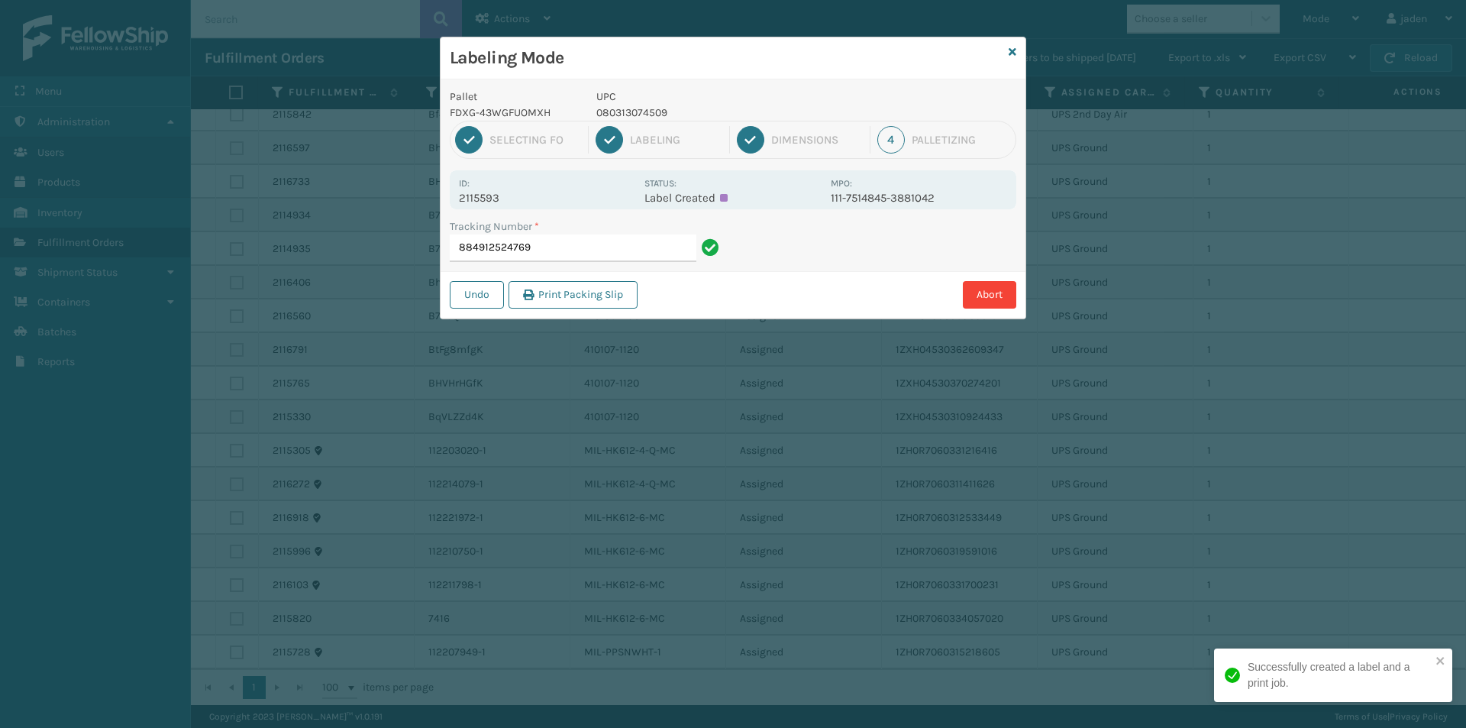
click at [669, 73] on div "Labeling Mode" at bounding box center [733, 58] width 585 height 42
drag, startPoint x: 826, startPoint y: 74, endPoint x: 818, endPoint y: 74, distance: 8.4
drag, startPoint x: 818, startPoint y: 74, endPoint x: 676, endPoint y: 54, distance: 142.6
click at [676, 54] on h3 "Labeling Mode" at bounding box center [726, 58] width 553 height 23
click at [607, 244] on input "884912524769" at bounding box center [573, 247] width 247 height 27
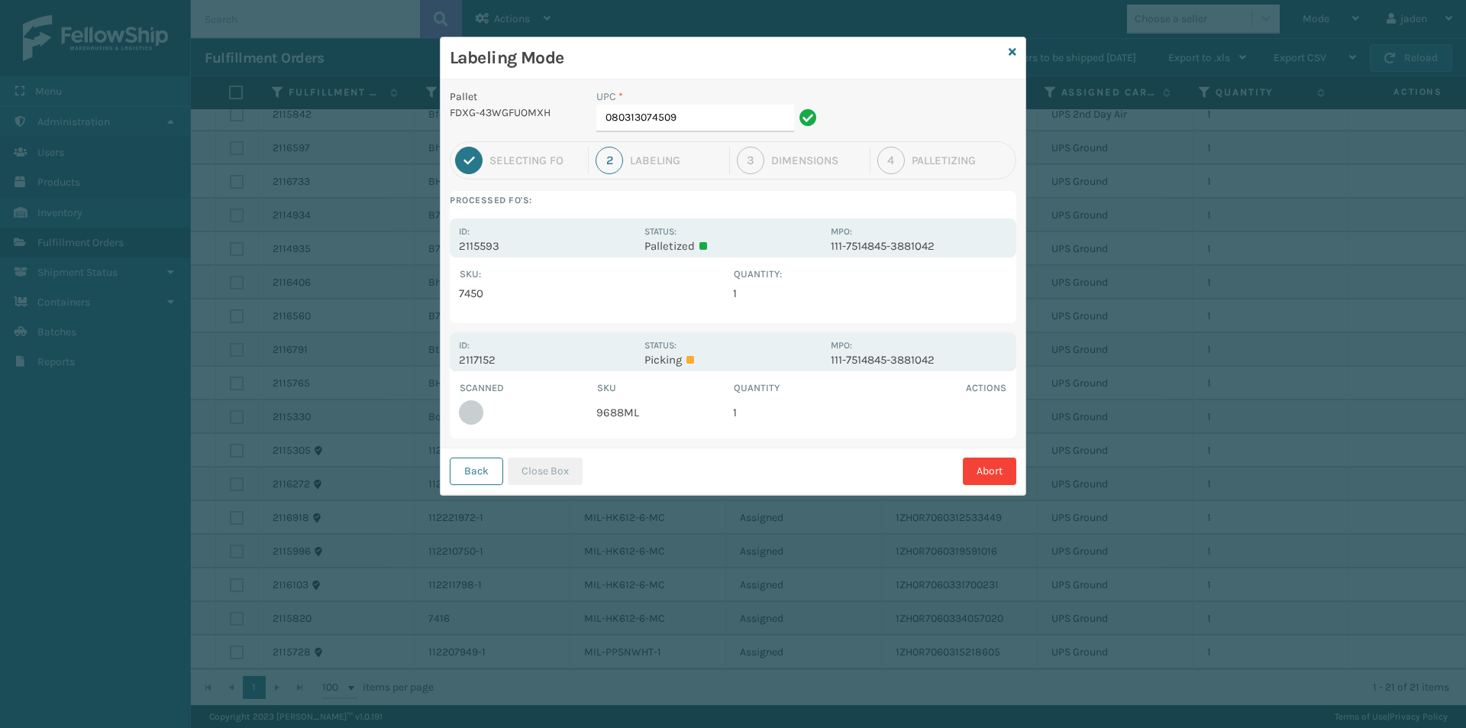
click at [557, 376] on div "Scanned SKU Quantity Actions 9688ML 1" at bounding box center [733, 404] width 567 height 67
click at [570, 360] on p "2117152" at bounding box center [547, 360] width 176 height 14
click at [570, 351] on div "Id: 2117152" at bounding box center [547, 352] width 176 height 30
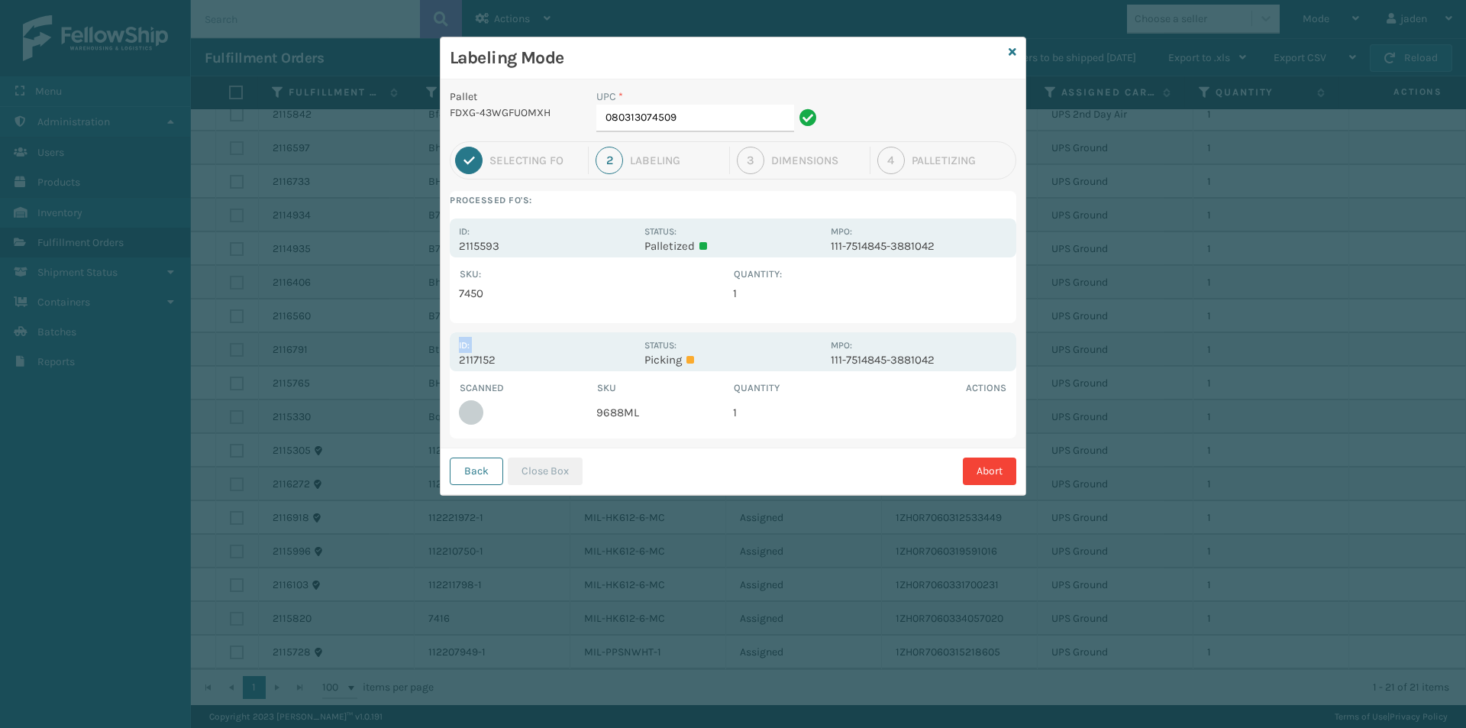
click at [570, 351] on div "Id: 2117152" at bounding box center [547, 352] width 176 height 30
click at [724, 117] on input "080313074509" at bounding box center [695, 118] width 198 height 27
click at [723, 118] on input "080313074509" at bounding box center [695, 118] width 198 height 27
click at [802, 124] on icon at bounding box center [808, 117] width 18 height 18
click at [801, 123] on icon at bounding box center [808, 117] width 18 height 18
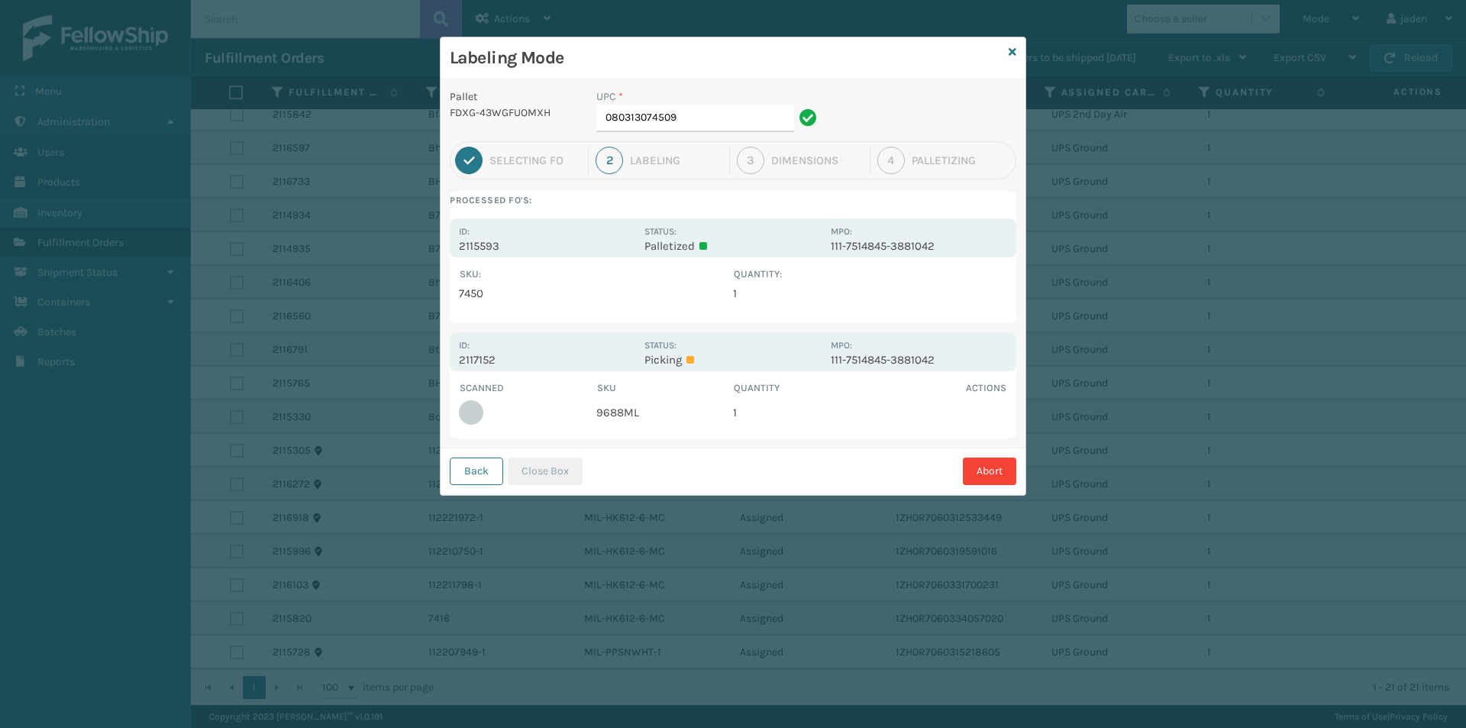
drag, startPoint x: 867, startPoint y: 59, endPoint x: 845, endPoint y: 53, distance: 22.2
drag, startPoint x: 845, startPoint y: 53, endPoint x: 610, endPoint y: 57, distance: 235.2
click at [610, 57] on h3 "Labeling Mode" at bounding box center [726, 58] width 553 height 23
click at [670, 397] on td "9688ML" at bounding box center [664, 413] width 137 height 34
click at [558, 352] on div "Id: 2117152" at bounding box center [547, 352] width 176 height 30
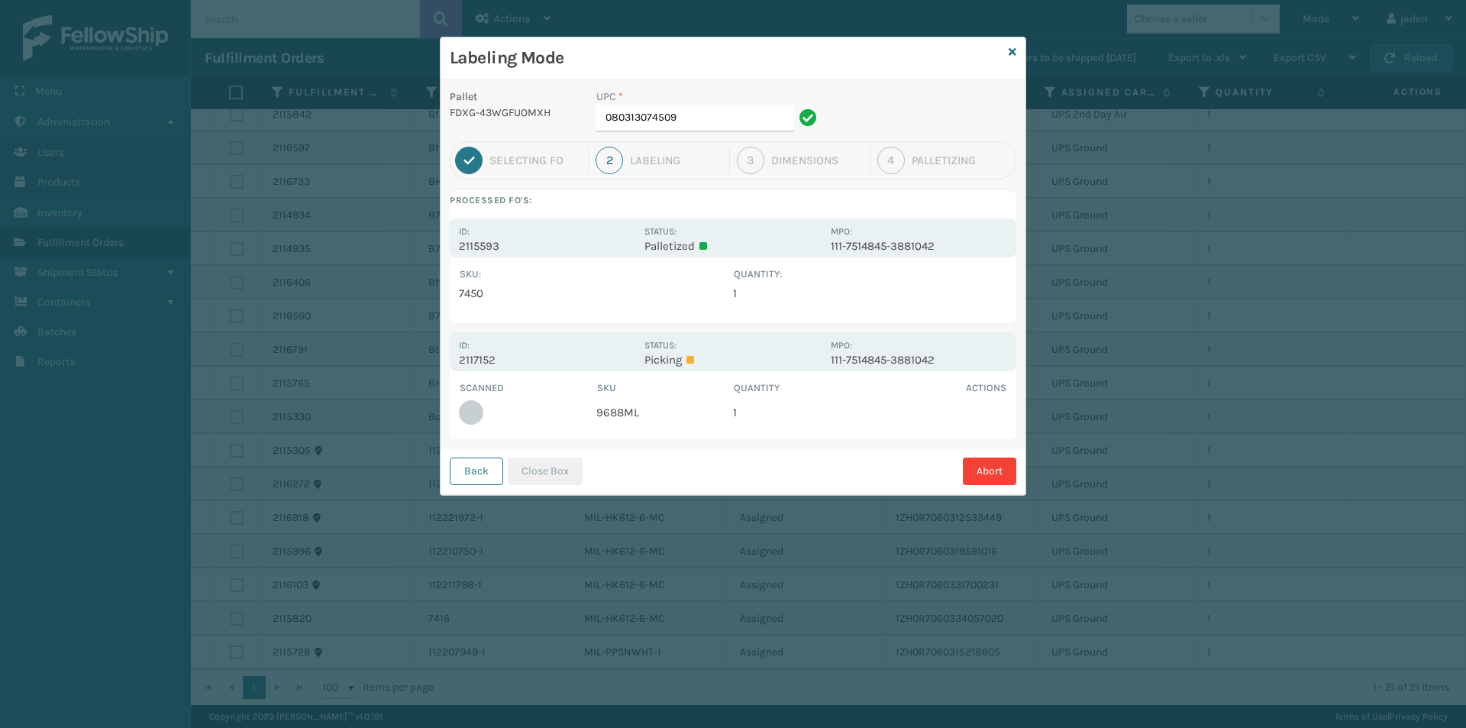
click at [727, 354] on p "Picking" at bounding box center [732, 360] width 176 height 14
click at [697, 113] on input "080313074509" at bounding box center [695, 118] width 198 height 27
click at [687, 388] on th "SKU" at bounding box center [664, 387] width 137 height 15
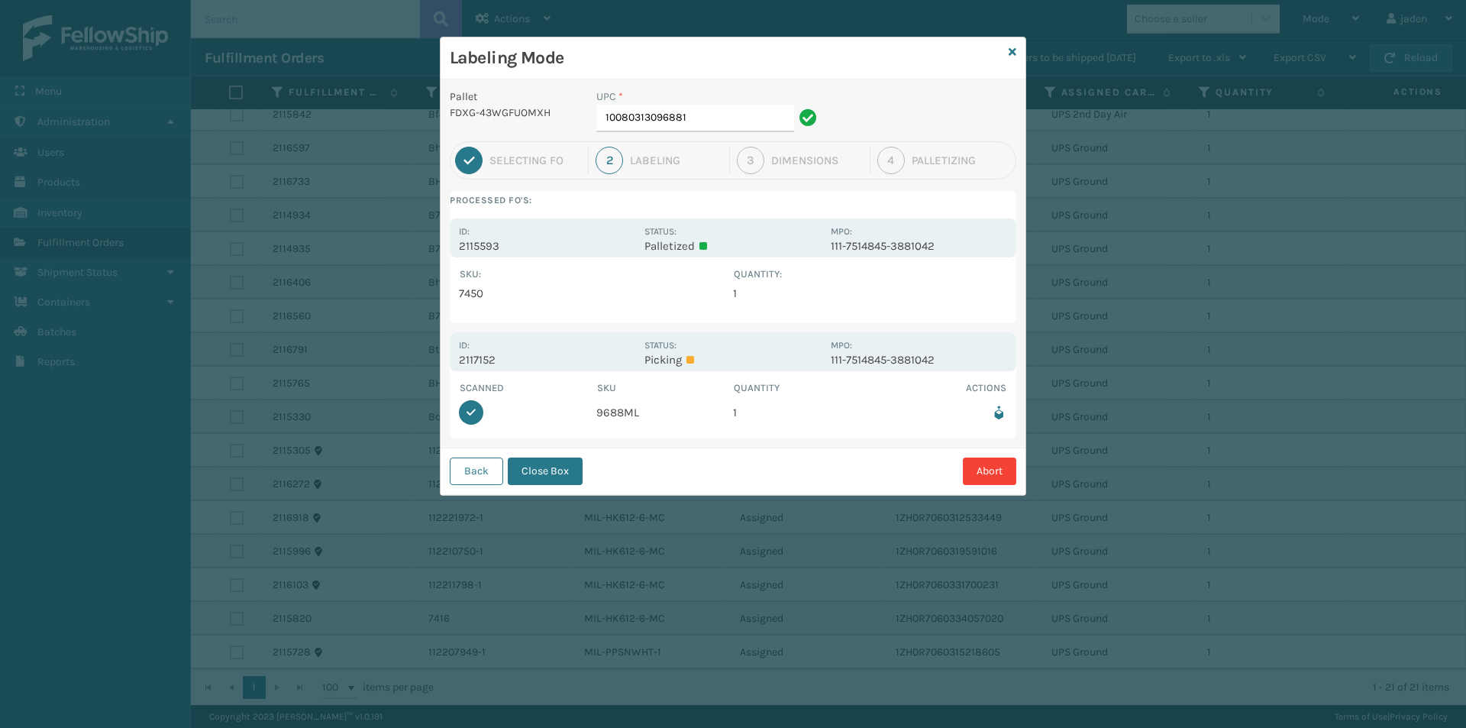
click at [574, 340] on div "Id: 2117152" at bounding box center [547, 352] width 176 height 30
click at [732, 126] on input "10080313096881" at bounding box center [695, 118] width 198 height 27
click at [531, 350] on div "Id: 2117152" at bounding box center [547, 352] width 176 height 30
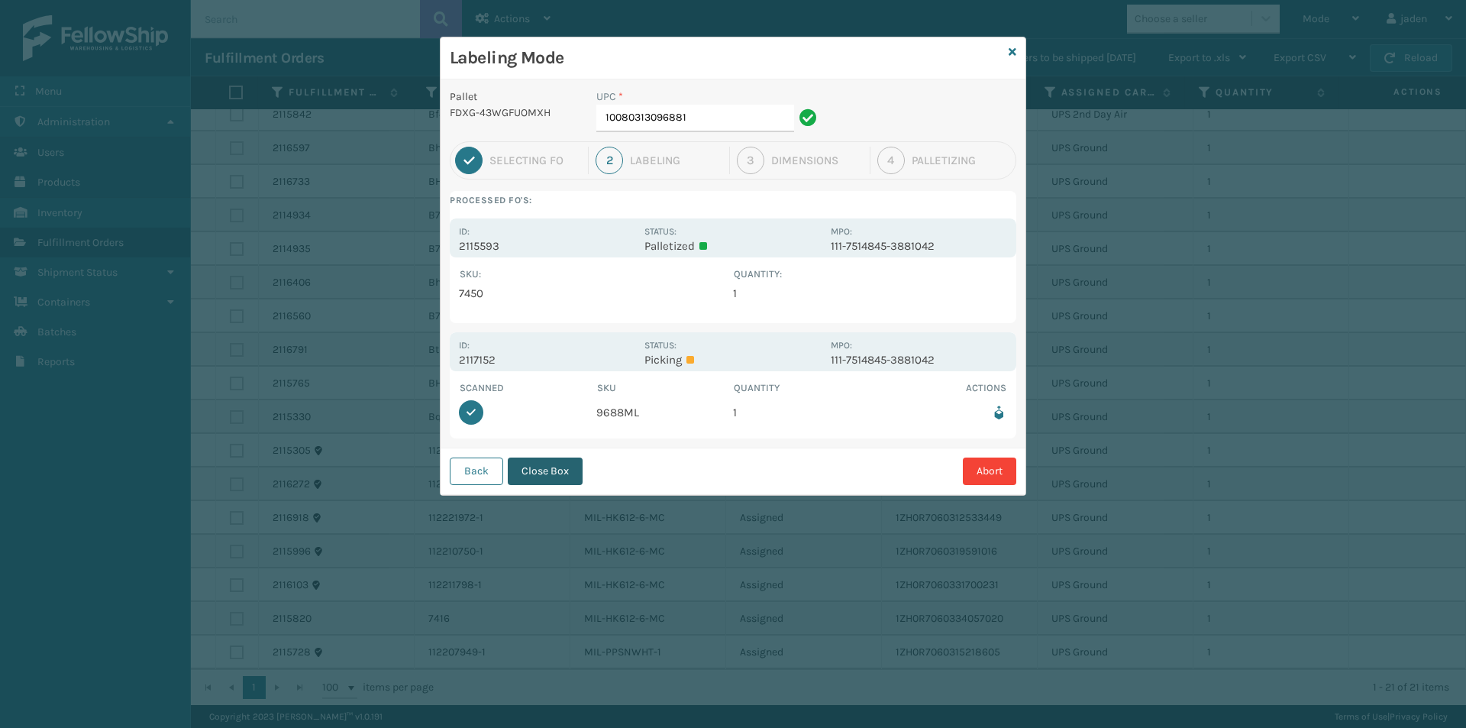
click at [567, 478] on button "Close Box" at bounding box center [545, 470] width 75 height 27
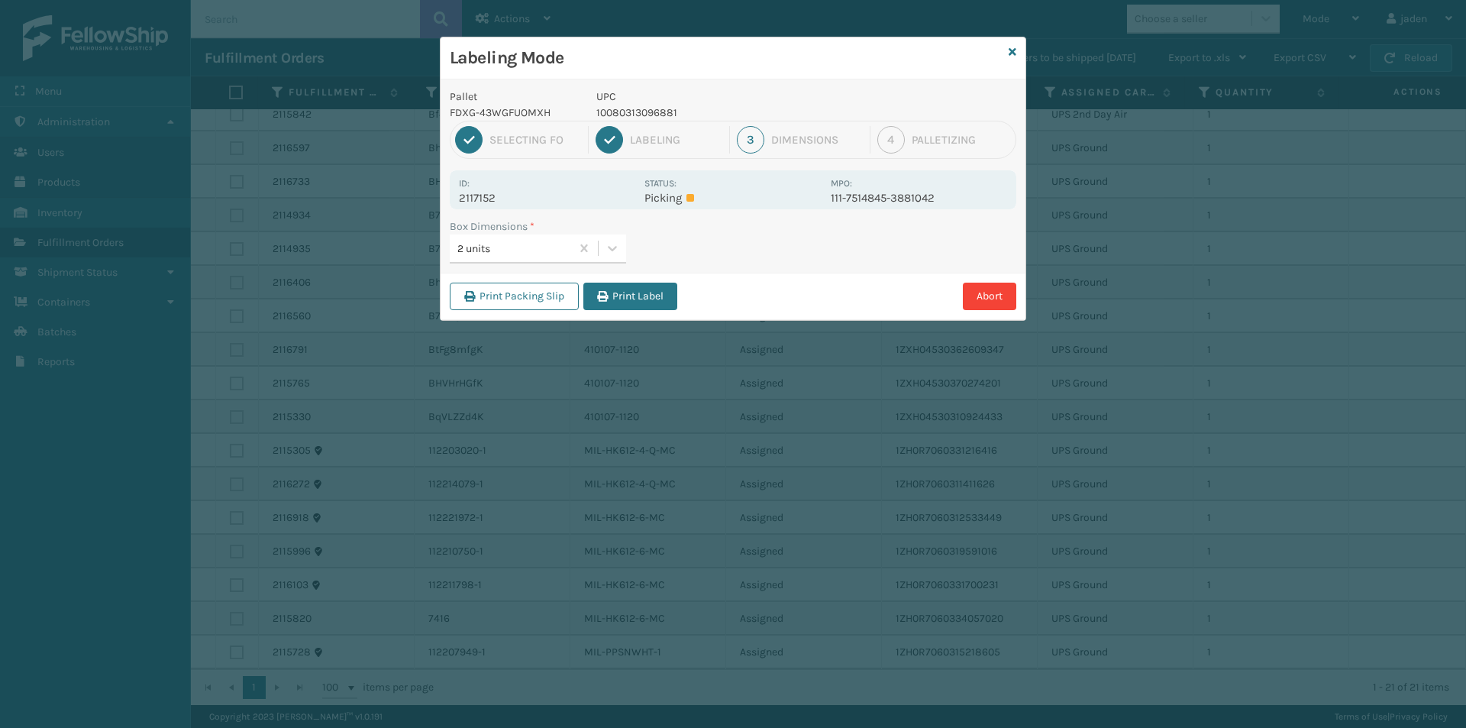
drag, startPoint x: 793, startPoint y: 91, endPoint x: 687, endPoint y: 55, distance: 112.0
click at [687, 55] on h3 "Labeling Mode" at bounding box center [726, 58] width 553 height 23
click at [618, 295] on button "Print Label" at bounding box center [630, 296] width 94 height 27
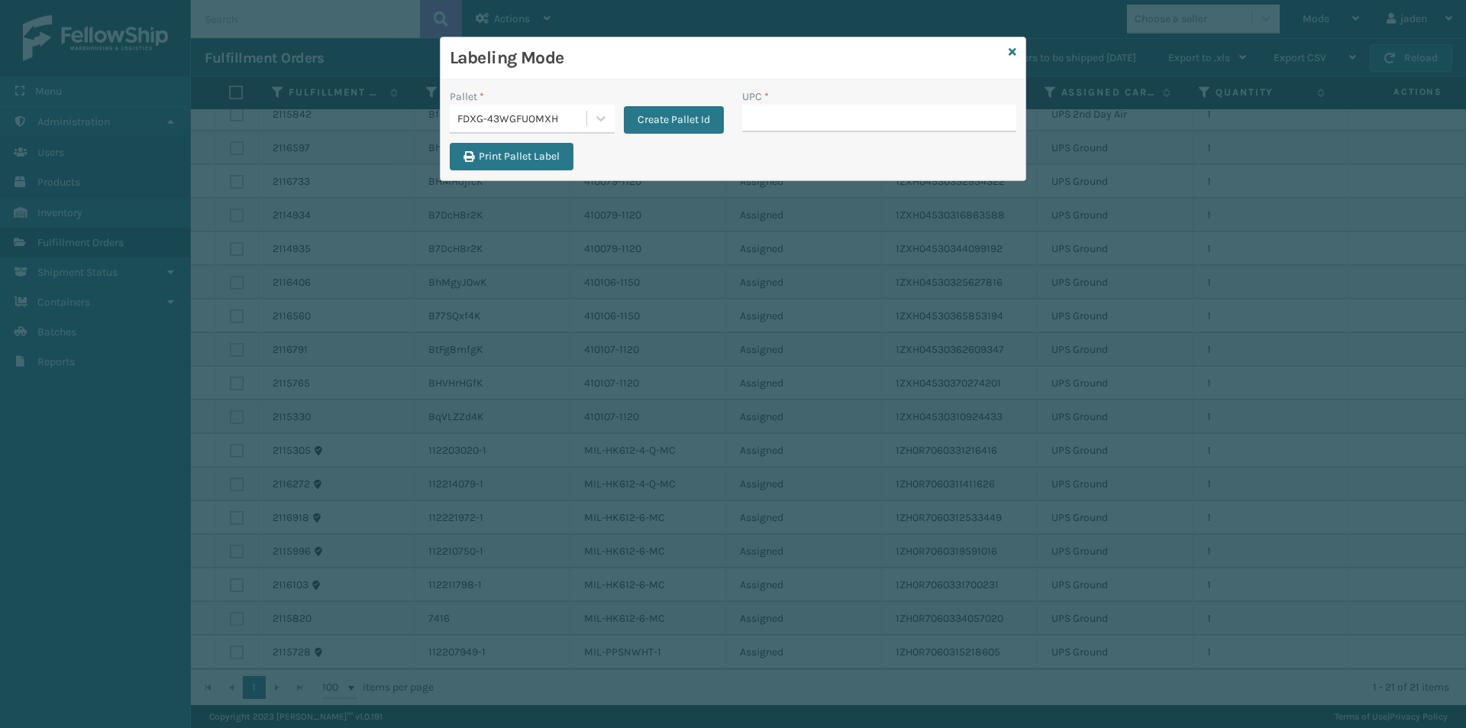
click at [868, 130] on input "UPC *" at bounding box center [879, 118] width 274 height 27
click at [1019, 53] on div "Labeling Mode" at bounding box center [733, 58] width 585 height 42
click at [1005, 49] on div "Labeling Mode" at bounding box center [733, 58] width 585 height 42
click at [1015, 50] on icon at bounding box center [1013, 52] width 8 height 11
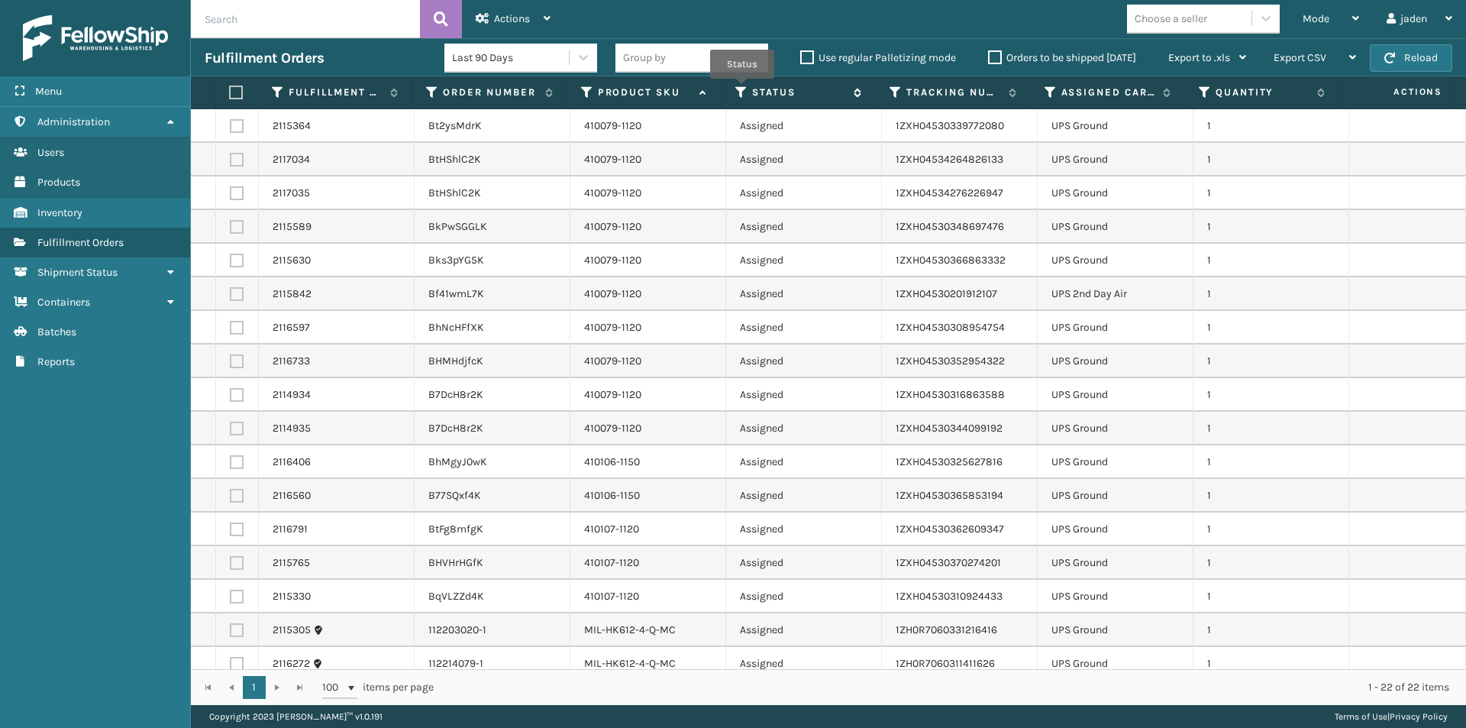
click at [742, 89] on icon at bounding box center [741, 93] width 12 height 14
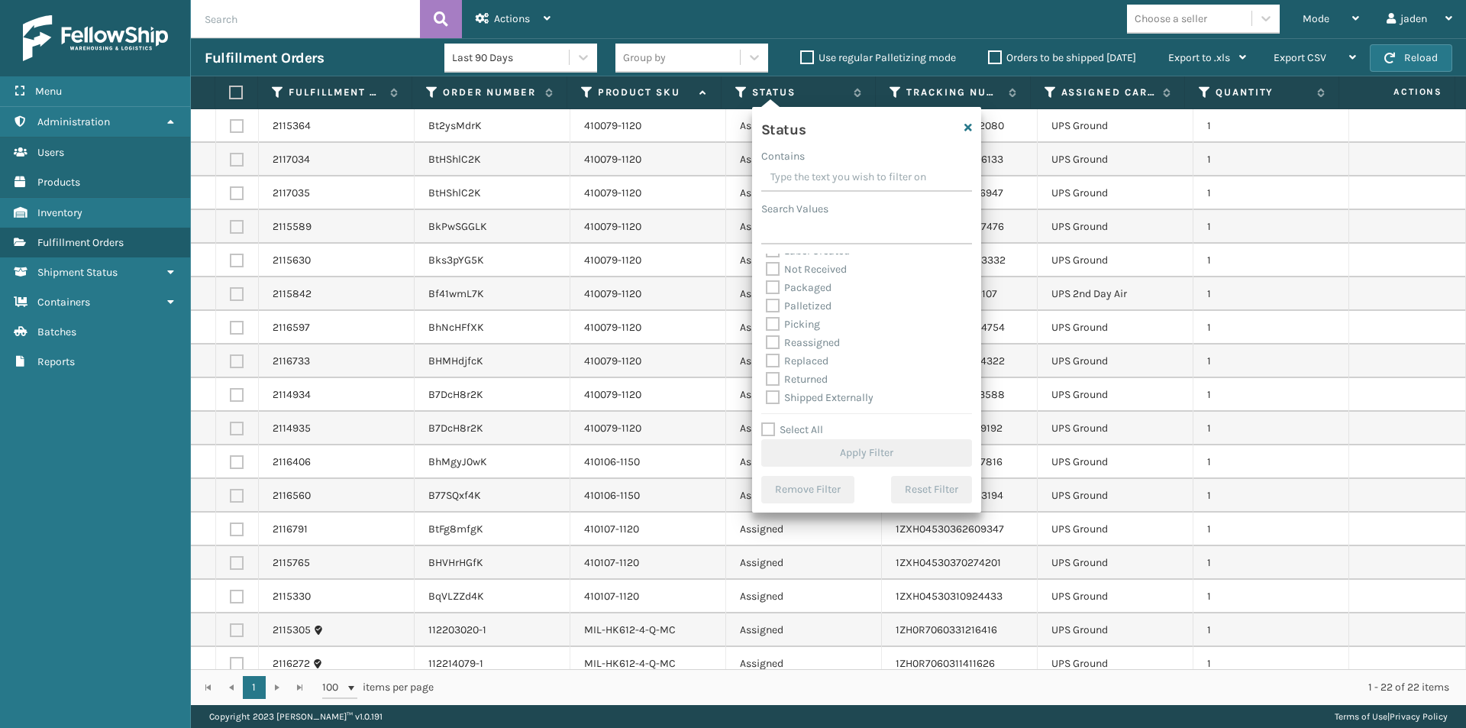
scroll to position [86, 0]
click at [772, 305] on label "Palletized" at bounding box center [799, 305] width 66 height 13
click at [767, 305] on input "Palletized" at bounding box center [766, 301] width 1 height 10
click at [848, 447] on button "Apply Filter" at bounding box center [866, 452] width 211 height 27
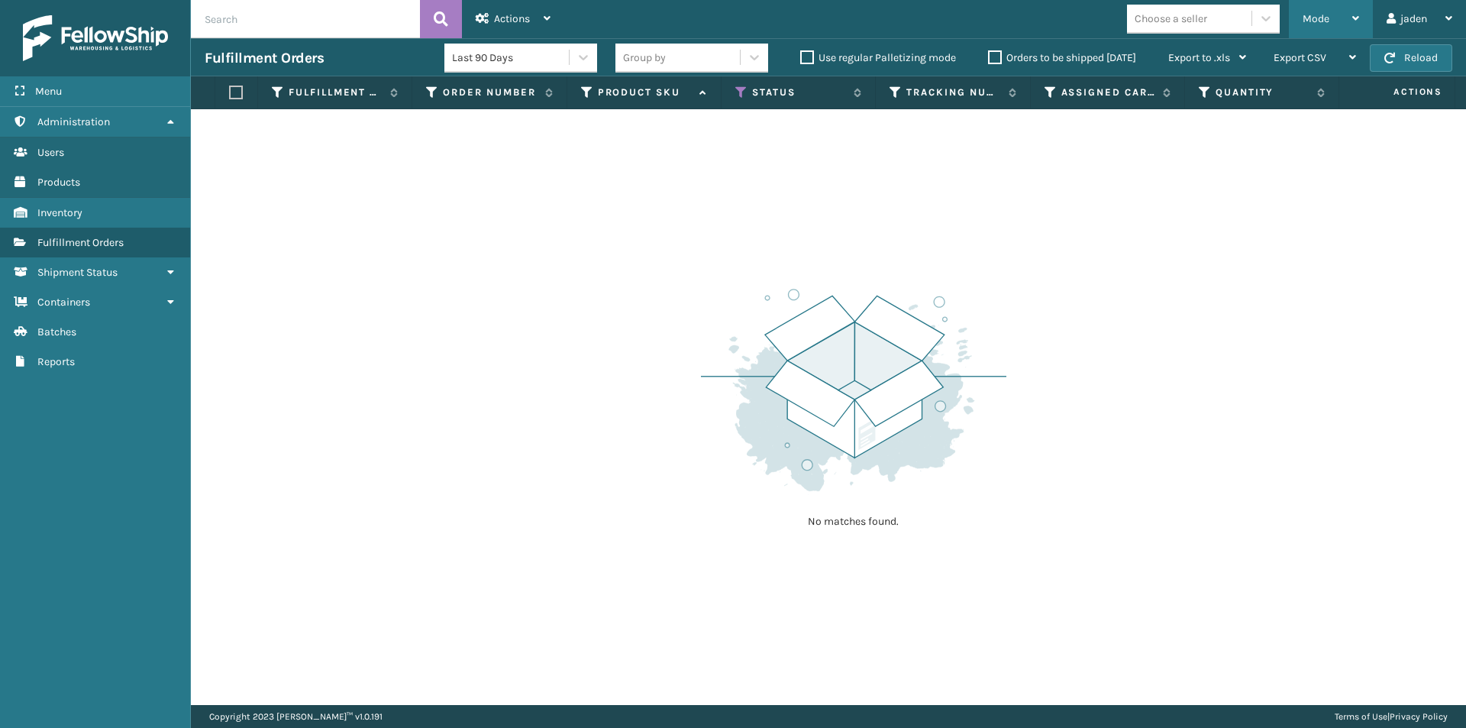
click at [1335, 20] on div "Mode" at bounding box center [1331, 19] width 57 height 38
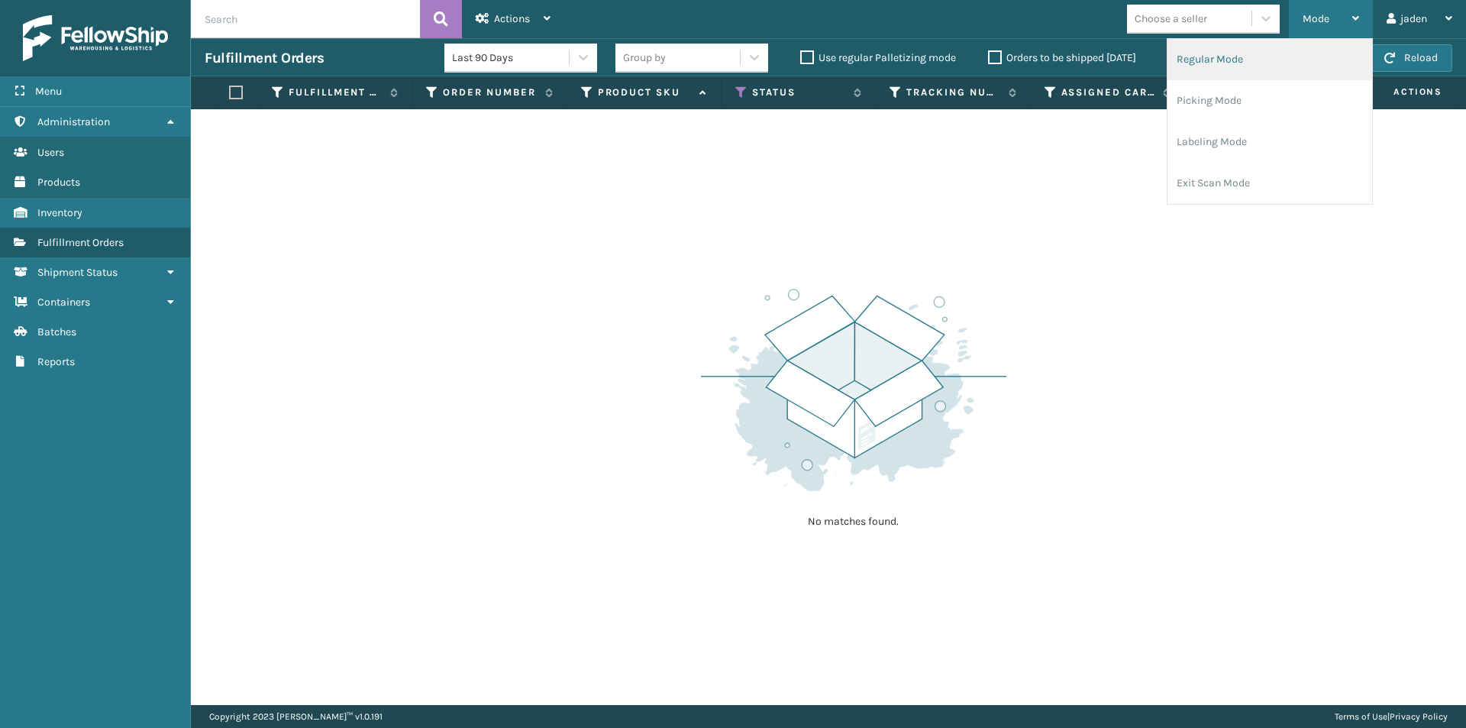
click at [1254, 56] on li "Regular Mode" at bounding box center [1269, 59] width 205 height 41
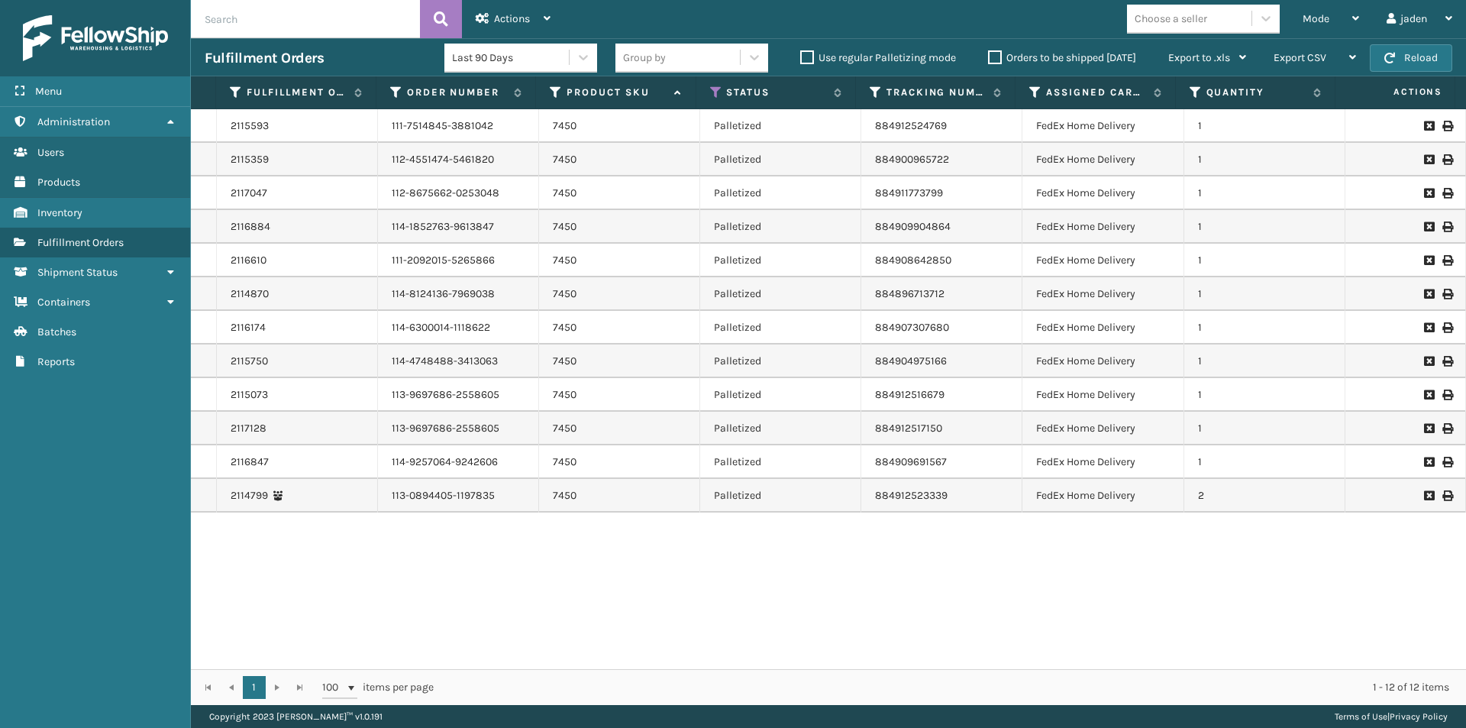
drag, startPoint x: 950, startPoint y: 615, endPoint x: 792, endPoint y: 599, distance: 158.9
click at [792, 599] on div "2115593 111-7514845-3881042 7450 Palletized 884912524769 FedEx Home Delivery 1 …" at bounding box center [828, 389] width 1275 height 560
click at [1442, 496] on icon at bounding box center [1446, 495] width 9 height 11
drag, startPoint x: 1066, startPoint y: 576, endPoint x: 741, endPoint y: 612, distance: 326.5
click at [741, 612] on div "2115593 111-7514845-3881042 7450 Palletized 884912524769 FedEx Home Delivery 1 …" at bounding box center [828, 389] width 1275 height 560
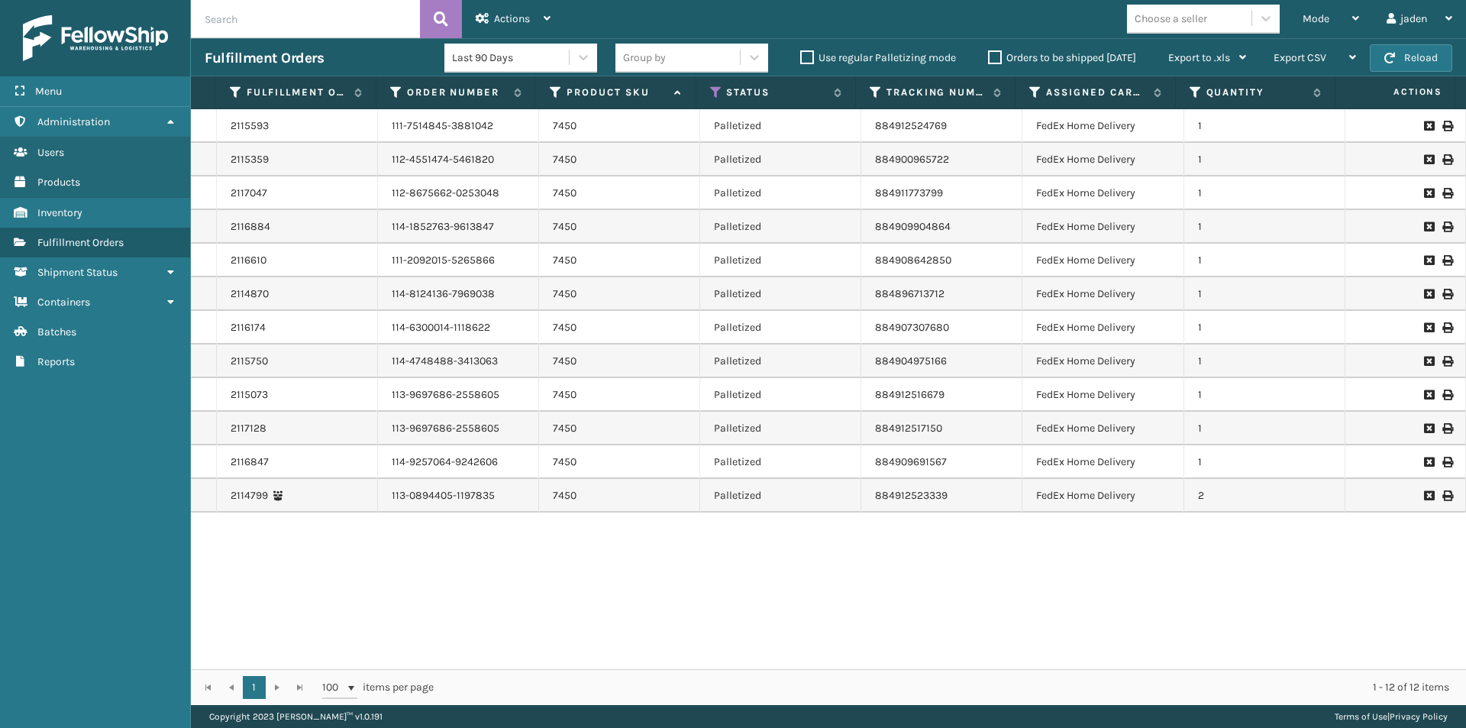
drag, startPoint x: 856, startPoint y: 620, endPoint x: 720, endPoint y: 611, distance: 136.2
click at [720, 611] on div "2115593 111-7514845-3881042 7450 Palletized 884912524769 FedEx Home Delivery 1 …" at bounding box center [828, 389] width 1275 height 560
drag, startPoint x: 1002, startPoint y: 594, endPoint x: 769, endPoint y: 603, distance: 233.1
click at [674, 603] on div "2115593 111-7514845-3881042 7450 Palletized 884912524769 FedEx Home Delivery 1 …" at bounding box center [828, 389] width 1275 height 560
drag, startPoint x: 1040, startPoint y: 593, endPoint x: 815, endPoint y: 586, distance: 225.3
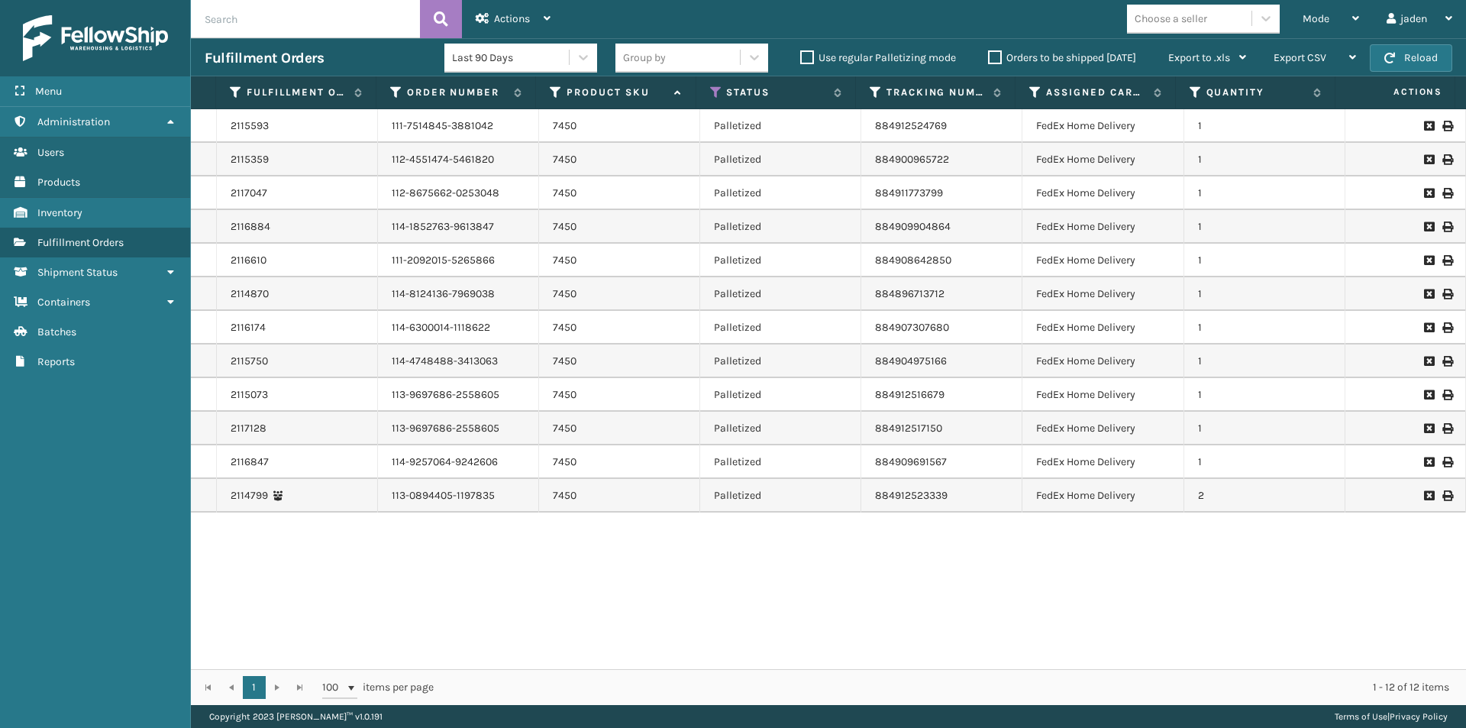
click at [670, 593] on div "2115593 111-7514845-3881042 7450 Palletized 884912524769 FedEx Home Delivery 1 …" at bounding box center [828, 389] width 1275 height 560
drag, startPoint x: 999, startPoint y: 586, endPoint x: 906, endPoint y: 598, distance: 94.6
click at [682, 597] on div "2115593 111-7514845-3881042 7450 Palletized 884912524769 FedEx Home Delivery 1 …" at bounding box center [828, 389] width 1275 height 560
drag, startPoint x: 1061, startPoint y: 598, endPoint x: 897, endPoint y: 596, distance: 163.4
click at [573, 596] on div "2115593 111-7514845-3881042 7450 Palletized 884912524769 FedEx Home Delivery 1 …" at bounding box center [828, 389] width 1275 height 560
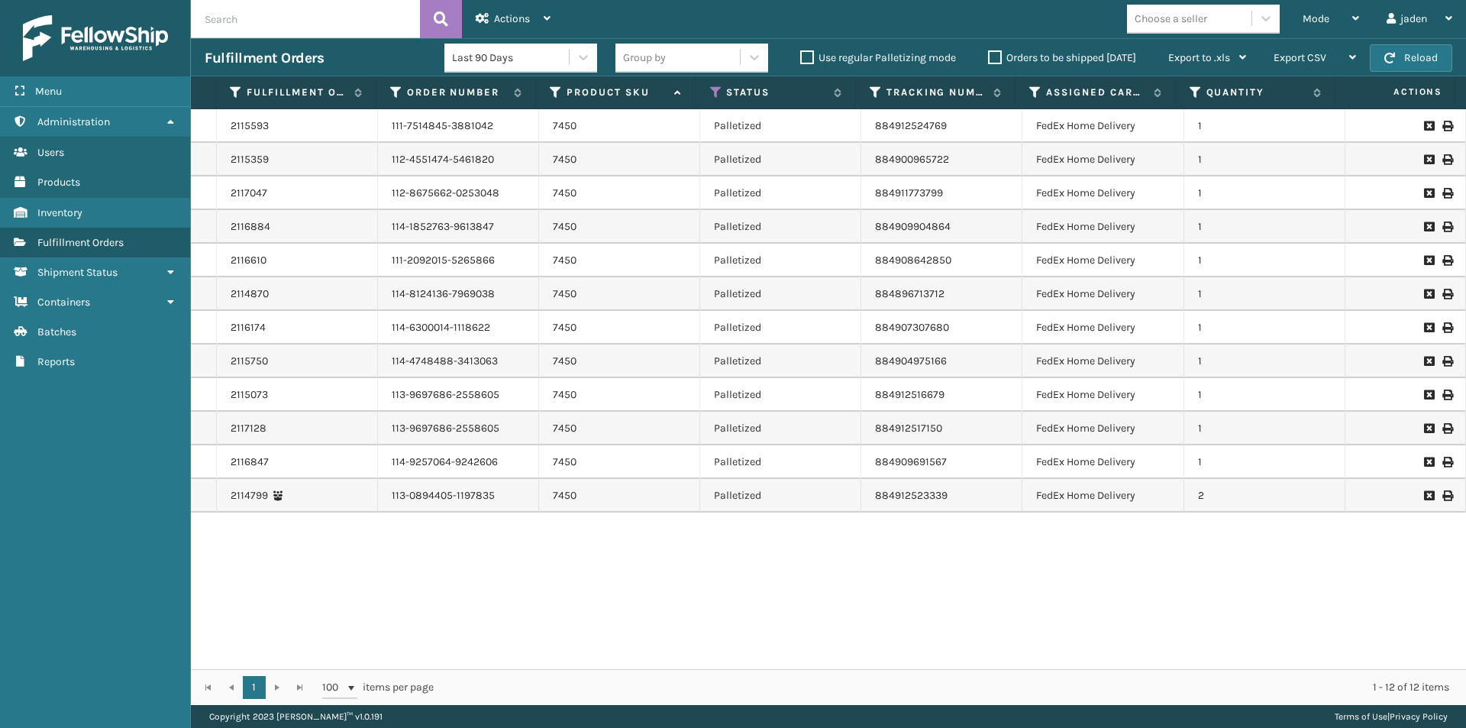
drag, startPoint x: 932, startPoint y: 596, endPoint x: 682, endPoint y: 592, distance: 250.5
click at [682, 592] on div "2115593 111-7514845-3881042 7450 Palletized 884912524769 FedEx Home Delivery 1 …" at bounding box center [828, 389] width 1275 height 560
drag, startPoint x: 993, startPoint y: 599, endPoint x: 896, endPoint y: 612, distance: 97.9
click at [702, 605] on div "2115593 111-7514845-3881042 7450 Palletized 884912524769 FedEx Home Delivery 1 …" at bounding box center [828, 389] width 1275 height 560
drag, startPoint x: 1006, startPoint y: 619, endPoint x: 988, endPoint y: 618, distance: 17.6
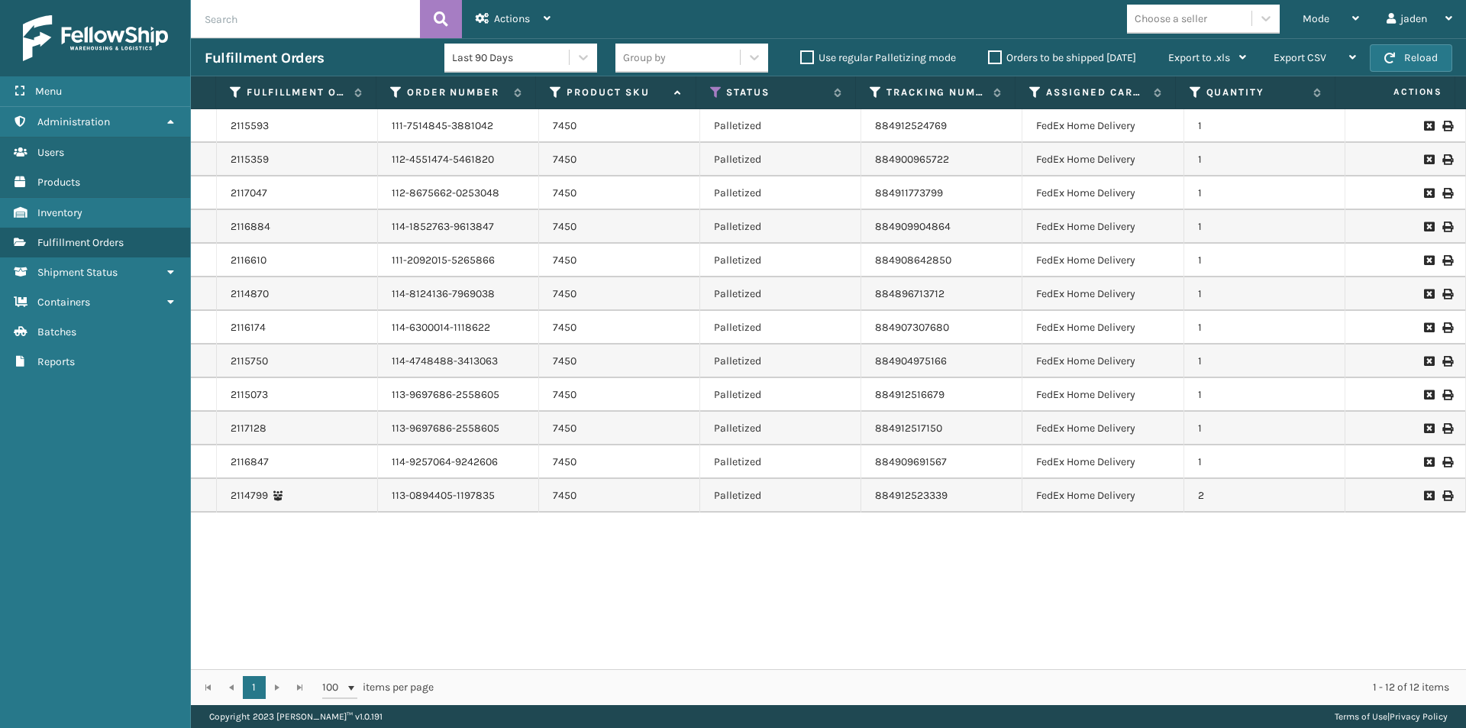
drag, startPoint x: 988, startPoint y: 618, endPoint x: 636, endPoint y: 616, distance: 352.0
click at [636, 616] on div "2115593 111-7514845-3881042 7450 Palletized 884912524769 FedEx Home Delivery 1 …" at bounding box center [828, 389] width 1275 height 560
click at [260, 499] on link "2114799" at bounding box center [249, 495] width 37 height 15
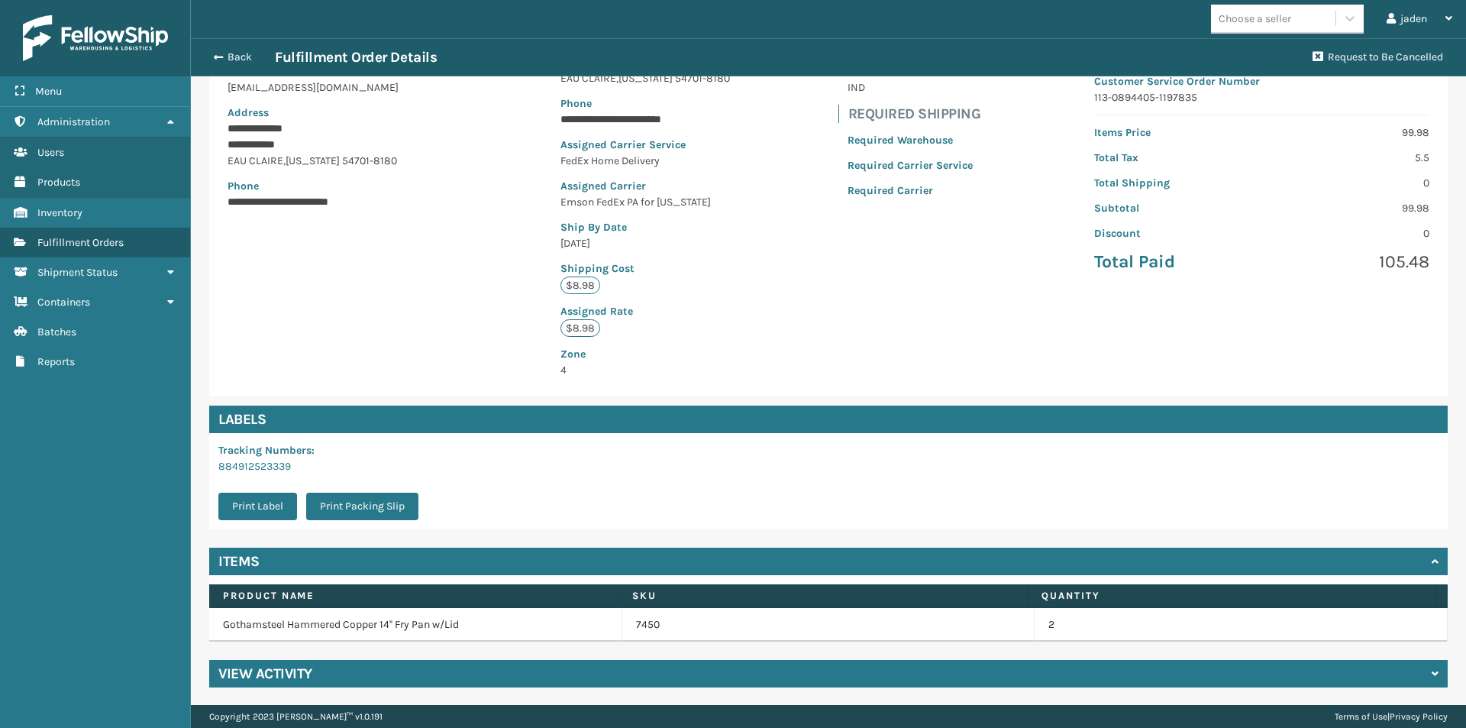
scroll to position [191, 0]
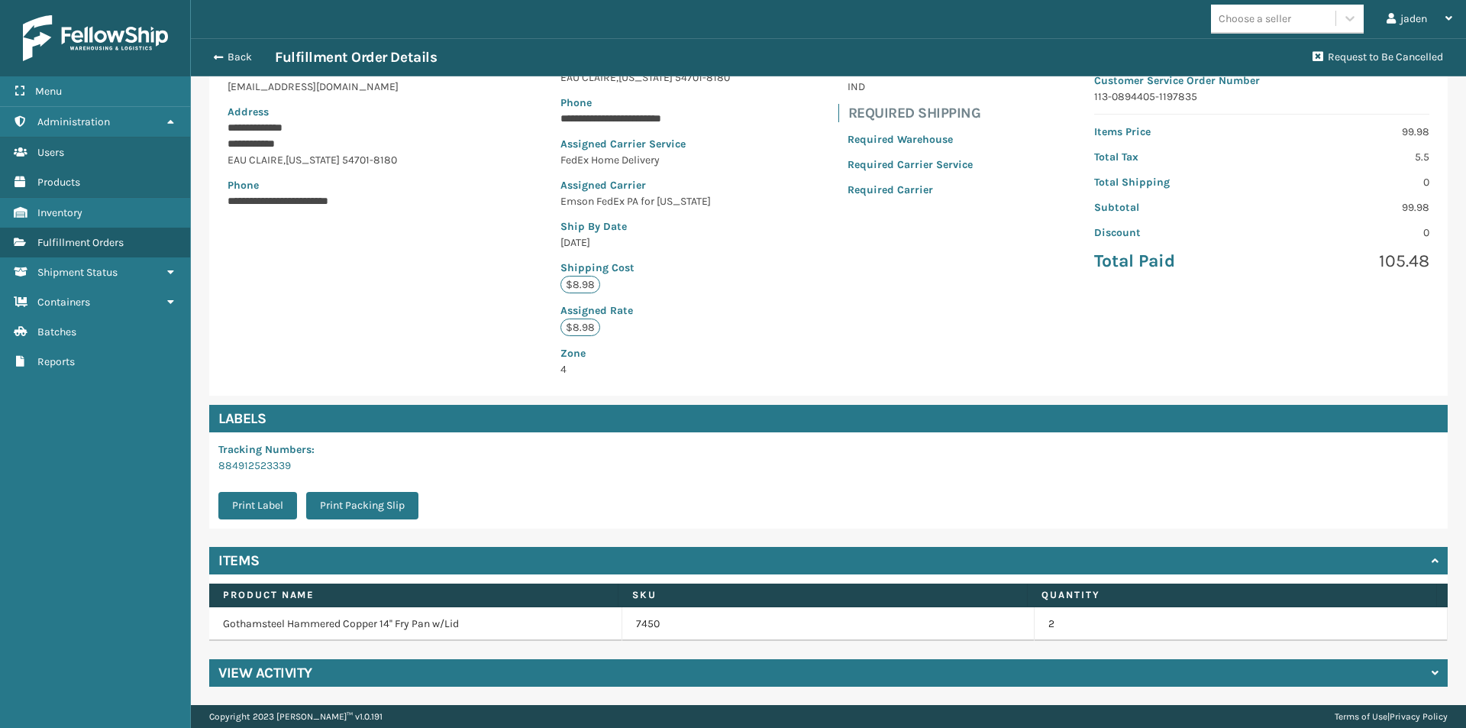
click at [1035, 619] on td "2" at bounding box center [1241, 624] width 413 height 34
click at [800, 630] on div "7450" at bounding box center [828, 623] width 385 height 15
click at [475, 632] on td "Gothamsteel Hammered Copper 14'' Fry Pan w/Lid" at bounding box center [415, 624] width 413 height 34
drag, startPoint x: 503, startPoint y: 628, endPoint x: 422, endPoint y: 632, distance: 81.0
click at [422, 632] on td "Gothamsteel Hammered Copper 14'' Fry Pan w/Lid" at bounding box center [415, 624] width 413 height 34
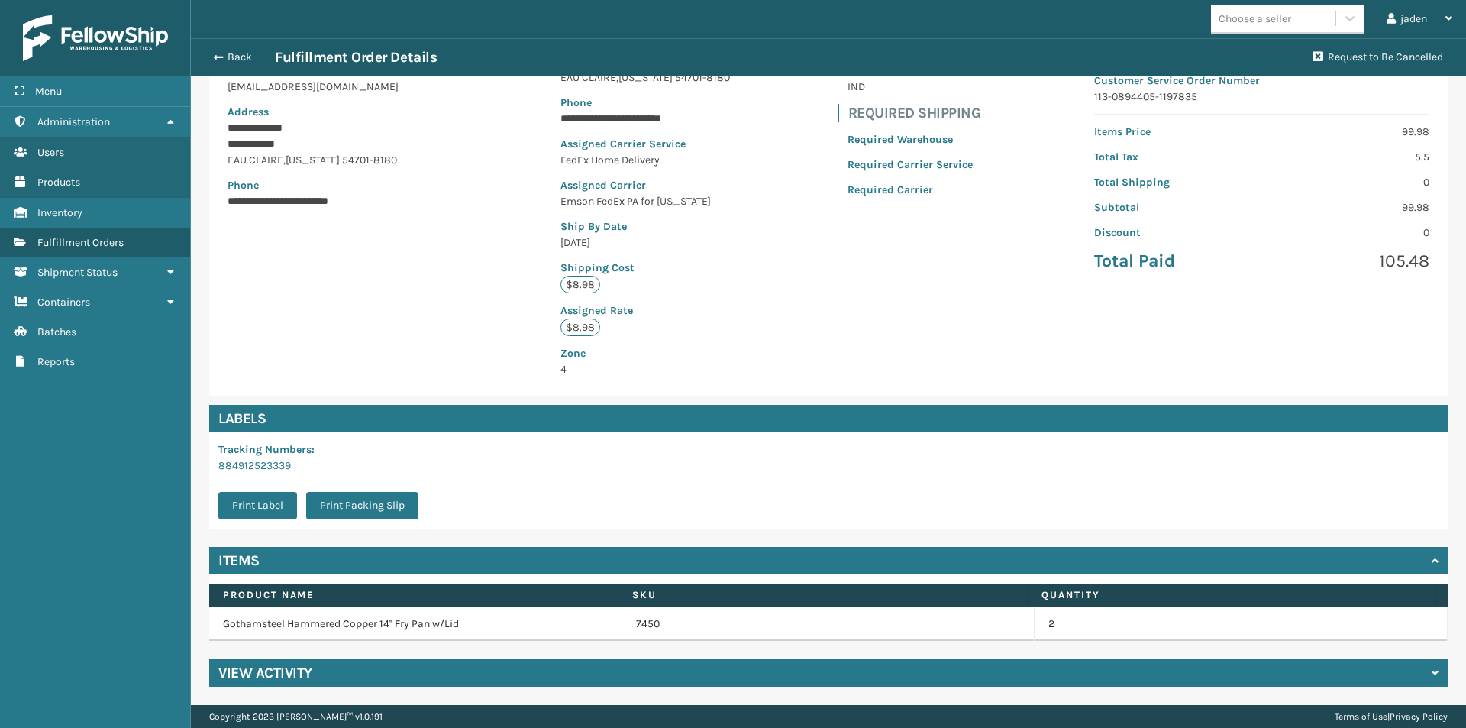
drag, startPoint x: 530, startPoint y: 631, endPoint x: 496, endPoint y: 631, distance: 33.6
click at [496, 631] on td "Gothamsteel Hammered Copper 14'' Fry Pan w/Lid" at bounding box center [415, 624] width 413 height 34
drag, startPoint x: 735, startPoint y: 617, endPoint x: 575, endPoint y: 631, distance: 161.0
click at [575, 631] on td "Gothamsteel Hammered Copper 14'' Fry Pan w/Lid" at bounding box center [415, 624] width 413 height 34
drag, startPoint x: 717, startPoint y: 638, endPoint x: 650, endPoint y: 638, distance: 67.2
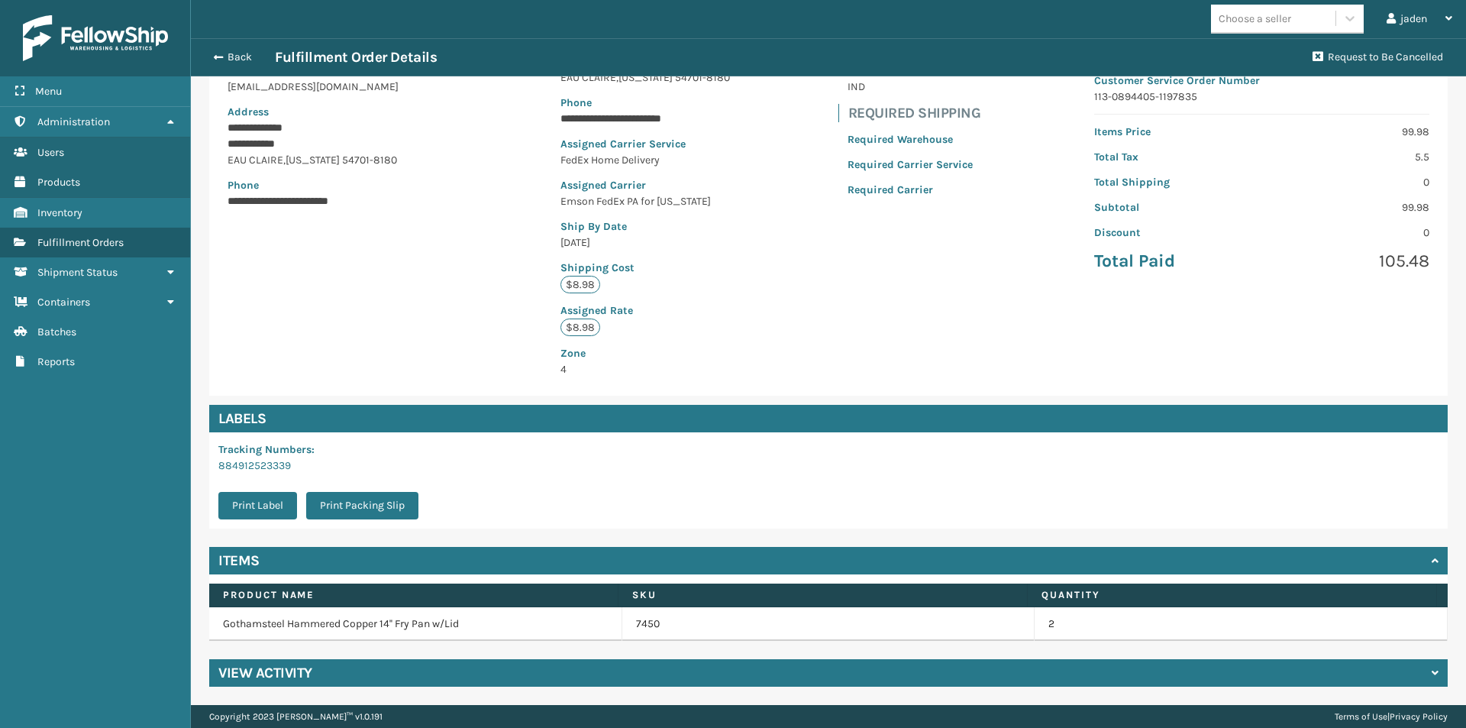
click at [631, 638] on tr "Gothamsteel Hammered Copper 14'' Fry Pan w/Lid 7450 2" at bounding box center [828, 624] width 1238 height 34
drag, startPoint x: 735, startPoint y: 638, endPoint x: 605, endPoint y: 638, distance: 129.8
click at [605, 638] on td "Gothamsteel Hammered Copper 14'' Fry Pan w/Lid" at bounding box center [415, 624] width 413 height 34
click at [1416, 675] on div "View Activity" at bounding box center [828, 672] width 1238 height 27
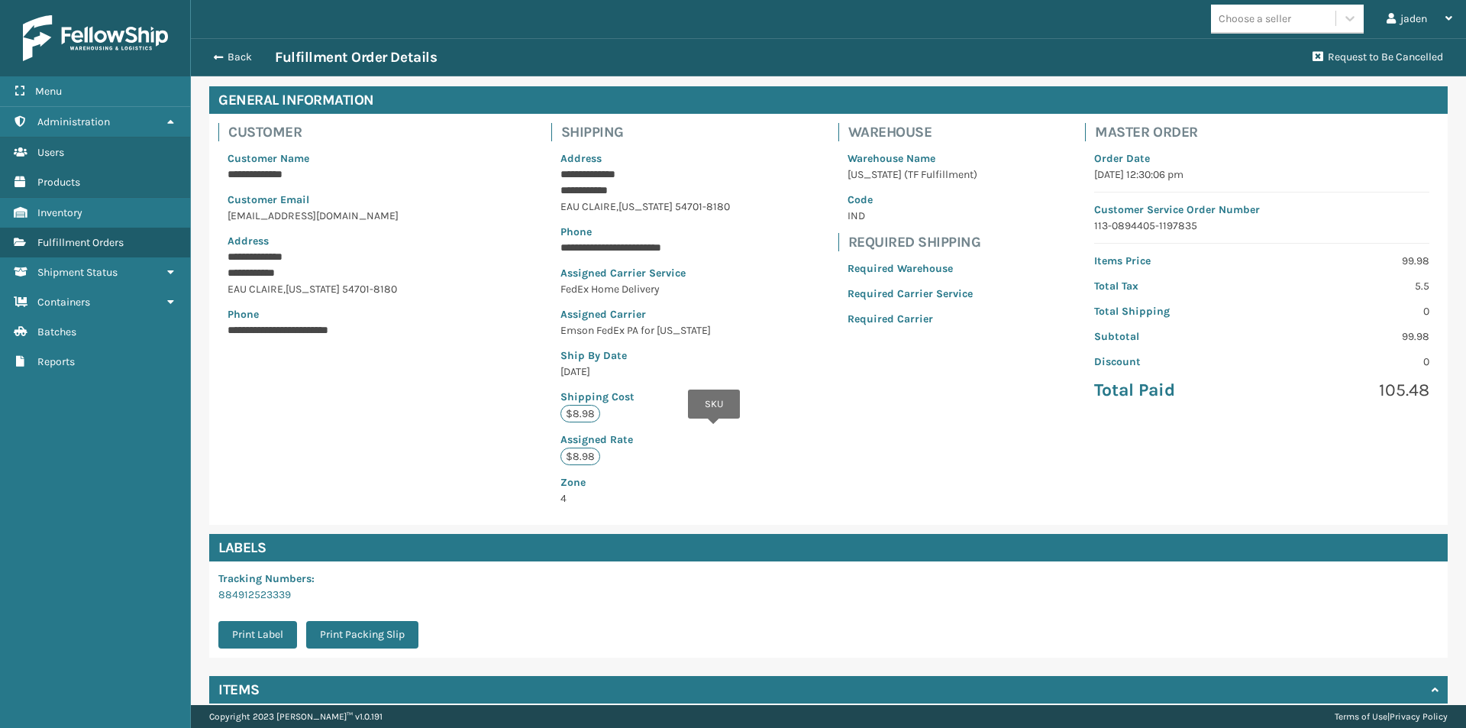
scroll to position [53, 0]
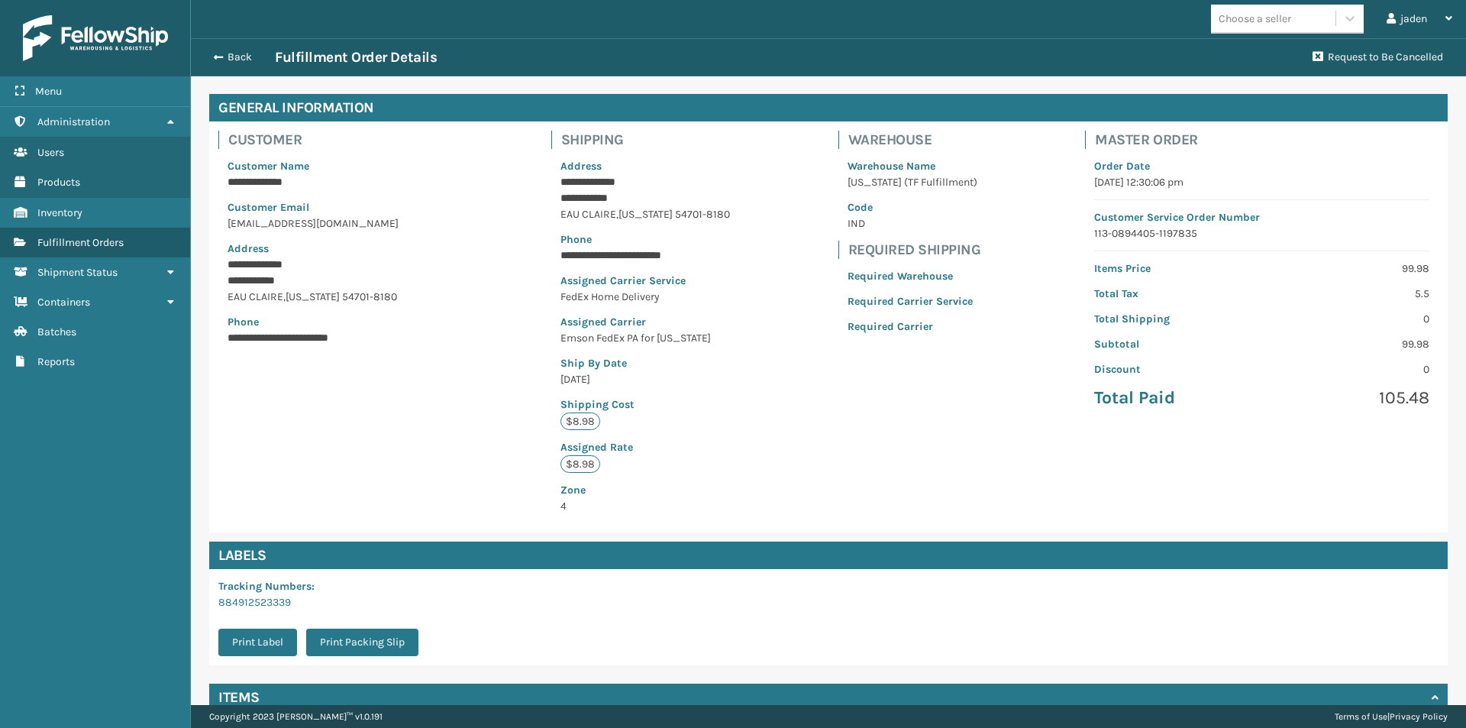
click at [221, 66] on div "Back Fulfillment Order Details Request to Be Cancelled" at bounding box center [828, 57] width 1275 height 38
click at [221, 53] on button "Back" at bounding box center [240, 57] width 70 height 14
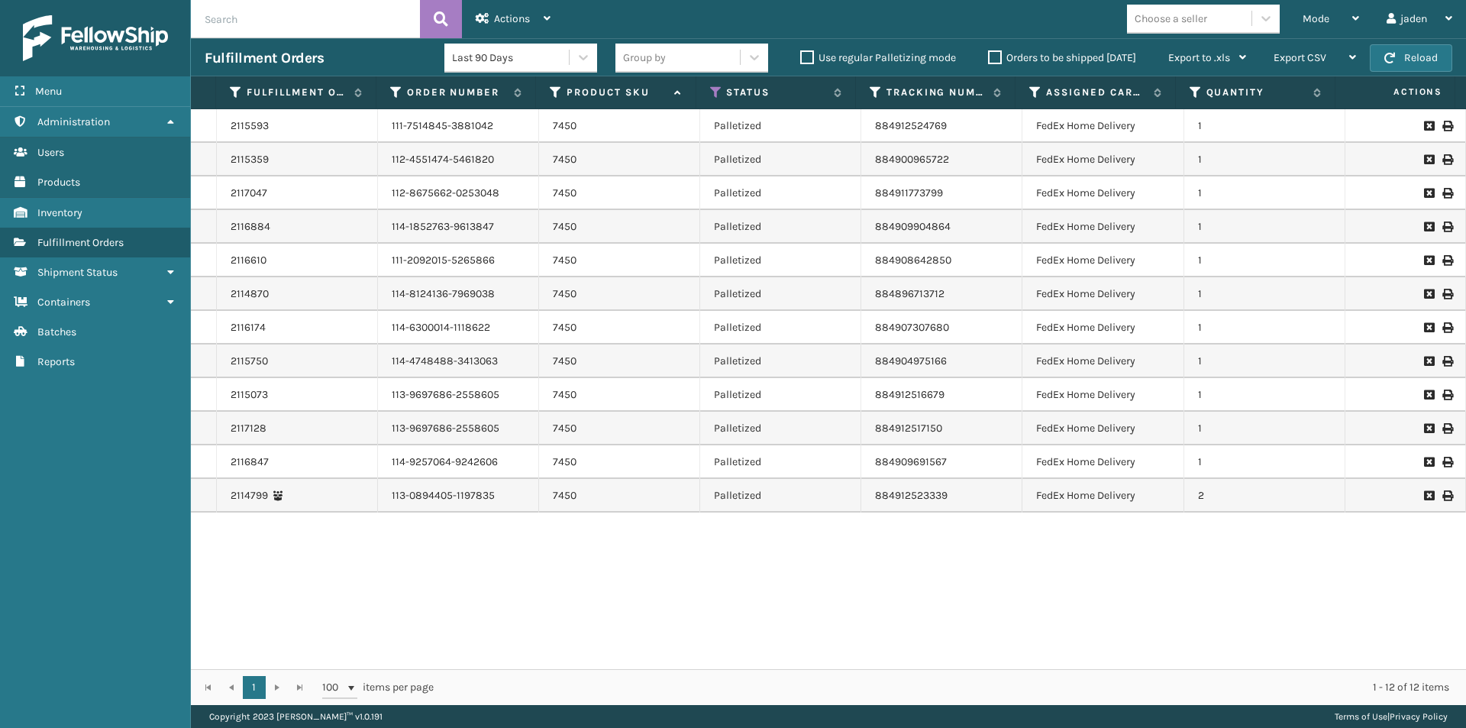
drag, startPoint x: 1144, startPoint y: 608, endPoint x: 886, endPoint y: 607, distance: 257.3
click at [886, 607] on div "2115593 111-7514845-3881042 7450 Palletized 884912524769 FedEx Home Delivery 1 …" at bounding box center [828, 389] width 1275 height 560
click at [273, 496] on icon at bounding box center [278, 495] width 11 height 11
click at [274, 492] on icon at bounding box center [278, 495] width 11 height 11
click at [233, 500] on link "2114799" at bounding box center [249, 495] width 37 height 15
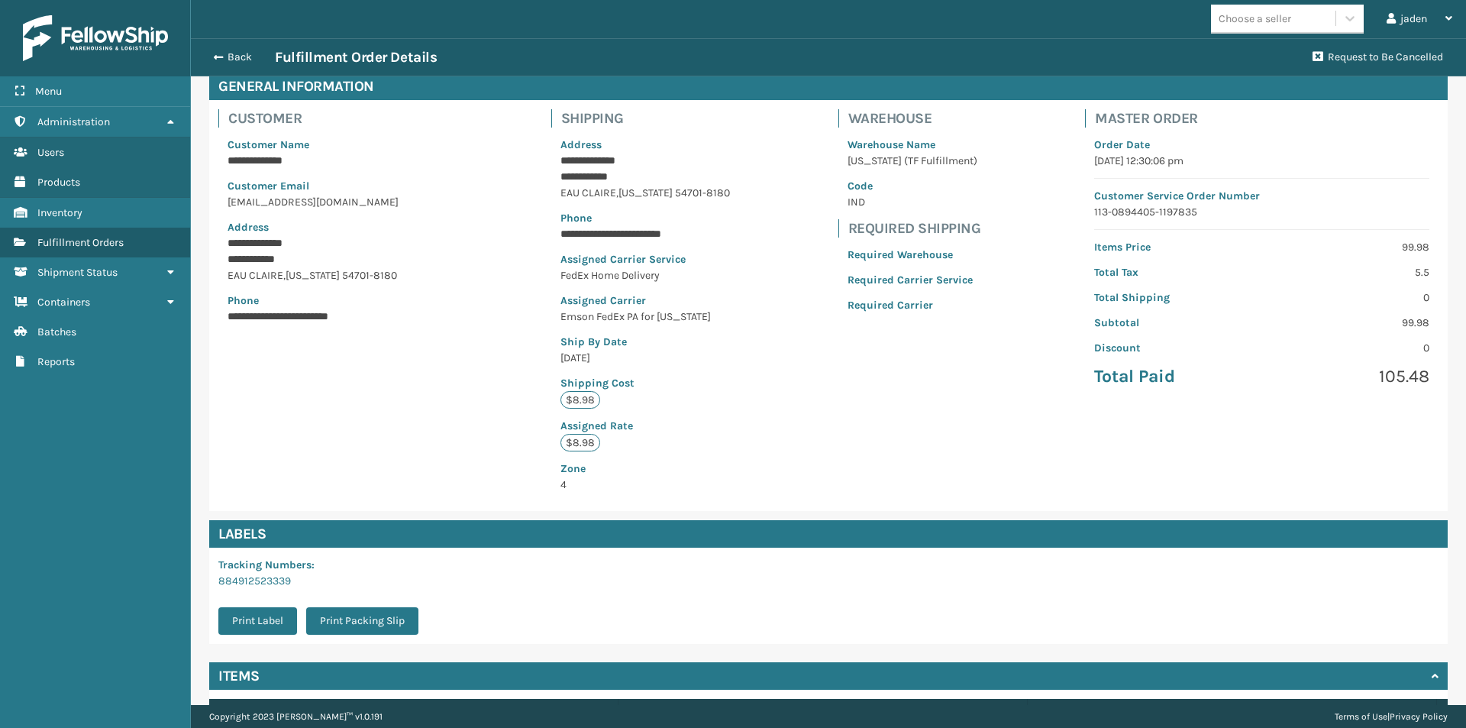
scroll to position [191, 0]
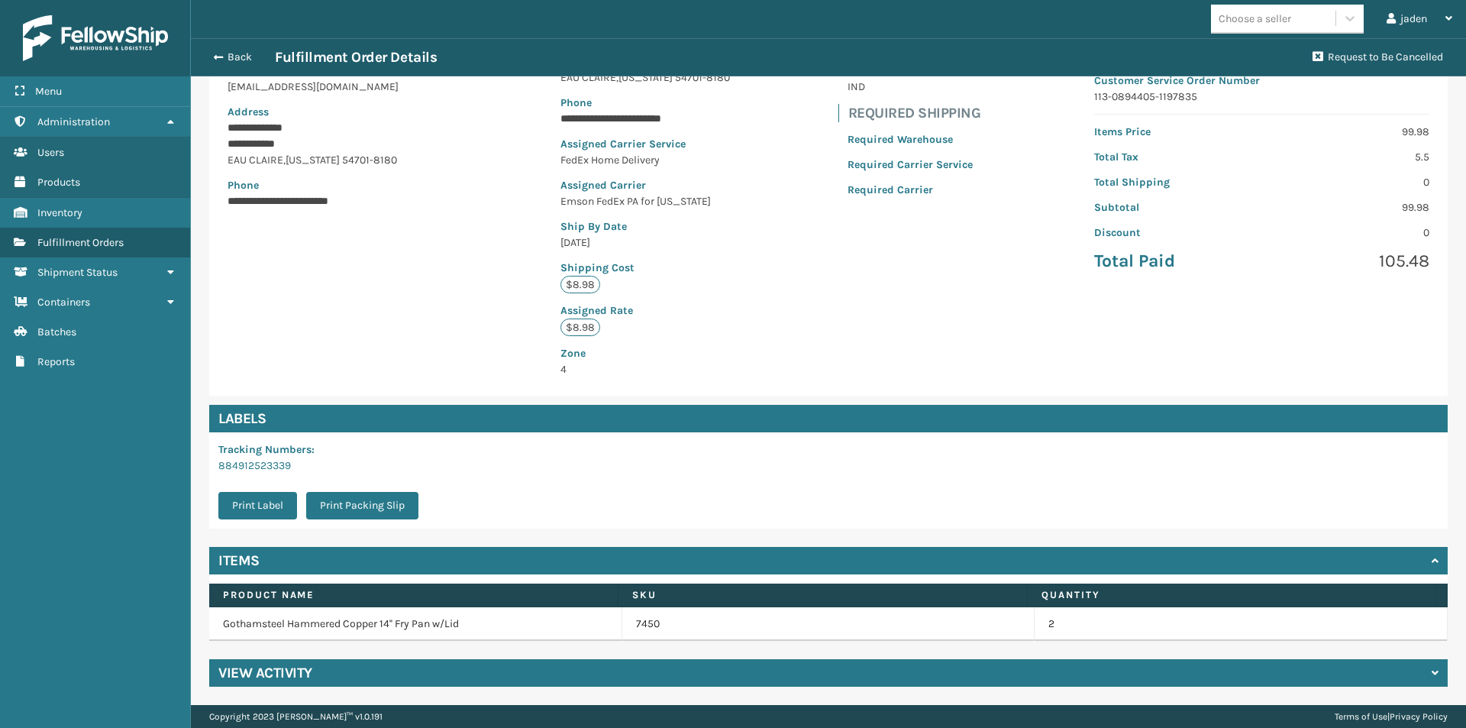
drag, startPoint x: 881, startPoint y: 623, endPoint x: 757, endPoint y: 625, distance: 124.5
click at [757, 625] on div "7450" at bounding box center [828, 623] width 385 height 15
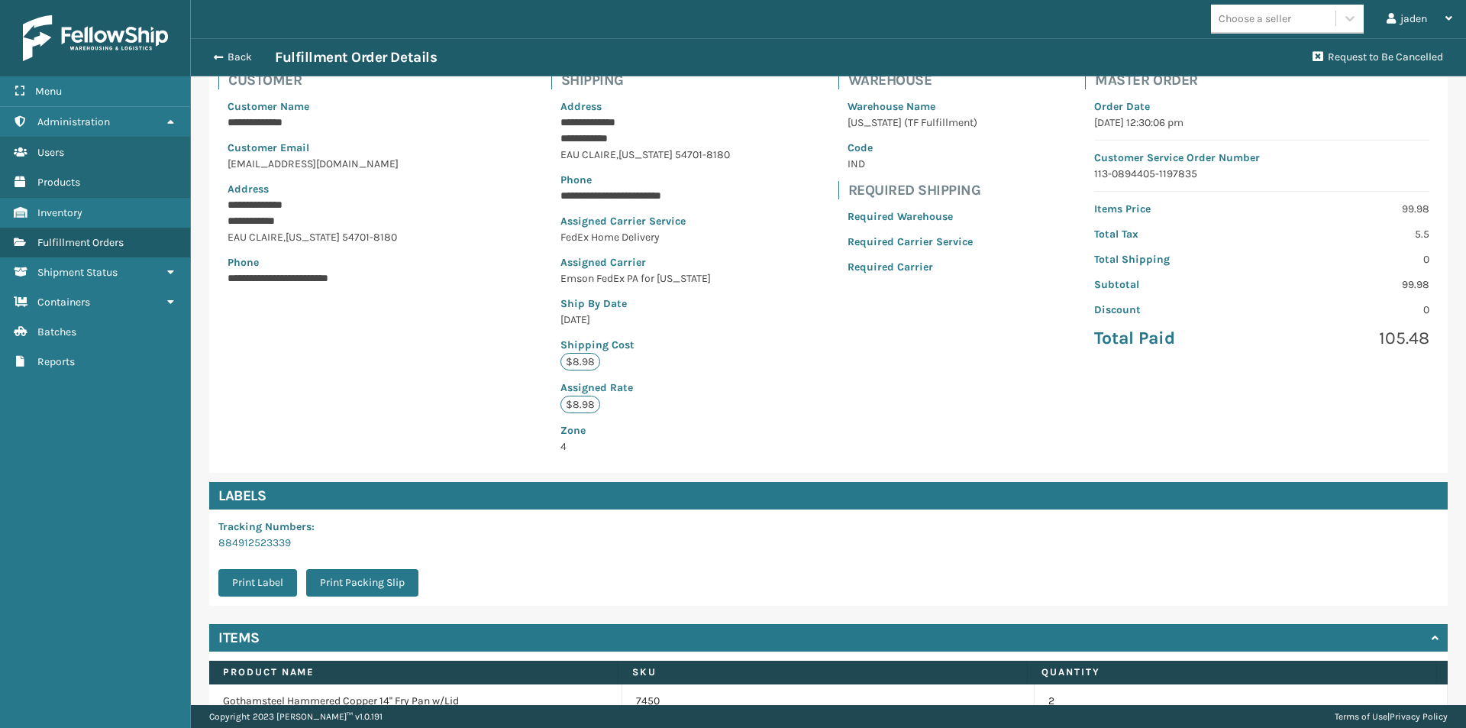
scroll to position [0, 0]
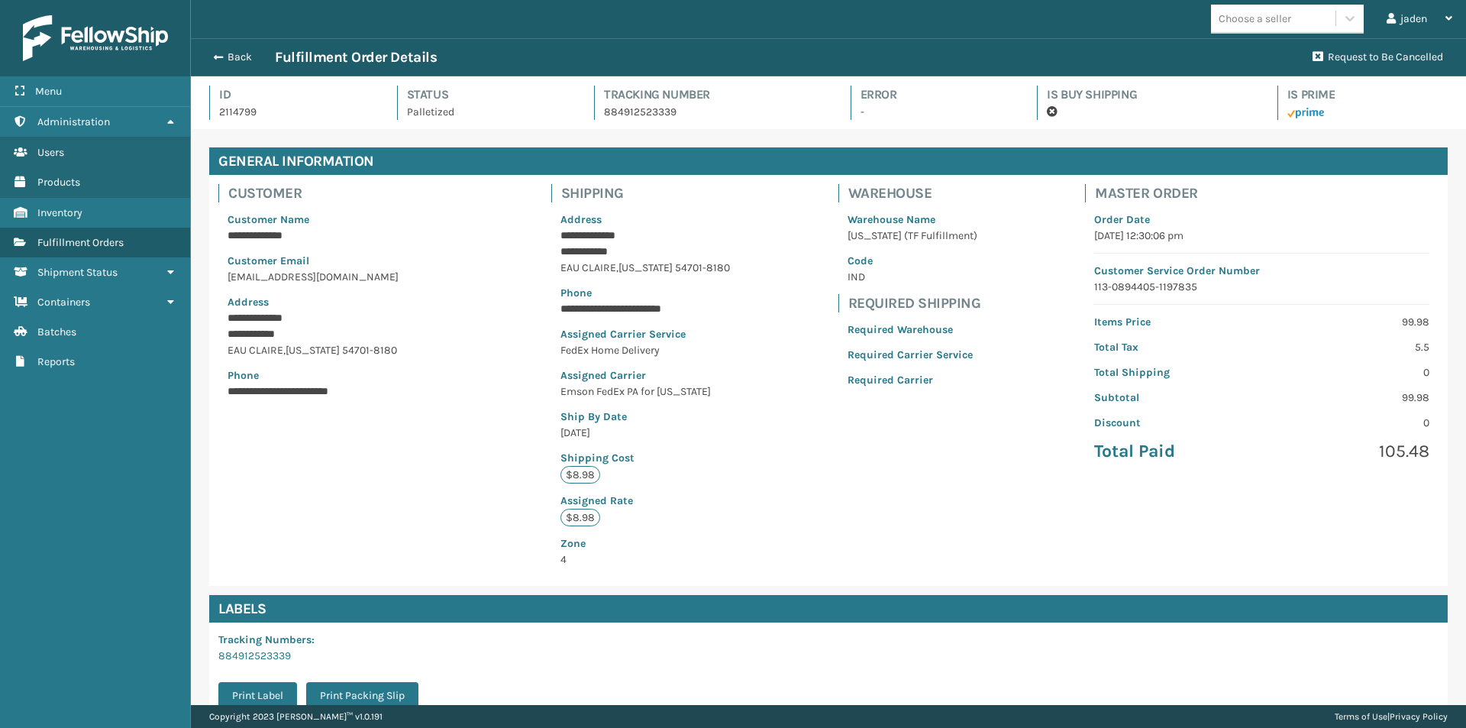
drag, startPoint x: 986, startPoint y: 510, endPoint x: 786, endPoint y: 534, distance: 201.4
click at [786, 534] on div "**********" at bounding box center [828, 380] width 1238 height 411
click at [64, 335] on span "Batches" at bounding box center [56, 331] width 39 height 13
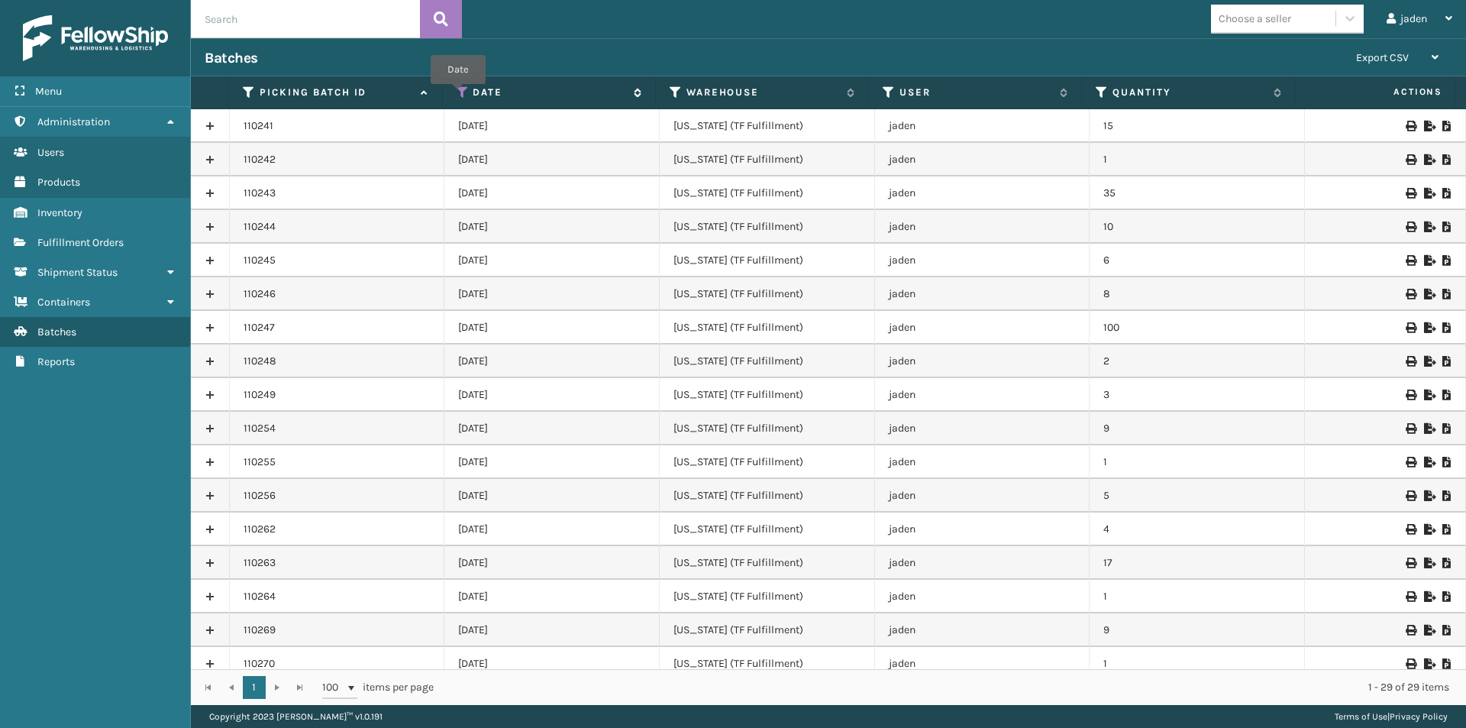
click at [458, 95] on icon at bounding box center [463, 93] width 12 height 14
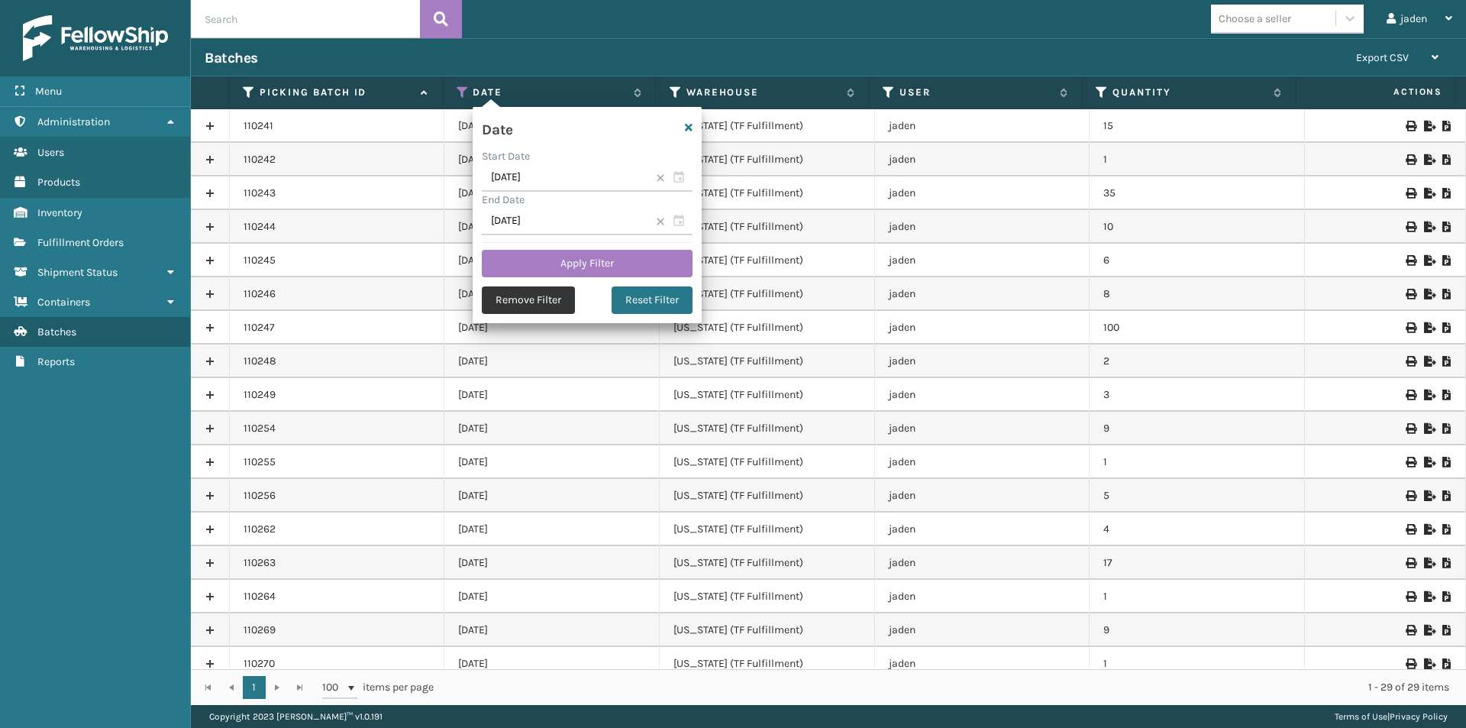
click at [531, 297] on button "Remove Filter" at bounding box center [528, 299] width 93 height 27
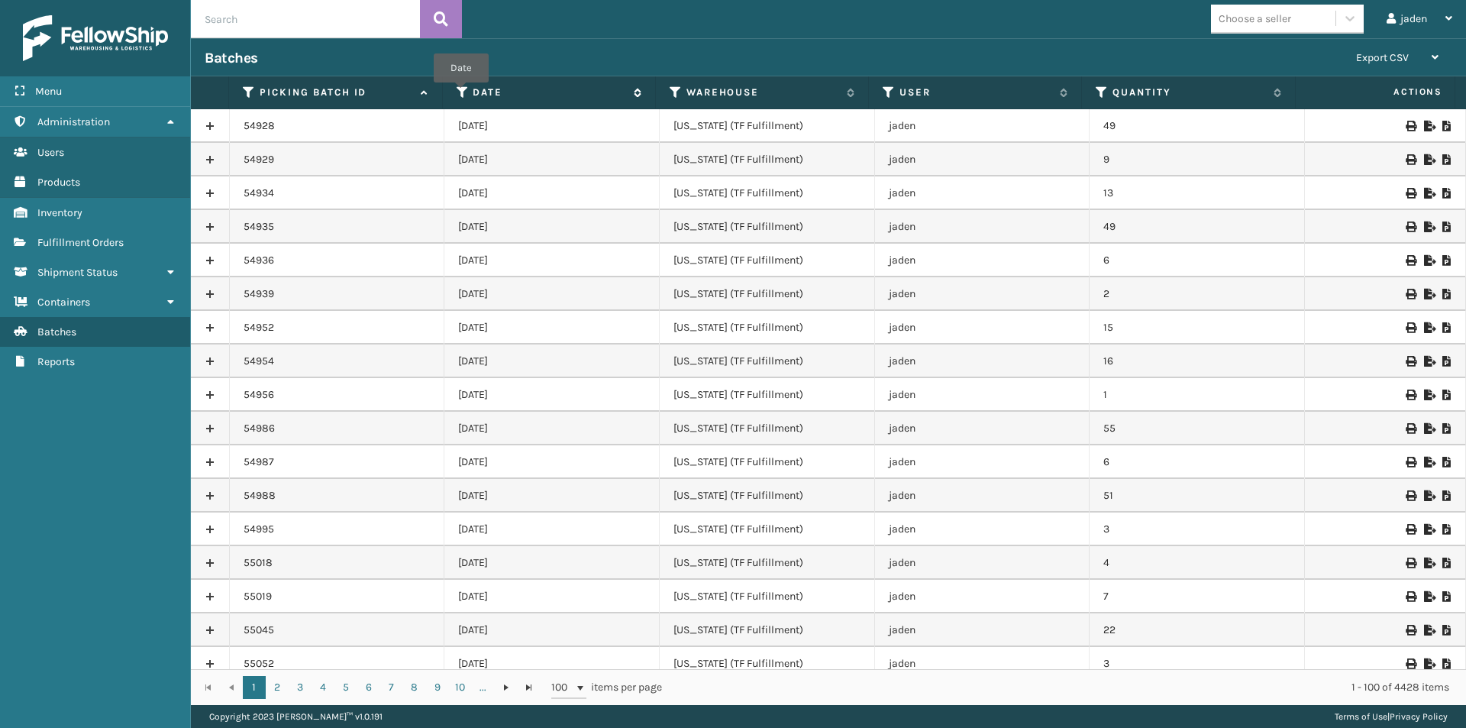
click at [462, 93] on icon at bounding box center [463, 93] width 12 height 14
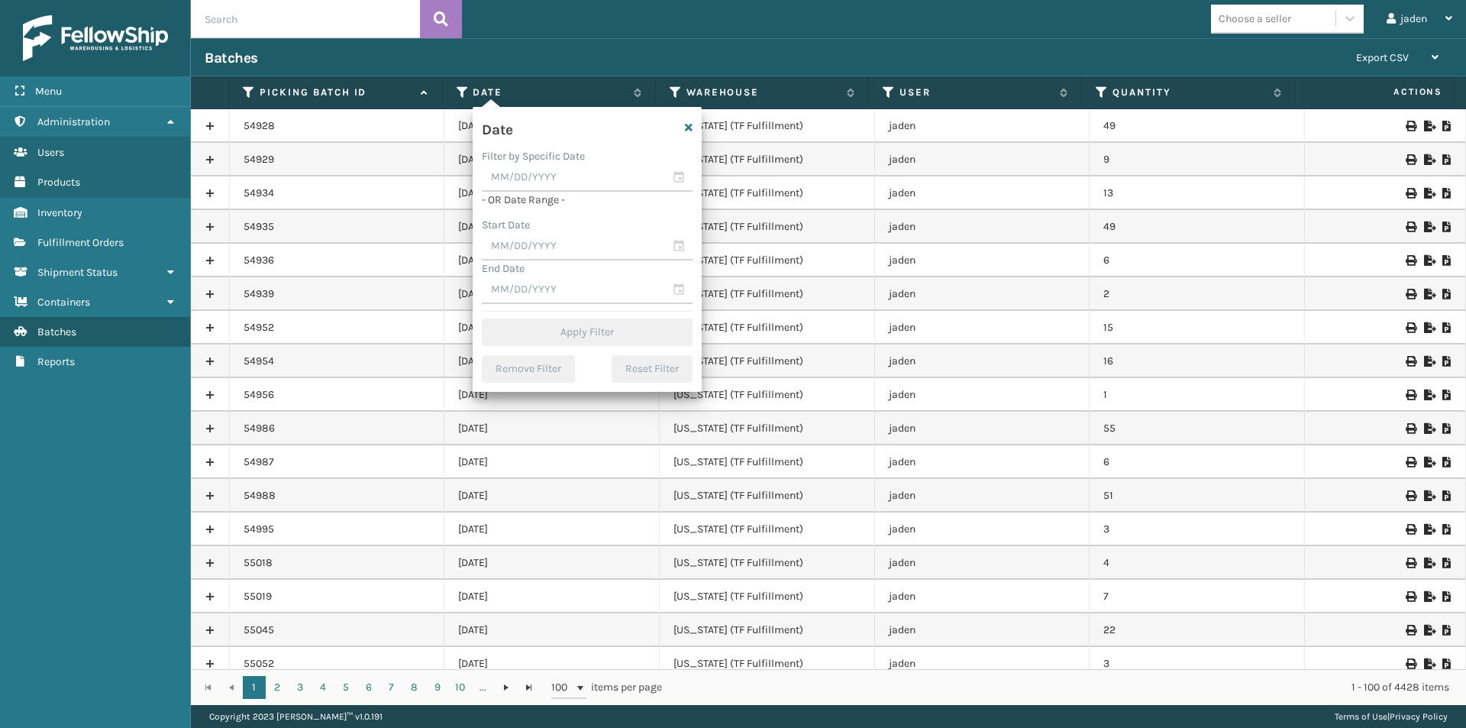
click at [625, 227] on div "Start Date" at bounding box center [587, 225] width 211 height 16
drag, startPoint x: 621, startPoint y: 237, endPoint x: 609, endPoint y: 250, distance: 17.8
click at [620, 237] on input "text" at bounding box center [587, 246] width 211 height 27
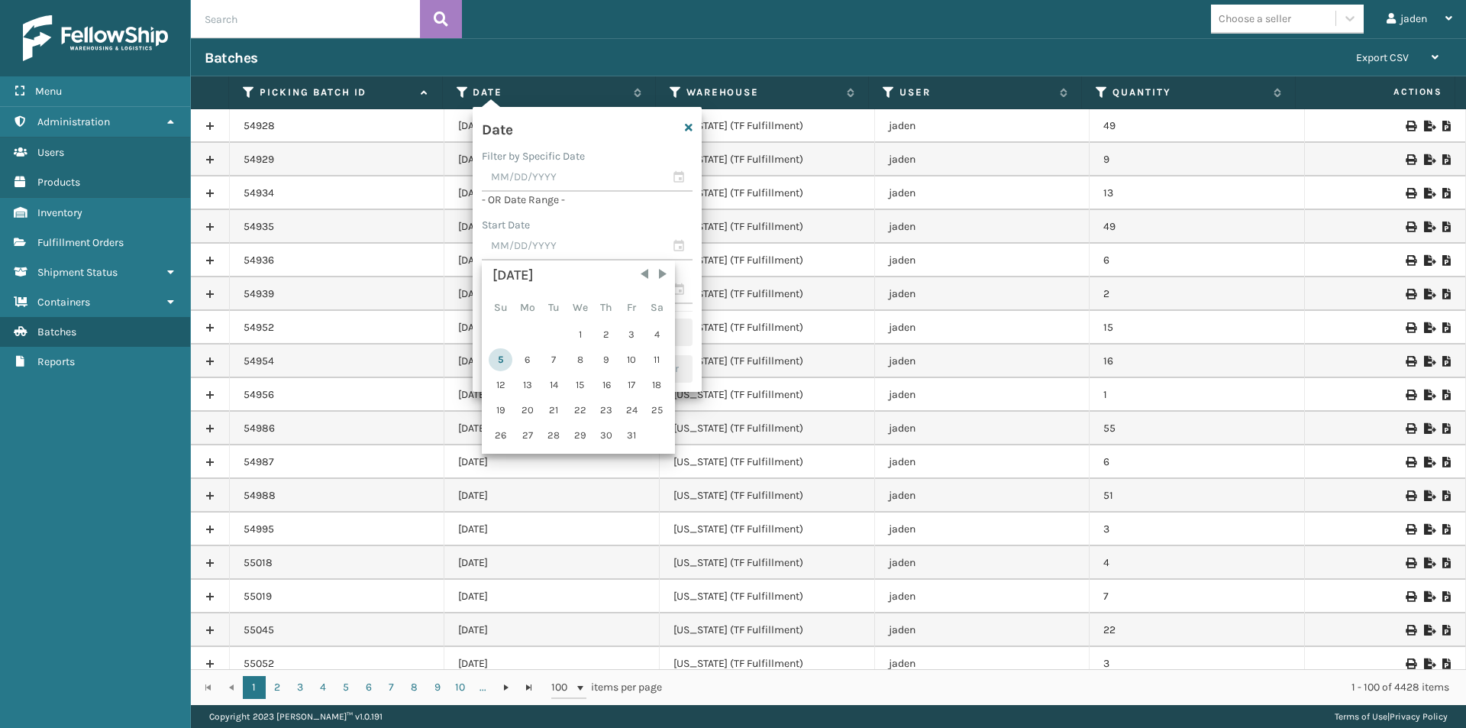
click at [493, 364] on div "5" at bounding box center [501, 359] width 24 height 23
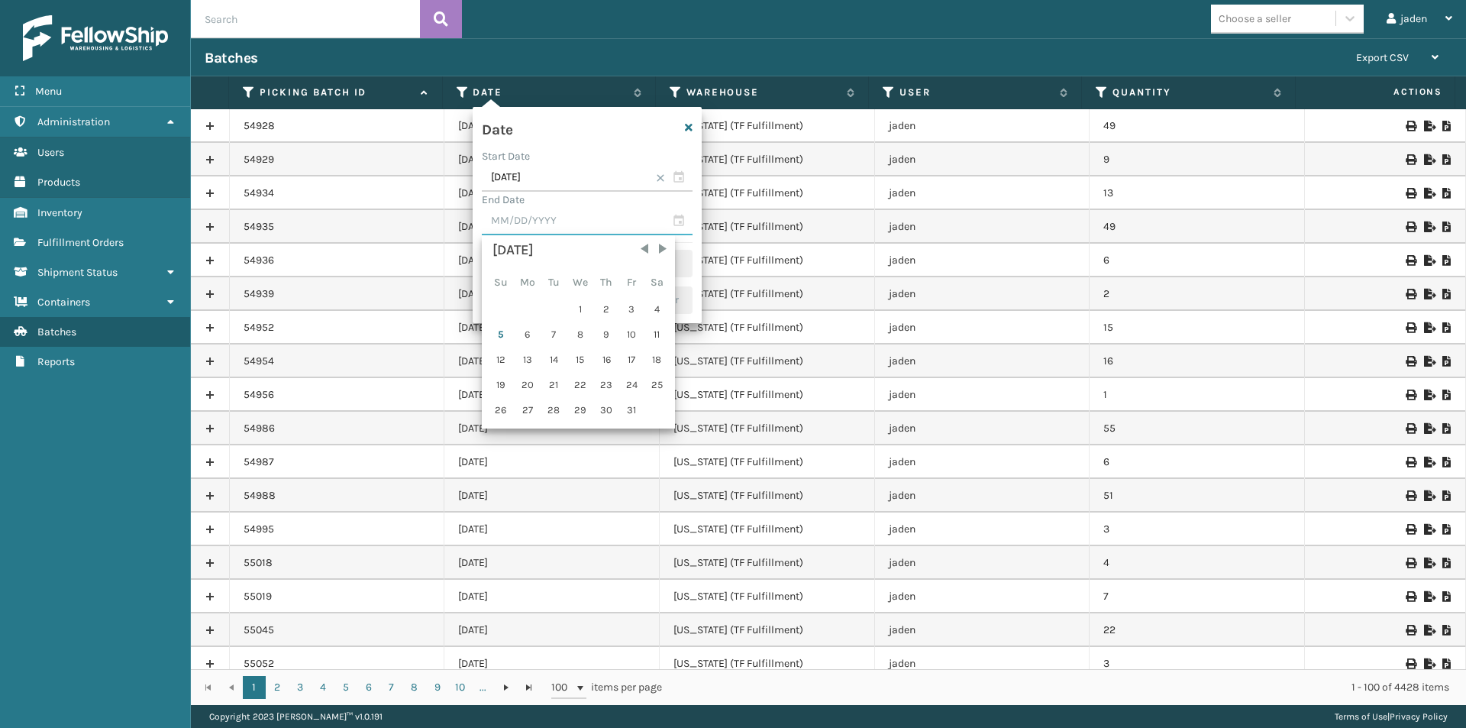
click at [551, 224] on input "text" at bounding box center [587, 221] width 211 height 27
click at [499, 332] on div "5" at bounding box center [501, 334] width 24 height 23
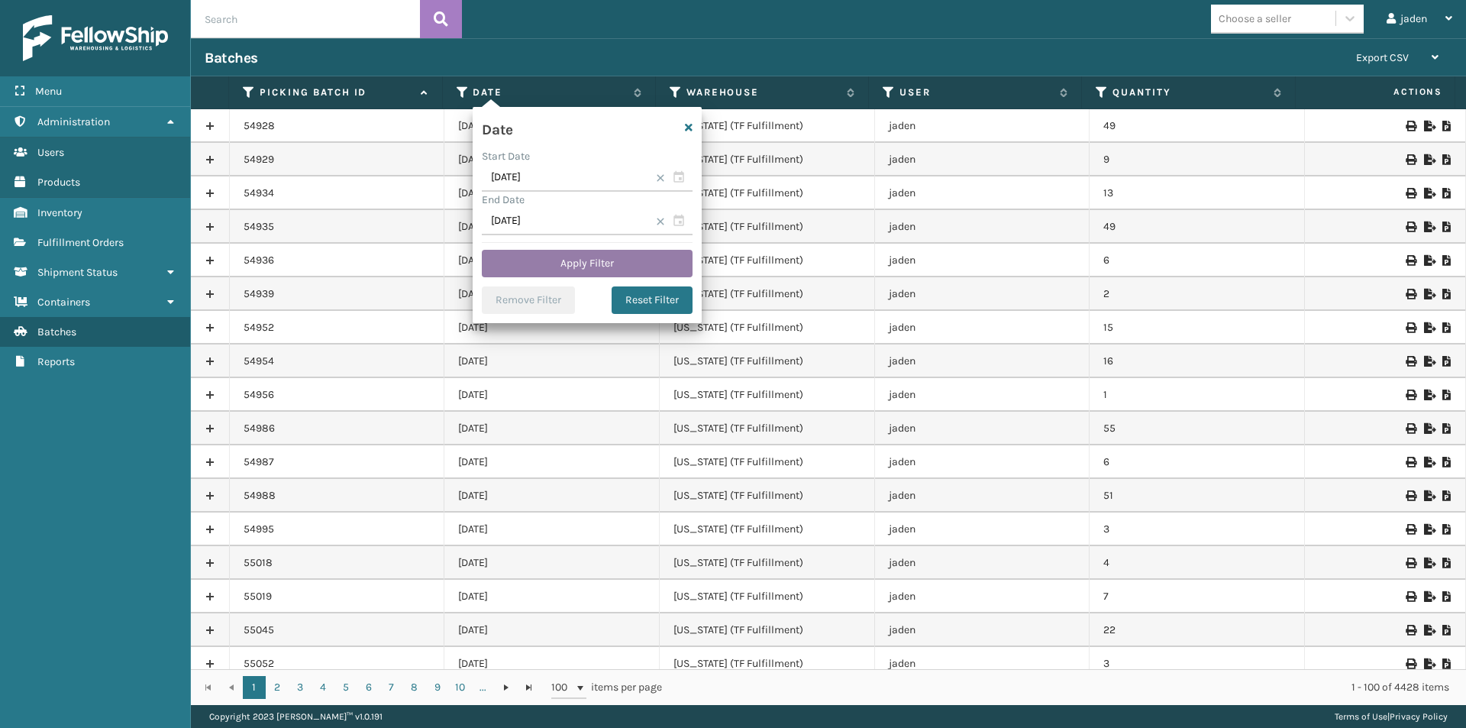
click at [564, 263] on button "Apply Filter" at bounding box center [587, 263] width 211 height 27
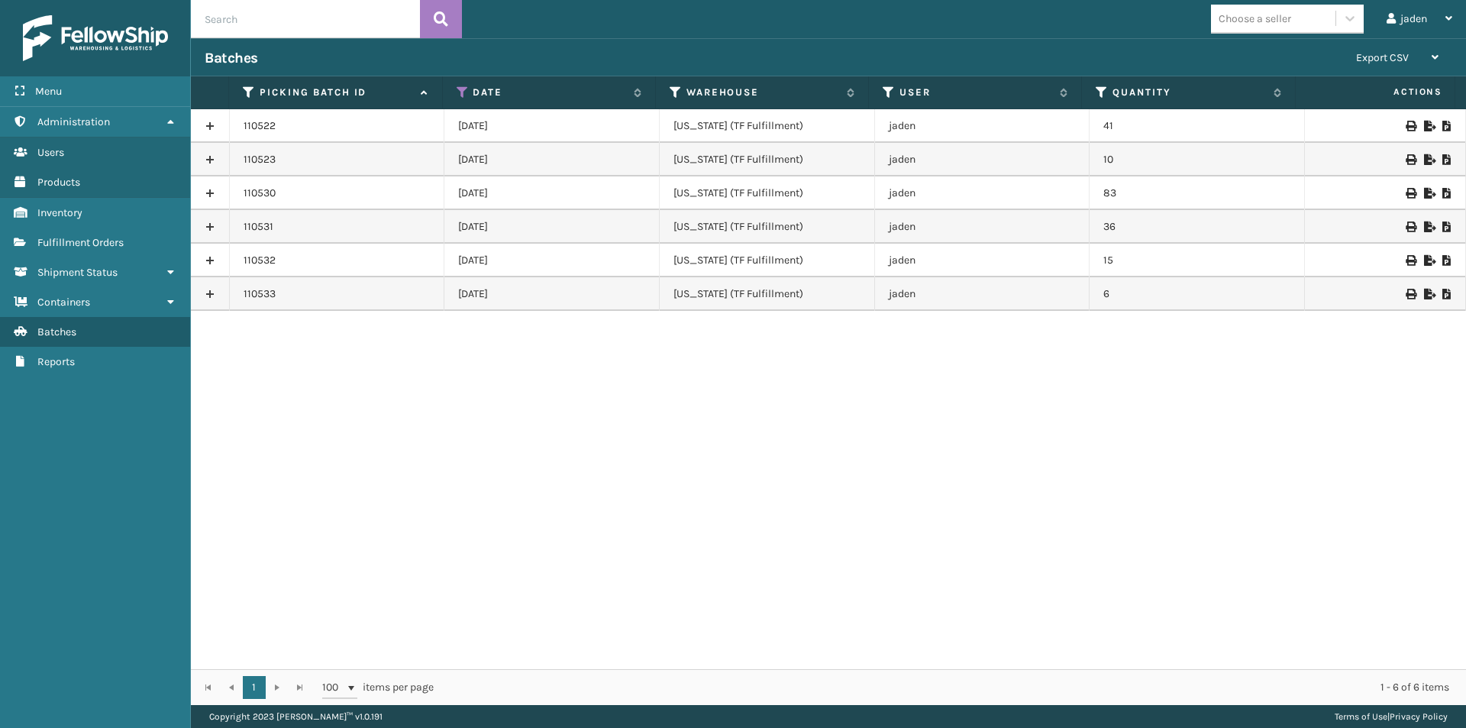
click at [1442, 296] on icon at bounding box center [1446, 294] width 9 height 11
drag, startPoint x: 979, startPoint y: 536, endPoint x: 707, endPoint y: 533, distance: 271.8
click at [707, 533] on div "110522 [DATE] [US_STATE] (TF Fulfillment) jaden 41 110523 [DATE] [US_STATE] (TF…" at bounding box center [828, 389] width 1275 height 560
click at [81, 245] on span "Fulfillment Orders" at bounding box center [80, 242] width 86 height 13
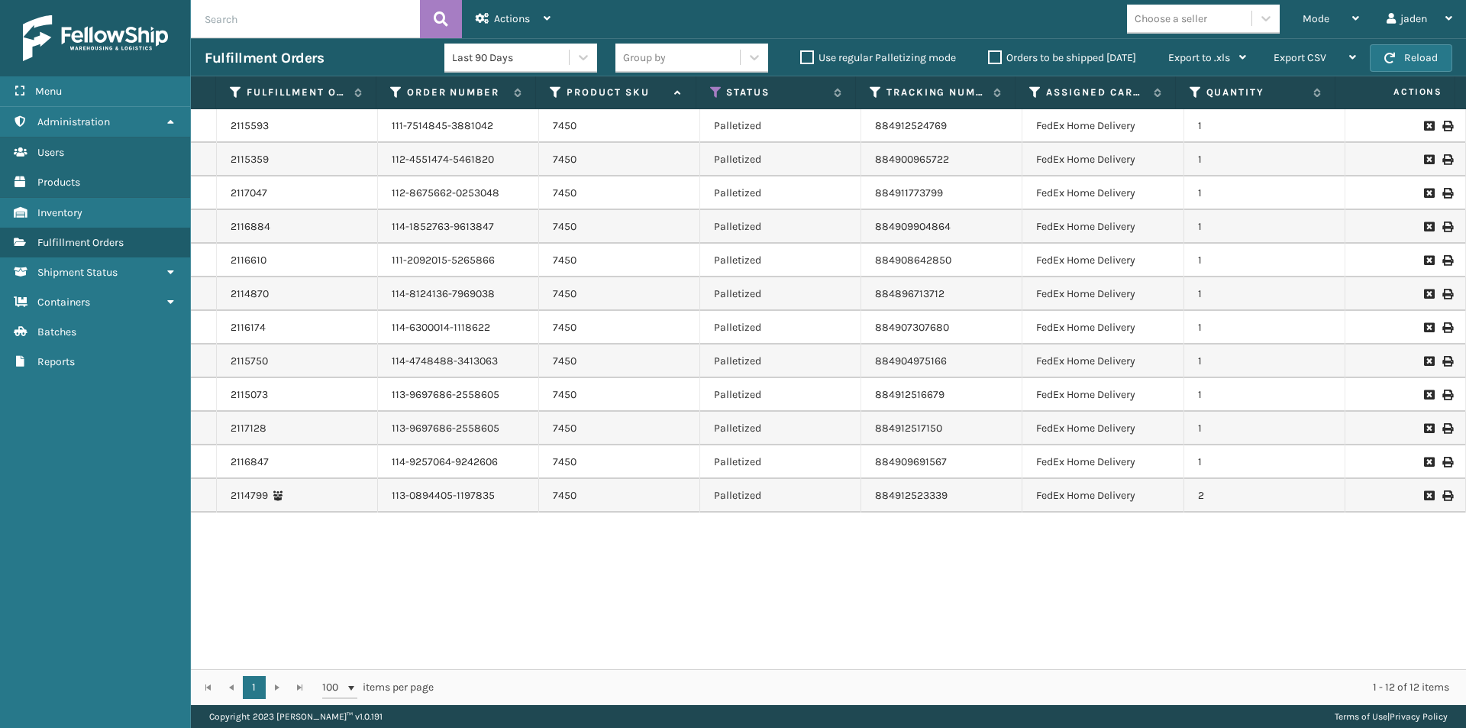
drag, startPoint x: 921, startPoint y: 566, endPoint x: 742, endPoint y: 572, distance: 178.8
click at [742, 572] on div "2115593 111-7514845-3881042 7450 Palletized 884912524769 FedEx Home Delivery 1 …" at bounding box center [828, 389] width 1275 height 560
click at [1442, 497] on icon at bounding box center [1446, 495] width 9 height 11
click at [256, 499] on link "2114799" at bounding box center [249, 495] width 37 height 15
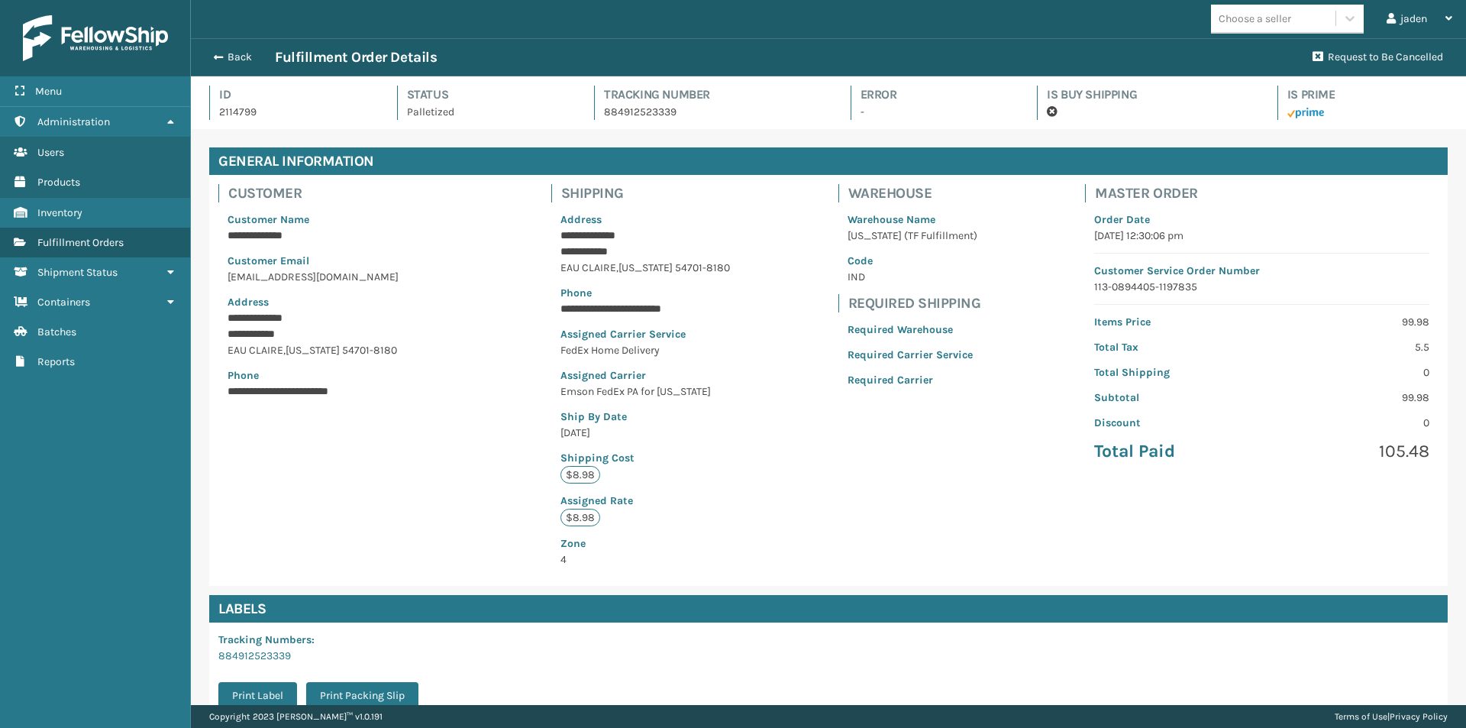
drag, startPoint x: 877, startPoint y: 579, endPoint x: 439, endPoint y: 525, distance: 441.5
click at [439, 525] on div "**********" at bounding box center [828, 380] width 1238 height 411
drag, startPoint x: 951, startPoint y: 525, endPoint x: 464, endPoint y: 550, distance: 487.0
click at [464, 550] on div "**********" at bounding box center [828, 380] width 1238 height 411
drag, startPoint x: 875, startPoint y: 551, endPoint x: 512, endPoint y: 550, distance: 362.7
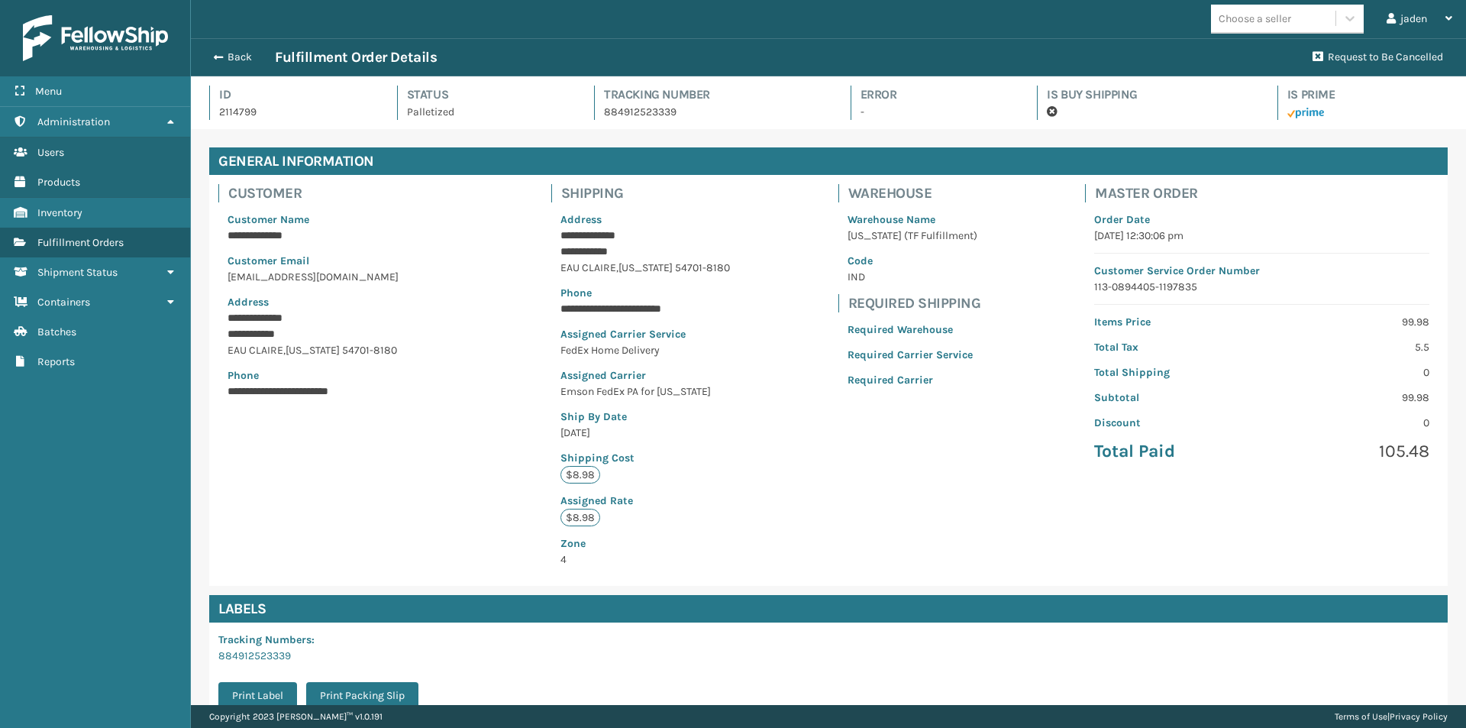
click at [512, 550] on div "**********" at bounding box center [828, 380] width 1238 height 411
drag, startPoint x: 841, startPoint y: 508, endPoint x: 560, endPoint y: 517, distance: 280.4
click at [521, 521] on div "**********" at bounding box center [828, 380] width 1238 height 411
drag, startPoint x: 873, startPoint y: 493, endPoint x: 526, endPoint y: 513, distance: 348.0
click at [504, 513] on div "**********" at bounding box center [828, 380] width 1238 height 411
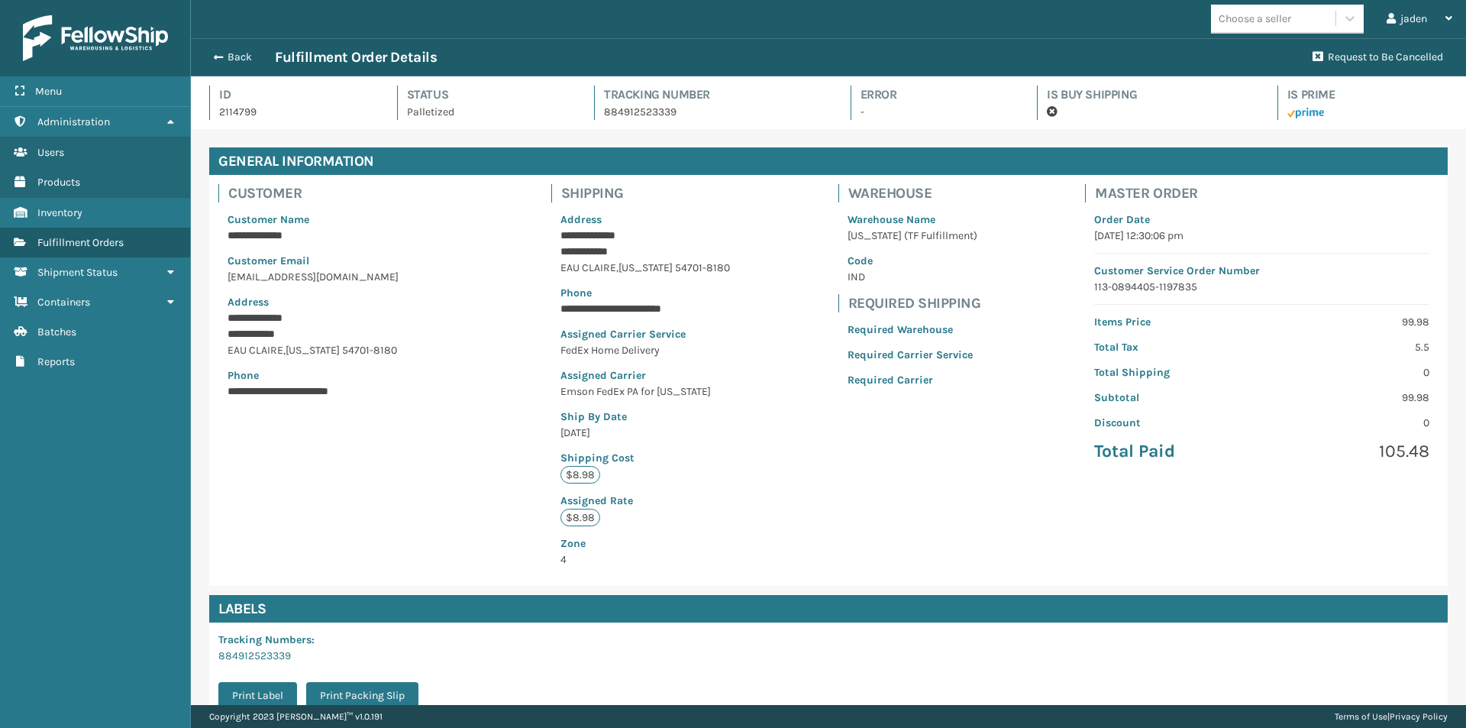
drag, startPoint x: 882, startPoint y: 513, endPoint x: 850, endPoint y: 513, distance: 32.1
drag, startPoint x: 850, startPoint y: 513, endPoint x: 337, endPoint y: 513, distance: 512.3
click at [337, 513] on div "**********" at bounding box center [828, 380] width 1238 height 411
drag, startPoint x: 842, startPoint y: 513, endPoint x: 616, endPoint y: 531, distance: 226.7
click at [328, 531] on div "**********" at bounding box center [828, 380] width 1238 height 411
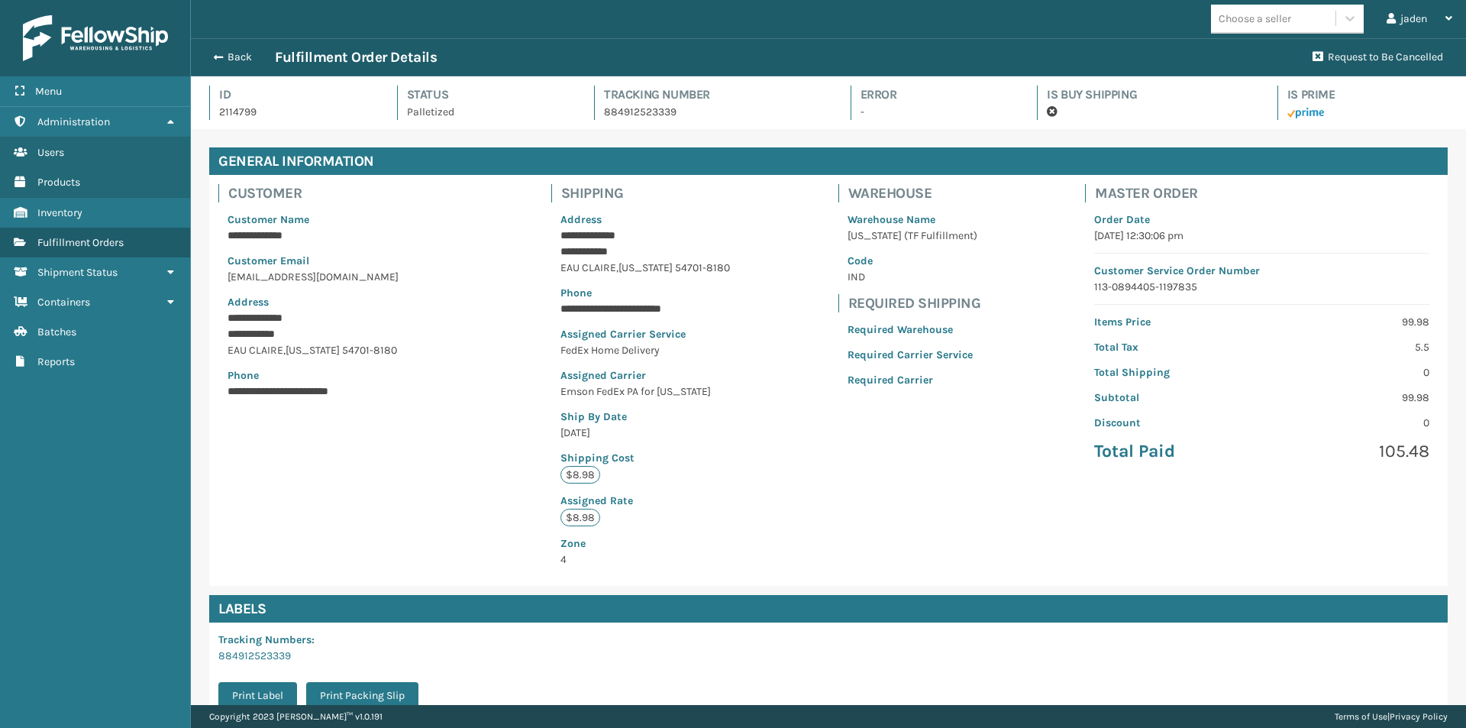
drag, startPoint x: 856, startPoint y: 520, endPoint x: 545, endPoint y: 505, distance: 311.1
click at [311, 530] on div "**********" at bounding box center [828, 380] width 1238 height 411
drag, startPoint x: 751, startPoint y: 496, endPoint x: 666, endPoint y: 515, distance: 87.8
click at [319, 539] on div "**********" at bounding box center [828, 380] width 1238 height 411
click at [308, 518] on div "**********" at bounding box center [828, 380] width 1238 height 411
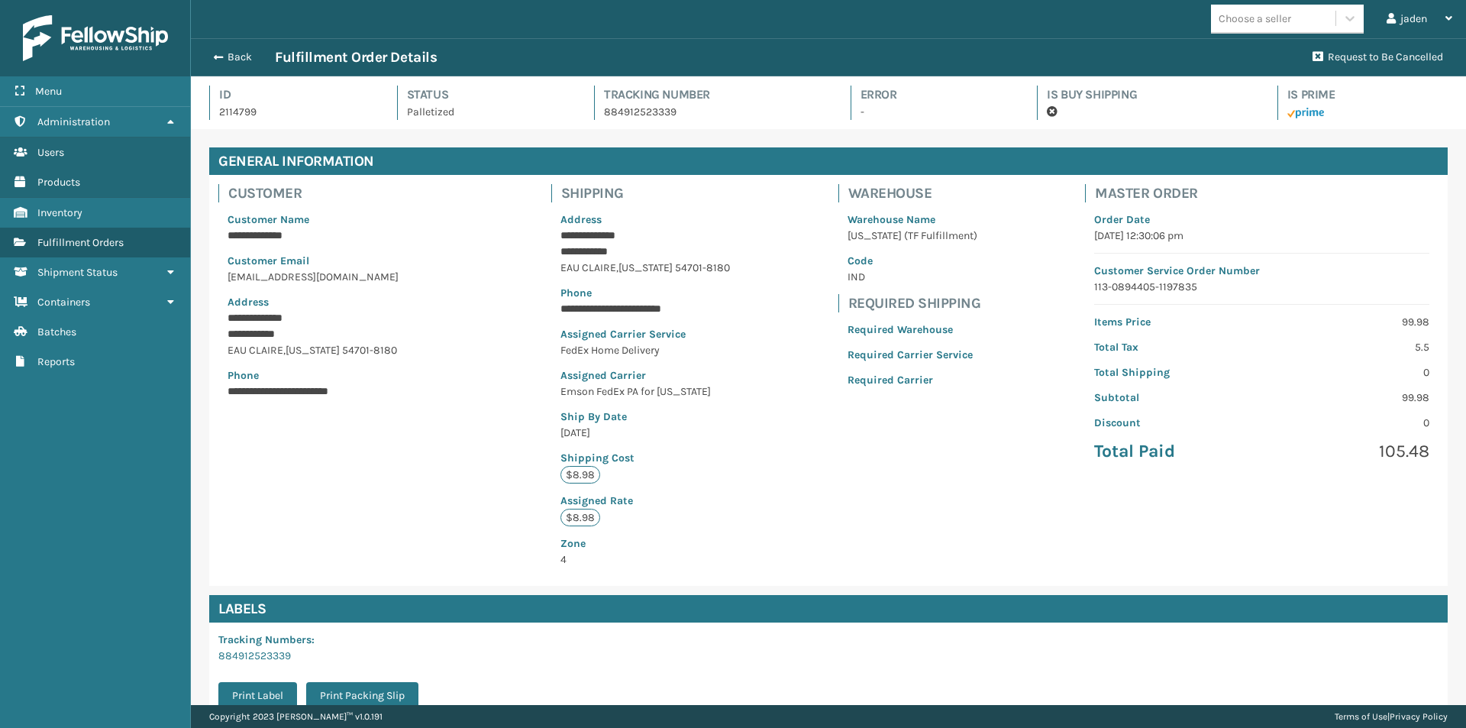
drag, startPoint x: 895, startPoint y: 496, endPoint x: 475, endPoint y: 504, distance: 420.0
click at [375, 506] on div "**********" at bounding box center [828, 380] width 1238 height 411
drag, startPoint x: 860, startPoint y: 492, endPoint x: 568, endPoint y: 491, distance: 291.7
click at [446, 491] on div "**********" at bounding box center [828, 380] width 1238 height 411
drag, startPoint x: 900, startPoint y: 492, endPoint x: 812, endPoint y: 513, distance: 90.9
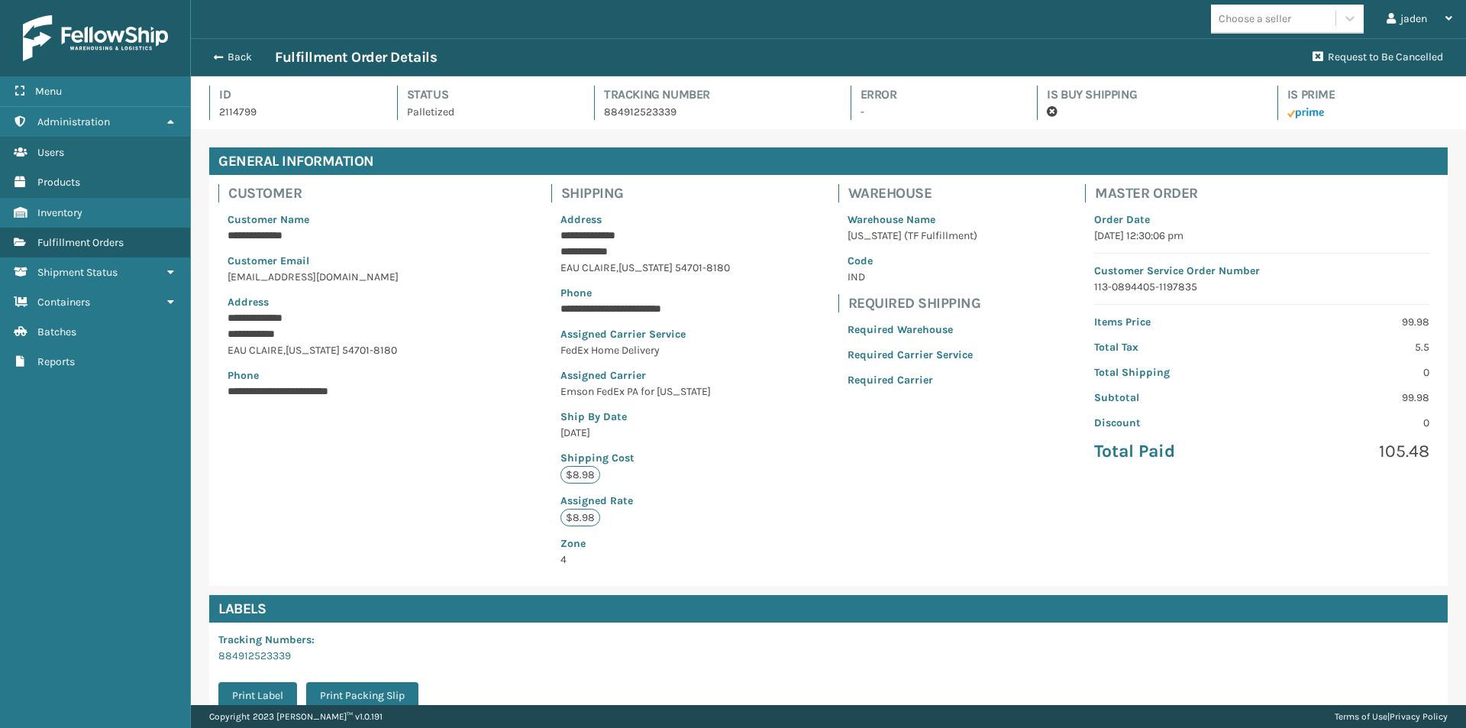
click at [375, 513] on div "**********" at bounding box center [828, 380] width 1238 height 411
drag, startPoint x: 1007, startPoint y: 513, endPoint x: 440, endPoint y: 513, distance: 567.3
click at [440, 513] on div "**********" at bounding box center [828, 380] width 1238 height 411
click at [231, 56] on button "Back" at bounding box center [240, 57] width 70 height 14
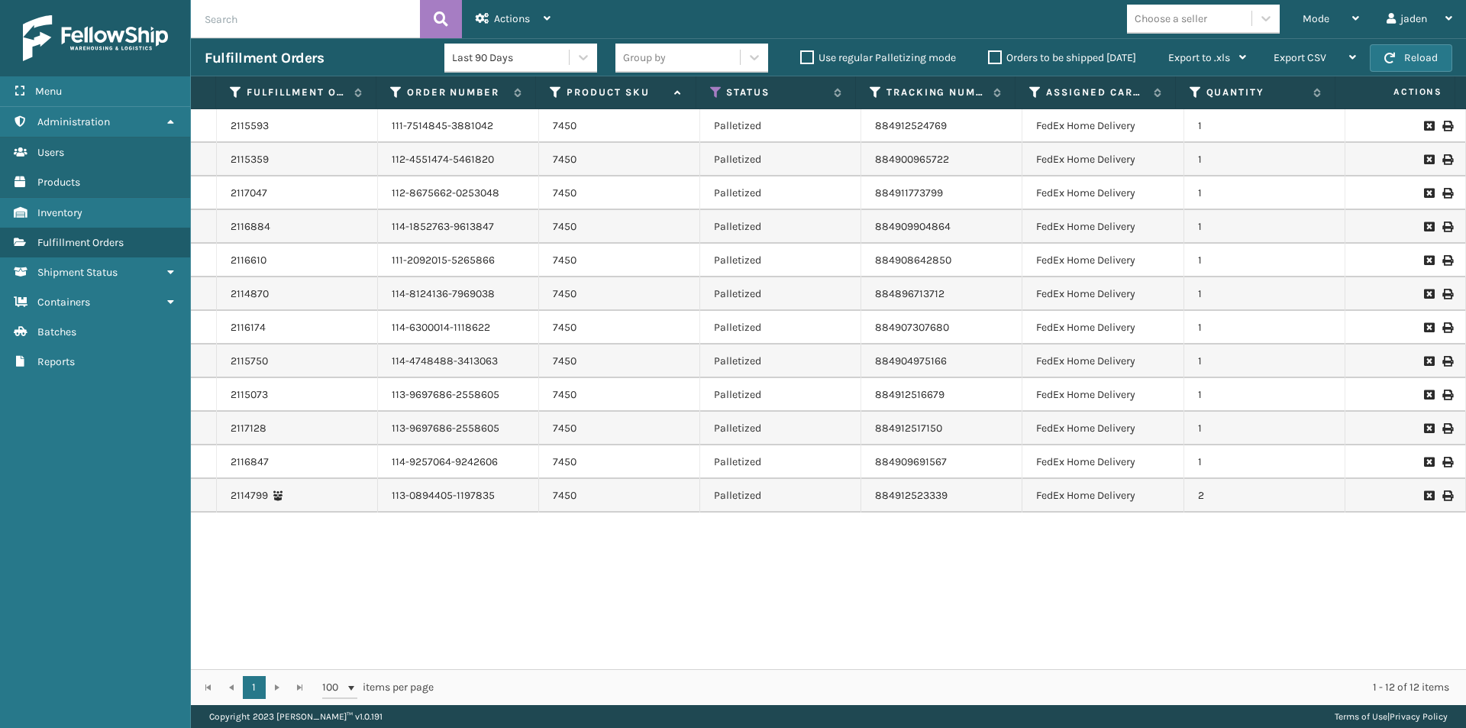
drag, startPoint x: 1016, startPoint y: 605, endPoint x: 659, endPoint y: 618, distance: 357.6
click at [659, 618] on div "2115593 111-7514845-3881042 7450 Palletized 884912524769 FedEx Home Delivery 1 …" at bounding box center [828, 389] width 1275 height 560
click at [1348, 13] on div "Mode" at bounding box center [1331, 19] width 57 height 38
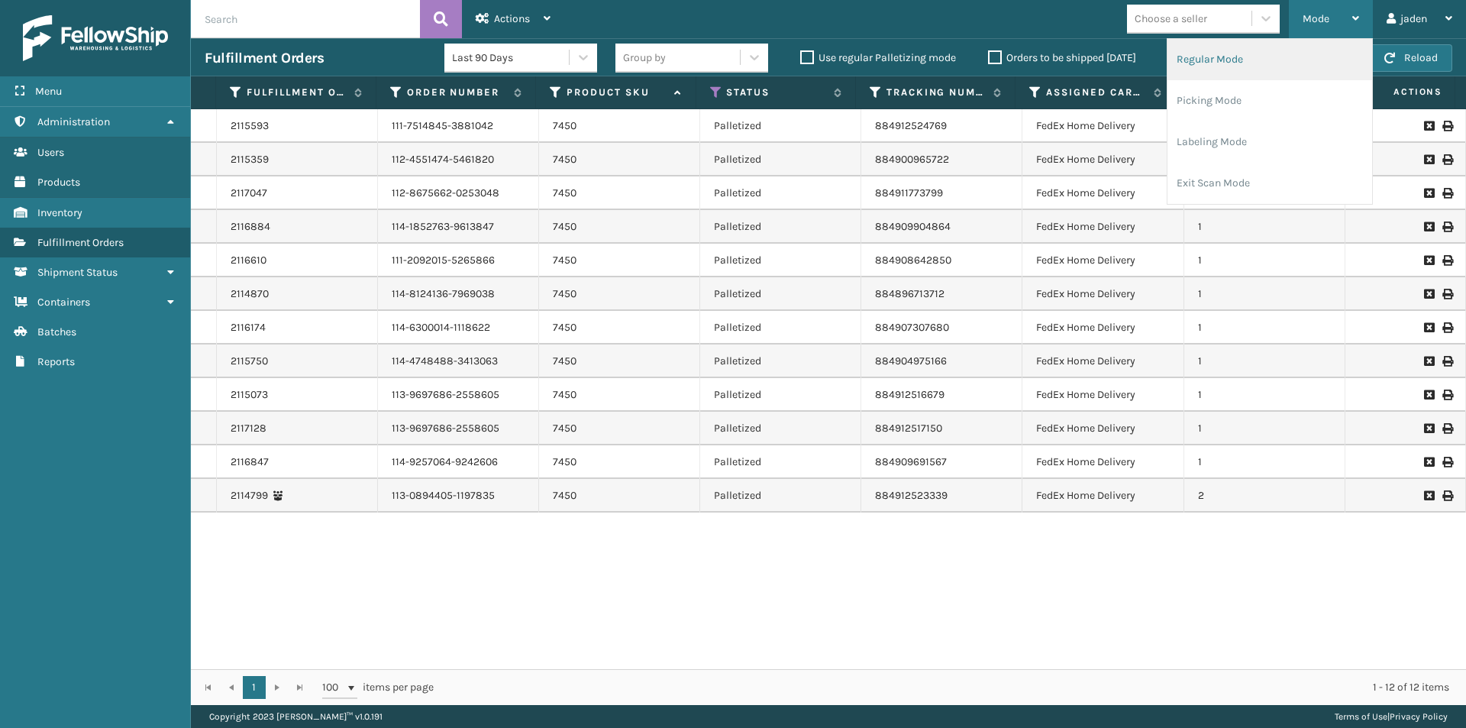
click at [1251, 67] on li "Regular Mode" at bounding box center [1269, 59] width 205 height 41
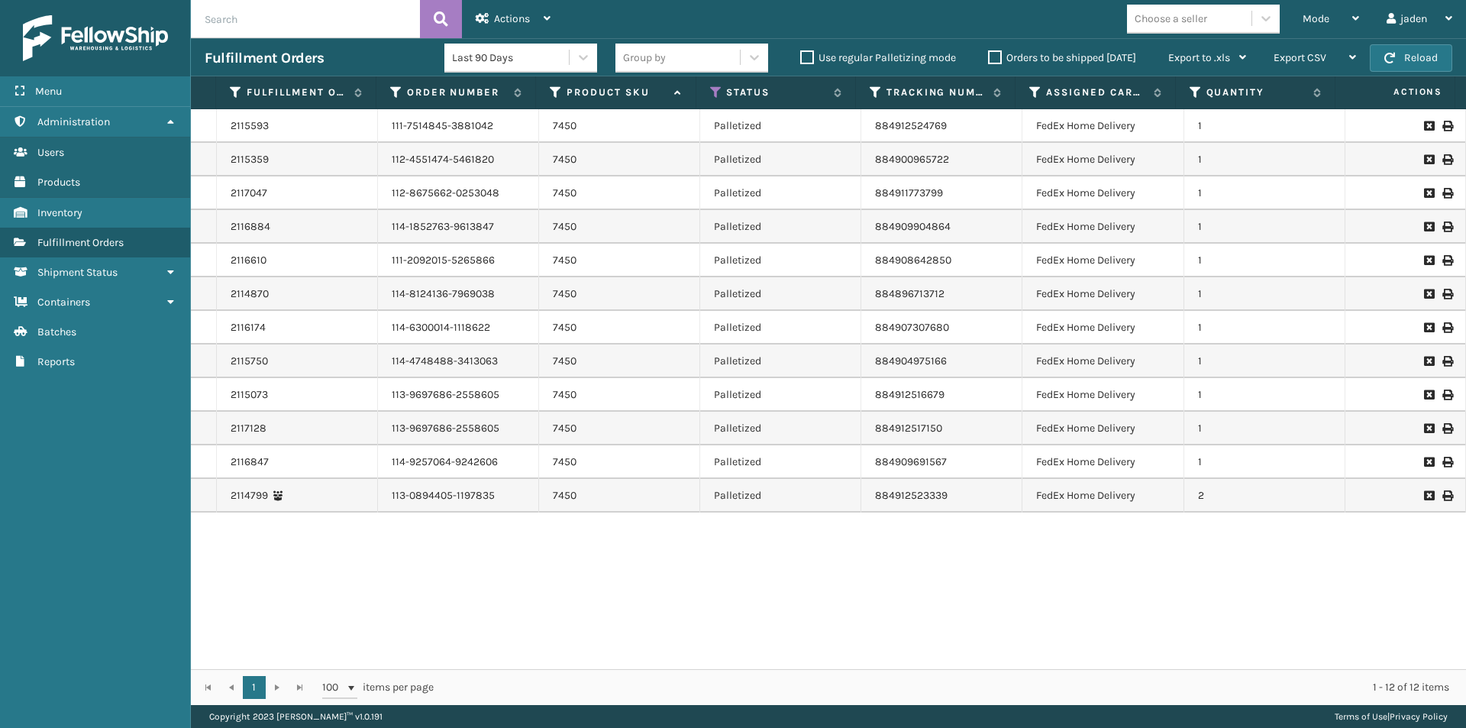
click at [291, 27] on input "text" at bounding box center [305, 19] width 229 height 38
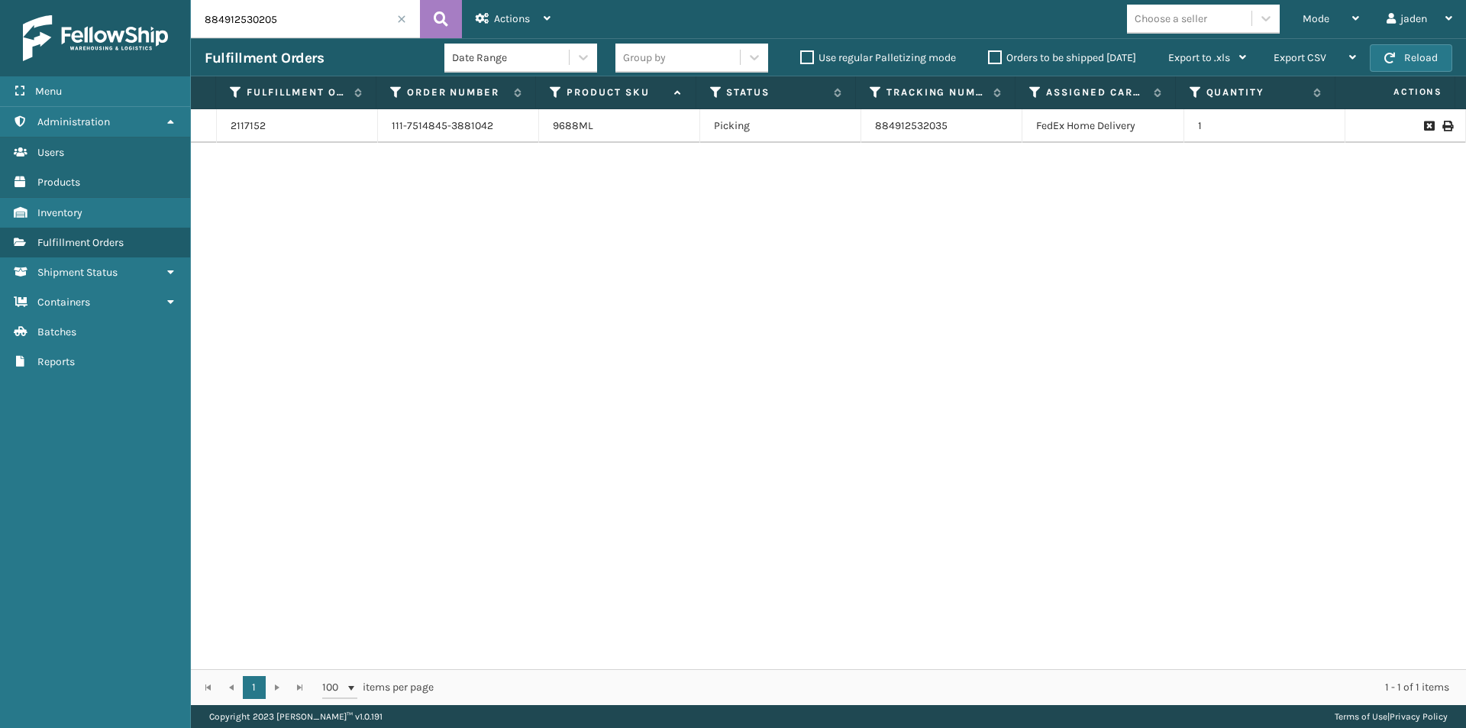
drag, startPoint x: 1061, startPoint y: 264, endPoint x: 794, endPoint y: 332, distance: 275.0
click at [794, 332] on div "2117152 111-7514845-3881042 9688ML Picking 884912532035 FedEx Home Delivery 1" at bounding box center [828, 389] width 1275 height 560
click at [396, 20] on input "884912530205" at bounding box center [305, 19] width 229 height 38
click at [400, 20] on span at bounding box center [401, 19] width 9 height 9
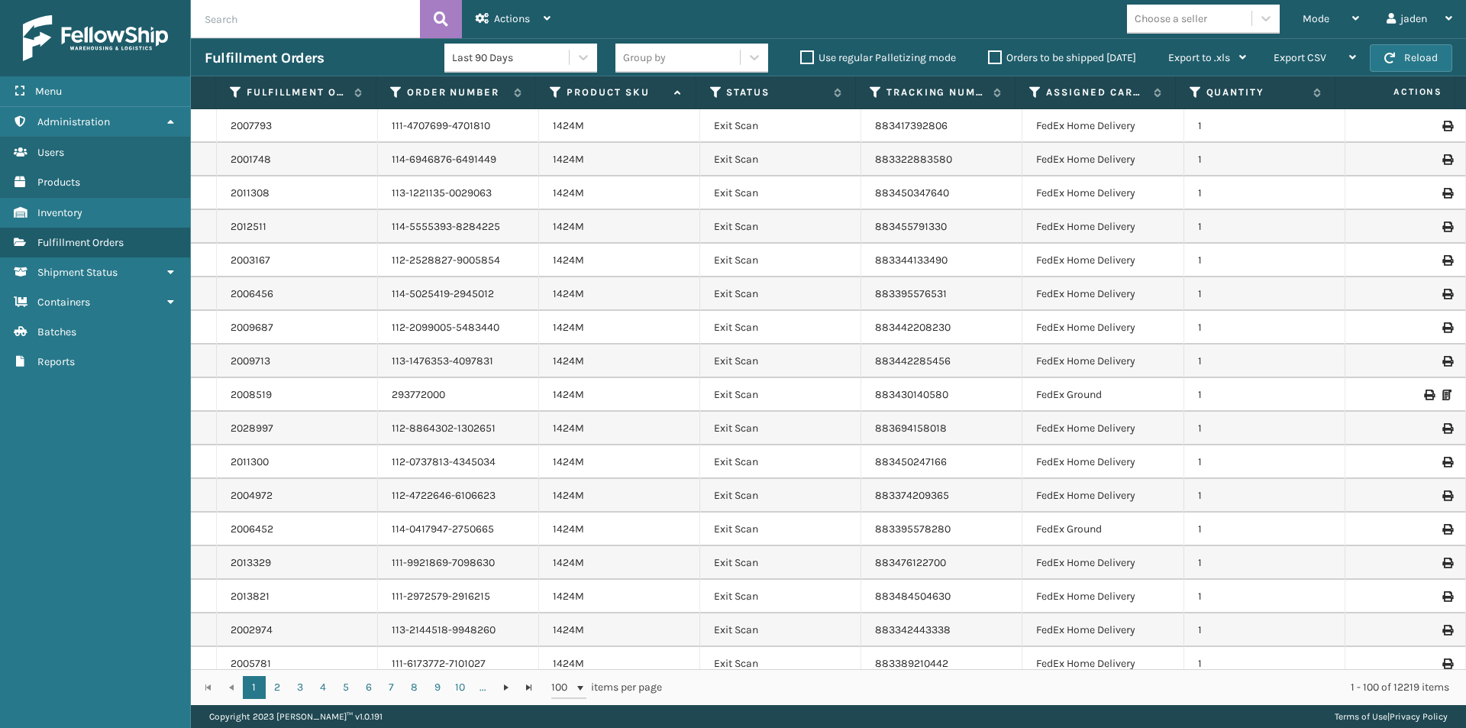
drag, startPoint x: 342, startPoint y: 17, endPoint x: 272, endPoint y: 20, distance: 70.3
click at [272, 20] on input "text" at bounding box center [305, 19] width 229 height 38
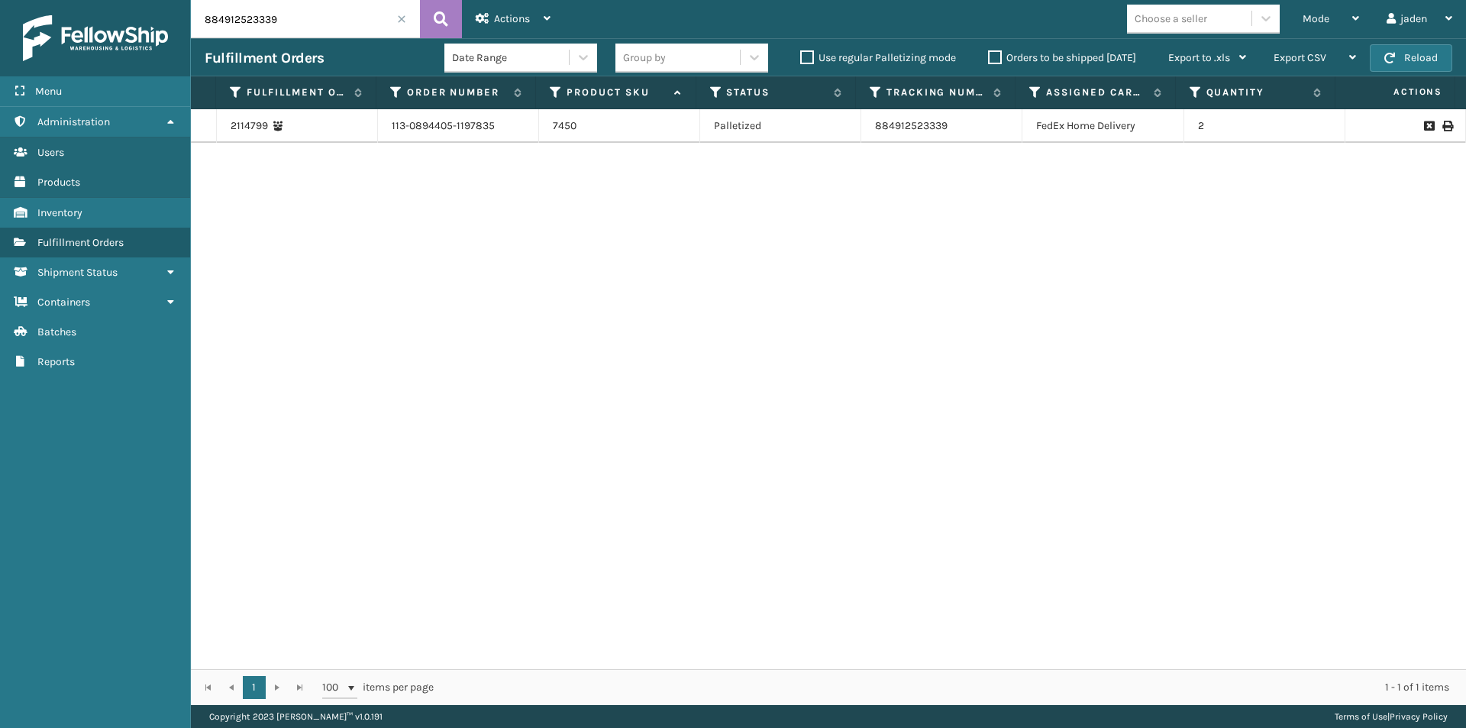
click at [272, 20] on input "884912523339" at bounding box center [305, 19] width 229 height 38
click at [405, 21] on span at bounding box center [401, 19] width 9 height 9
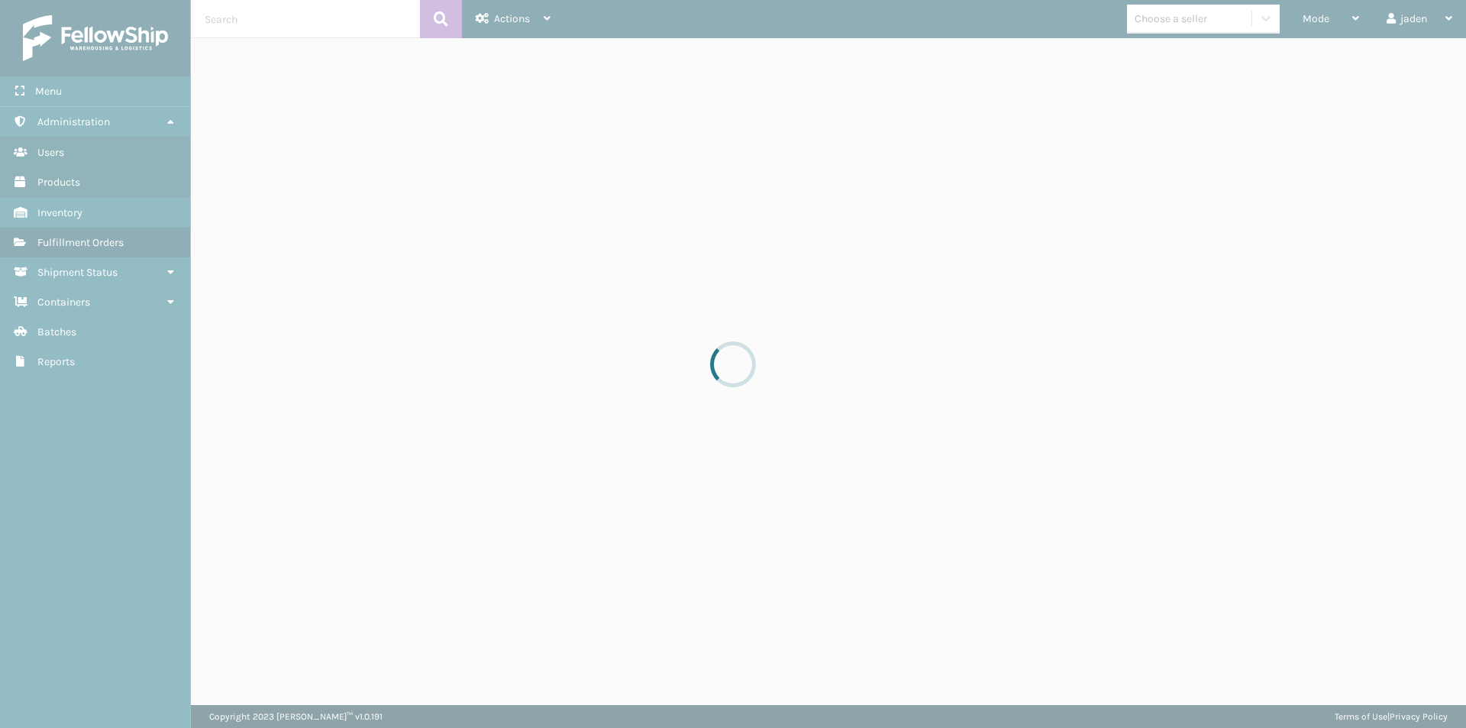
drag, startPoint x: 777, startPoint y: 236, endPoint x: 767, endPoint y: 231, distance: 10.9
drag, startPoint x: 767, startPoint y: 231, endPoint x: 573, endPoint y: 230, distance: 193.9
click at [573, 230] on div at bounding box center [733, 364] width 1466 height 728
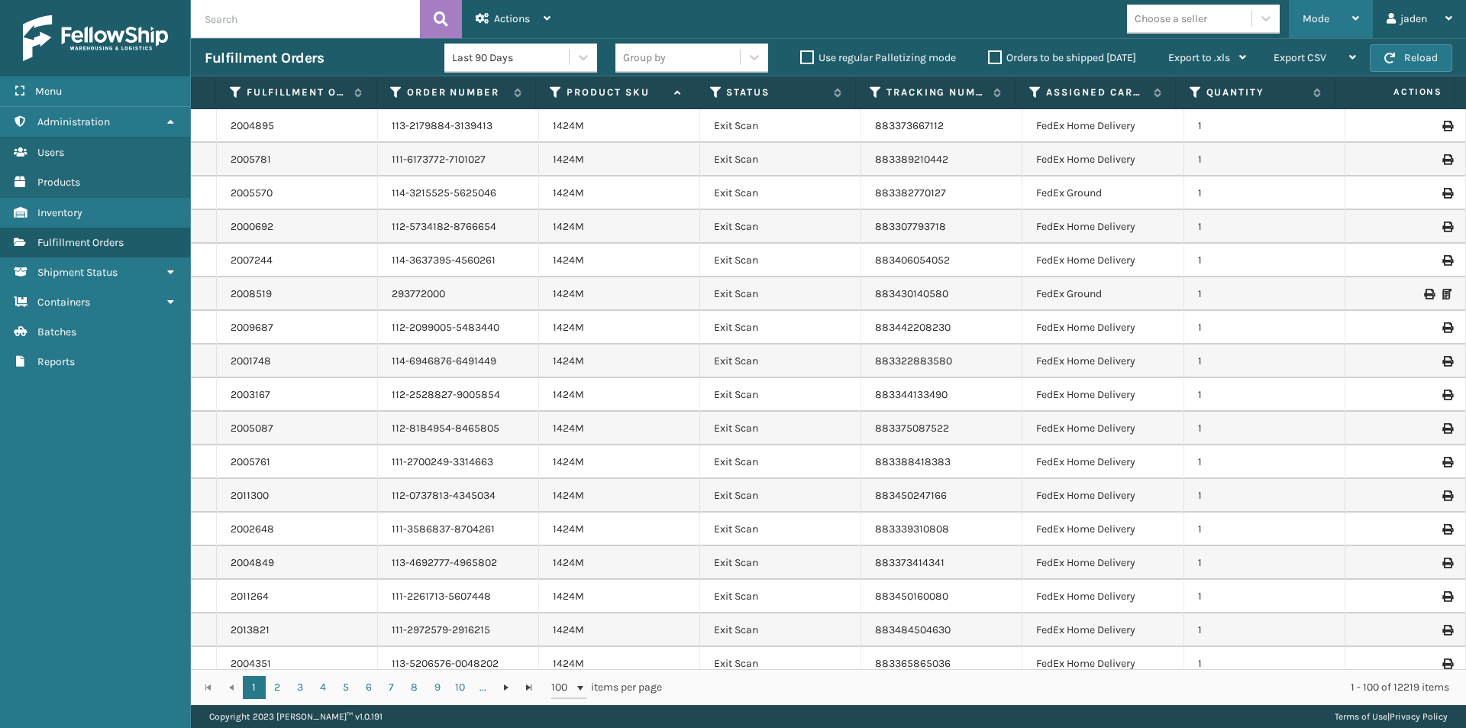
click at [1353, 28] on div "Mode" at bounding box center [1331, 19] width 57 height 38
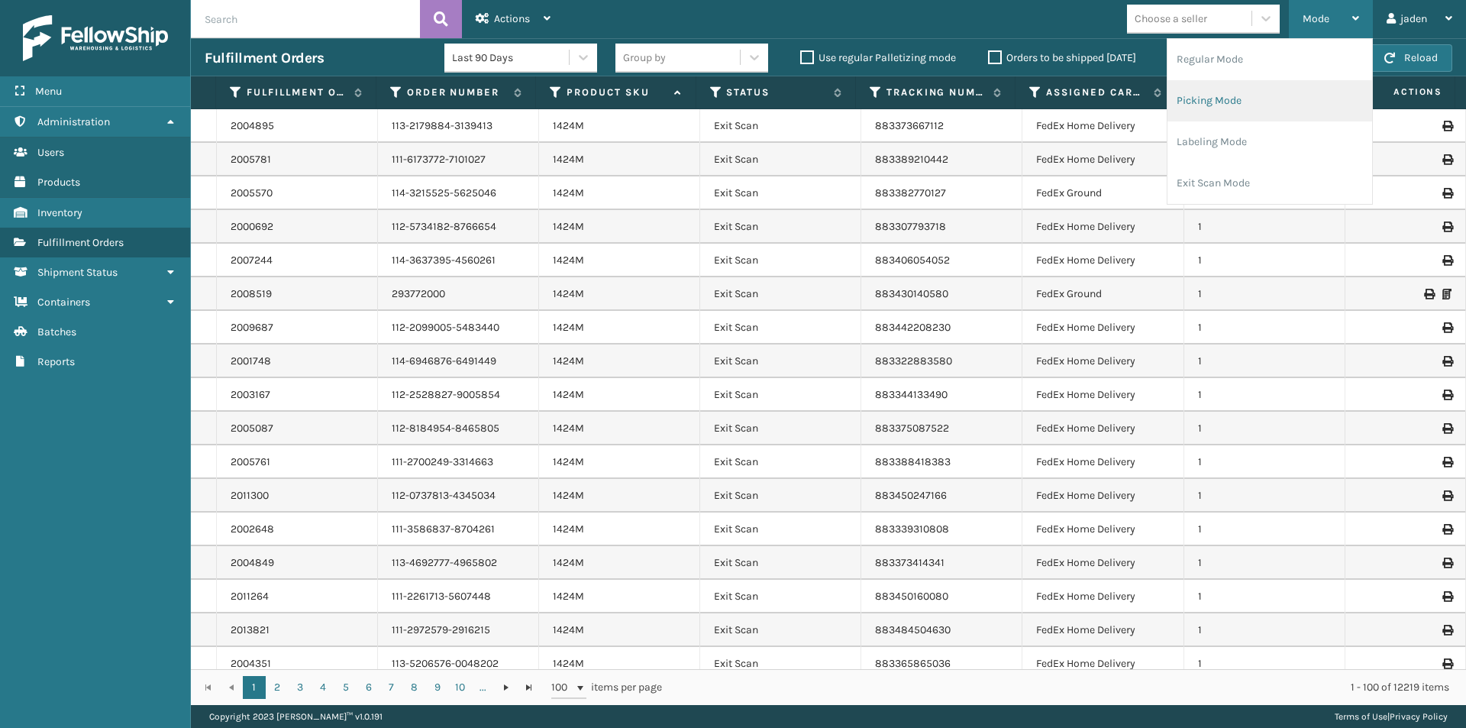
click at [1269, 102] on li "Picking Mode" at bounding box center [1269, 100] width 205 height 41
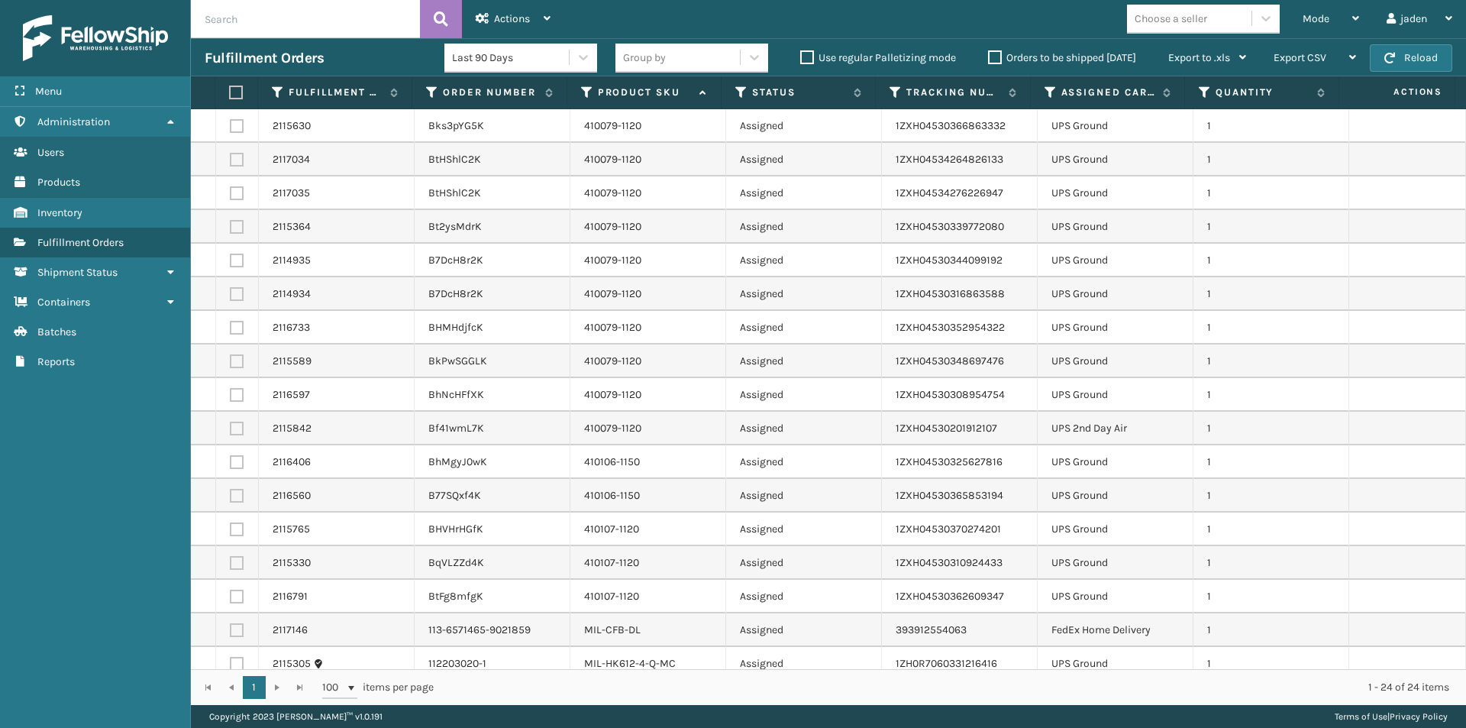
click at [234, 595] on label at bounding box center [237, 596] width 14 height 14
click at [231, 595] on input "checkbox" at bounding box center [230, 594] width 1 height 10
click at [236, 569] on label at bounding box center [237, 563] width 14 height 14
click at [231, 566] on input "checkbox" at bounding box center [230, 561] width 1 height 10
click at [230, 534] on label at bounding box center [237, 529] width 14 height 14
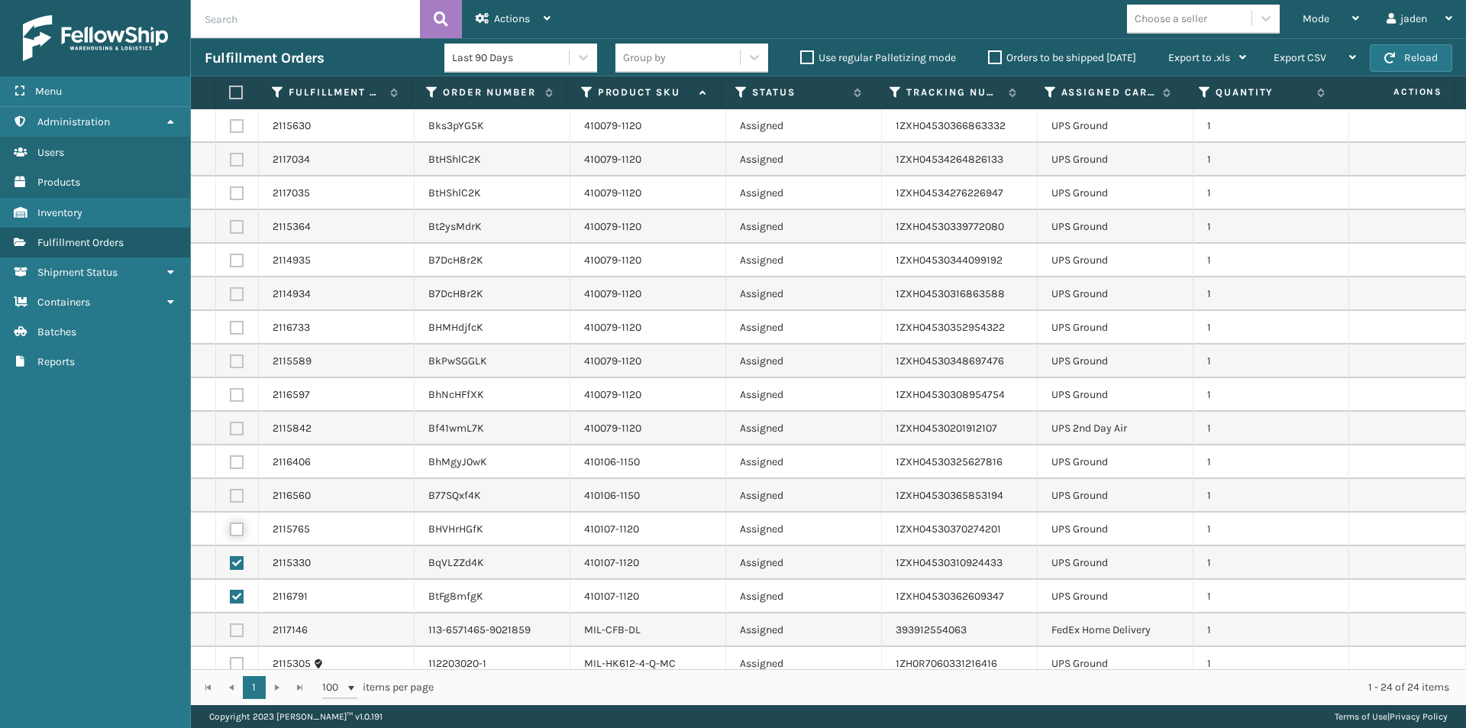
click at [230, 532] on input "checkbox" at bounding box center [230, 527] width 1 height 10
drag, startPoint x: 231, startPoint y: 498, endPoint x: 241, endPoint y: 460, distance: 38.5
click at [233, 498] on label at bounding box center [237, 496] width 14 height 14
click at [231, 498] on input "checkbox" at bounding box center [230, 494] width 1 height 10
click at [241, 457] on label at bounding box center [237, 462] width 14 height 14
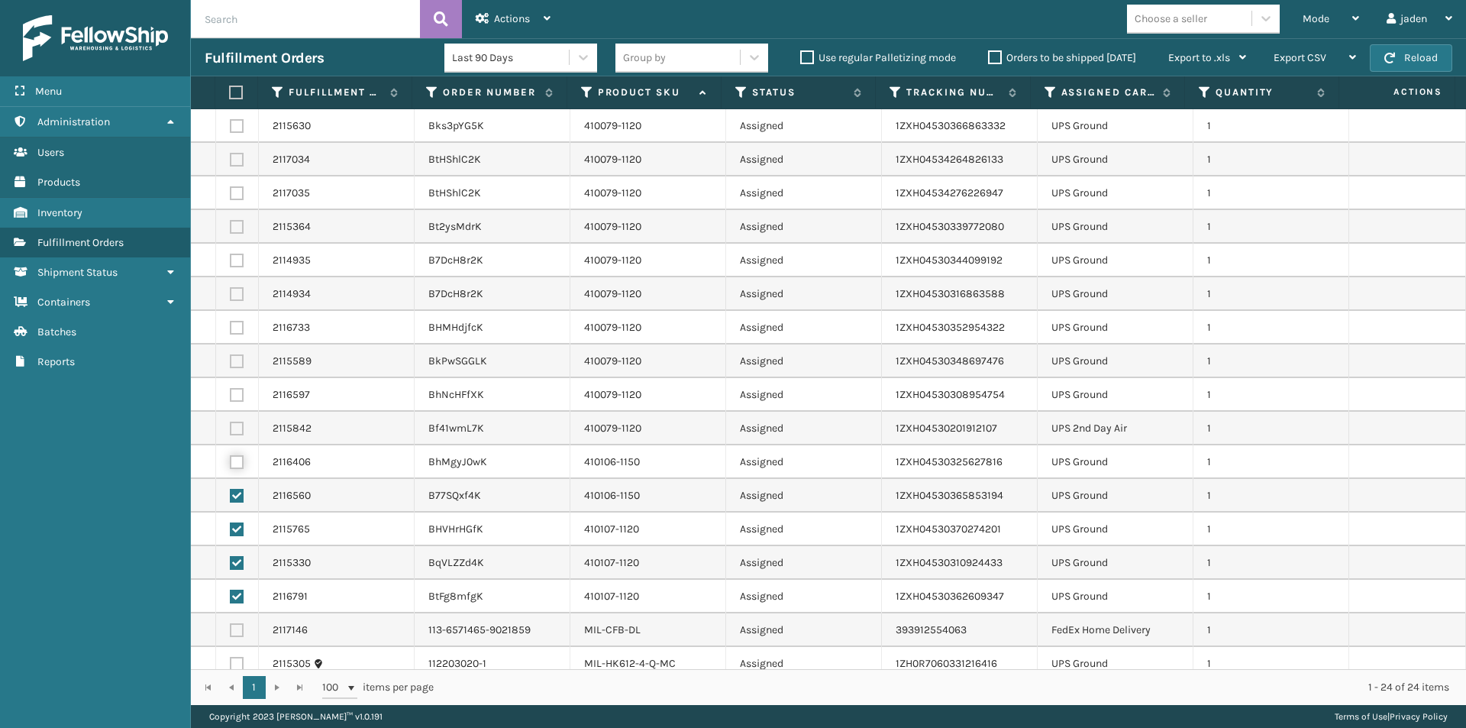
click at [231, 457] on input "checkbox" at bounding box center [230, 460] width 1 height 10
click at [240, 428] on label at bounding box center [237, 428] width 14 height 14
click at [231, 428] on input "checkbox" at bounding box center [230, 426] width 1 height 10
click at [239, 398] on label at bounding box center [237, 395] width 14 height 14
click at [231, 398] on input "checkbox" at bounding box center [230, 393] width 1 height 10
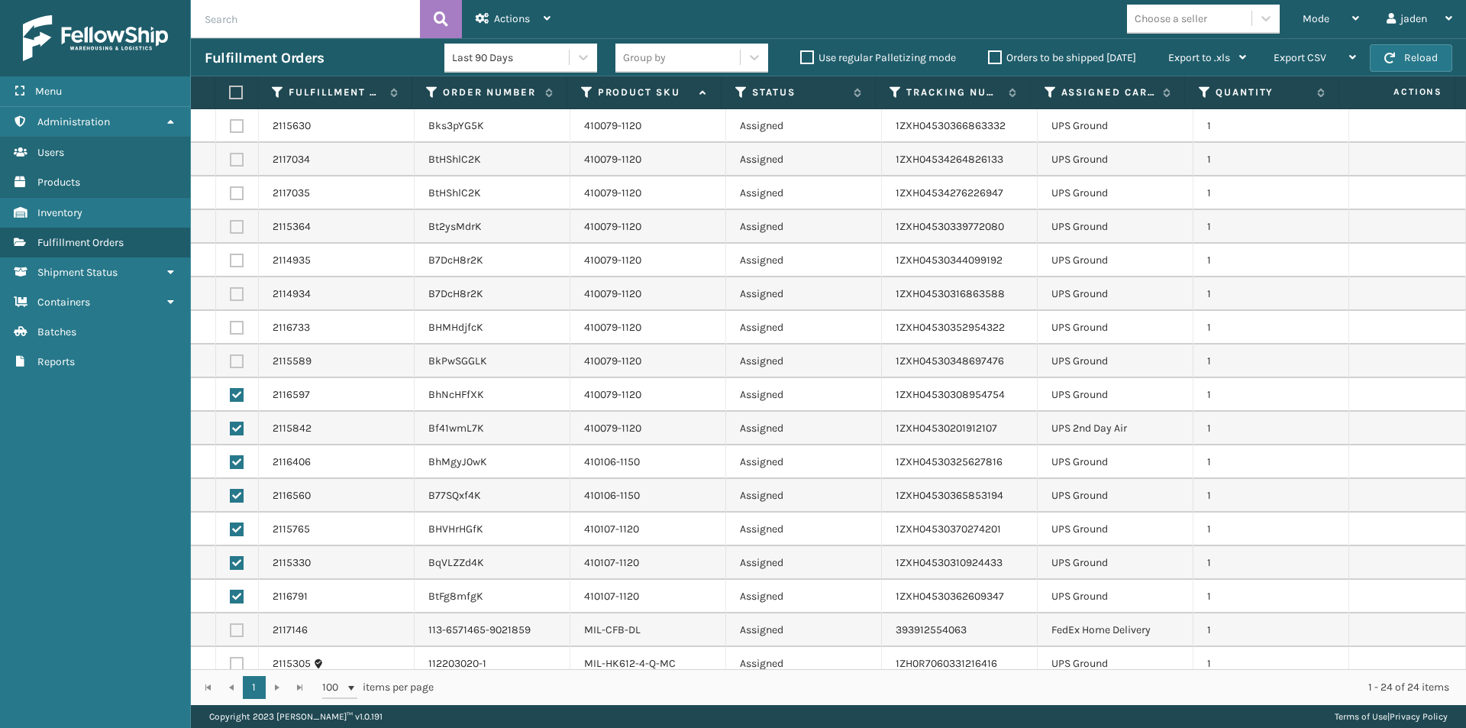
click at [239, 365] on label at bounding box center [237, 361] width 14 height 14
click at [231, 364] on input "checkbox" at bounding box center [230, 359] width 1 height 10
click at [239, 329] on label at bounding box center [237, 328] width 14 height 14
click at [231, 329] on input "checkbox" at bounding box center [230, 326] width 1 height 10
click at [237, 297] on label at bounding box center [237, 294] width 14 height 14
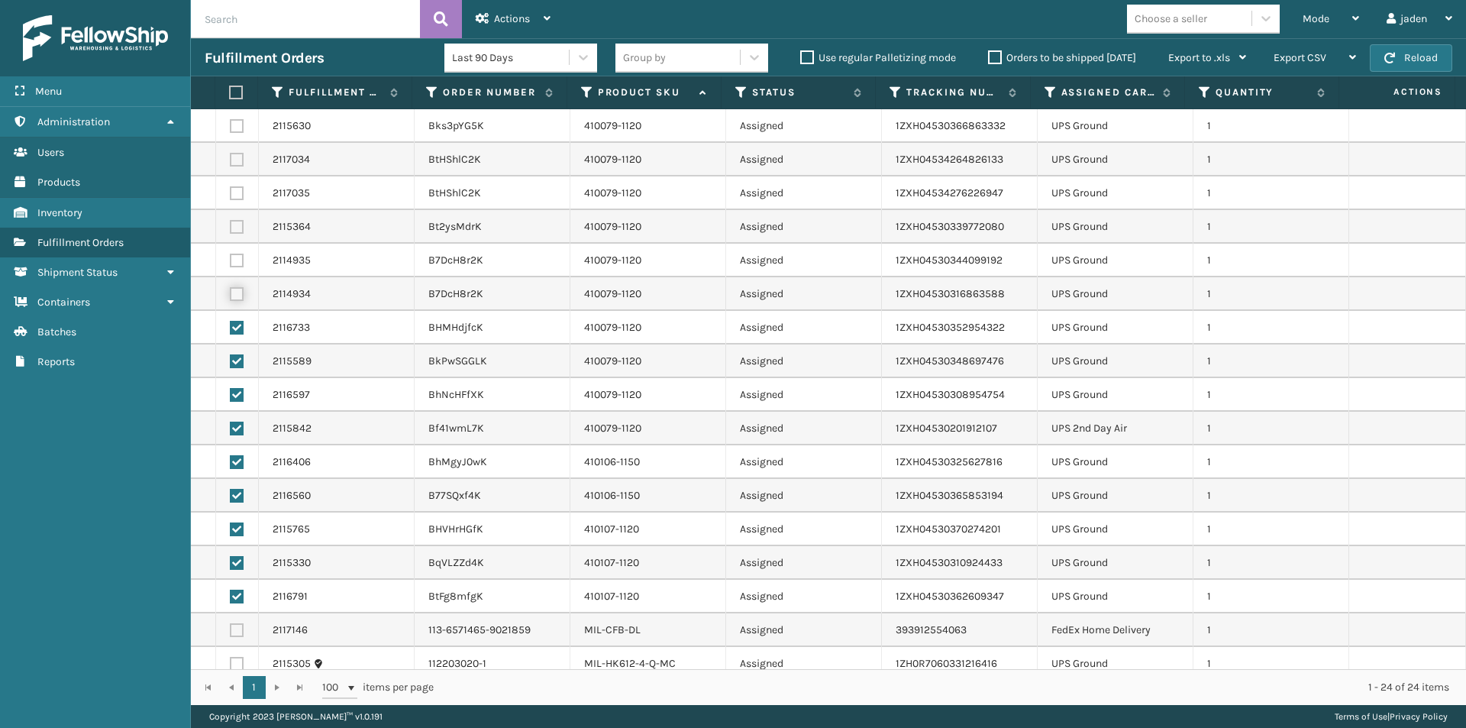
click at [231, 297] on input "checkbox" at bounding box center [230, 292] width 1 height 10
click at [237, 264] on label at bounding box center [237, 260] width 14 height 14
click at [231, 263] on input "checkbox" at bounding box center [230, 258] width 1 height 10
click at [237, 220] on label at bounding box center [237, 227] width 14 height 14
click at [231, 220] on input "checkbox" at bounding box center [230, 225] width 1 height 10
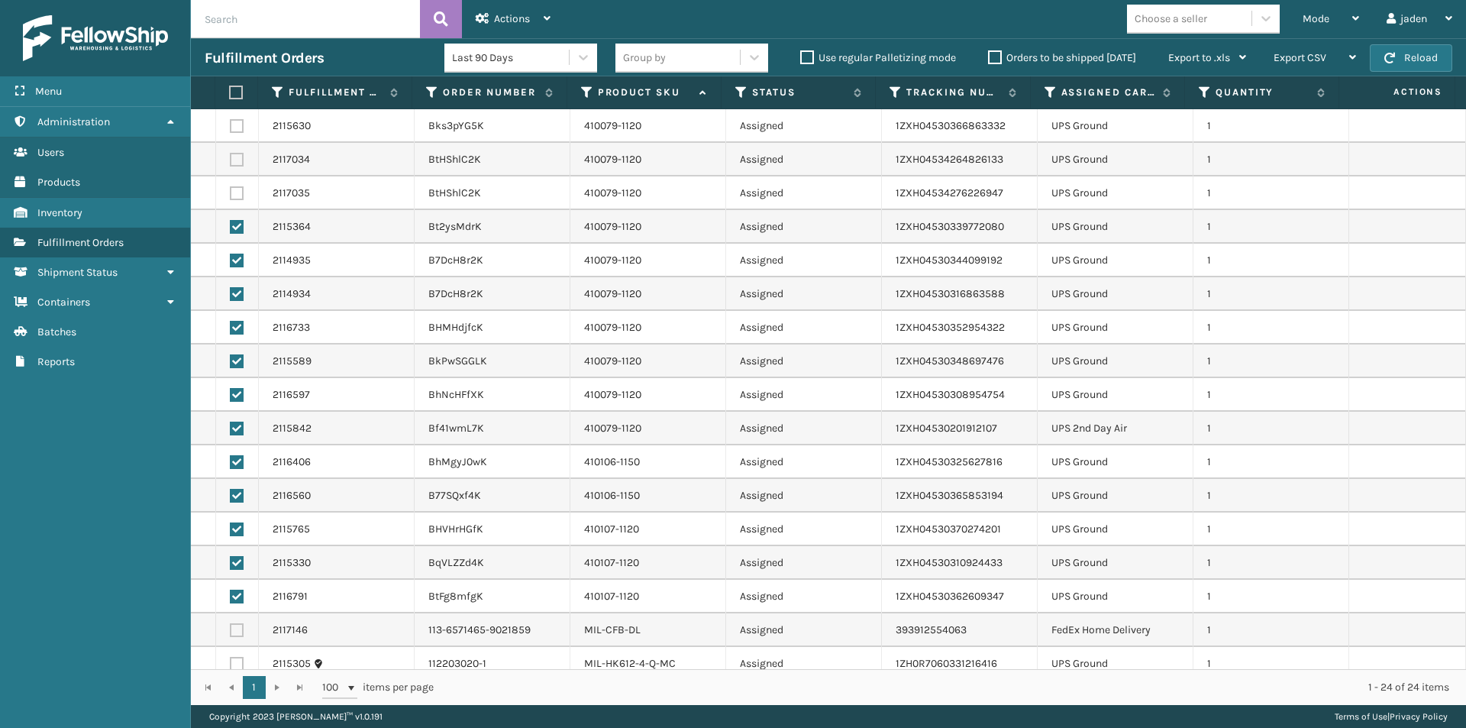
click at [244, 182] on td at bounding box center [237, 193] width 43 height 34
click at [236, 195] on label at bounding box center [237, 193] width 14 height 14
click at [231, 195] on input "checkbox" at bounding box center [230, 191] width 1 height 10
click at [234, 160] on label at bounding box center [237, 160] width 14 height 14
click at [231, 160] on input "checkbox" at bounding box center [230, 158] width 1 height 10
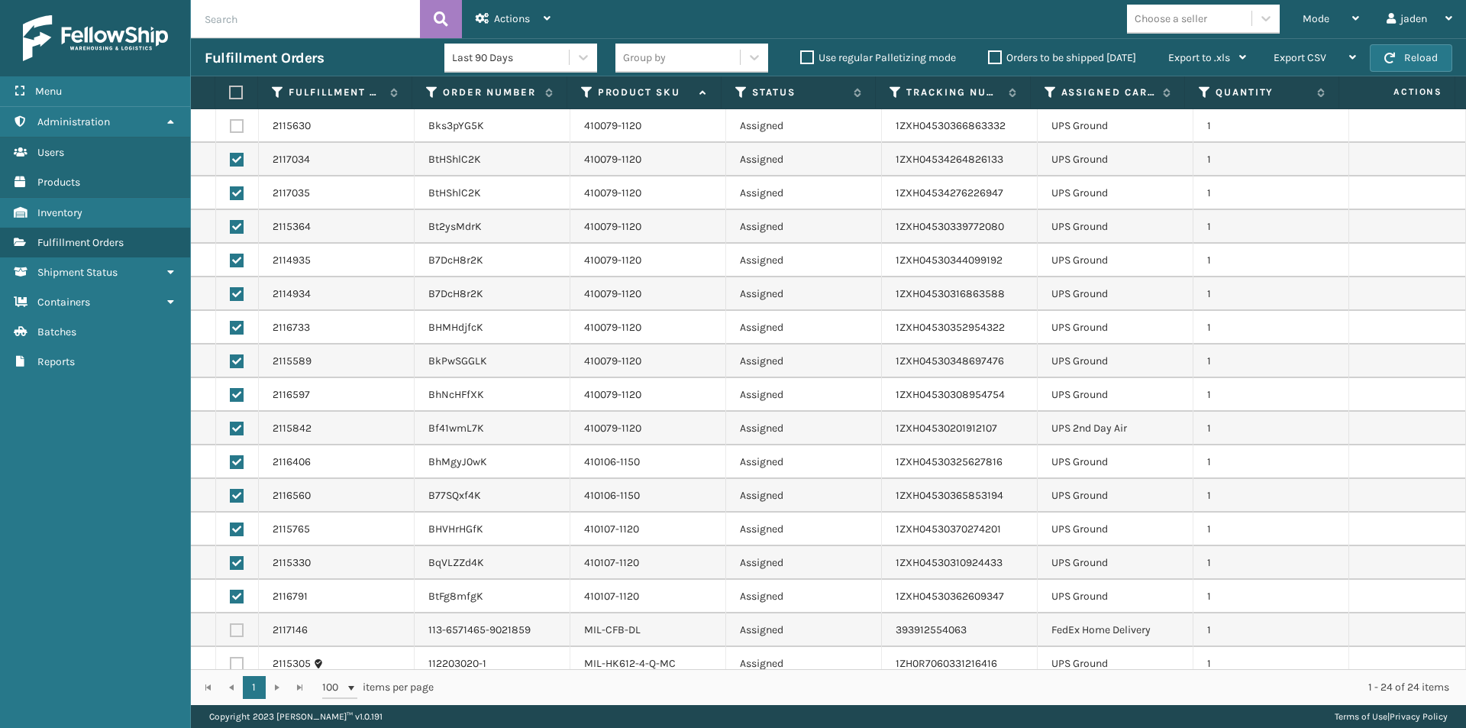
click at [234, 128] on label at bounding box center [237, 126] width 14 height 14
click at [231, 128] on input "checkbox" at bounding box center [230, 124] width 1 height 10
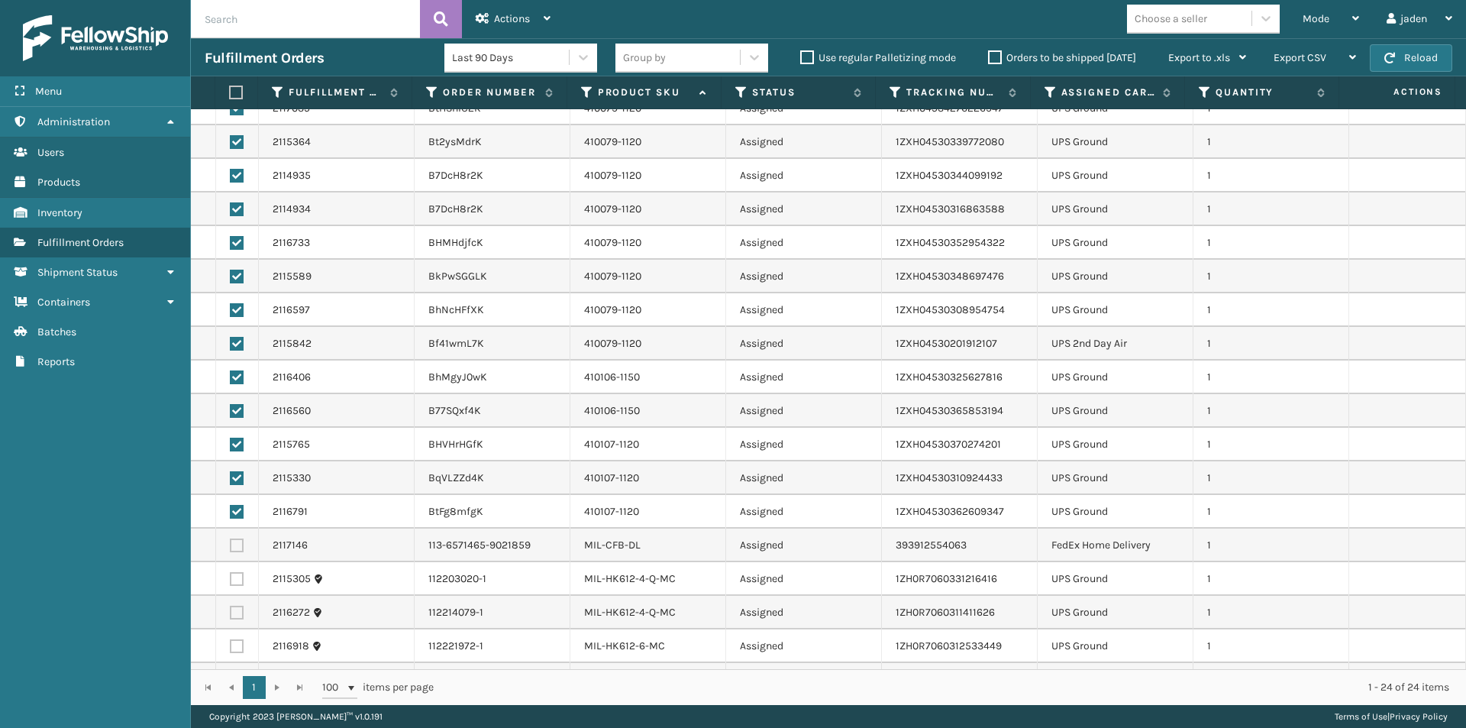
scroll to position [229, 0]
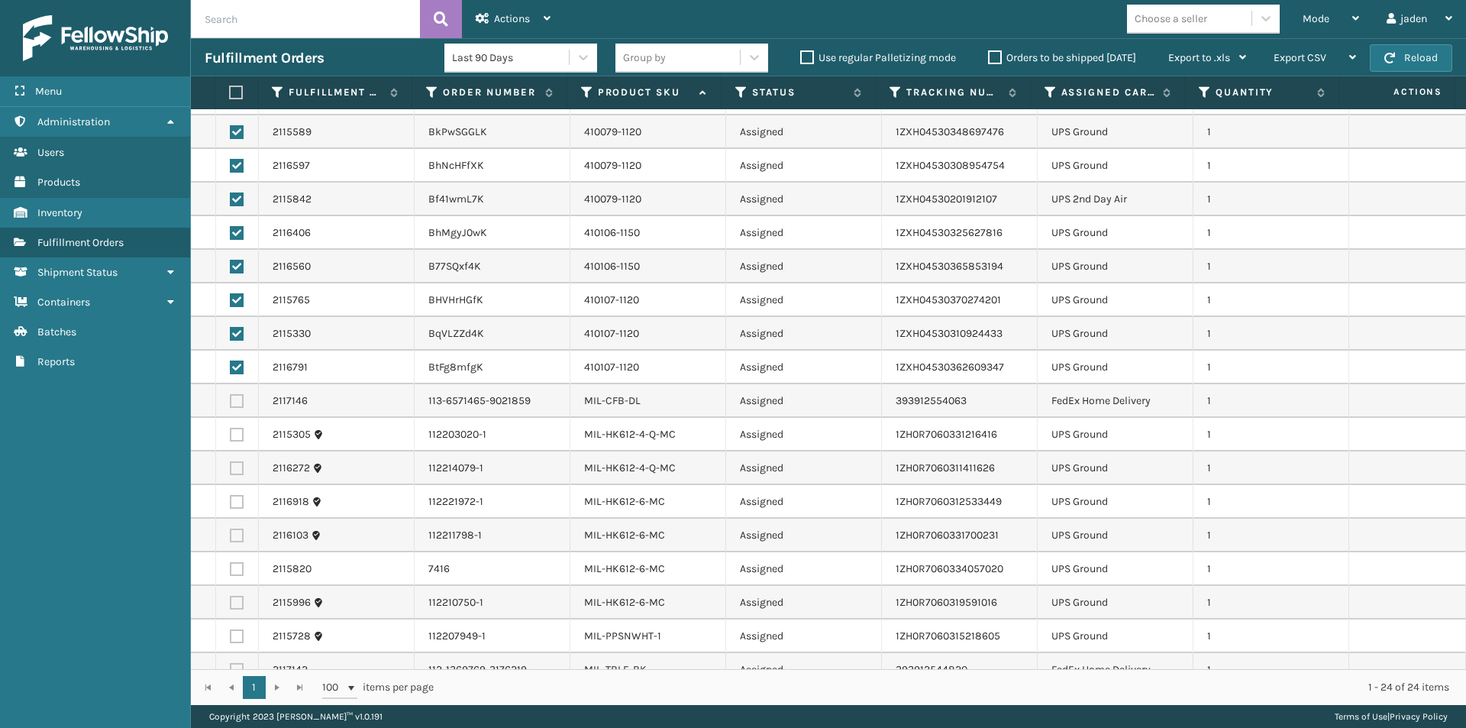
click at [237, 438] on label at bounding box center [237, 435] width 14 height 14
click at [231, 437] on input "checkbox" at bounding box center [230, 433] width 1 height 10
click at [230, 638] on label at bounding box center [237, 636] width 14 height 14
click at [230, 638] on input "checkbox" at bounding box center [230, 634] width 1 height 10
click at [230, 602] on label at bounding box center [237, 603] width 14 height 14
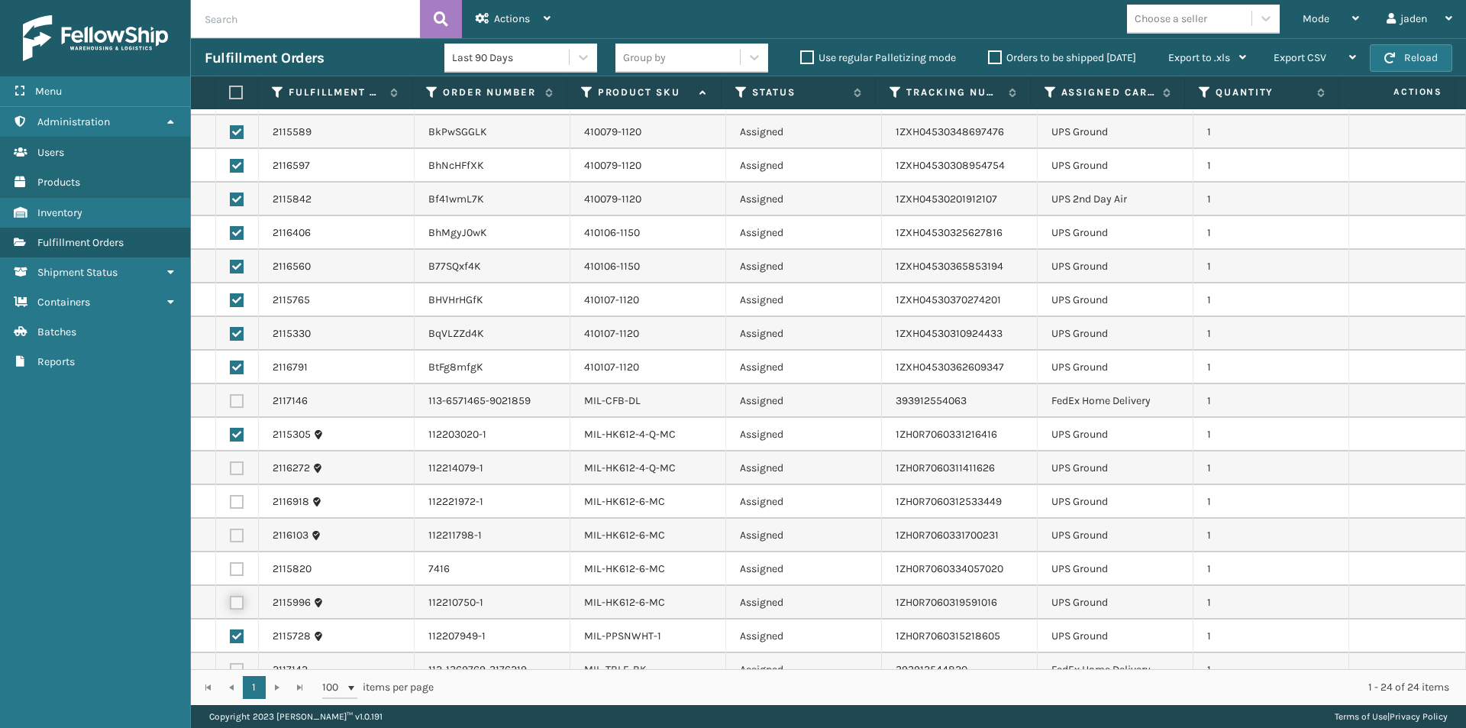
click at [230, 602] on input "checkbox" at bounding box center [230, 601] width 1 height 10
click at [232, 573] on label at bounding box center [237, 569] width 14 height 14
click at [231, 572] on input "checkbox" at bounding box center [230, 567] width 1 height 10
click at [233, 531] on label at bounding box center [237, 535] width 14 height 14
click at [231, 531] on input "checkbox" at bounding box center [230, 533] width 1 height 10
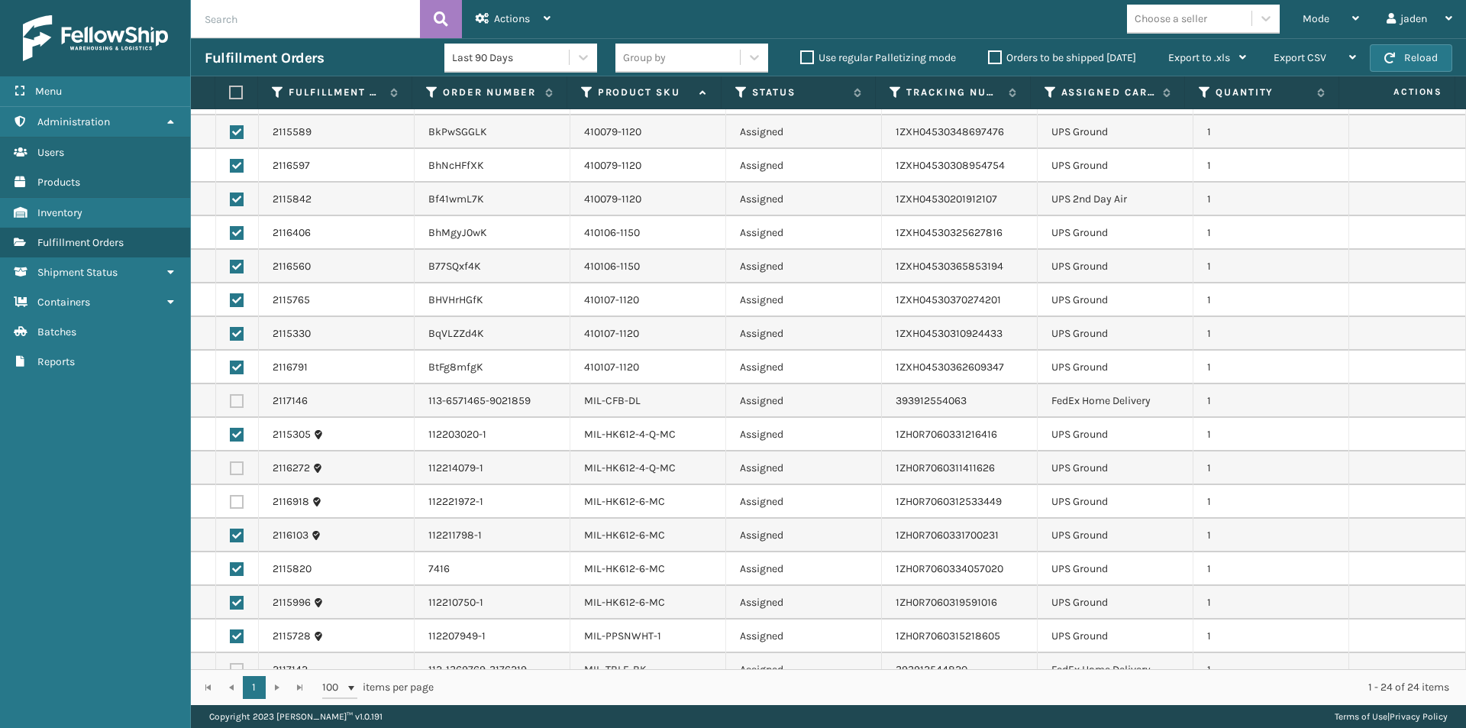
click at [233, 502] on label at bounding box center [237, 502] width 14 height 14
click at [231, 502] on input "checkbox" at bounding box center [230, 500] width 1 height 10
click at [232, 471] on label at bounding box center [237, 468] width 14 height 14
click at [231, 471] on input "checkbox" at bounding box center [230, 466] width 1 height 10
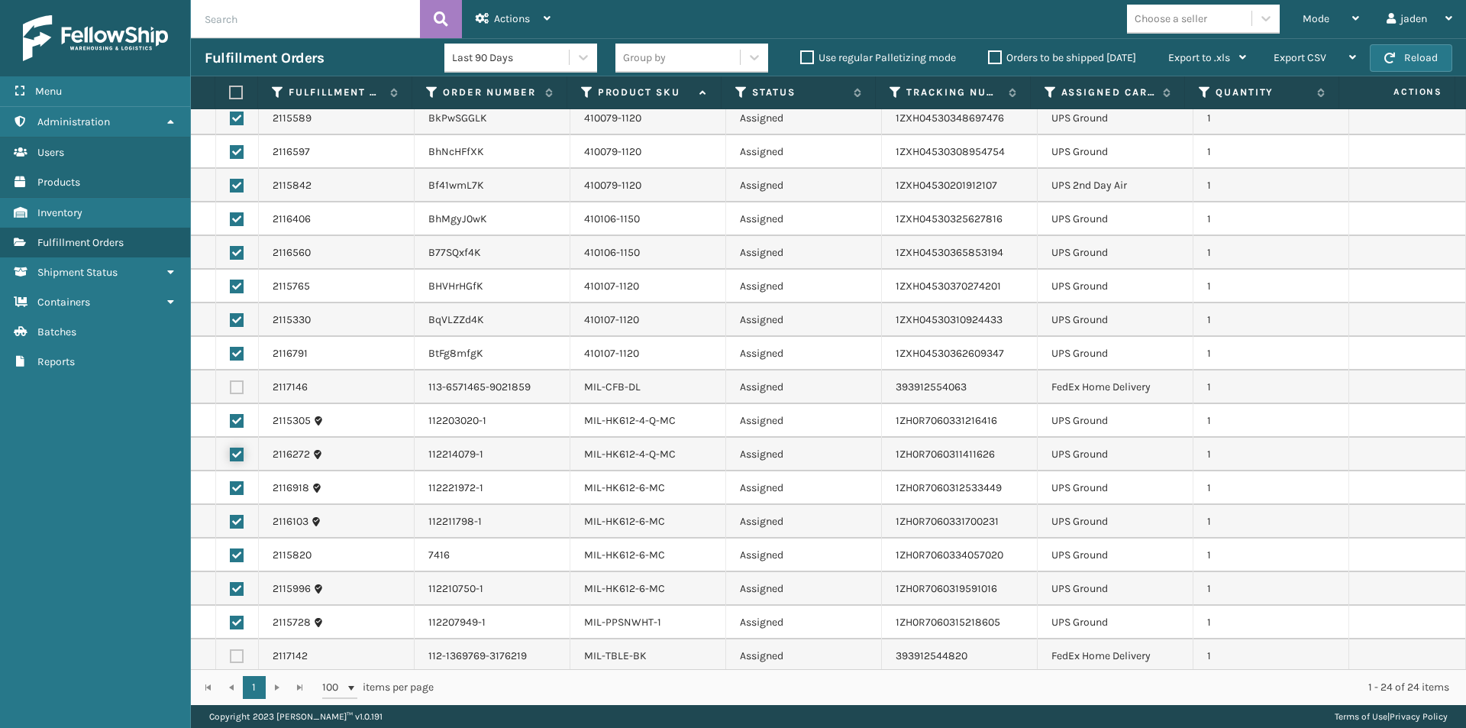
scroll to position [247, 0]
click at [523, 27] on div "Actions" at bounding box center [513, 19] width 75 height 38
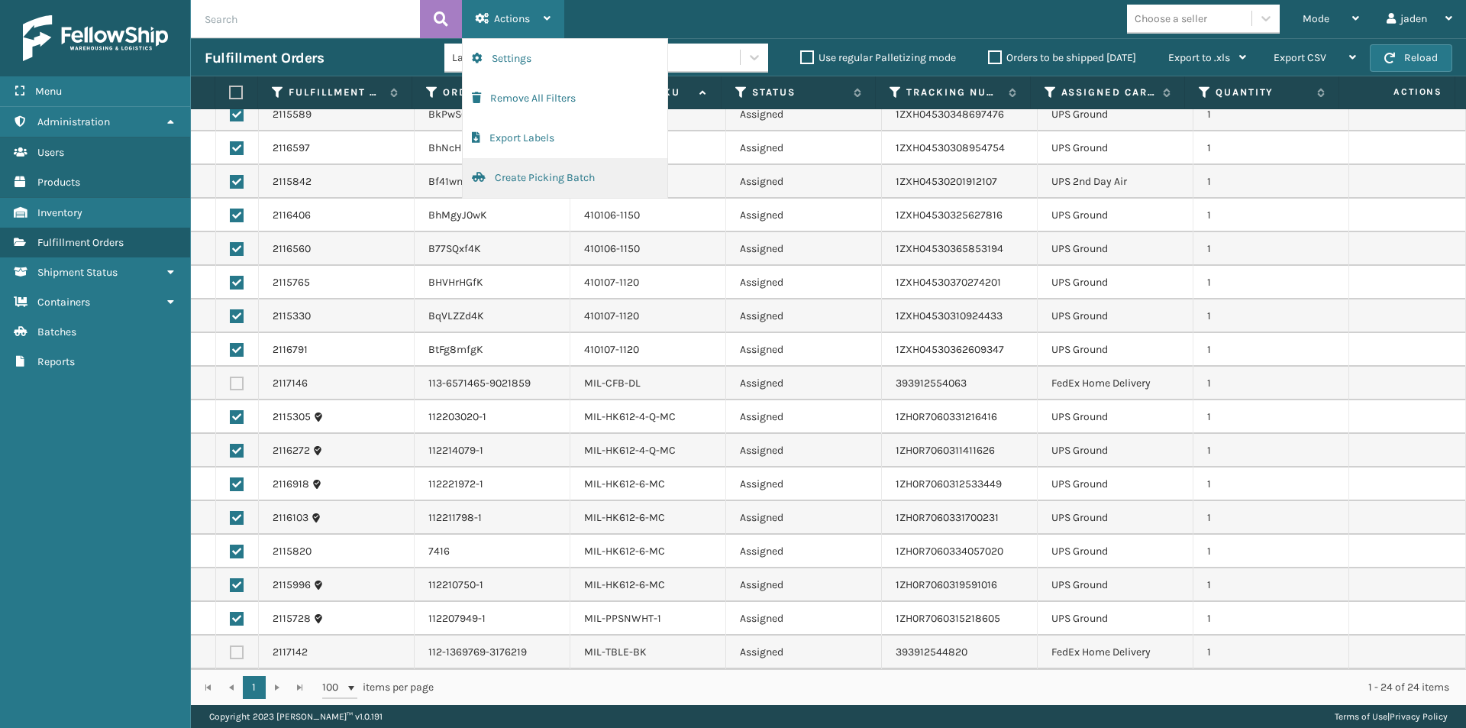
click at [542, 184] on button "Create Picking Batch" at bounding box center [565, 178] width 205 height 40
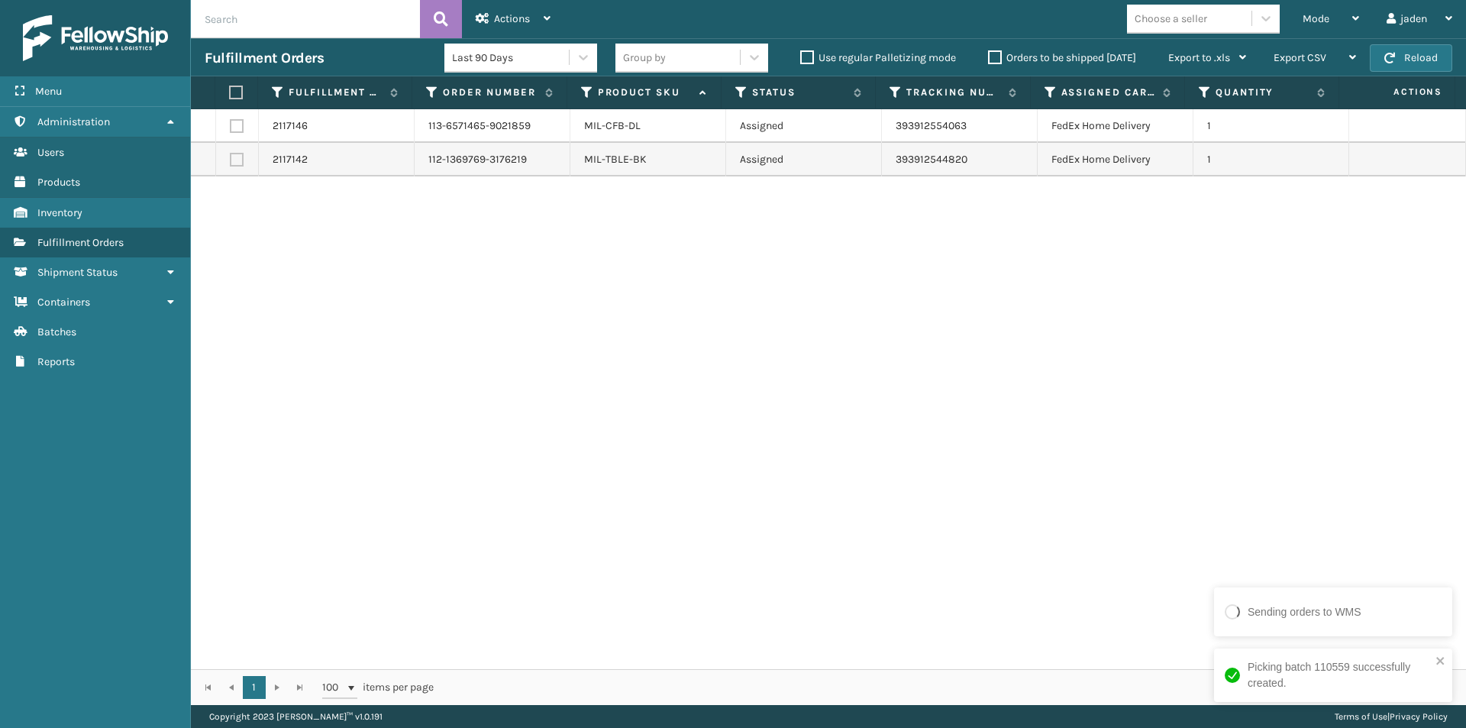
drag, startPoint x: 1024, startPoint y: 457, endPoint x: 599, endPoint y: 367, distance: 434.6
click at [547, 455] on div "2117146 113-6571465-9021859 MIL-CFB-DL Assigned 393912554063 FedEx Home Deliver…" at bounding box center [828, 389] width 1275 height 560
click at [1357, 13] on icon at bounding box center [1355, 18] width 7 height 11
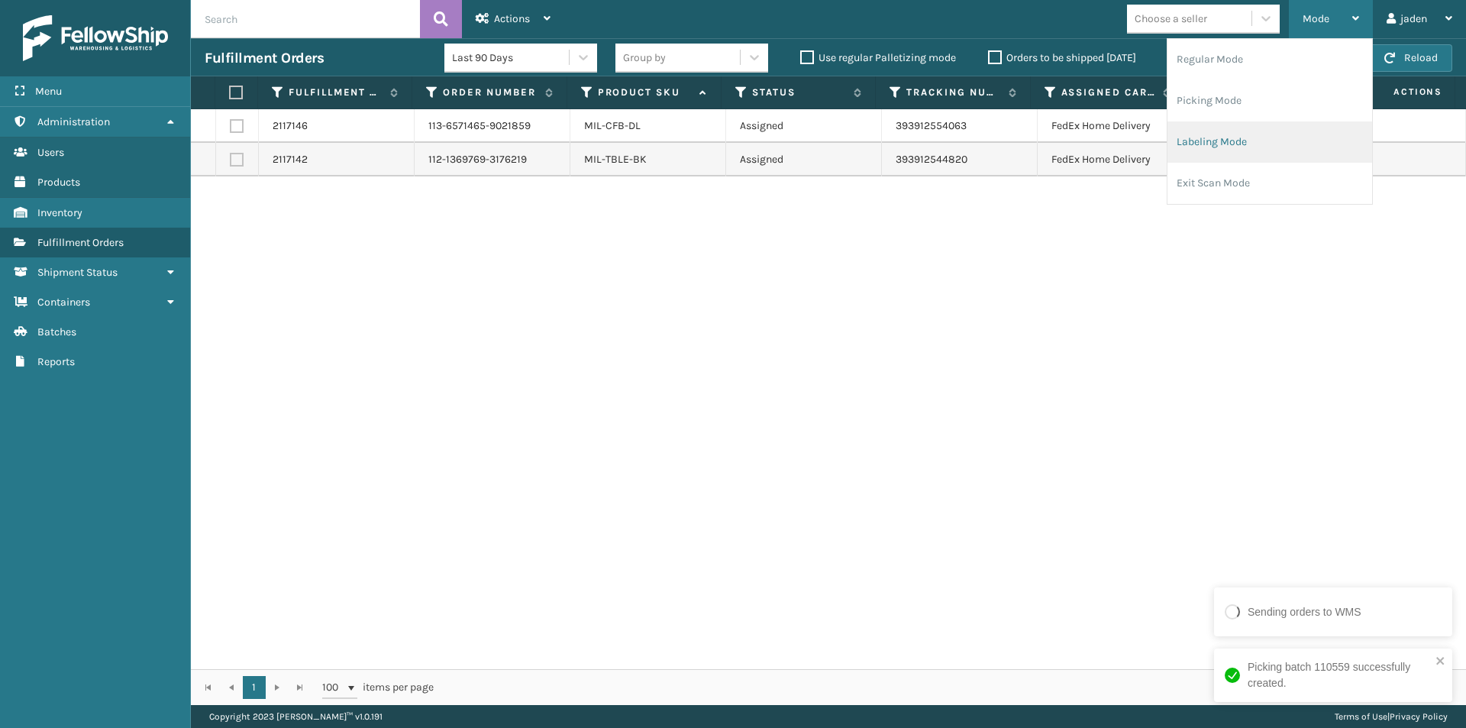
click at [1272, 134] on li "Labeling Mode" at bounding box center [1269, 141] width 205 height 41
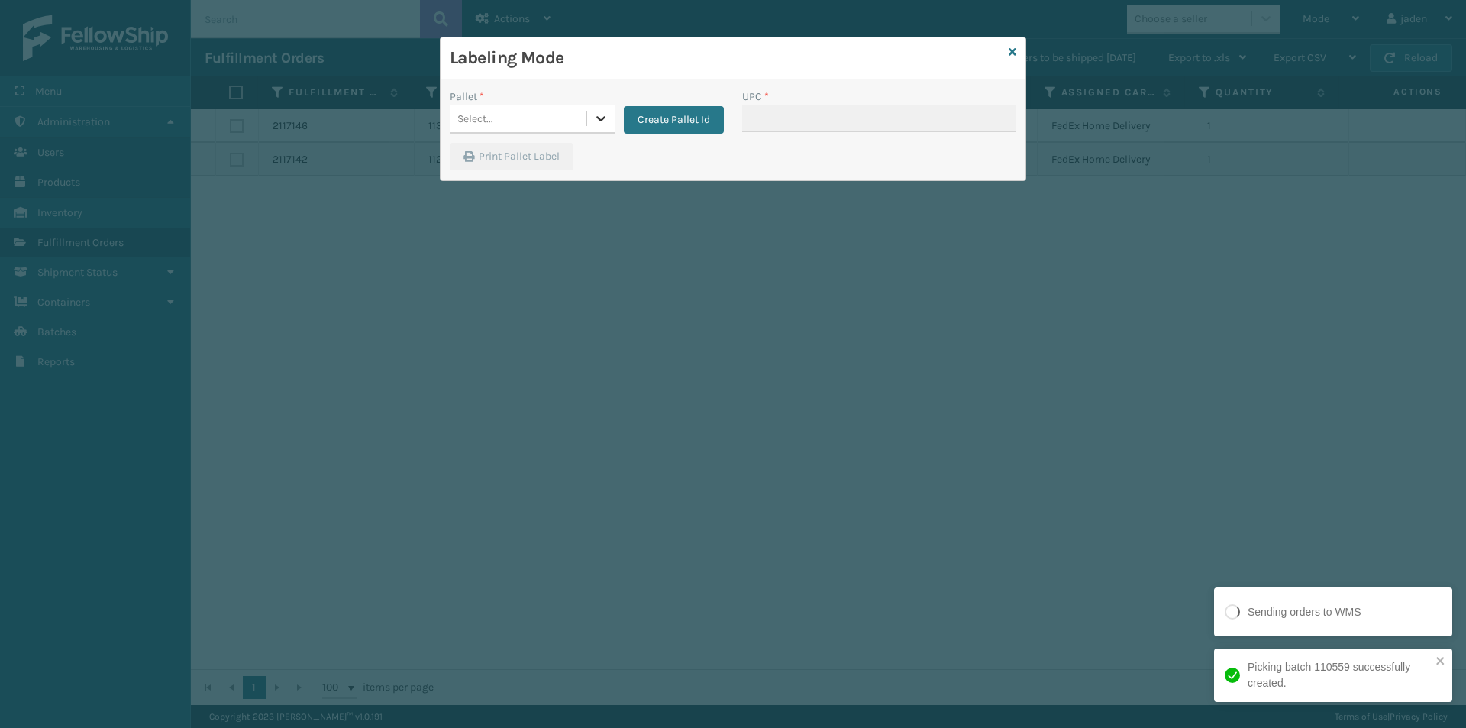
click at [602, 129] on div at bounding box center [600, 118] width 27 height 27
click at [510, 160] on div "FDXG-43WGFUOMXH" at bounding box center [532, 157] width 165 height 28
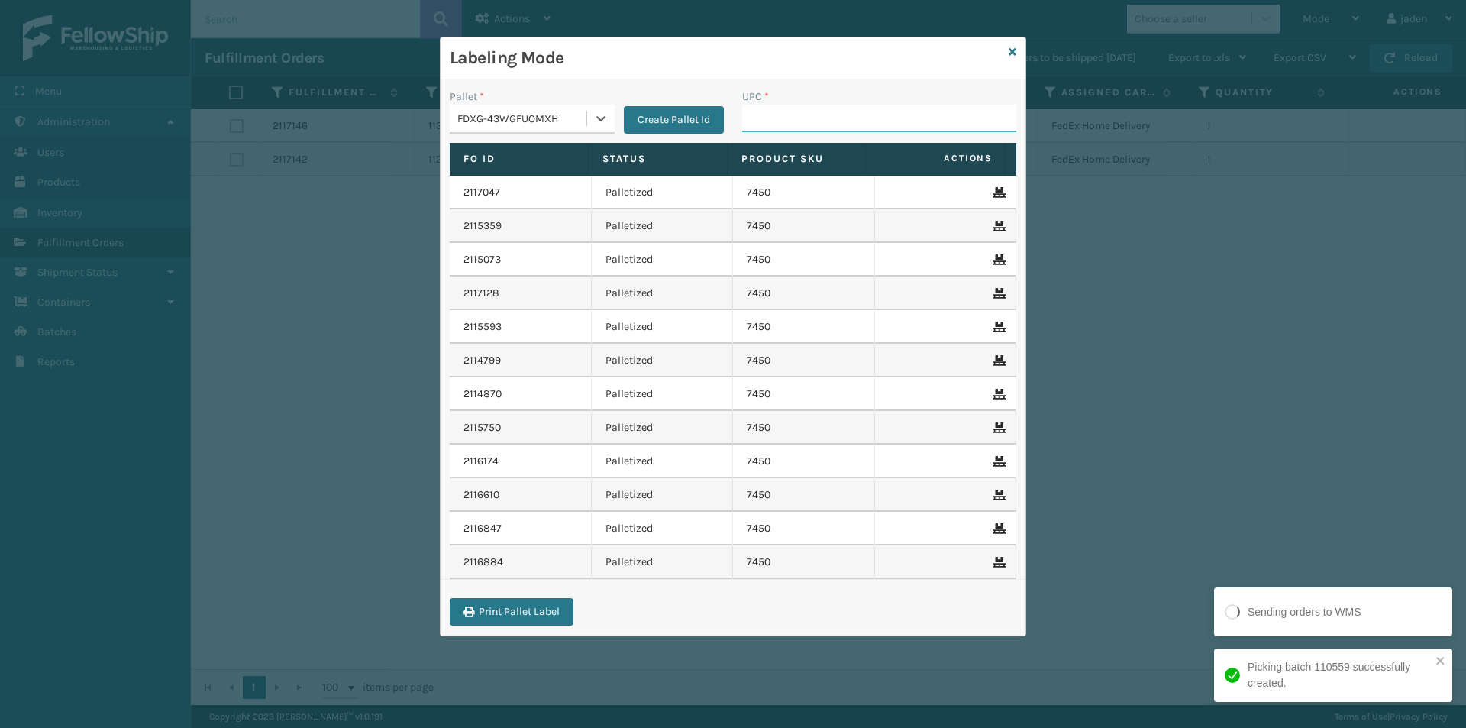
click at [794, 123] on input "UPC *" at bounding box center [879, 118] width 274 height 27
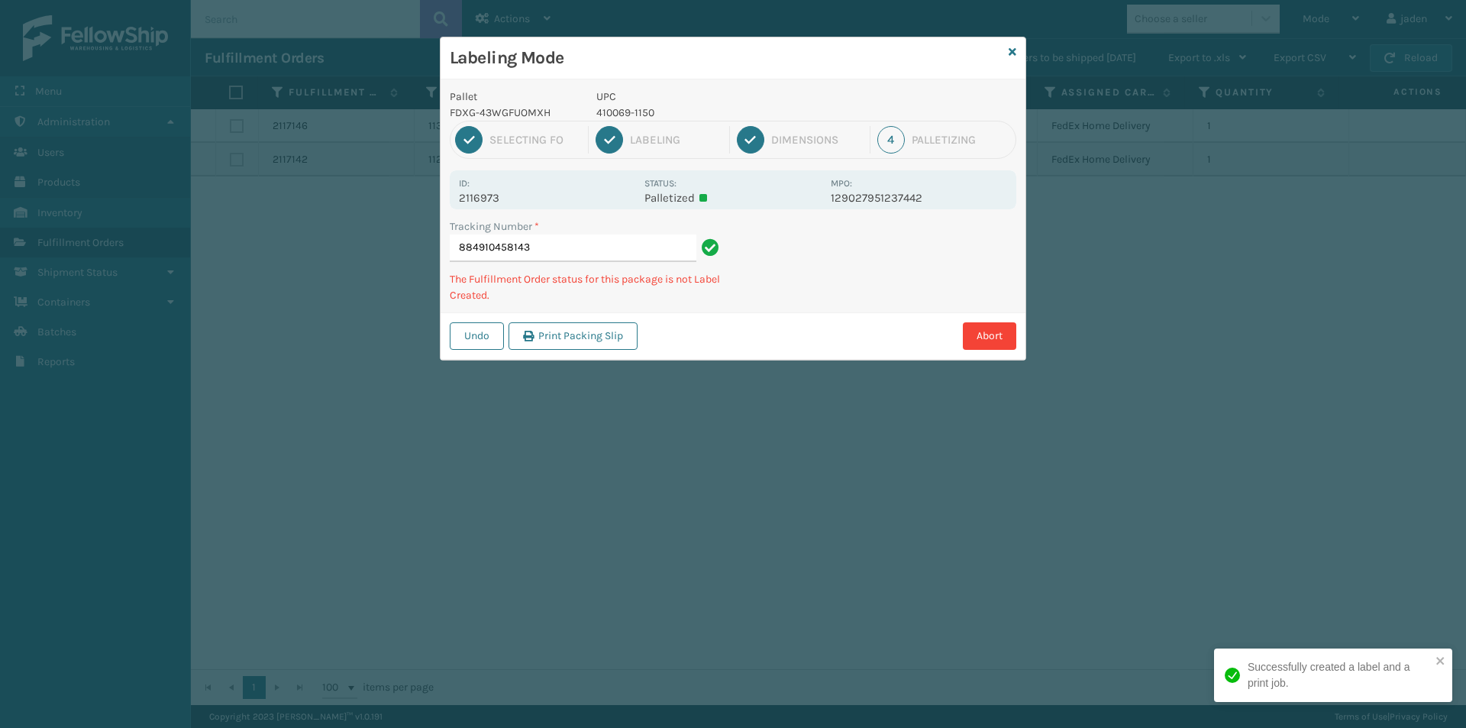
click at [623, 121] on div "1 Selecting FO 2 Labeling 3 Dimensions 4 Palletizing" at bounding box center [733, 140] width 567 height 38
click at [616, 104] on p "UPC" at bounding box center [708, 97] width 225 height 16
click at [623, 114] on p "410069-1150" at bounding box center [708, 113] width 225 height 16
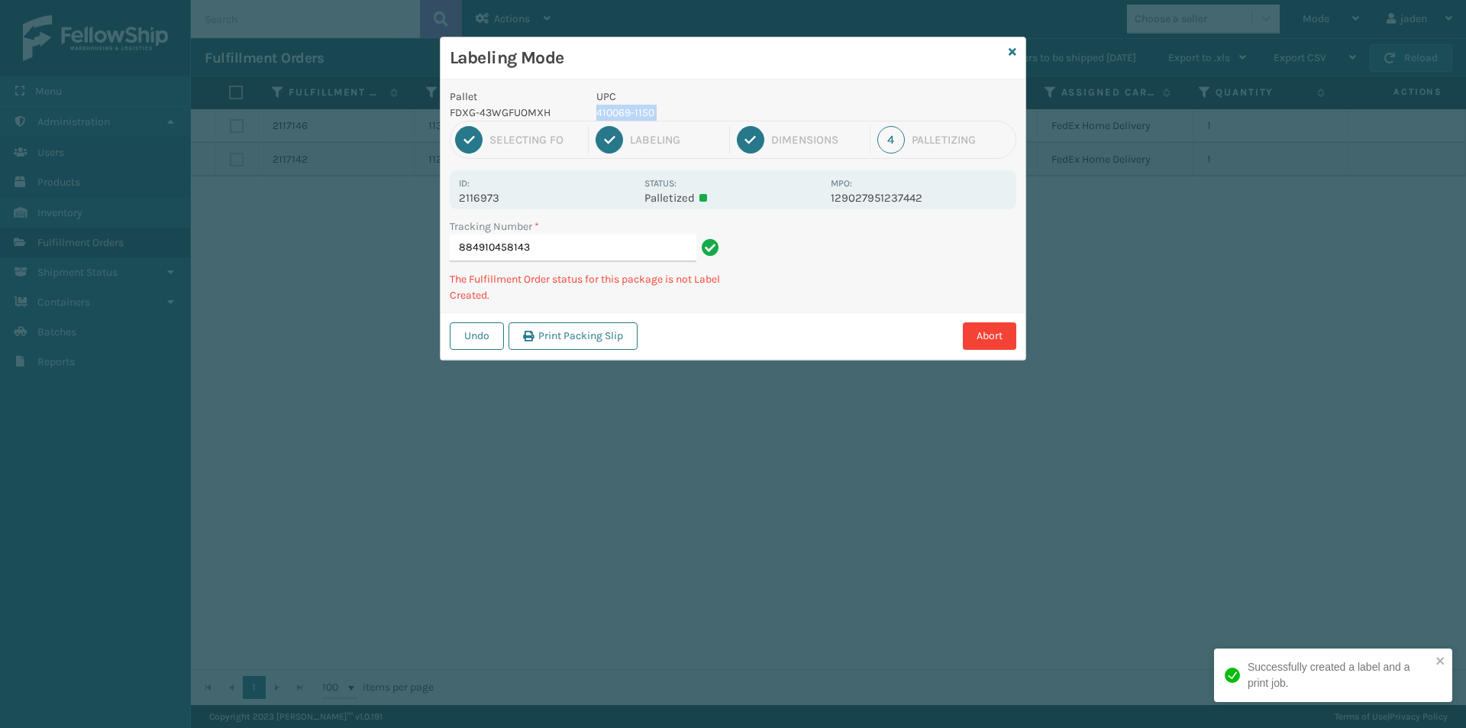
click at [623, 114] on p "410069-1150" at bounding box center [708, 113] width 225 height 16
copy p "410069-1150"
drag, startPoint x: 830, startPoint y: 224, endPoint x: 809, endPoint y: 212, distance: 24.0
click at [752, 298] on div "Tracking Number * 884910458143 The Fulfillment Order status for this package is…" at bounding box center [733, 265] width 585 height 94
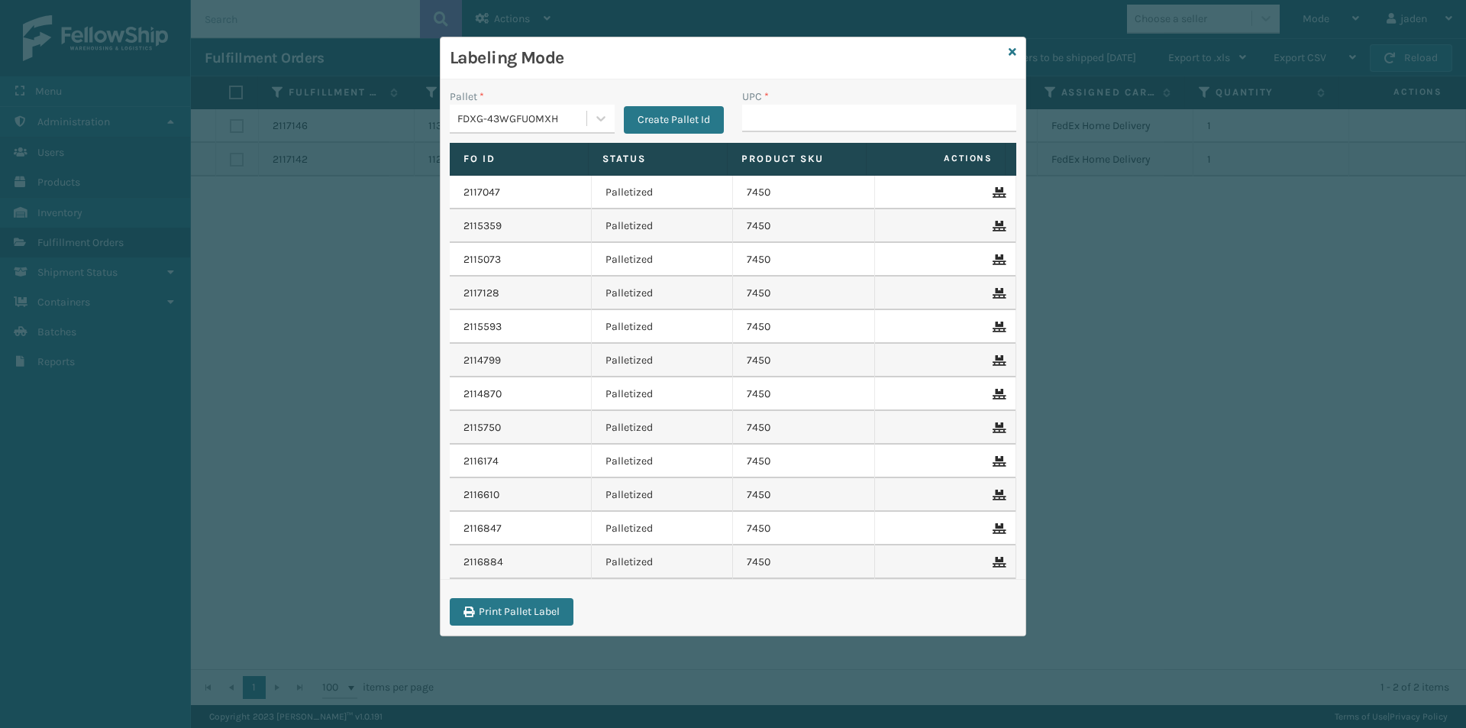
drag, startPoint x: 827, startPoint y: 115, endPoint x: 798, endPoint y: 115, distance: 29.0
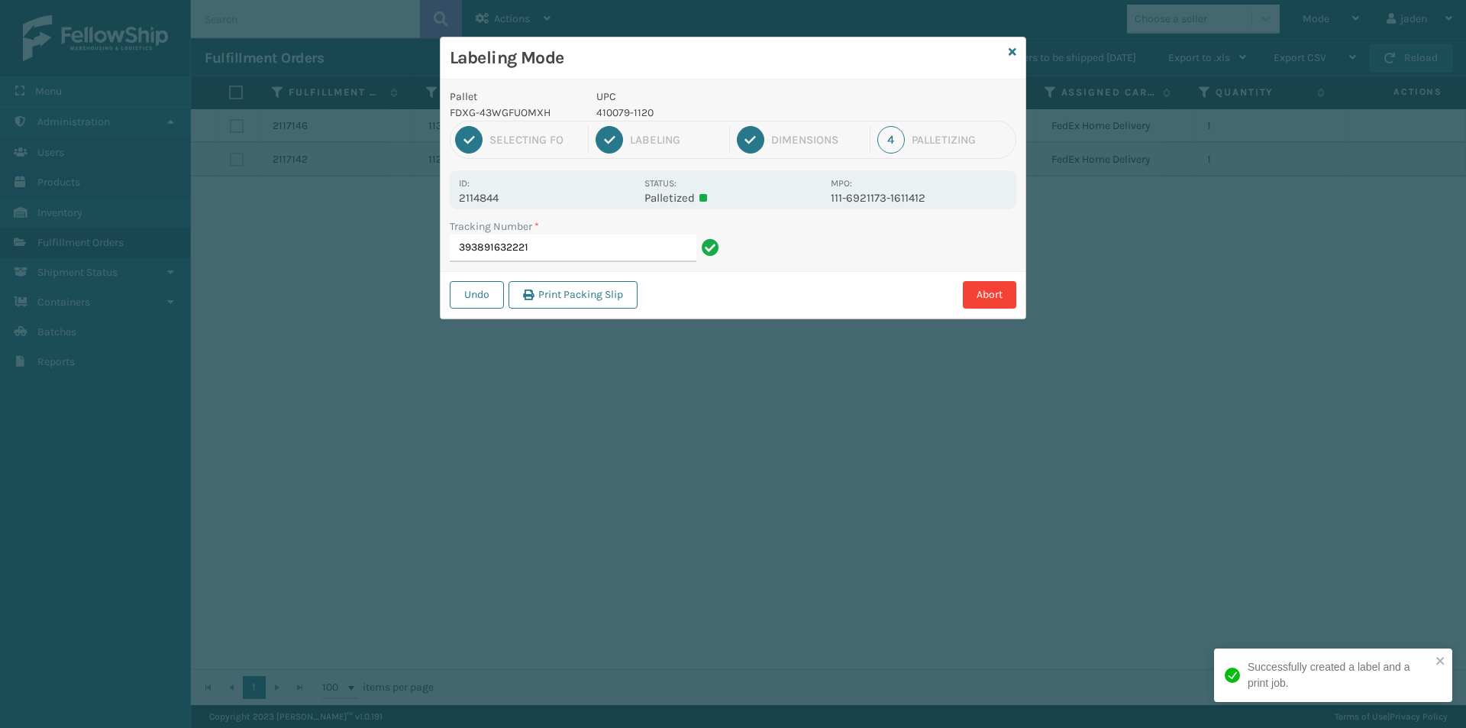
click at [632, 102] on p "UPC" at bounding box center [708, 97] width 225 height 16
click at [610, 113] on p "410079-1120" at bounding box center [708, 113] width 225 height 16
copy p "410079-1120"
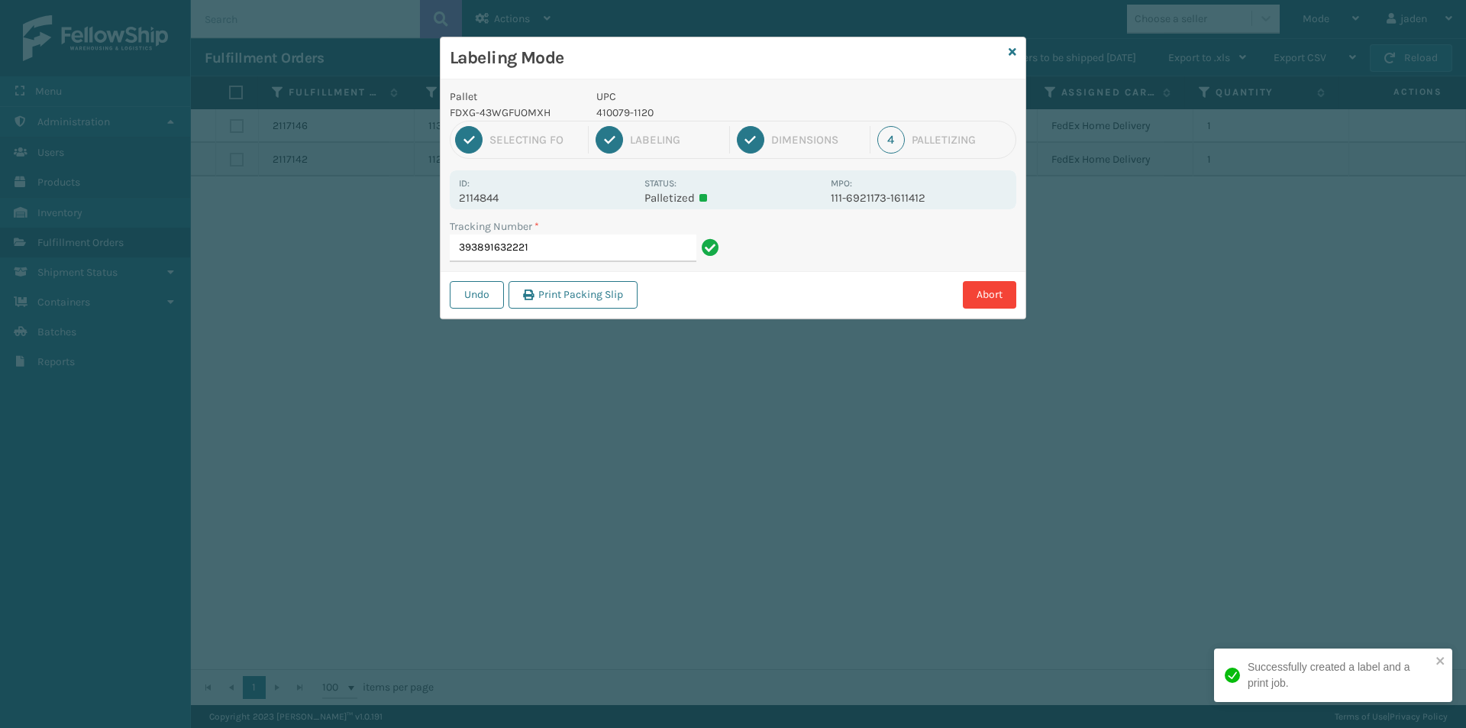
drag, startPoint x: 846, startPoint y: 258, endPoint x: 811, endPoint y: 210, distance: 59.6
click at [727, 291] on div "Abort" at bounding box center [829, 294] width 374 height 27
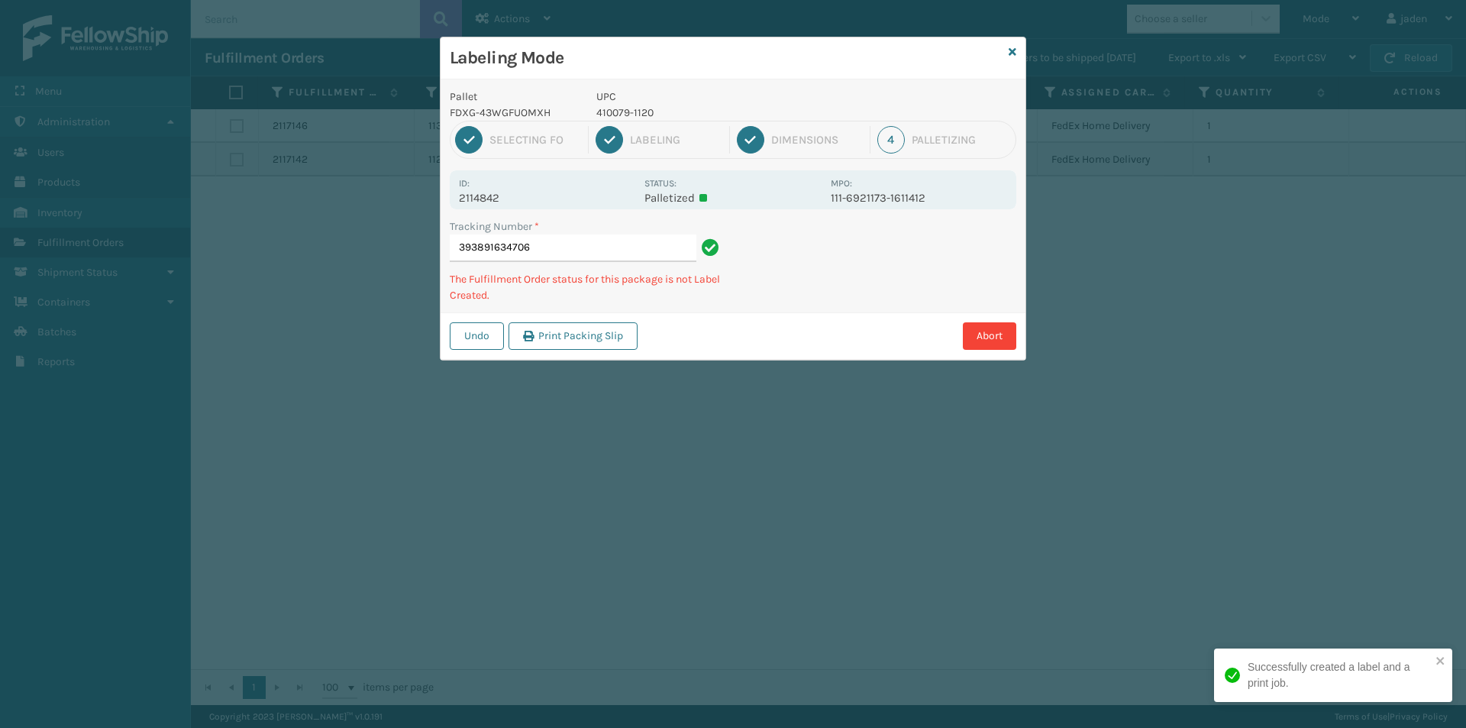
click at [631, 115] on p "410079-1120" at bounding box center [708, 113] width 225 height 16
copy p "410079-1120"
drag, startPoint x: 908, startPoint y: 238, endPoint x: 812, endPoint y: 179, distance: 112.1
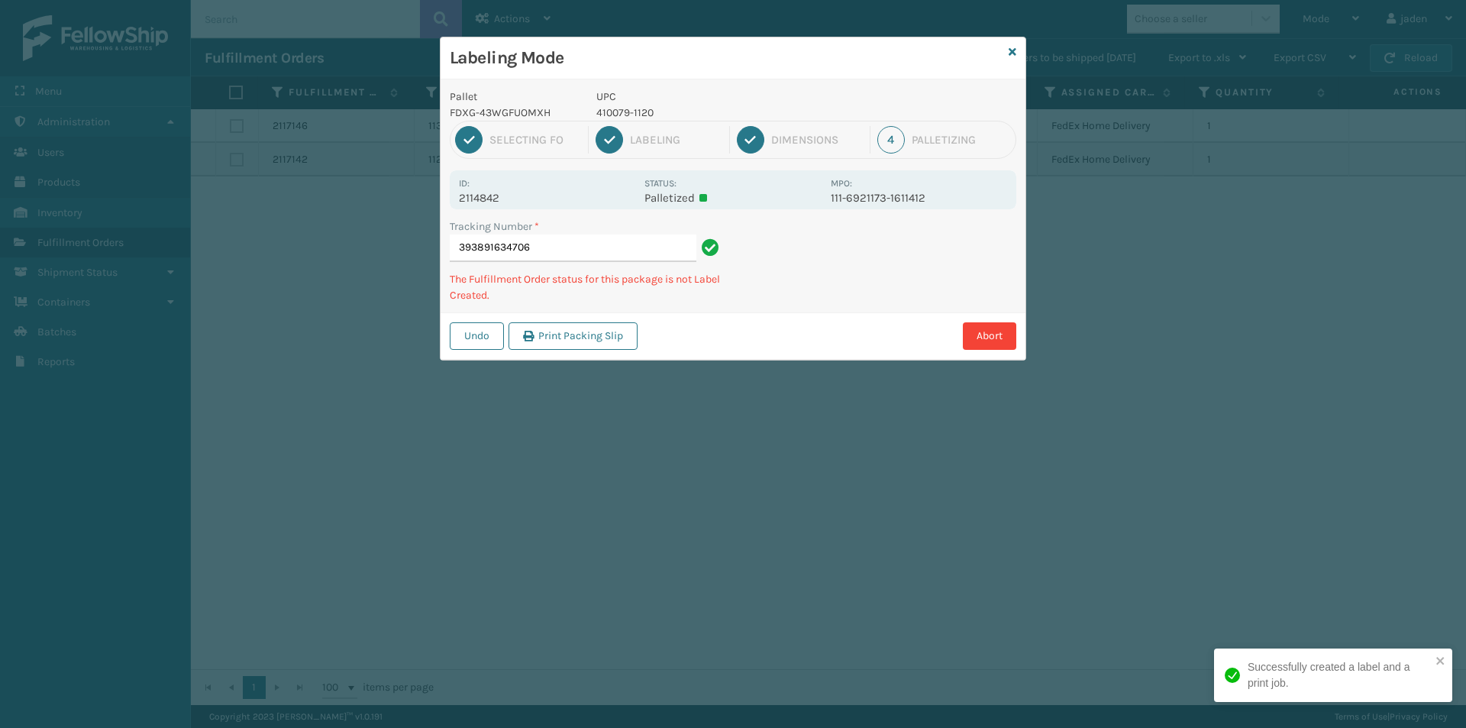
click at [778, 299] on div "Tracking Number * 393891634706 The Fulfillment Order status for this package is…" at bounding box center [733, 265] width 585 height 94
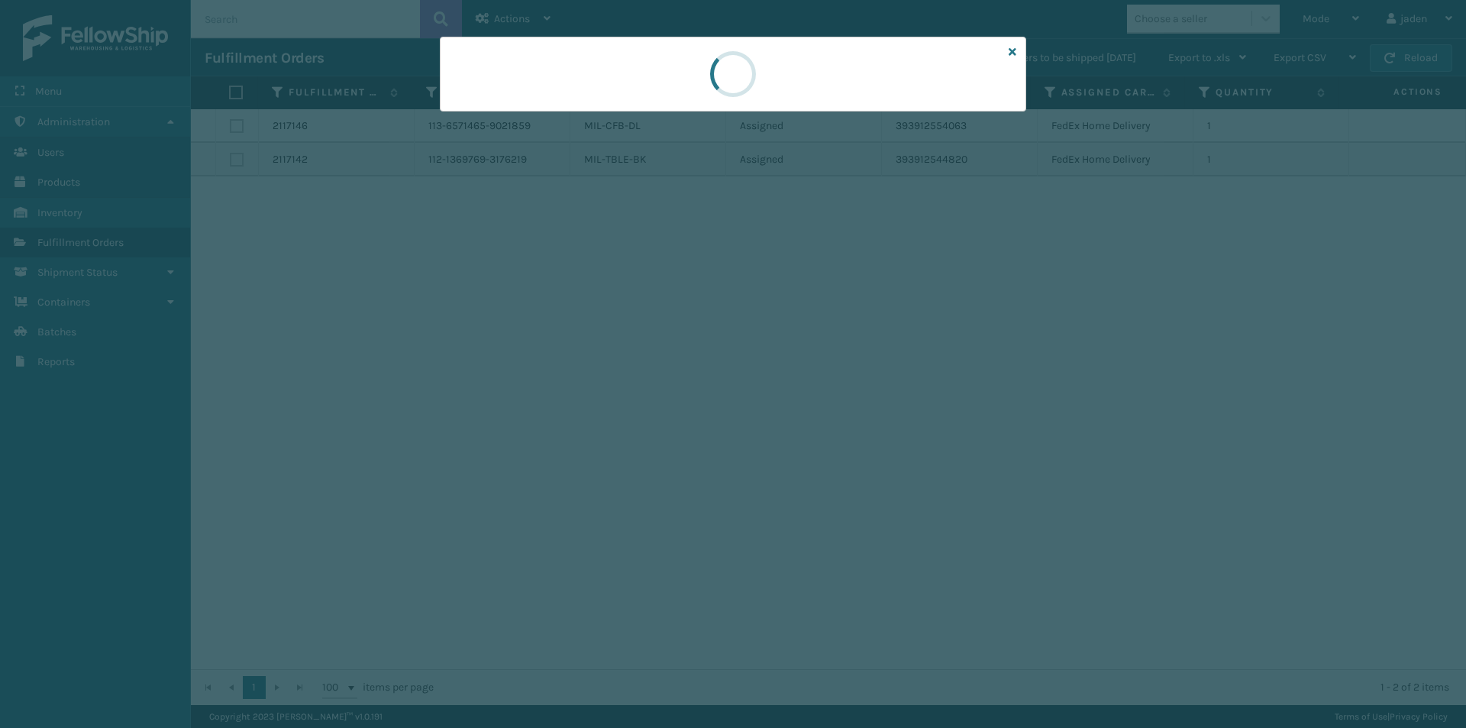
drag, startPoint x: 848, startPoint y: 44, endPoint x: 665, endPoint y: 68, distance: 184.8
click at [665, 68] on div at bounding box center [733, 74] width 586 height 75
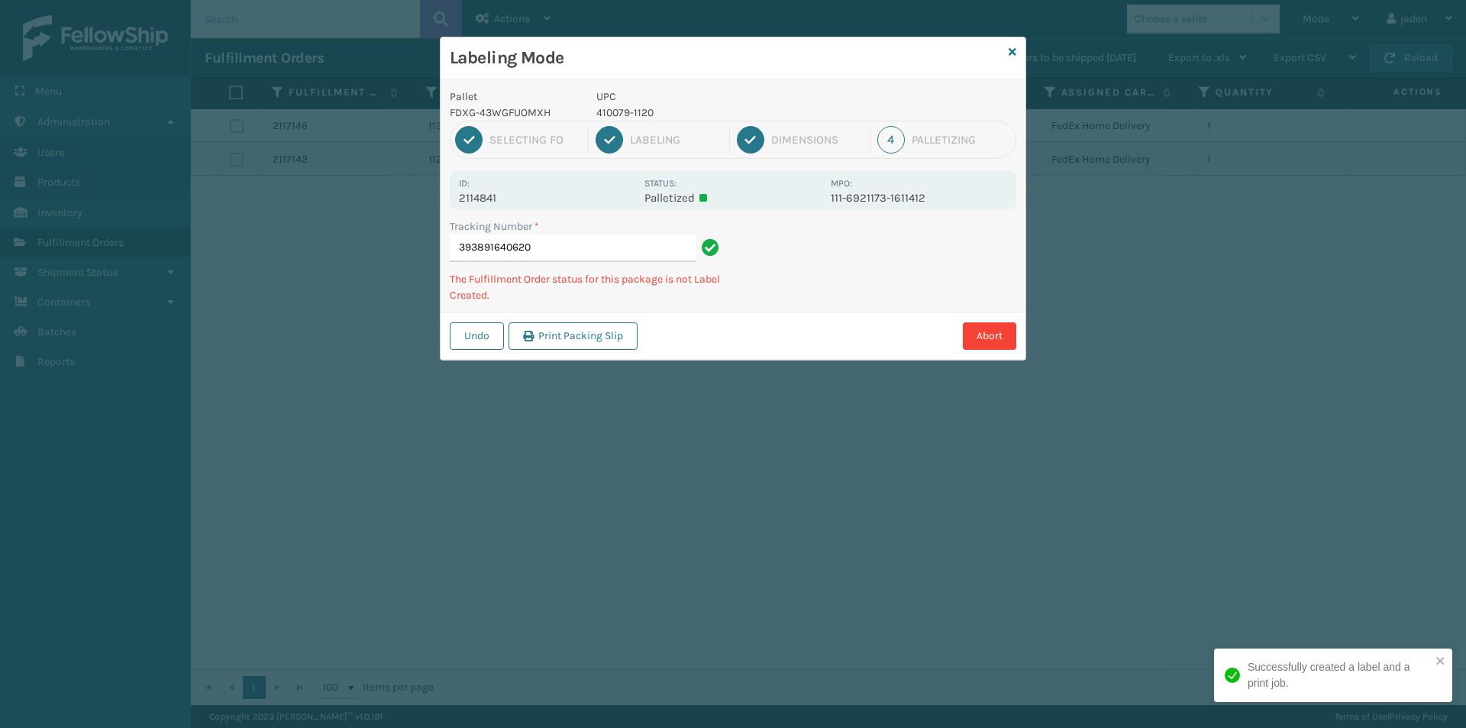
click at [620, 118] on p "410079-1120" at bounding box center [708, 113] width 225 height 16
copy p "410079-1120"
drag, startPoint x: 854, startPoint y: 302, endPoint x: 982, endPoint y: 255, distance: 136.0
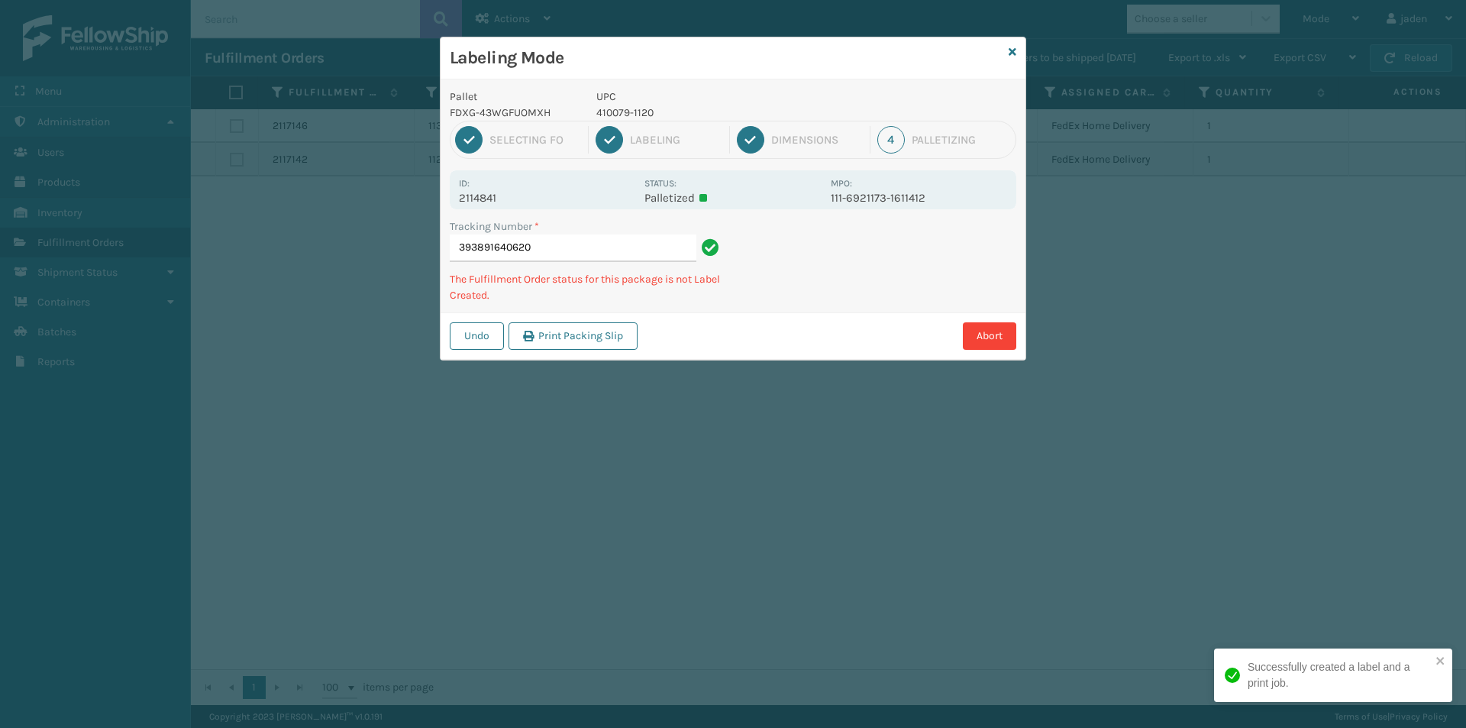
click at [752, 343] on div "Abort" at bounding box center [829, 335] width 374 height 27
drag, startPoint x: 986, startPoint y: 253, endPoint x: 925, endPoint y: 275, distance: 64.7
click at [799, 346] on div "Labeling Mode Pallet FDXG-43WGFUOMXH UPC 410079-1120 1 Selecting FO 2 Labeling …" at bounding box center [733, 364] width 1466 height 728
drag, startPoint x: 925, startPoint y: 275, endPoint x: 963, endPoint y: 231, distance: 57.4
click at [838, 319] on div "Undo Print Packing Slip Abort" at bounding box center [733, 335] width 585 height 47
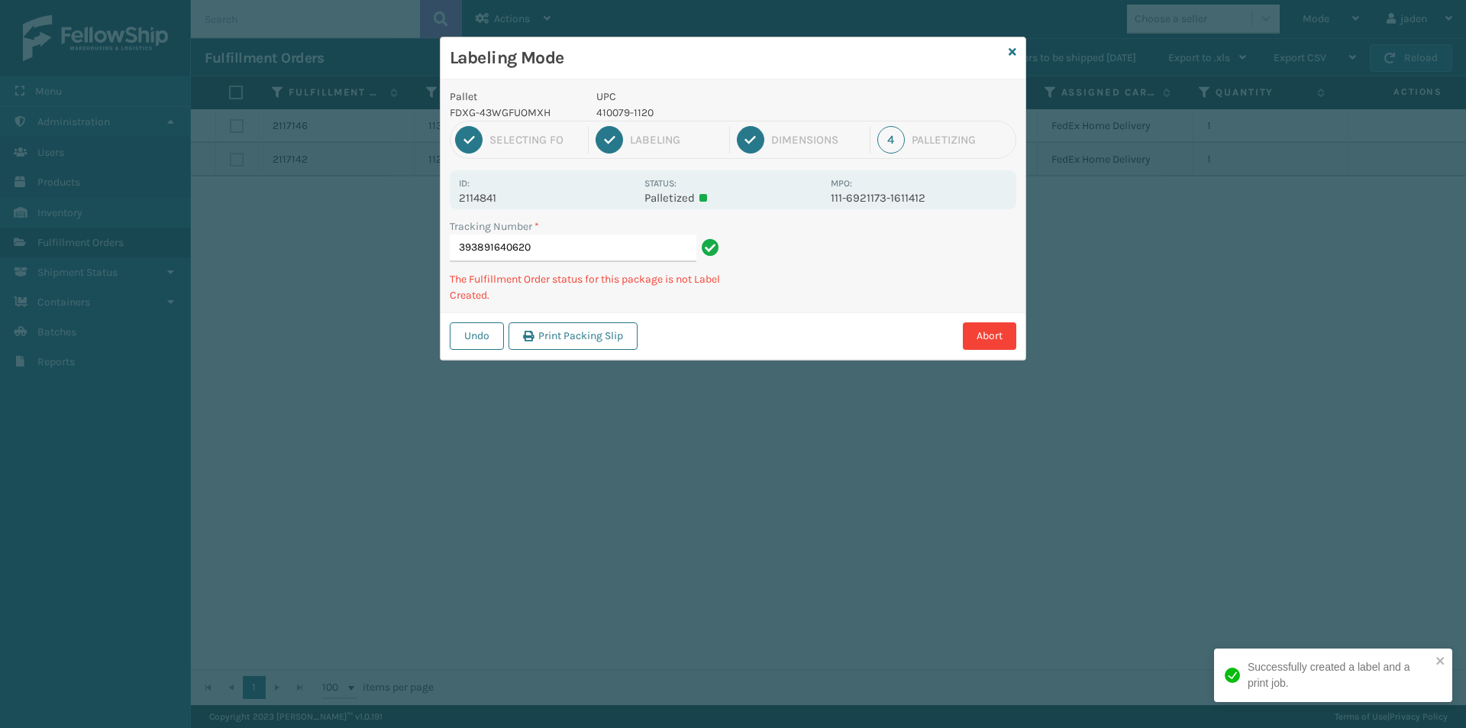
drag, startPoint x: 963, startPoint y: 231, endPoint x: 744, endPoint y: 354, distance: 250.2
drag, startPoint x: 744, startPoint y: 354, endPoint x: 756, endPoint y: 336, distance: 21.0
click at [747, 351] on div "Undo Print Packing Slip Abort" at bounding box center [733, 335] width 585 height 47
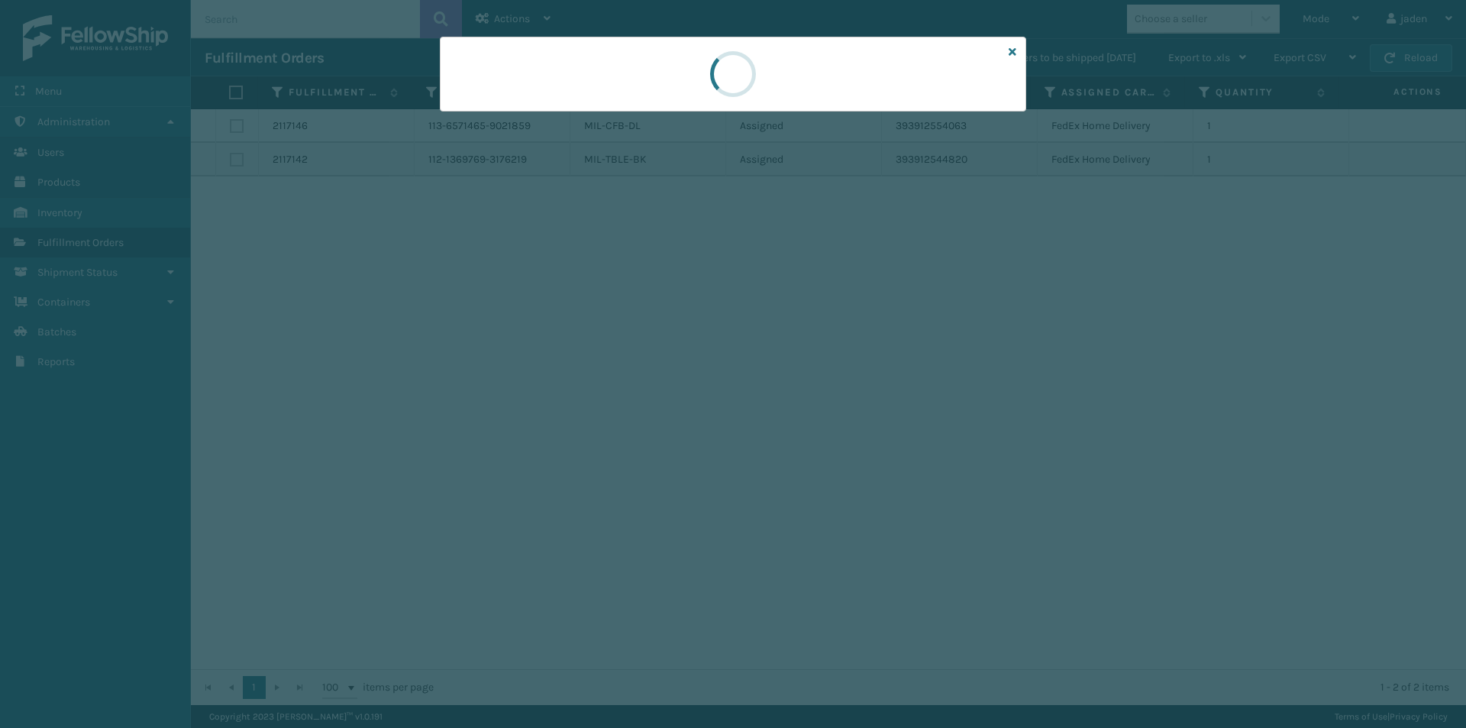
drag, startPoint x: 816, startPoint y: 59, endPoint x: 643, endPoint y: 80, distance: 174.6
click at [643, 80] on div at bounding box center [733, 74] width 586 height 75
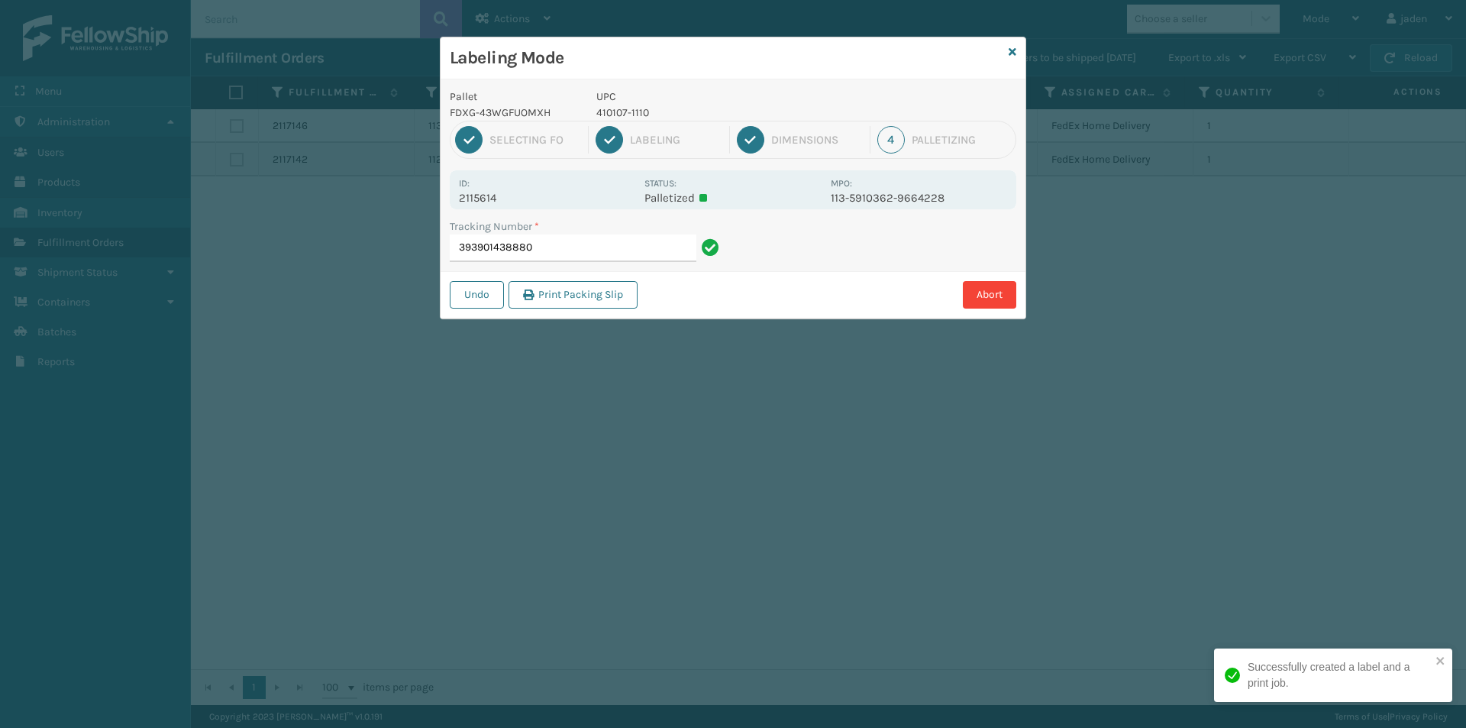
click at [633, 107] on p "410107-1110" at bounding box center [708, 113] width 225 height 16
copy p "410107-1110"
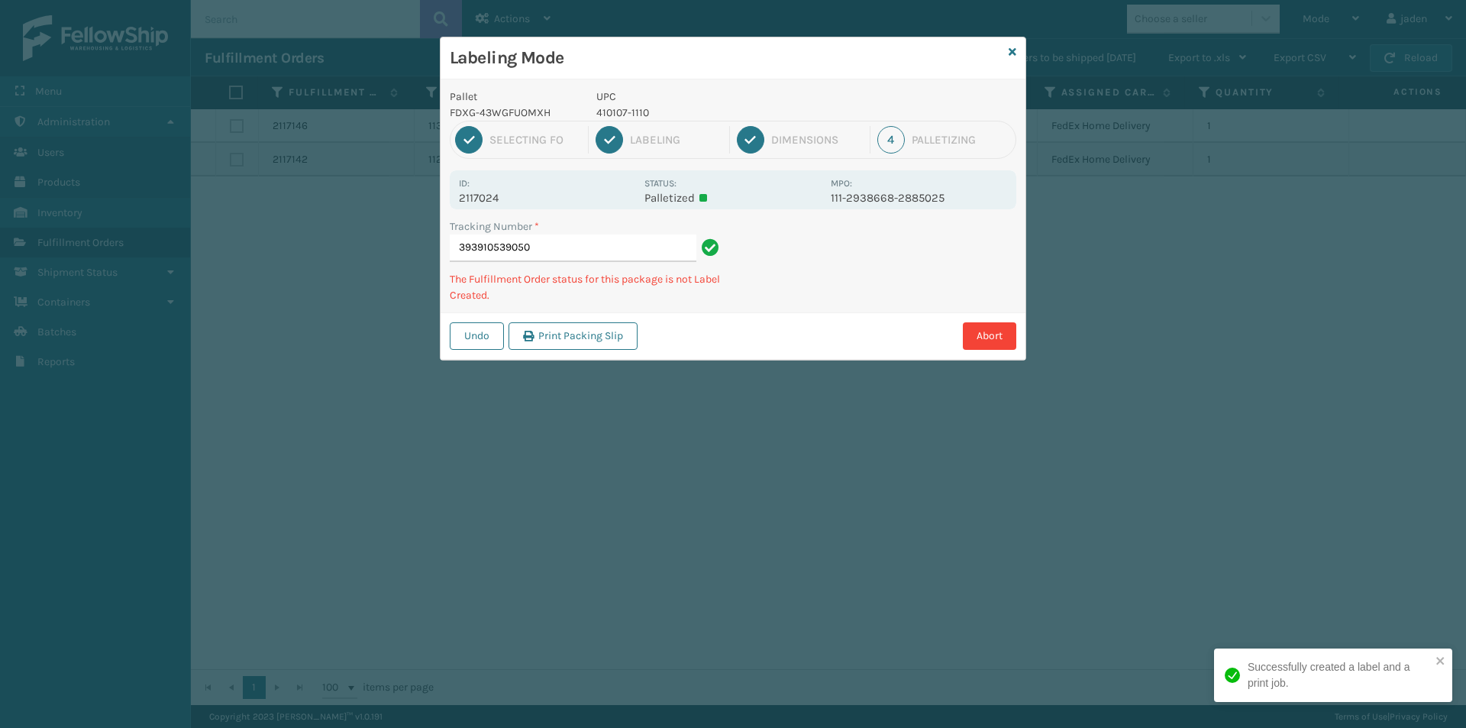
click at [602, 120] on p "410107-1110" at bounding box center [708, 113] width 225 height 16
click at [607, 111] on p "410107-1110" at bounding box center [708, 113] width 225 height 16
copy p "410107-1110"
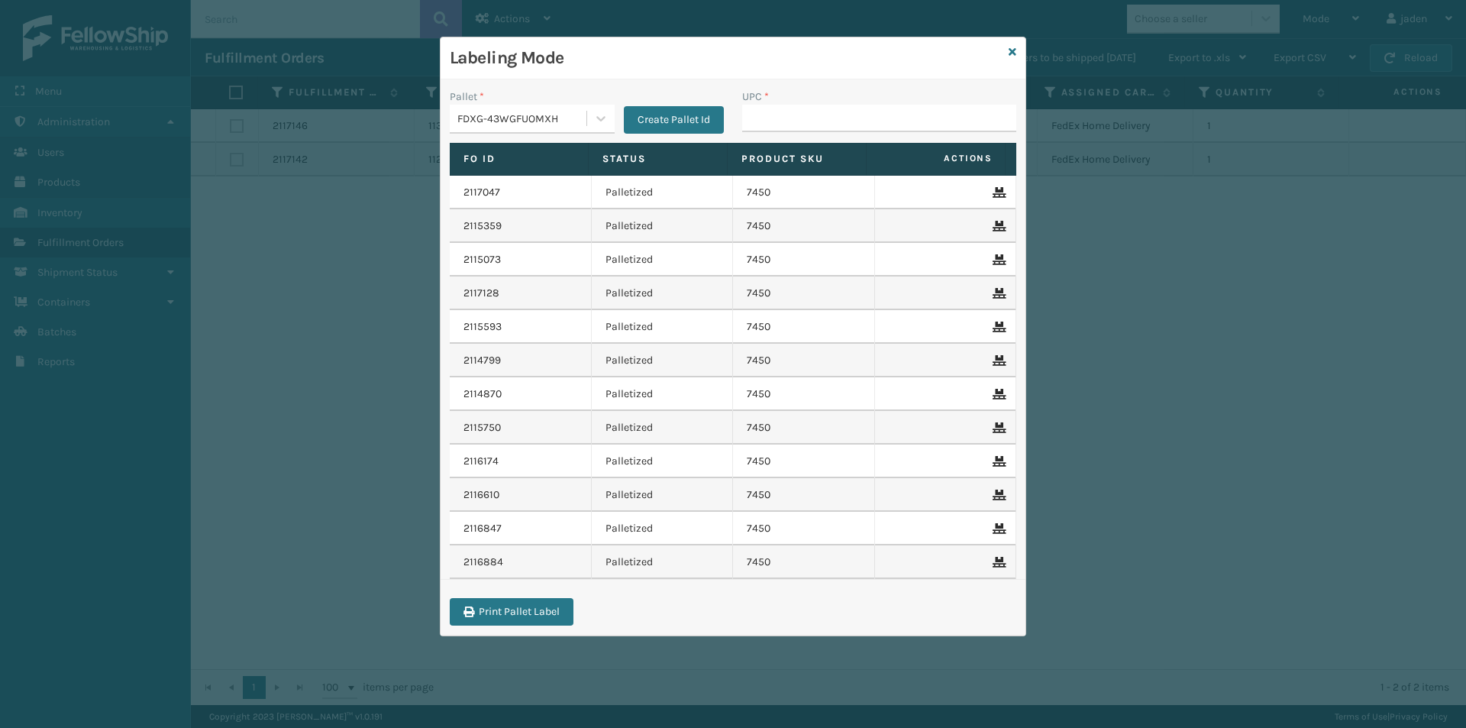
drag, startPoint x: 867, startPoint y: 107, endPoint x: 838, endPoint y: 121, distance: 32.4
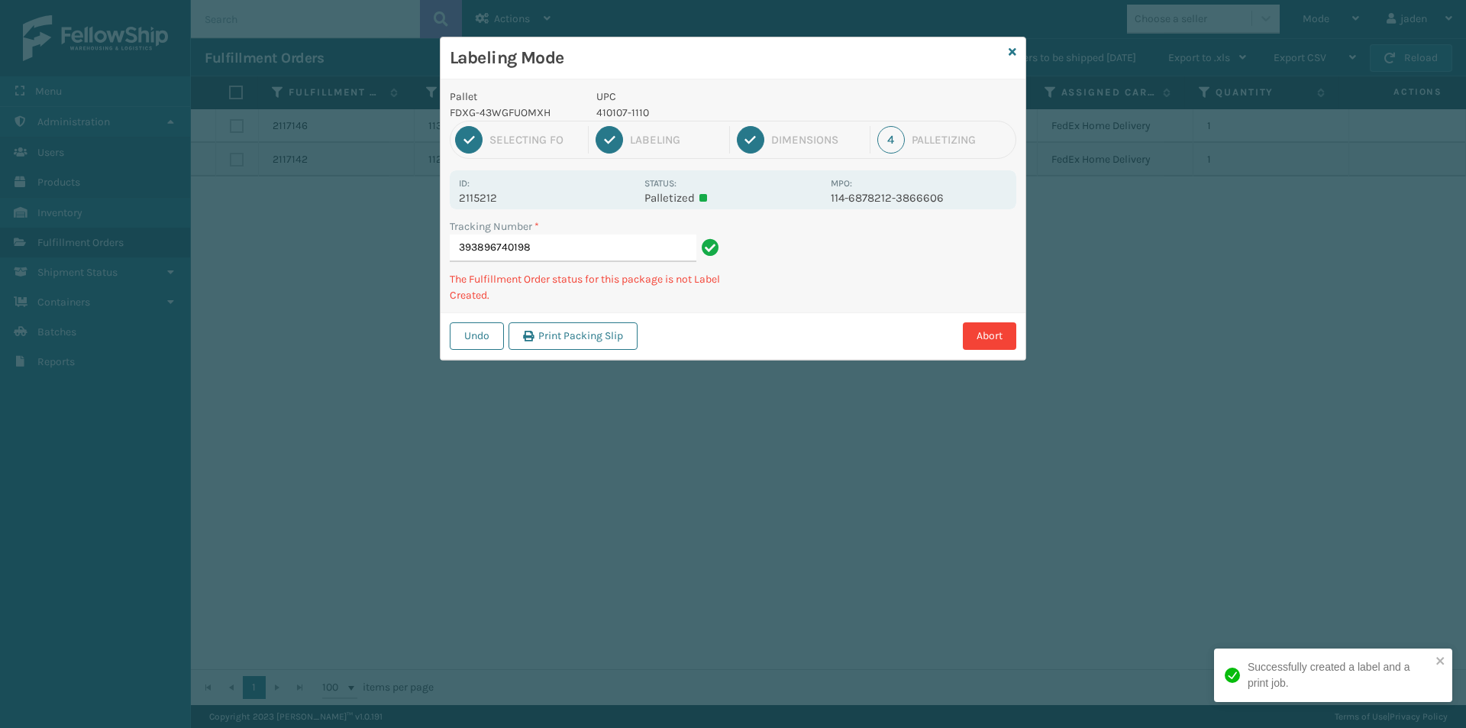
drag, startPoint x: 909, startPoint y: 277, endPoint x: 896, endPoint y: 271, distance: 13.7
click at [753, 333] on div "Labeling Mode Pallet FDXG-43WGFUOMXH UPC 410107-1110 1 Selecting FO 2 Labeling …" at bounding box center [733, 364] width 1466 height 728
drag, startPoint x: 924, startPoint y: 257, endPoint x: 1020, endPoint y: 237, distance: 98.2
click at [867, 302] on div "Pallet FDXG-43WGFUOMXH UPC 410107-1110 1 Selecting FO 2 Labeling 3 Dimensions 4…" at bounding box center [733, 219] width 585 height 280
drag, startPoint x: 985, startPoint y: 244, endPoint x: 1025, endPoint y: 221, distance: 46.9
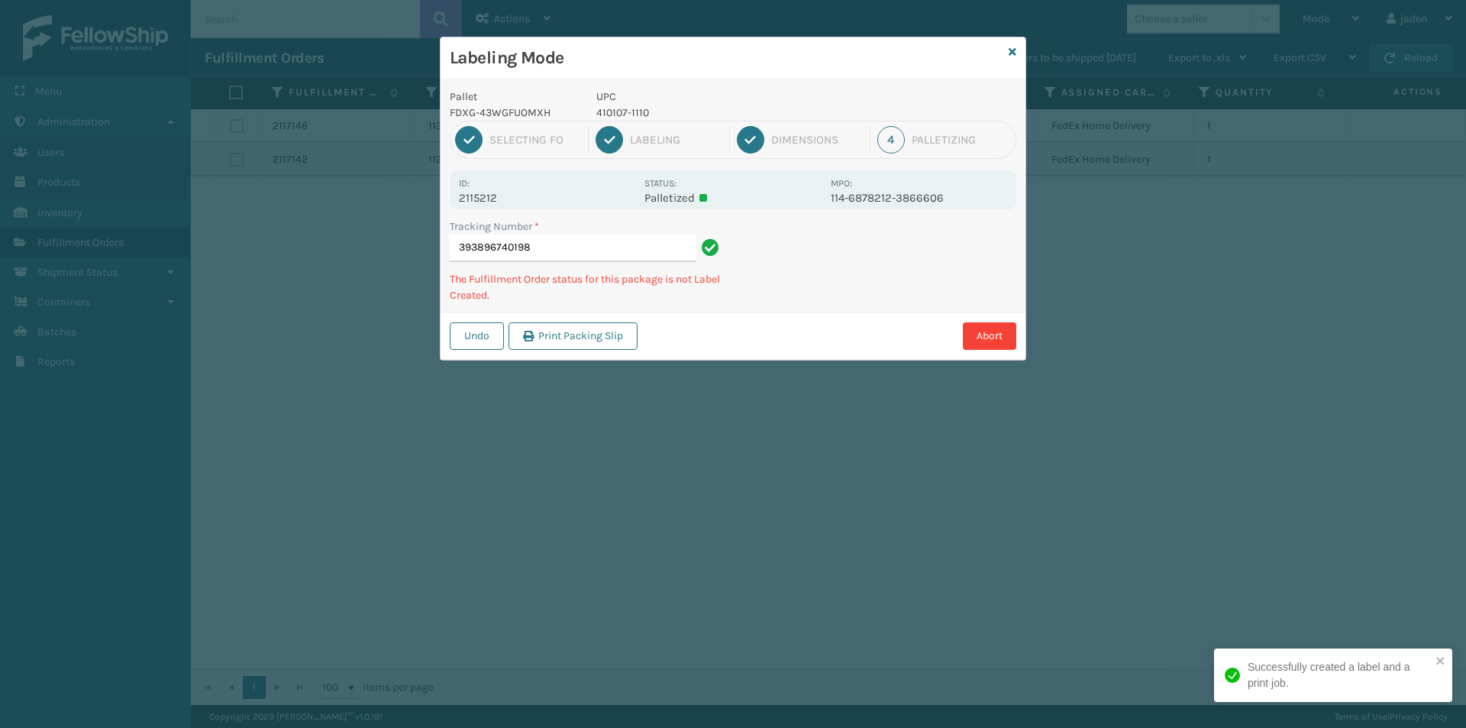
click at [939, 283] on div "Pallet FDXG-43WGFUOMXH UPC 410107-1110 1 Selecting FO 2 Labeling 3 Dimensions 4…" at bounding box center [733, 219] width 585 height 280
drag, startPoint x: 1025, startPoint y: 221, endPoint x: 838, endPoint y: 298, distance: 203.0
drag, startPoint x: 838, startPoint y: 298, endPoint x: 885, endPoint y: 179, distance: 127.5
click at [838, 295] on div "Tracking Number * 393896740198 The Fulfillment Order status for this package is…" at bounding box center [733, 265] width 585 height 94
drag, startPoint x: 863, startPoint y: 260, endPoint x: 923, endPoint y: 217, distance: 74.4
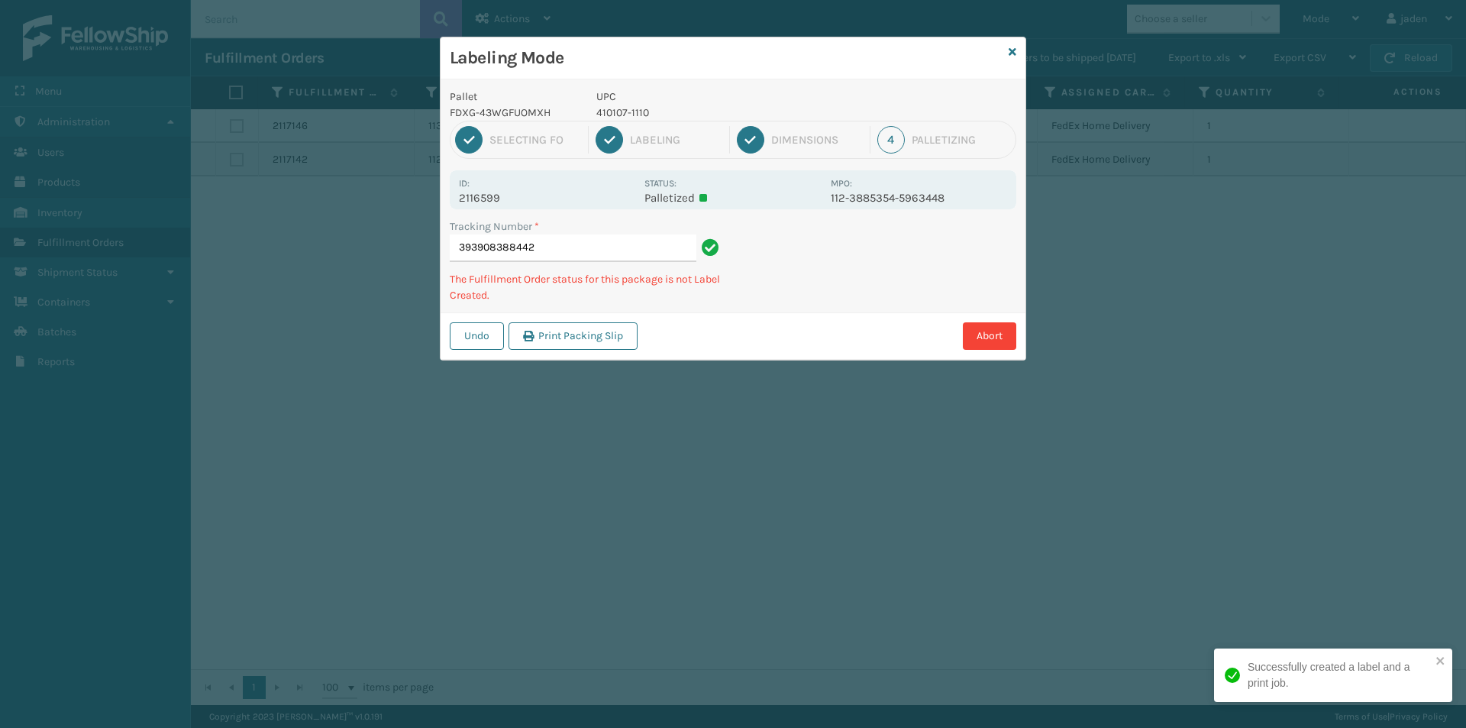
click at [813, 275] on div "Pallet FDXG-43WGFUOMXH UPC 410107-1110 1 Selecting FO 2 Labeling 3 Dimensions 4…" at bounding box center [733, 219] width 585 height 280
drag, startPoint x: 920, startPoint y: 217, endPoint x: 946, endPoint y: 235, distance: 31.8
click at [802, 312] on div "Pallet FDXG-43WGFUOMXH UPC 410107-1110 1 Selecting FO 2 Labeling 3 Dimensions 4…" at bounding box center [733, 219] width 585 height 280
drag, startPoint x: 948, startPoint y: 234, endPoint x: 767, endPoint y: 357, distance: 218.8
drag, startPoint x: 767, startPoint y: 357, endPoint x: 1032, endPoint y: 199, distance: 309.2
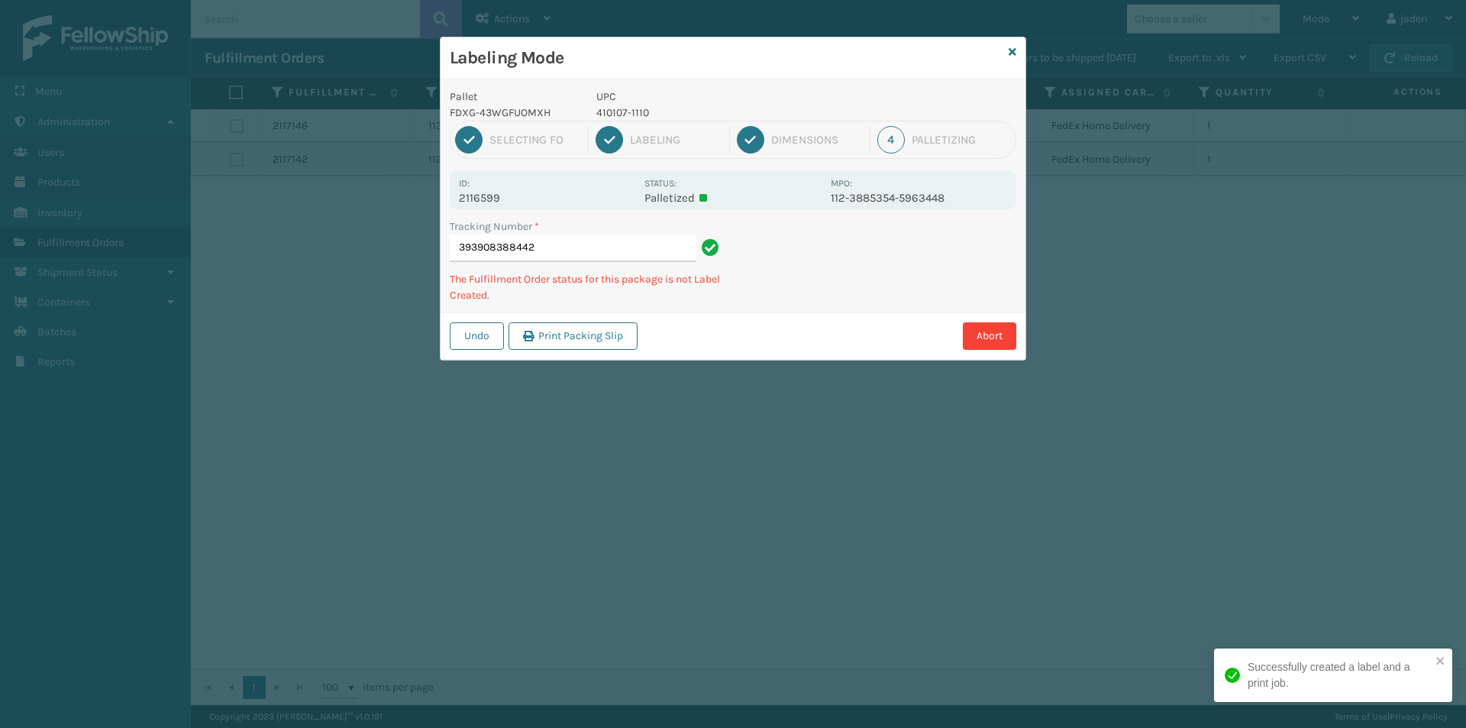
click at [864, 305] on div "Pallet FDXG-43WGFUOMXH UPC 410107-1110 1 Selecting FO 2 Labeling 3 Dimensions 4…" at bounding box center [733, 219] width 585 height 280
drag, startPoint x: 1032, startPoint y: 199, endPoint x: 986, endPoint y: 228, distance: 54.2
drag, startPoint x: 986, startPoint y: 228, endPoint x: 980, endPoint y: 211, distance: 17.9
click at [838, 312] on div "Undo Print Packing Slip Abort" at bounding box center [733, 335] width 585 height 47
drag, startPoint x: 980, startPoint y: 211, endPoint x: 965, endPoint y: 221, distance: 17.8
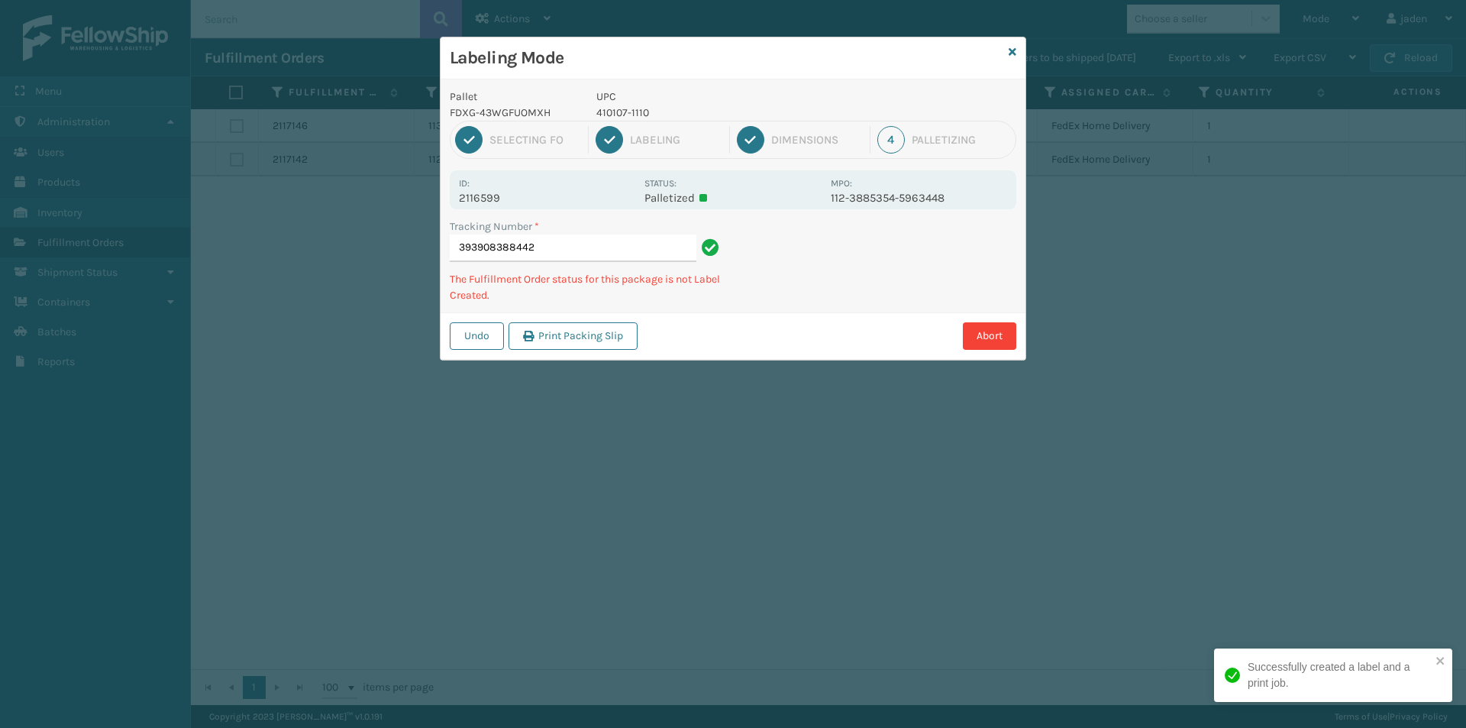
drag, startPoint x: 965, startPoint y: 221, endPoint x: 870, endPoint y: 207, distance: 96.4
click at [773, 324] on div "Abort" at bounding box center [829, 335] width 374 height 27
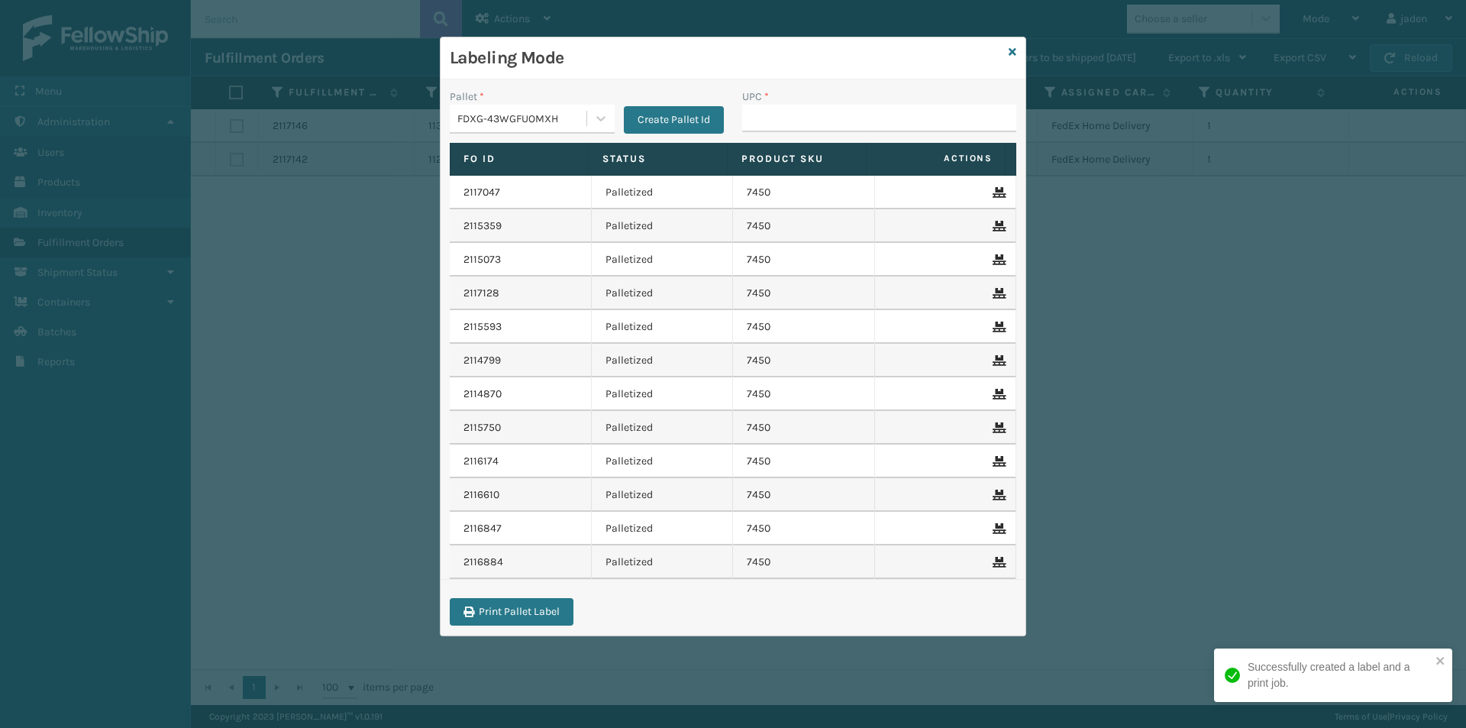
drag, startPoint x: 809, startPoint y: 113, endPoint x: 789, endPoint y: 117, distance: 20.2
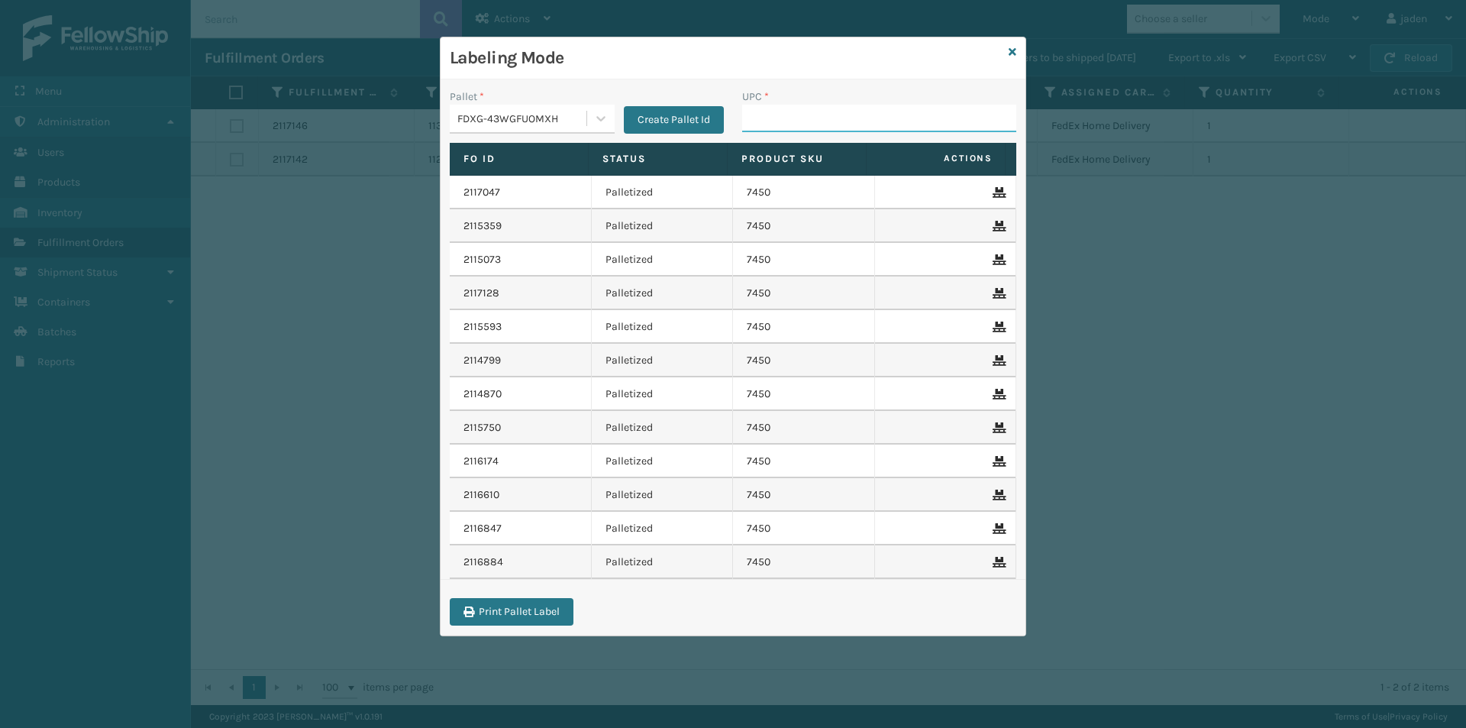
paste input "410107-1110"
